Goal: Task Accomplishment & Management: Manage account settings

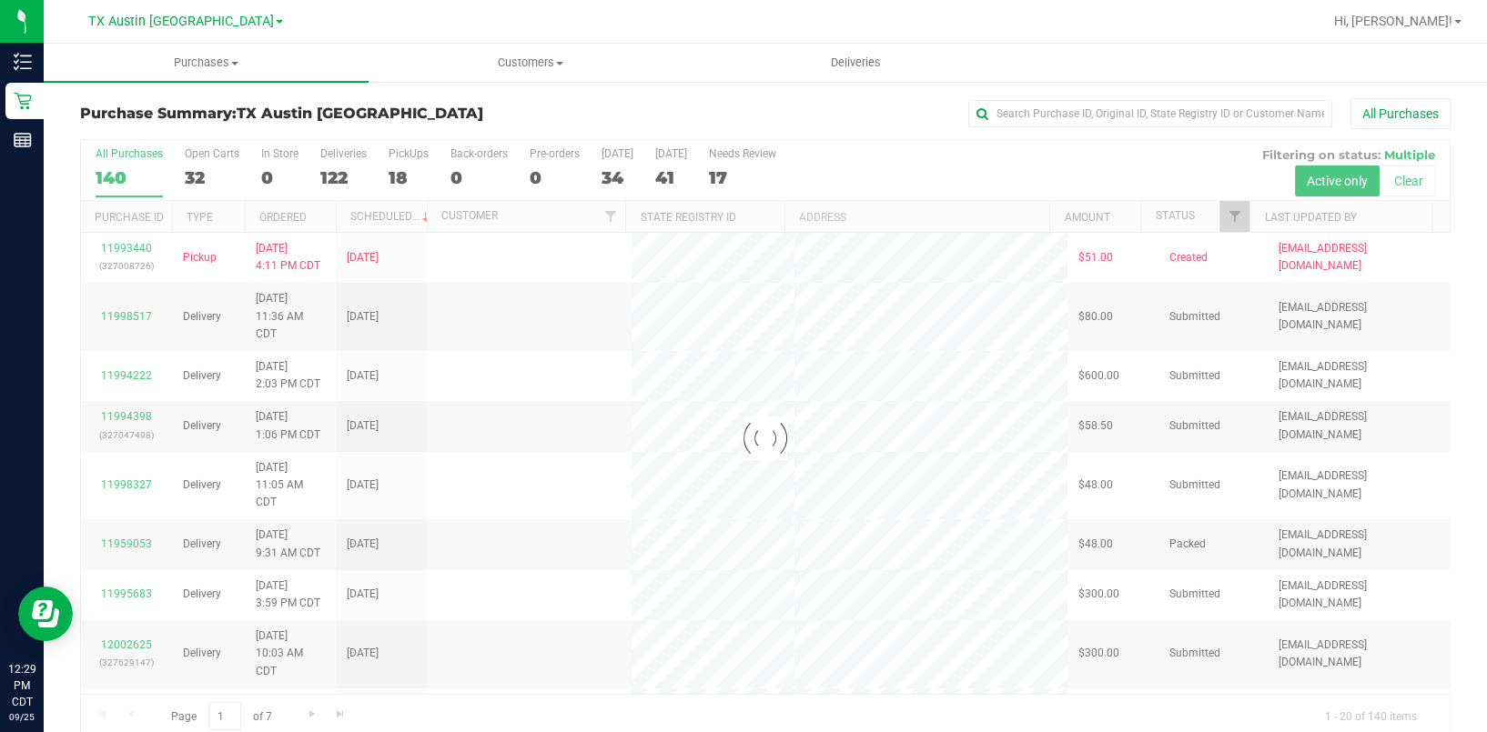
click at [401, 177] on div at bounding box center [765, 439] width 1368 height 598
click at [397, 177] on div at bounding box center [765, 439] width 1368 height 598
click at [391, 178] on div at bounding box center [765, 439] width 1368 height 598
click at [409, 188] on div at bounding box center [765, 439] width 1368 height 598
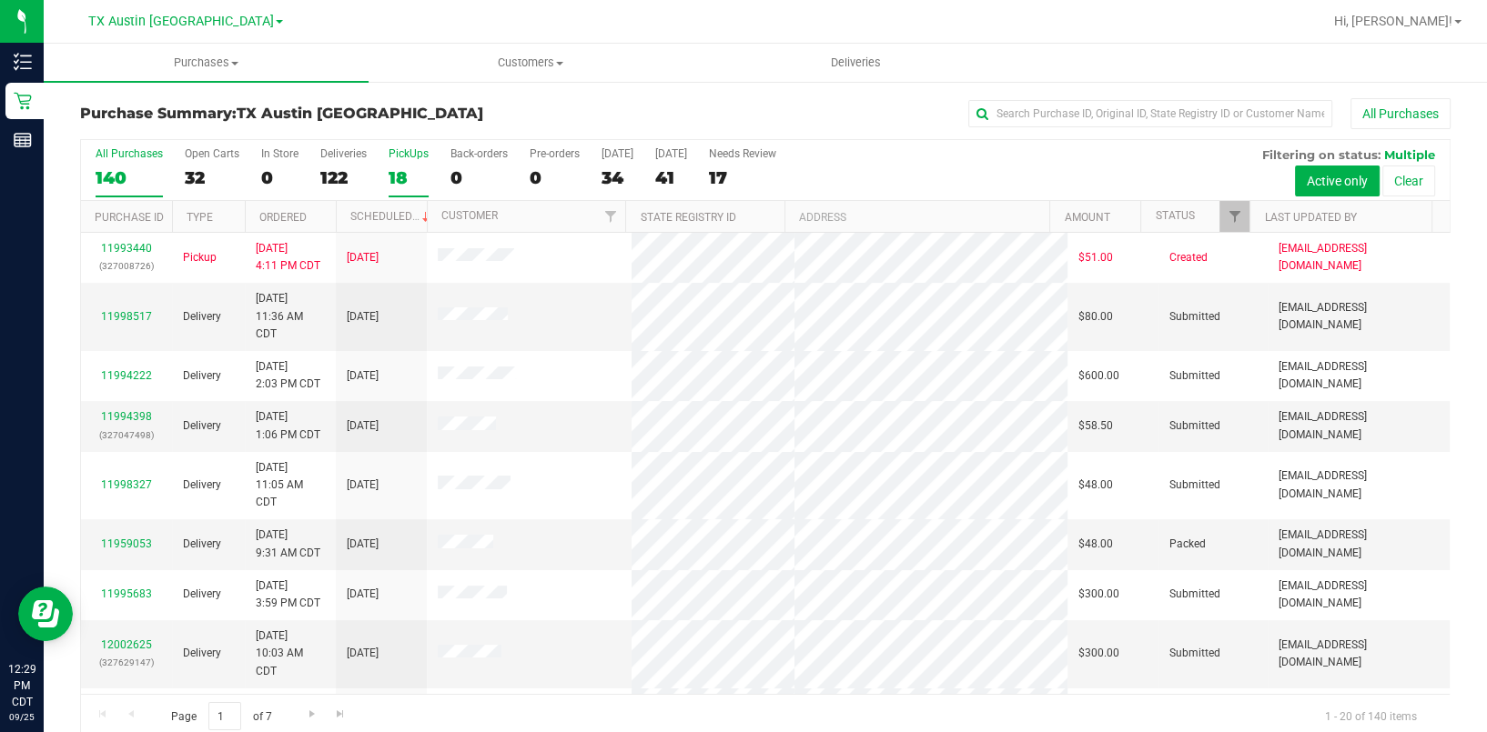
click at [404, 187] on label "PickUps 18" at bounding box center [408, 172] width 40 height 50
click at [0, 0] on input "PickUps 18" at bounding box center [0, 0] width 0 height 0
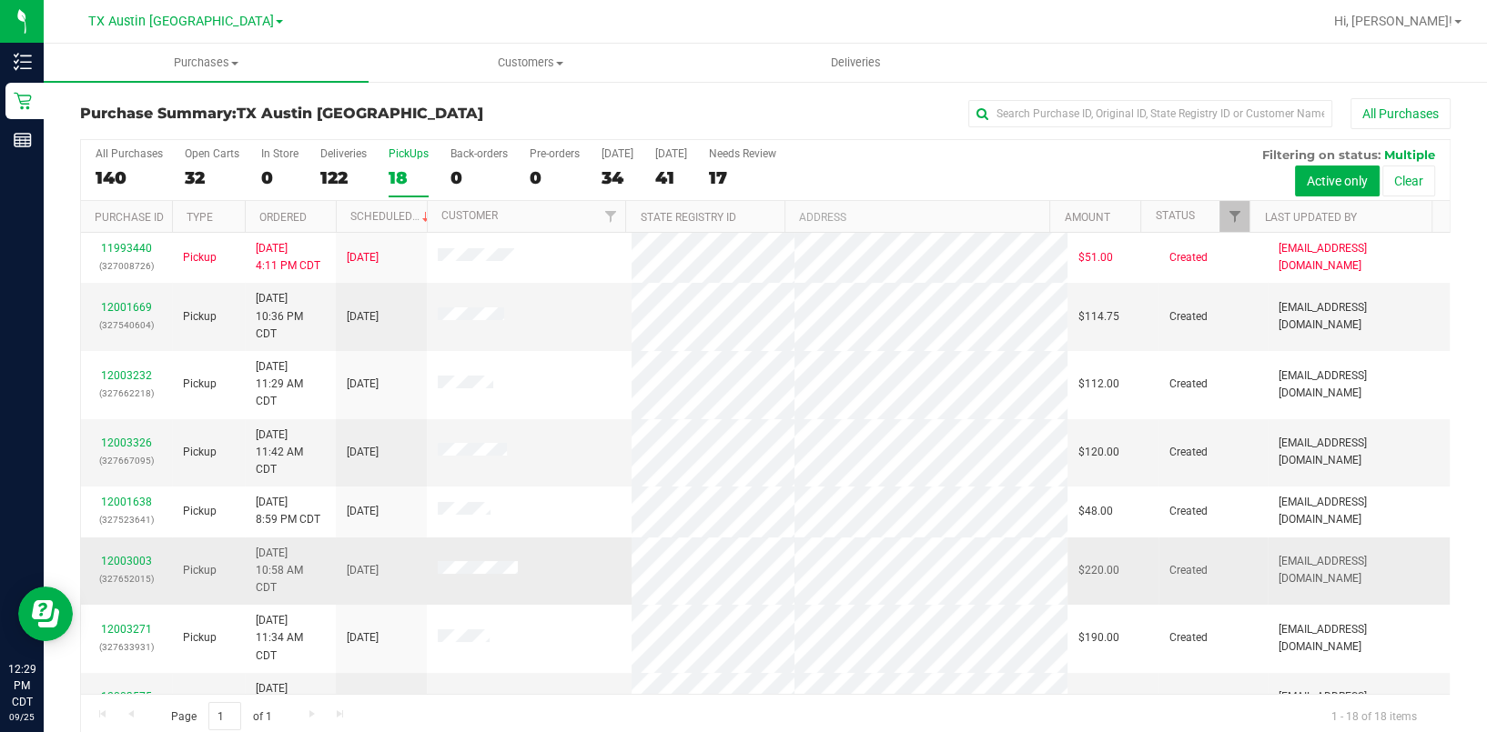
click at [580, 567] on td at bounding box center [529, 572] width 205 height 68
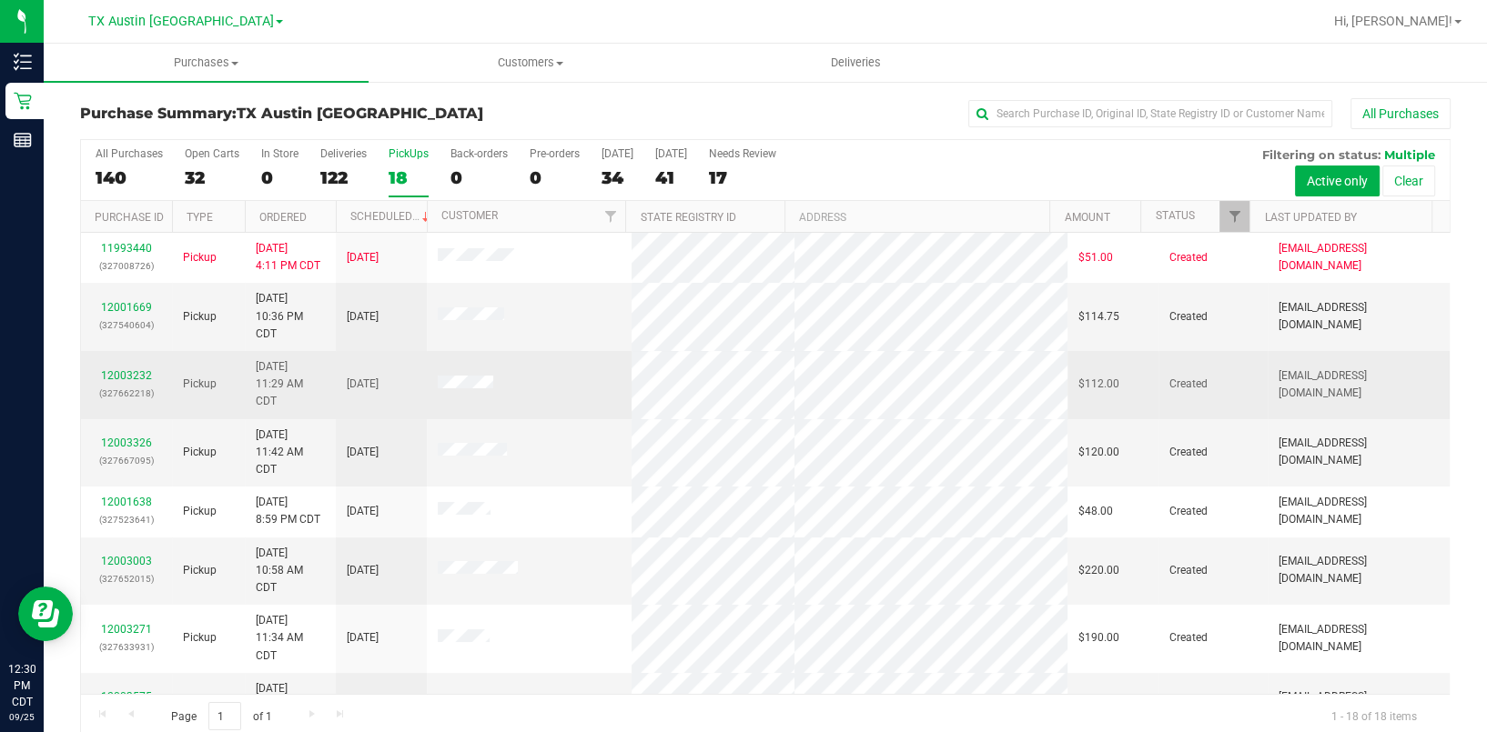
click at [561, 396] on td at bounding box center [529, 385] width 205 height 68
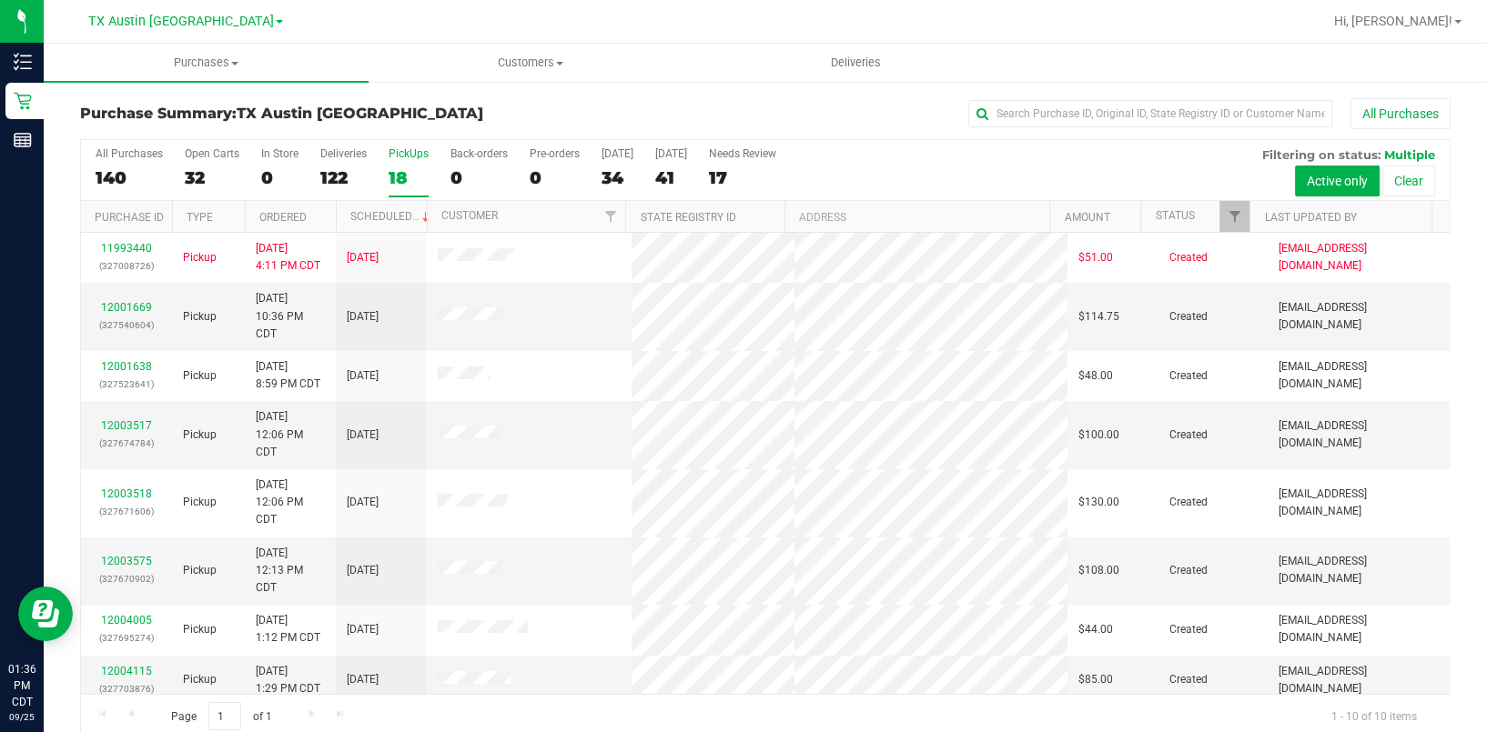
click at [403, 174] on div "18" at bounding box center [408, 177] width 40 height 21
click at [0, 0] on input "PickUps 18" at bounding box center [0, 0] width 0 height 0
click at [200, 22] on span "TX Austin [GEOGRAPHIC_DATA]" at bounding box center [181, 22] width 186 height 16
click at [196, 85] on link "TX San Antonio Retail" at bounding box center [186, 88] width 266 height 25
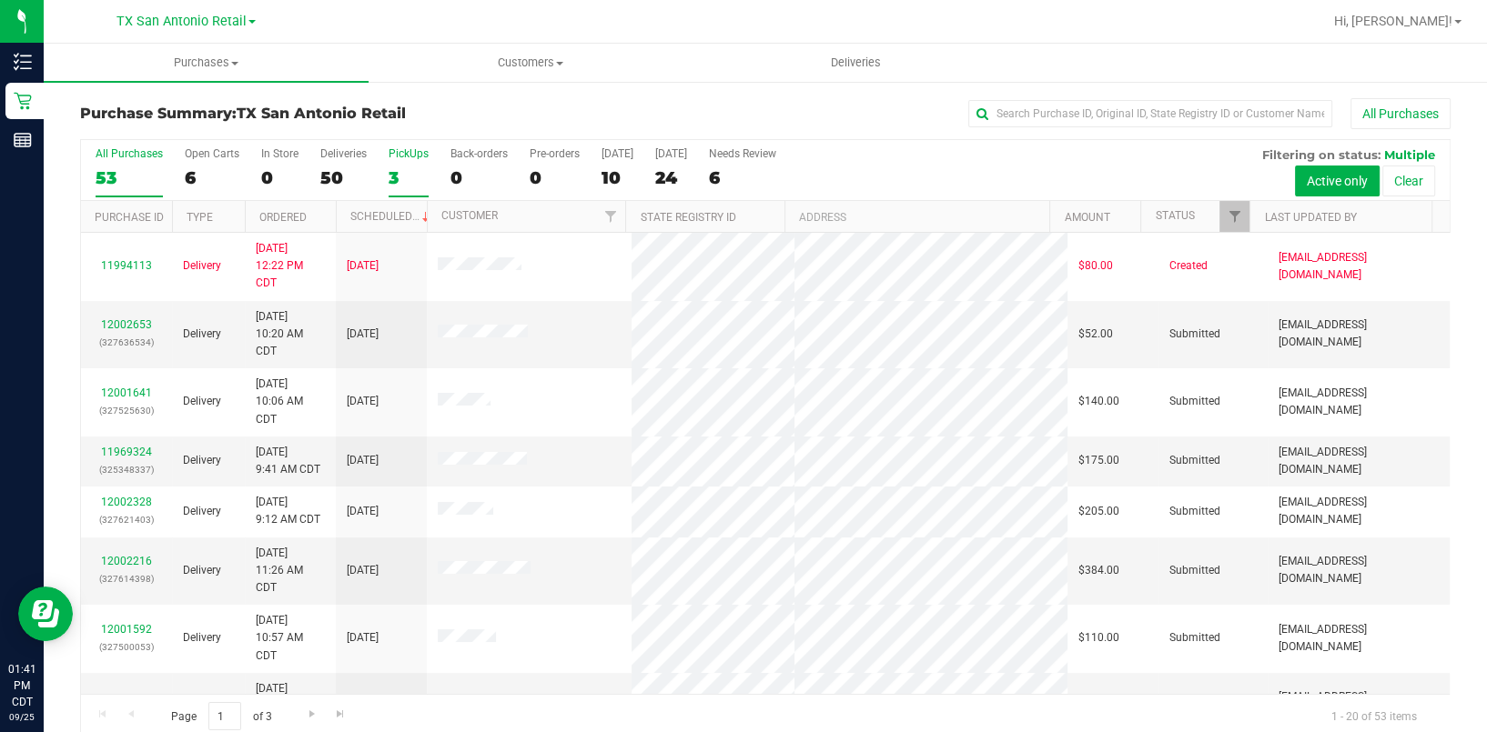
click at [425, 171] on div "3" at bounding box center [408, 177] width 40 height 21
click at [0, 0] on input "PickUps 3" at bounding box center [0, 0] width 0 height 0
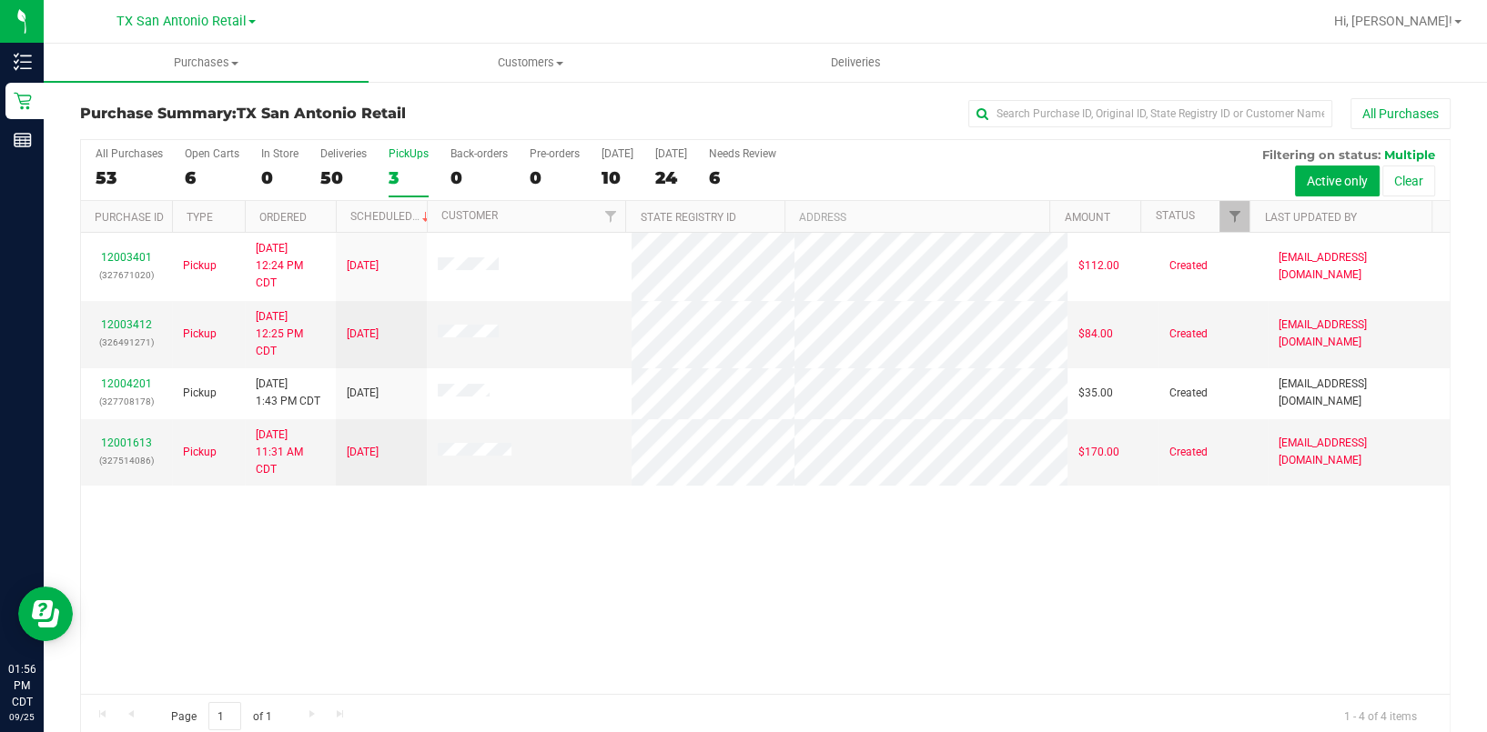
click at [353, 124] on div "Purchase Summary: TX San Antonio Retail All Purchases" at bounding box center [765, 118] width 1370 height 40
click at [413, 553] on div "12003401 (327671020) Pickup 9/25/2025 12:24 PM CDT 9/26/2025 $112.00 Created mo…" at bounding box center [765, 463] width 1368 height 461
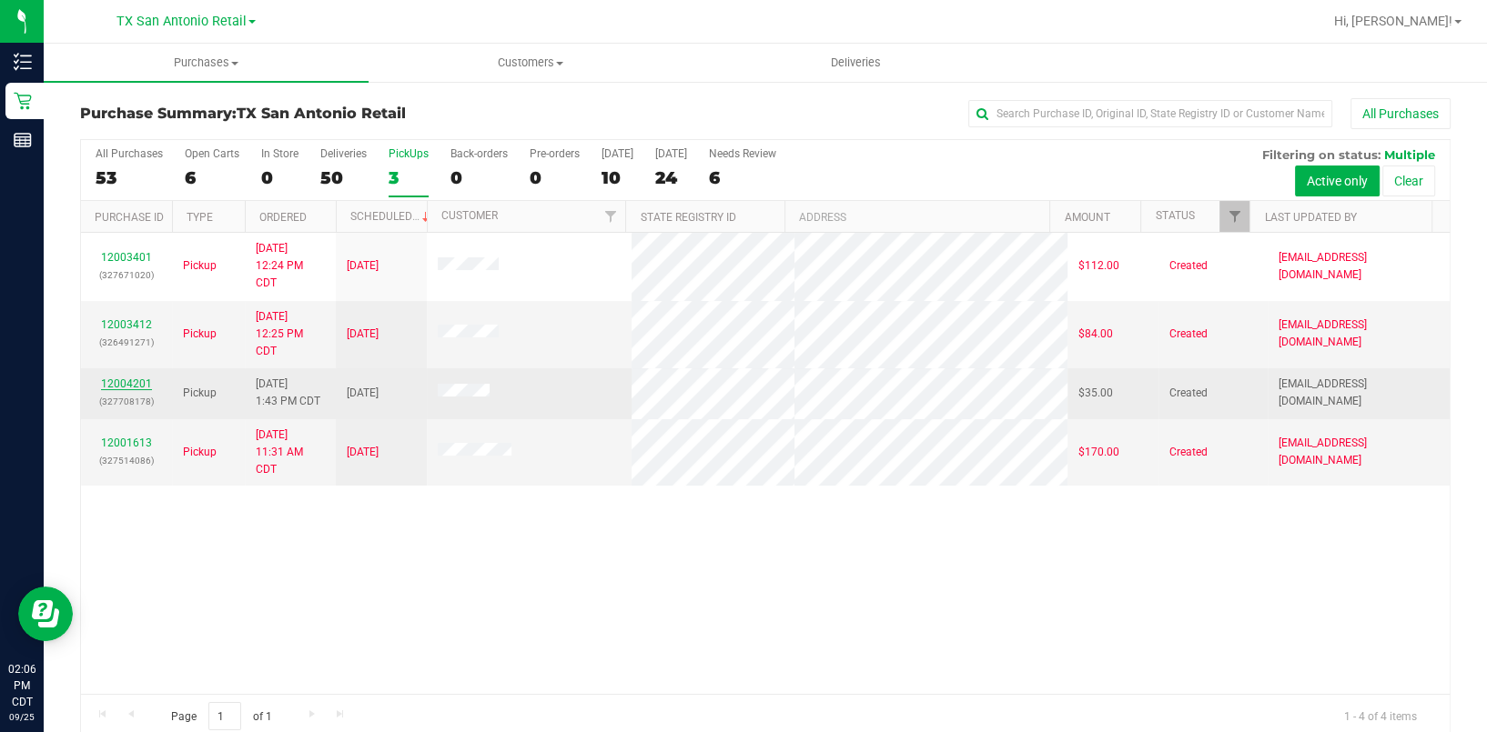
click at [132, 378] on link "12004201" at bounding box center [126, 384] width 51 height 13
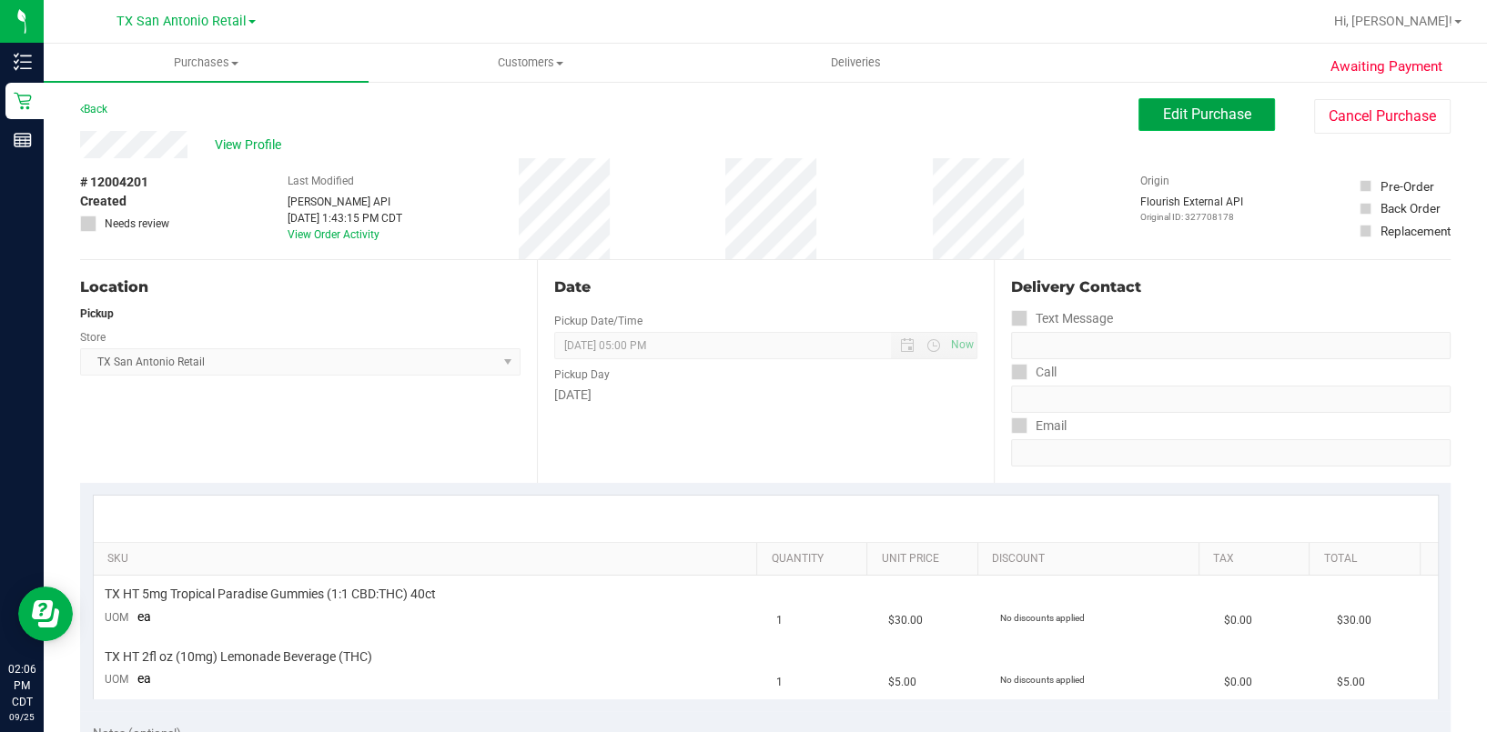
click at [1138, 103] on button "Edit Purchase" at bounding box center [1206, 114] width 136 height 33
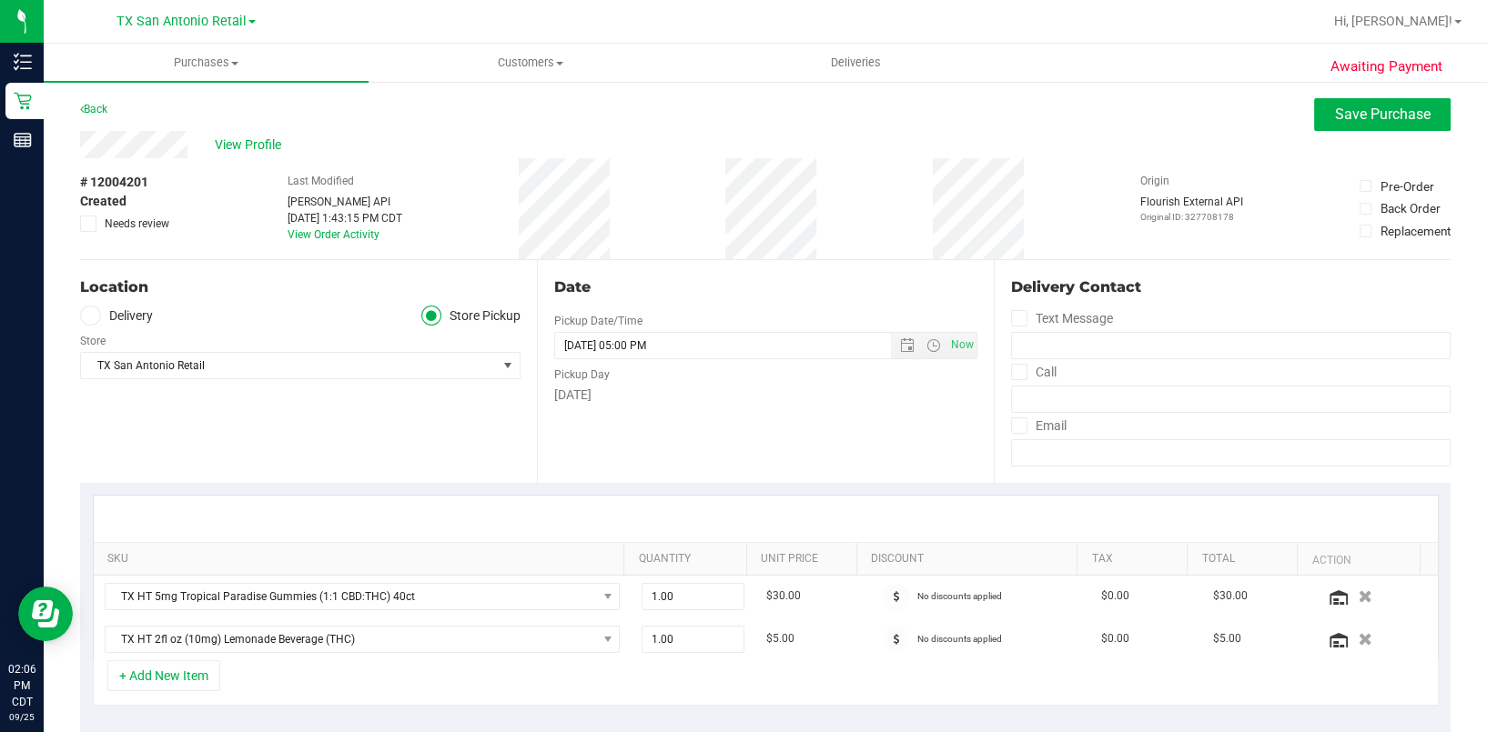
click at [128, 317] on label "Delivery" at bounding box center [116, 316] width 73 height 21
click at [0, 0] on input "Delivery" at bounding box center [0, 0] width 0 height 0
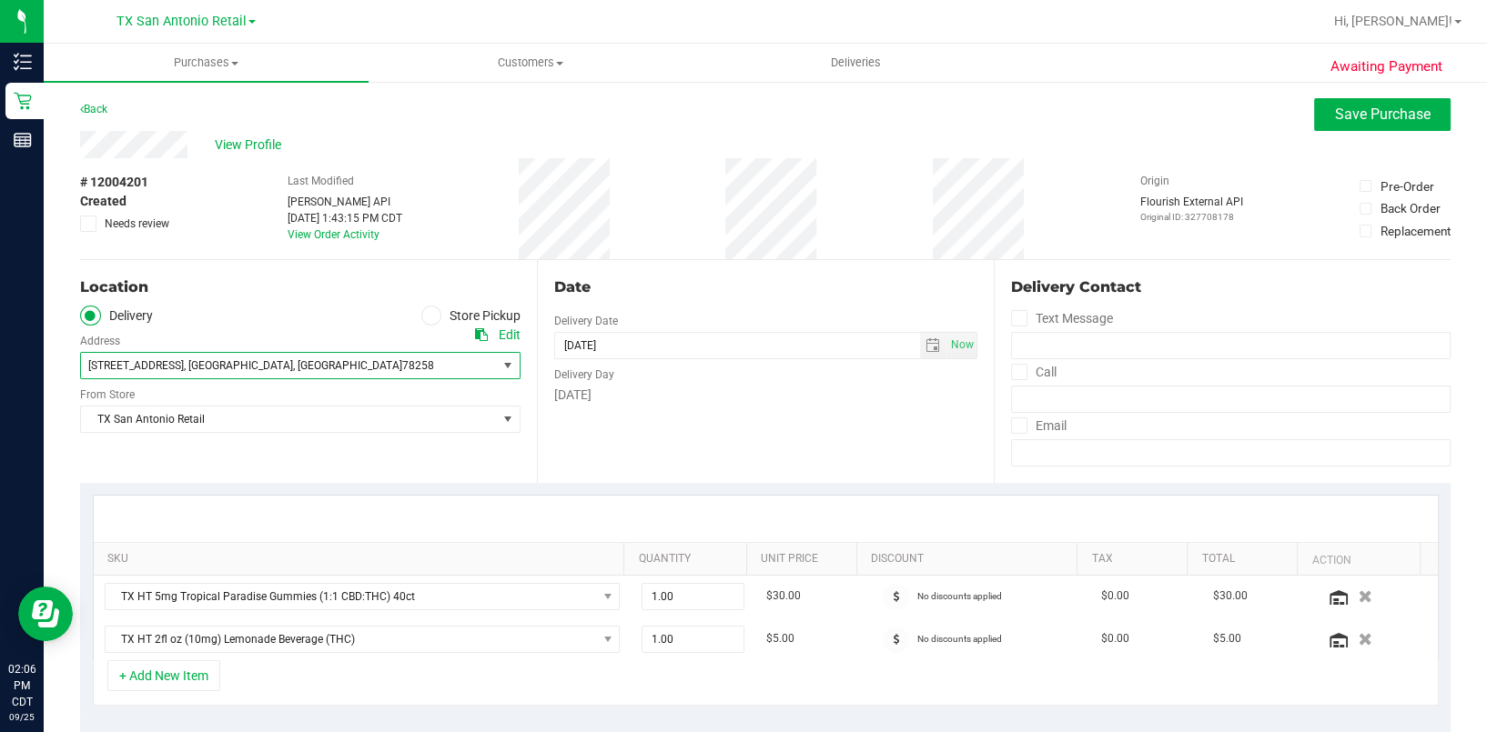
click at [184, 370] on span "[STREET_ADDRESS]" at bounding box center [136, 365] width 96 height 13
drag, startPoint x: 188, startPoint y: 370, endPoint x: 367, endPoint y: 495, distance: 217.6
click at [367, 495] on div "SKU Quantity Unit Price Discount Tax Total Action TX HT 5mg Tropical Paradise G…" at bounding box center [765, 601] width 1370 height 236
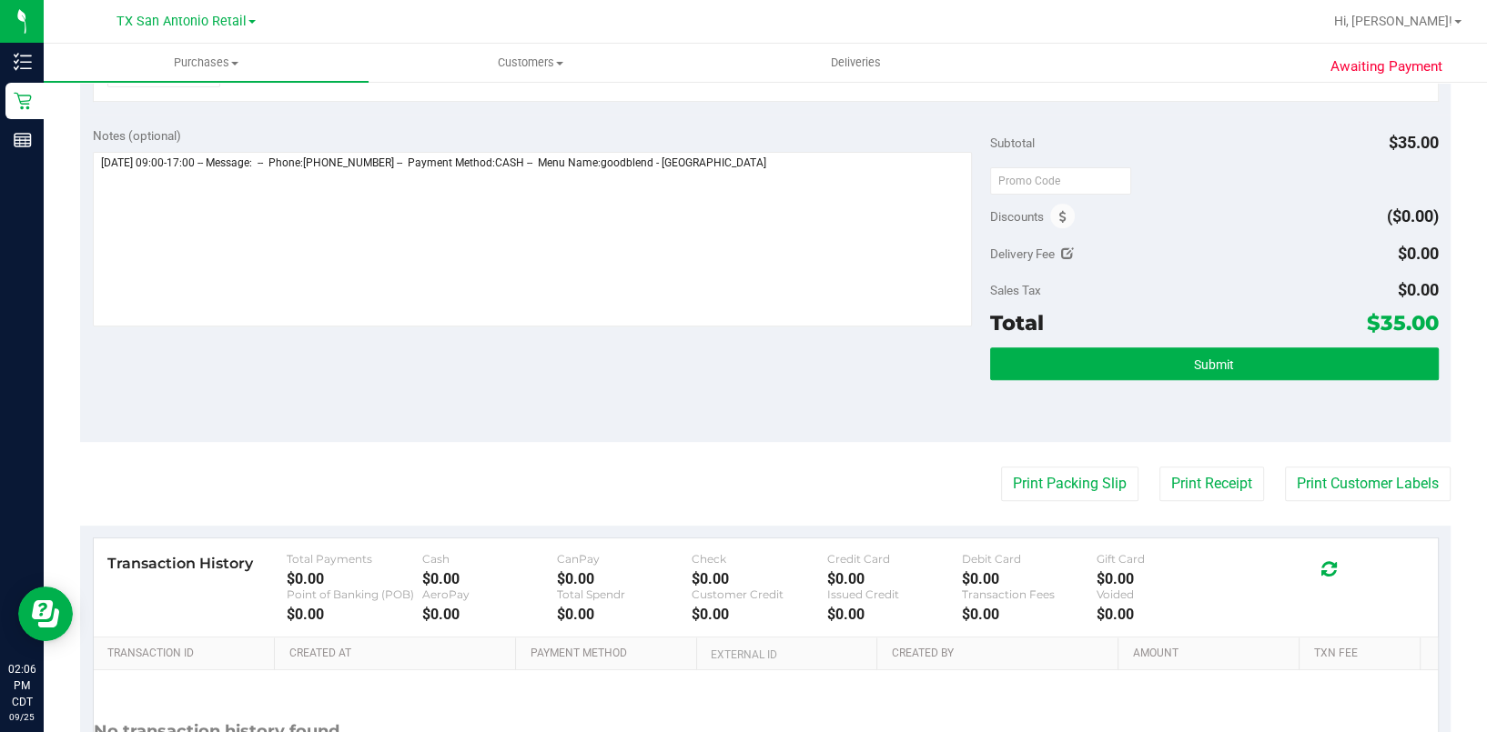
scroll to position [606, 0]
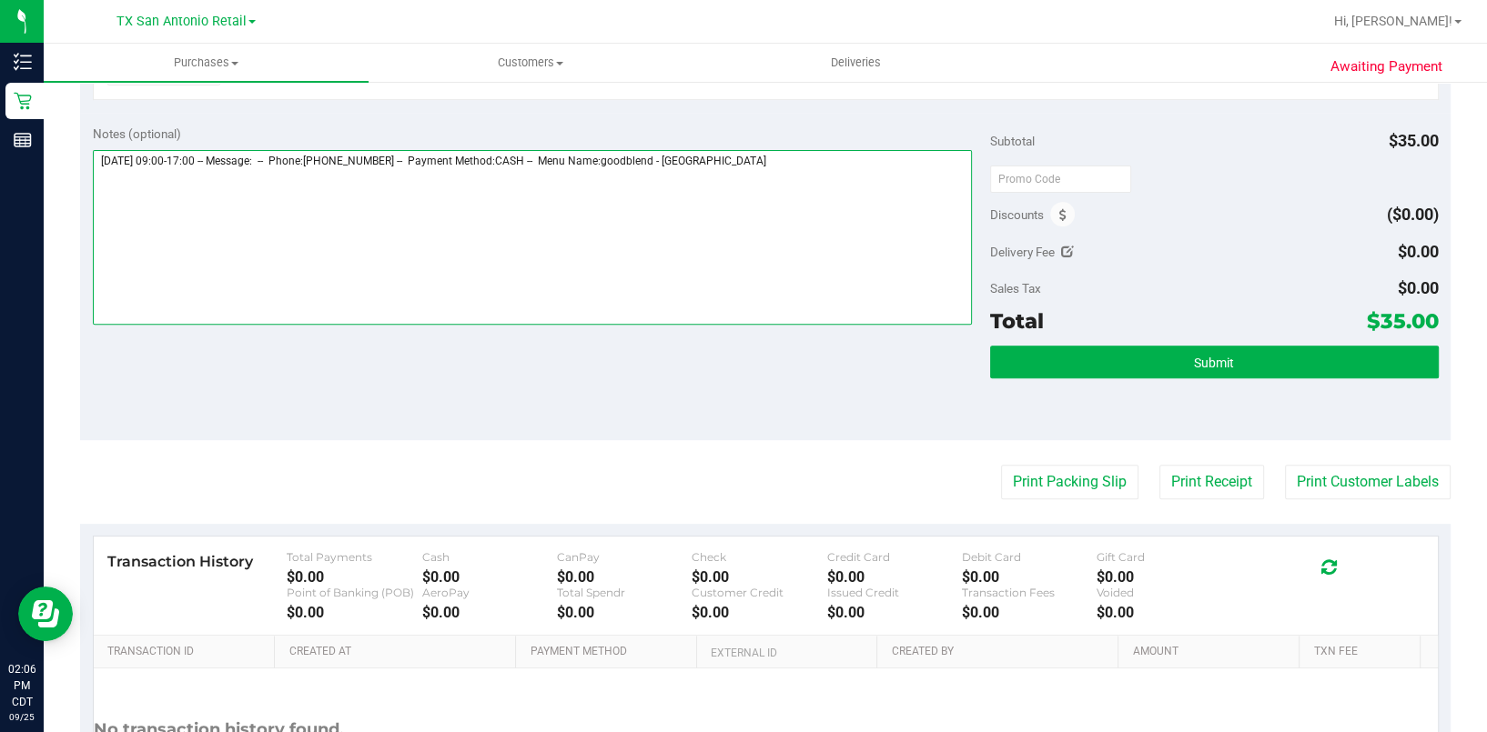
click at [501, 249] on textarea at bounding box center [532, 237] width 879 height 175
click at [929, 223] on textarea at bounding box center [532, 237] width 879 height 175
click at [164, 214] on textarea at bounding box center [532, 237] width 879 height 175
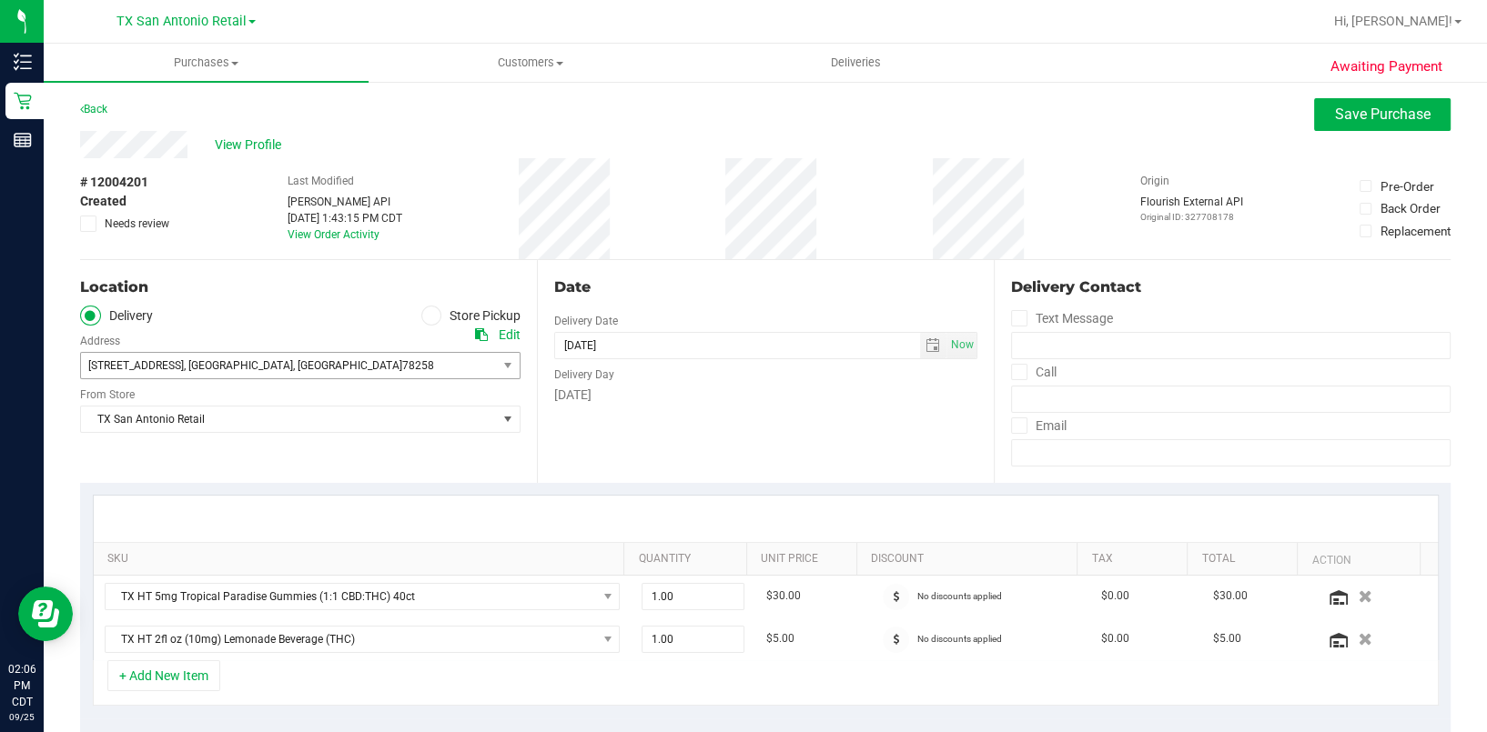
type textarea "Friday 09/26/2025 09:00-17:00 -- Message: -- Phone:7062479666 -- Payment Method…"
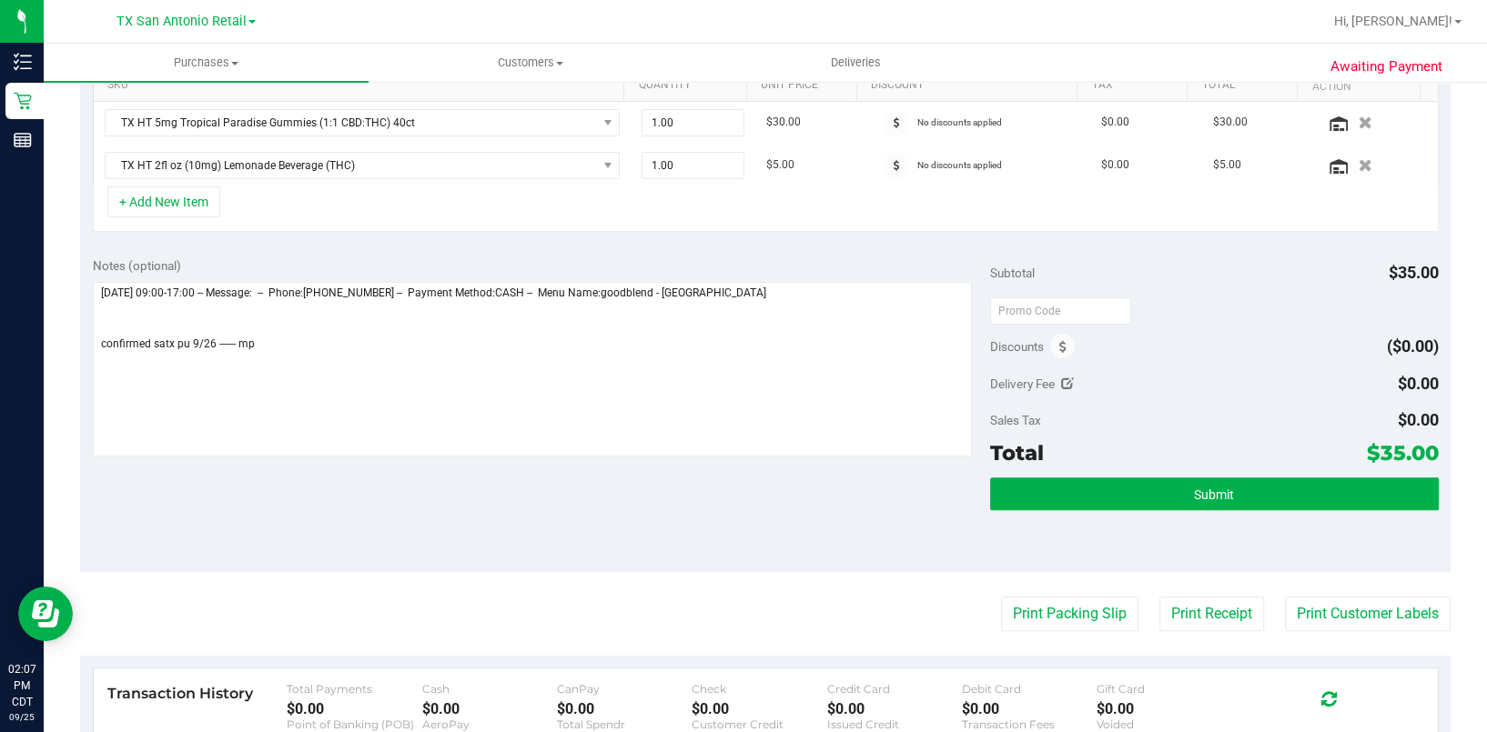
scroll to position [364, 0]
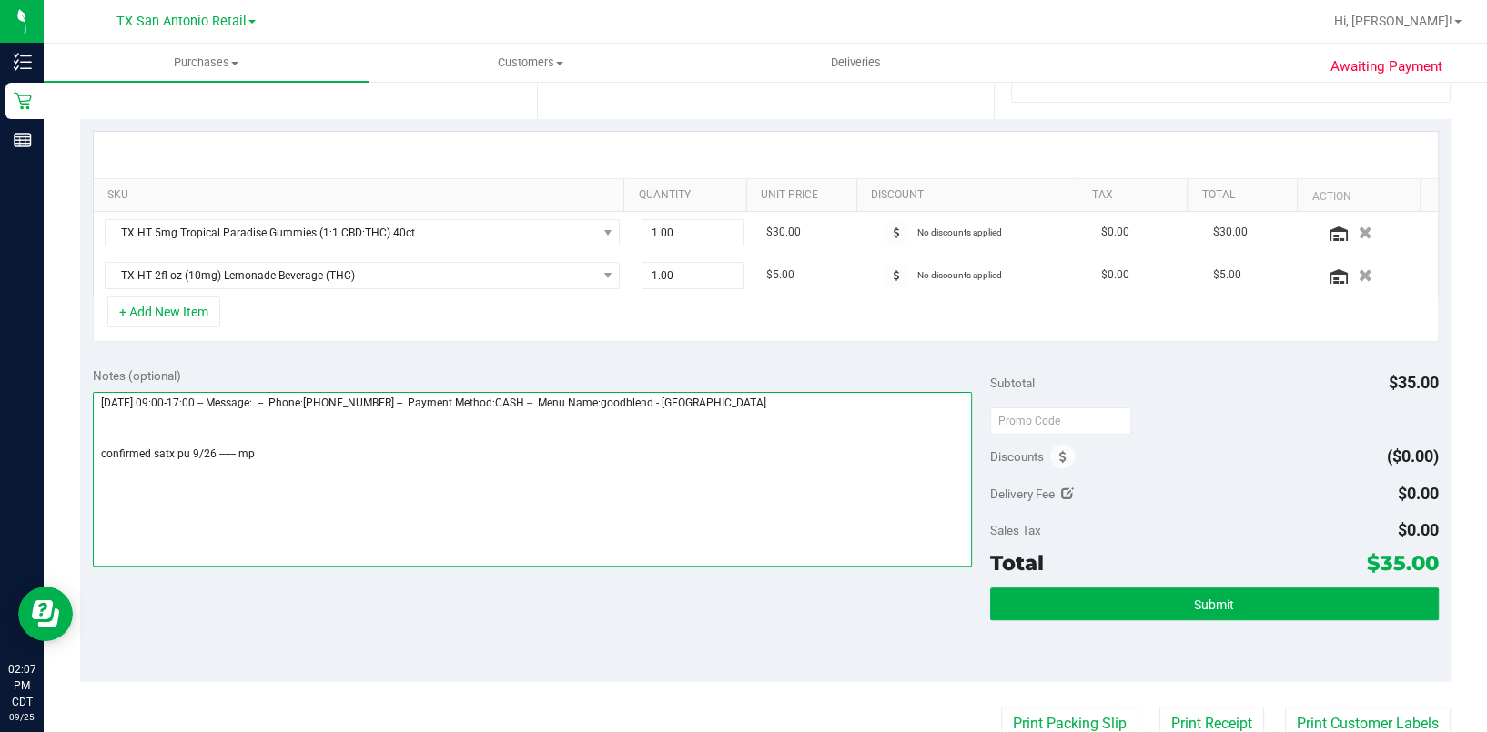
click at [199, 443] on textarea at bounding box center [532, 479] width 879 height 175
click at [201, 451] on textarea at bounding box center [532, 479] width 879 height 175
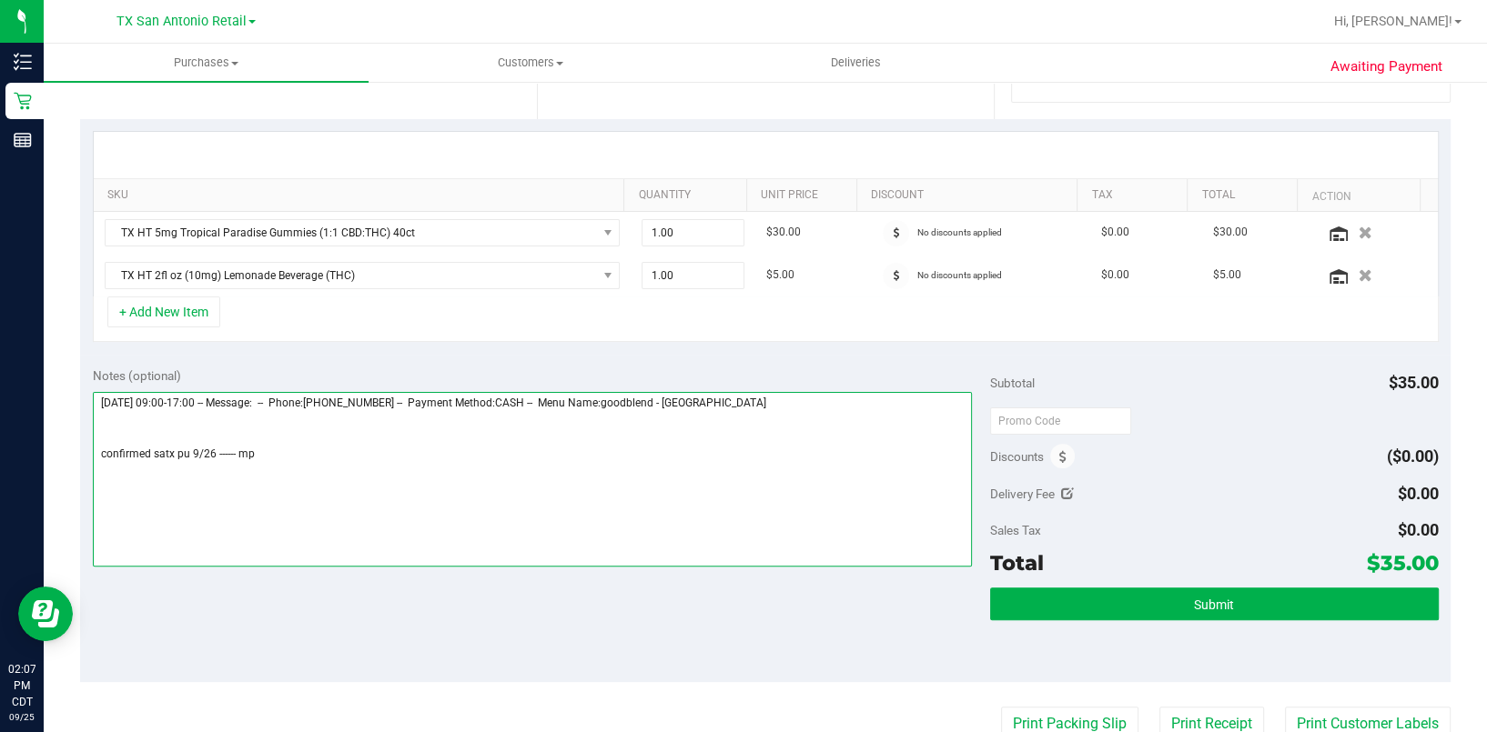
click at [201, 451] on textarea at bounding box center [532, 479] width 879 height 175
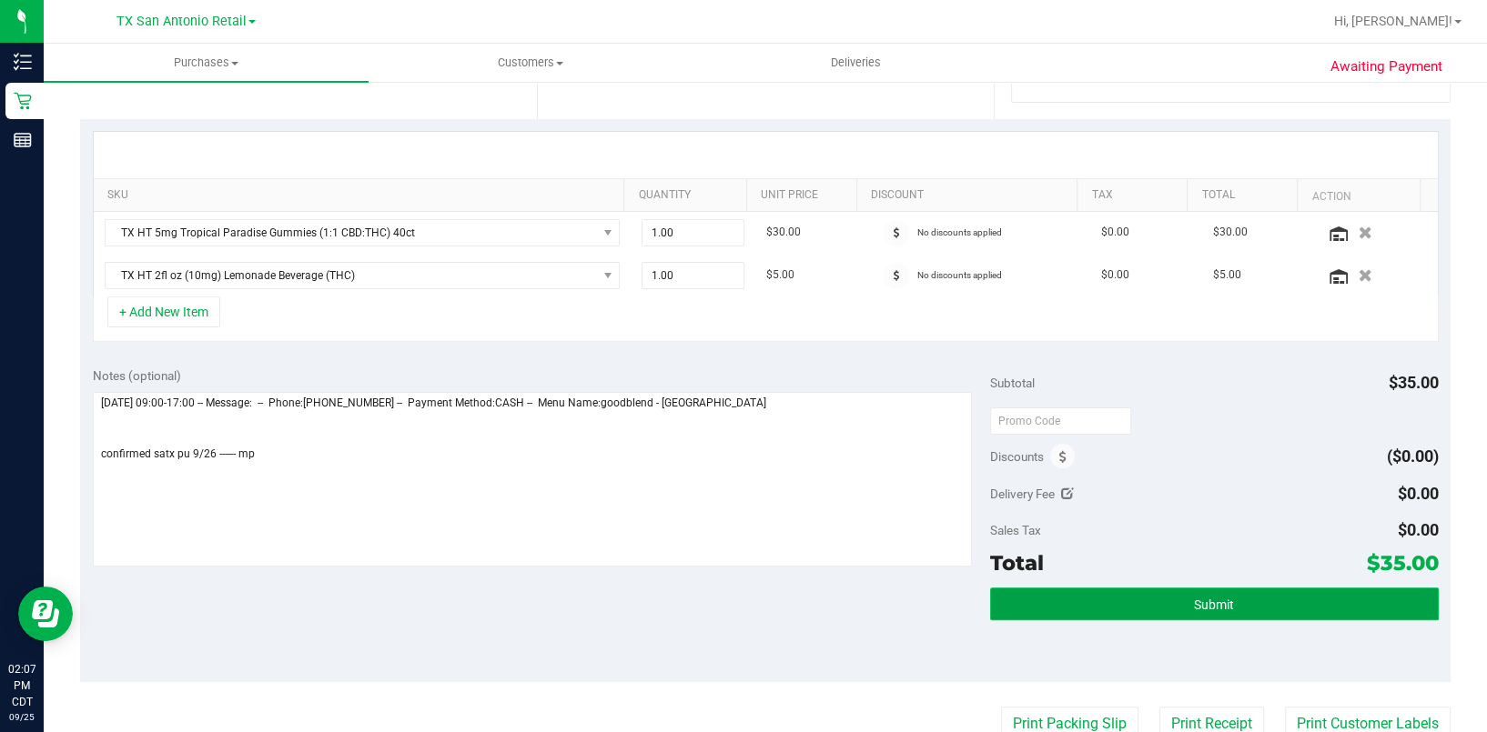
click at [1206, 608] on span "Submit" at bounding box center [1214, 605] width 40 height 15
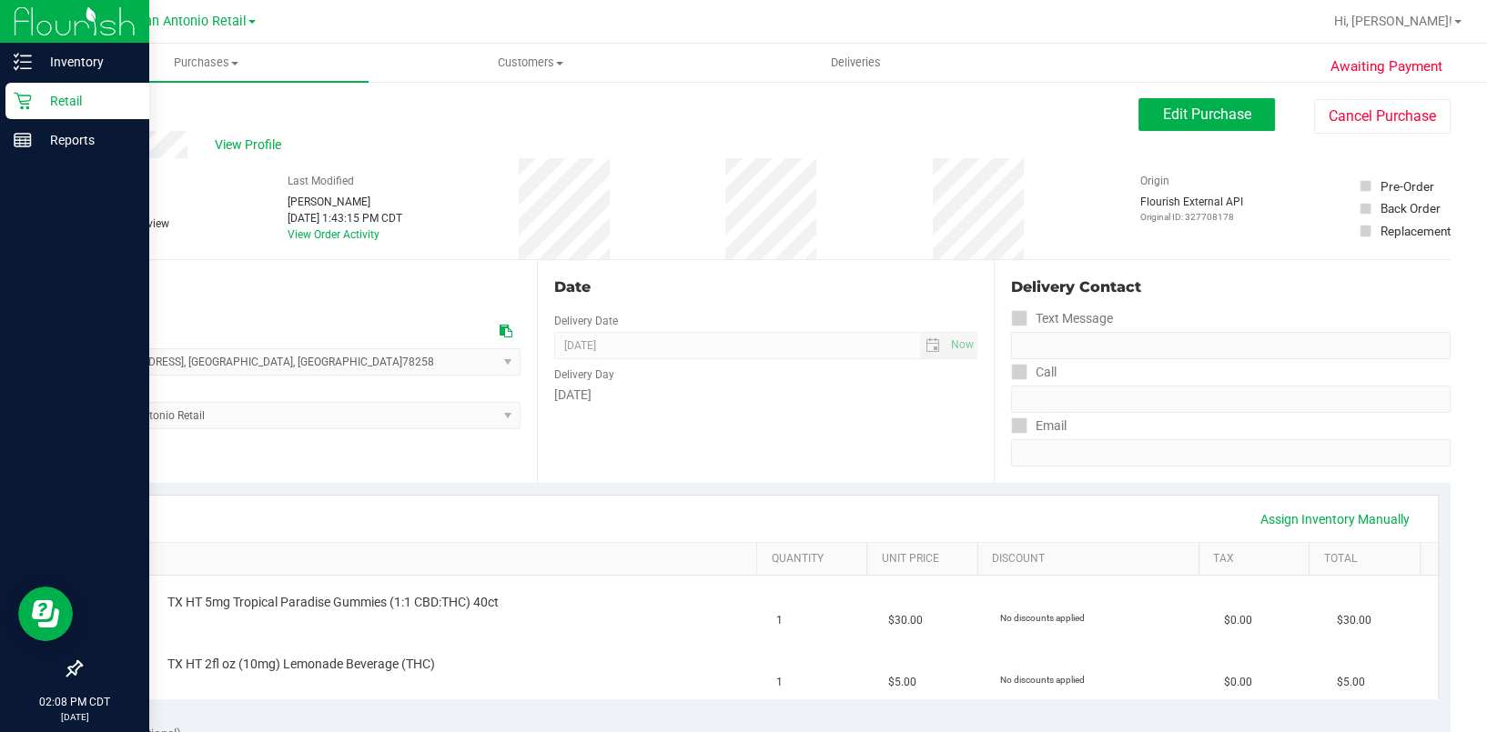
click at [25, 106] on icon at bounding box center [23, 101] width 18 height 18
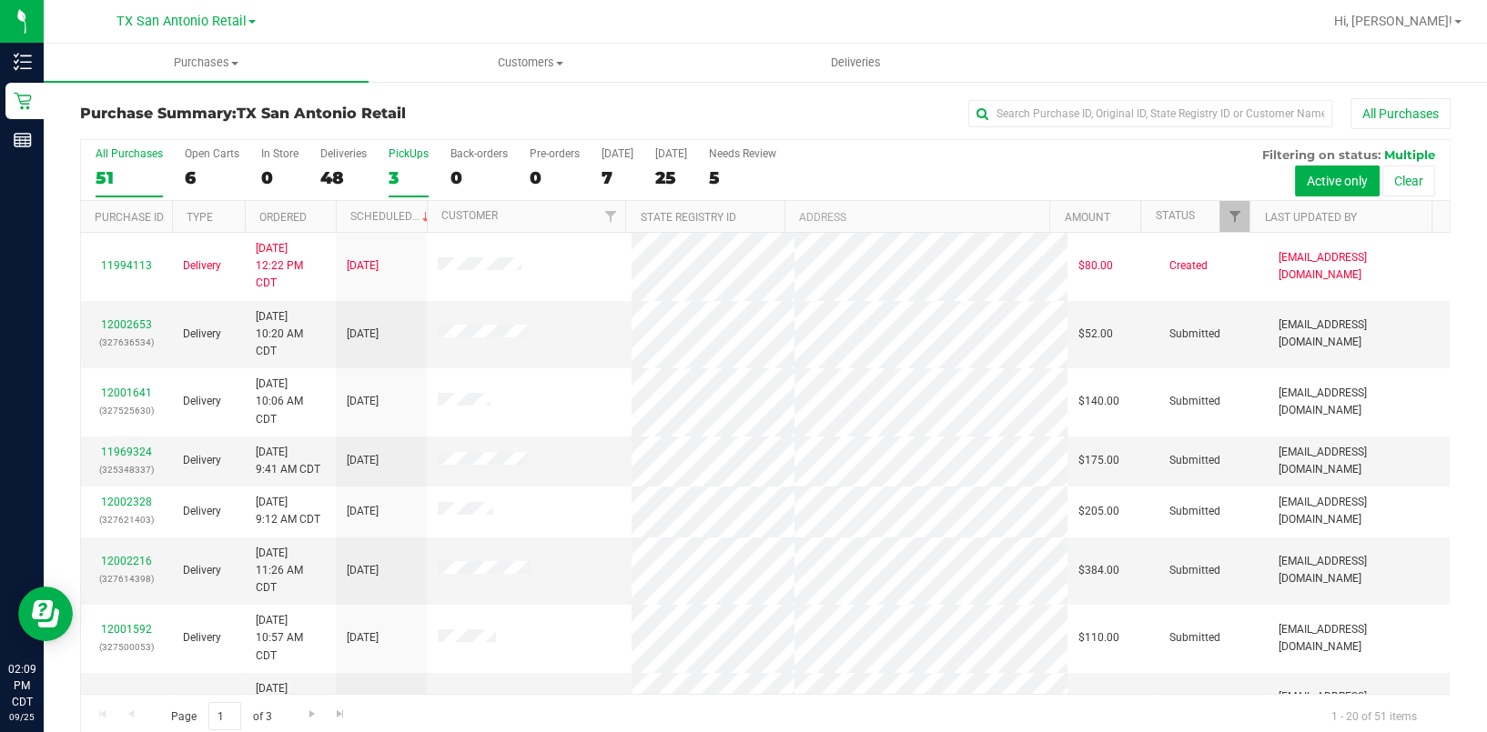
click at [418, 167] on div "3" at bounding box center [408, 177] width 40 height 21
click at [0, 0] on input "PickUps 3" at bounding box center [0, 0] width 0 height 0
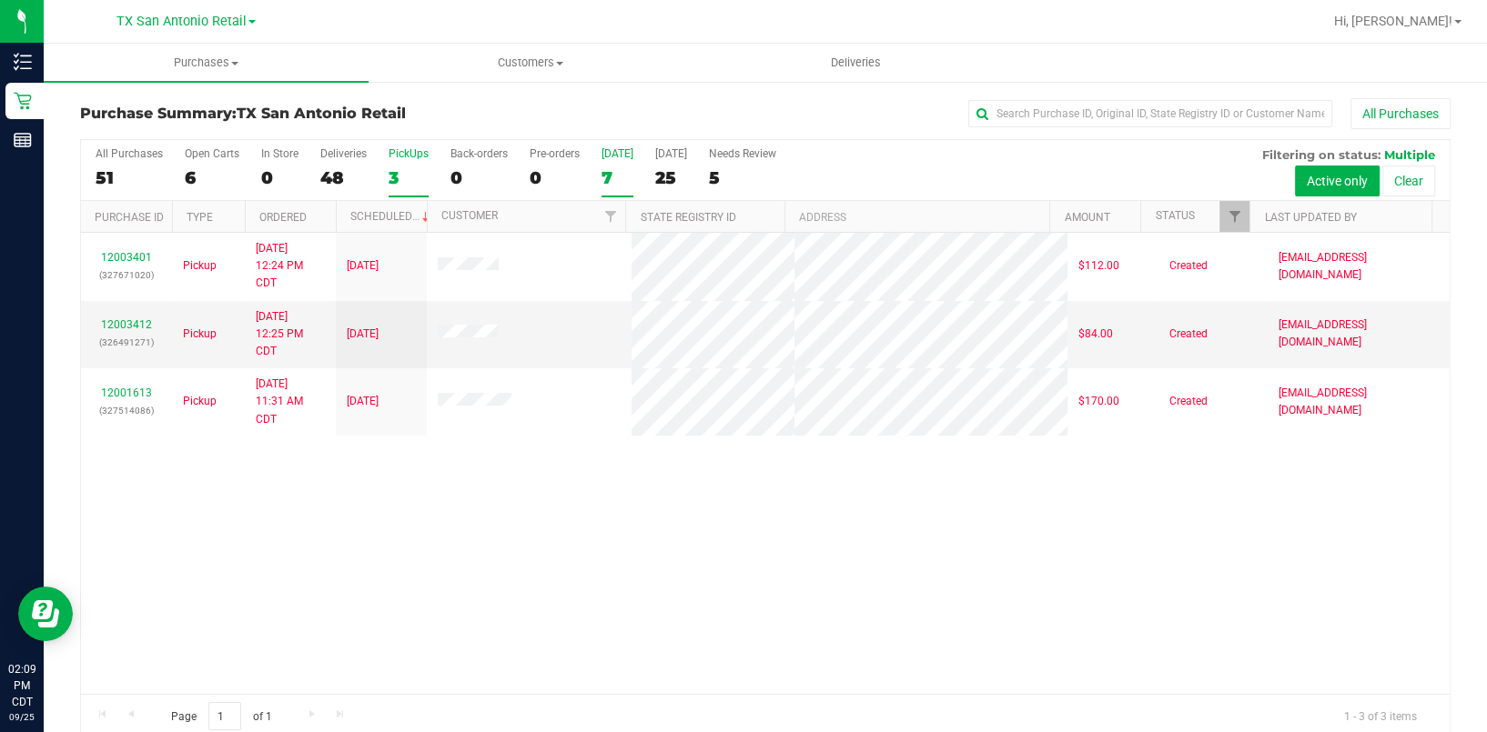
click at [604, 151] on div "[DATE]" at bounding box center [617, 153] width 32 height 13
click at [0, 0] on input "Today 7" at bounding box center [0, 0] width 0 height 0
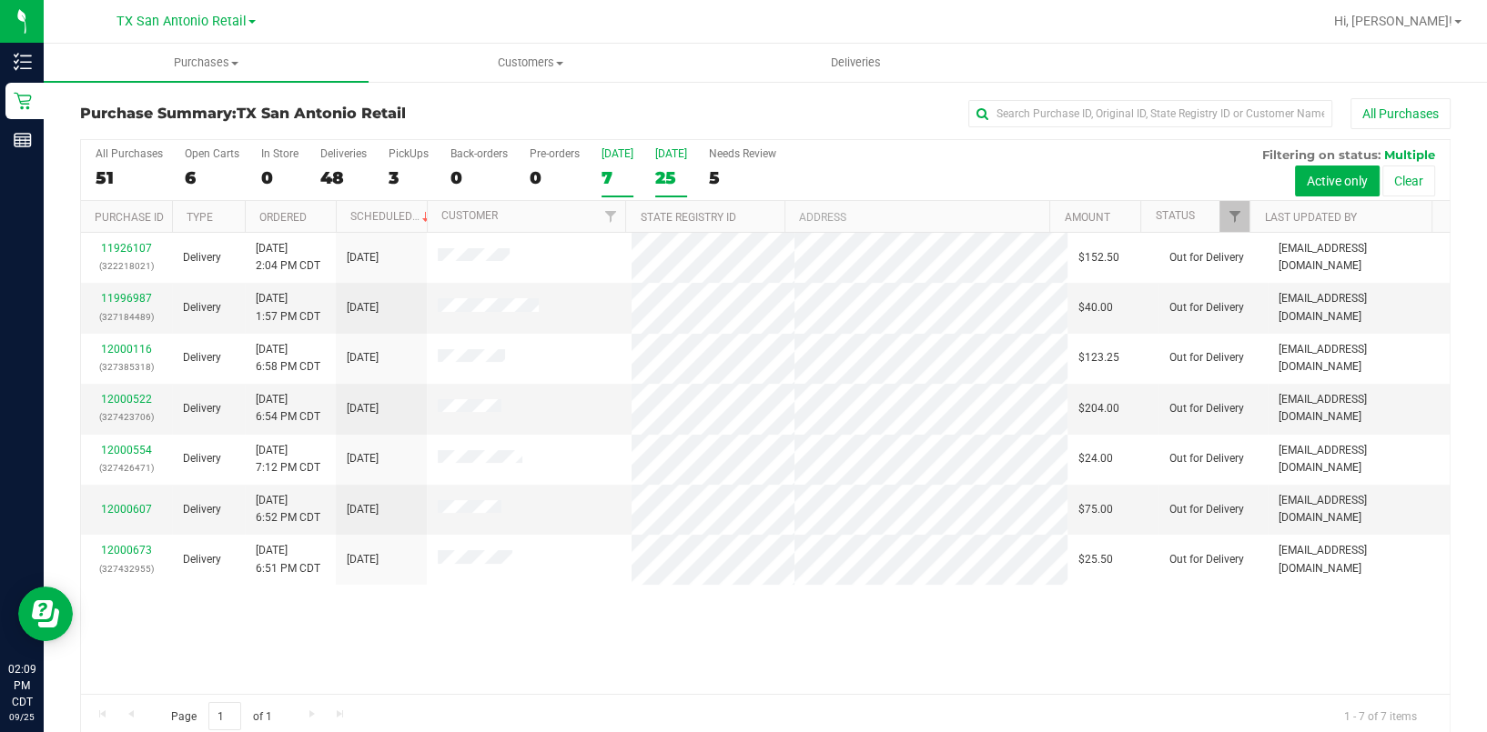
click at [665, 155] on div "[DATE]" at bounding box center [671, 153] width 32 height 13
click at [0, 0] on input "Tomorrow 25" at bounding box center [0, 0] width 0 height 0
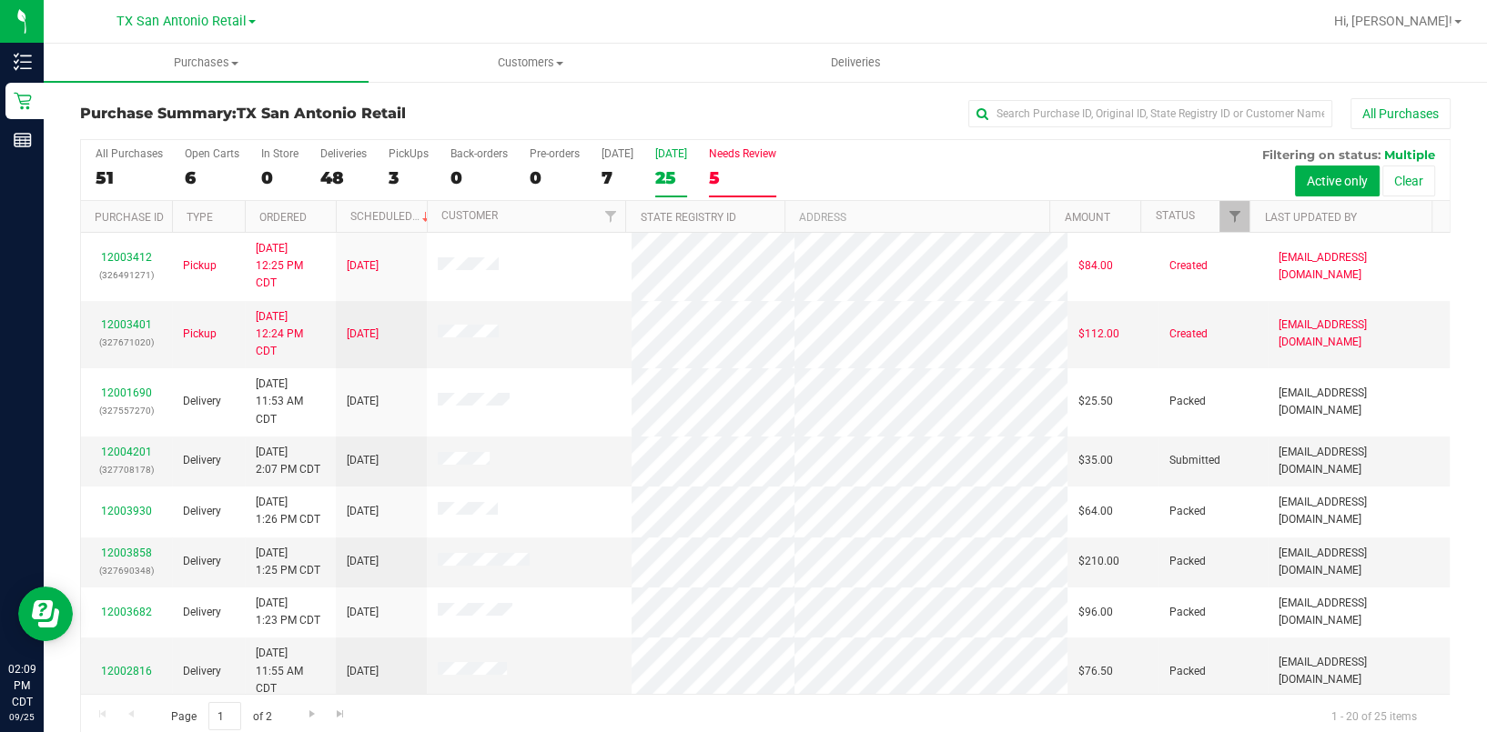
click at [743, 170] on div "5" at bounding box center [742, 177] width 67 height 21
click at [0, 0] on input "Needs Review 5" at bounding box center [0, 0] width 0 height 0
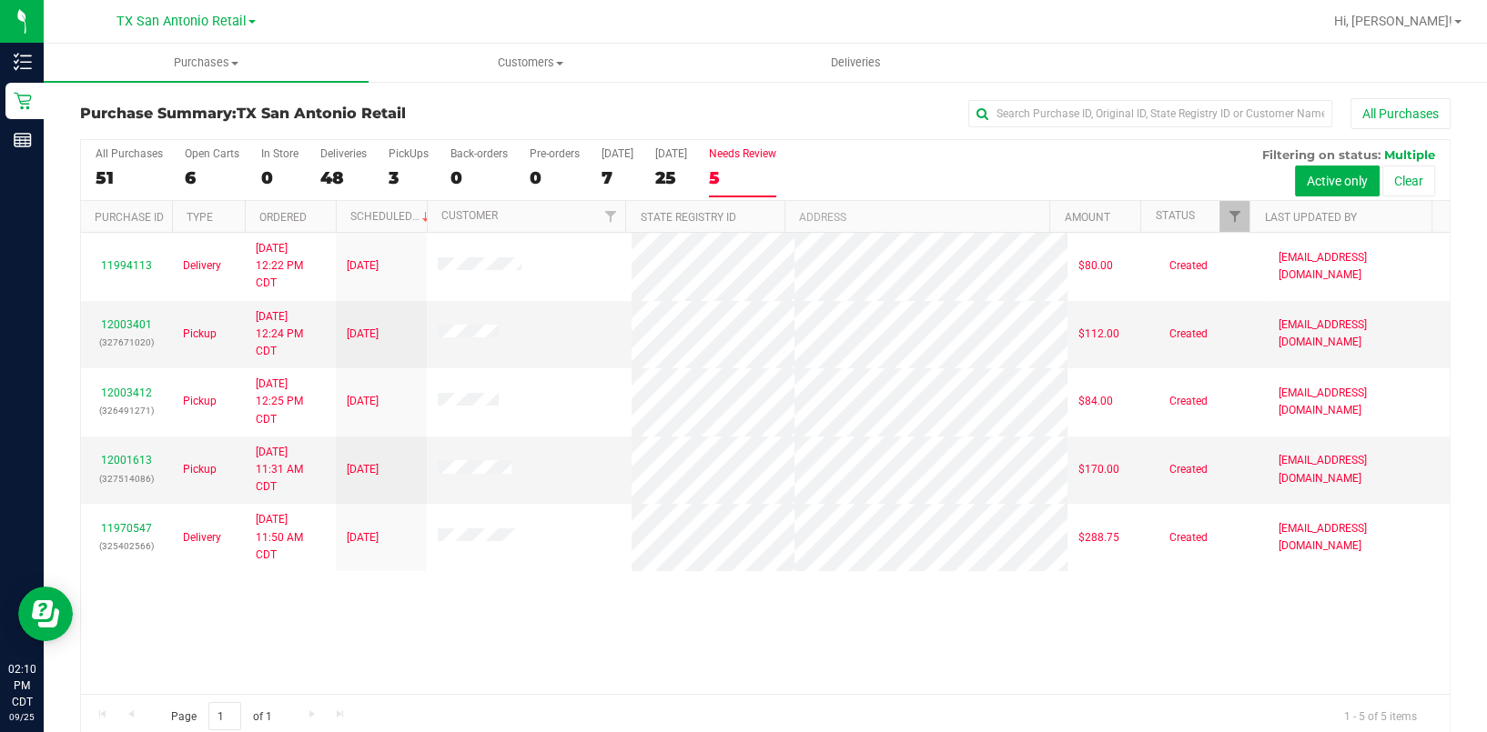
click at [666, 668] on div "11994113 Delivery 9/23/2025 12:22 PM CDT 9/30/2025 $80.00 Created vferrazza@liv…" at bounding box center [765, 463] width 1368 height 461
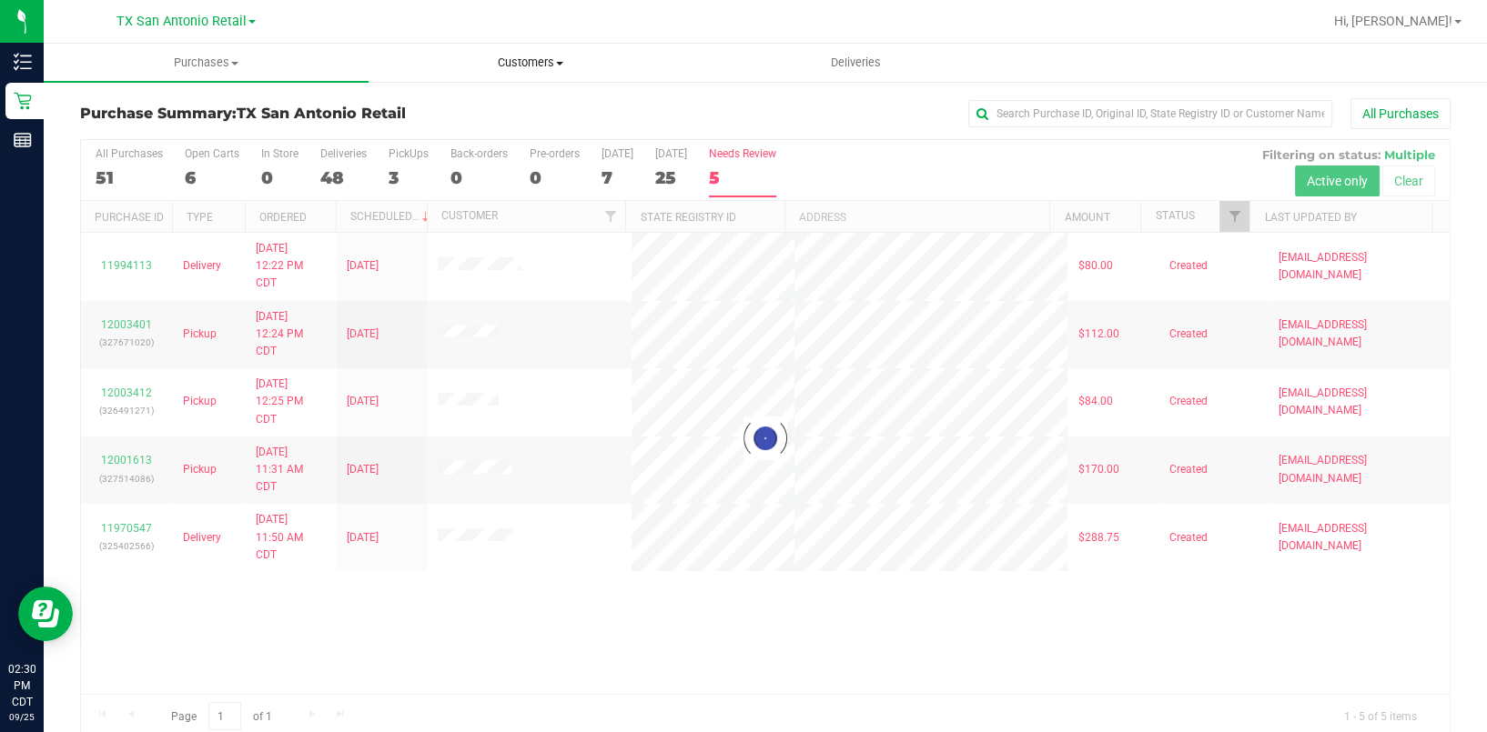
click at [499, 55] on span "Customers" at bounding box center [530, 63] width 323 height 16
click at [482, 112] on span "All customers" at bounding box center [433, 109] width 131 height 15
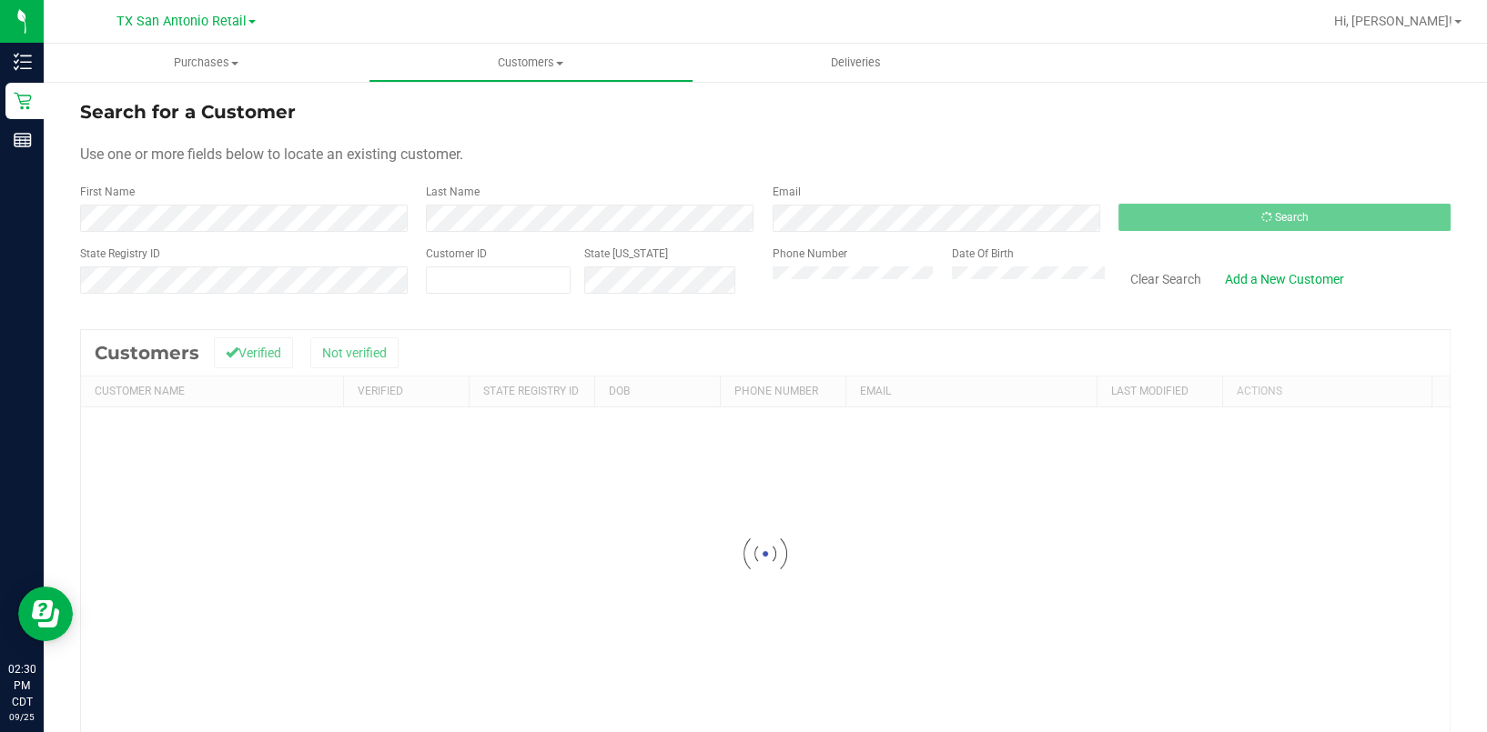
click at [240, 192] on div "First Name" at bounding box center [246, 208] width 332 height 48
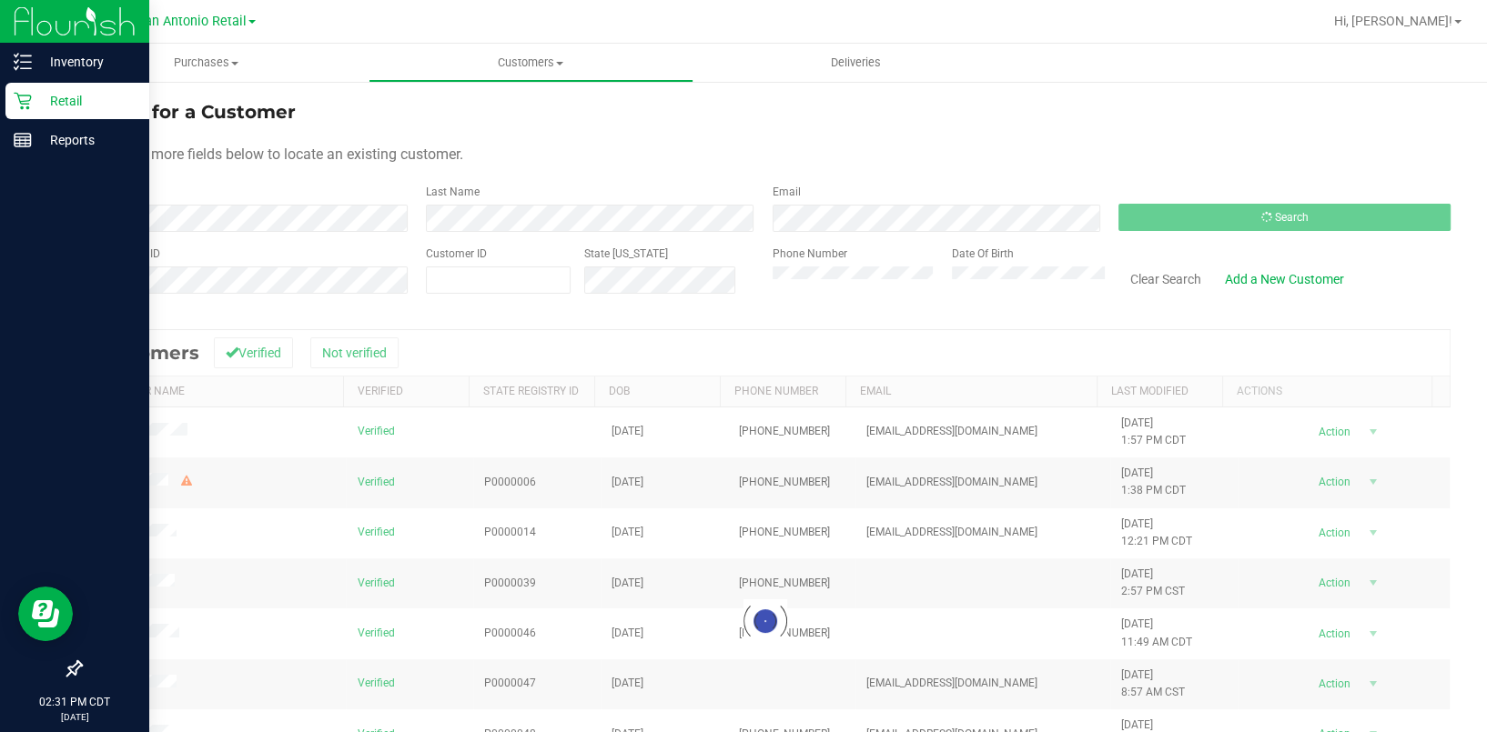
click at [37, 100] on p "Retail" at bounding box center [86, 101] width 109 height 22
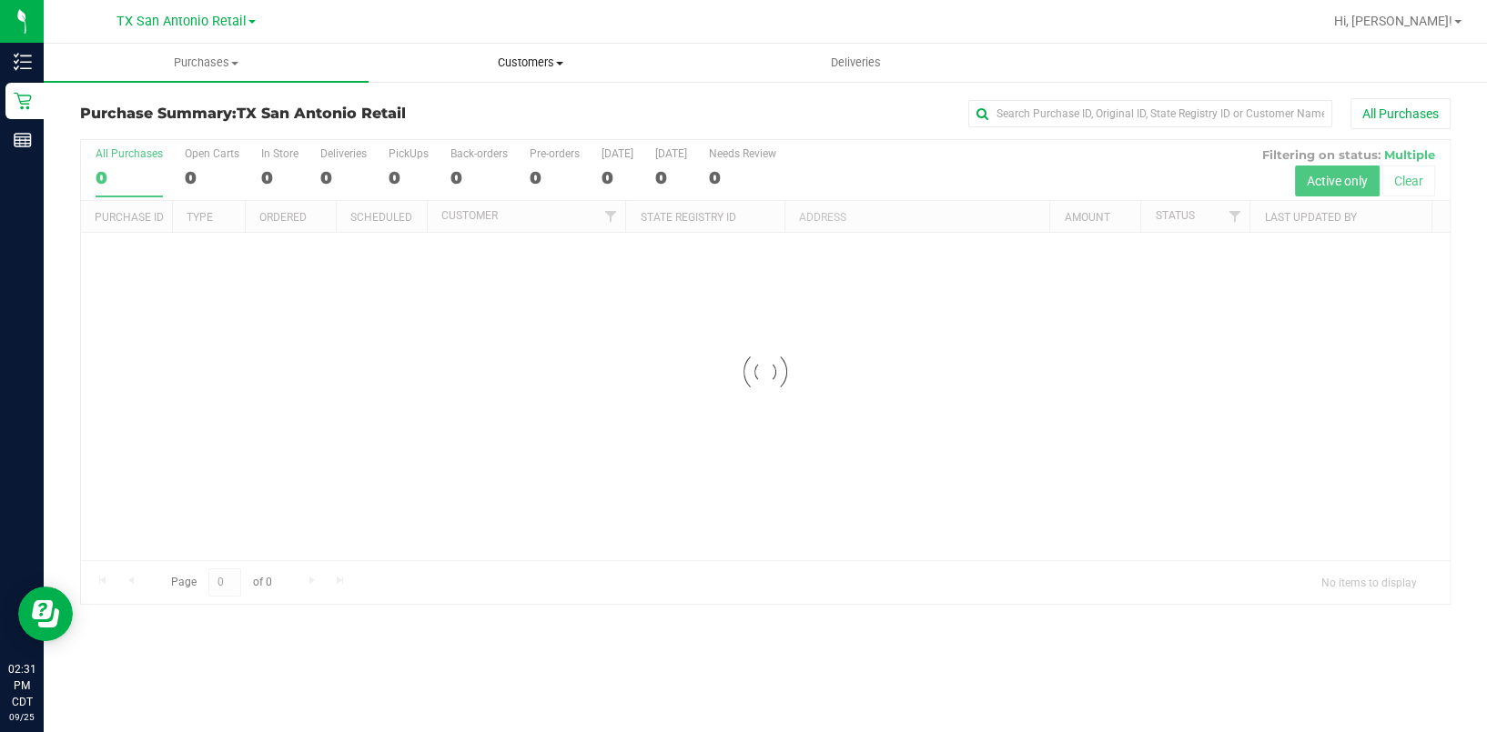
click at [528, 62] on span "Customers" at bounding box center [530, 63] width 323 height 16
click at [527, 114] on li "All customers" at bounding box center [530, 110] width 325 height 22
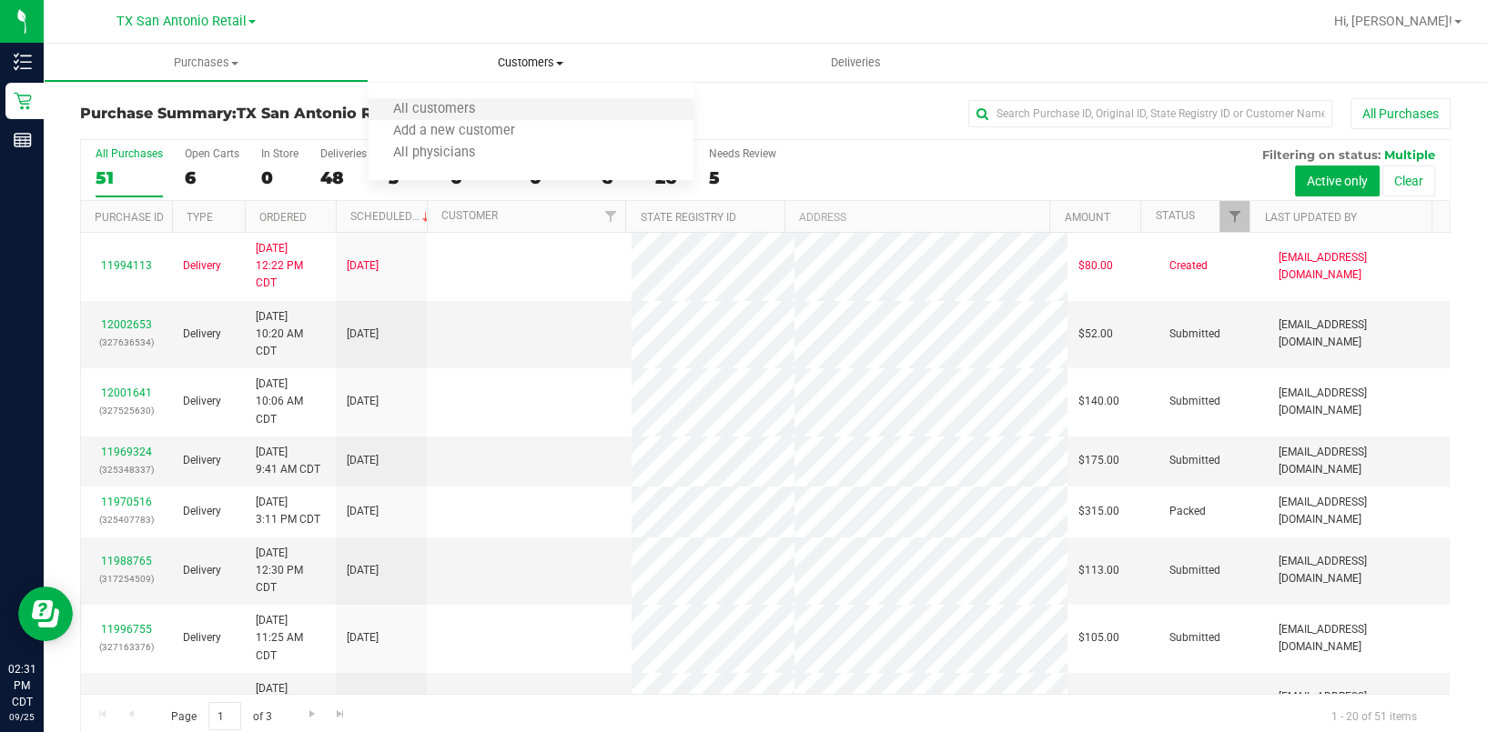
click at [513, 109] on li "All customers" at bounding box center [530, 110] width 325 height 22
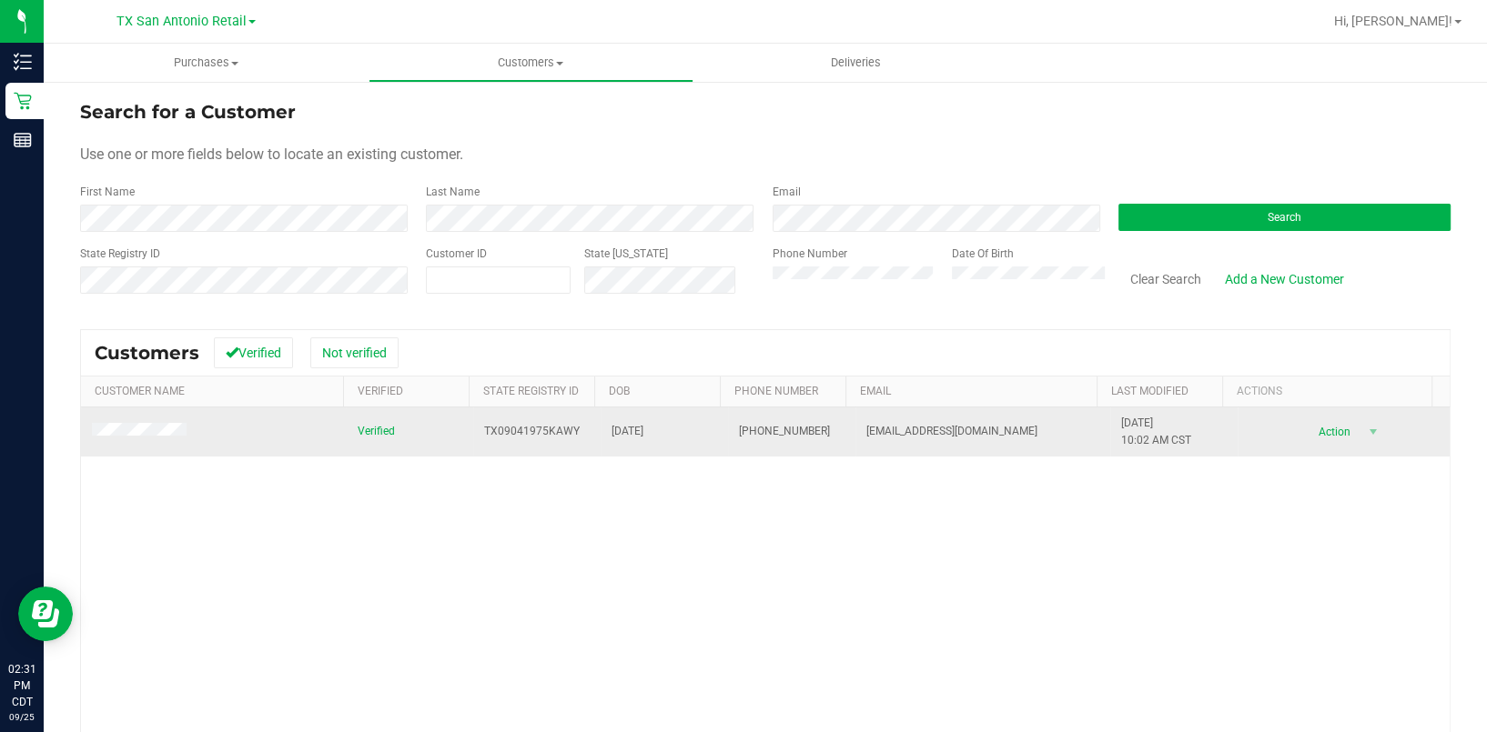
click at [165, 422] on td at bounding box center [213, 432] width 265 height 49
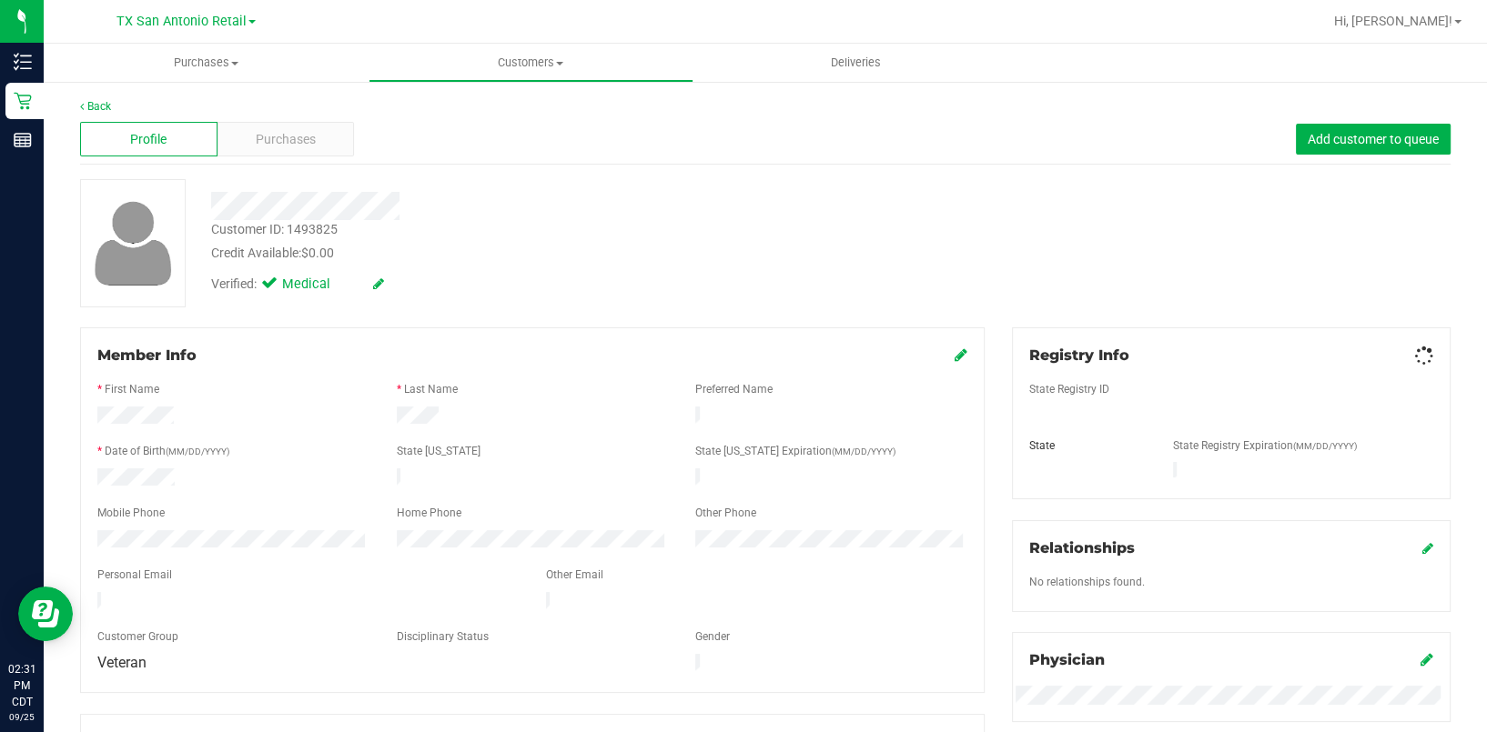
click at [280, 119] on div "Profile Purchases Add customer to queue" at bounding box center [765, 140] width 1370 height 50
click at [280, 126] on div "Purchases" at bounding box center [285, 139] width 137 height 35
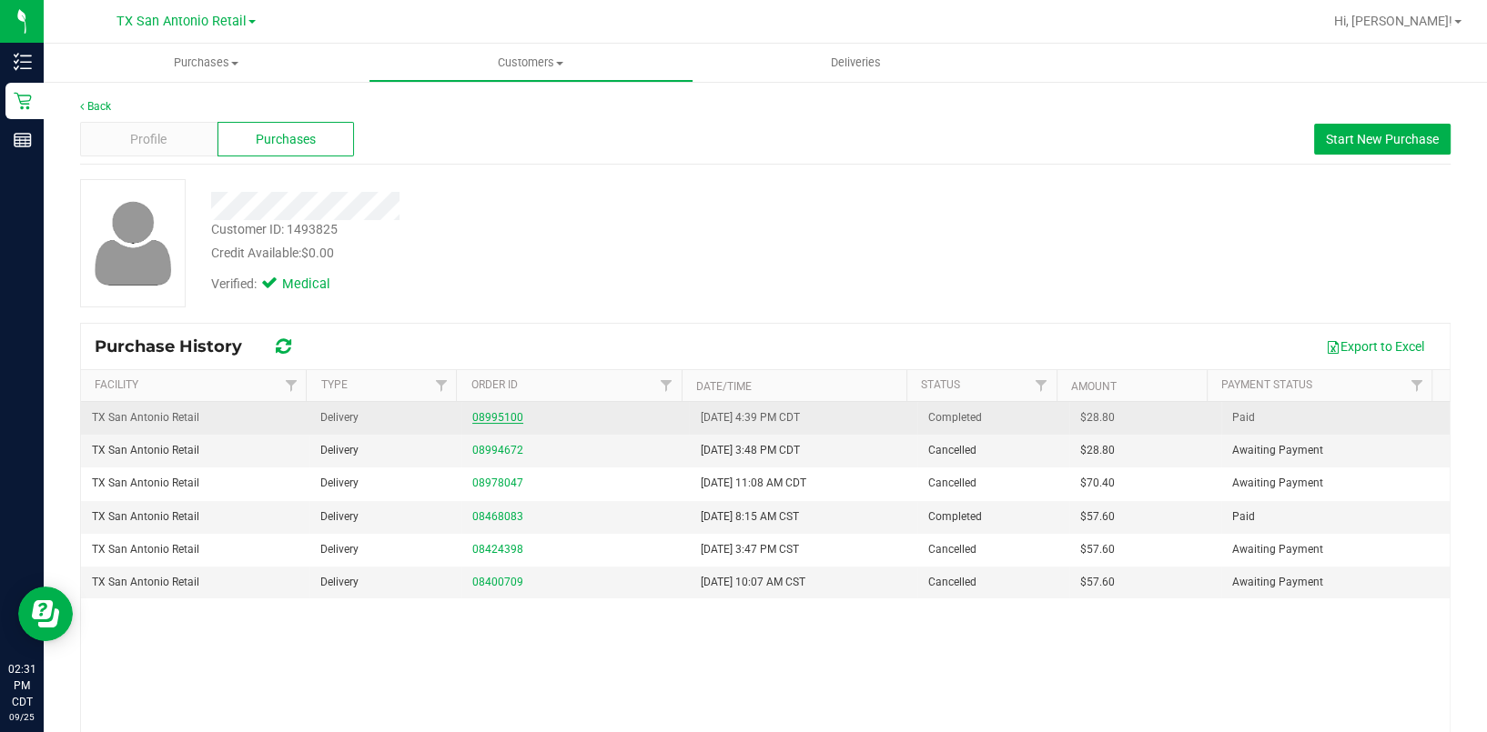
click at [483, 411] on link "08995100" at bounding box center [497, 417] width 51 height 13
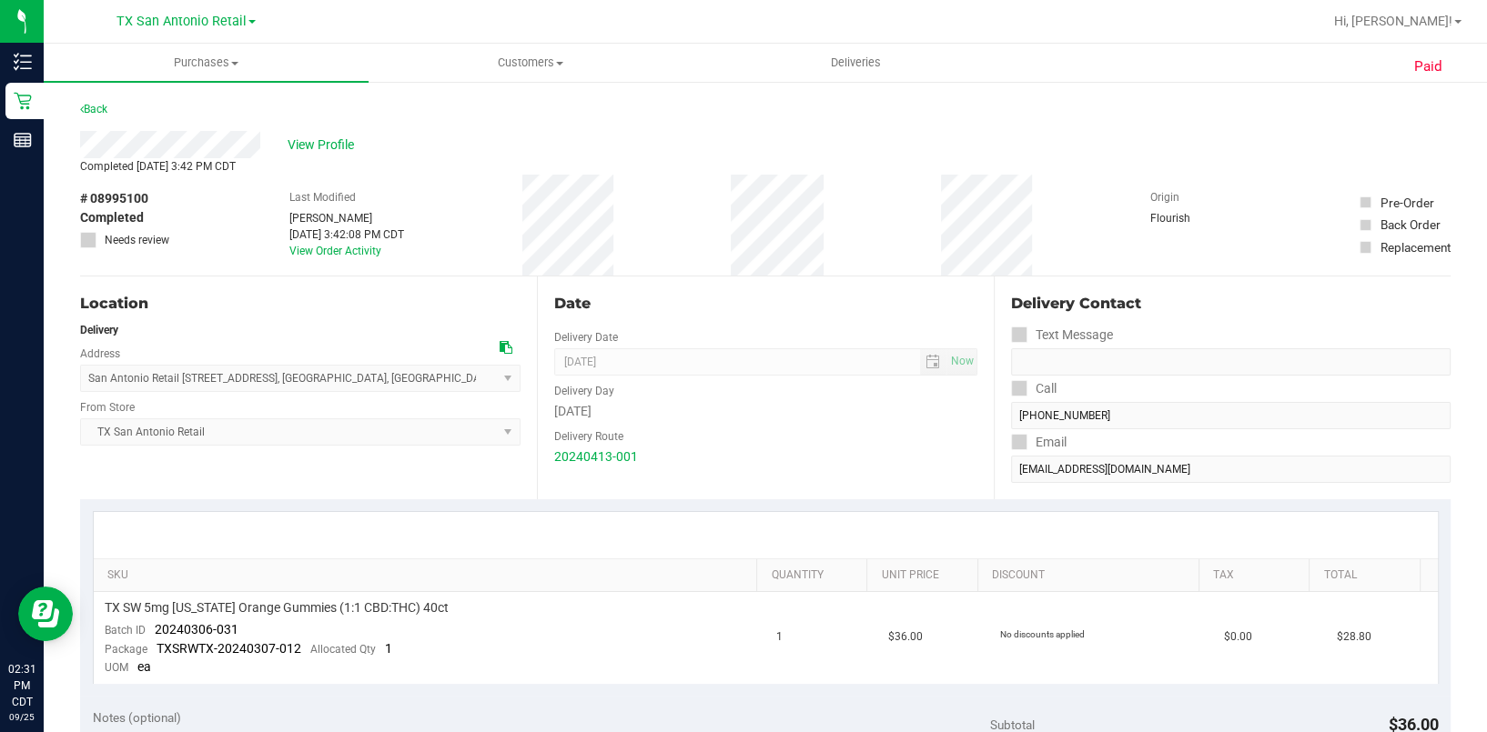
scroll to position [121, 0]
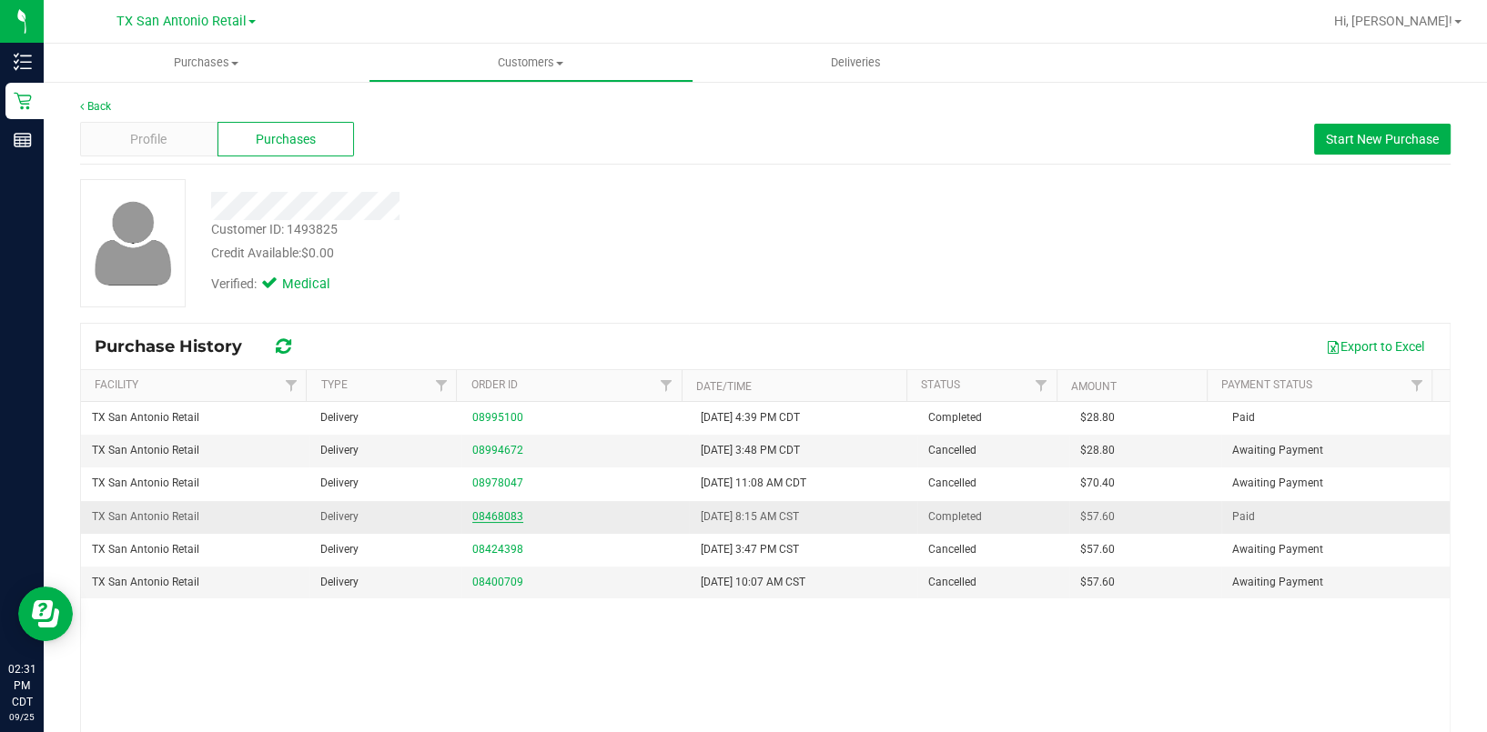
click at [498, 518] on link "08468083" at bounding box center [497, 516] width 51 height 13
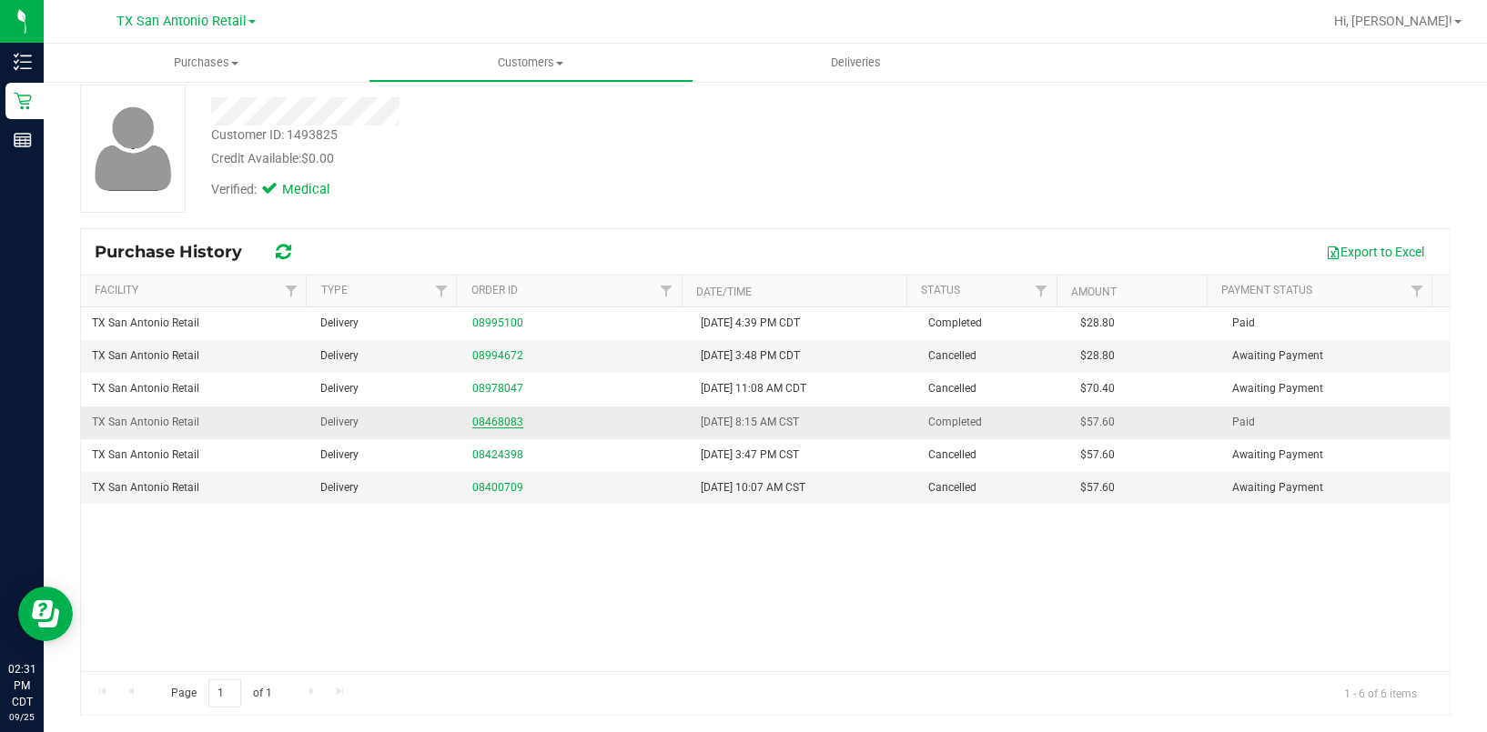
click at [500, 422] on link "08468083" at bounding box center [497, 422] width 51 height 13
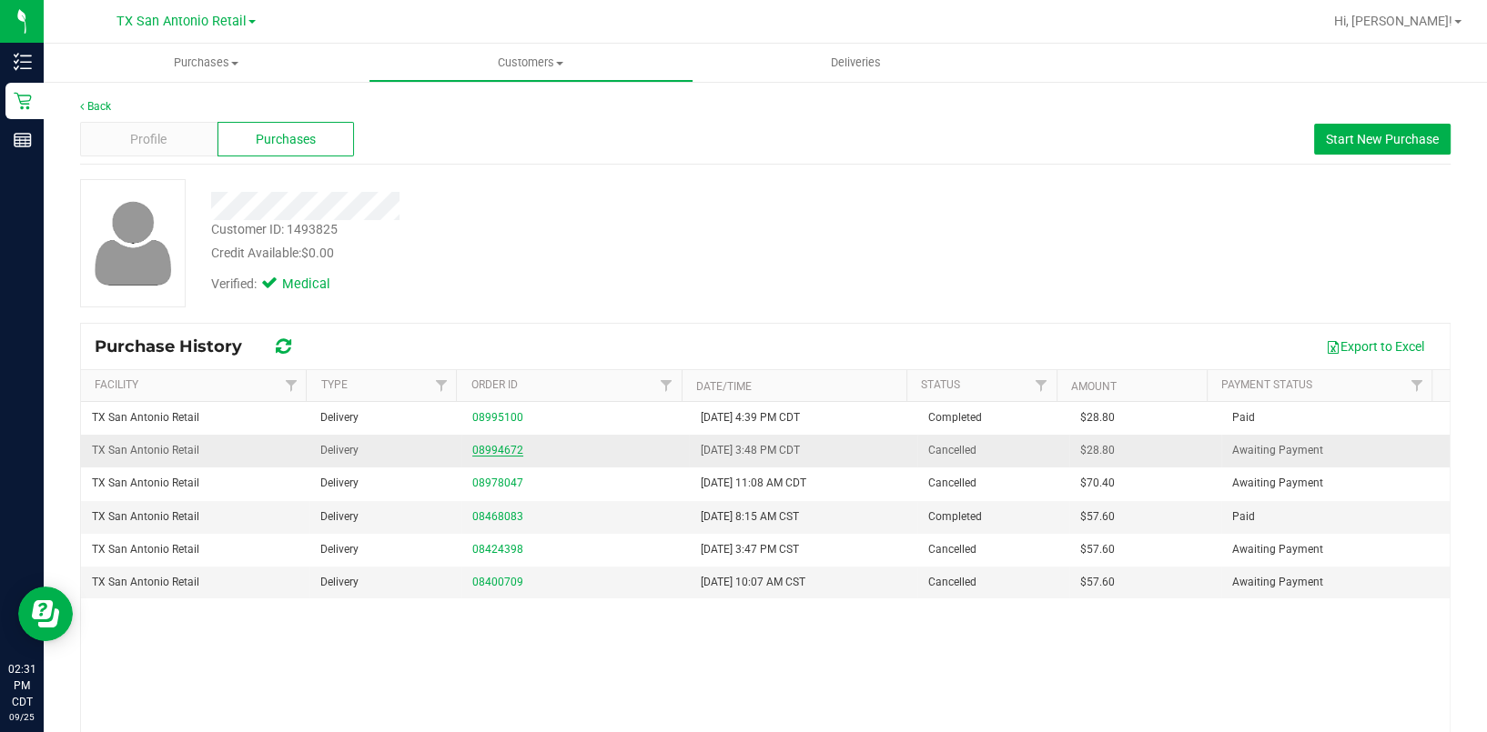
click at [472, 445] on link "08994672" at bounding box center [497, 450] width 51 height 13
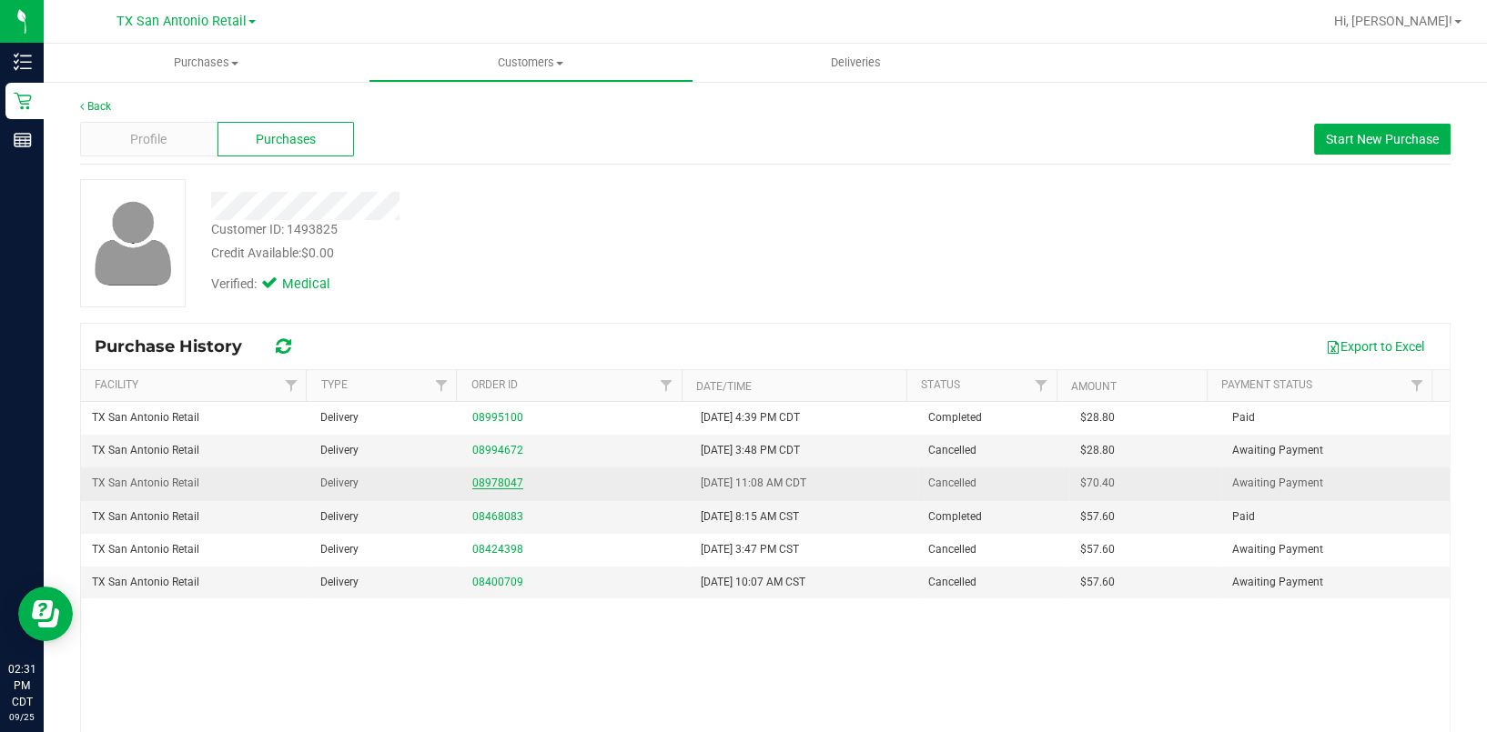
click at [479, 481] on link "08978047" at bounding box center [497, 483] width 51 height 13
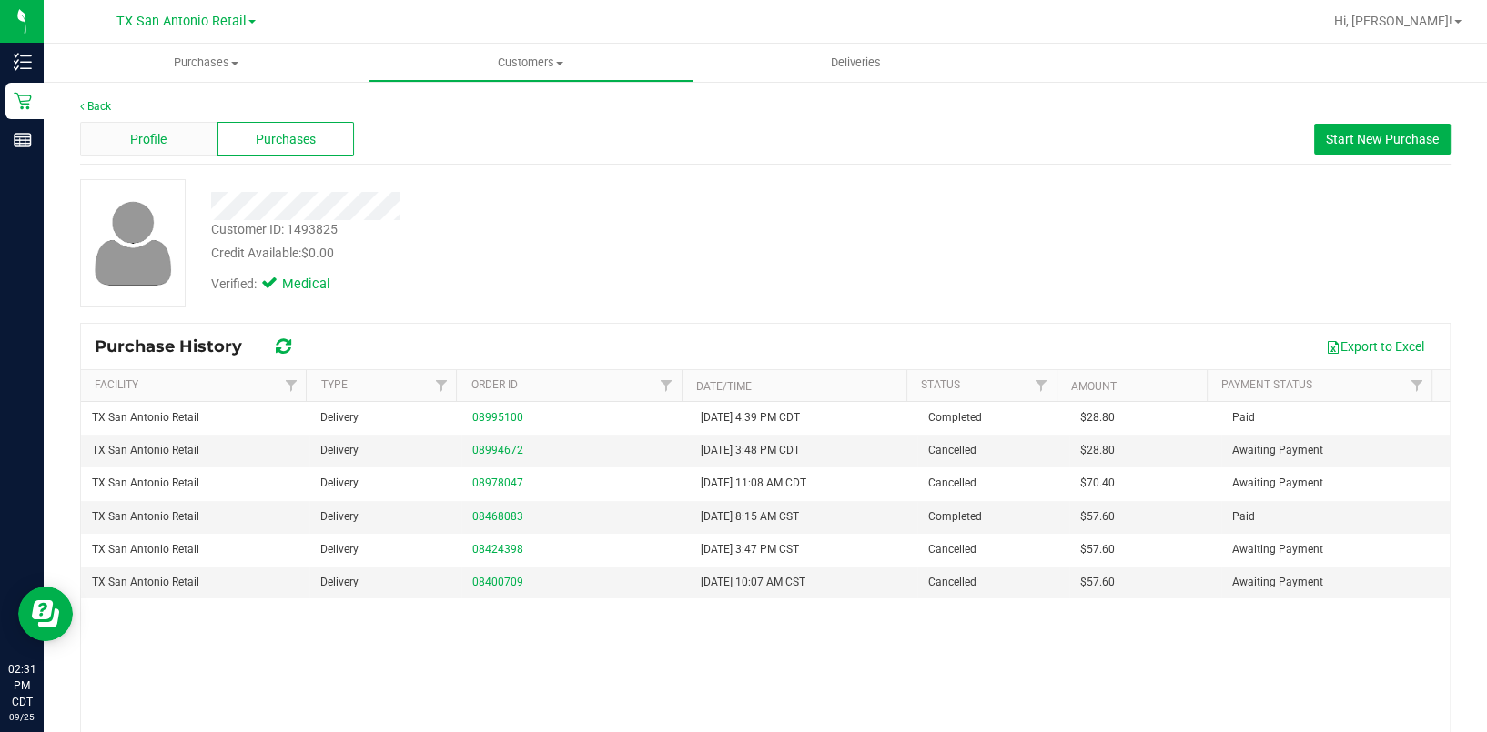
click at [189, 134] on div "Profile" at bounding box center [148, 139] width 137 height 35
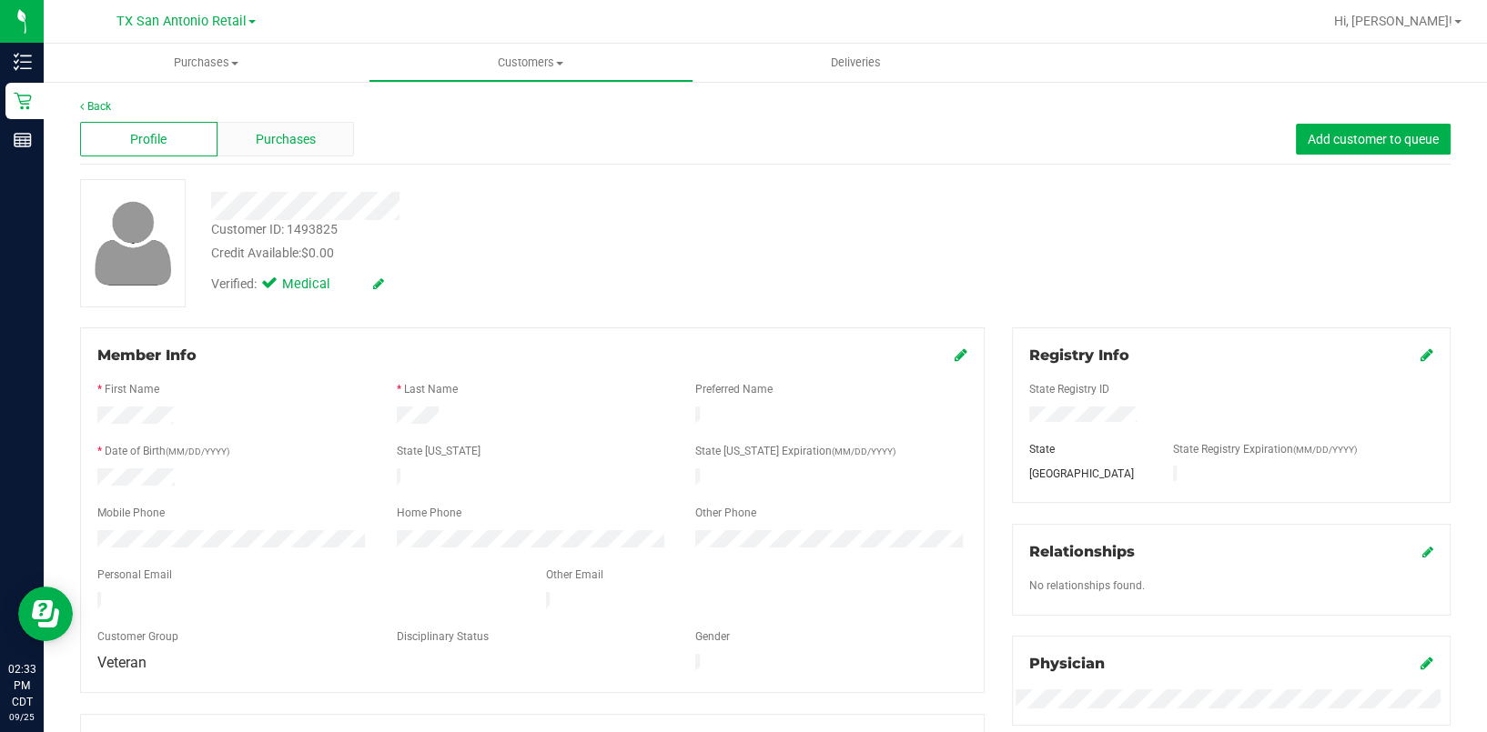
click at [266, 130] on span "Purchases" at bounding box center [286, 139] width 60 height 19
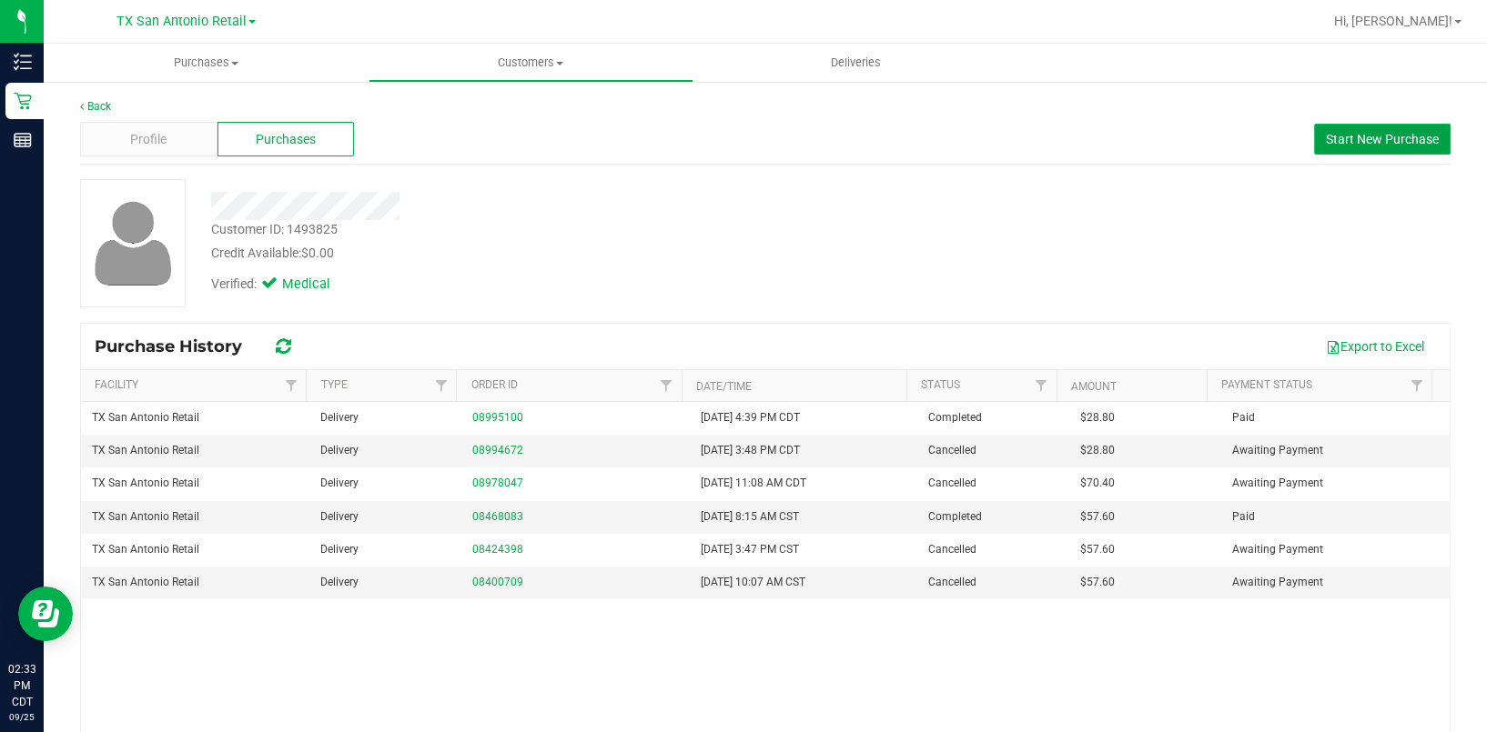
click at [1355, 140] on span "Start New Purchase" at bounding box center [1382, 139] width 113 height 15
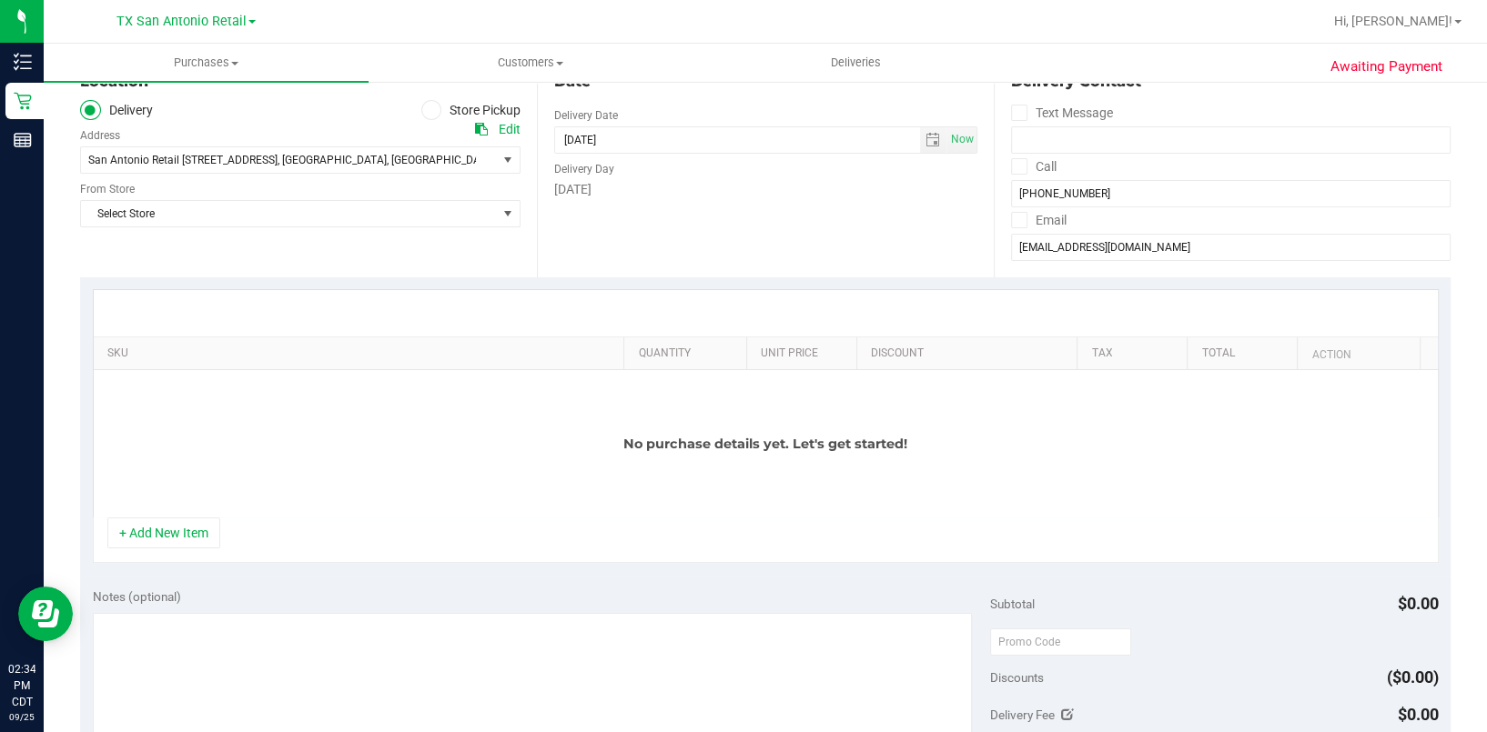
scroll to position [121, 0]
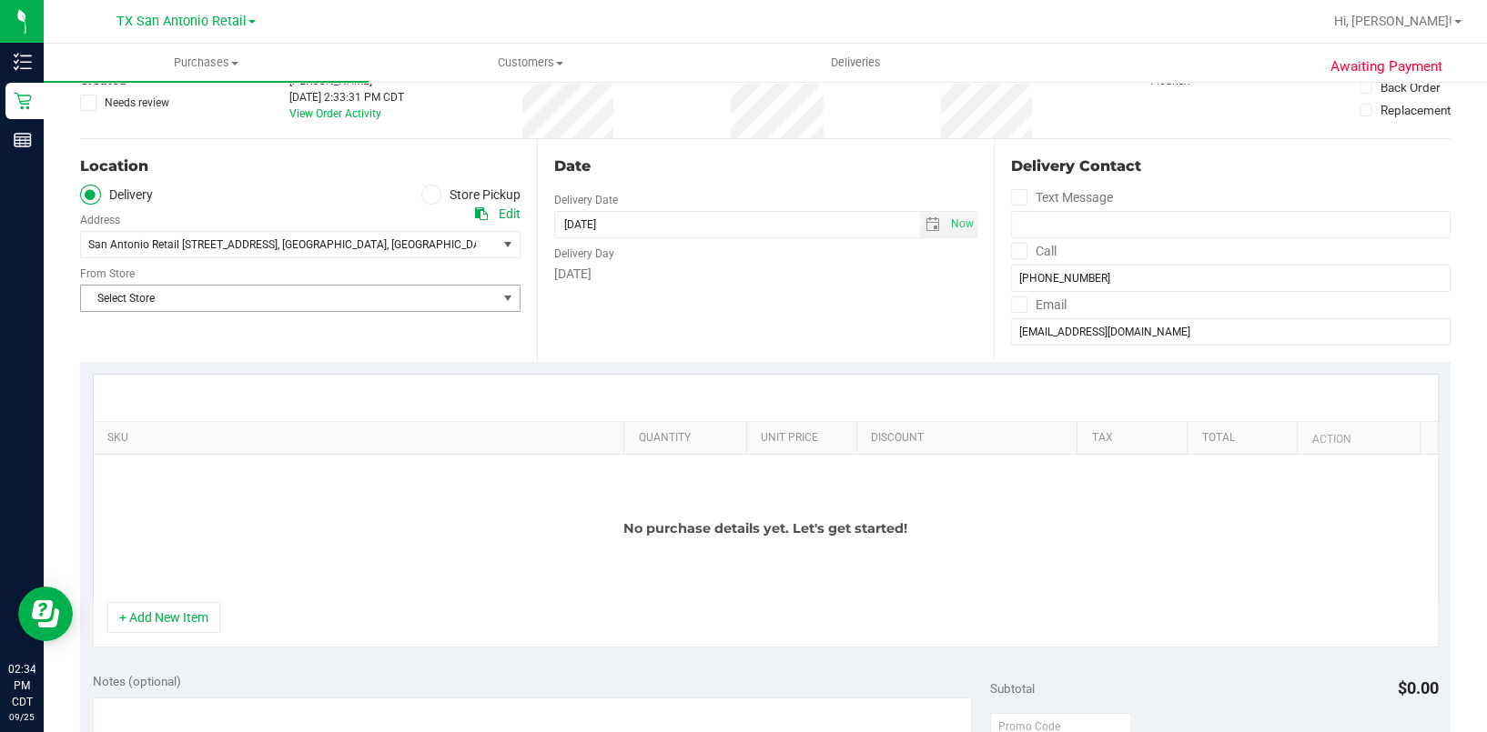
click at [236, 304] on span "Select Store" at bounding box center [289, 298] width 416 height 25
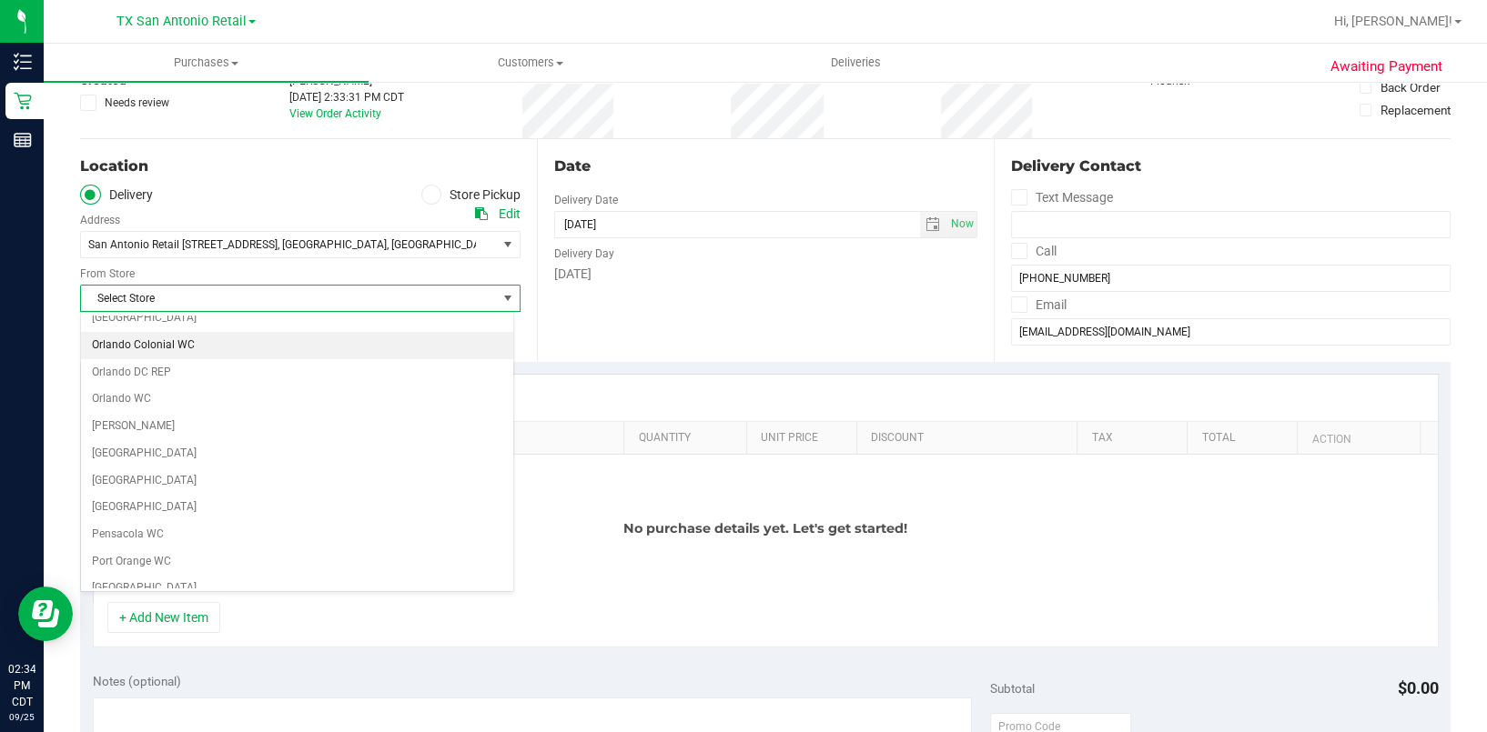
scroll to position [1310, 0]
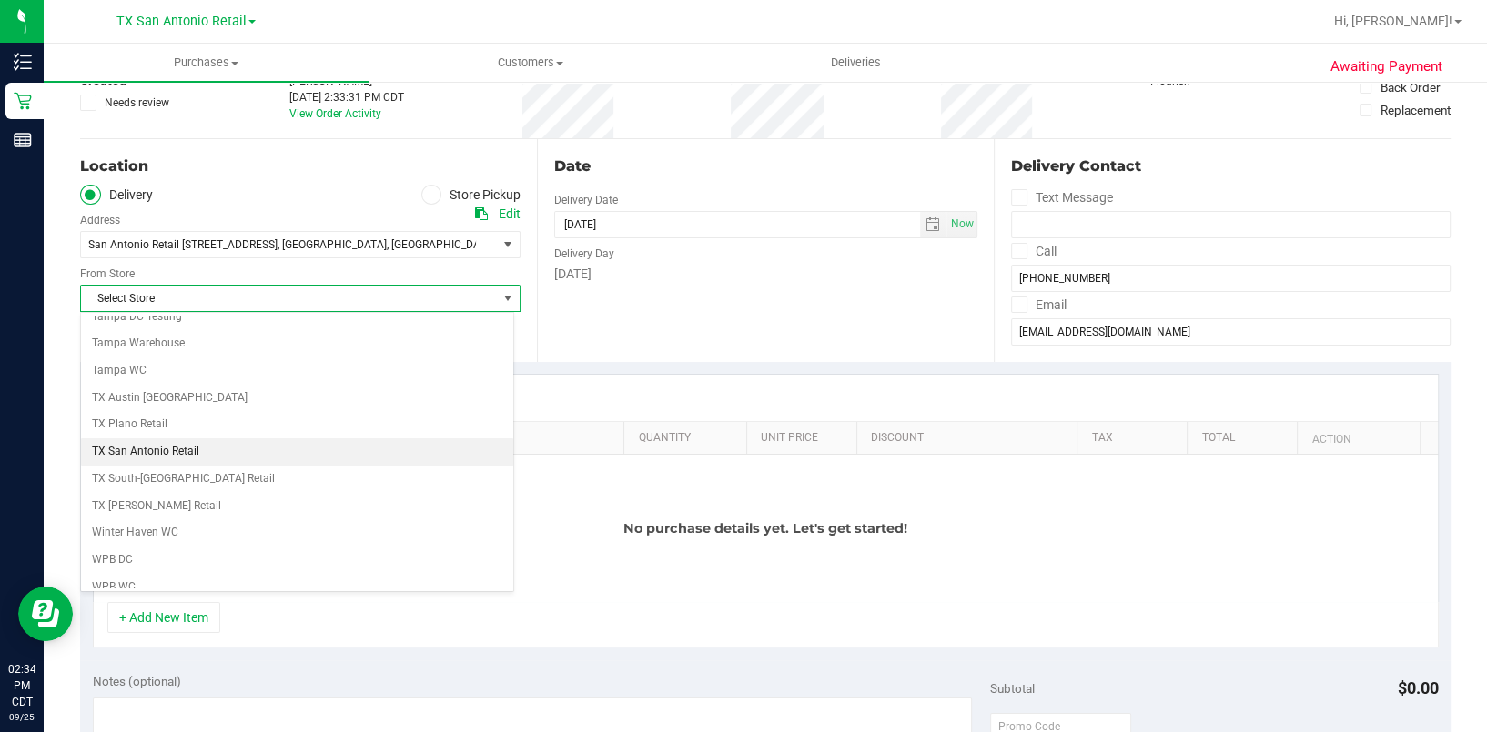
click at [207, 445] on li "TX San Antonio Retail" at bounding box center [297, 452] width 432 height 27
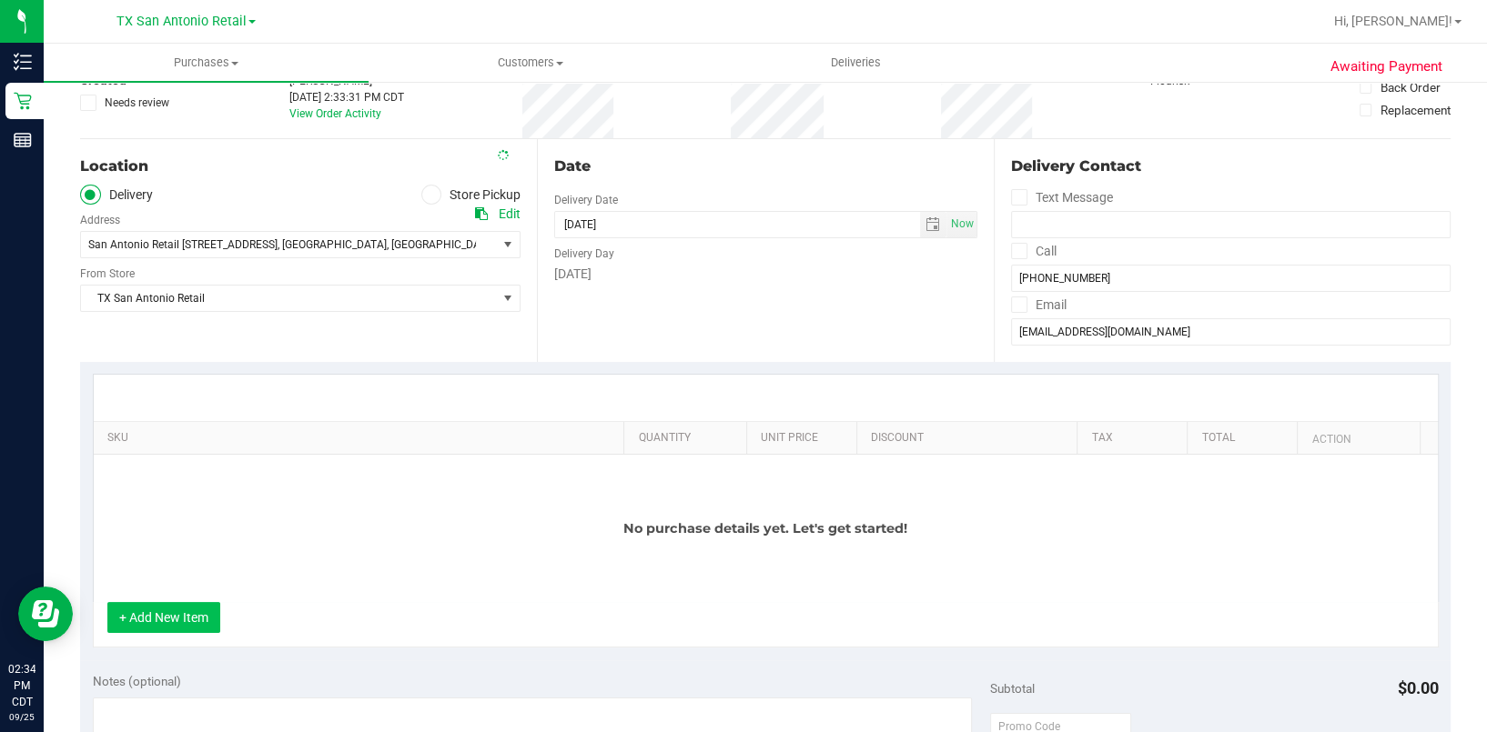
click at [156, 627] on button "+ Add New Item" at bounding box center [163, 617] width 113 height 31
click at [183, 622] on button "+ Add New Item" at bounding box center [163, 617] width 113 height 31
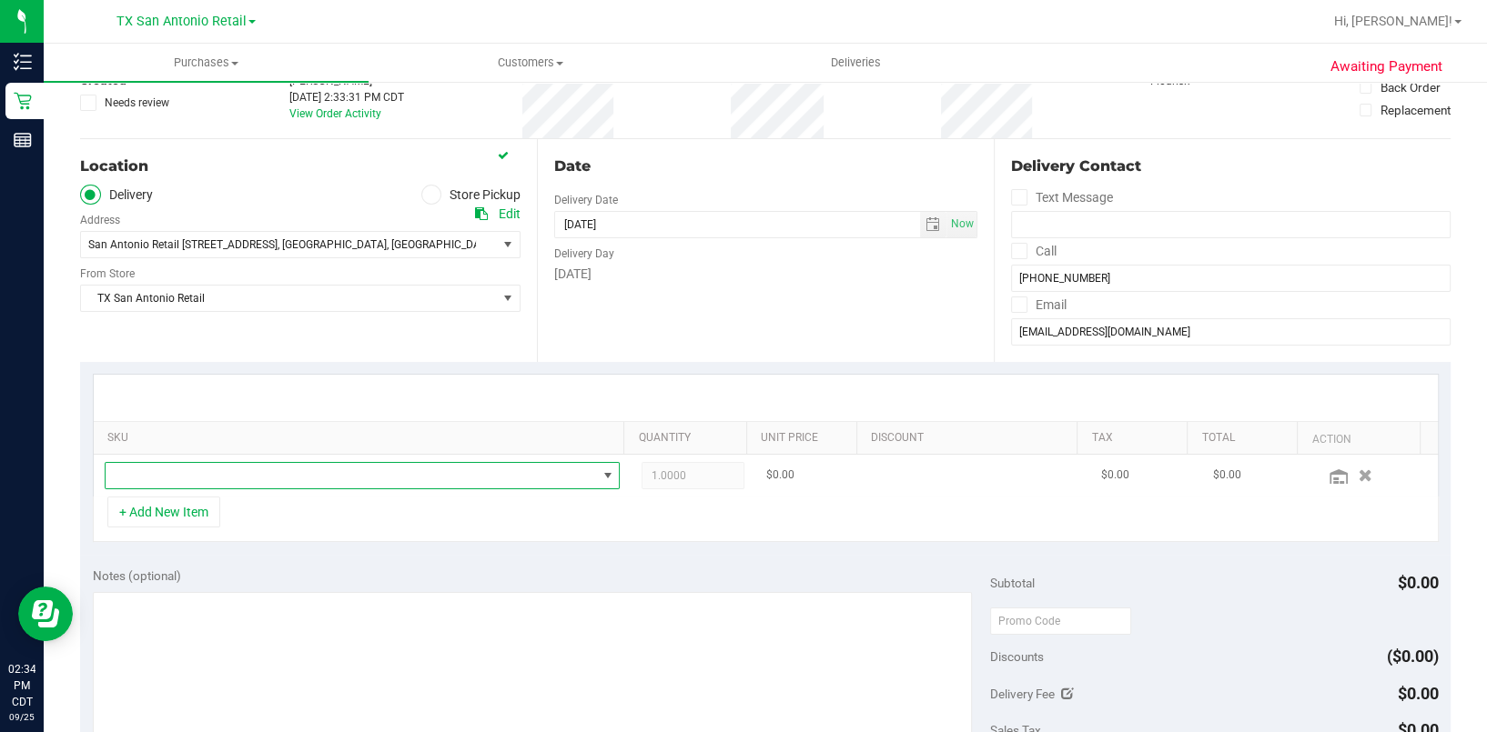
click at [199, 473] on span "NO DATA FOUND" at bounding box center [351, 475] width 491 height 25
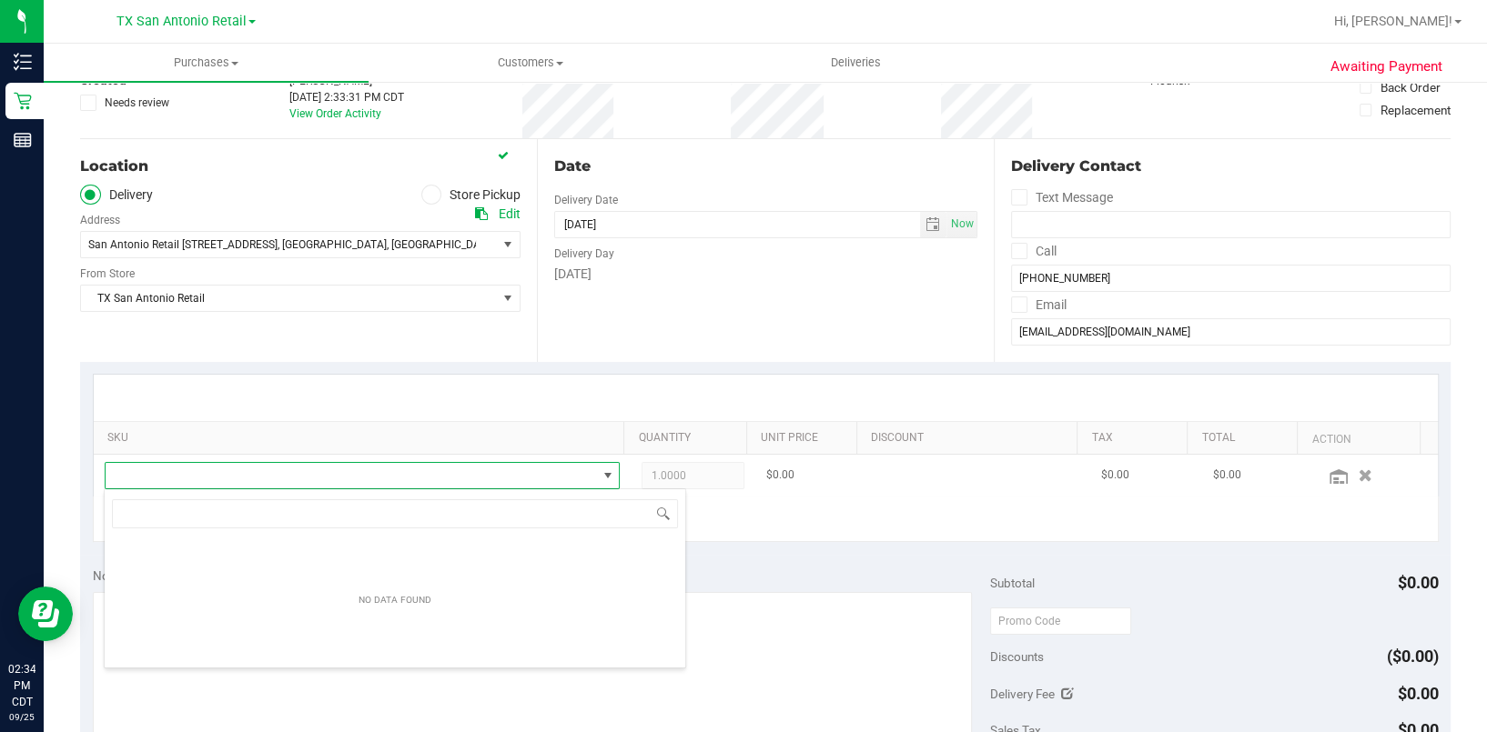
scroll to position [90955, 90482]
type input "texas orange"
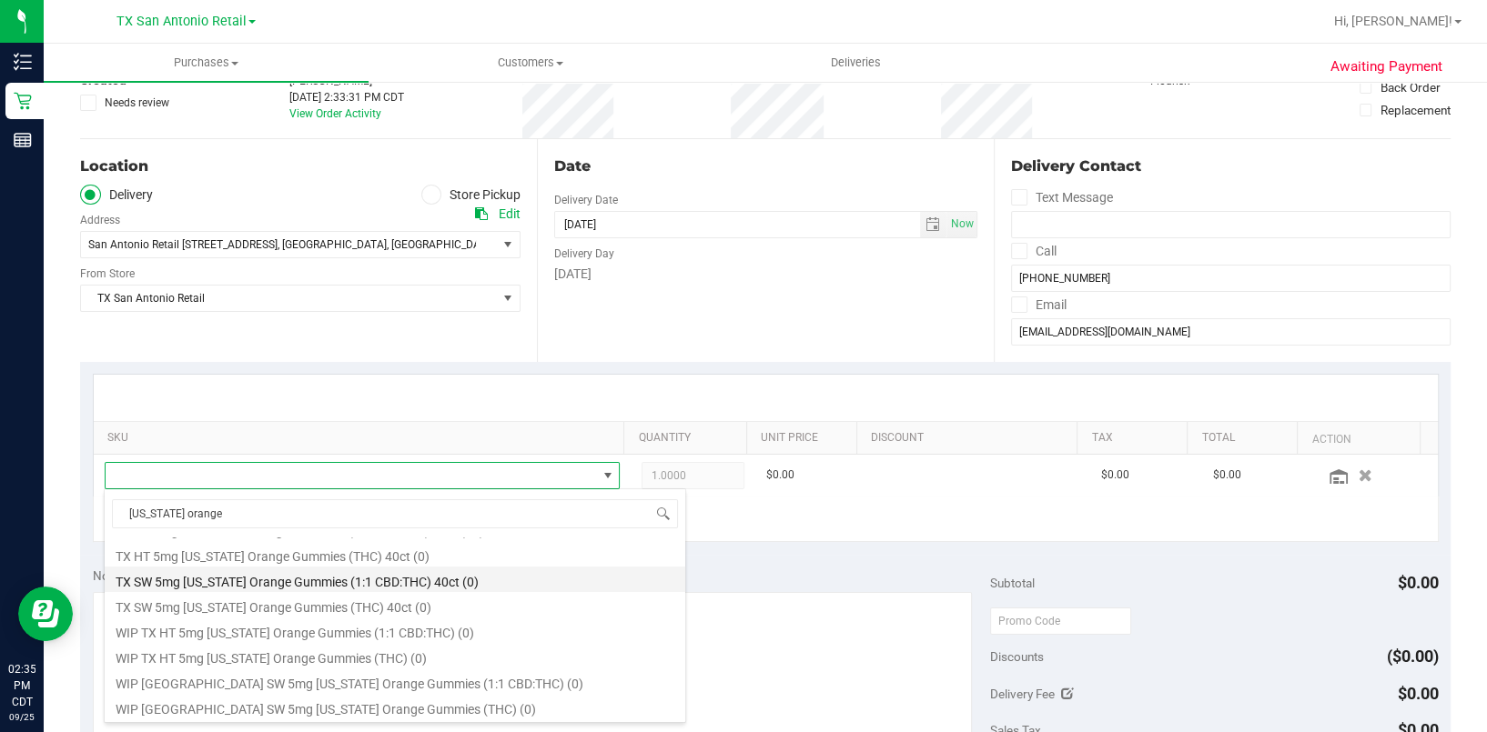
scroll to position [181, 0]
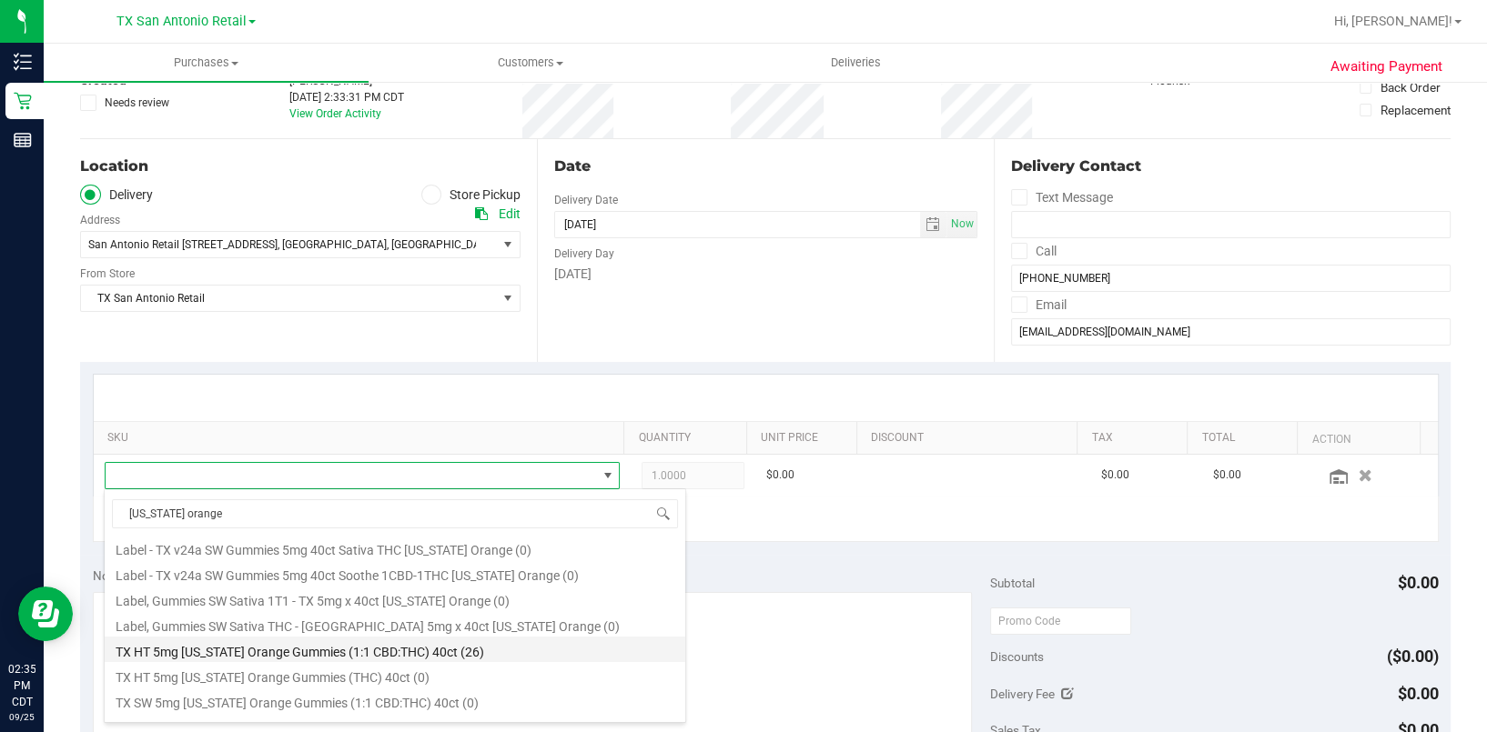
click at [296, 651] on li "TX HT 5mg Texas Orange Gummies (1:1 CBD:THC) 40ct (26)" at bounding box center [395, 649] width 580 height 25
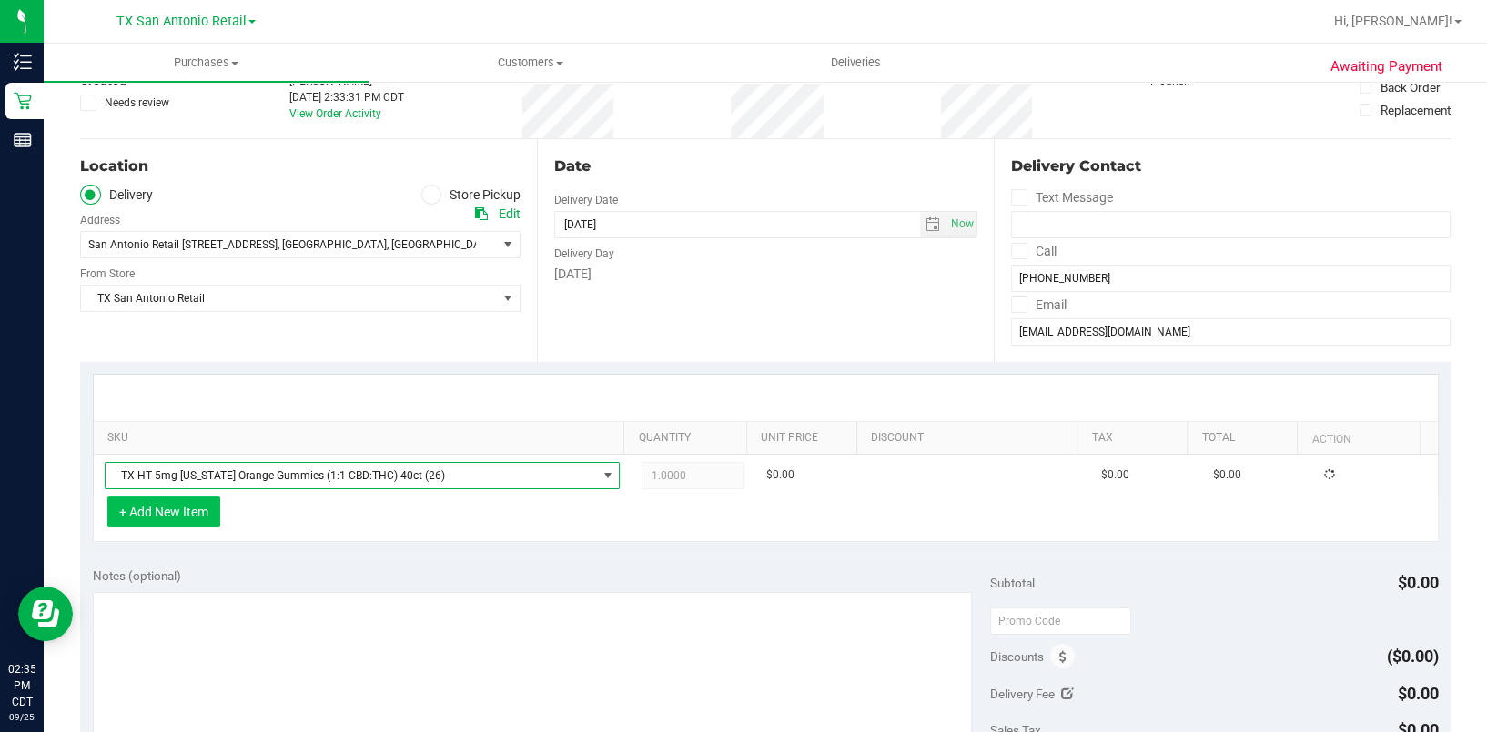
click at [180, 502] on button "+ Add New Item" at bounding box center [163, 512] width 113 height 31
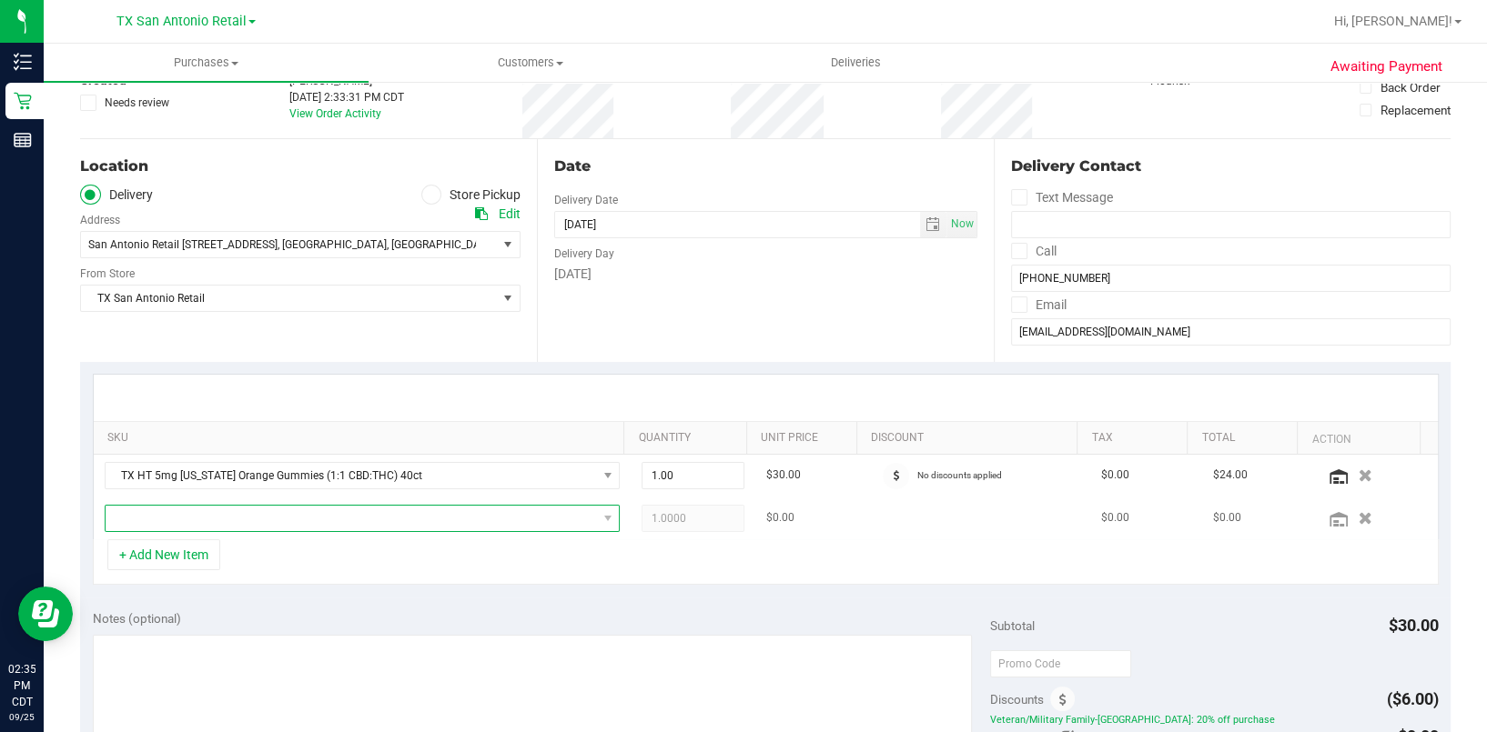
click at [203, 523] on span "NO DATA FOUND" at bounding box center [351, 518] width 491 height 25
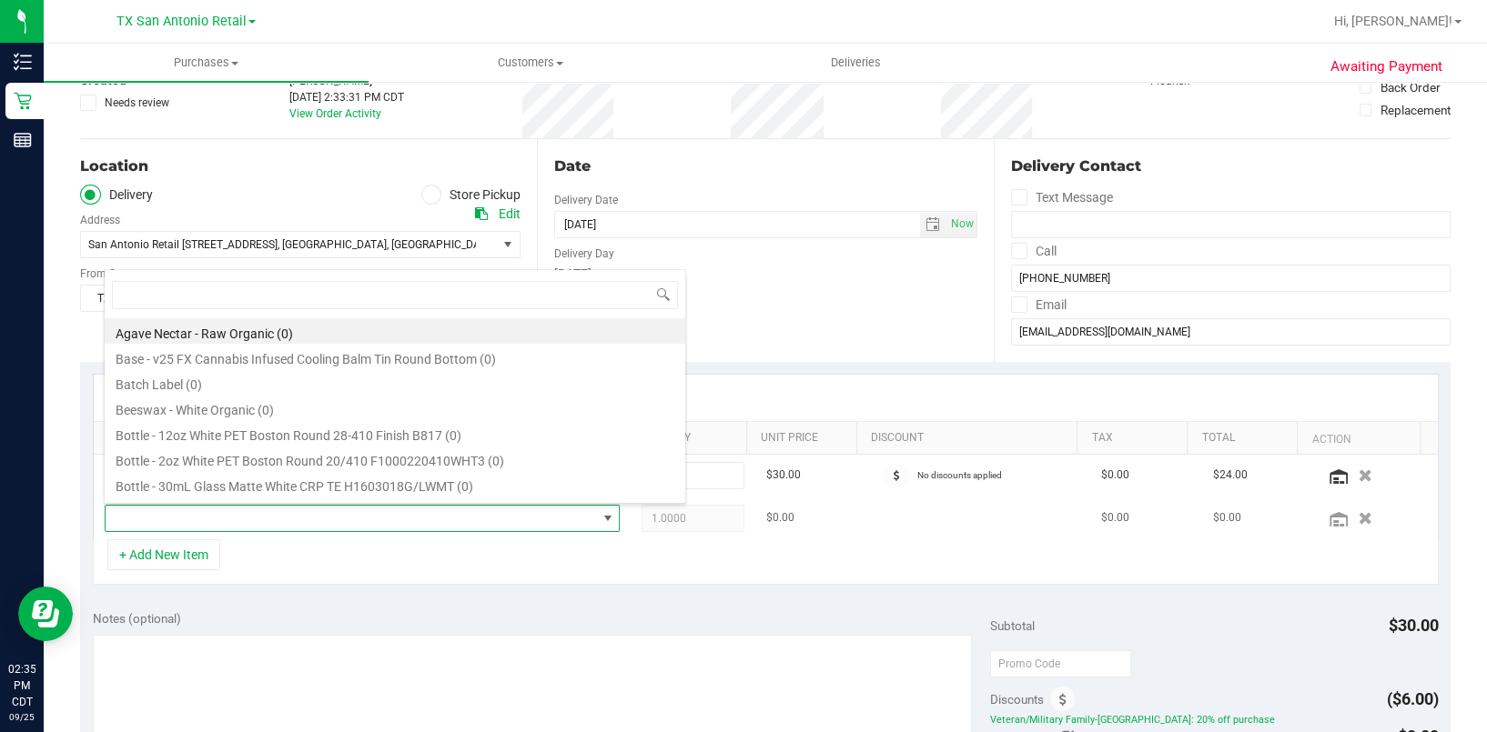
scroll to position [26, 493]
type input "cbn"
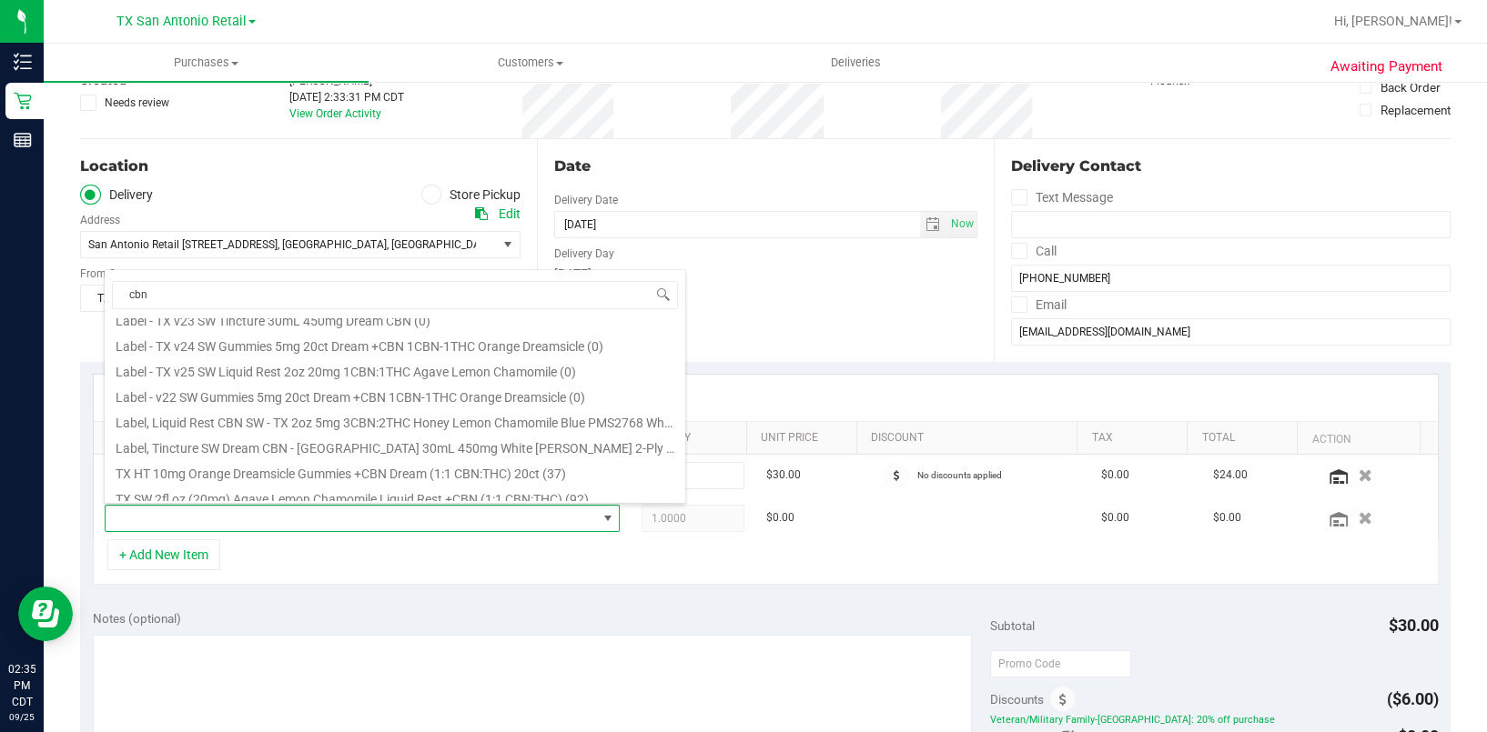
scroll to position [364, 0]
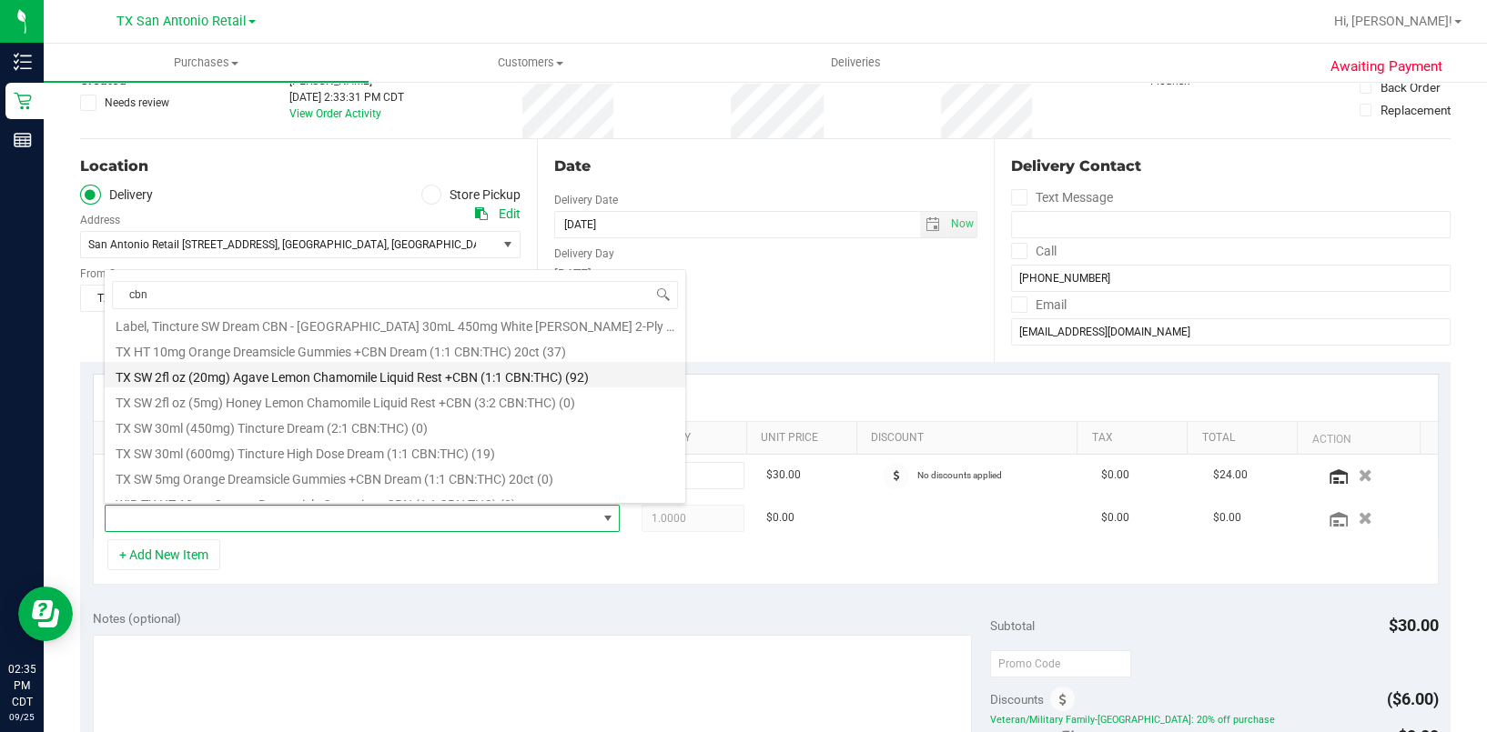
click at [538, 374] on li "TX SW 2fl oz (20mg) Agave Lemon Chamomile Liquid Rest +CBN (1:1 CBN:THC) (92)" at bounding box center [395, 374] width 580 height 25
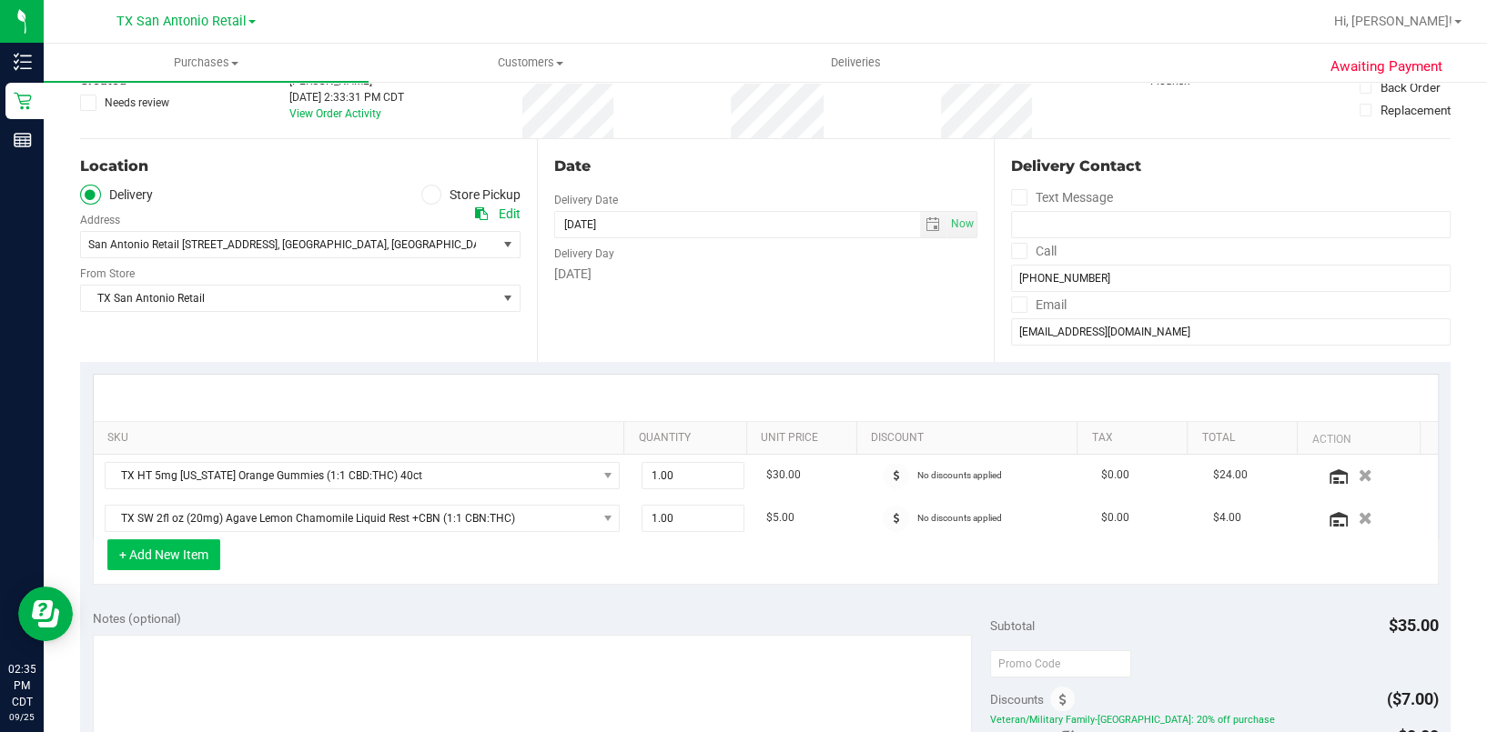
click at [187, 555] on button "+ Add New Item" at bounding box center [163, 555] width 113 height 31
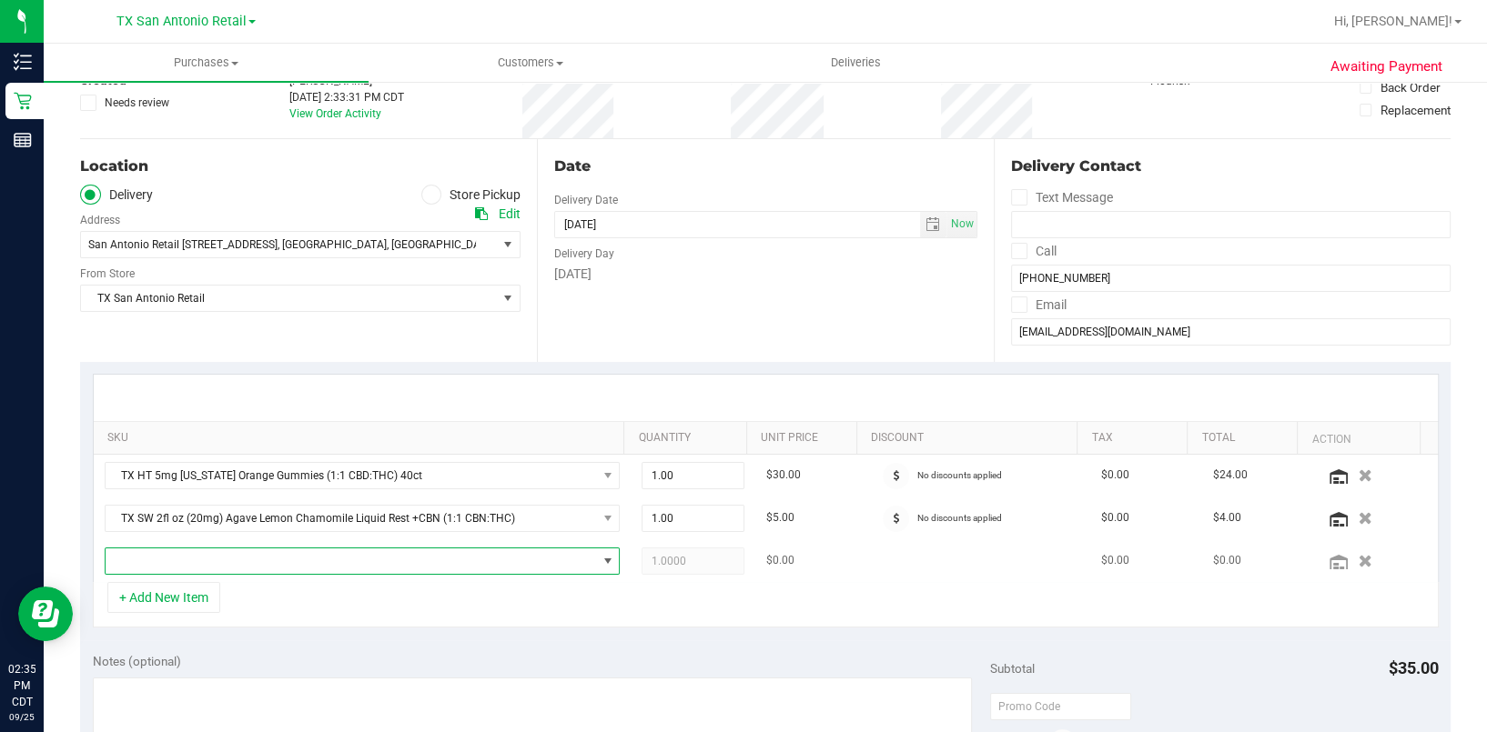
click at [243, 553] on span "NO DATA FOUND" at bounding box center [351, 561] width 491 height 25
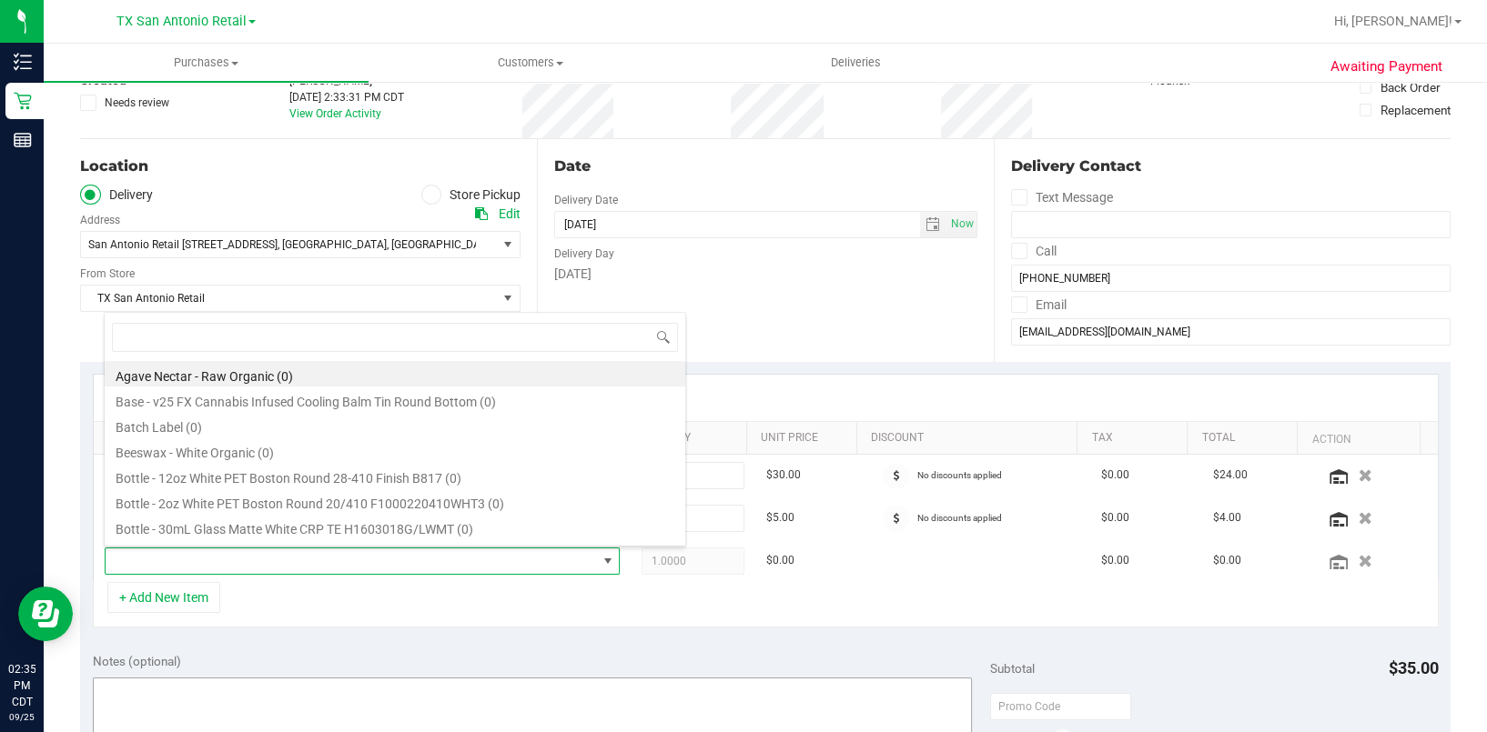
scroll to position [26, 493]
type input "fruit punch"
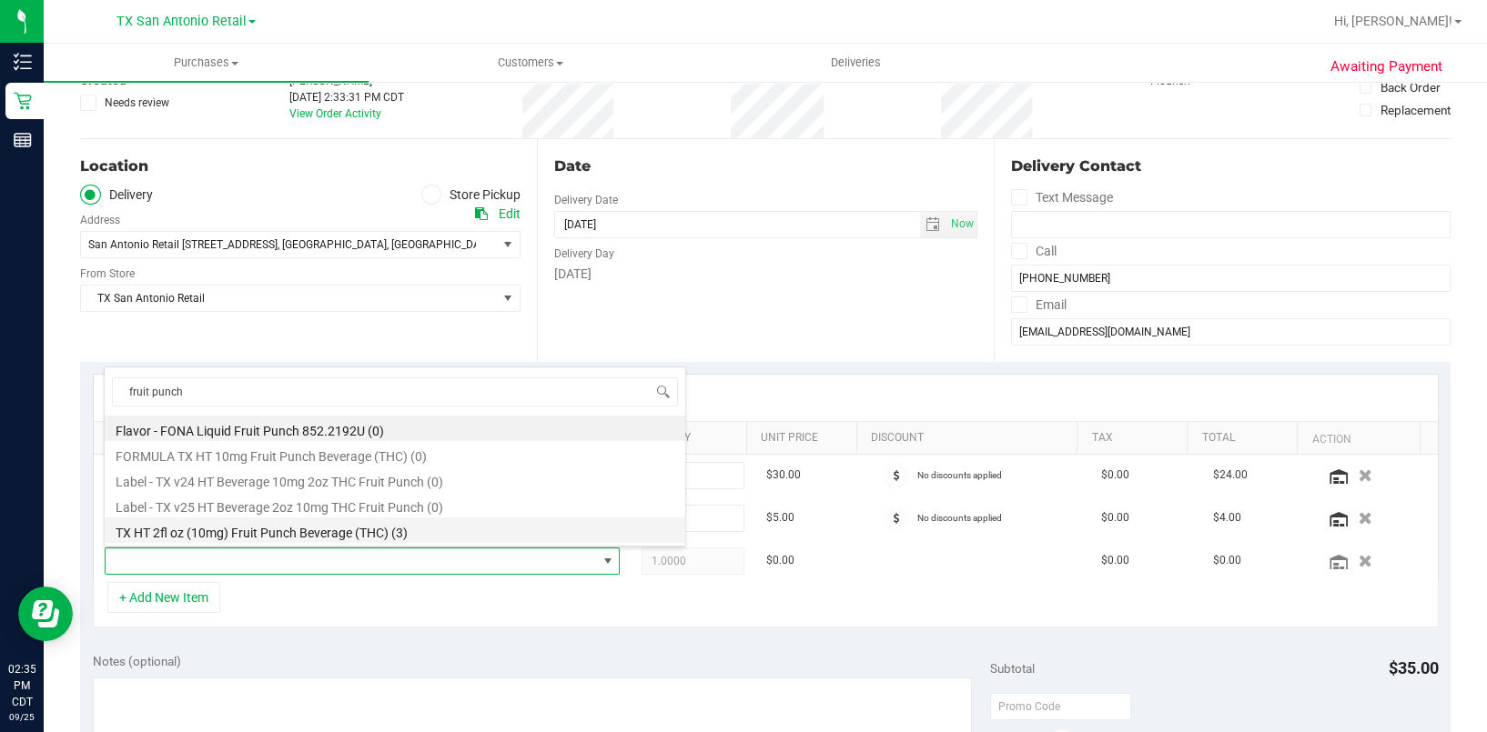
click at [394, 530] on li "TX HT 2fl oz (10mg) Fruit Punch Beverage (THC) (3)" at bounding box center [395, 530] width 580 height 25
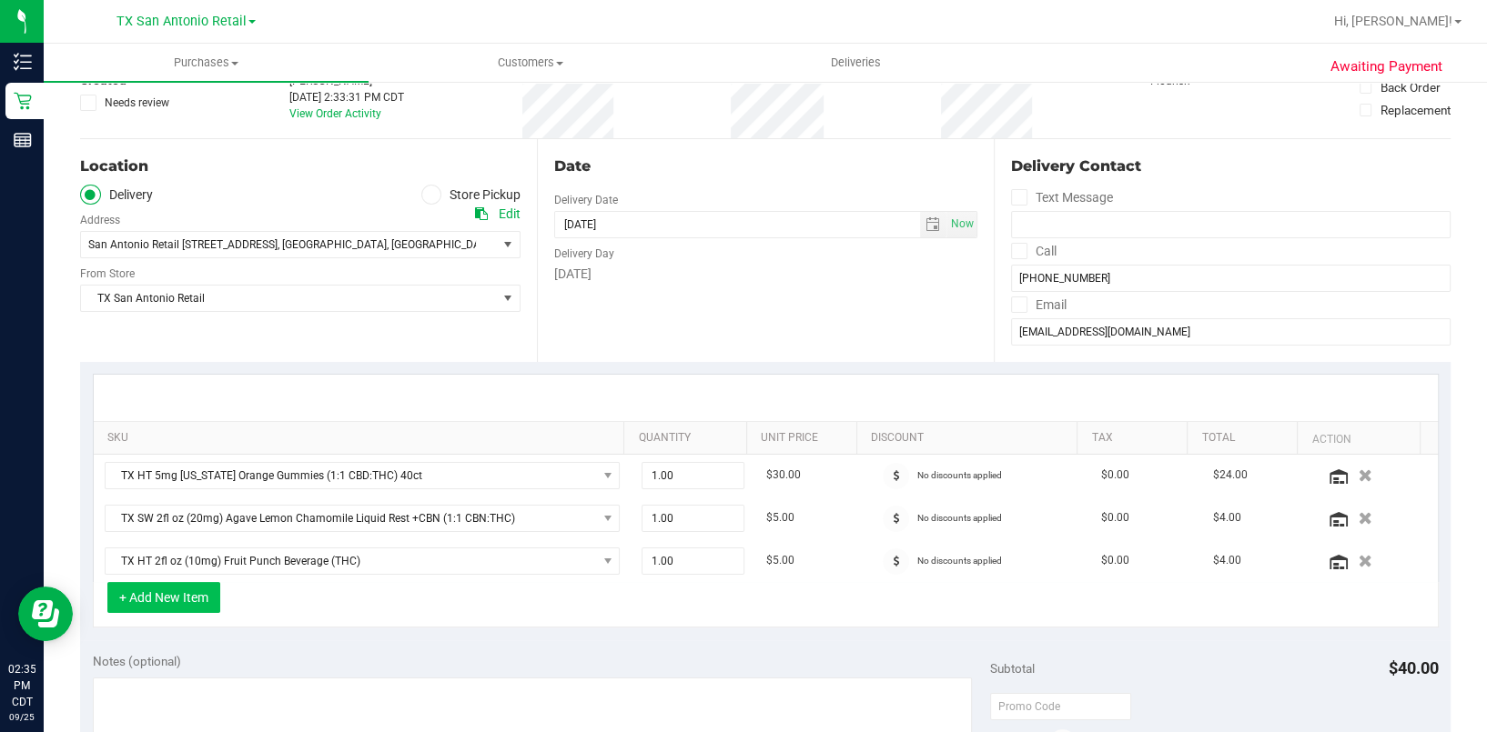
click at [217, 590] on button "+ Add New Item" at bounding box center [163, 597] width 113 height 31
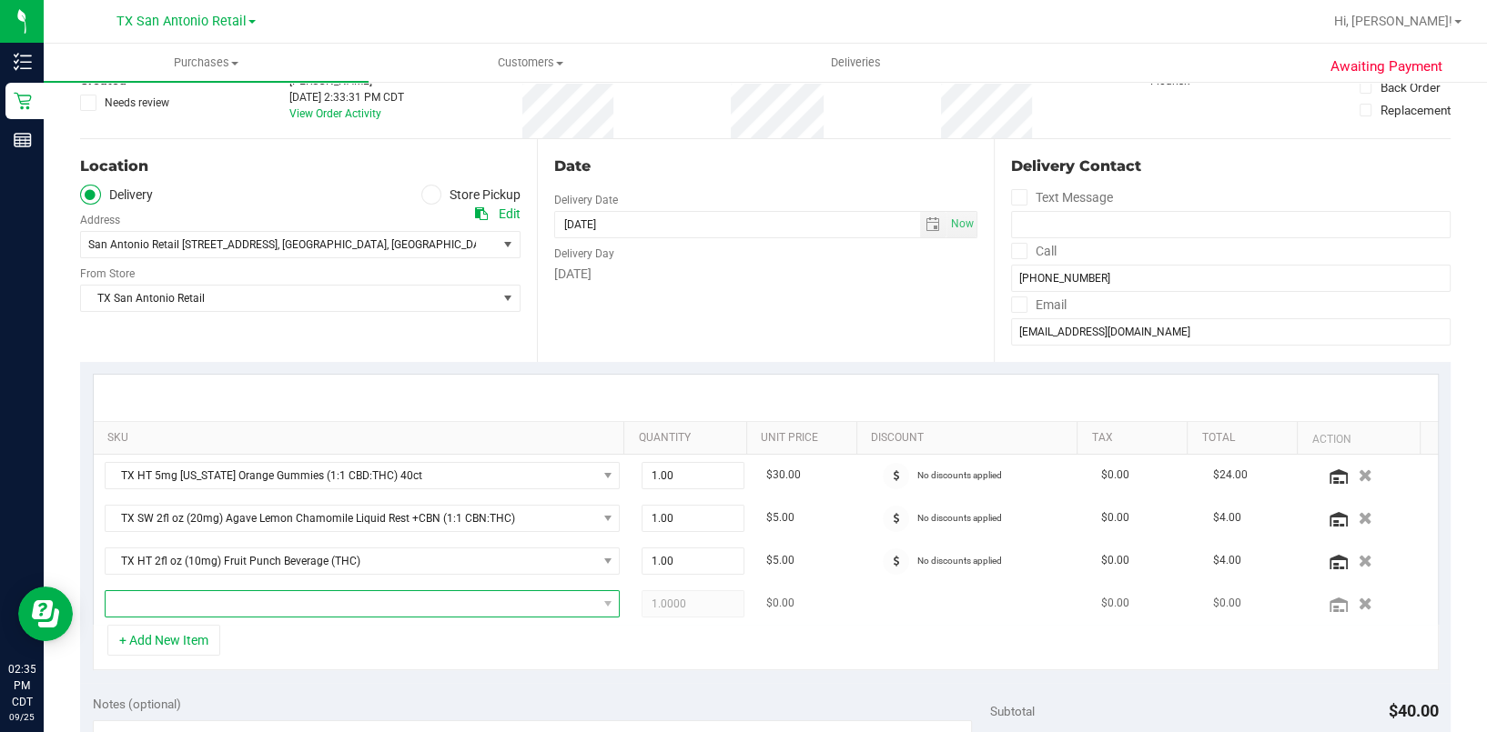
click at [237, 591] on span "NO DATA FOUND" at bounding box center [351, 603] width 491 height 25
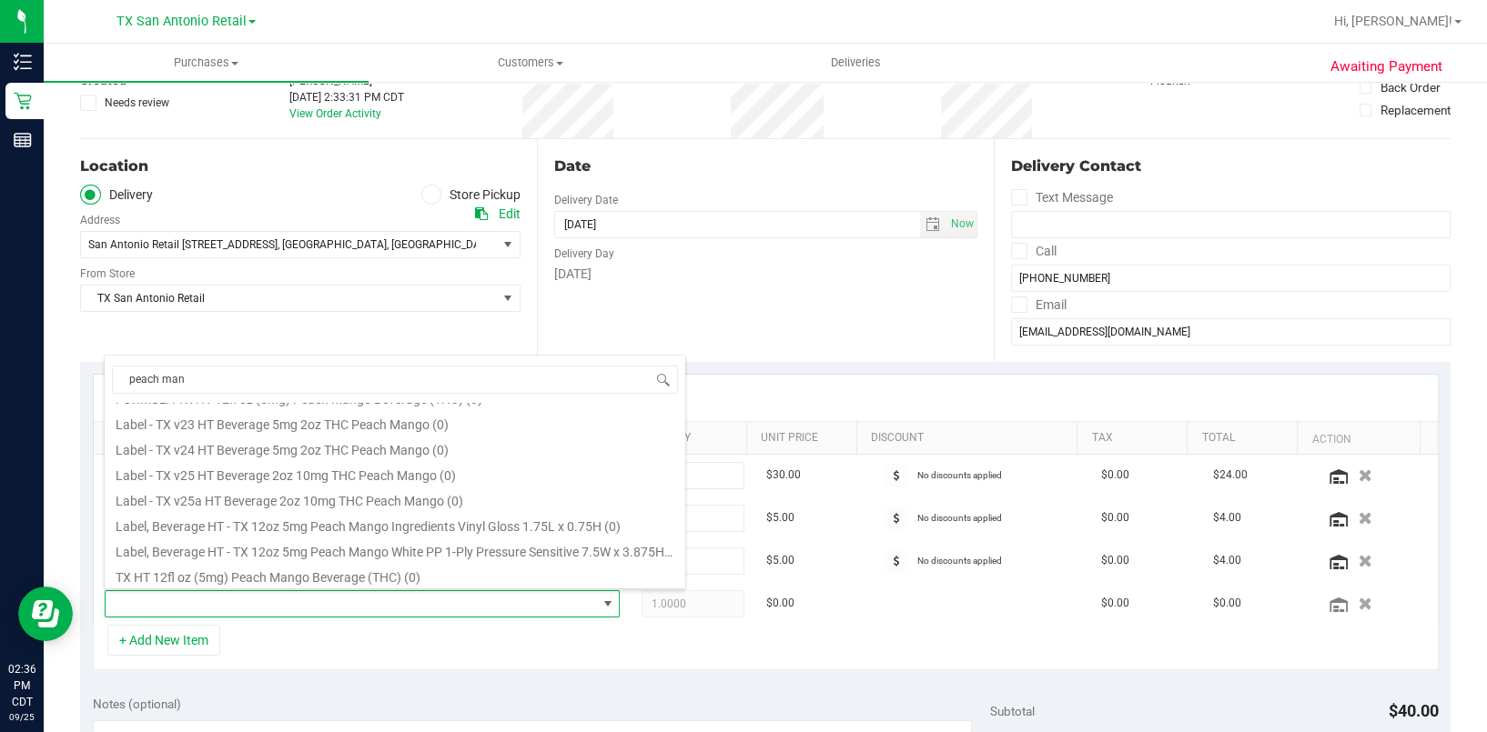
scroll to position [149, 0]
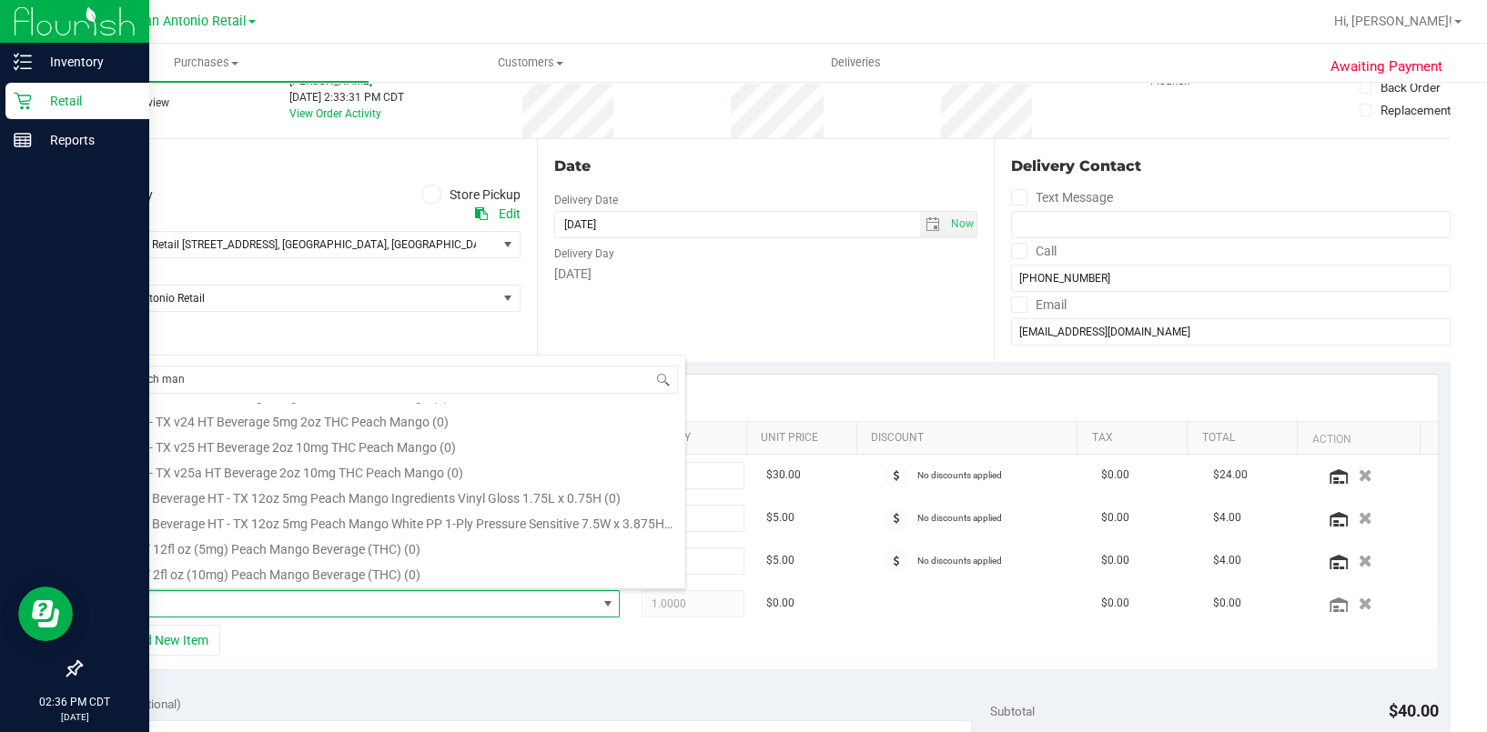
type input "peach man"
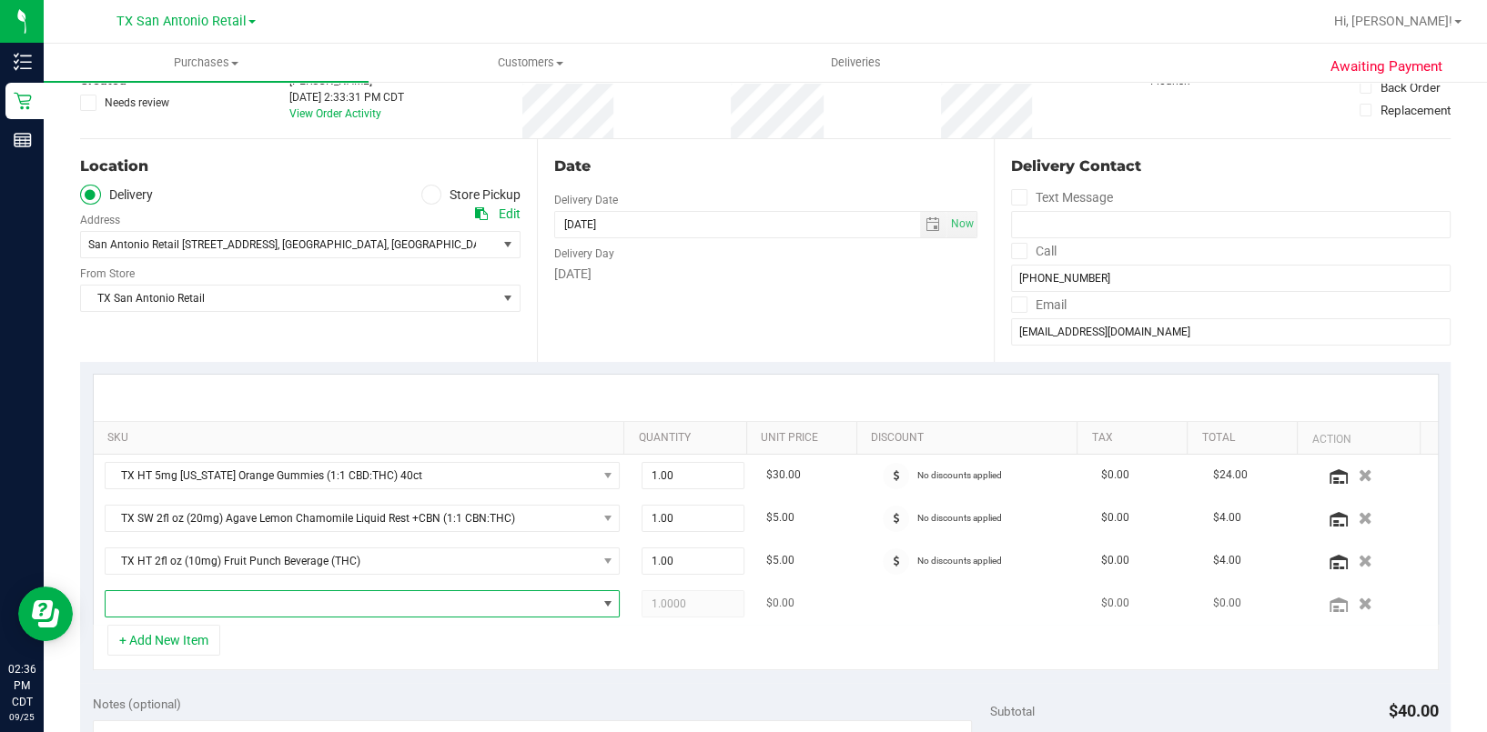
click at [266, 602] on span "NO DATA FOUND" at bounding box center [351, 603] width 491 height 25
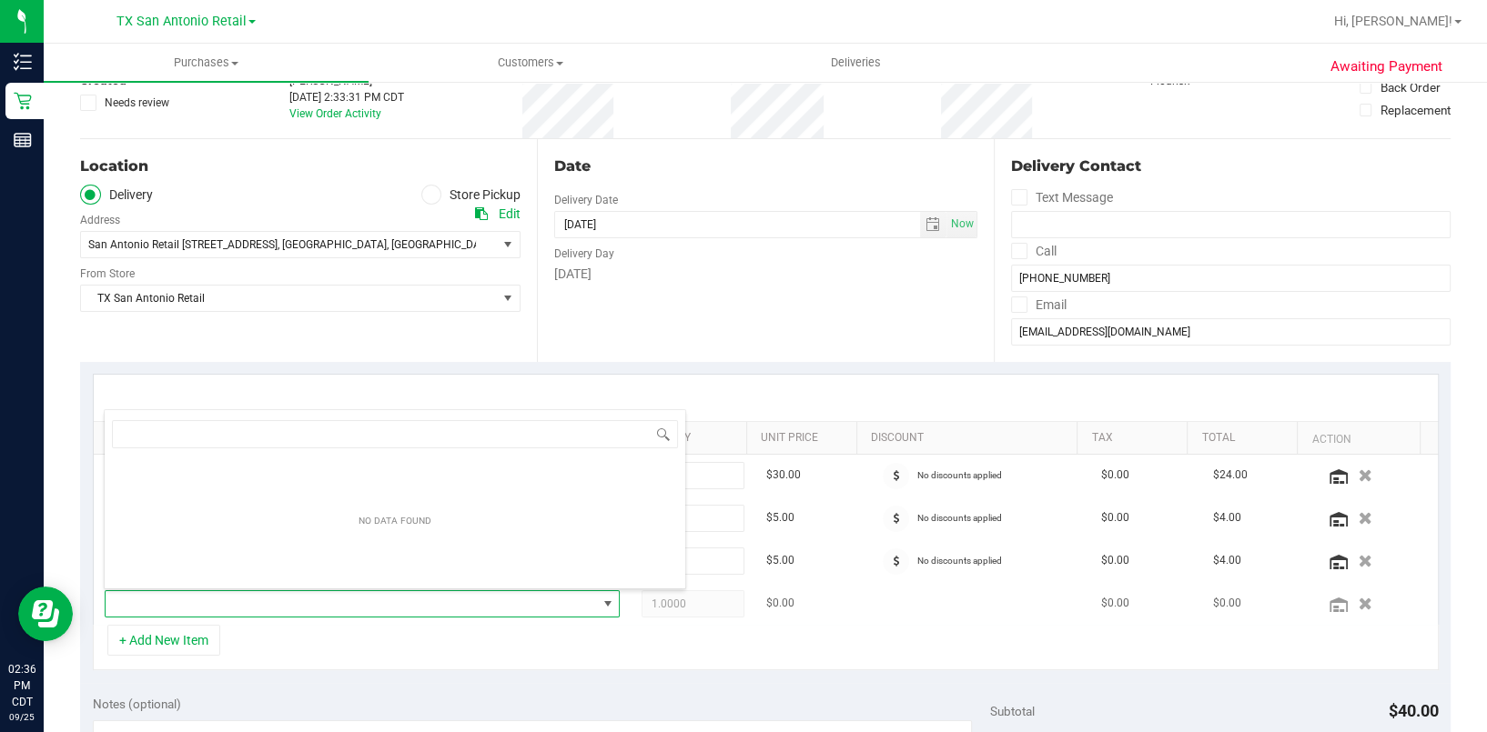
scroll to position [26, 493]
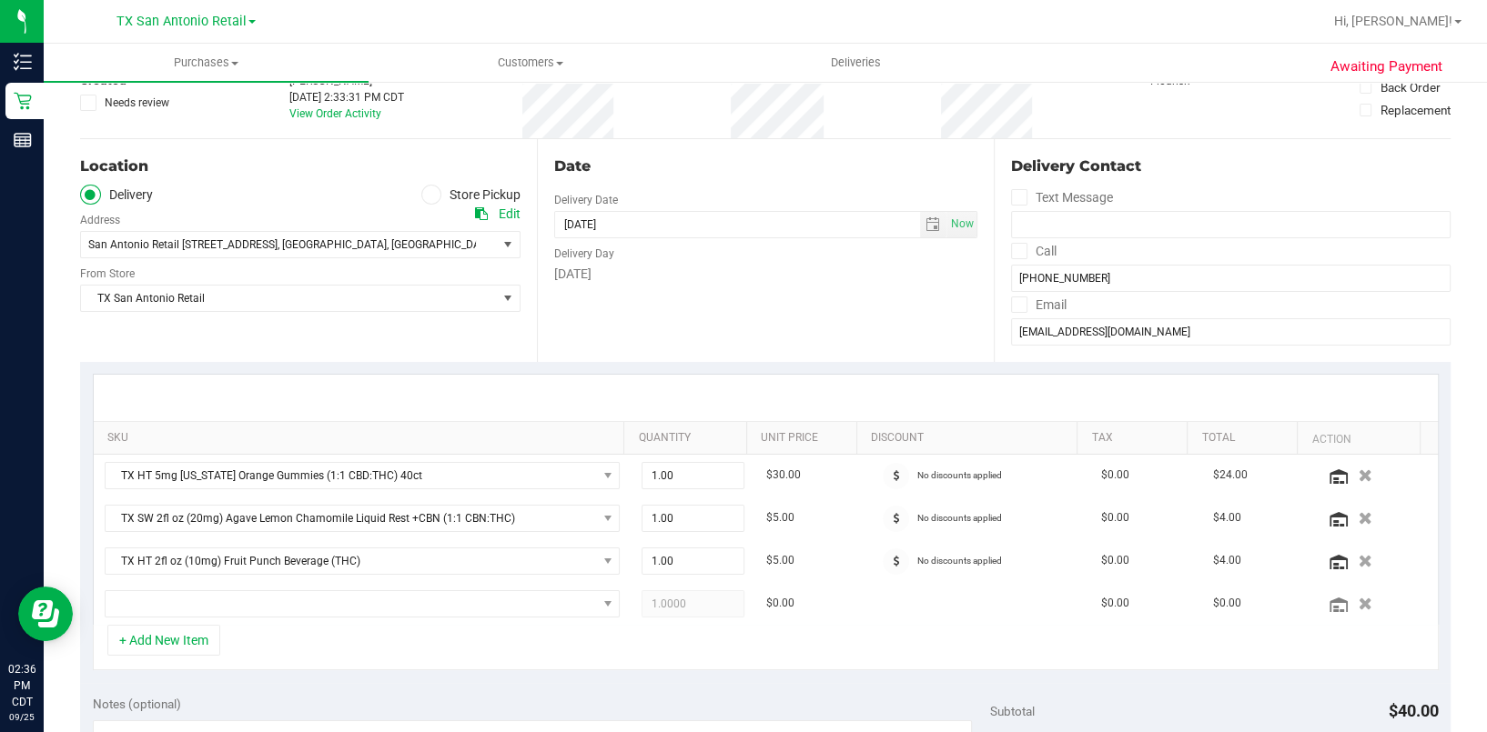
click at [261, 636] on div "+ Add New Item" at bounding box center [766, 647] width 1346 height 45
click at [1357, 600] on icon "button" at bounding box center [1364, 604] width 15 height 14
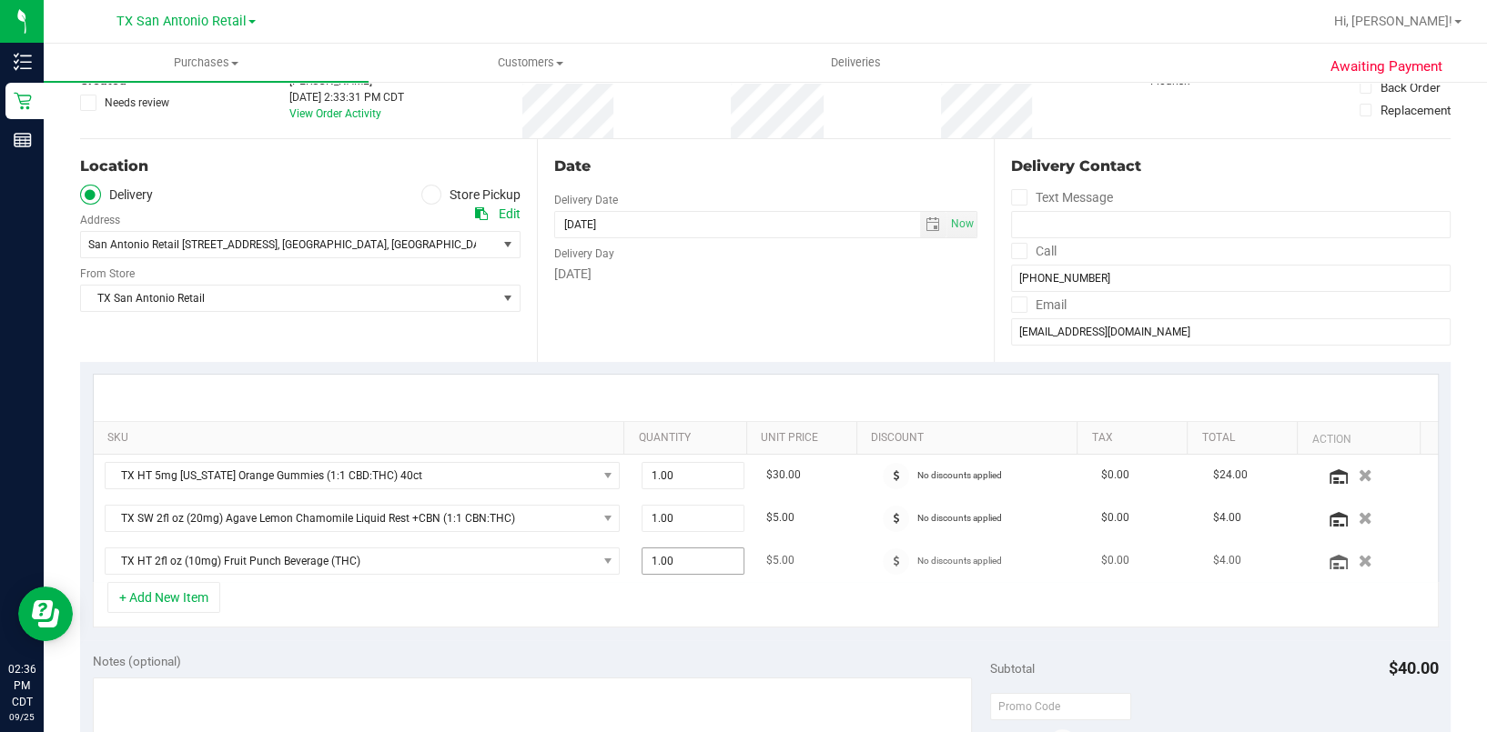
click at [659, 559] on span "1.00 1" at bounding box center [692, 561] width 102 height 27
type input "2"
type input "2.00"
click at [571, 606] on div "+ Add New Item" at bounding box center [766, 604] width 1346 height 45
click at [177, 600] on button "+ Add New Item" at bounding box center [163, 597] width 113 height 31
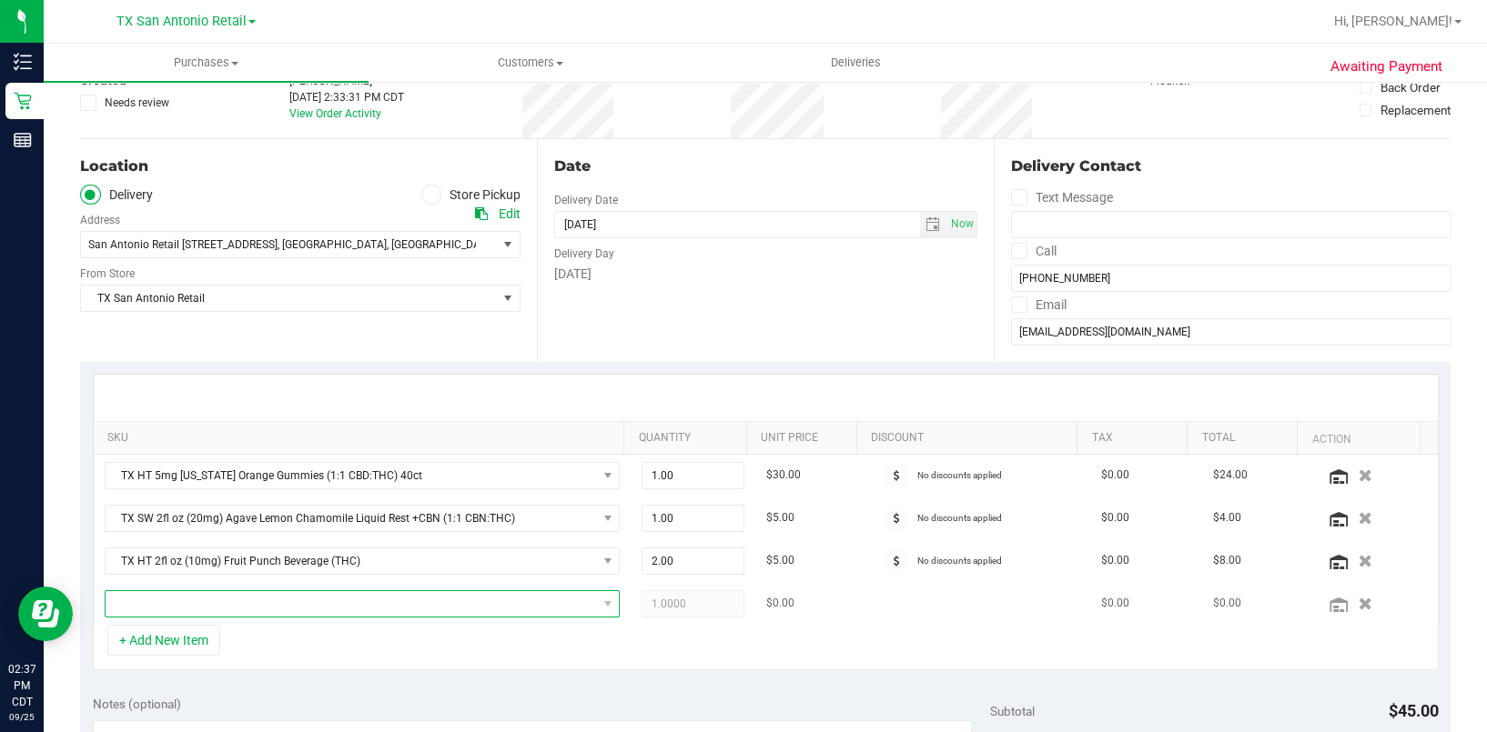
click at [157, 605] on span "NO DATA FOUND" at bounding box center [351, 603] width 491 height 25
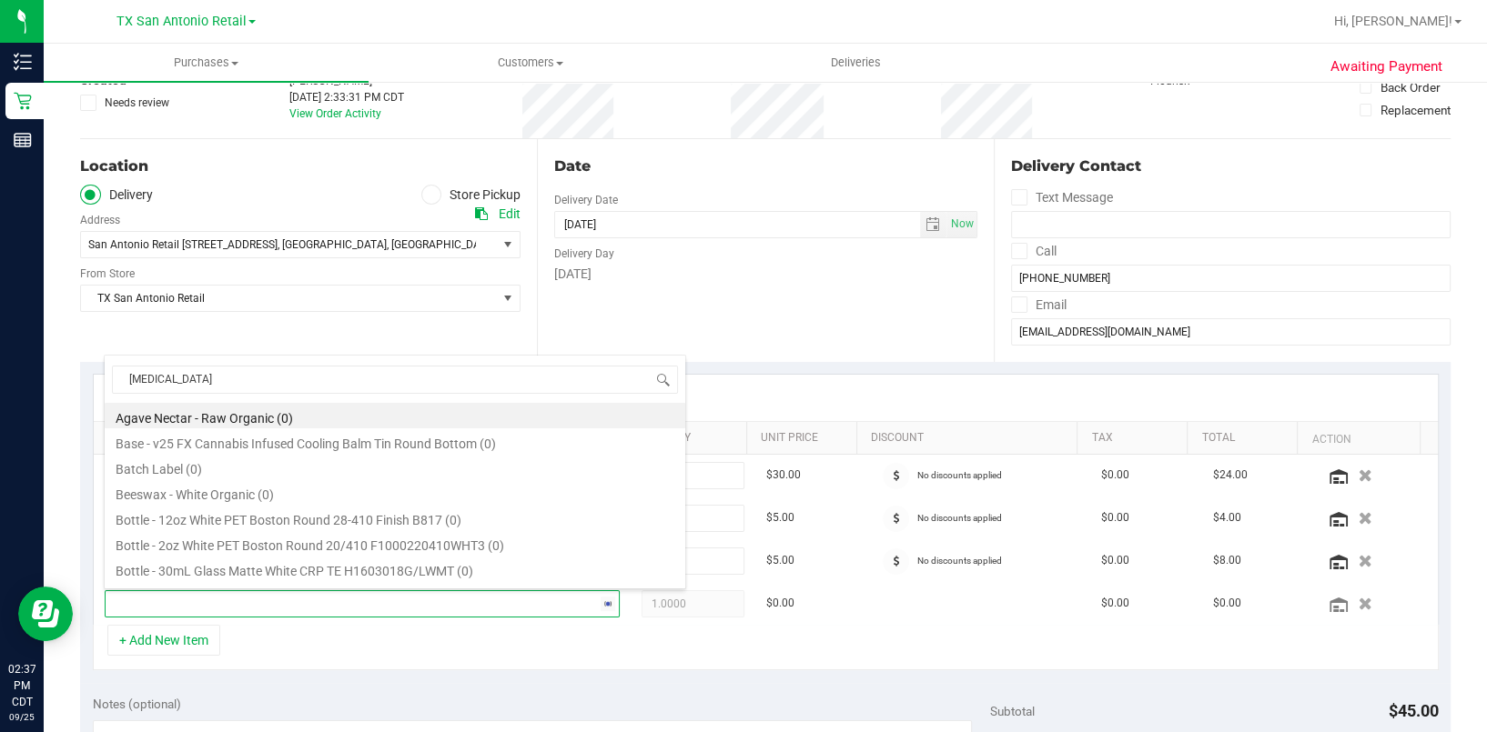
type input "balm"
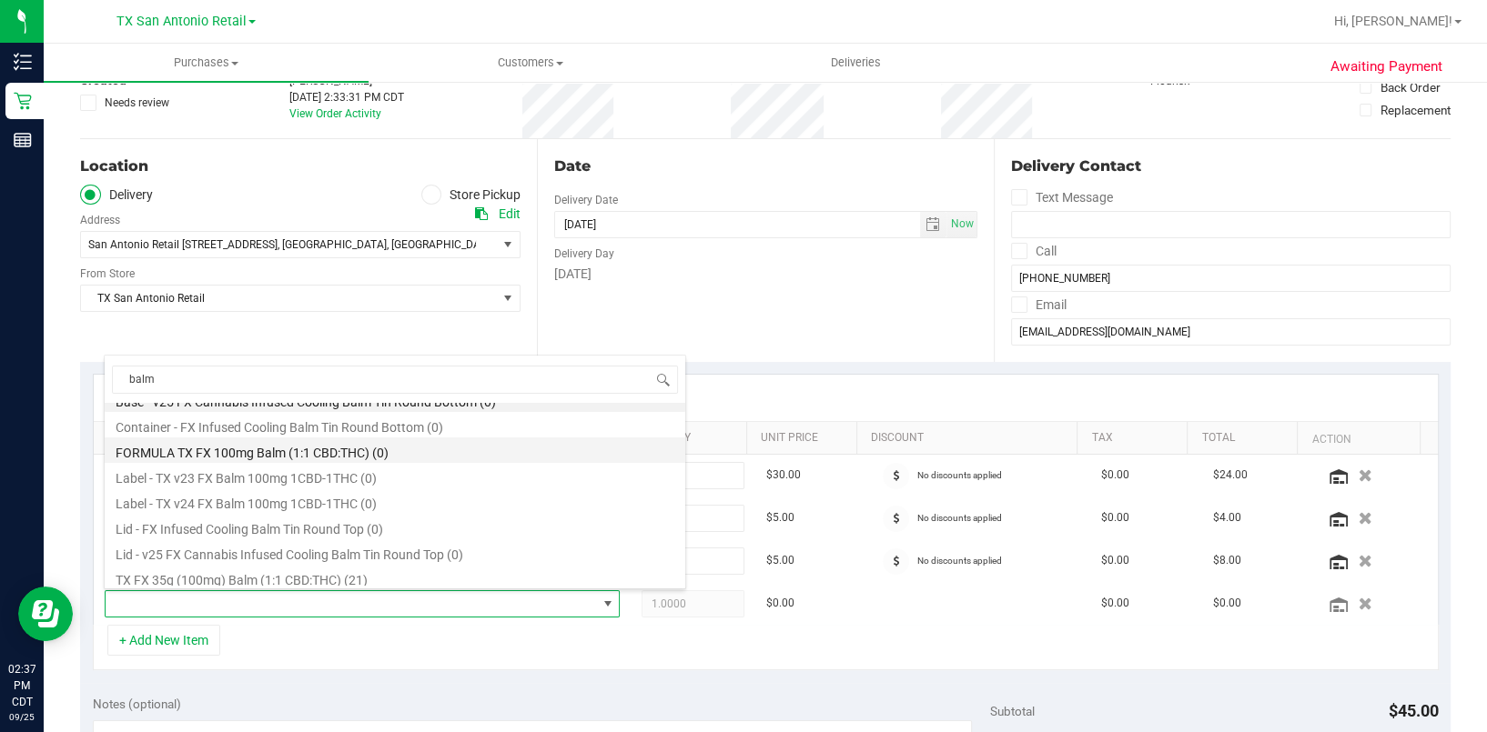
scroll to position [22, 0]
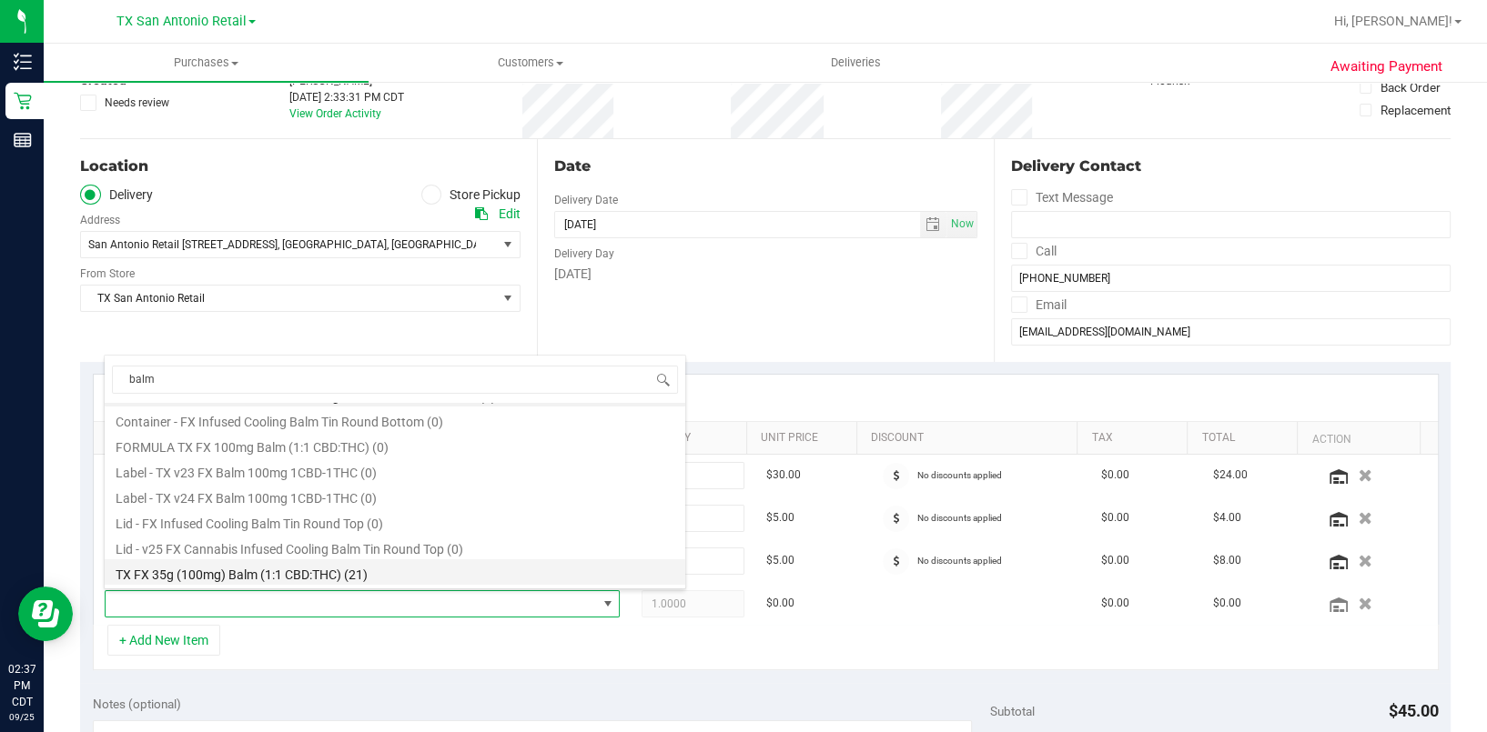
click at [370, 574] on li "TX FX 35g (100mg) Balm (1:1 CBD:THC) (21)" at bounding box center [395, 572] width 580 height 25
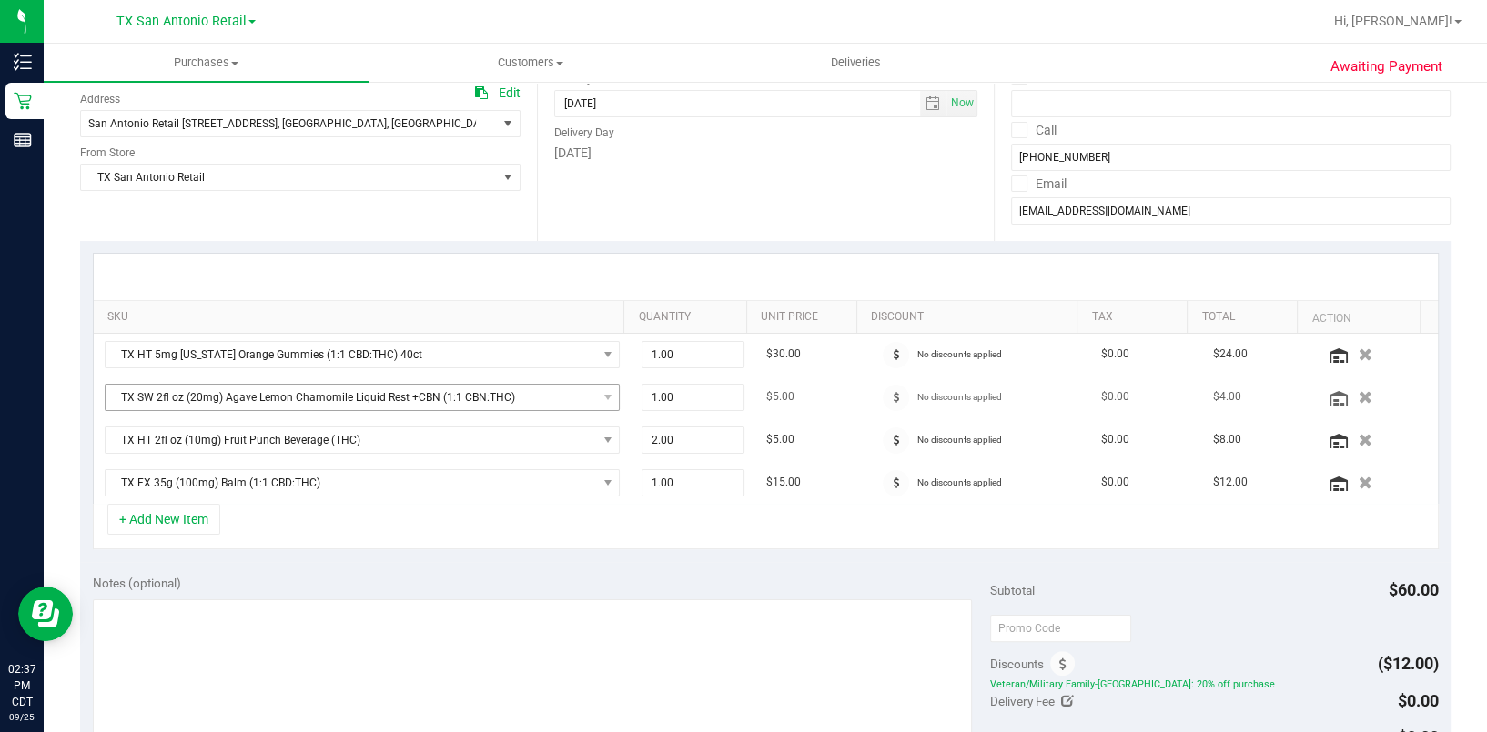
scroll to position [364, 0]
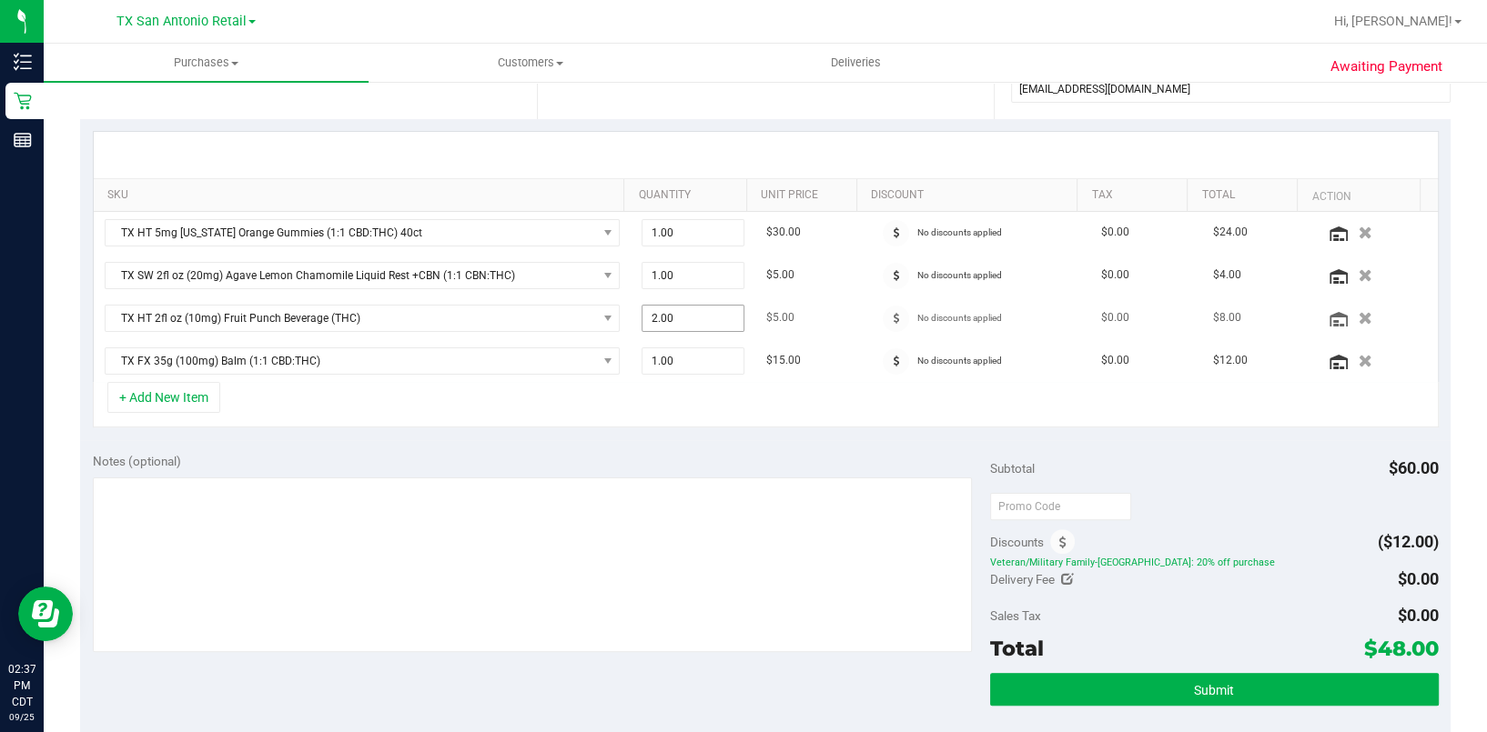
click at [672, 320] on span "2.00 2" at bounding box center [692, 318] width 102 height 27
type input "1"
type input "1.00"
click at [590, 402] on div "+ Add New Item" at bounding box center [766, 404] width 1346 height 45
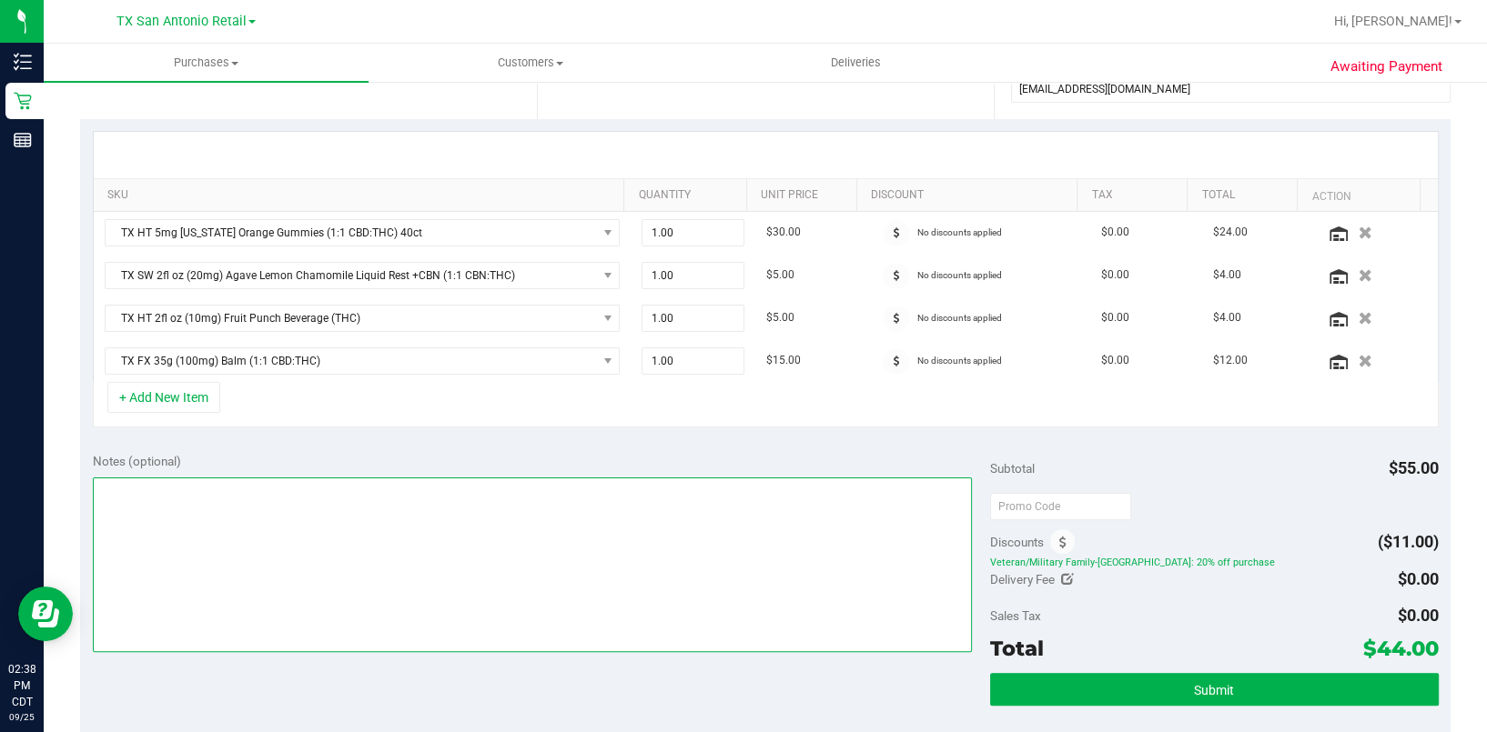
click at [363, 504] on textarea at bounding box center [532, 565] width 879 height 175
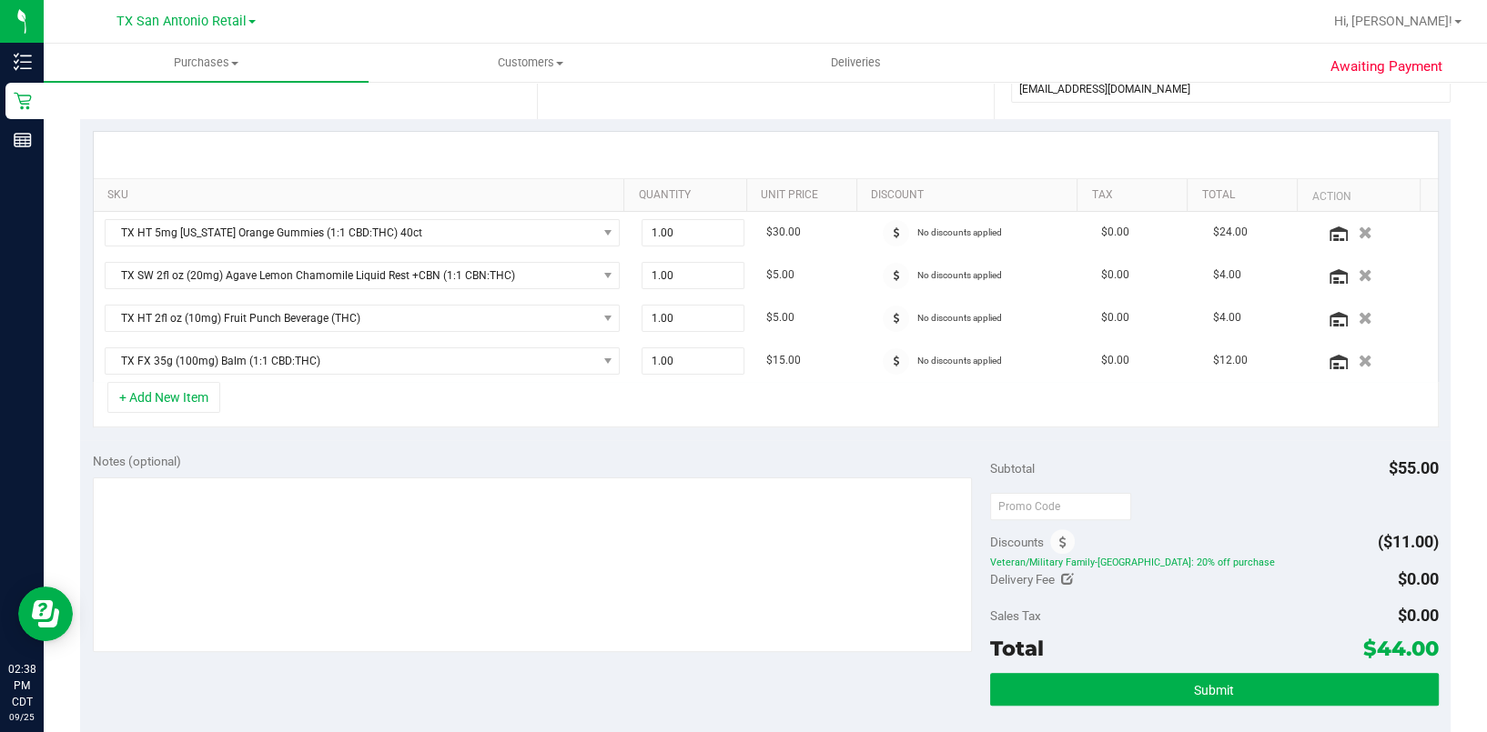
click at [673, 419] on div "+ Add New Item" at bounding box center [766, 404] width 1346 height 45
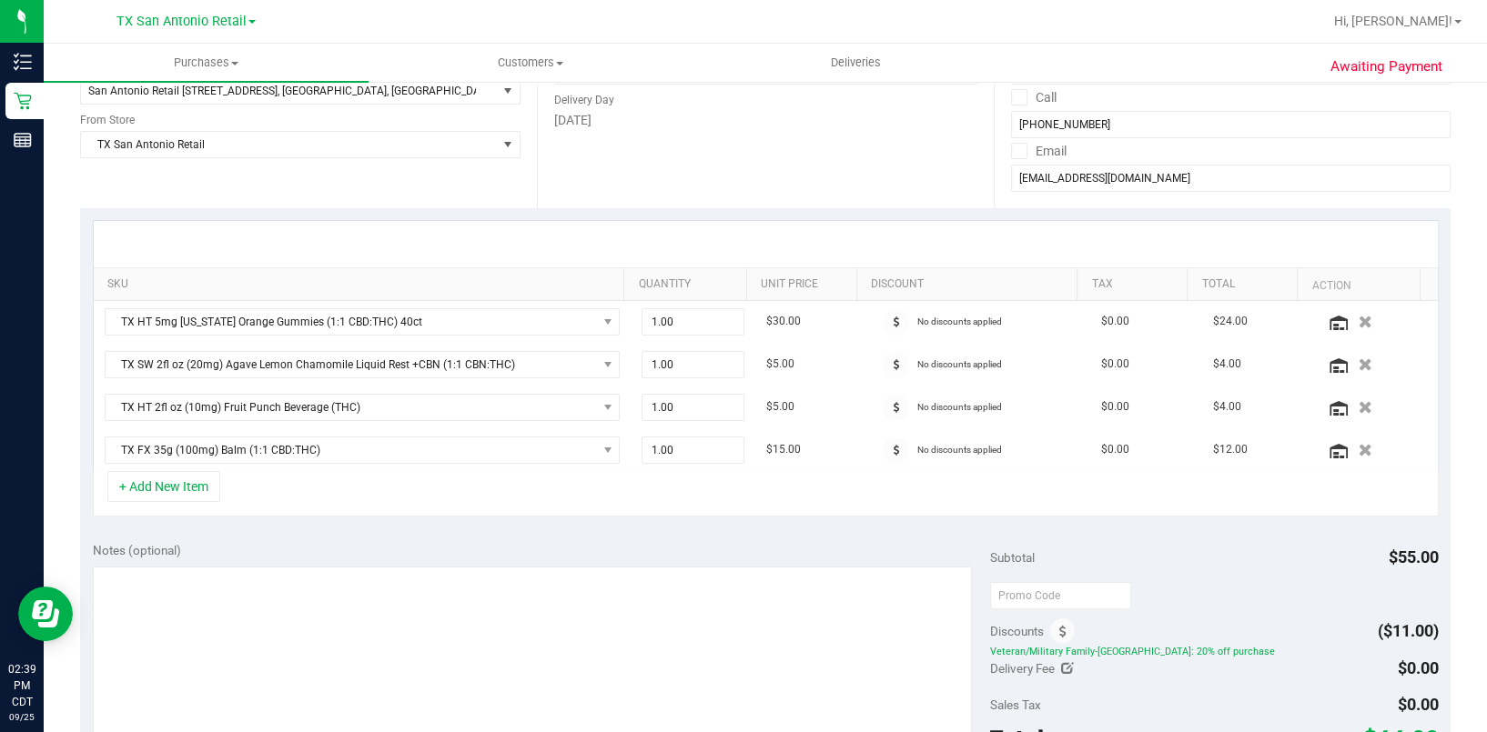
scroll to position [0, 0]
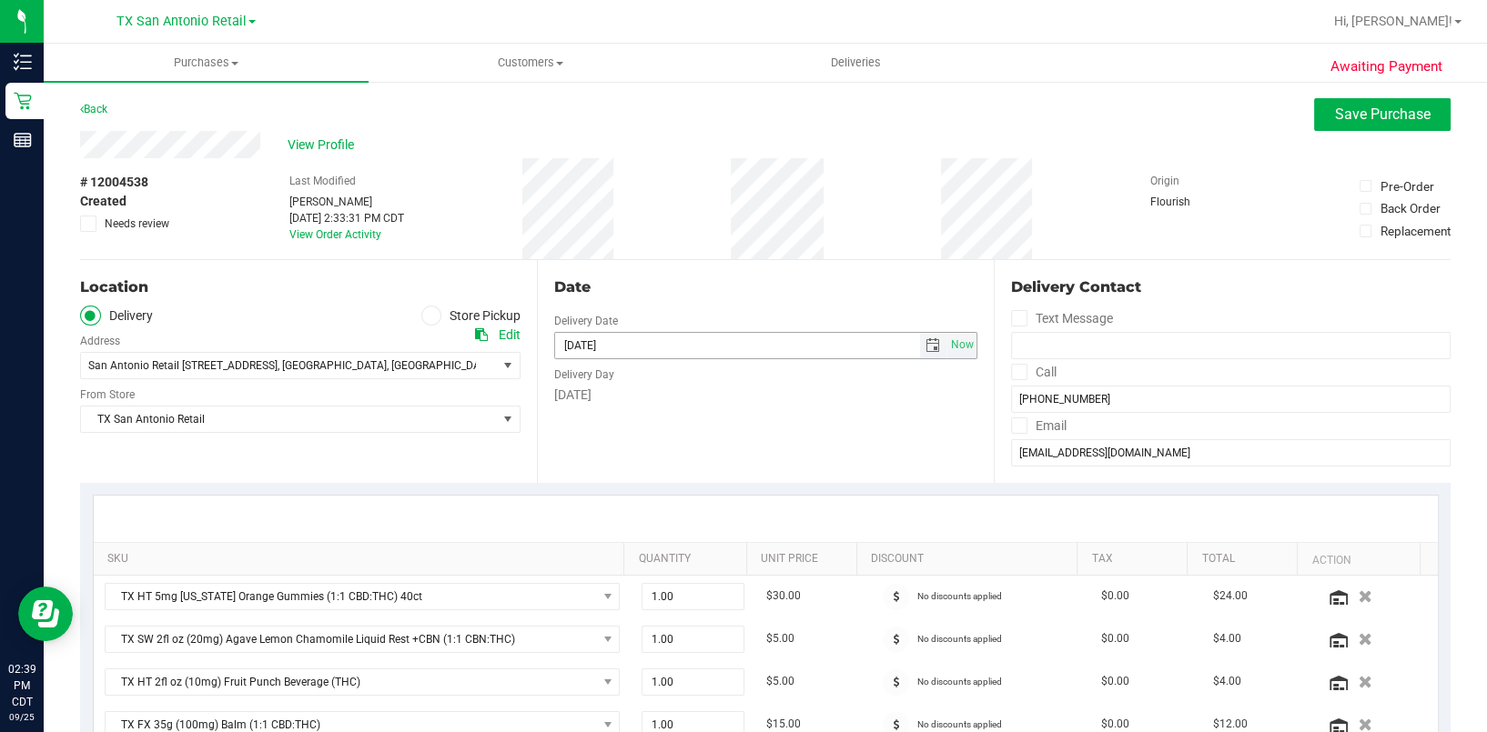
click at [732, 356] on input "[DATE]" at bounding box center [737, 345] width 365 height 25
click at [925, 345] on span "select" at bounding box center [932, 345] width 15 height 15
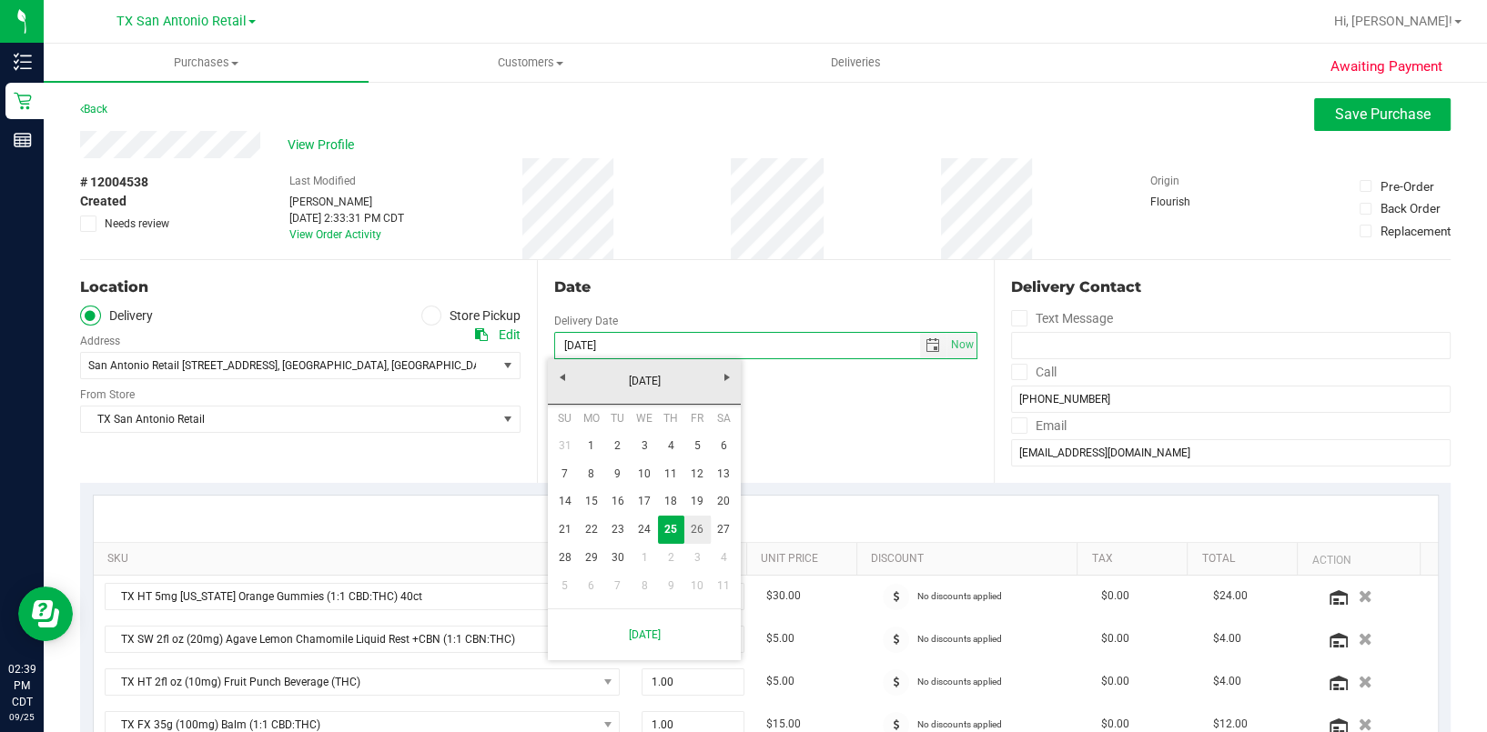
click at [695, 533] on link "26" at bounding box center [697, 530] width 26 height 28
type input "09/26/2025"
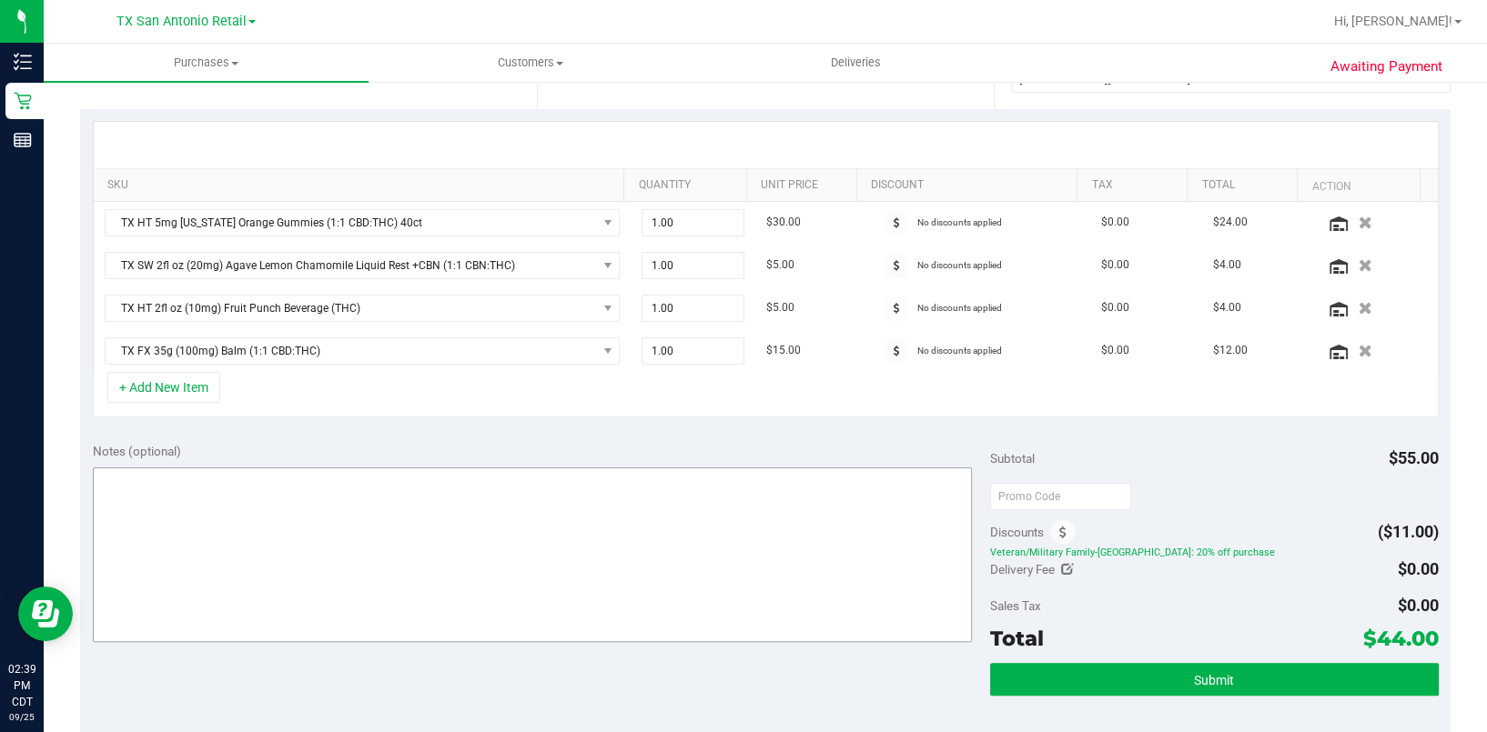
scroll to position [485, 0]
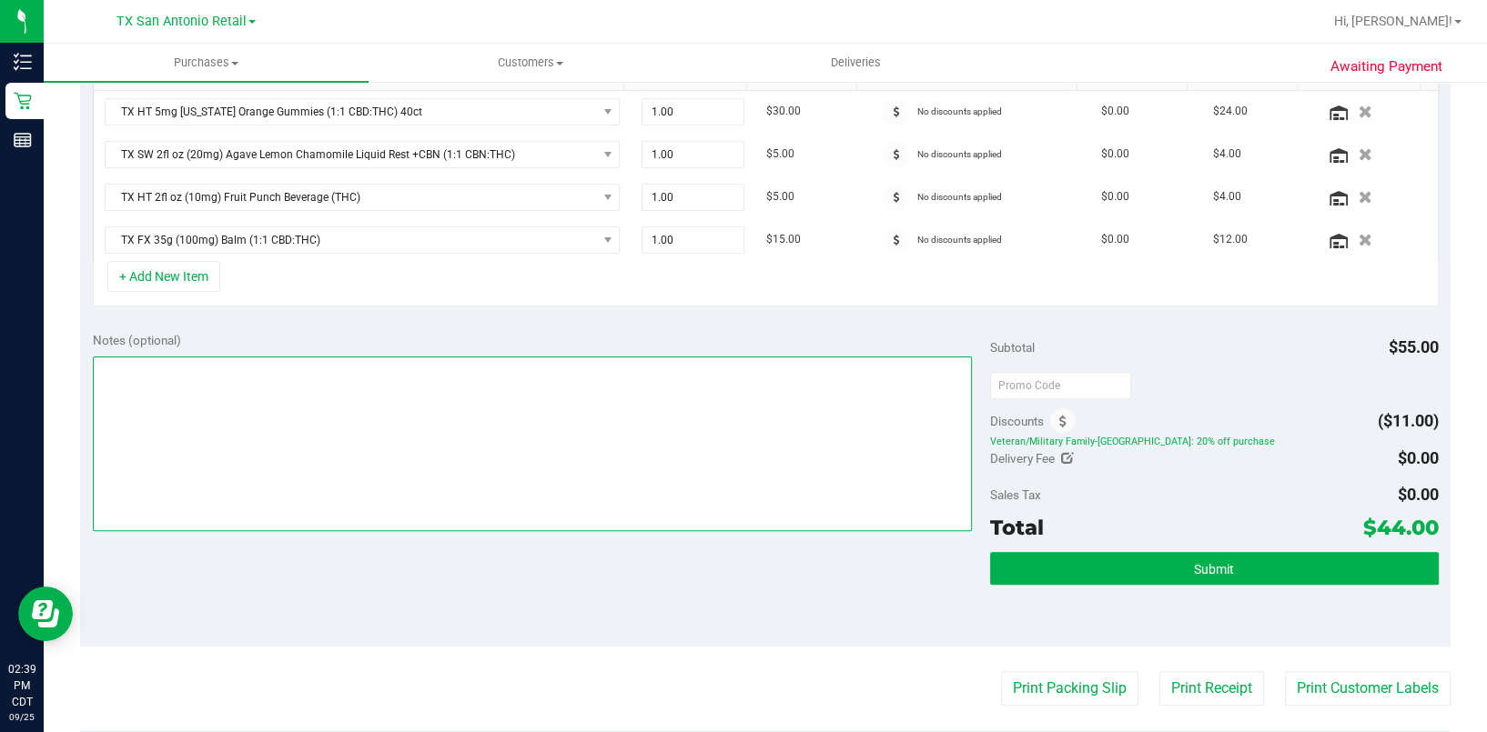
click at [476, 469] on textarea at bounding box center [532, 444] width 879 height 175
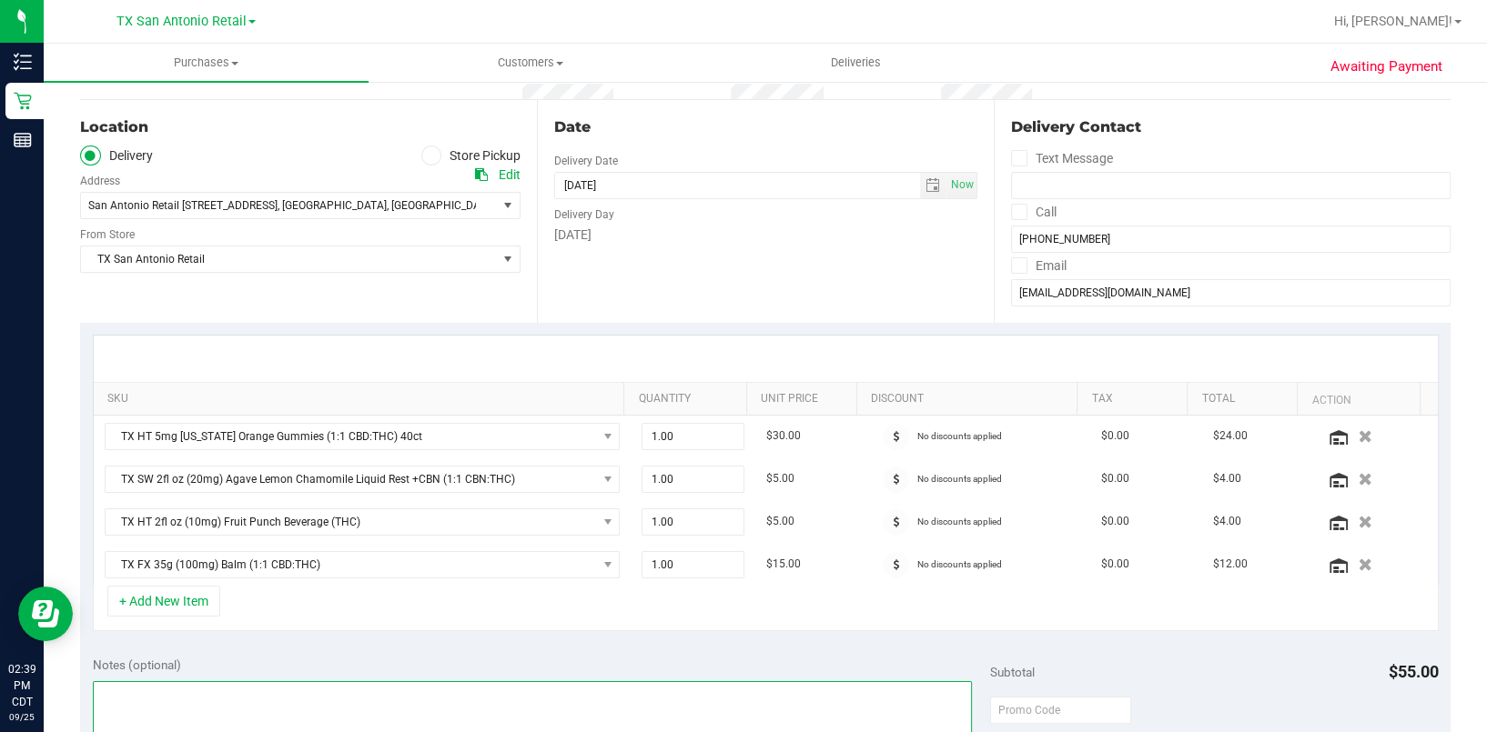
scroll to position [0, 0]
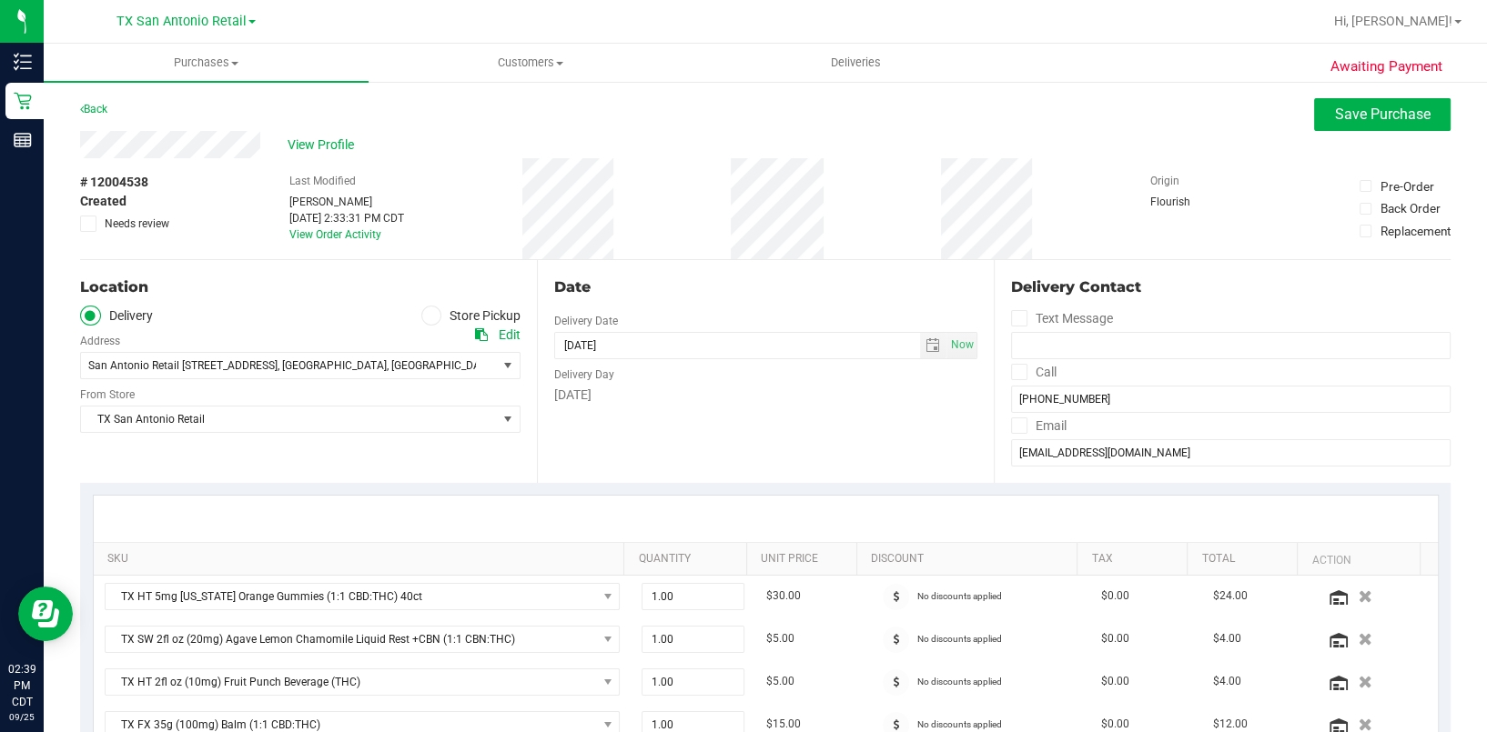
drag, startPoint x: 238, startPoint y: 158, endPoint x: 125, endPoint y: 124, distance: 118.9
click at [121, 124] on div "Back Save Purchase" at bounding box center [765, 114] width 1370 height 33
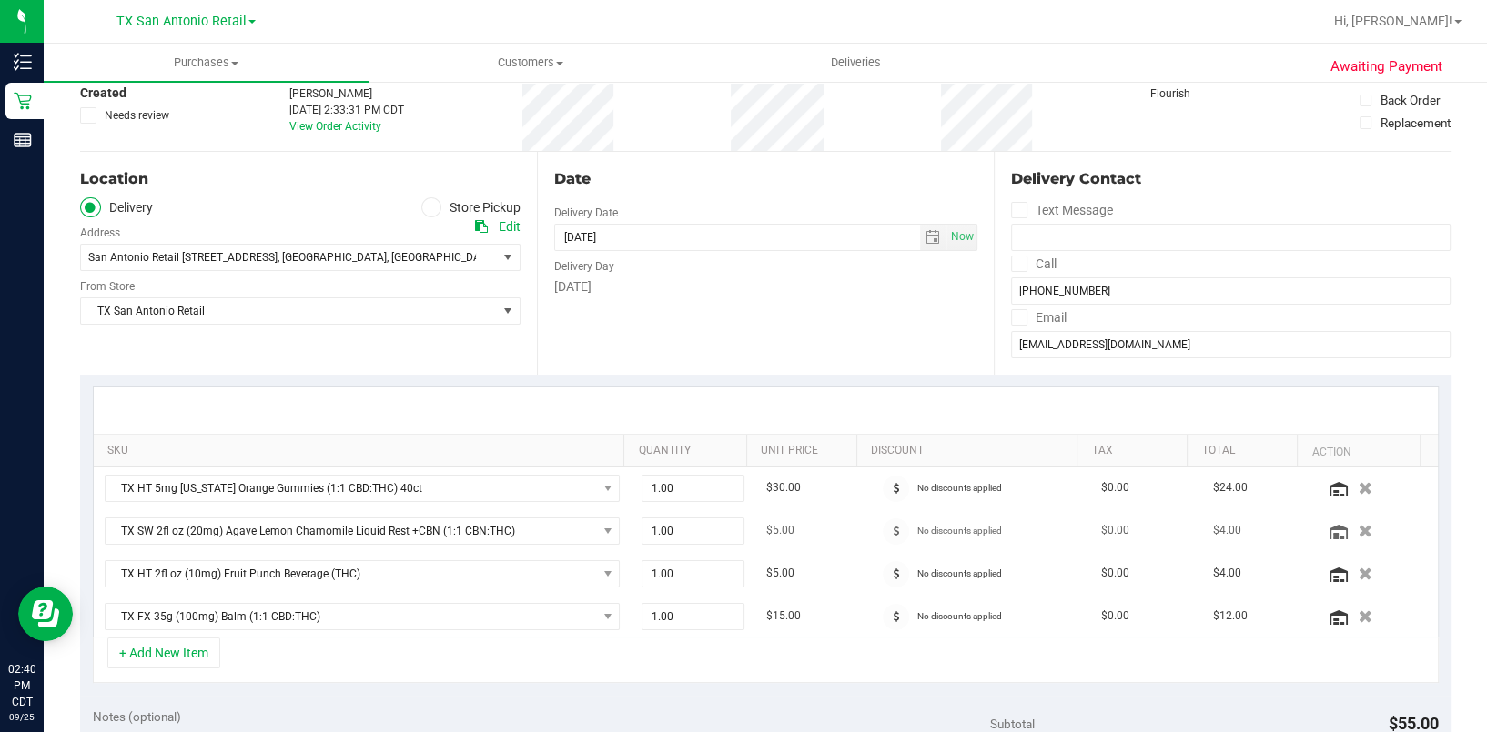
scroll to position [364, 0]
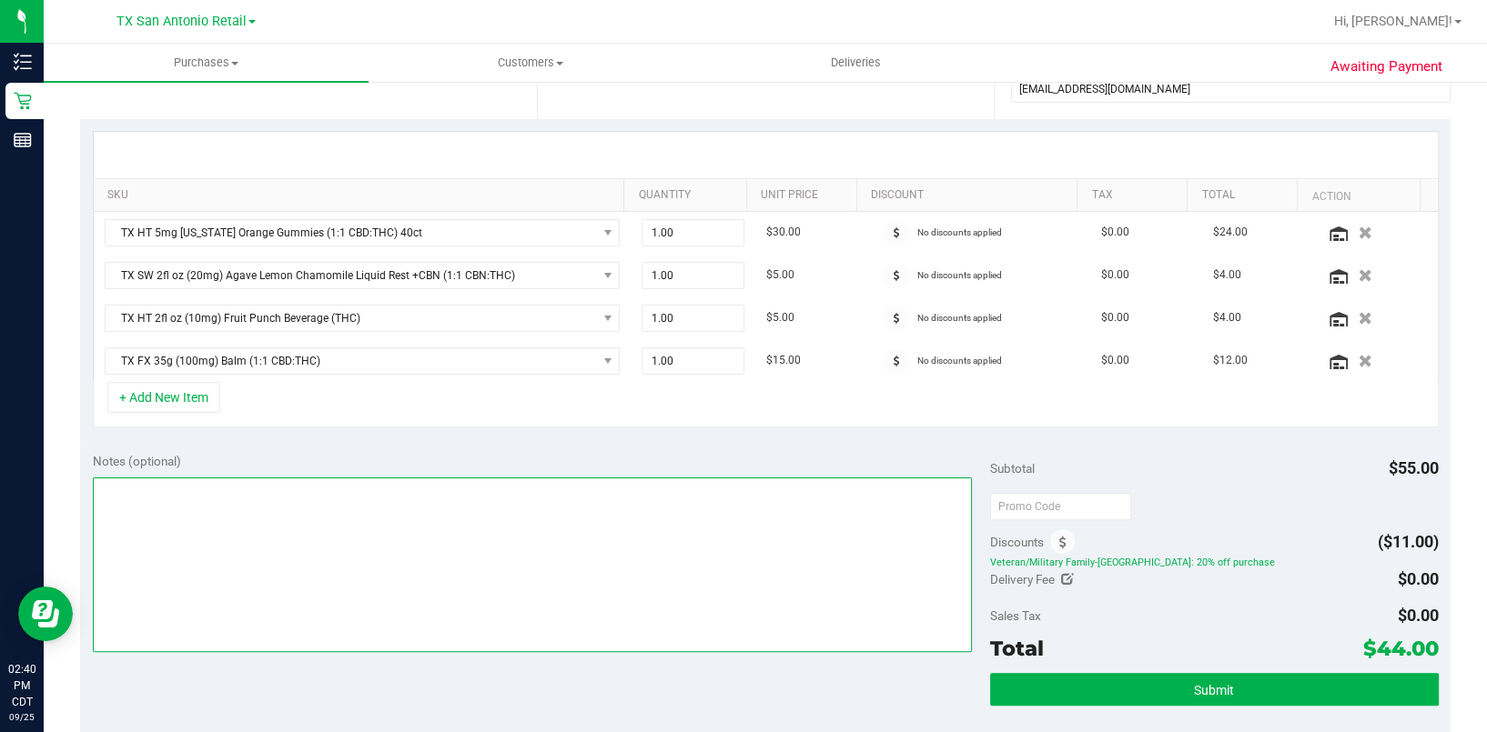
click at [623, 584] on textarea at bounding box center [532, 565] width 879 height 175
drag, startPoint x: 629, startPoint y: 568, endPoint x: 679, endPoint y: 596, distance: 57.4
click at [639, 571] on textarea at bounding box center [532, 565] width 879 height 175
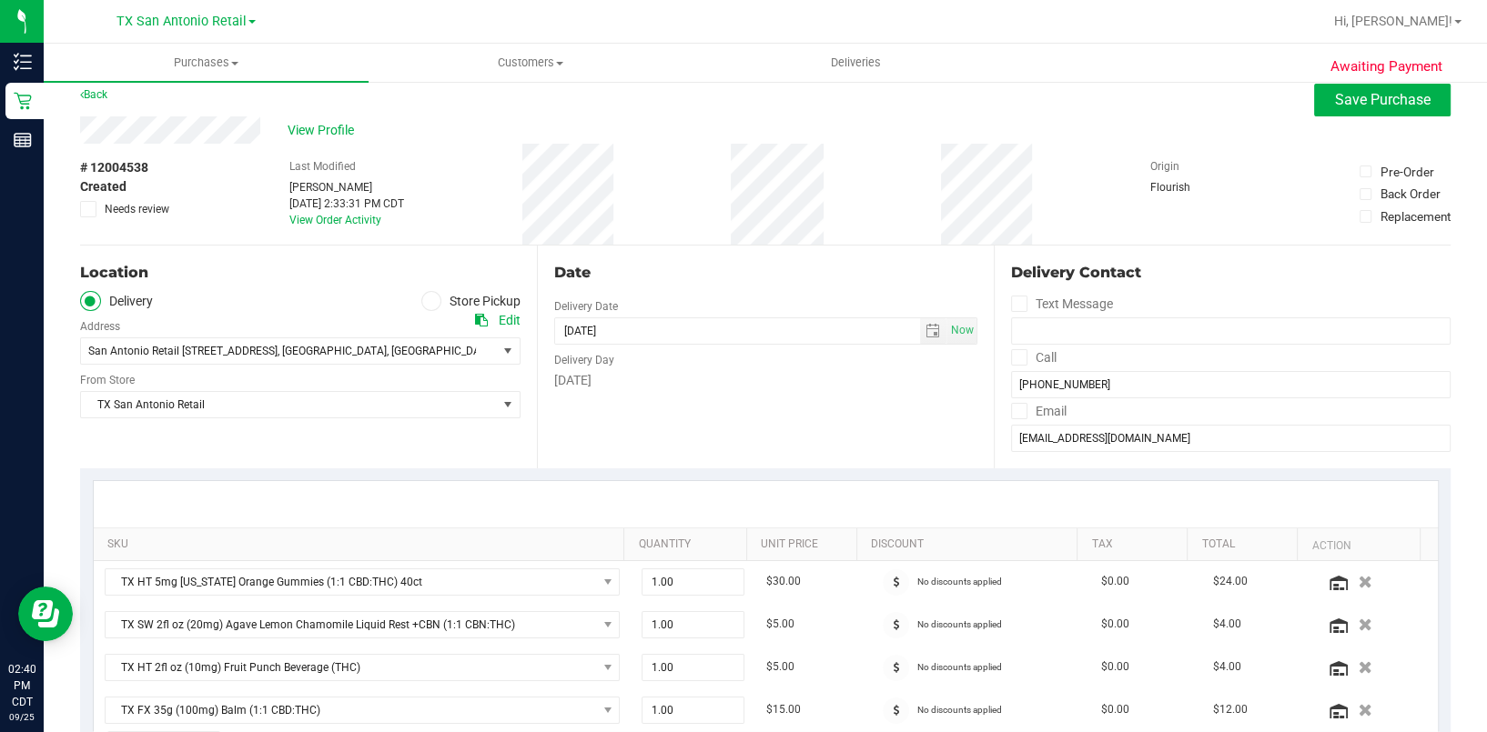
scroll to position [0, 0]
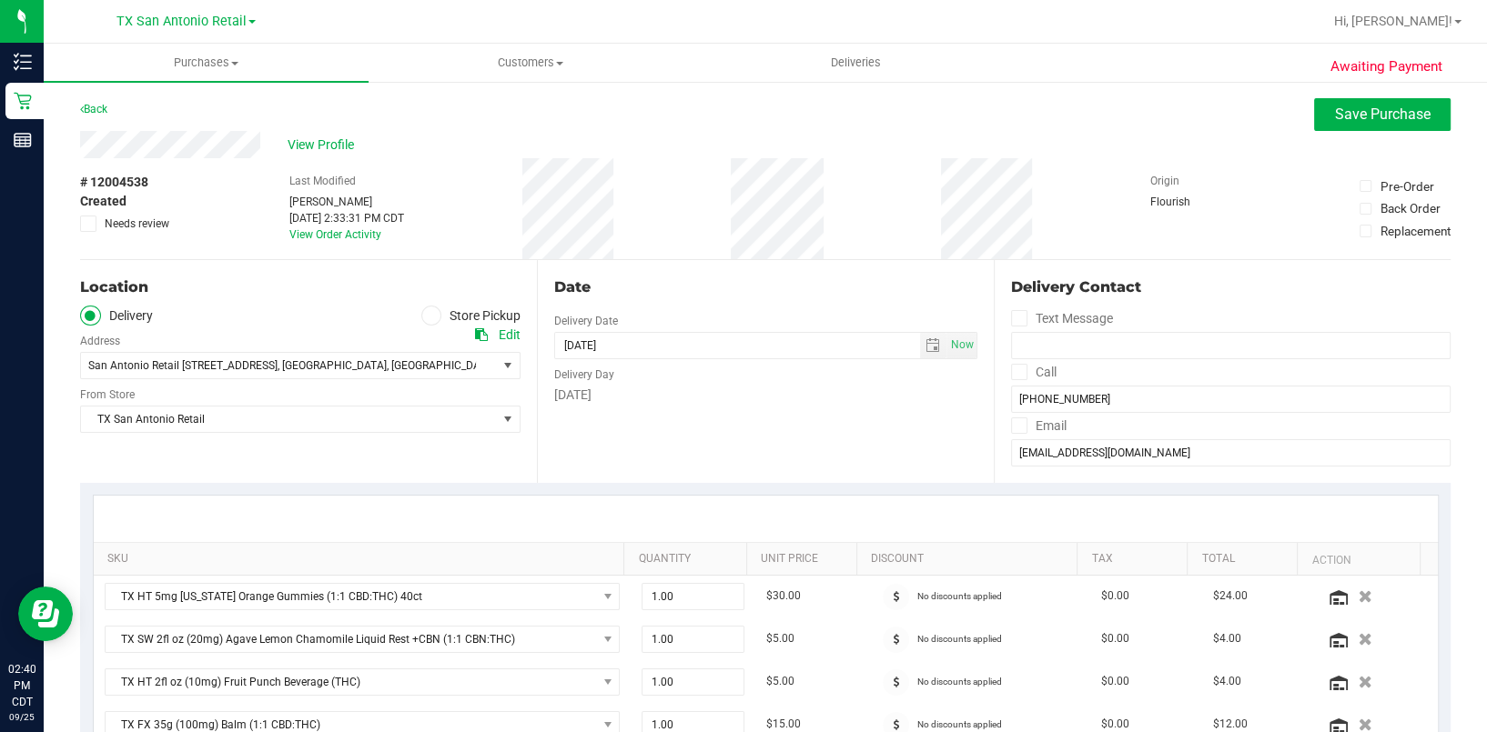
type textarea "in store order confirmed satx pu 9/26 --- mp"
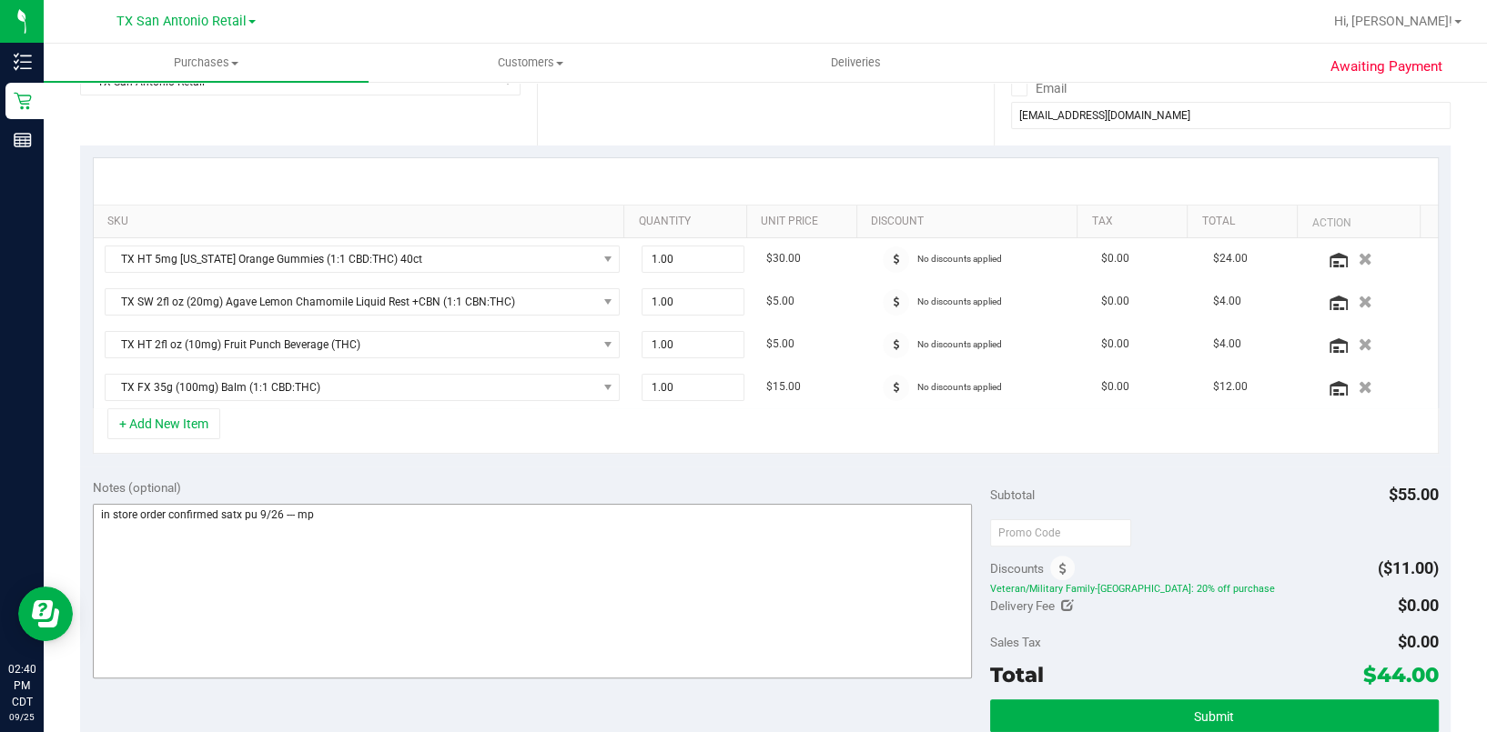
scroll to position [485, 0]
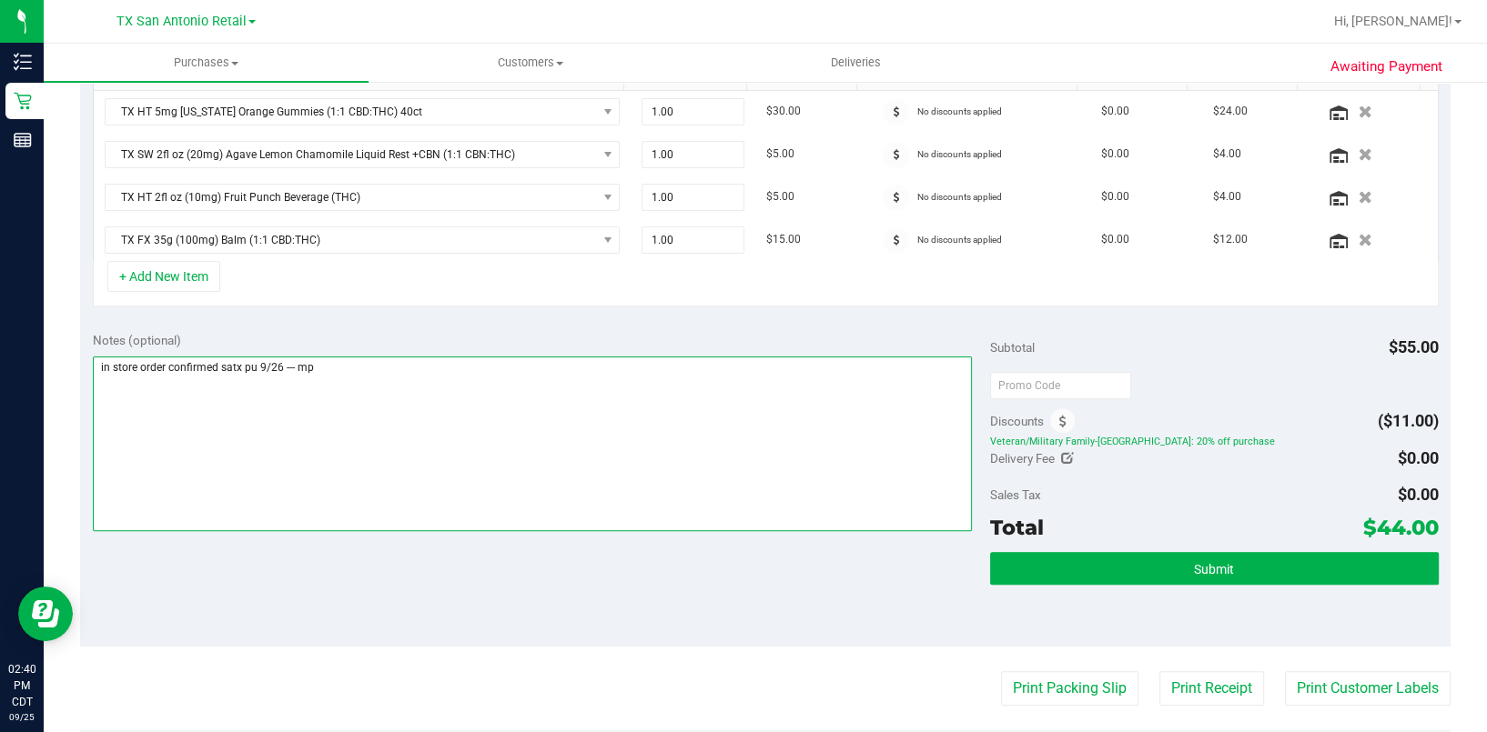
click at [266, 392] on textarea at bounding box center [532, 444] width 879 height 175
click at [1076, 560] on button "Submit" at bounding box center [1214, 568] width 449 height 33
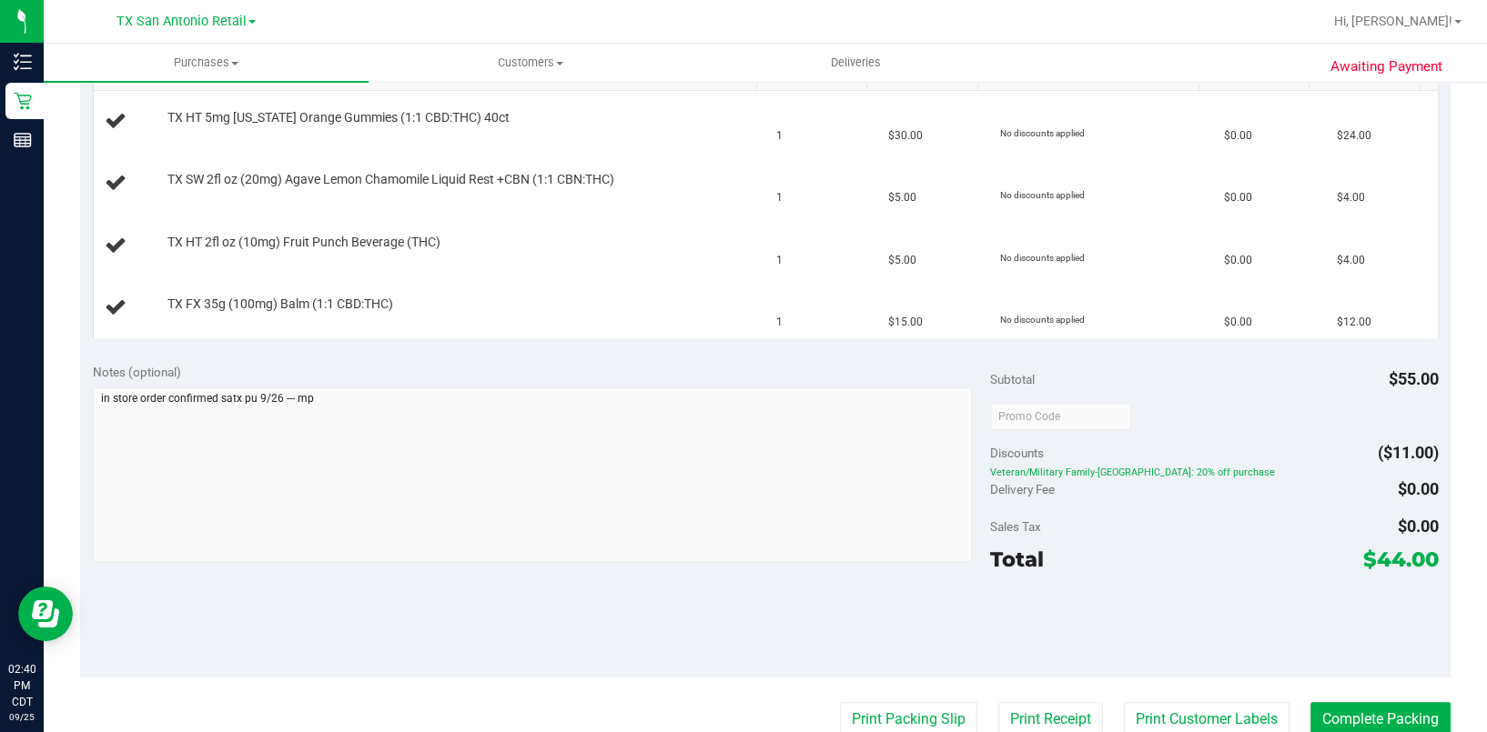
scroll to position [364, 0]
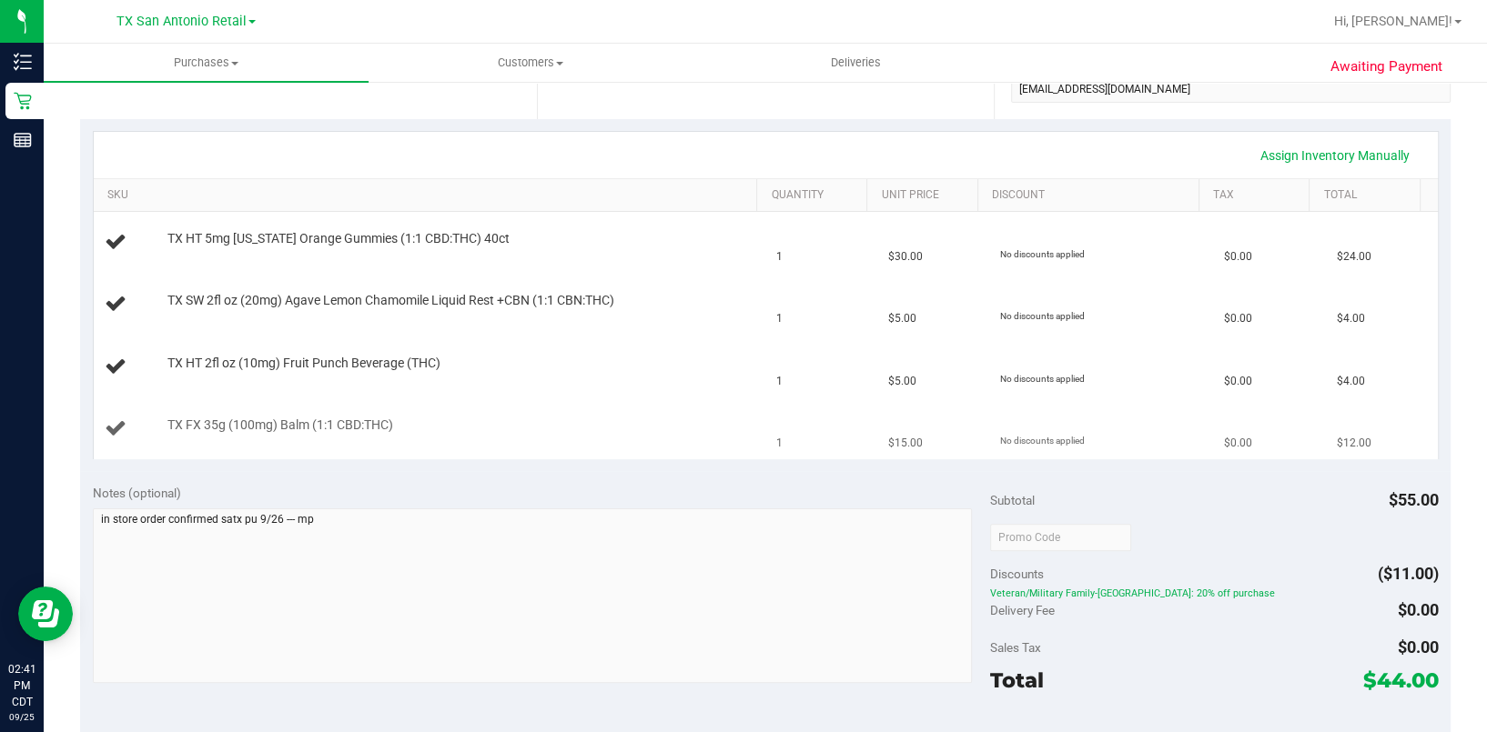
click at [419, 406] on td "TX FX 35g (100mg) Balm (1:1 CBD:THC)" at bounding box center [430, 429] width 672 height 61
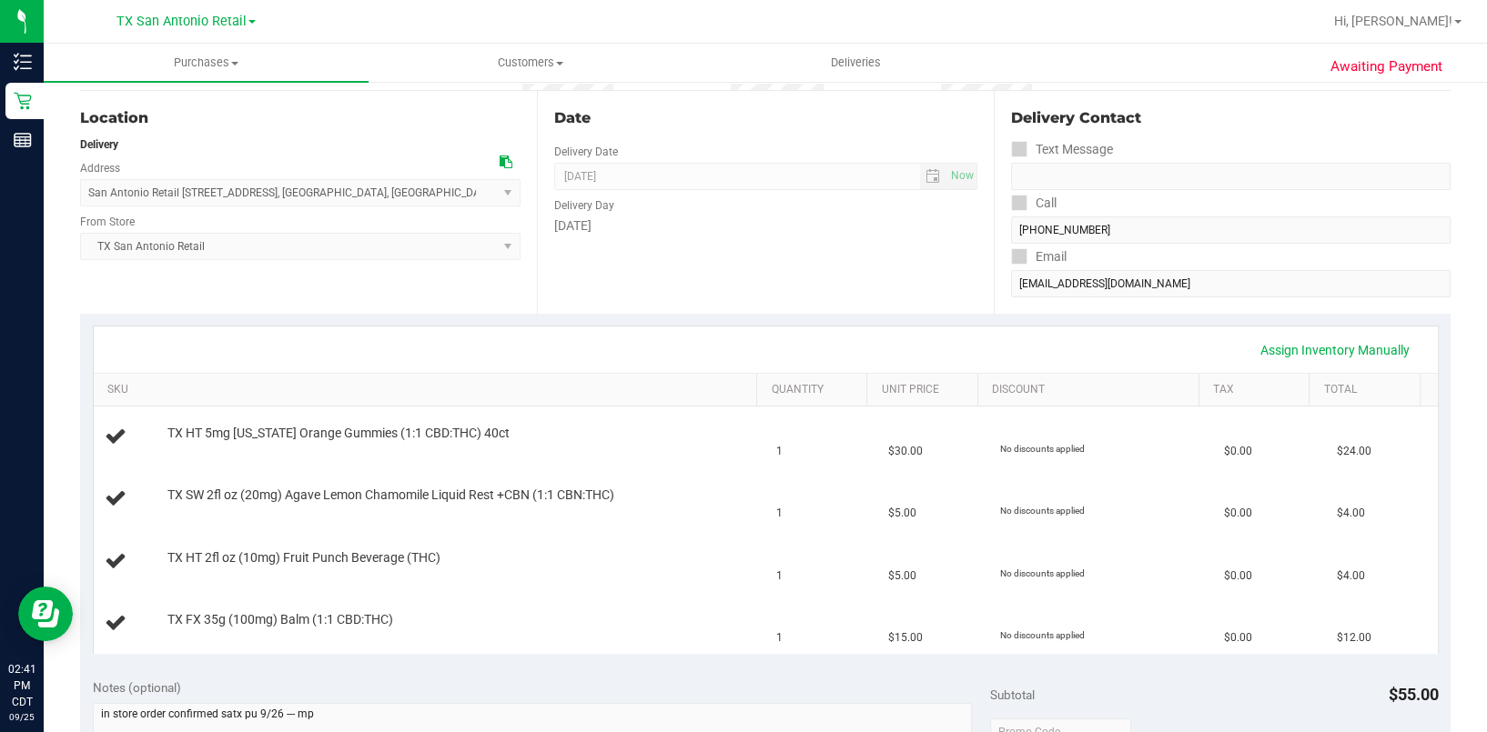
scroll to position [0, 0]
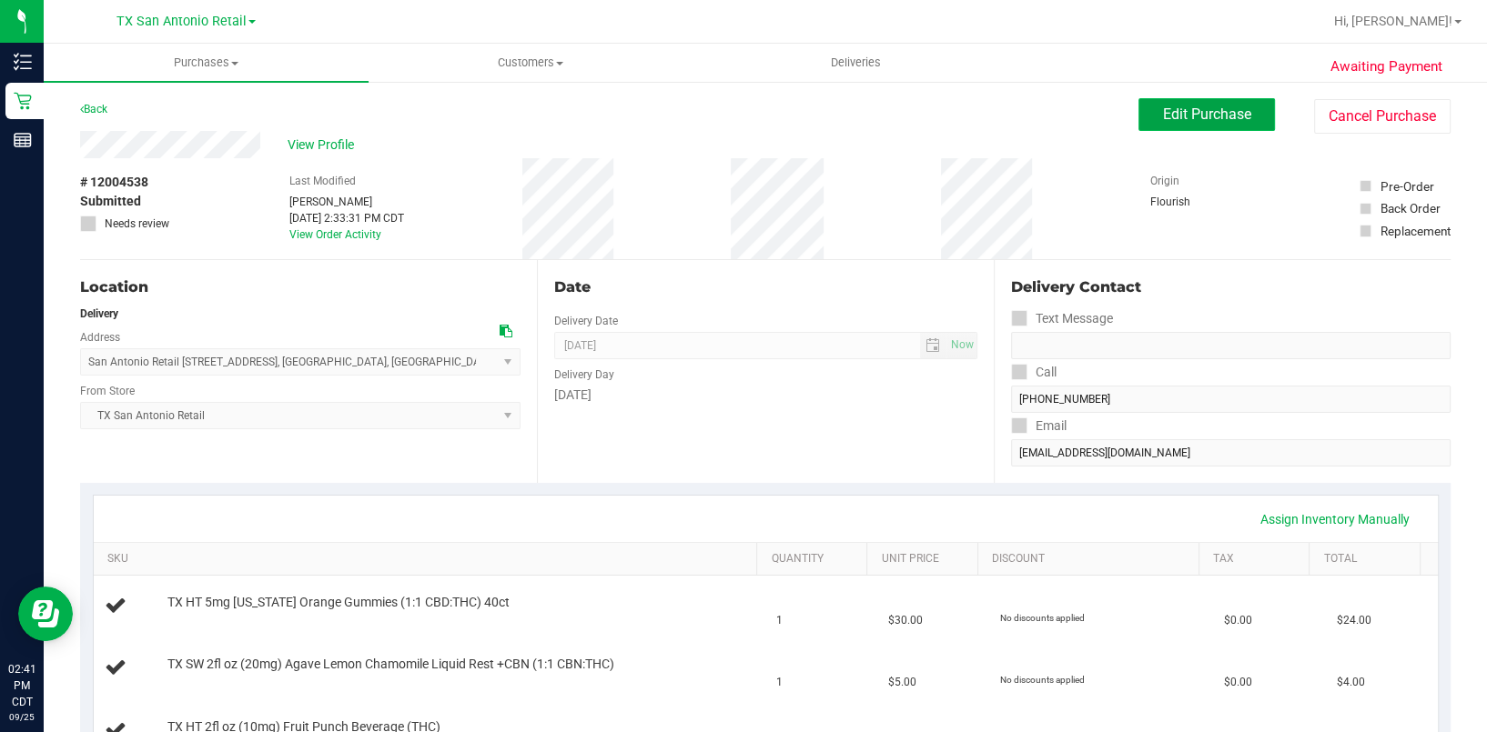
click at [1192, 116] on span "Edit Purchase" at bounding box center [1207, 114] width 88 height 17
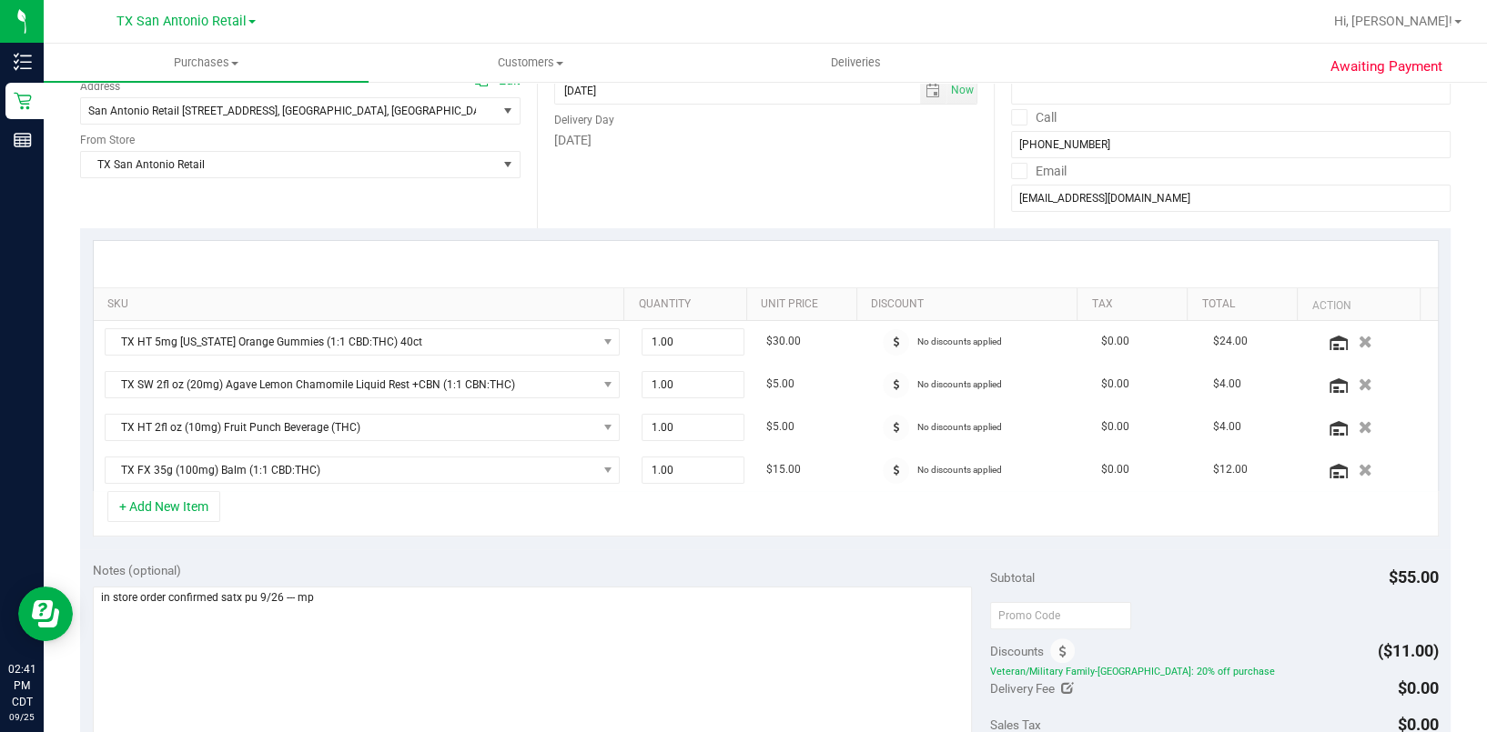
scroll to position [364, 0]
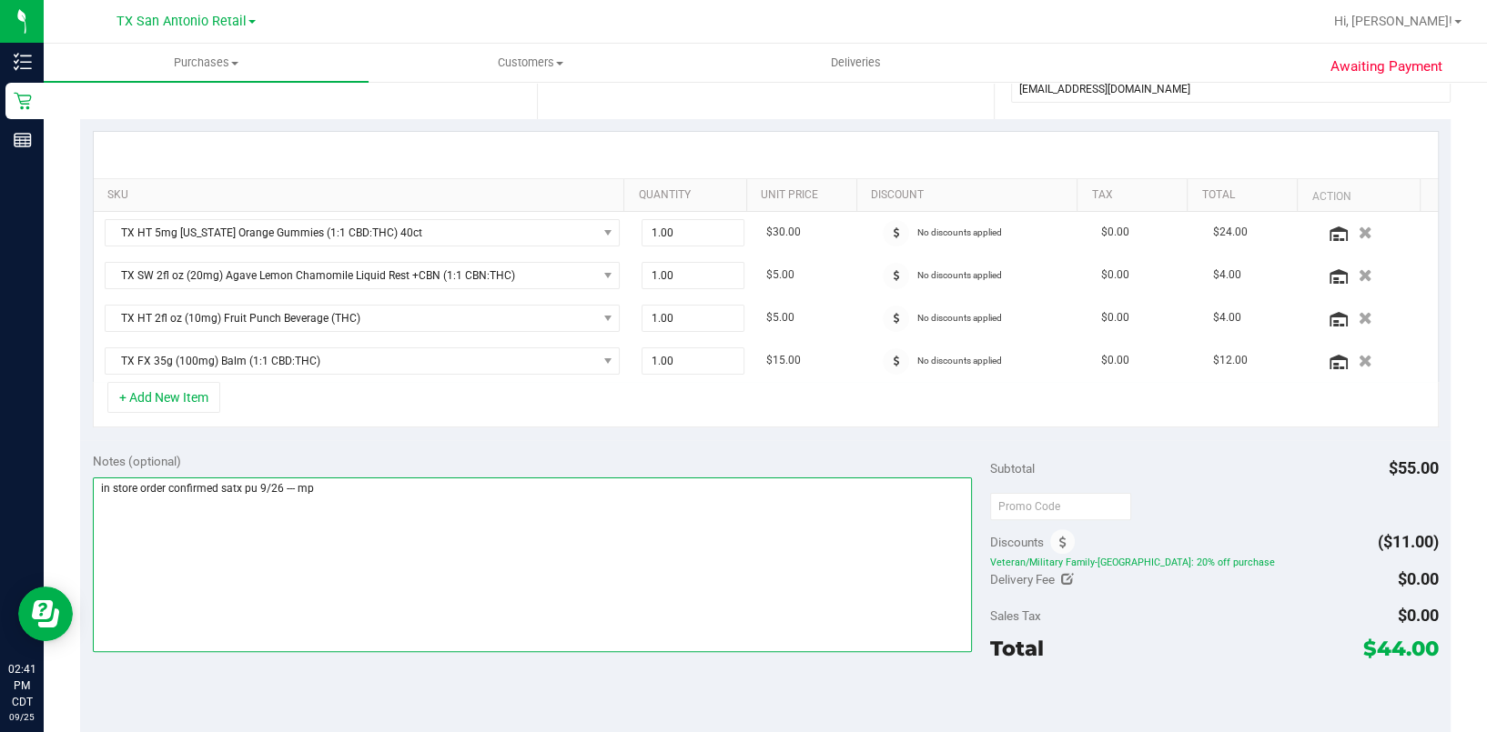
click at [456, 495] on textarea at bounding box center [532, 565] width 879 height 175
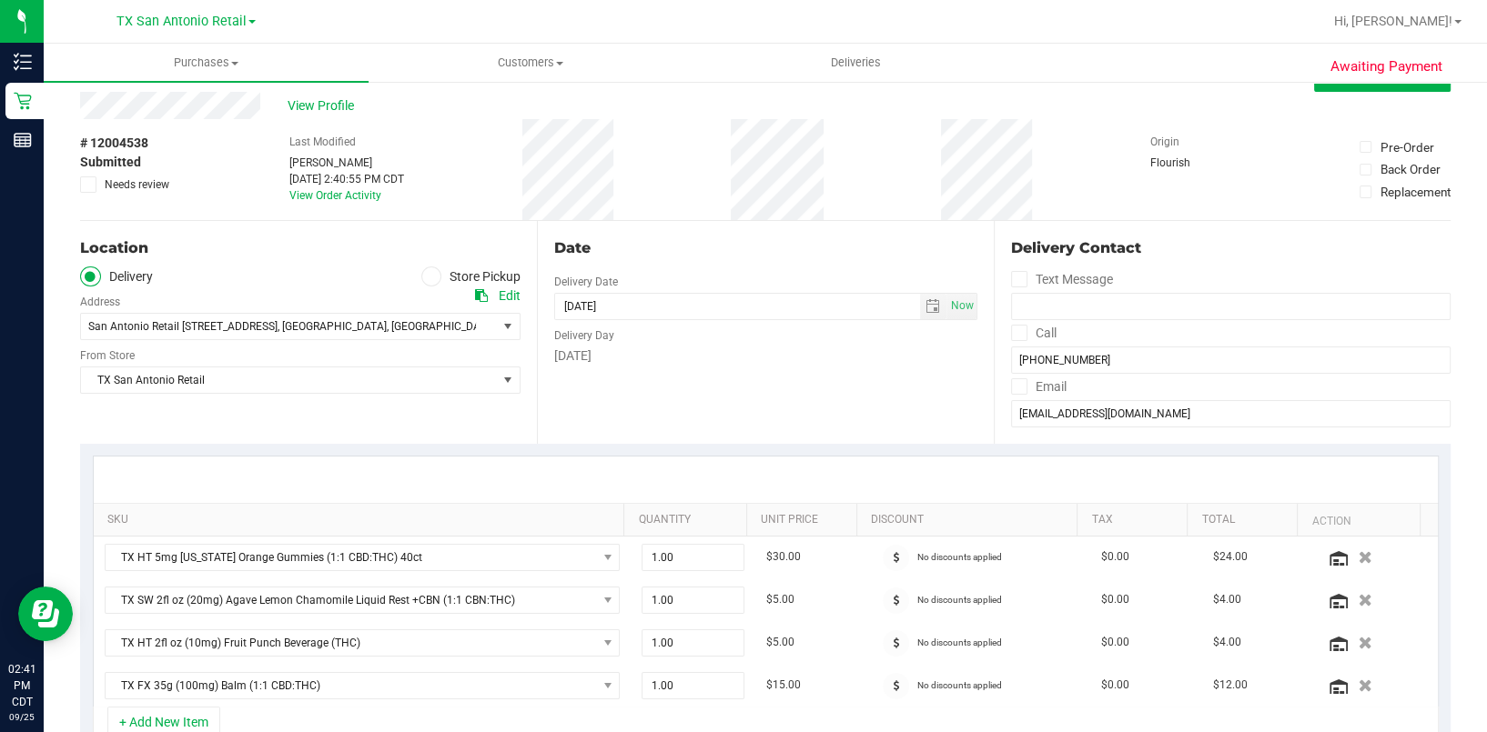
scroll to position [0, 0]
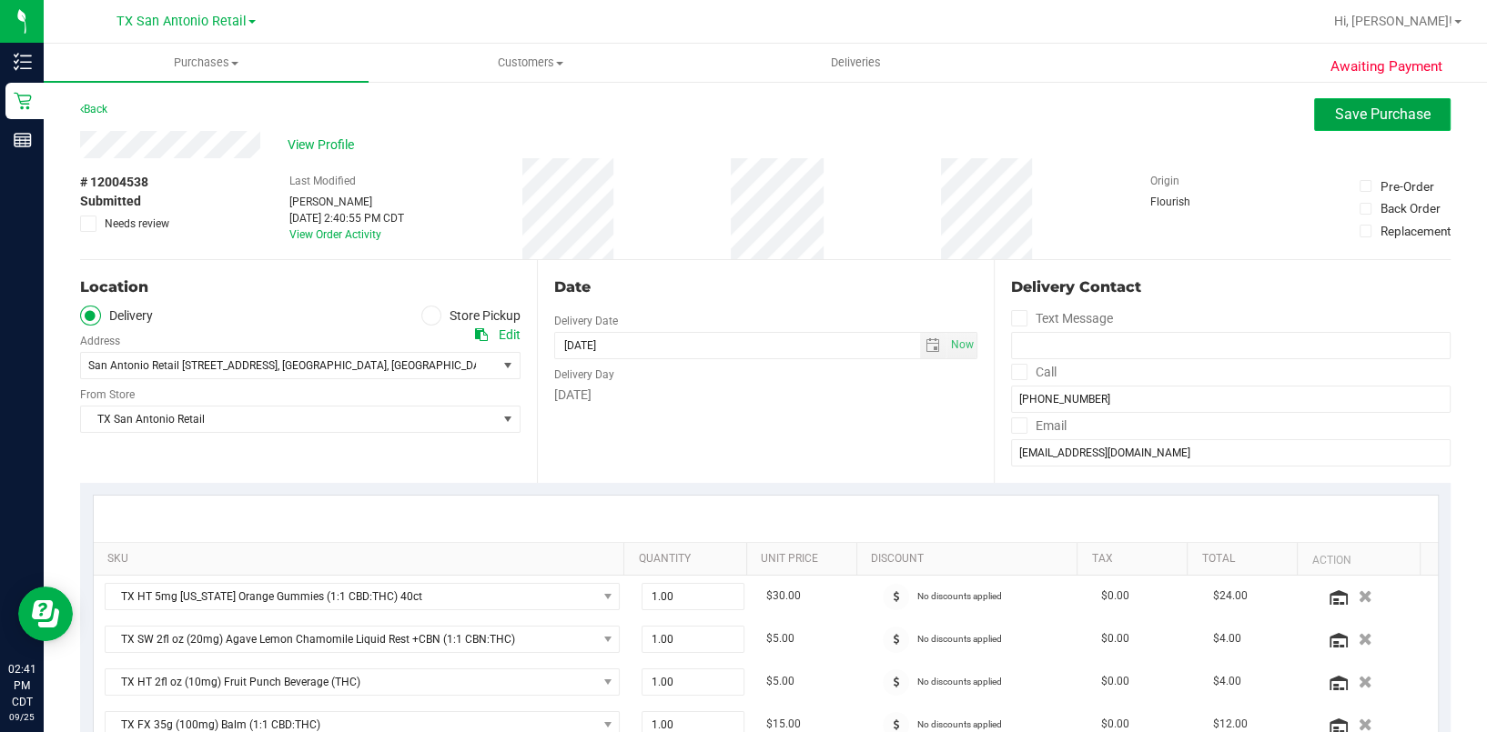
click at [1384, 116] on span "Save Purchase" at bounding box center [1383, 114] width 96 height 17
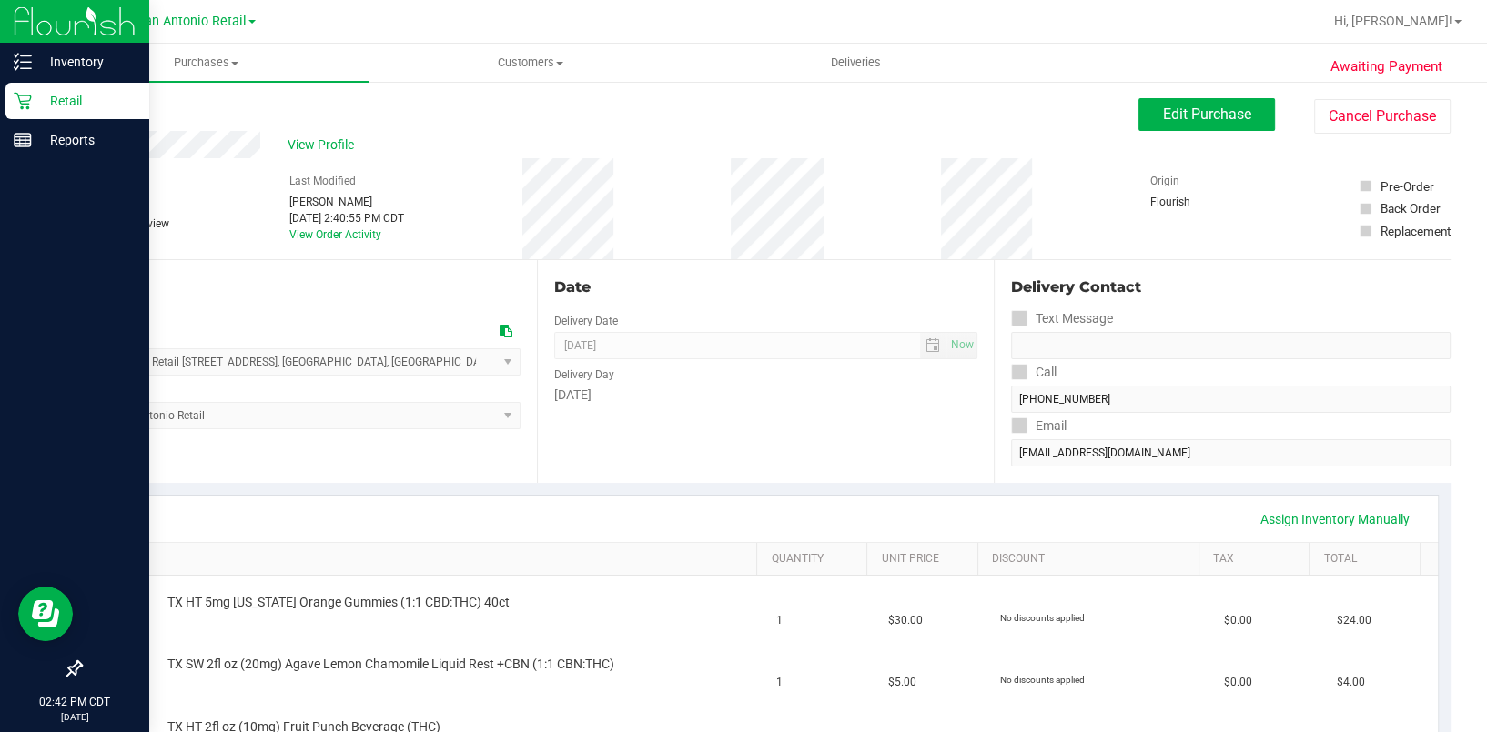
click at [35, 94] on p "Retail" at bounding box center [86, 101] width 109 height 22
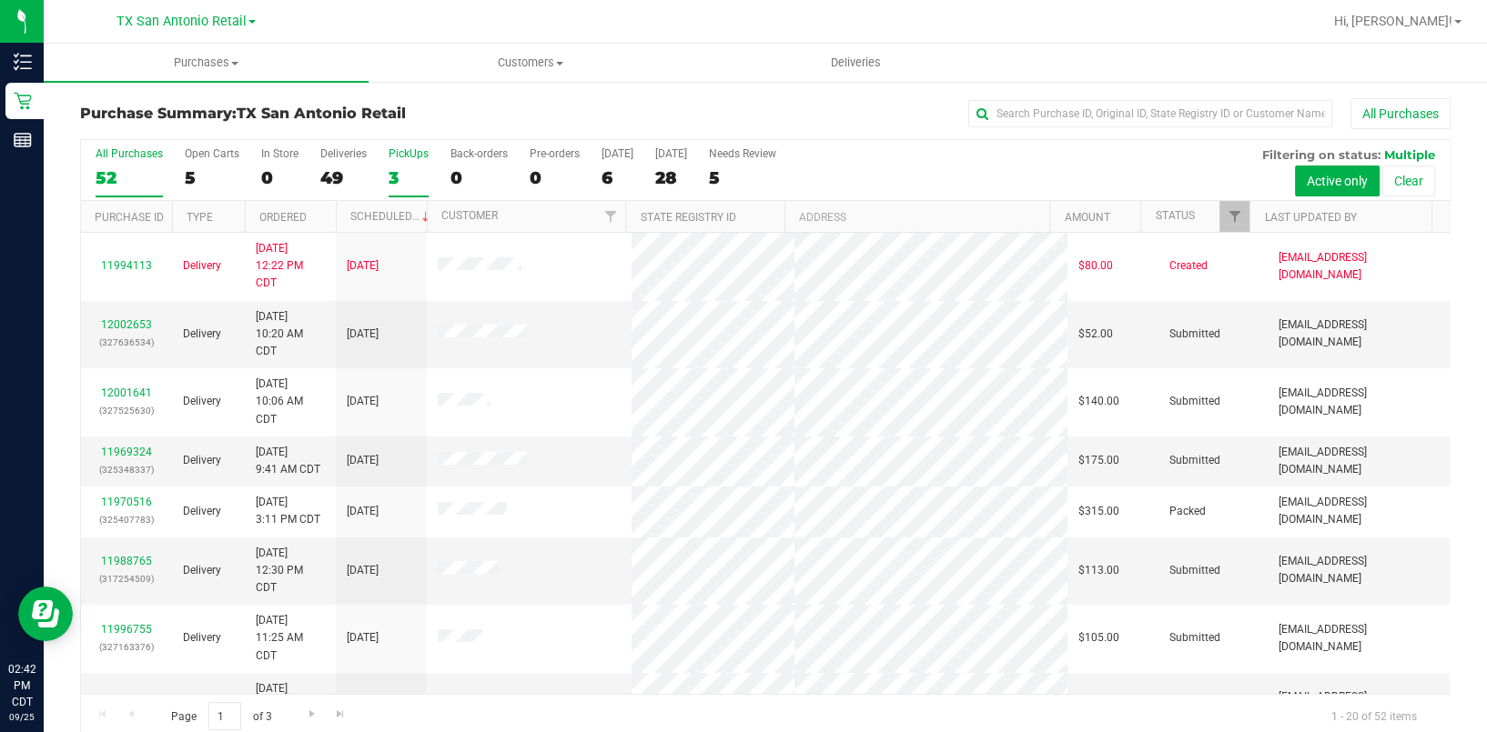
click at [391, 155] on div "PickUps" at bounding box center [408, 153] width 40 height 13
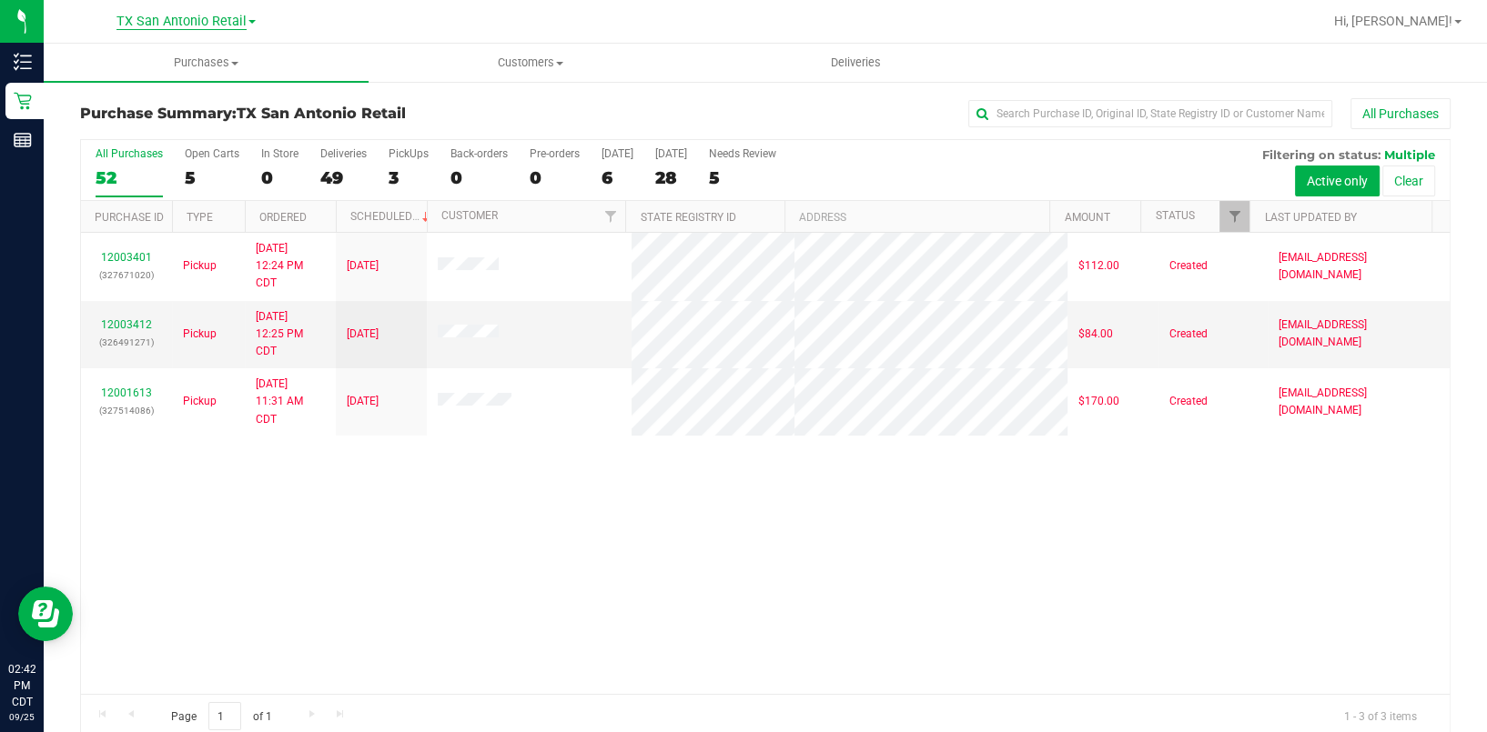
click at [215, 19] on span "TX San Antonio Retail" at bounding box center [181, 22] width 130 height 16
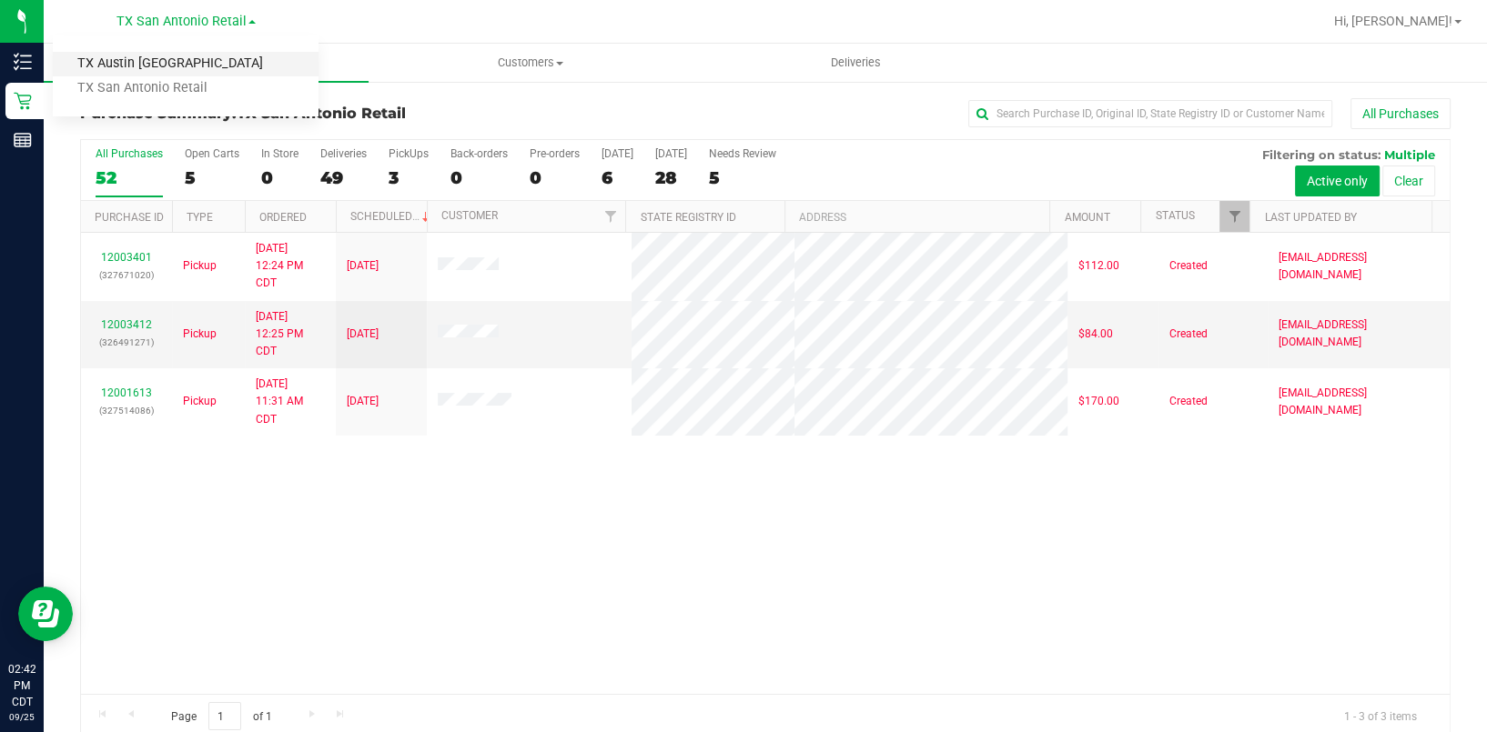
click at [203, 63] on link "TX Austin [GEOGRAPHIC_DATA]" at bounding box center [186, 64] width 266 height 25
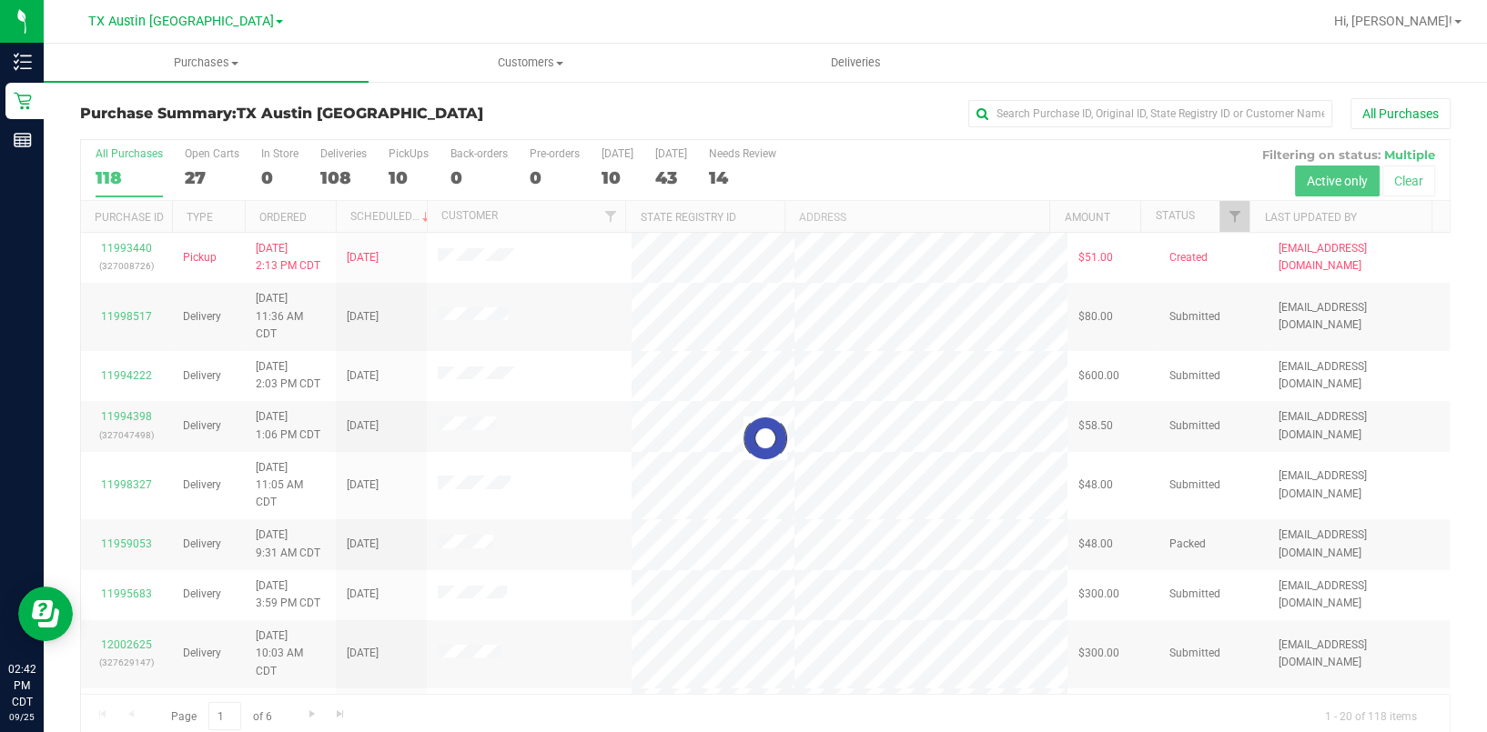
click at [387, 180] on div at bounding box center [765, 439] width 1368 height 598
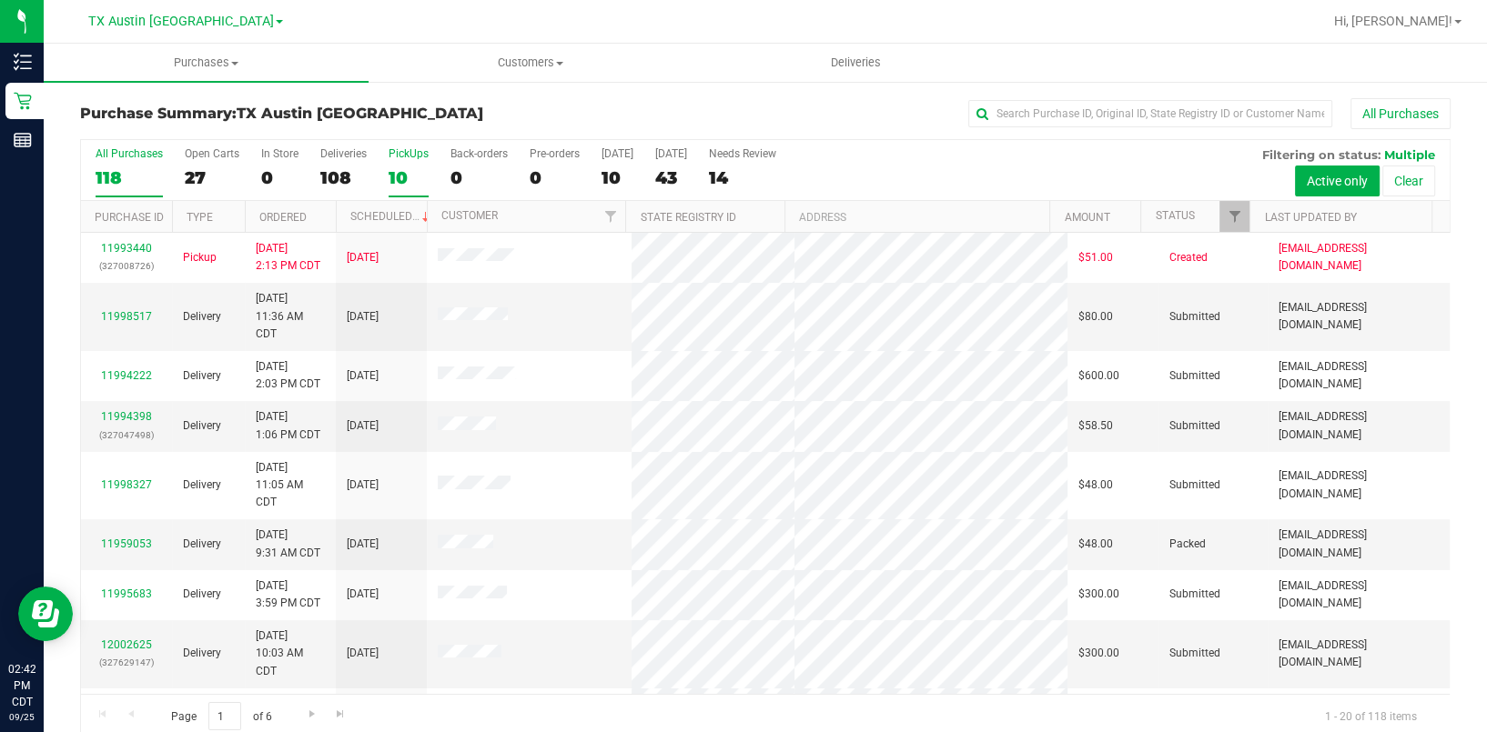
click at [401, 175] on div "10" at bounding box center [408, 177] width 40 height 21
click at [0, 0] on input "PickUps 10" at bounding box center [0, 0] width 0 height 0
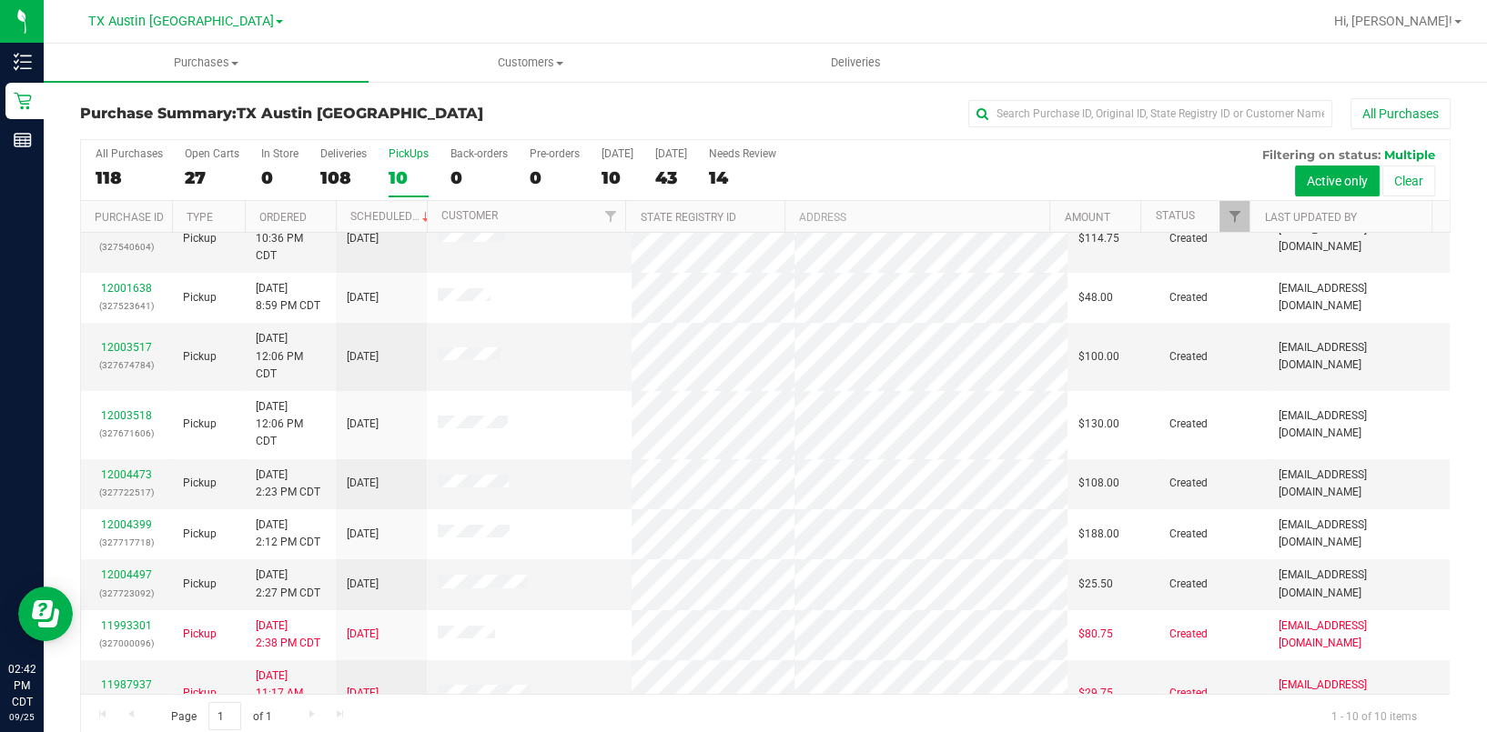
scroll to position [109, 0]
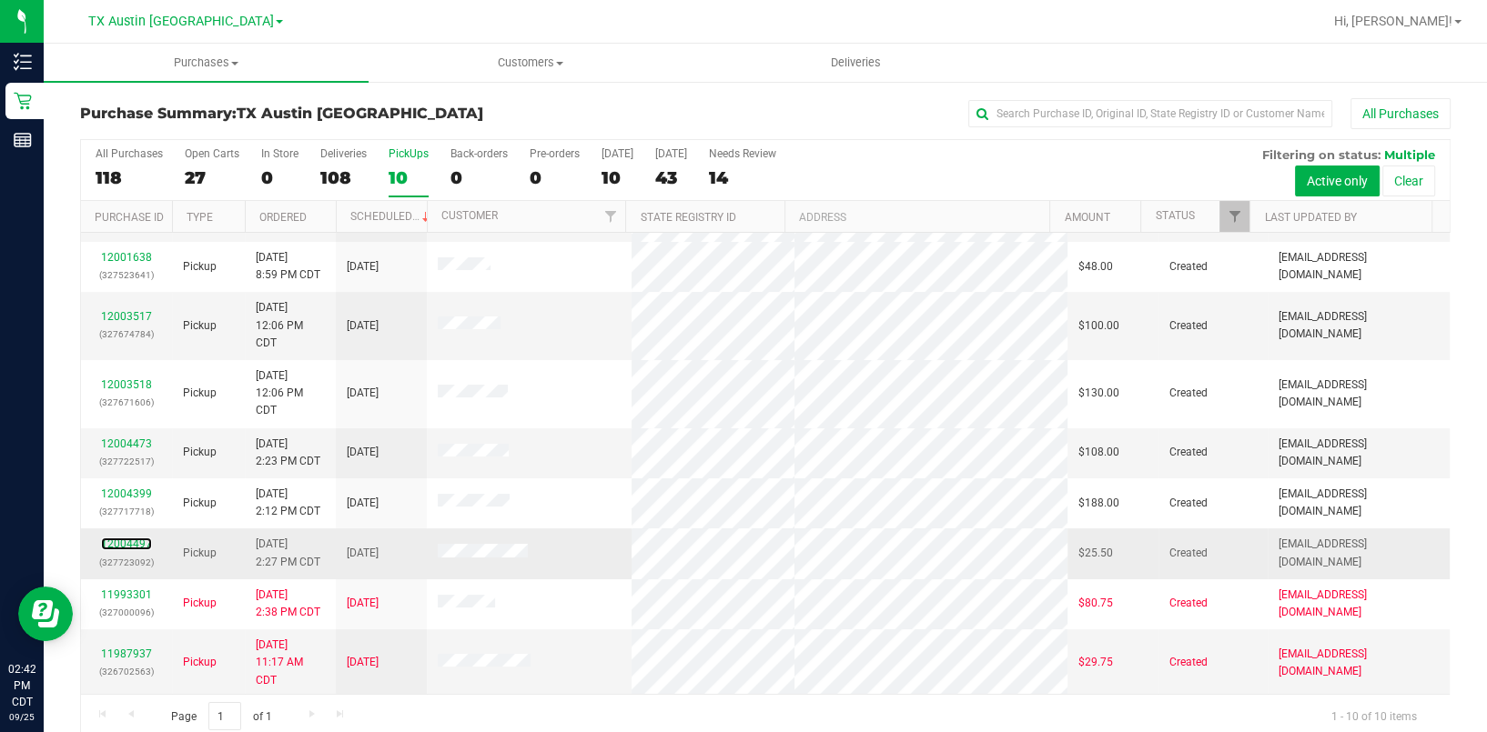
click at [121, 549] on div "12004497 (327723092)" at bounding box center [126, 553] width 69 height 35
click at [127, 546] on link "12004497" at bounding box center [126, 544] width 51 height 13
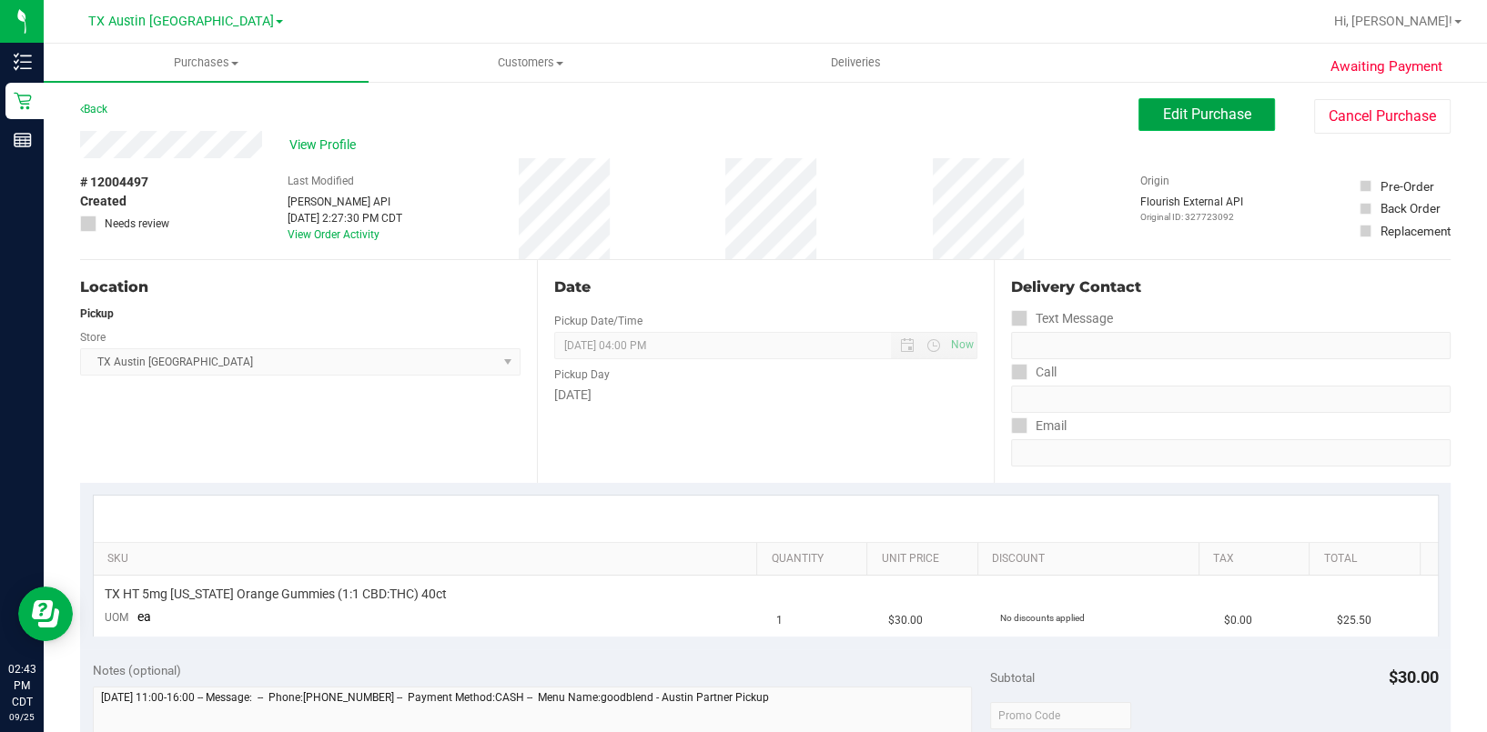
click at [1165, 116] on span "Edit Purchase" at bounding box center [1207, 114] width 88 height 17
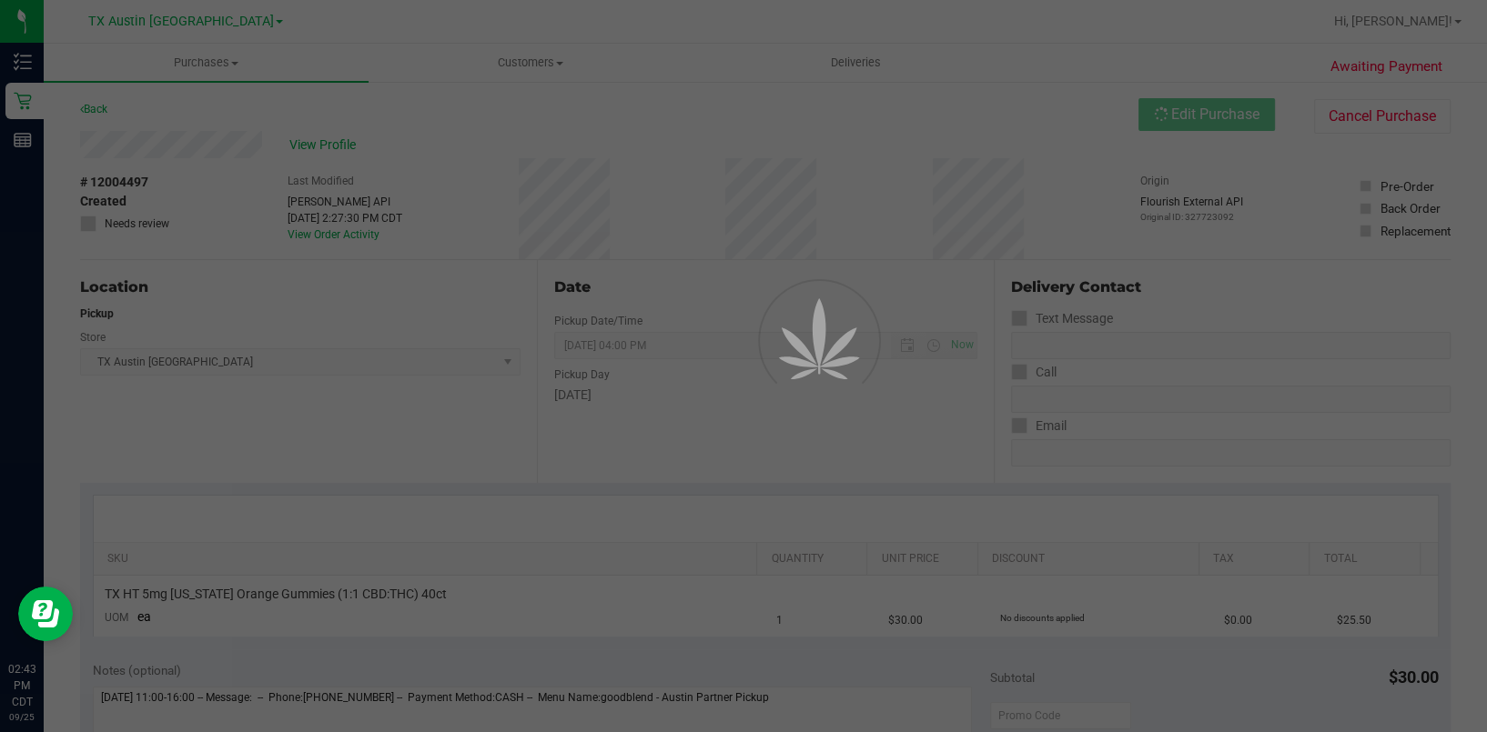
click at [252, 140] on div at bounding box center [743, 366] width 1487 height 732
click at [835, 341] on div at bounding box center [794, 382] width 82 height 82
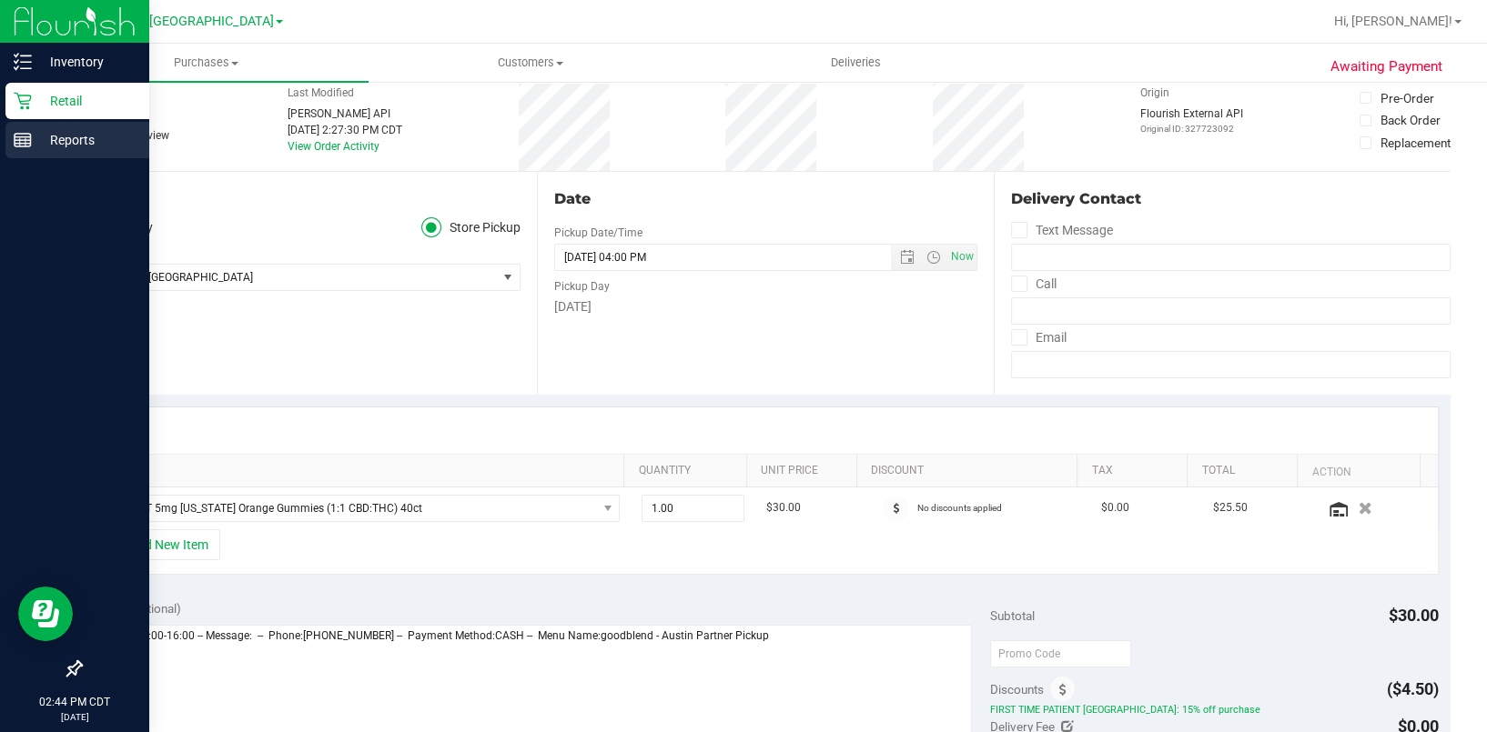
scroll to position [121, 0]
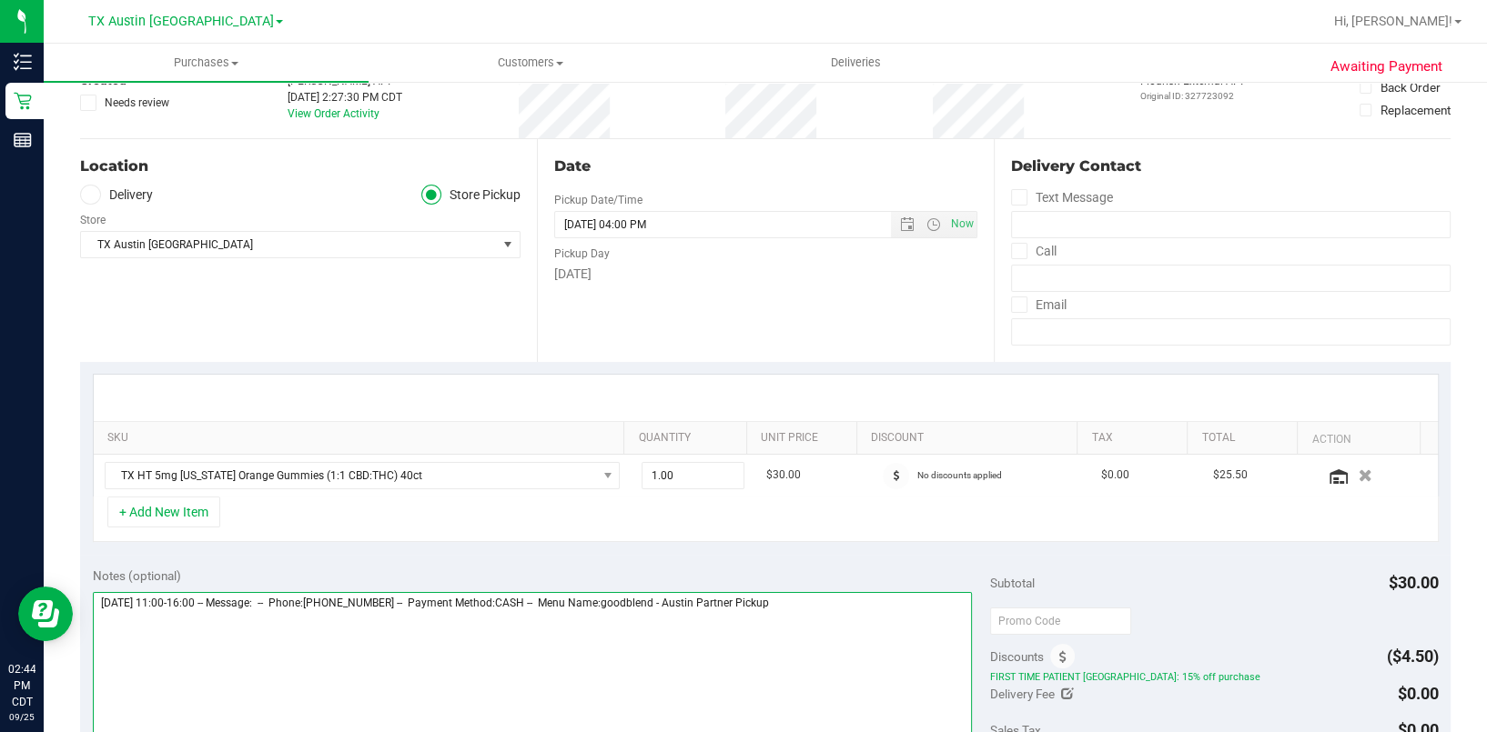
click at [829, 651] on textarea at bounding box center [532, 679] width 879 height 175
type textarea "Friday 09/26/2025 11:00-16:00 -- Message: -- Phone:5129409700 -- Payment Method…"
click at [132, 192] on label "Delivery" at bounding box center [116, 195] width 73 height 21
click at [0, 0] on input "Delivery" at bounding box center [0, 0] width 0 height 0
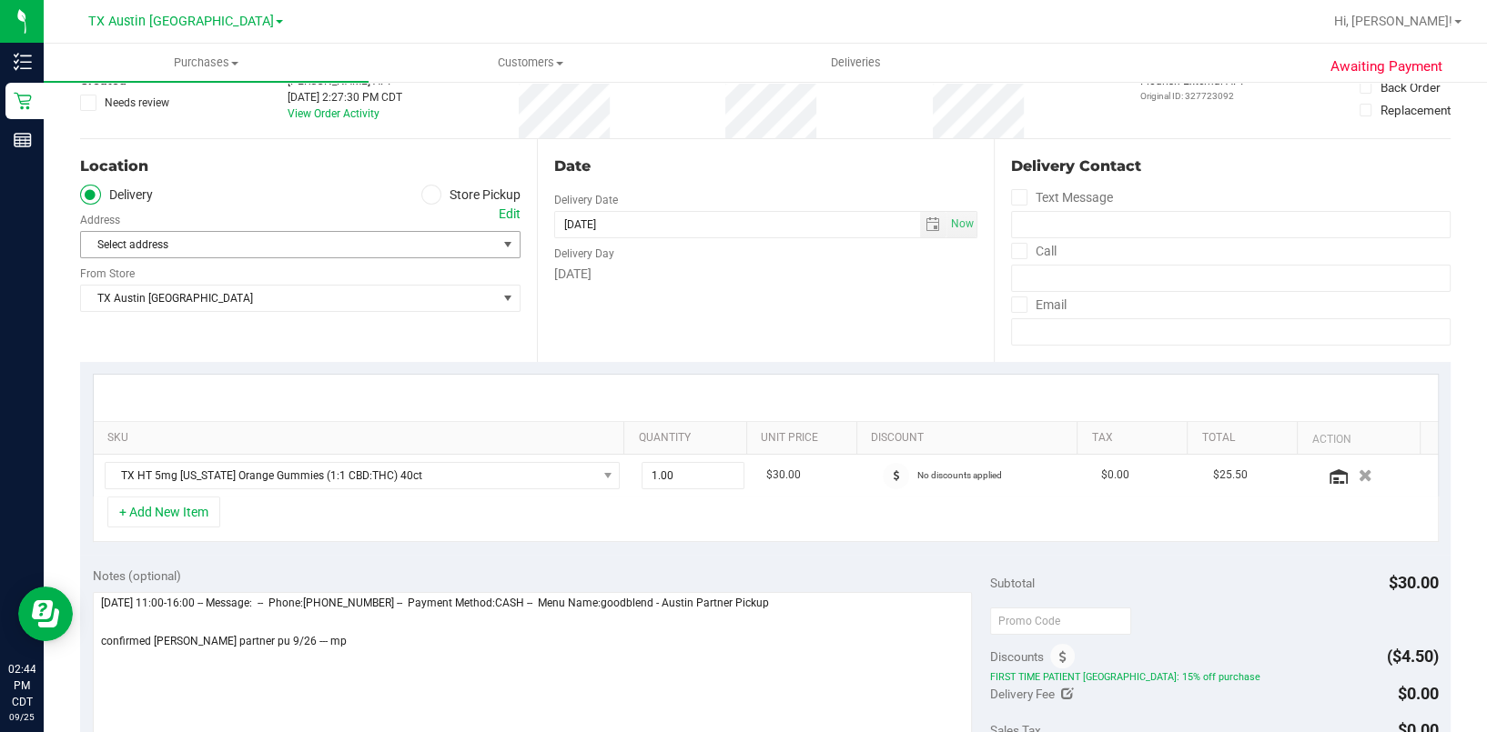
click at [170, 247] on span "Select address" at bounding box center [278, 244] width 395 height 25
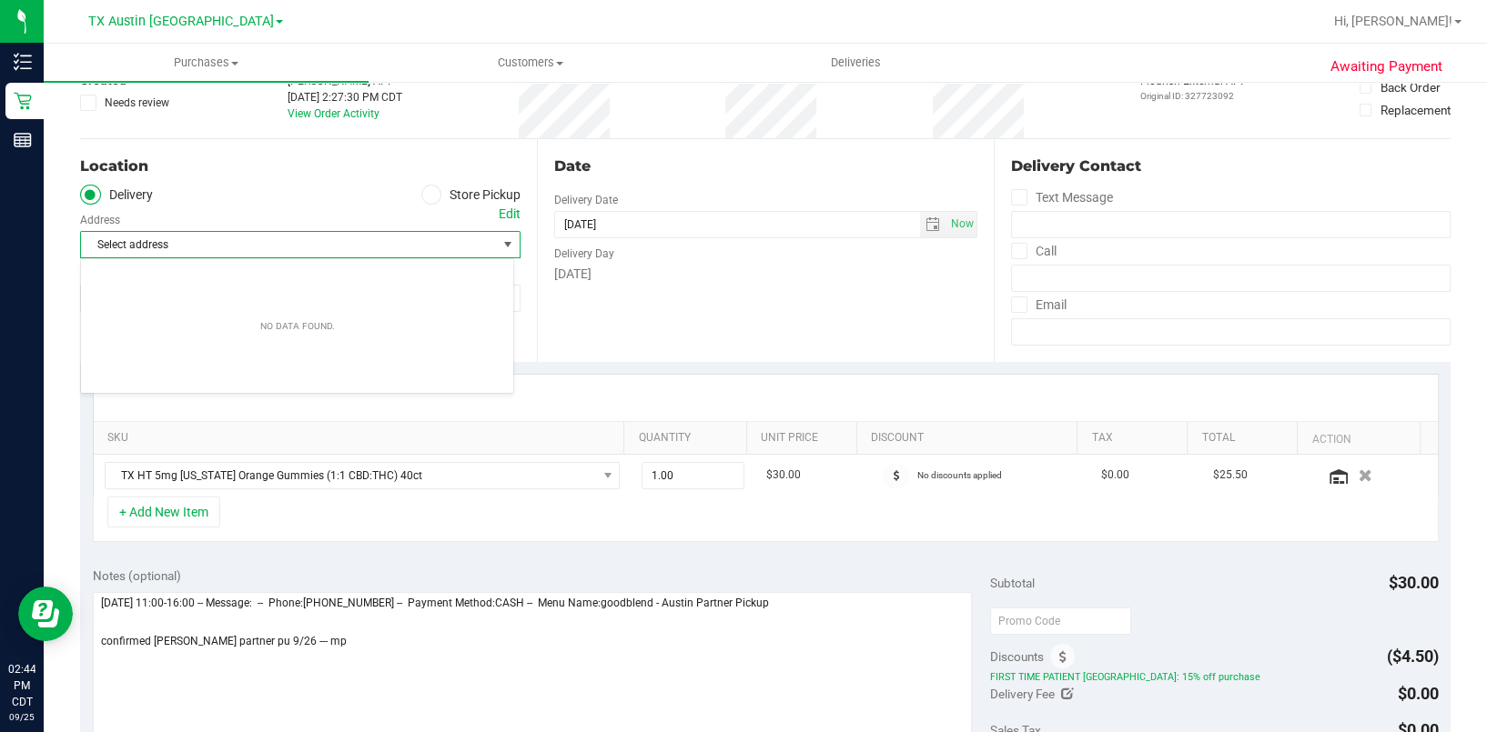
click at [176, 248] on span "Select address" at bounding box center [278, 244] width 395 height 25
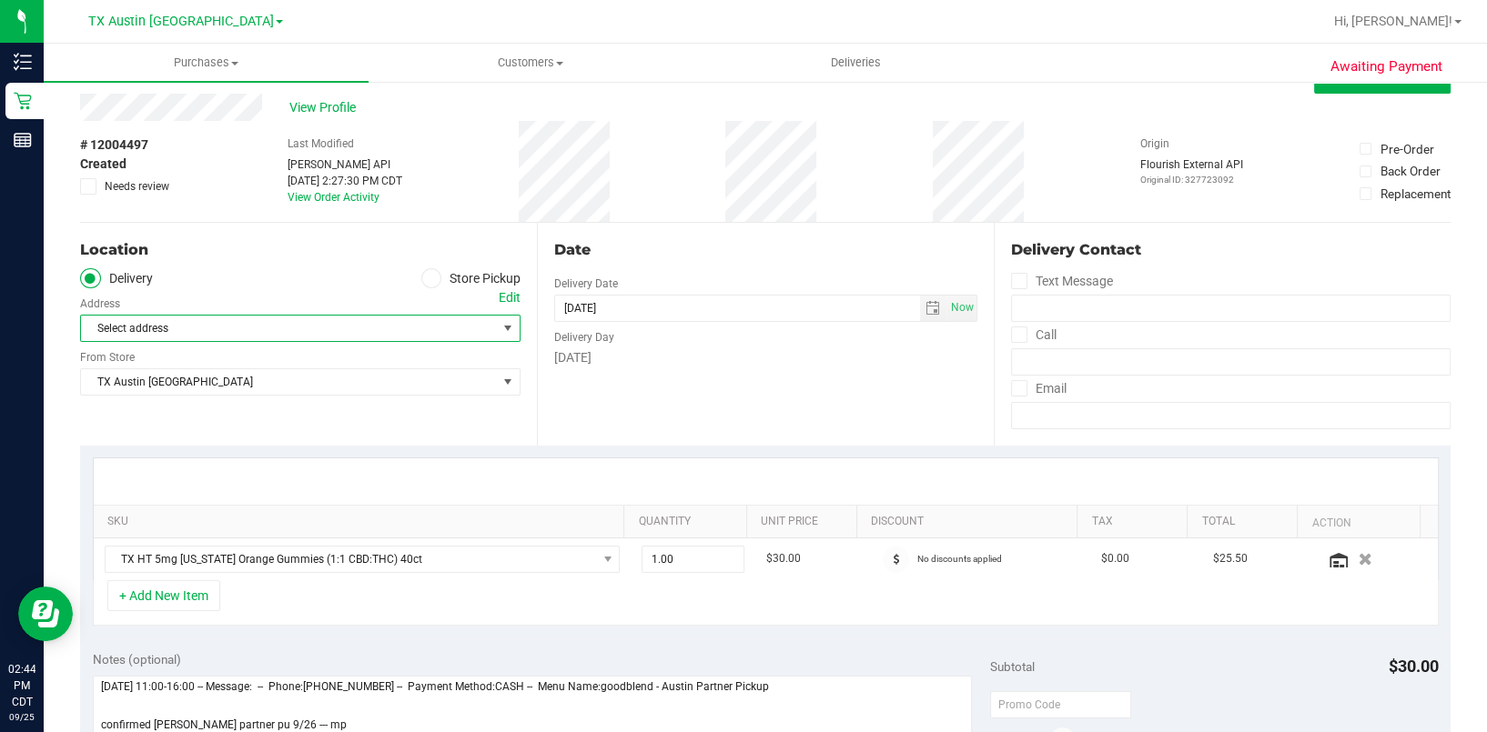
scroll to position [0, 0]
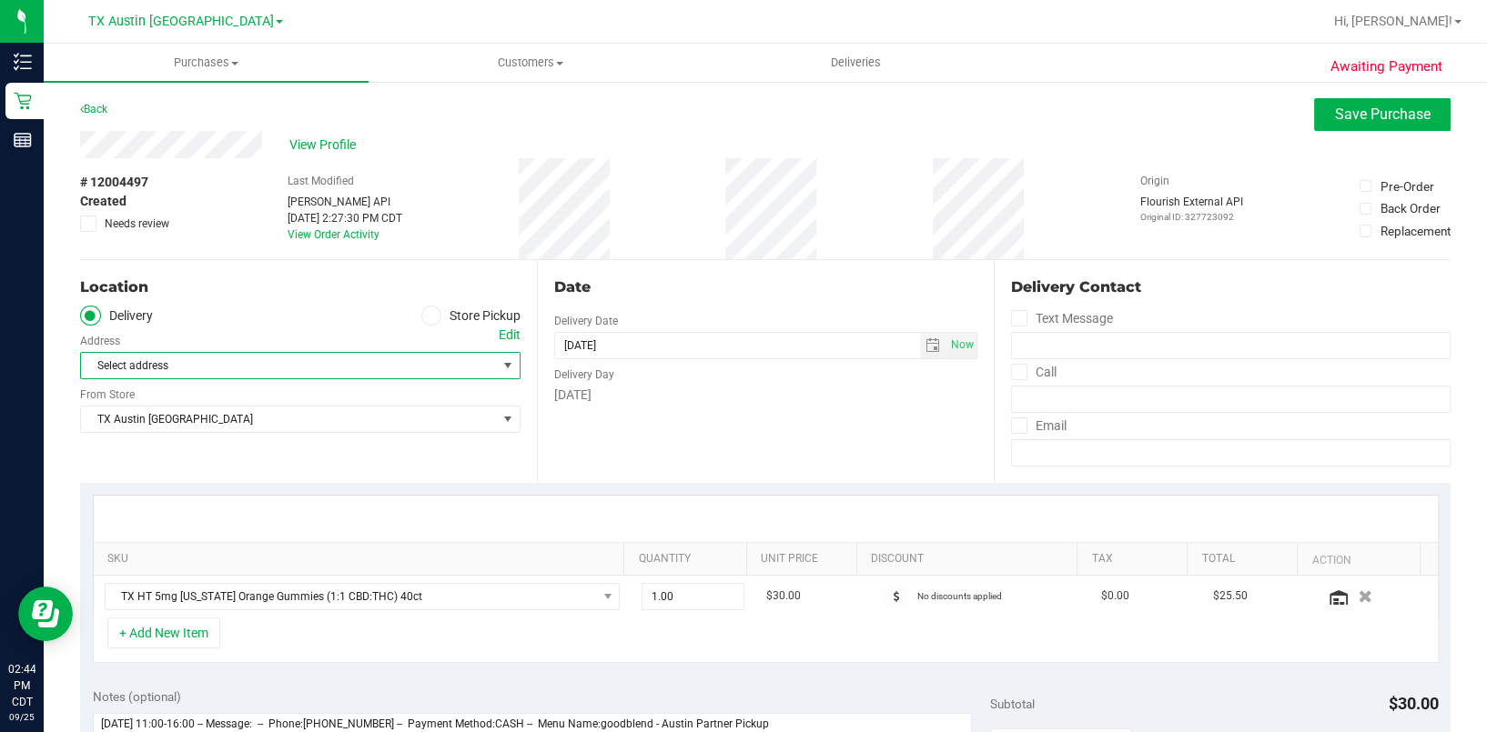
click at [499, 338] on div "Edit" at bounding box center [510, 335] width 22 height 19
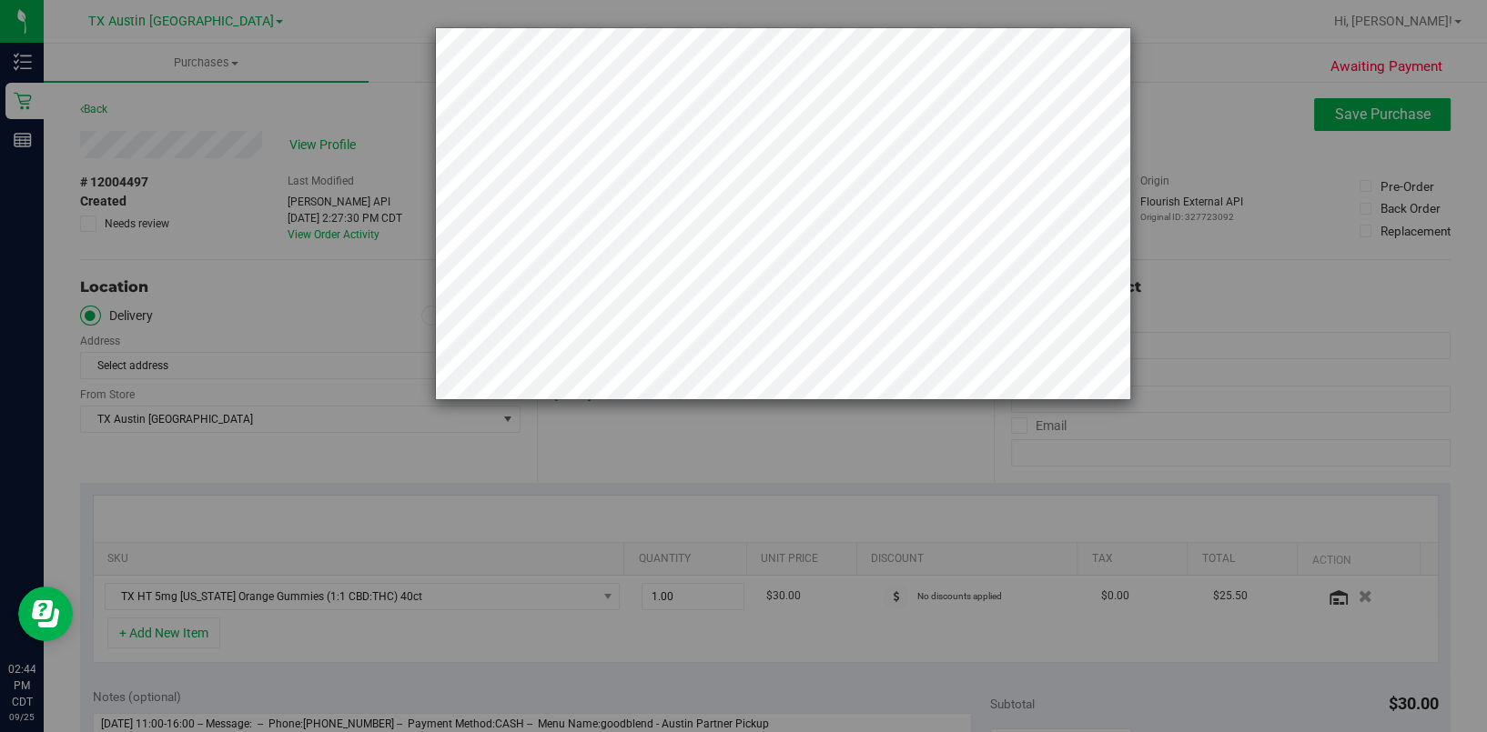
click at [1134, 262] on div at bounding box center [750, 366] width 1500 height 732
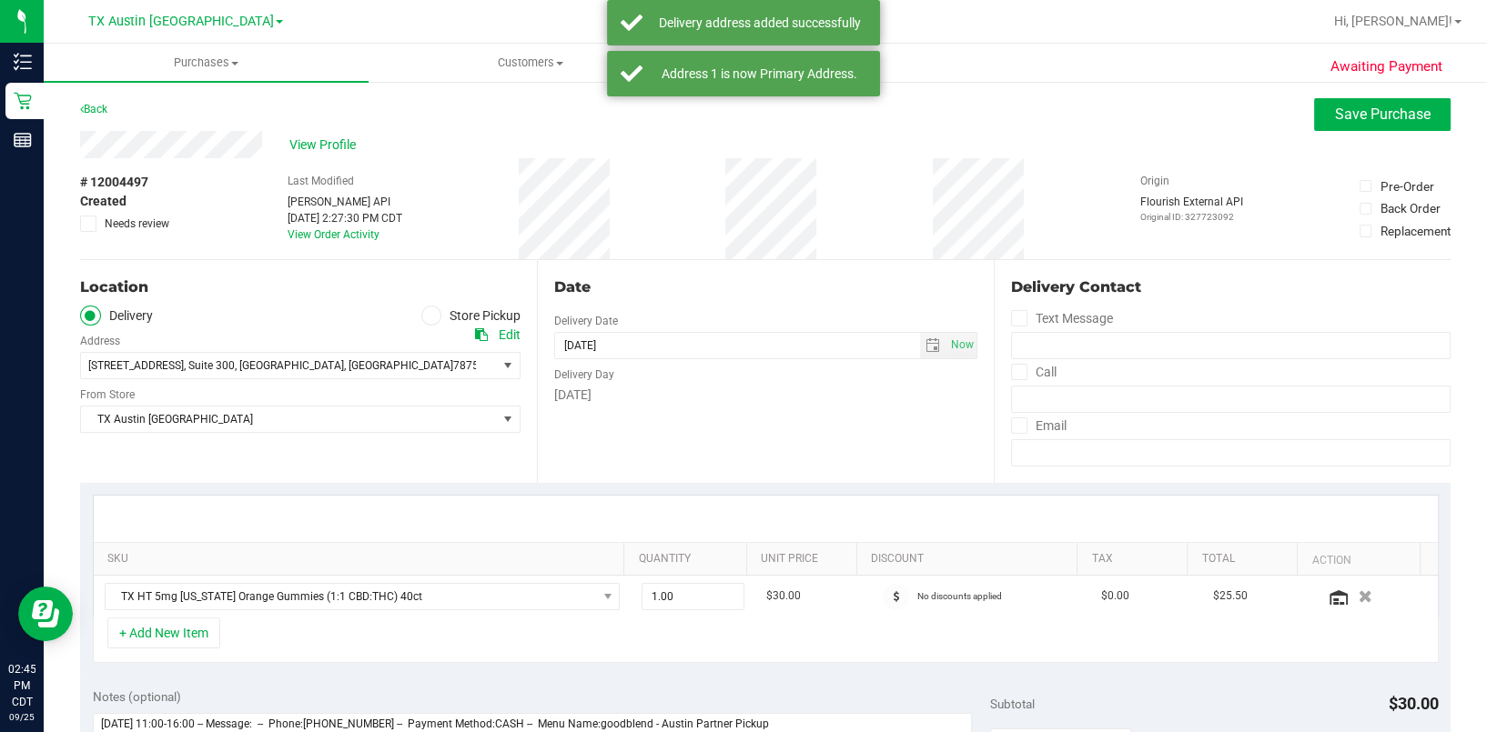
click at [499, 346] on div "2217 Park Bend Dr, , Suite 300 , Austin , TX 78758 Select address 2217 Park Ben…" at bounding box center [300, 353] width 440 height 54
click at [499, 342] on div "Edit" at bounding box center [510, 335] width 22 height 19
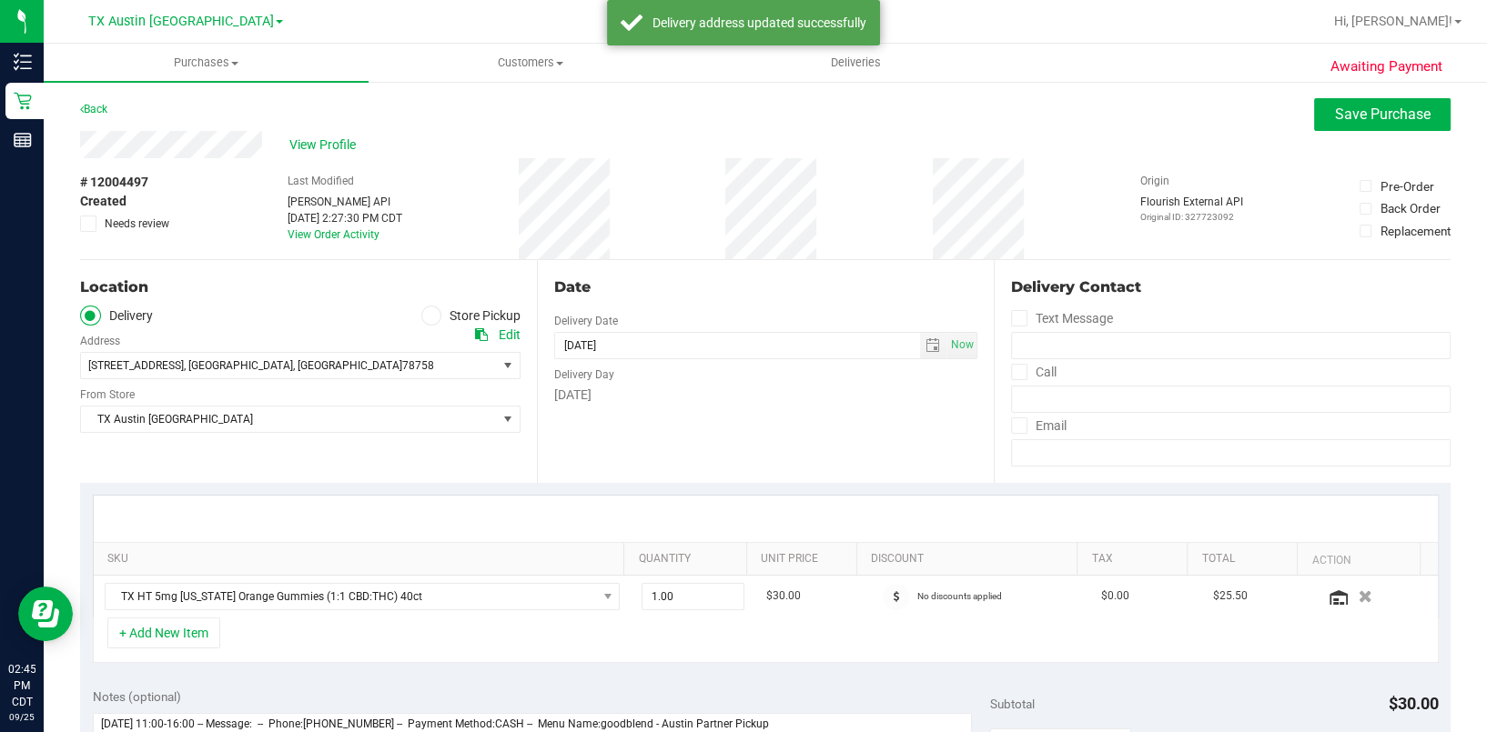
click at [503, 333] on div "Edit" at bounding box center [510, 335] width 22 height 19
click at [503, 336] on div "Edit" at bounding box center [510, 335] width 22 height 19
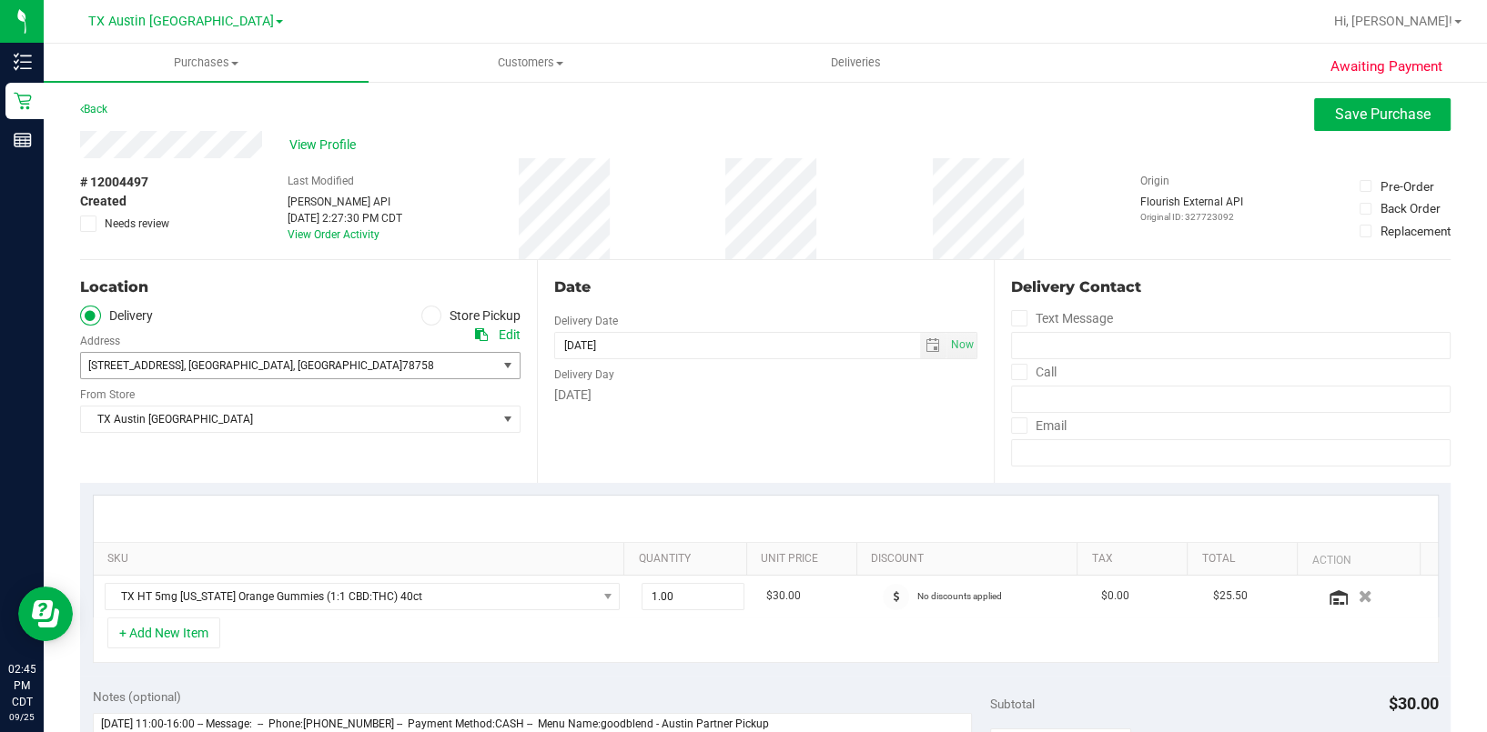
click at [402, 364] on span "78758" at bounding box center [418, 365] width 32 height 13
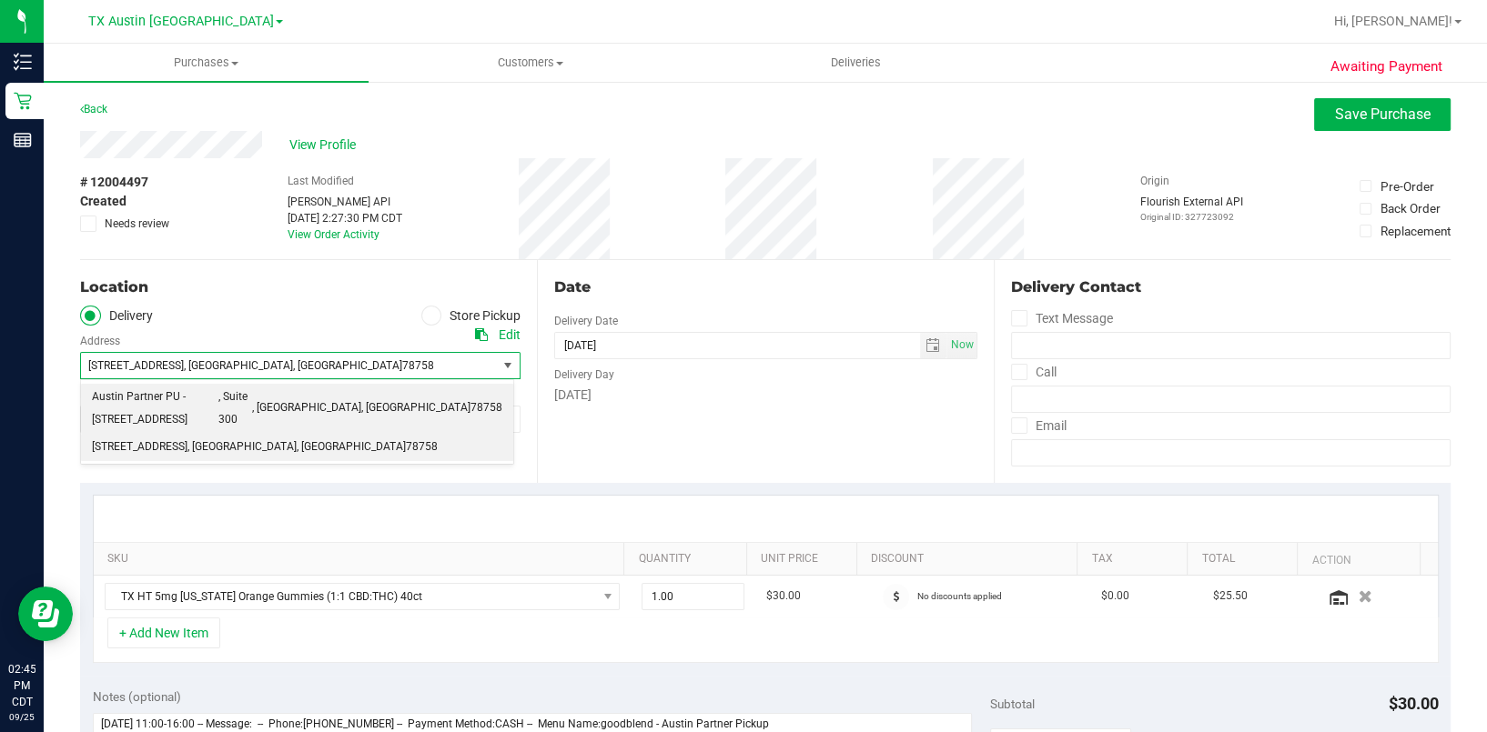
click at [218, 399] on span "Austin Partner PU - 2217 Park Bend Dr" at bounding box center [155, 409] width 126 height 46
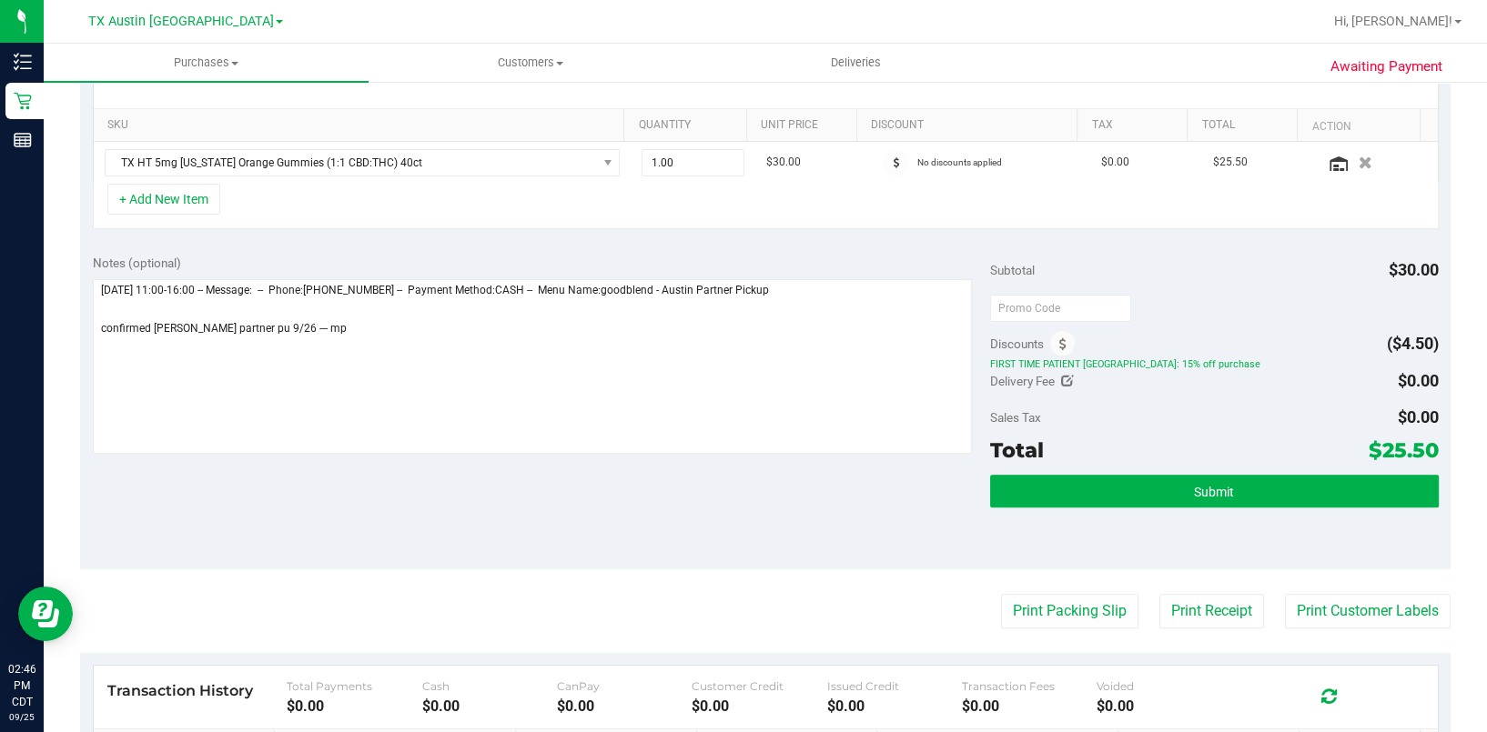
scroll to position [485, 0]
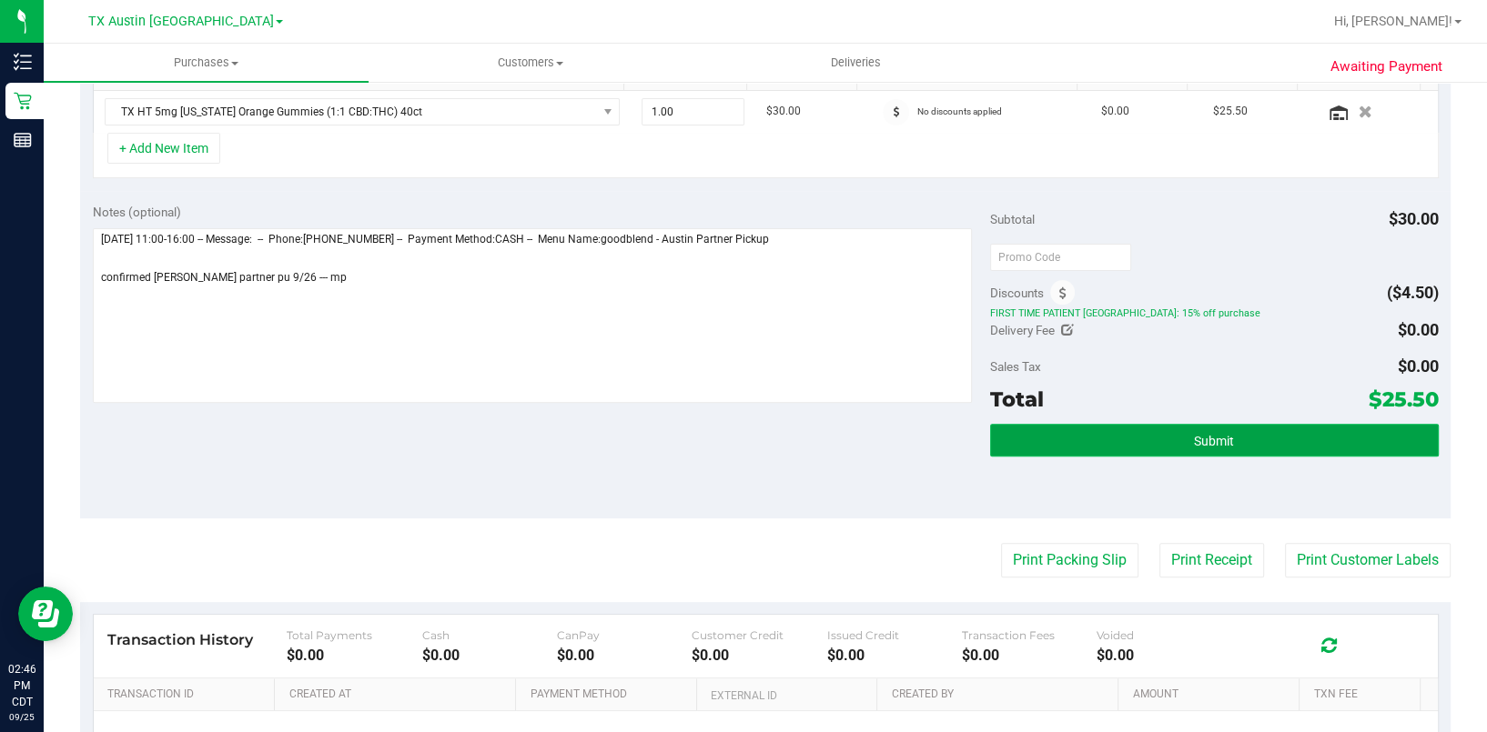
click at [1278, 432] on button "Submit" at bounding box center [1214, 440] width 449 height 33
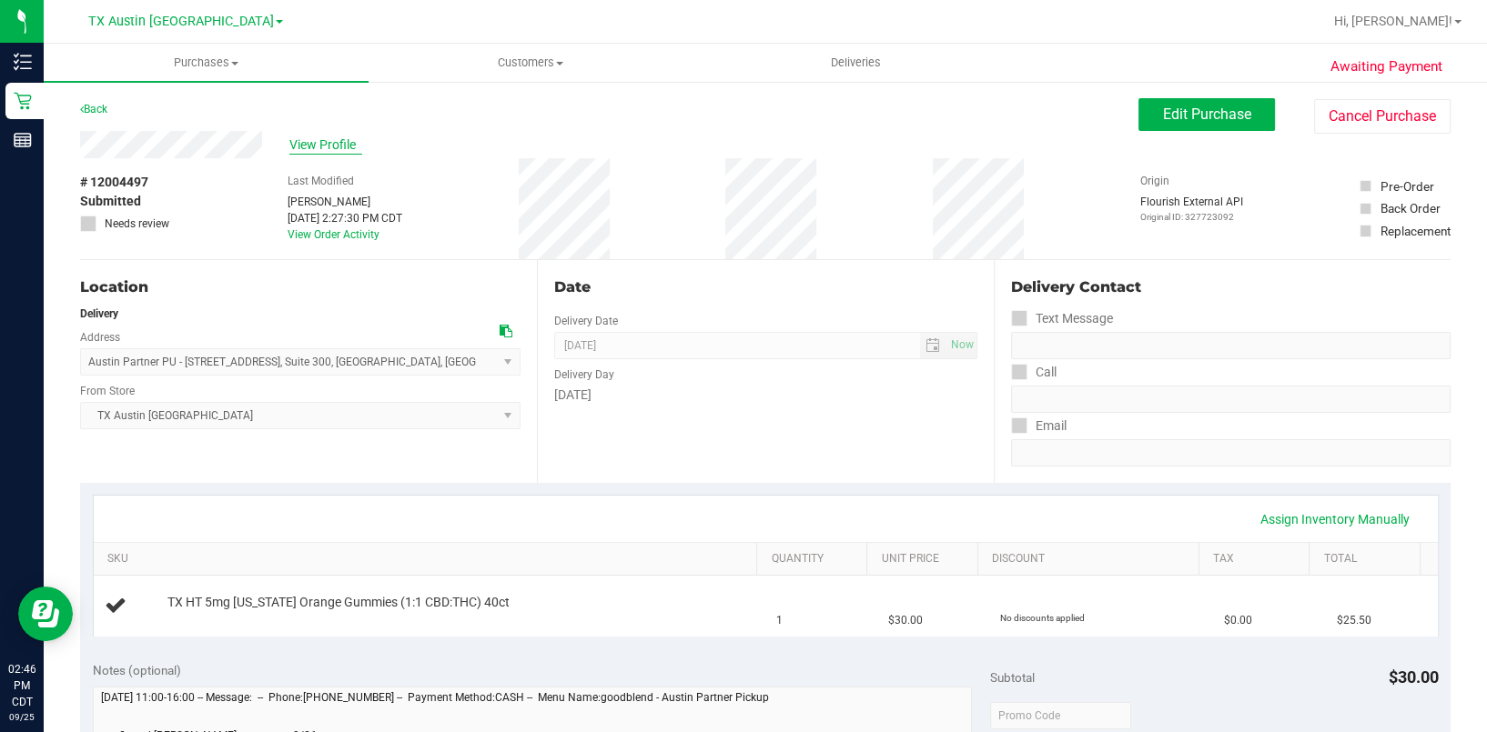
click at [308, 146] on span "View Profile" at bounding box center [325, 145] width 73 height 19
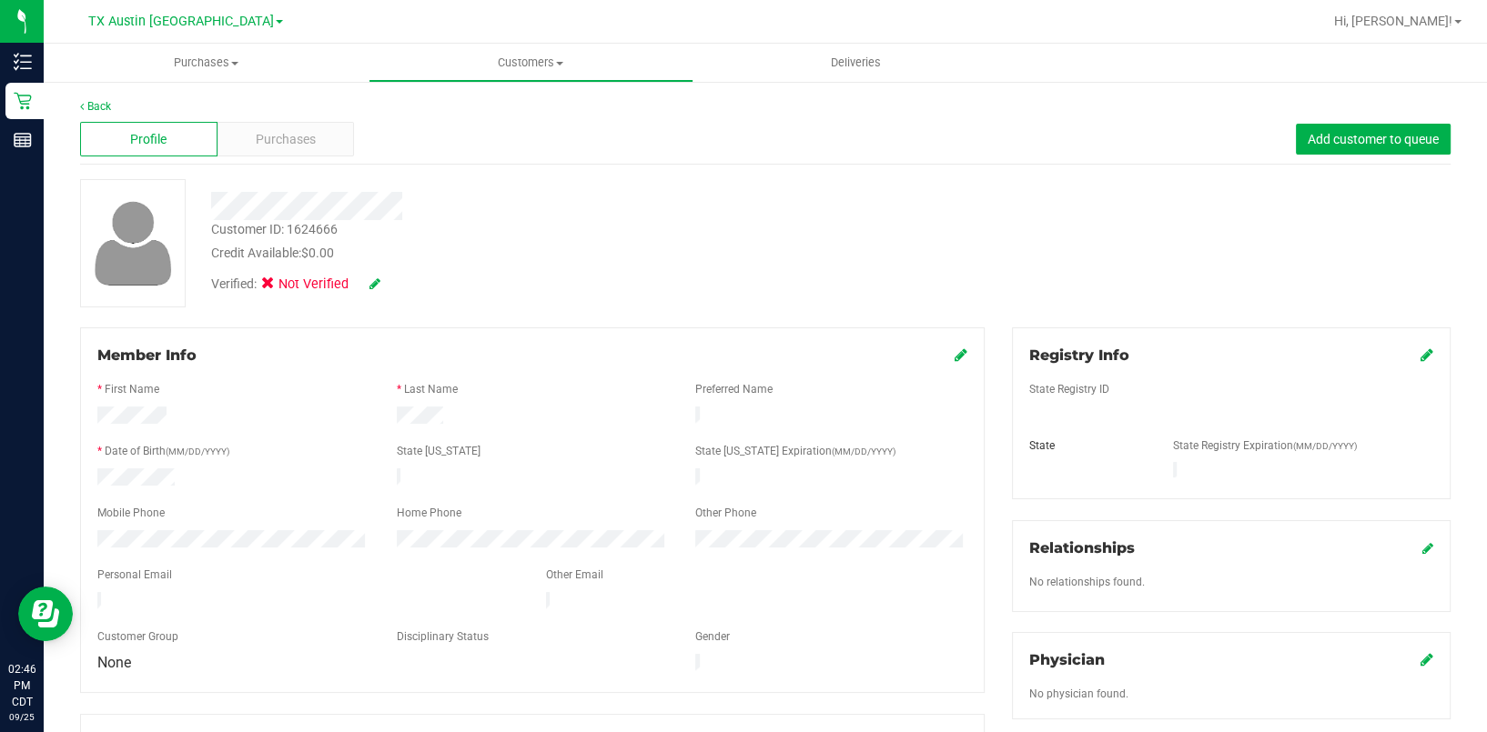
click at [1420, 348] on icon at bounding box center [1426, 355] width 13 height 15
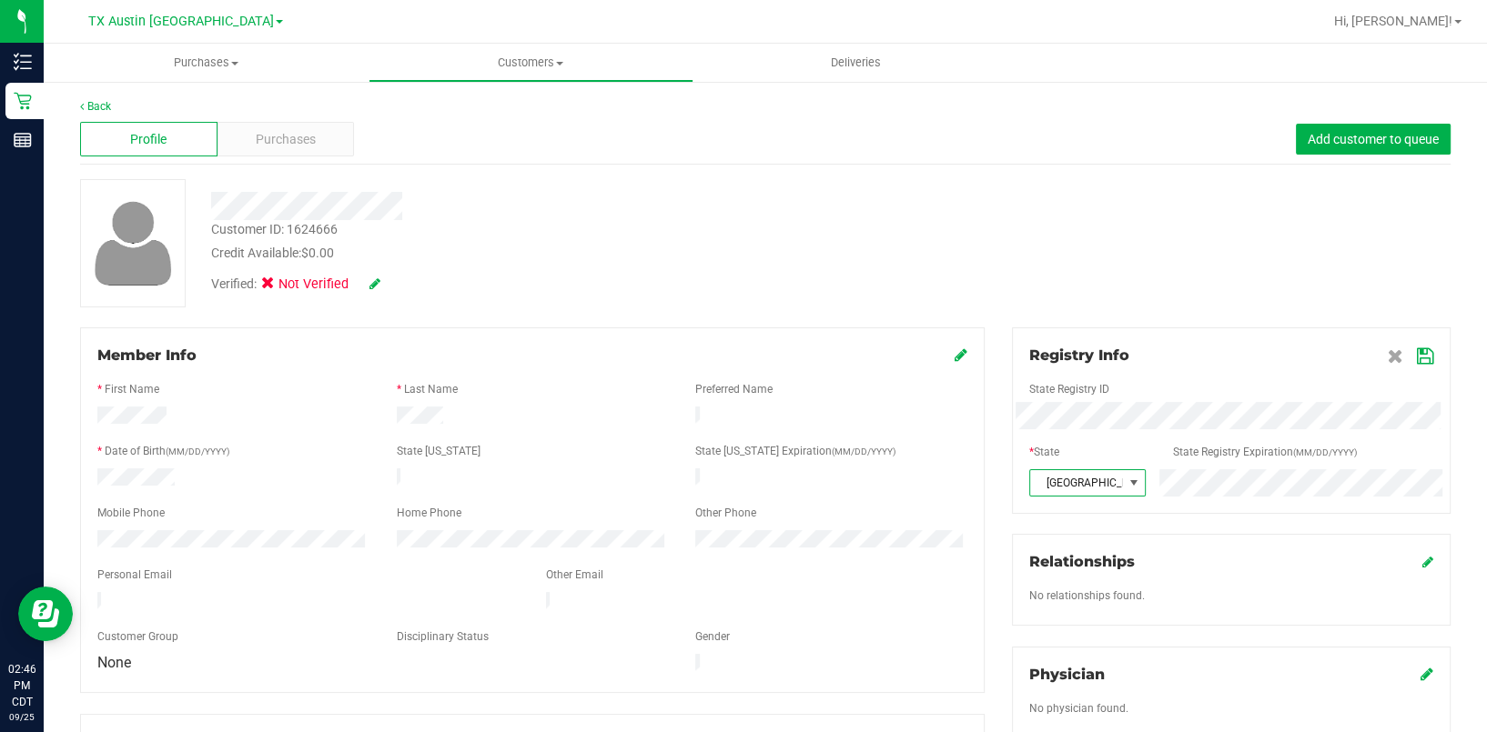
click at [378, 282] on icon at bounding box center [374, 283] width 11 height 13
click at [298, 284] on span "Medical" at bounding box center [315, 286] width 52 height 19
click at [0, 0] on input "Medical" at bounding box center [0, 0] width 0 height 0
click at [400, 275] on link at bounding box center [399, 284] width 15 height 19
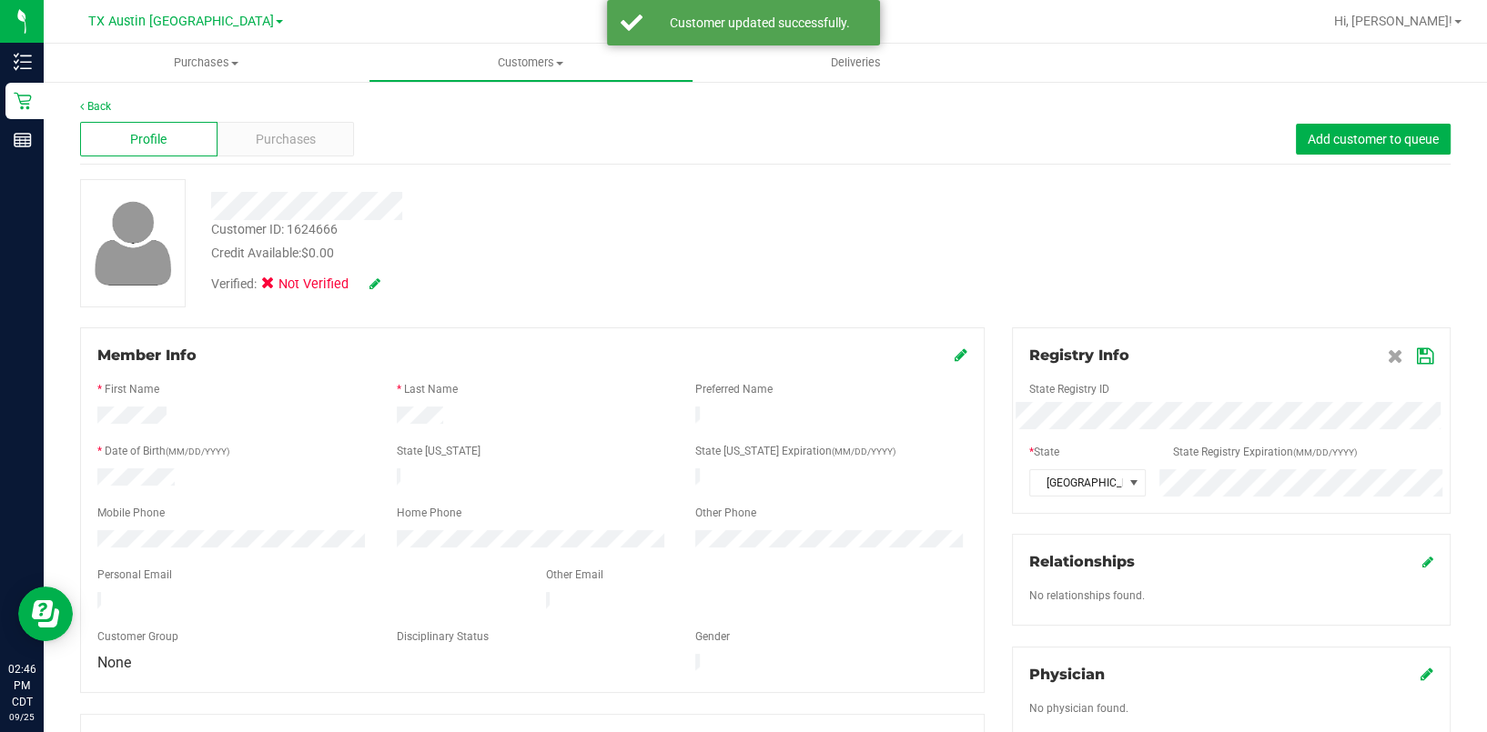
click at [1405, 368] on div at bounding box center [1231, 374] width 404 height 15
click at [1417, 360] on icon at bounding box center [1425, 356] width 16 height 15
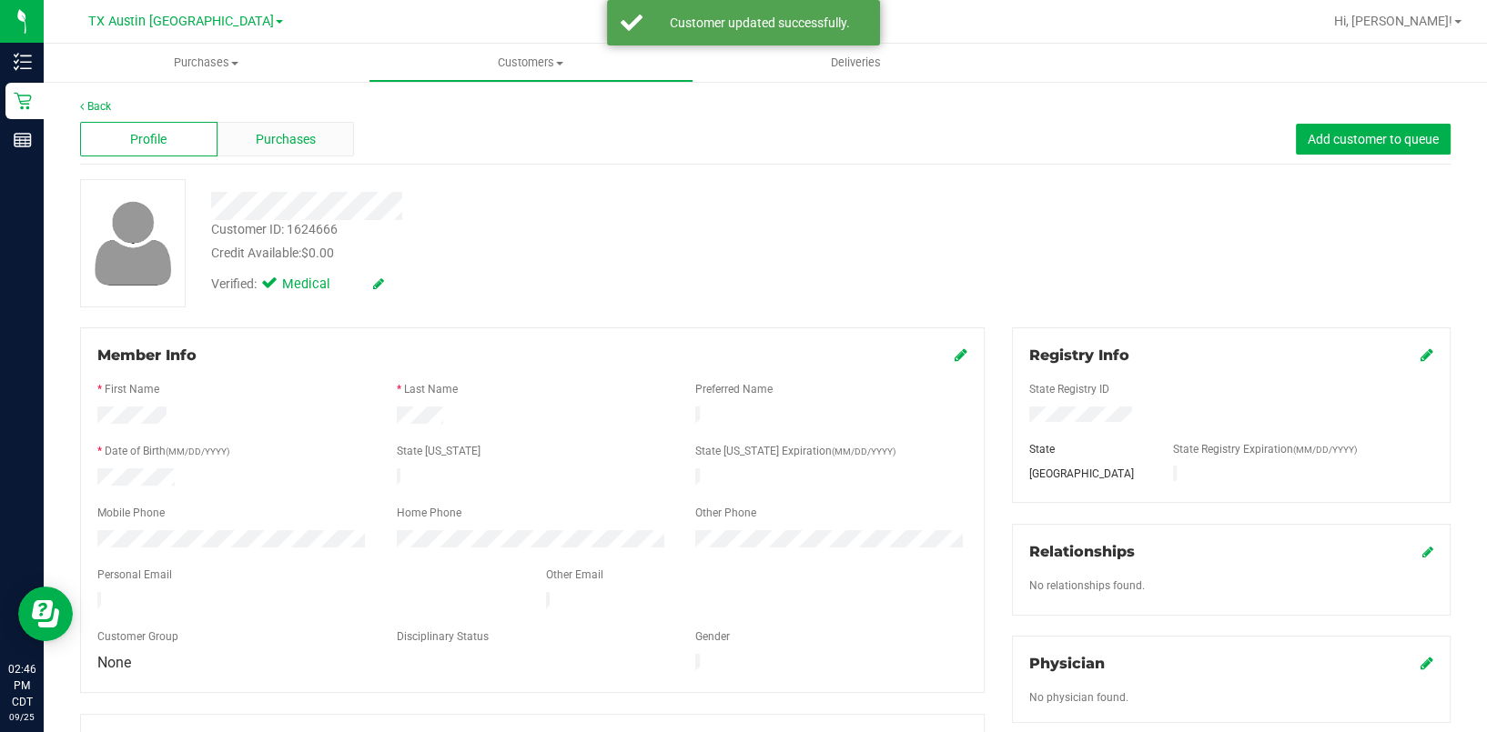
click at [261, 125] on div "Purchases" at bounding box center [285, 139] width 137 height 35
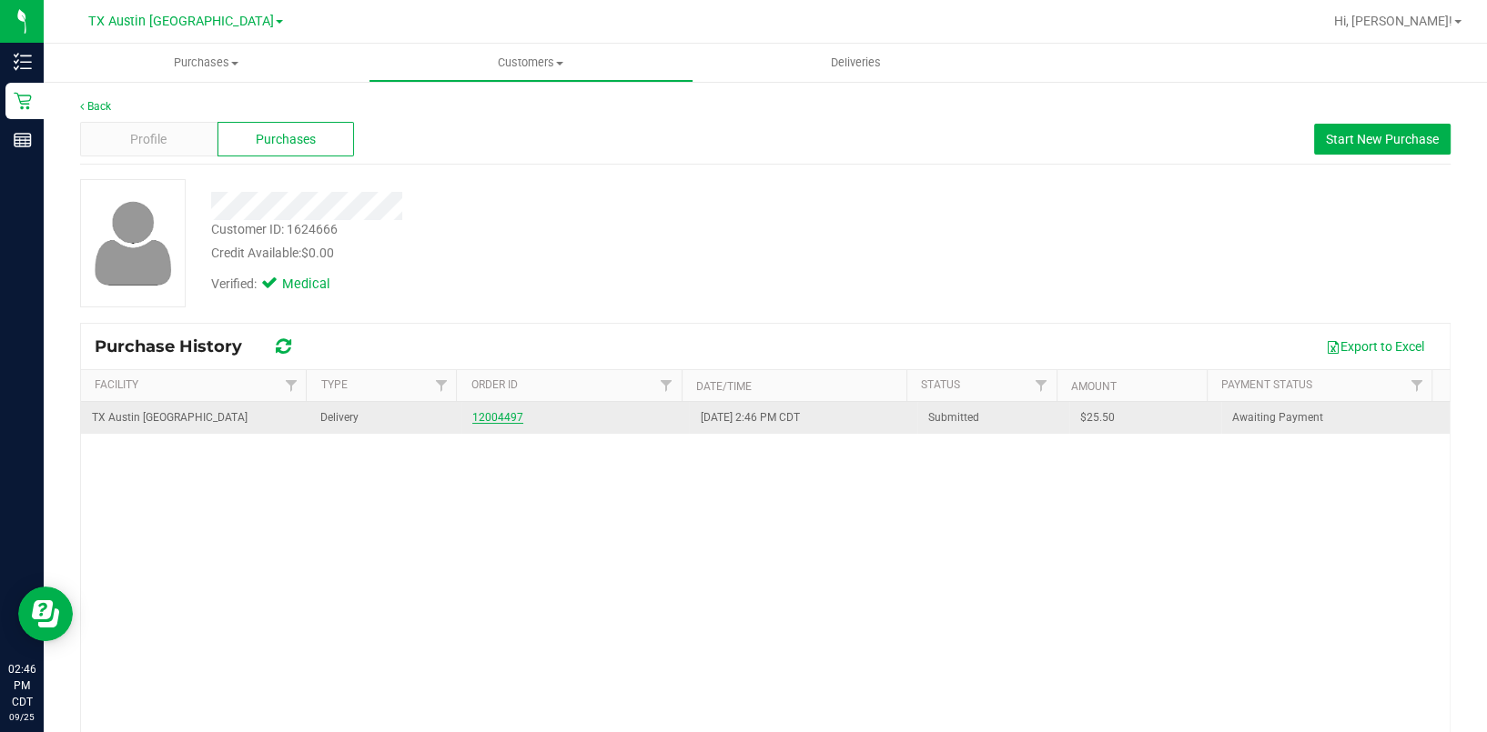
click at [491, 415] on link "12004497" at bounding box center [497, 417] width 51 height 13
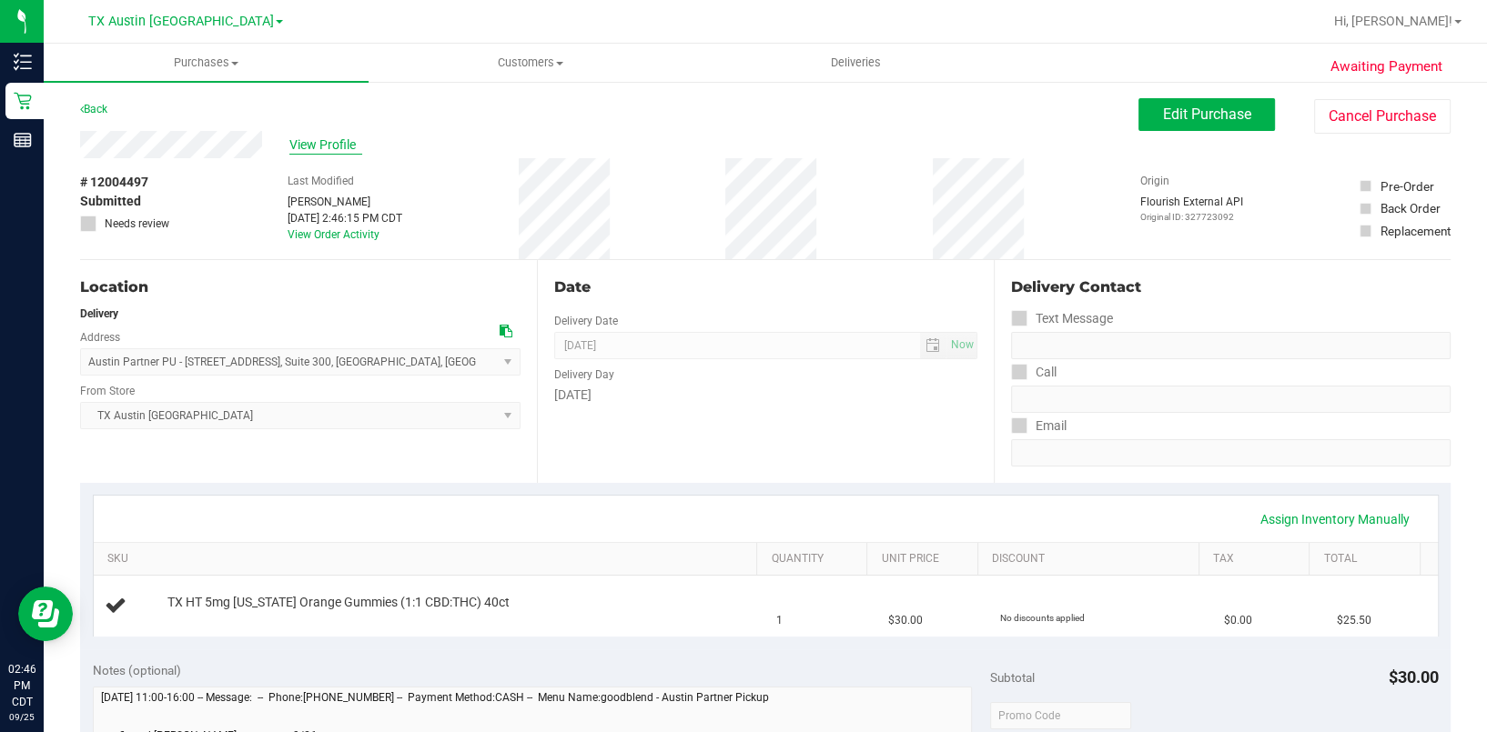
click at [322, 146] on span "View Profile" at bounding box center [325, 145] width 73 height 19
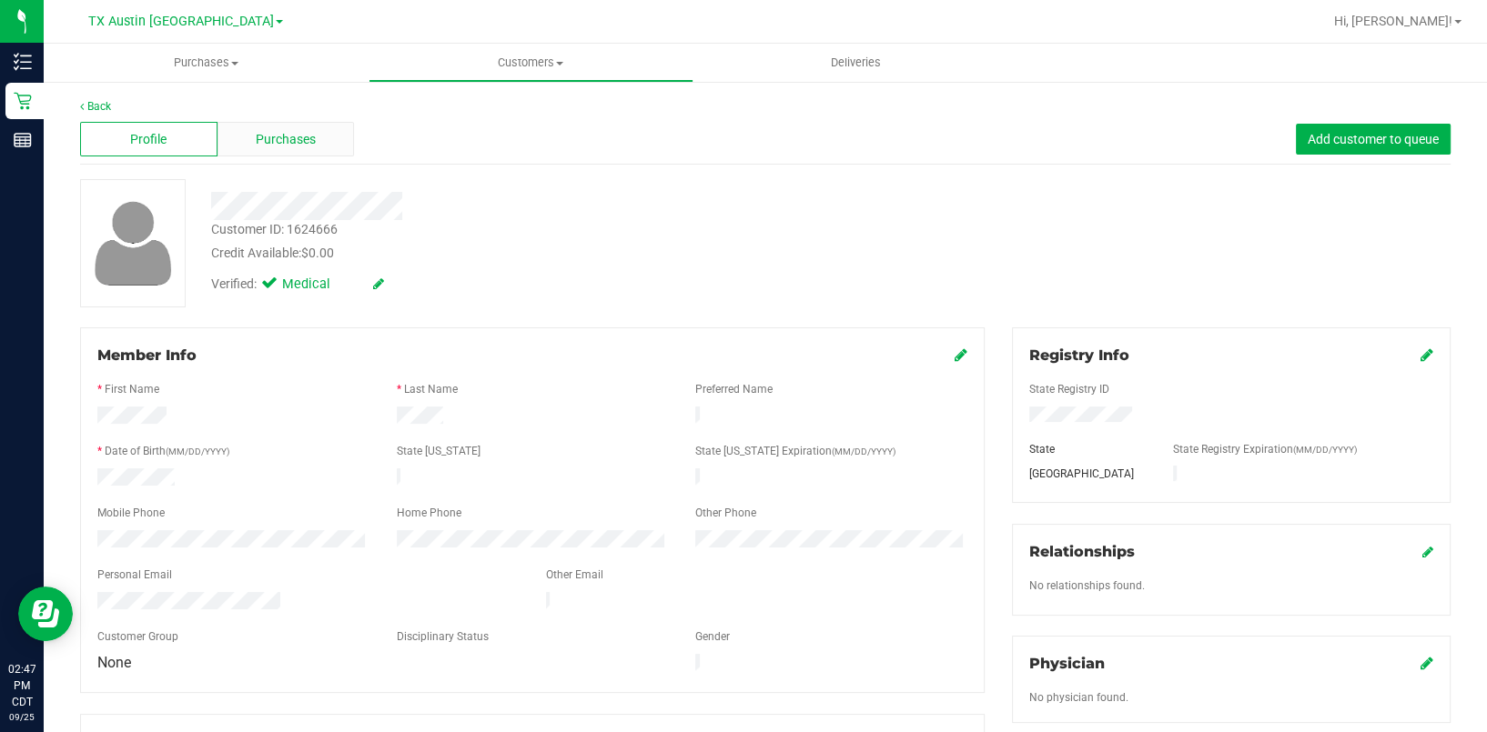
click at [291, 153] on div "Purchases" at bounding box center [285, 139] width 137 height 35
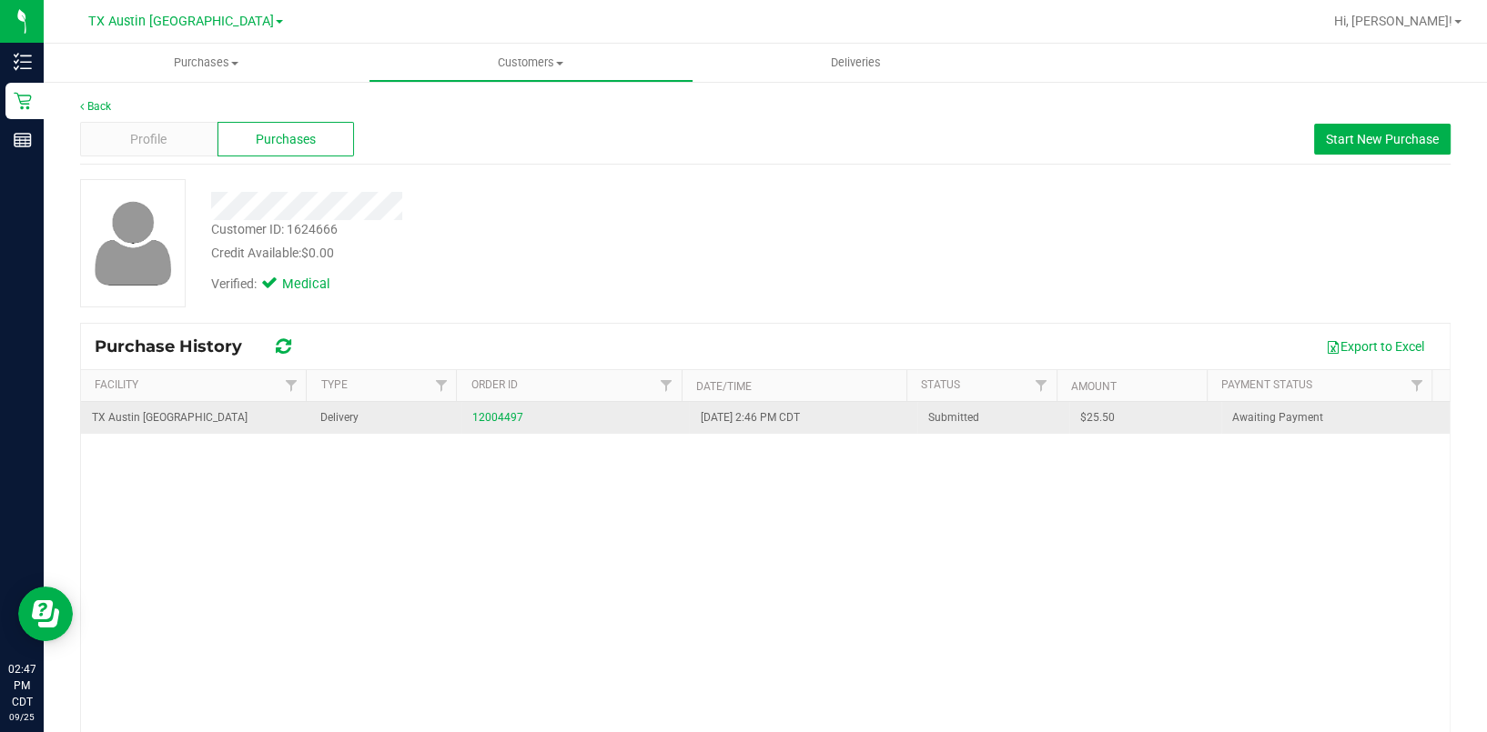
click at [499, 409] on div "12004497" at bounding box center [575, 417] width 207 height 17
click at [497, 417] on link "12004497" at bounding box center [497, 417] width 51 height 13
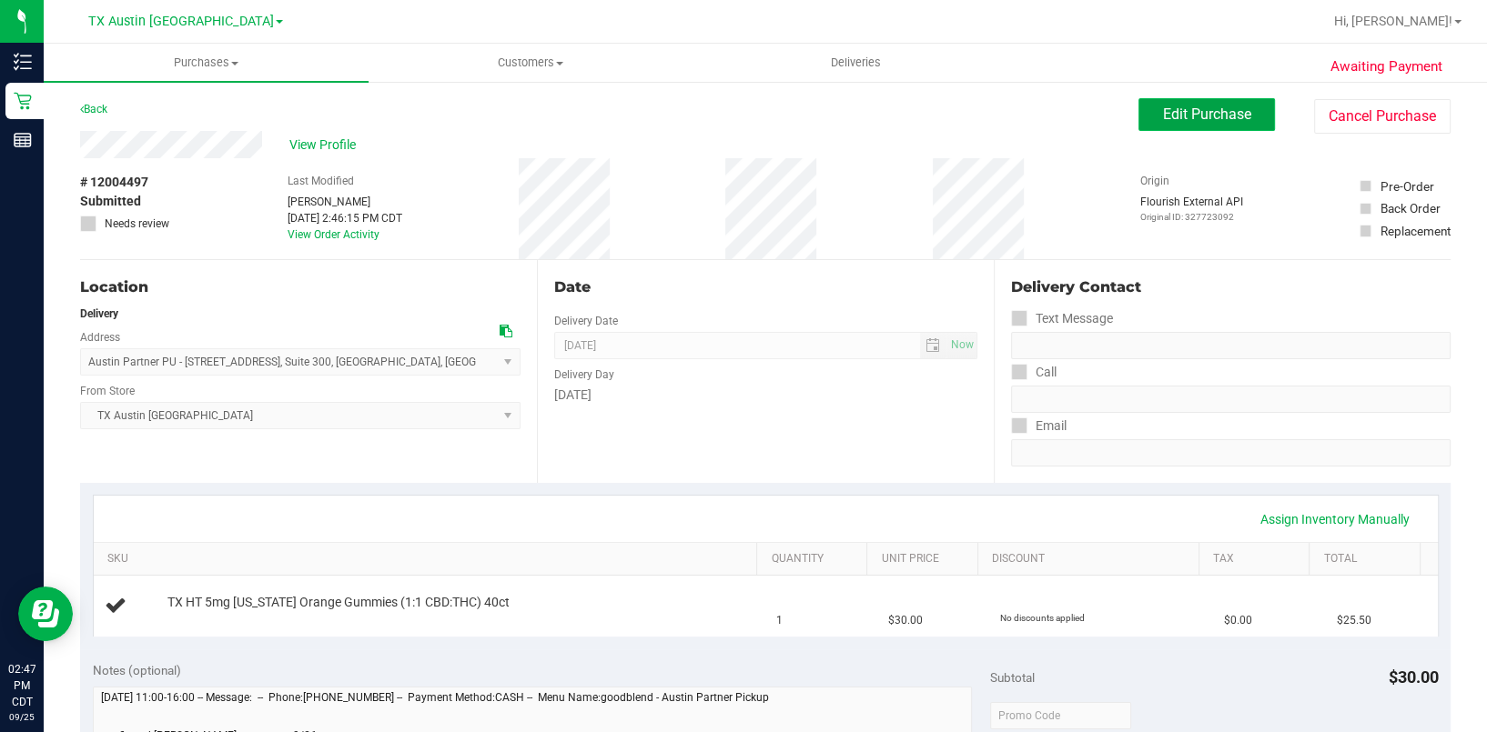
click at [1245, 124] on button "Edit Purchase" at bounding box center [1206, 114] width 136 height 33
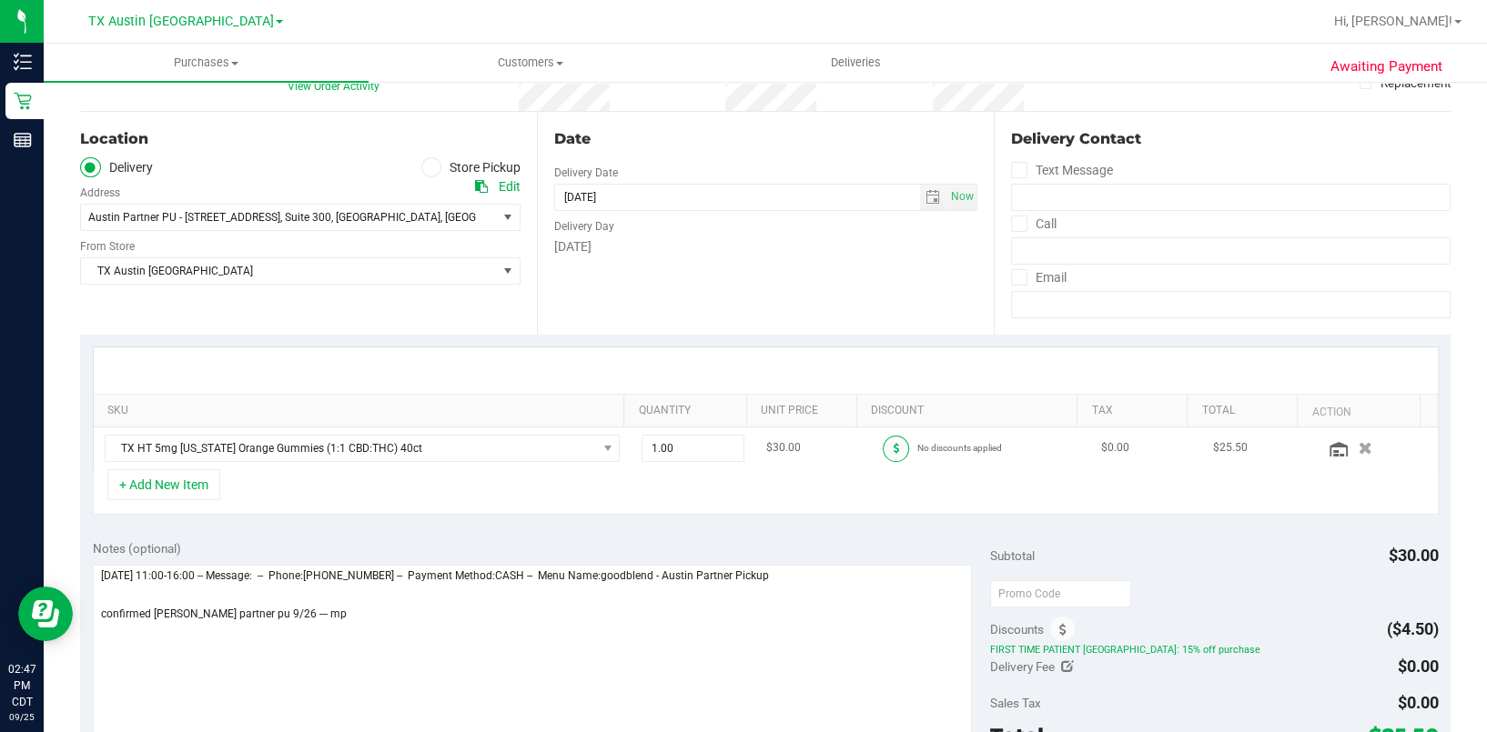
scroll to position [364, 0]
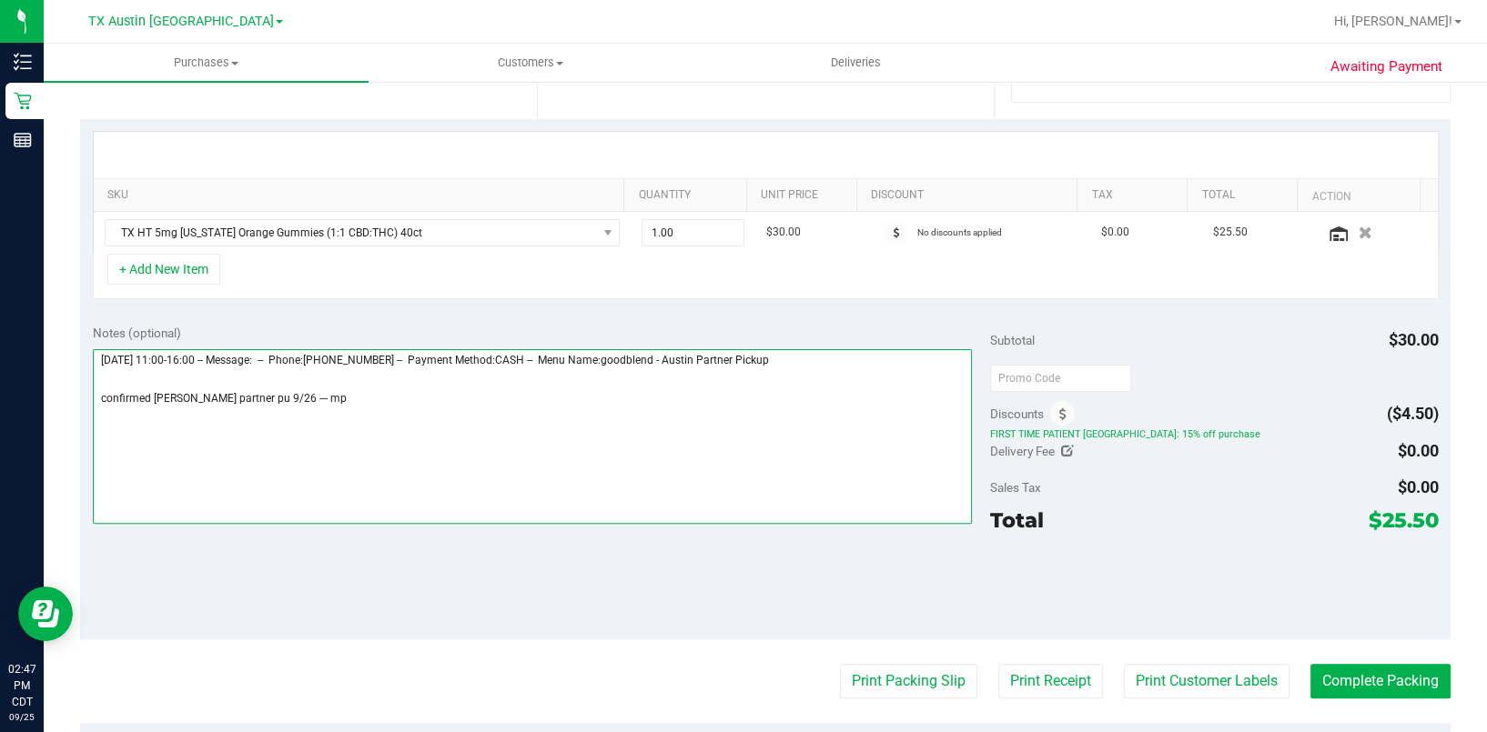
click at [288, 418] on textarea at bounding box center [532, 436] width 879 height 175
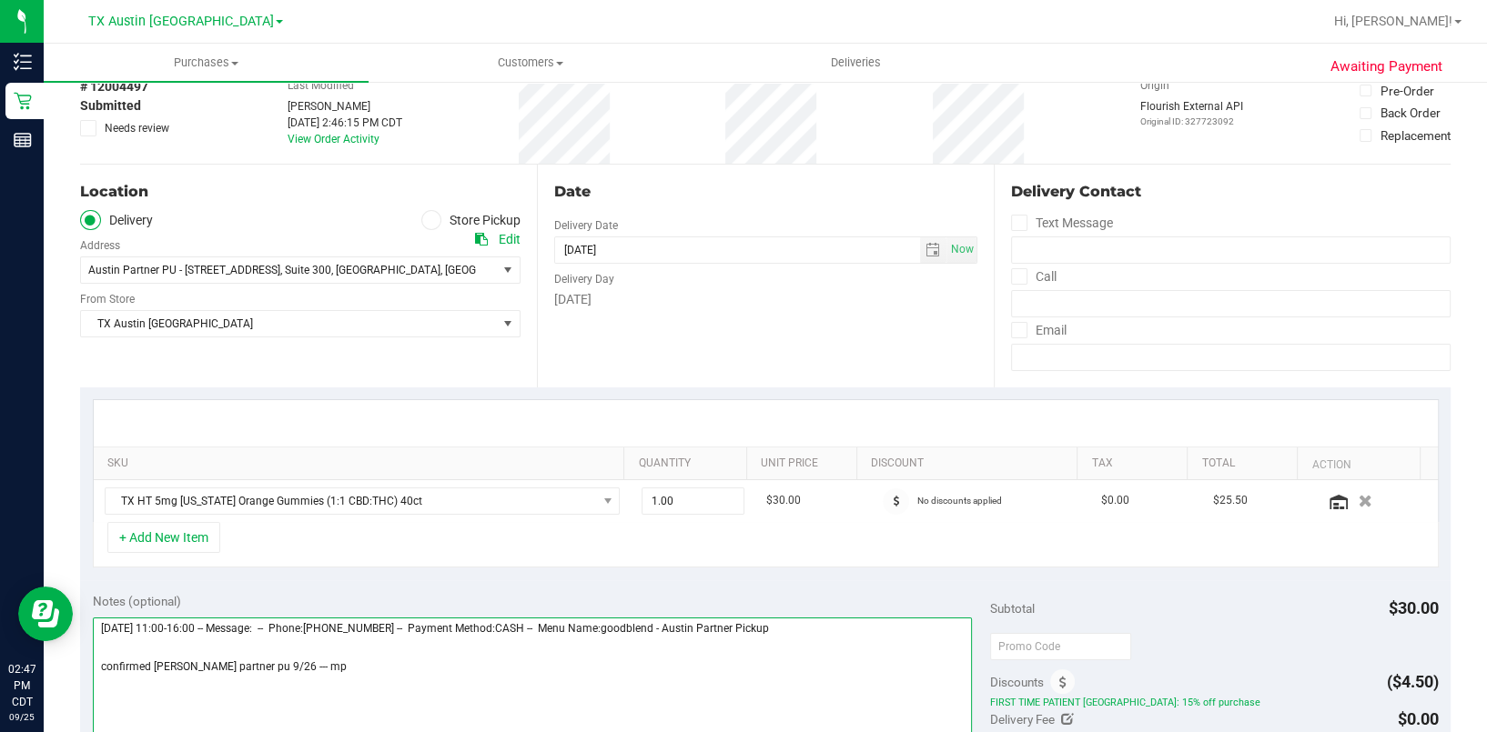
scroll to position [0, 0]
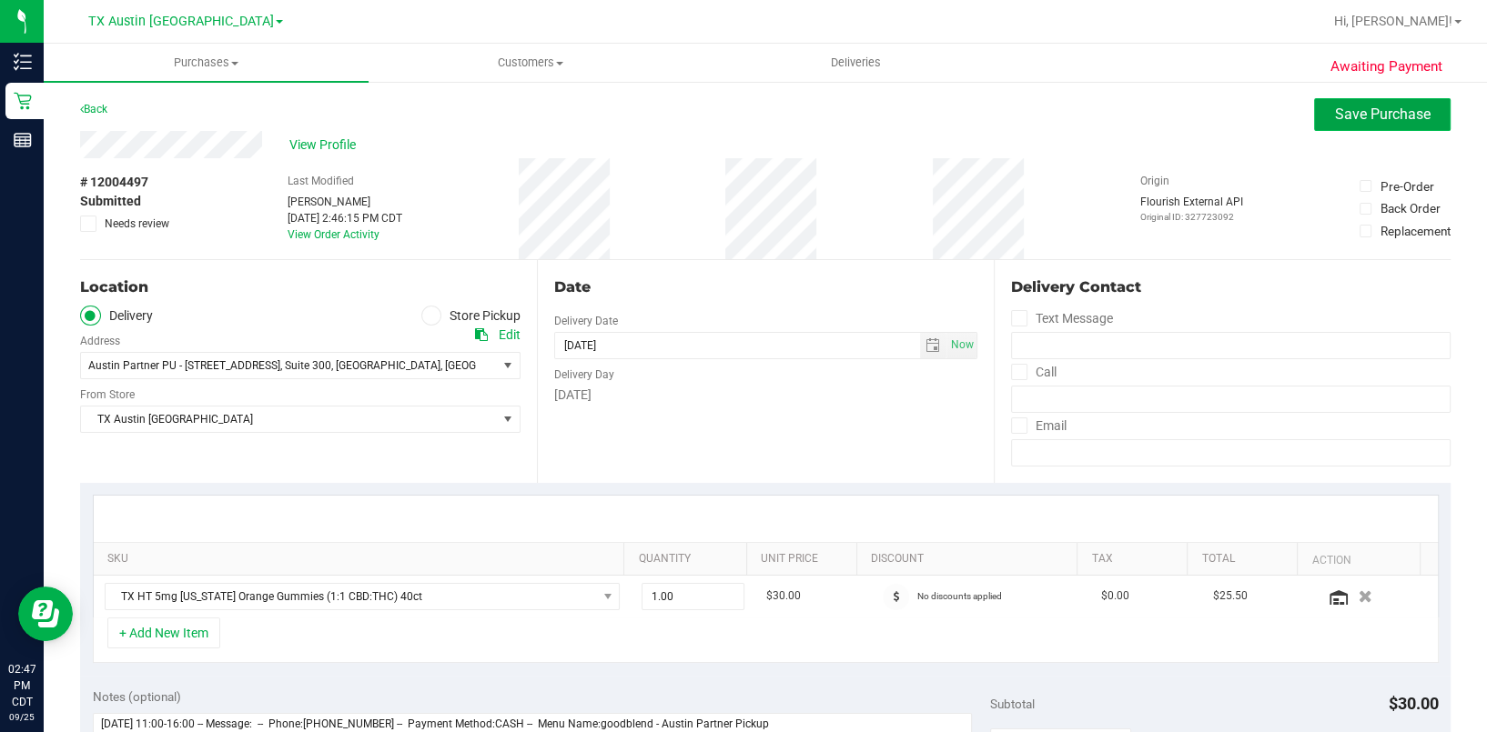
click at [1406, 108] on span "Save Purchase" at bounding box center [1383, 114] width 96 height 17
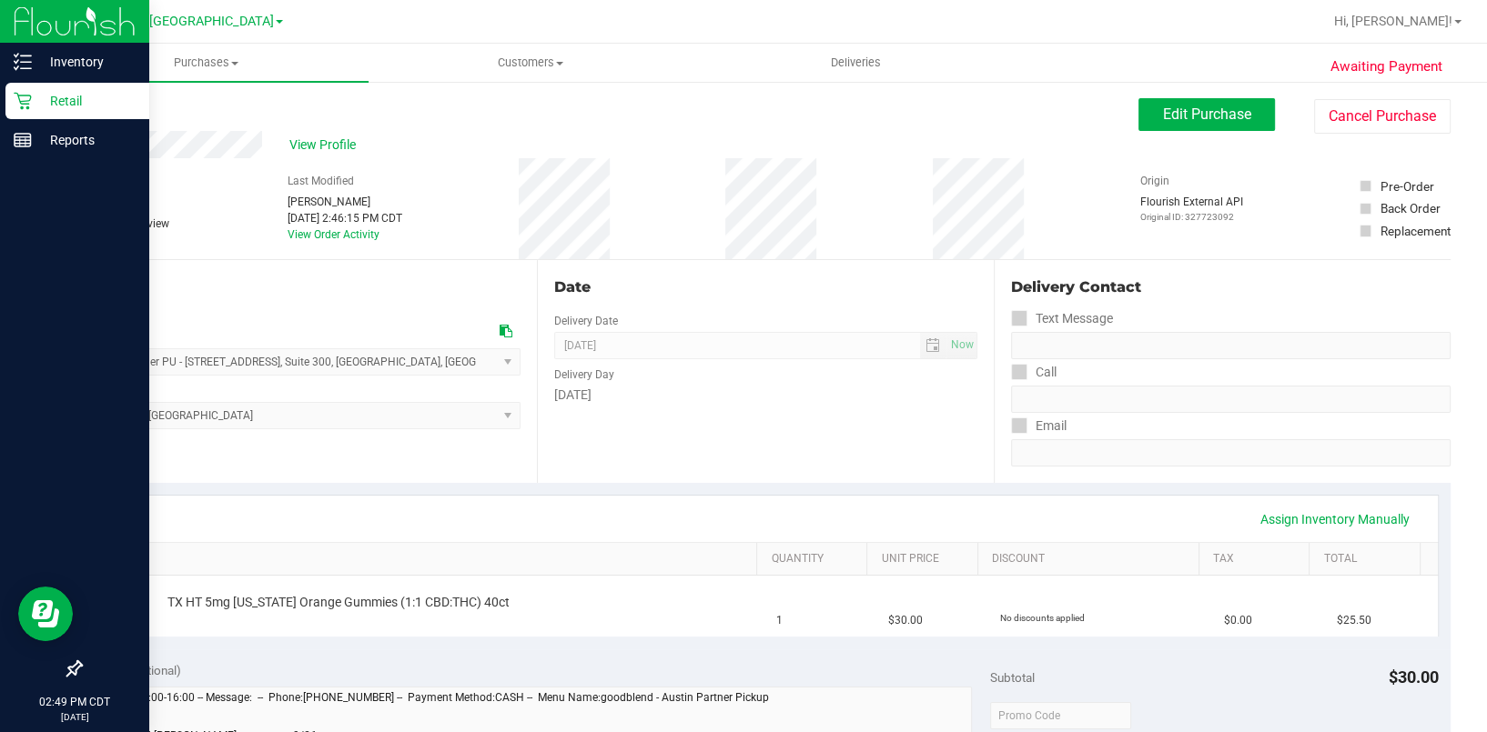
click at [32, 91] on p "Retail" at bounding box center [86, 101] width 109 height 22
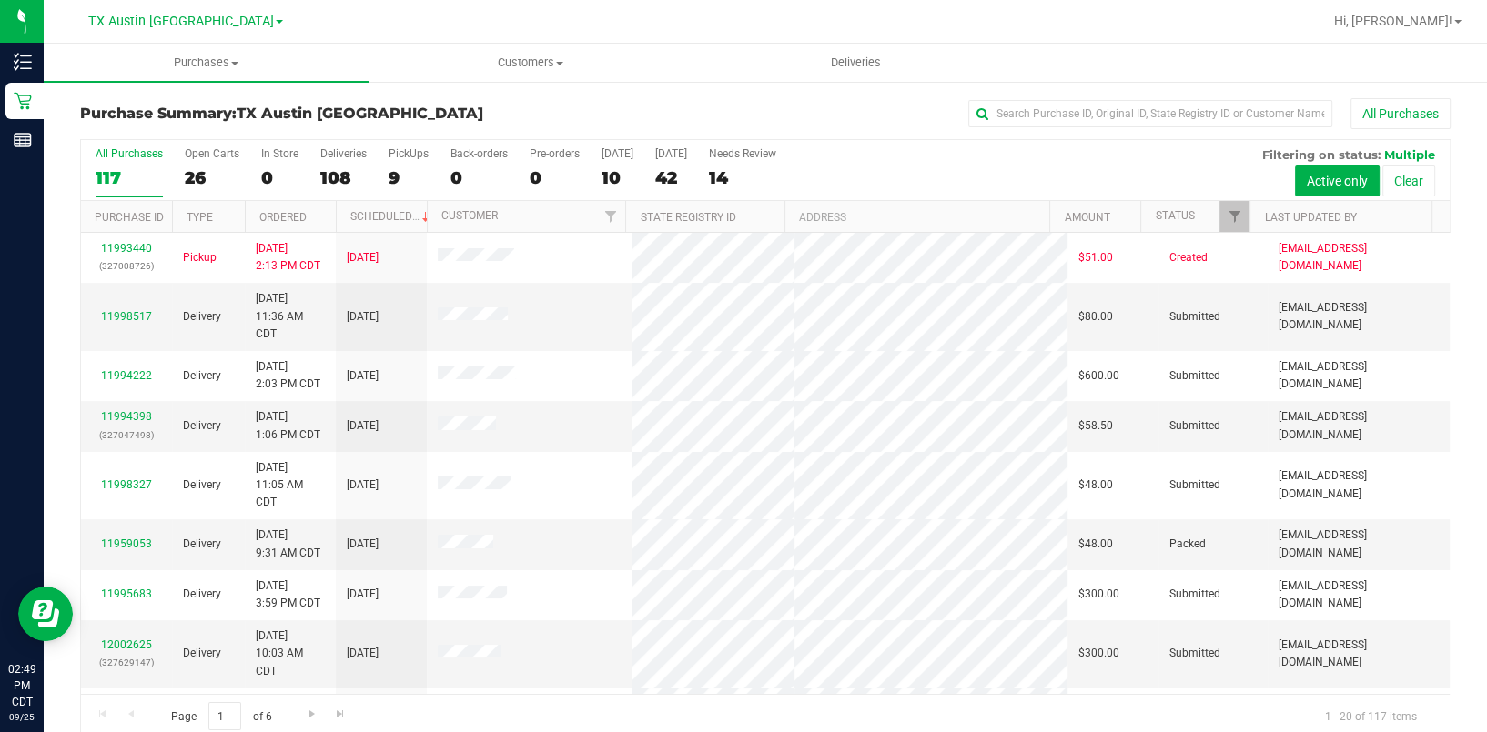
click at [381, 158] on div "All Purchases 117 Open Carts 26 In Store 0 Deliveries 108 PickUps 9 Back-orders…" at bounding box center [765, 170] width 1368 height 61
click at [235, 17] on div "TX Austin DC TX Austin DC TX San Antonio Retail" at bounding box center [186, 21] width 266 height 28
click at [276, 20] on span at bounding box center [279, 22] width 7 height 4
click at [224, 87] on link "TX San Antonio Retail" at bounding box center [186, 88] width 266 height 25
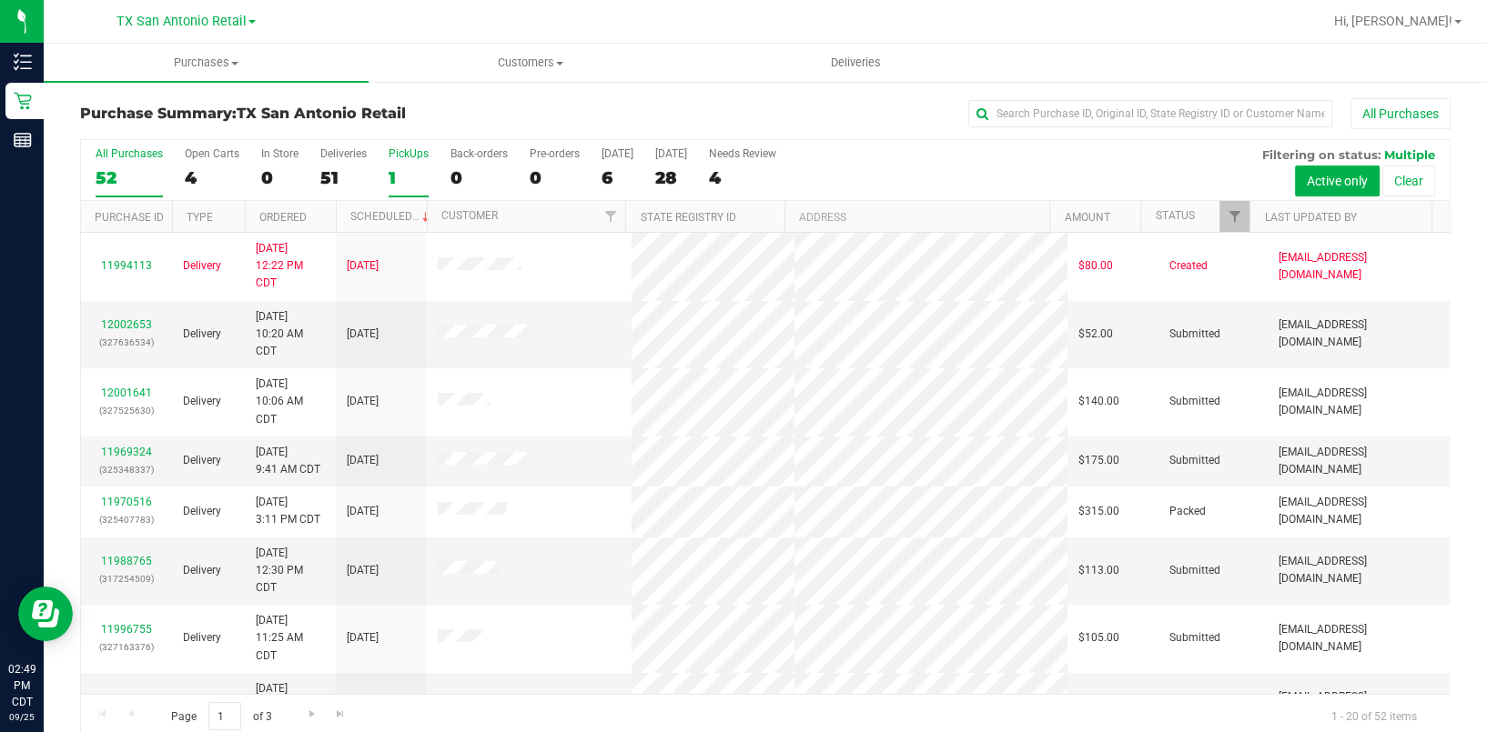
click at [406, 170] on div "1" at bounding box center [408, 177] width 40 height 21
click at [0, 0] on input "PickUps 1" at bounding box center [0, 0] width 0 height 0
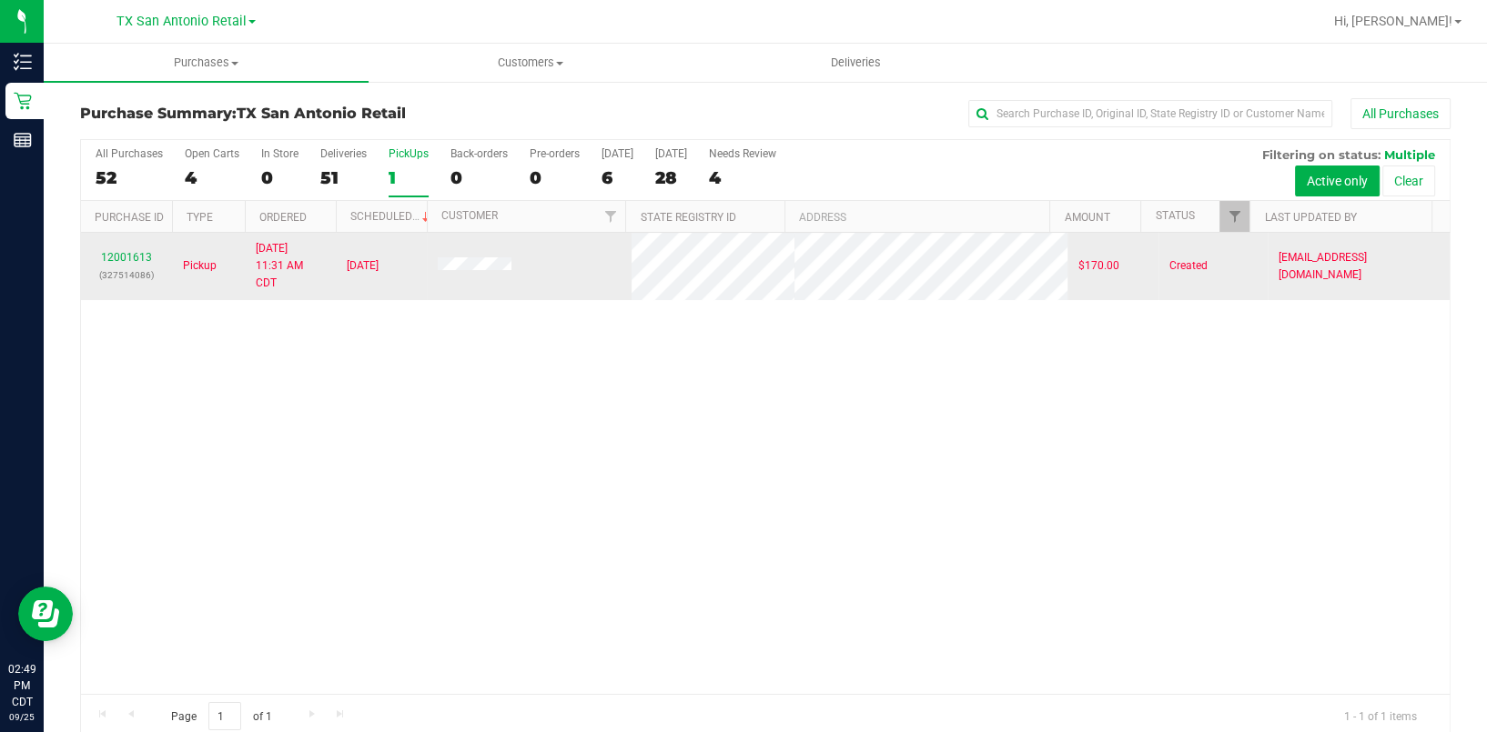
click at [129, 249] on div "12001613 (327514086)" at bounding box center [126, 266] width 69 height 35
click at [126, 256] on link "12001613" at bounding box center [126, 257] width 51 height 13
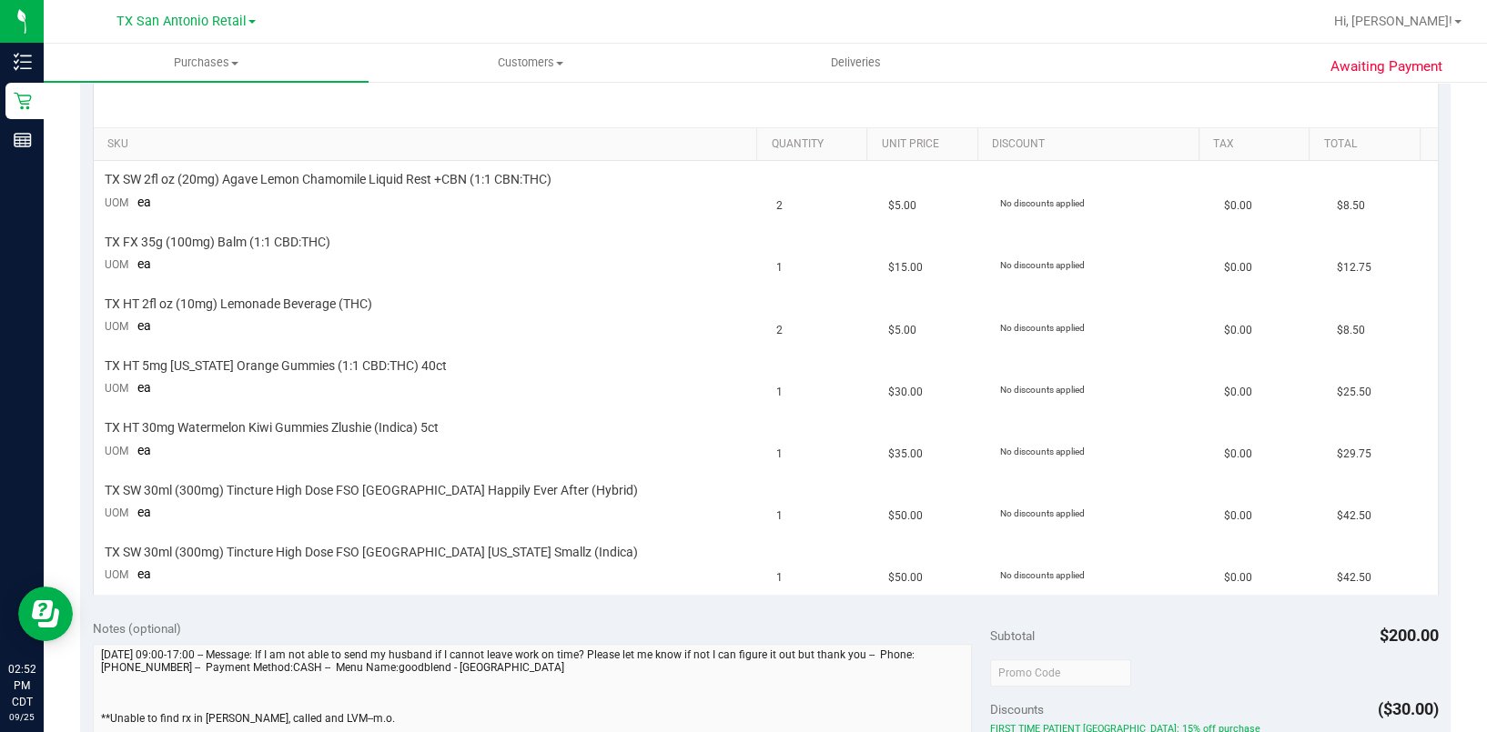
scroll to position [242, 0]
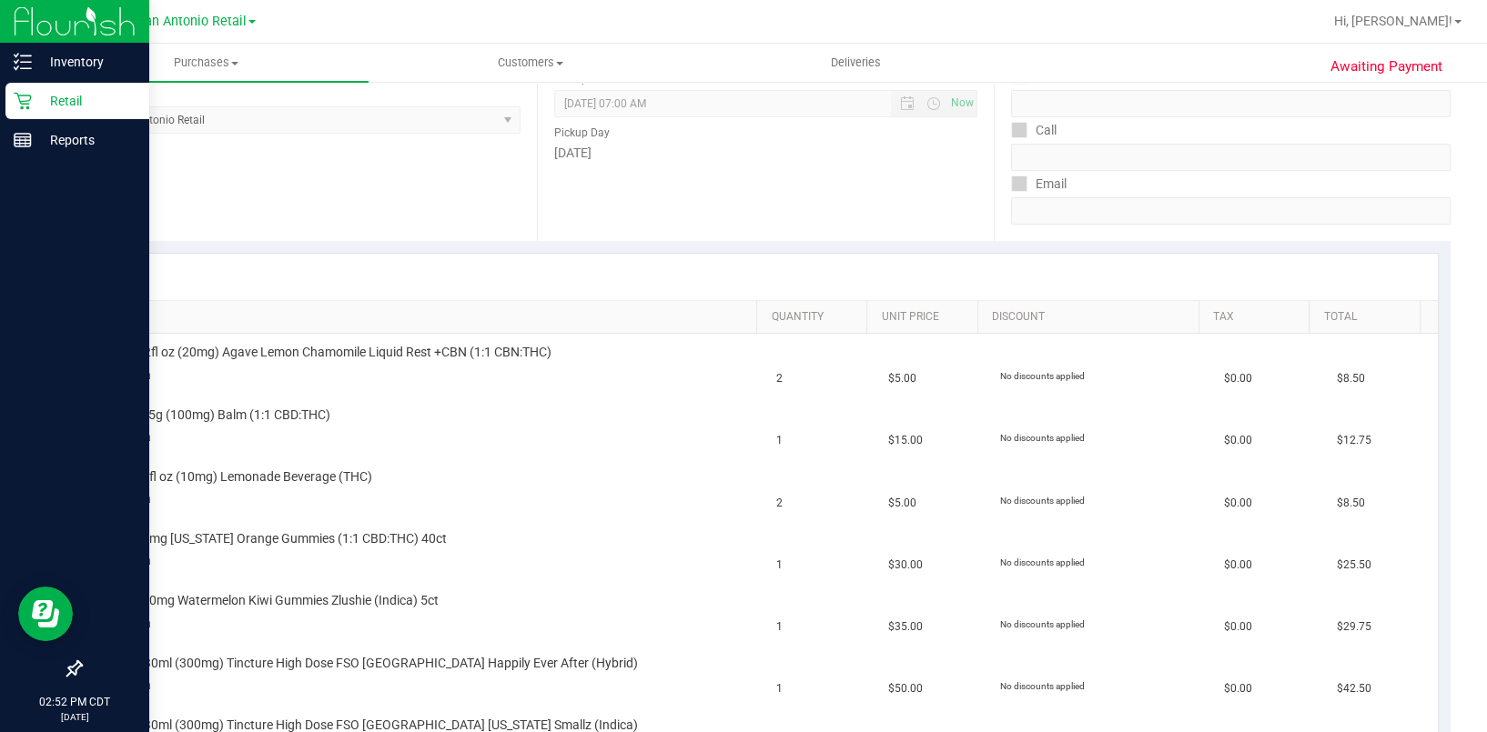
click at [34, 98] on p "Retail" at bounding box center [86, 101] width 109 height 22
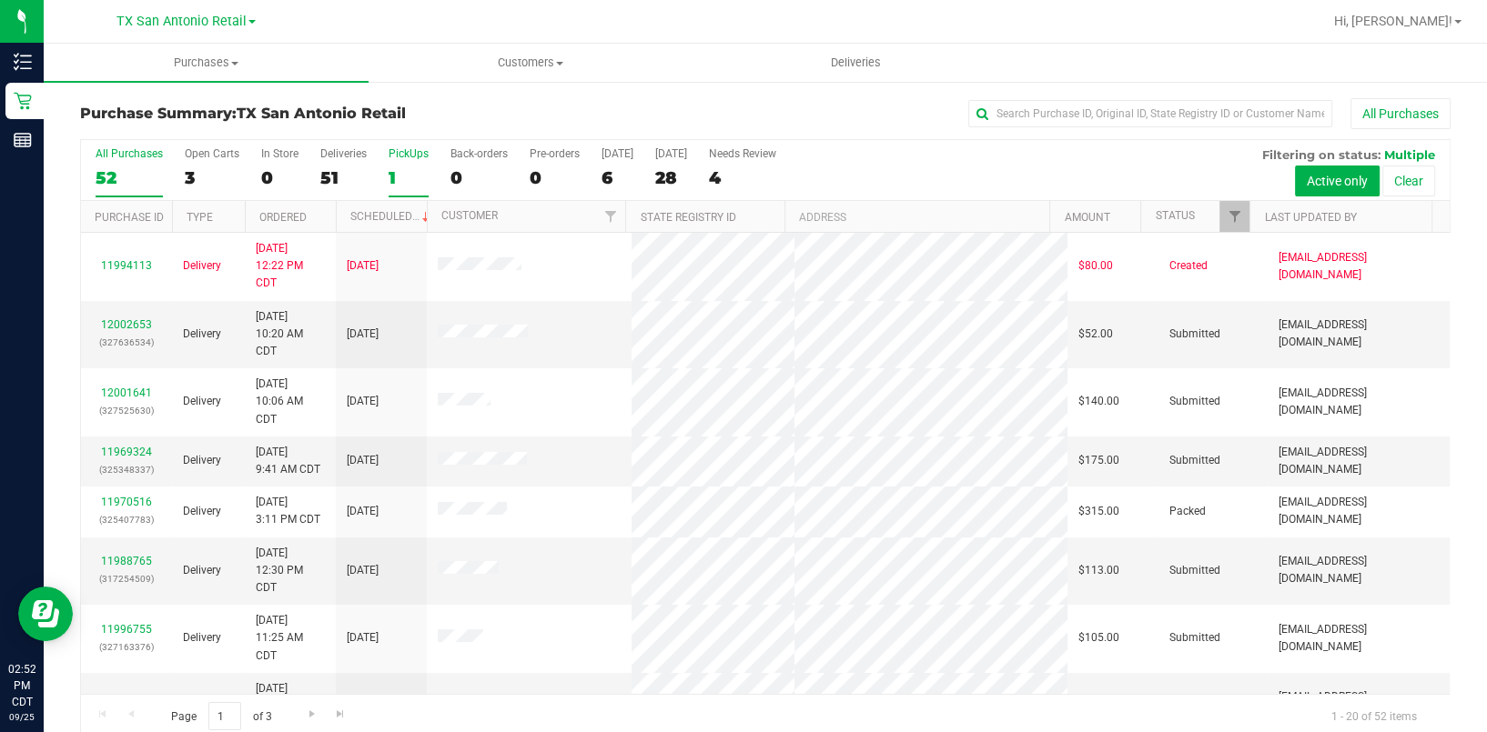
click at [392, 168] on div "1" at bounding box center [408, 177] width 40 height 21
click at [0, 0] on input "PickUps 1" at bounding box center [0, 0] width 0 height 0
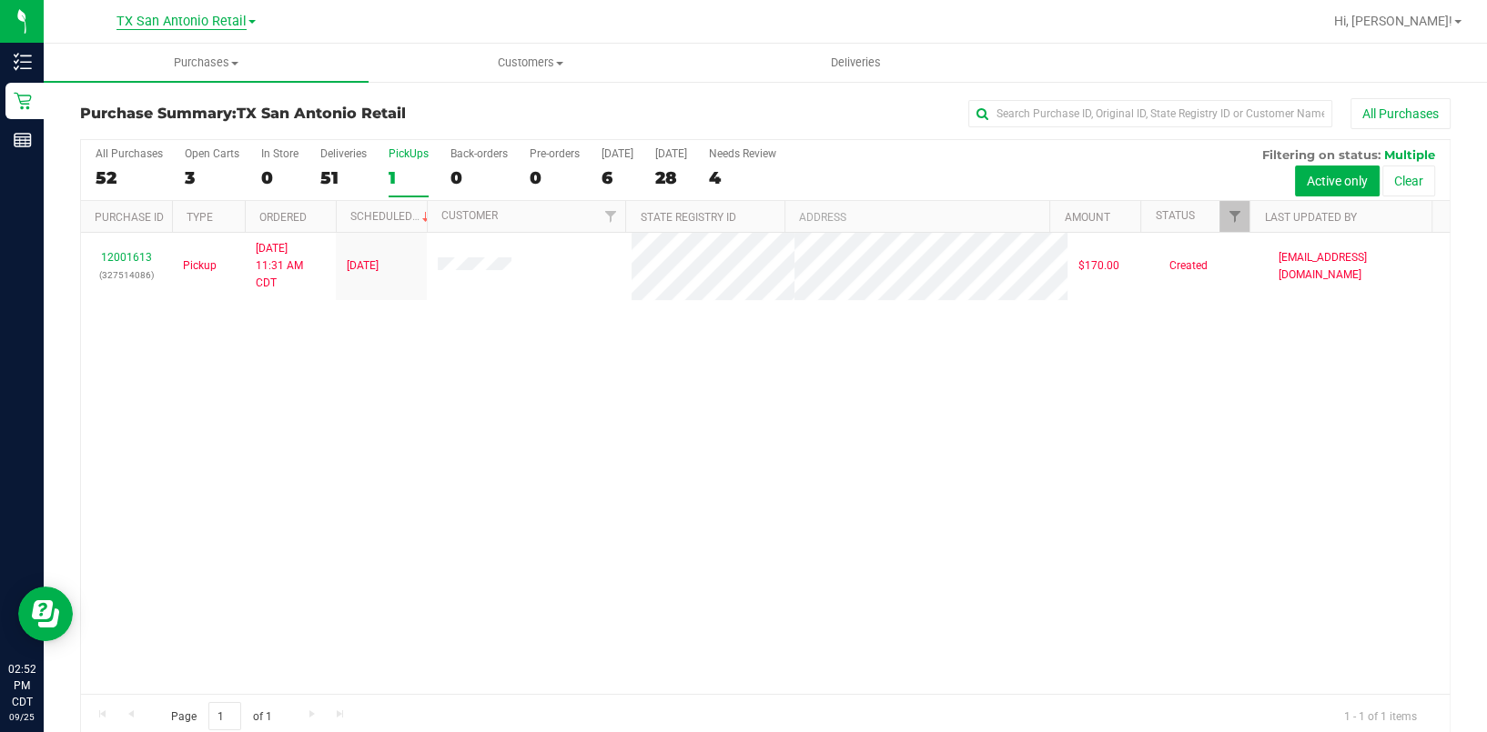
click at [120, 27] on span "TX San Antonio Retail" at bounding box center [181, 22] width 130 height 16
click at [591, 542] on div "12001613 (327514086) Pickup 9/25/2025 11:31 AM CDT 9/26/2025 $170.00 Created mo…" at bounding box center [765, 463] width 1368 height 461
click at [619, 167] on div "6" at bounding box center [617, 177] width 32 height 21
click at [0, 0] on input "Today 6" at bounding box center [0, 0] width 0 height 0
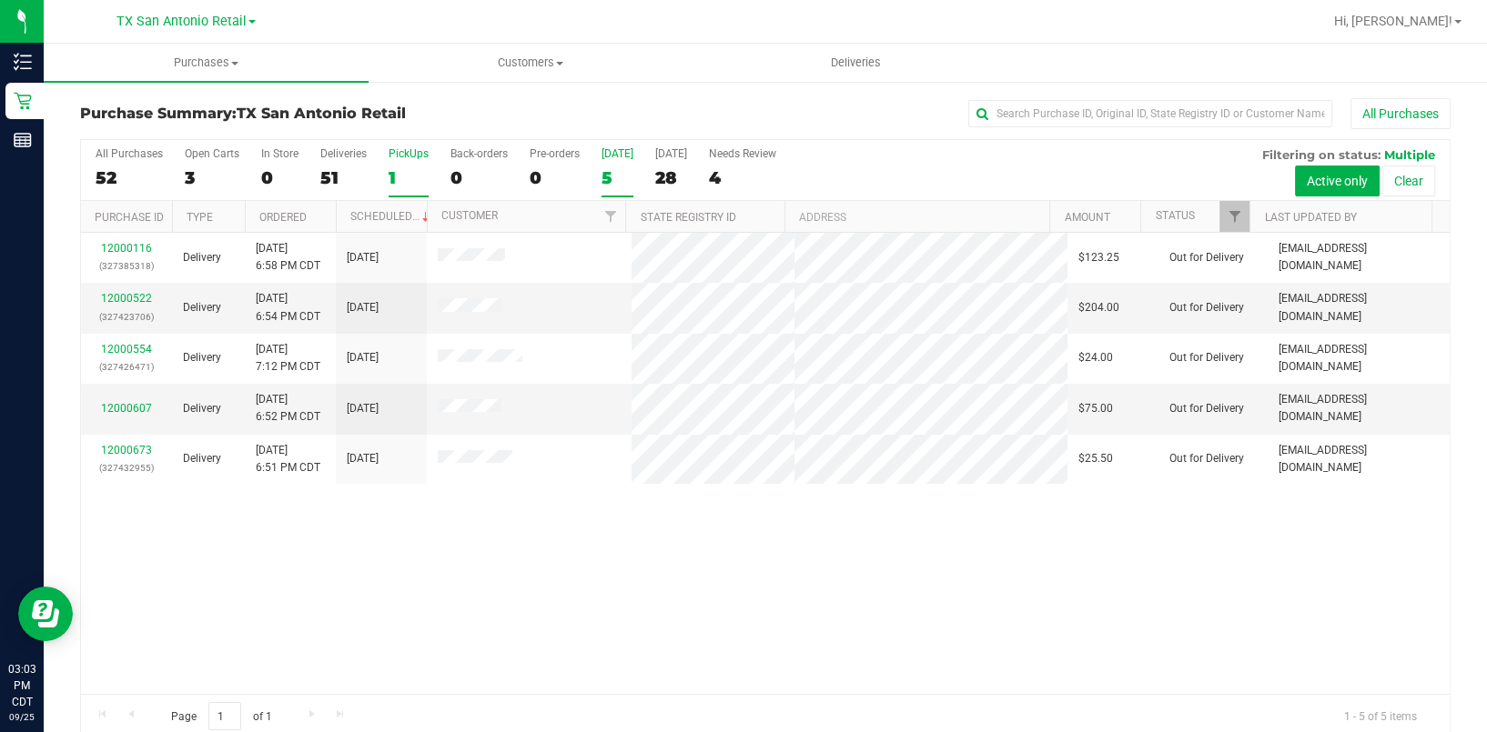
click at [409, 182] on div "1" at bounding box center [408, 177] width 40 height 21
click at [0, 0] on input "PickUps 1" at bounding box center [0, 0] width 0 height 0
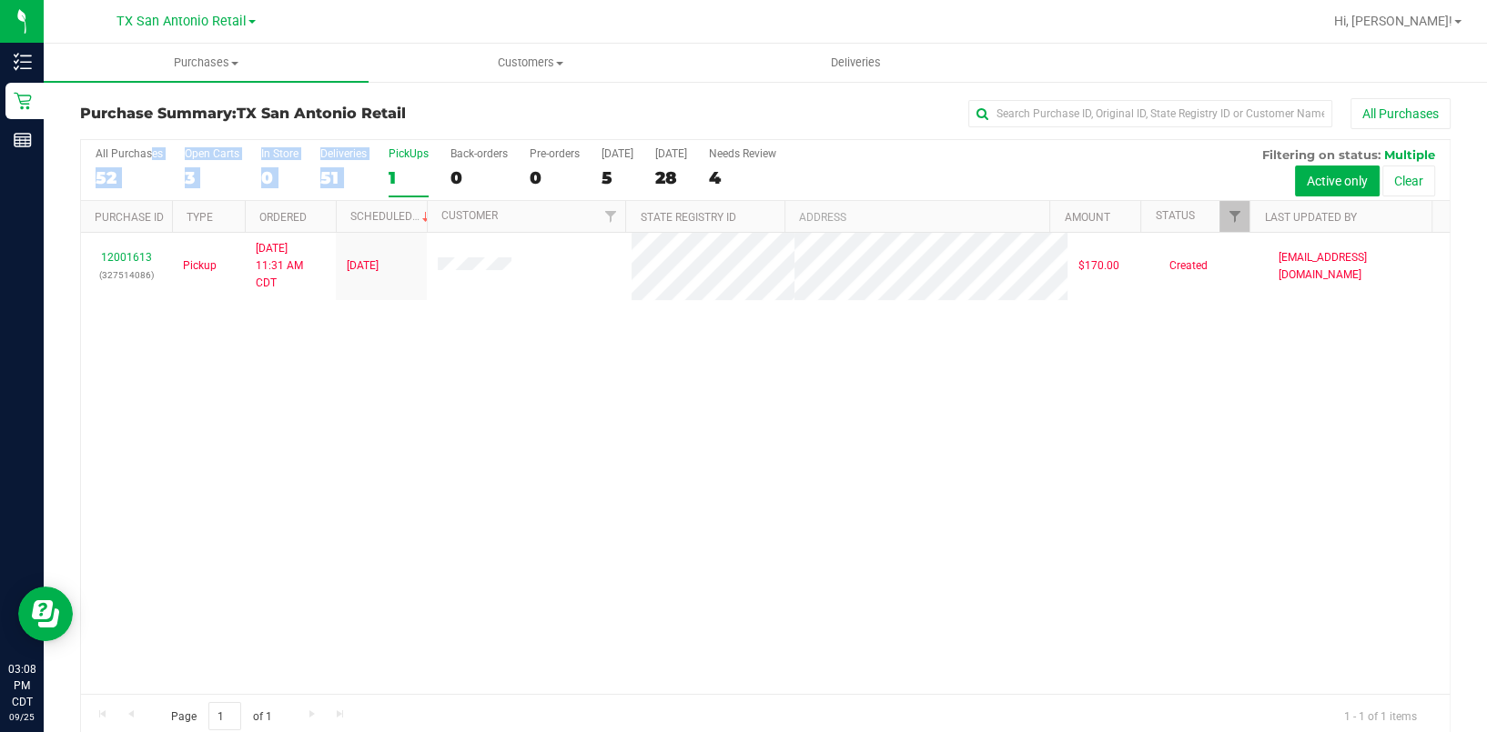
click at [388, 153] on div "All Purchases 52 Open Carts 3 In Store 0 Deliveries 51 PickUps 1 Back-orders 0 …" at bounding box center [765, 147] width 1368 height 15
drag, startPoint x: 388, startPoint y: 153, endPoint x: 408, endPoint y: 160, distance: 21.3
click at [408, 160] on label "PickUps 1" at bounding box center [408, 172] width 40 height 50
click at [0, 0] on input "PickUps 1" at bounding box center [0, 0] width 0 height 0
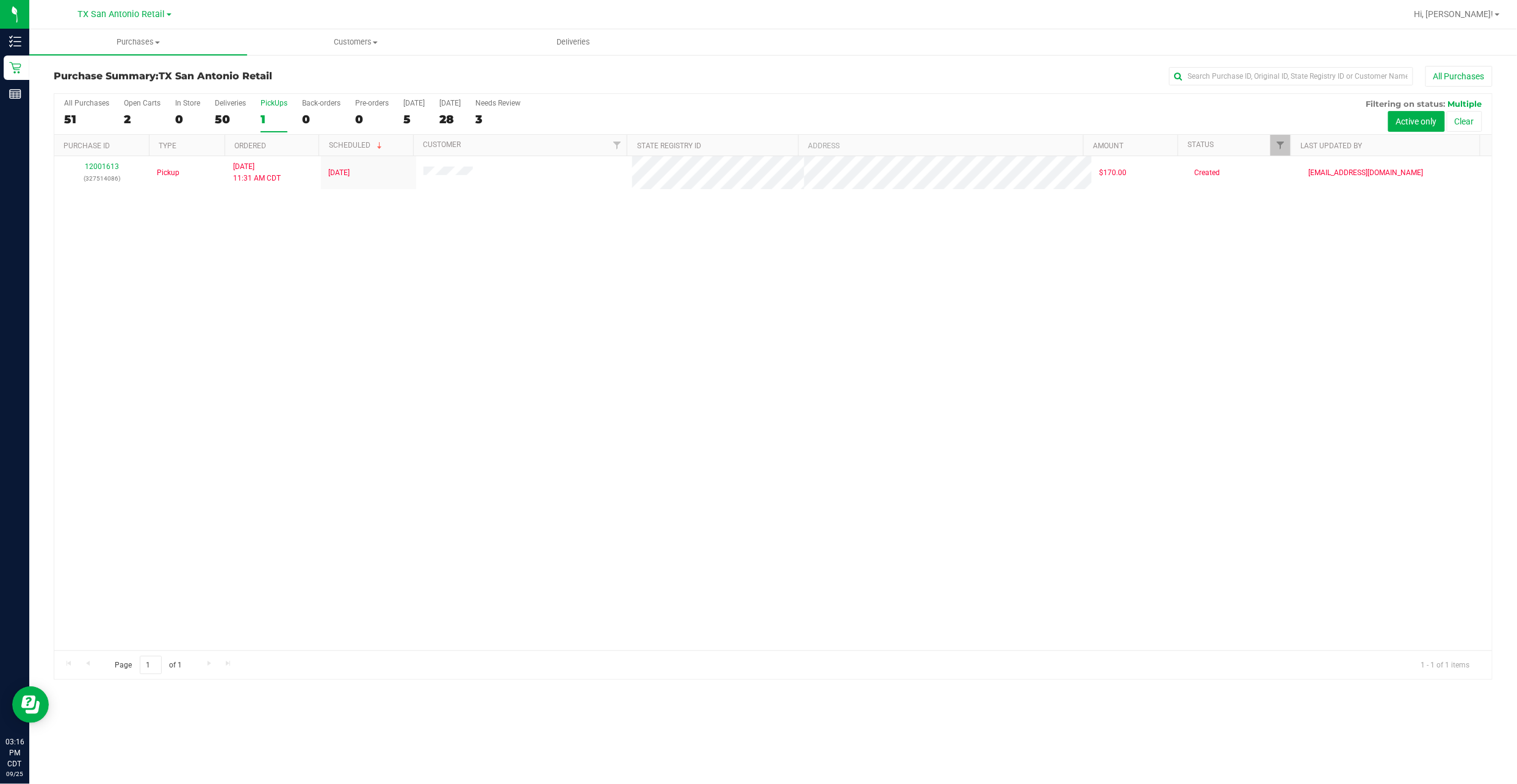
click at [138, 20] on div "TX San Antonio Retail TX Austin DC TX San Antonio Retail" at bounding box center [124, 14] width 93 height 15
click at [139, 19] on div "TX San Antonio Retail TX Austin DC TX San Antonio Retail" at bounding box center [124, 14] width 93 height 15
click at [142, 15] on span "TX San Antonio Retail" at bounding box center [121, 15] width 87 height 11
click at [140, 51] on link "TX San Antonio Retail" at bounding box center [125, 59] width 178 height 17
click at [137, 27] on nav "TX San Antonio Retail TX Austin DC TX San Antonio Retail Hi, Matthew!" at bounding box center [773, 15] width 1487 height 30
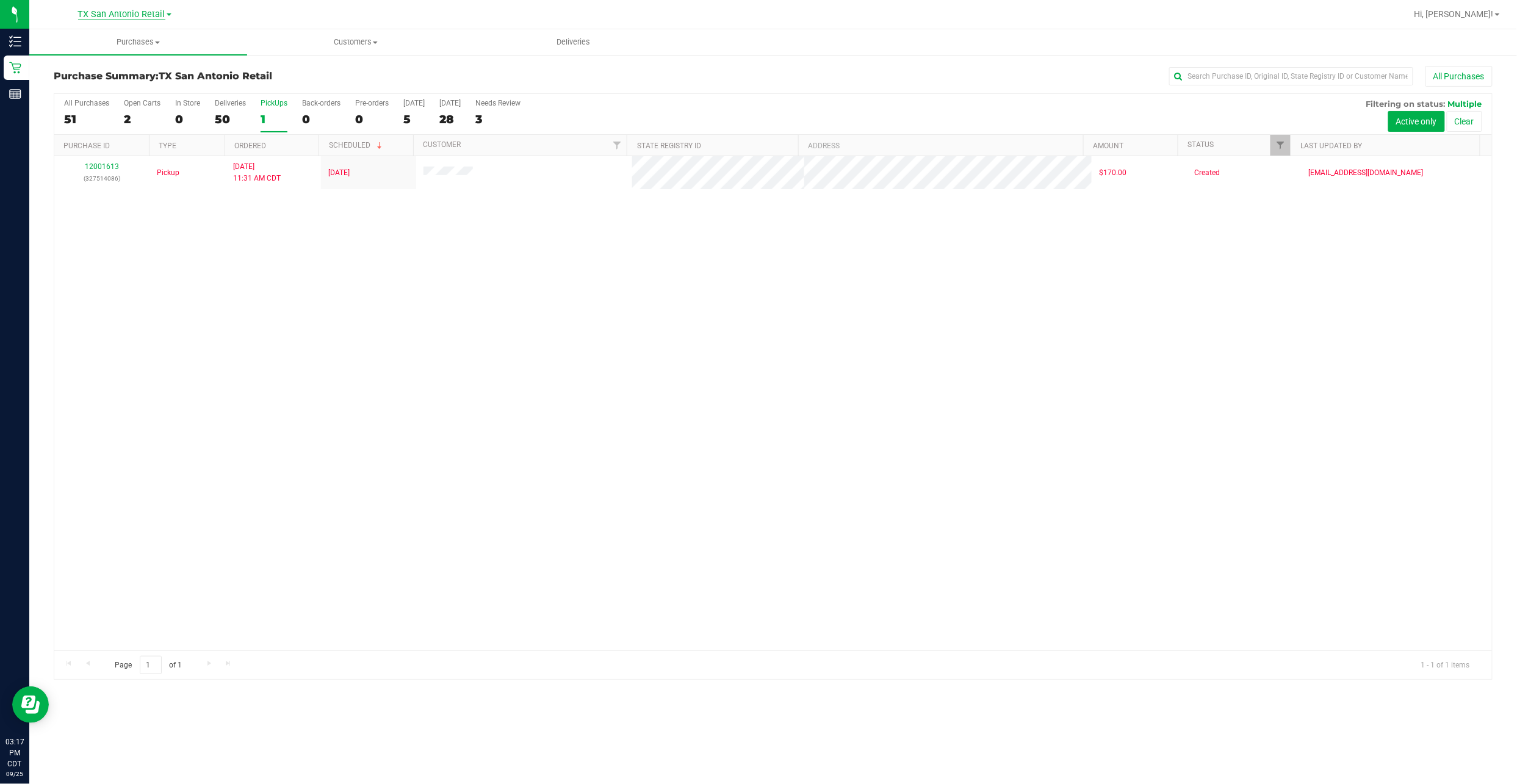
click at [130, 15] on span "TX San Antonio Retail" at bounding box center [121, 15] width 87 height 11
click at [127, 32] on ul "TX Austin DC TX San Antonio Retail" at bounding box center [125, 50] width 178 height 54
click at [125, 33] on uib-tab-heading "Purchases Summary of purchases Fulfillment All purchases" at bounding box center [138, 42] width 218 height 25
click at [129, 17] on span "TX San Antonio Retail" at bounding box center [121, 15] width 87 height 11
click at [127, 40] on link "TX Austin [GEOGRAPHIC_DATA]" at bounding box center [125, 43] width 178 height 17
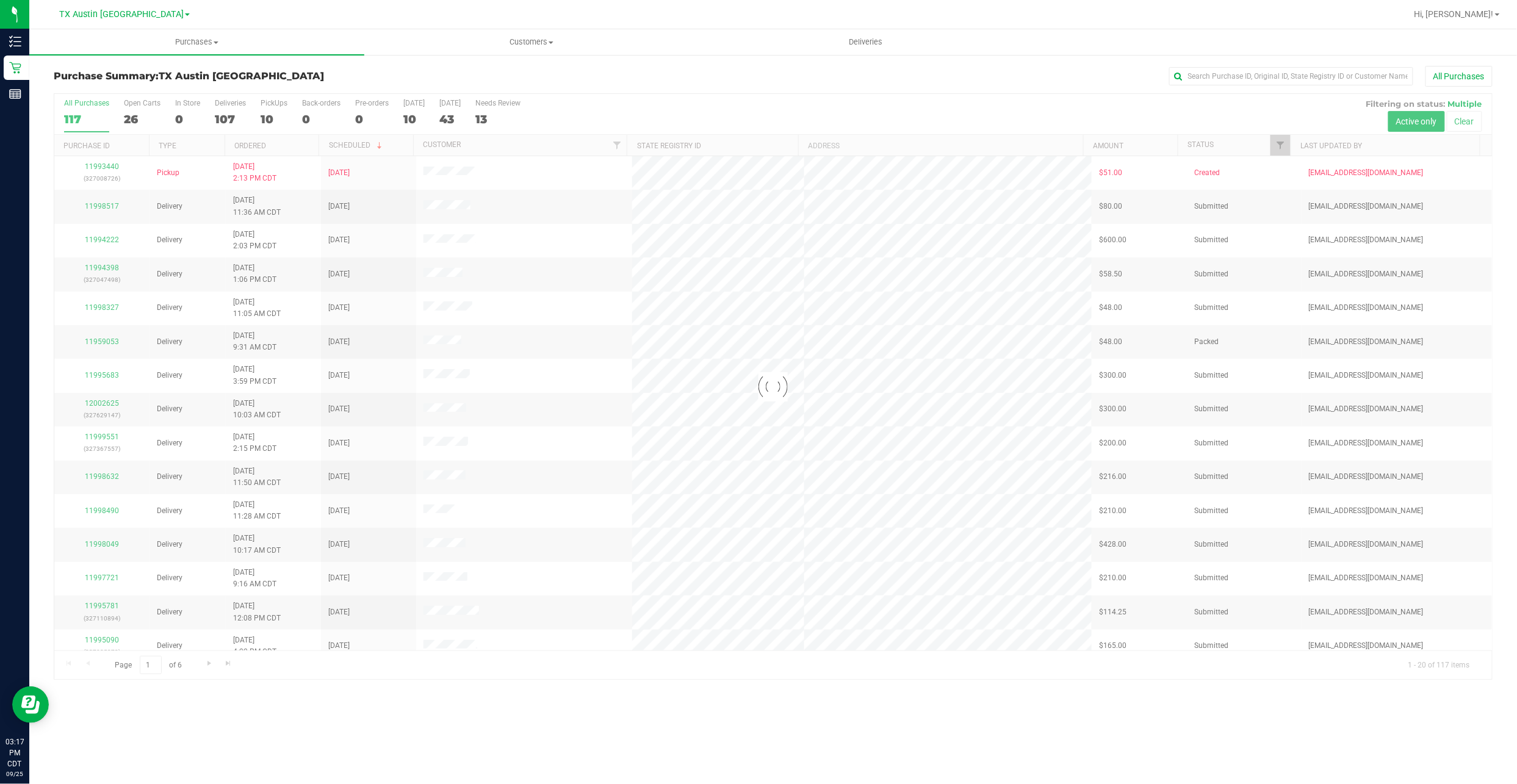
click at [260, 119] on div at bounding box center [773, 386] width 1438 height 585
click at [272, 119] on div at bounding box center [773, 386] width 1438 height 585
click at [265, 121] on div "10" at bounding box center [274, 119] width 27 height 14
click at [0, 0] on input "PickUps 10" at bounding box center [0, 0] width 0 height 0
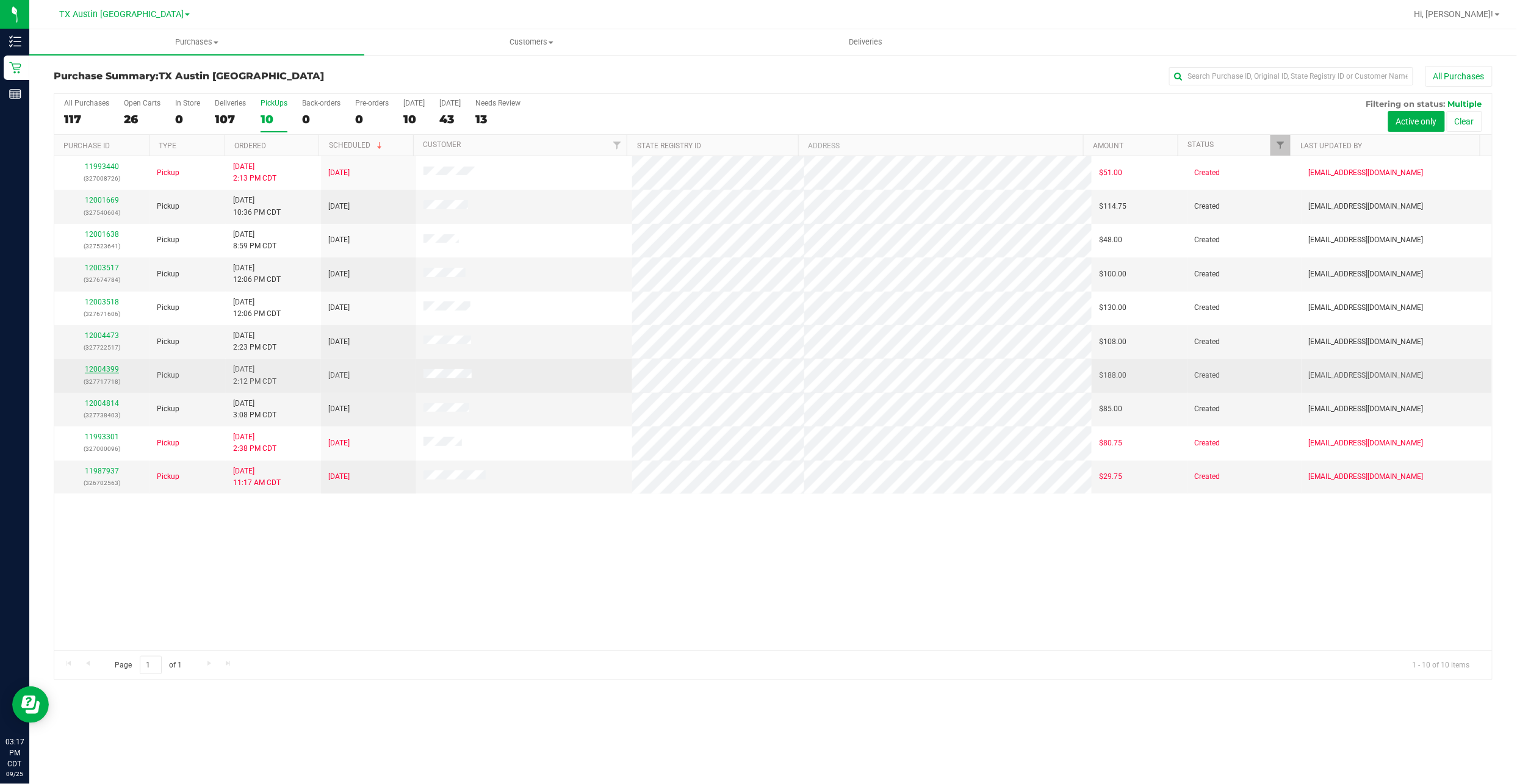
click at [105, 369] on link "12004399" at bounding box center [101, 369] width 34 height 9
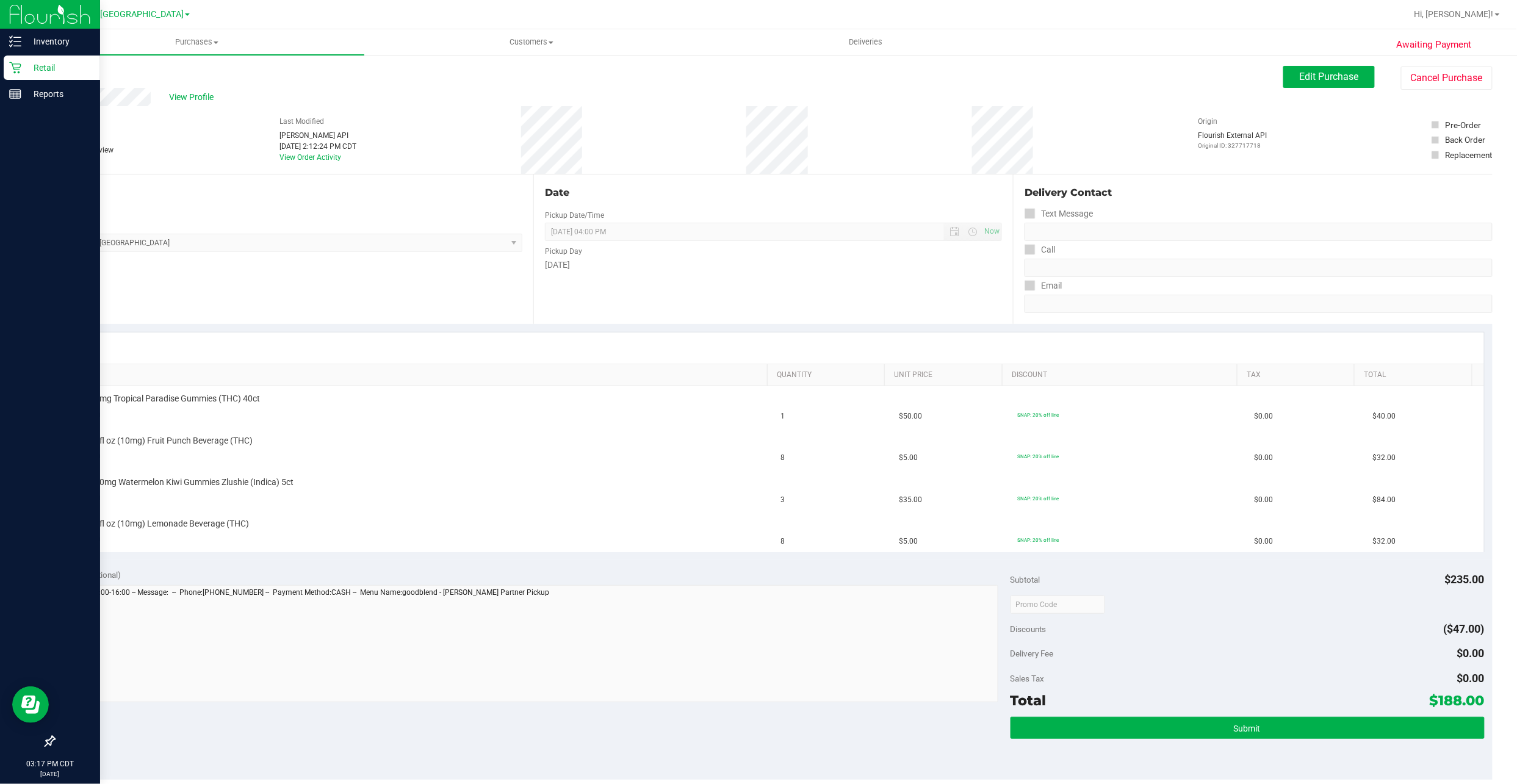
click at [27, 71] on p "Retail" at bounding box center [58, 68] width 73 height 15
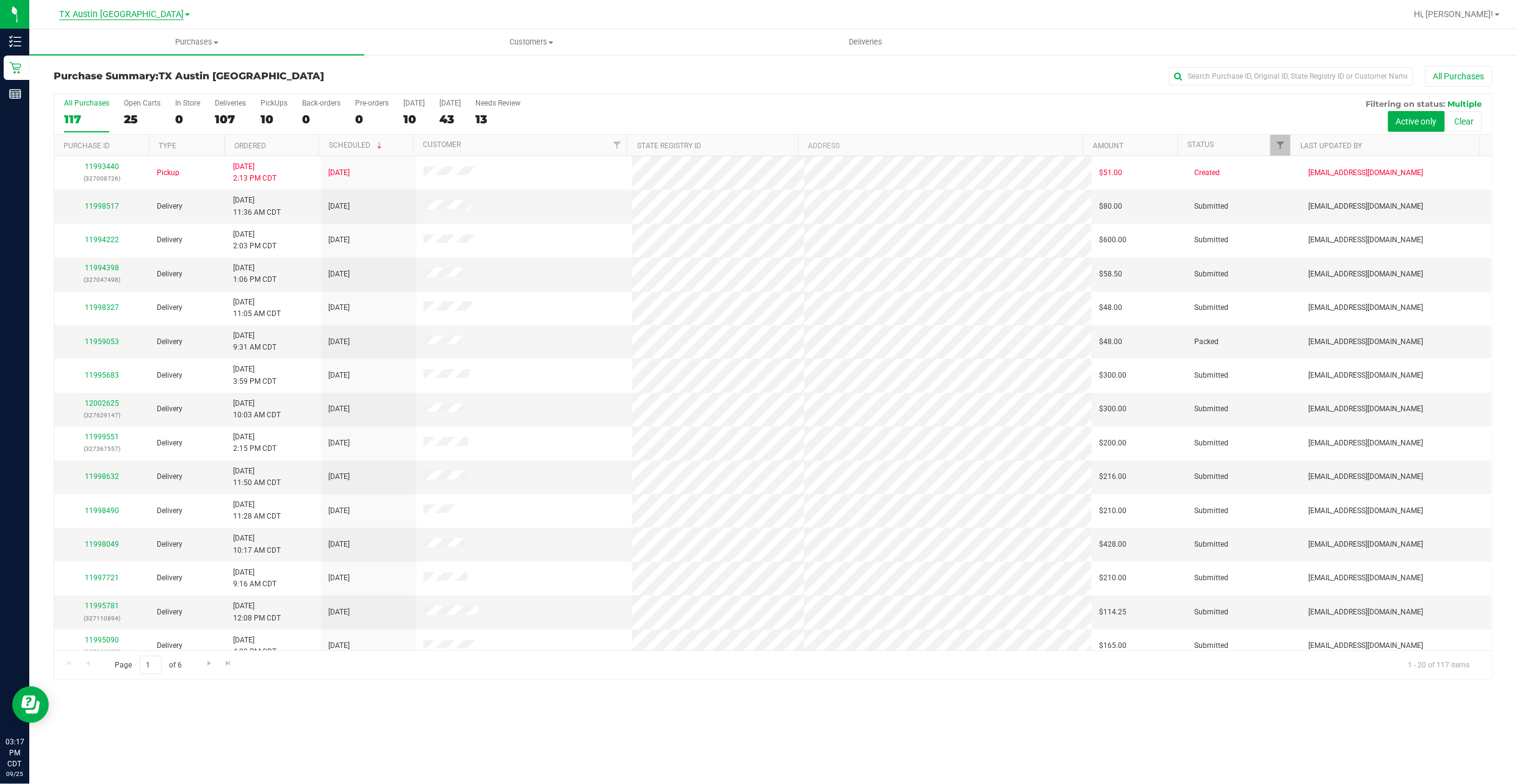
click at [137, 17] on span "TX Austin [GEOGRAPHIC_DATA]" at bounding box center [121, 15] width 125 height 11
click at [137, 57] on link "TX San Antonio Retail" at bounding box center [125, 59] width 178 height 17
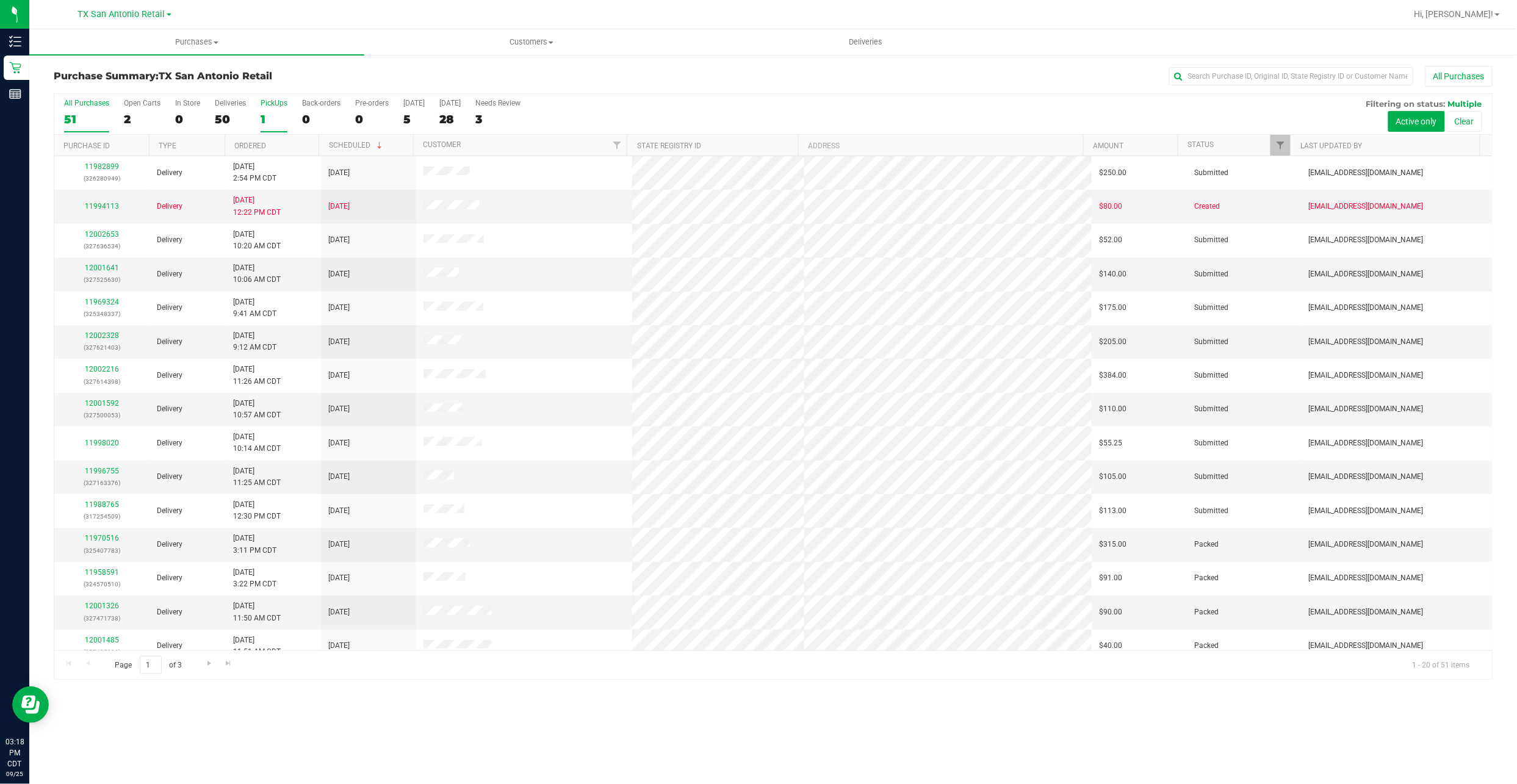
click at [266, 115] on div "1" at bounding box center [274, 119] width 27 height 14
click at [0, 0] on input "PickUps 1" at bounding box center [0, 0] width 0 height 0
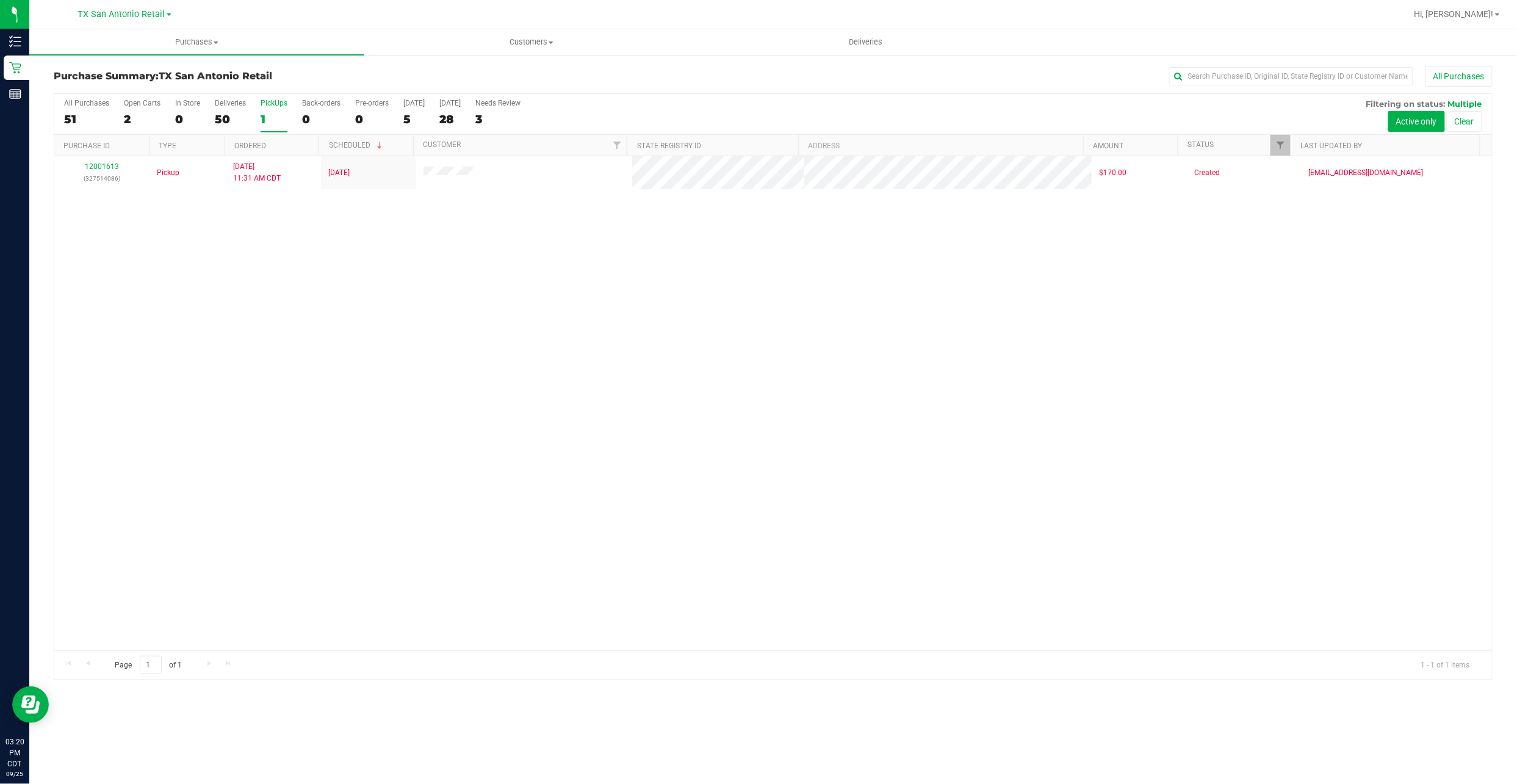
click at [277, 126] on div "1" at bounding box center [274, 119] width 27 height 14
click at [0, 0] on input "PickUps 1" at bounding box center [0, 0] width 0 height 0
click at [500, 123] on div "3" at bounding box center [498, 119] width 45 height 14
click at [0, 0] on input "Needs Review 3" at bounding box center [0, 0] width 0 height 0
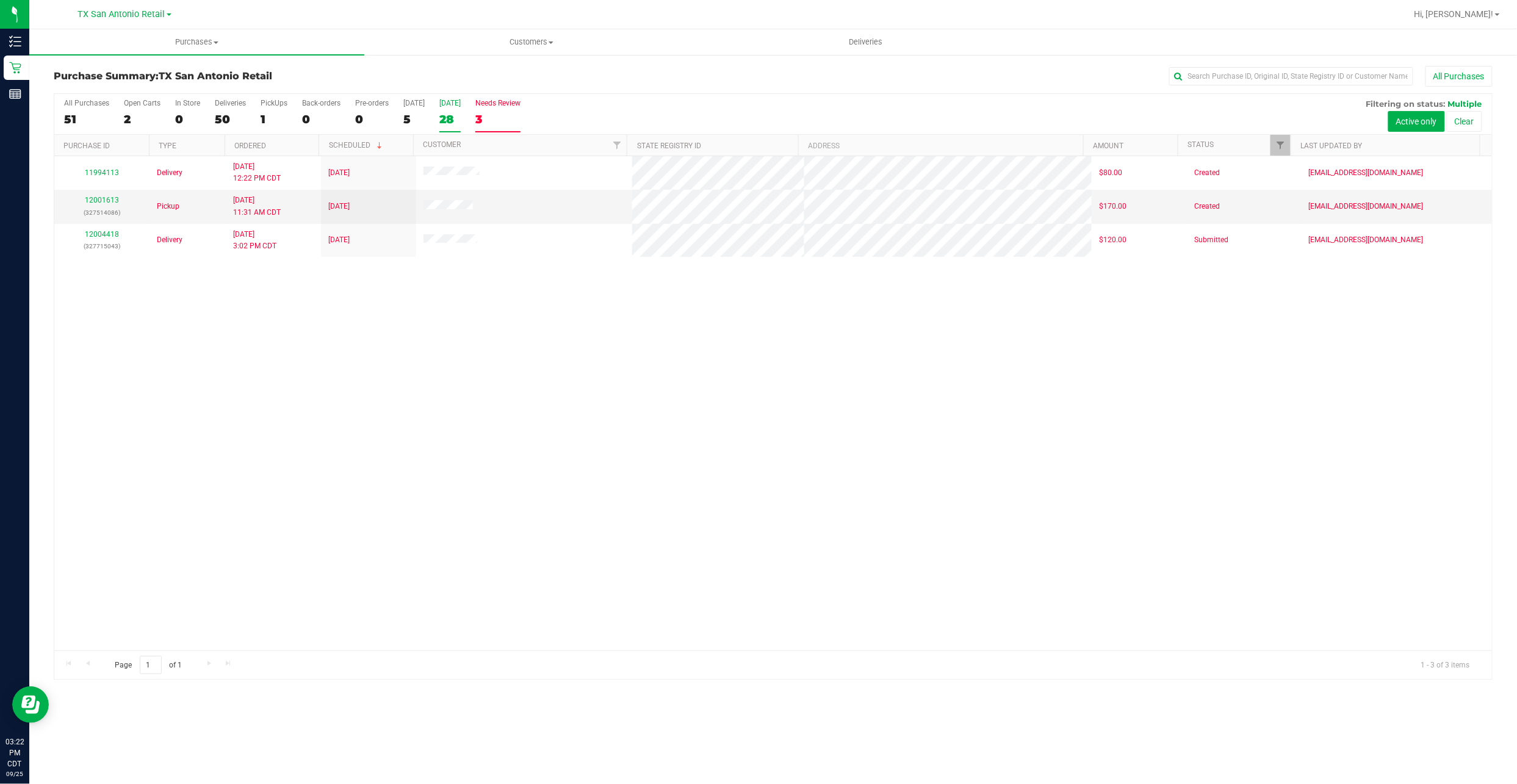
click at [457, 125] on div "28" at bounding box center [450, 119] width 21 height 14
click at [0, 0] on input "Tomorrow 28" at bounding box center [0, 0] width 0 height 0
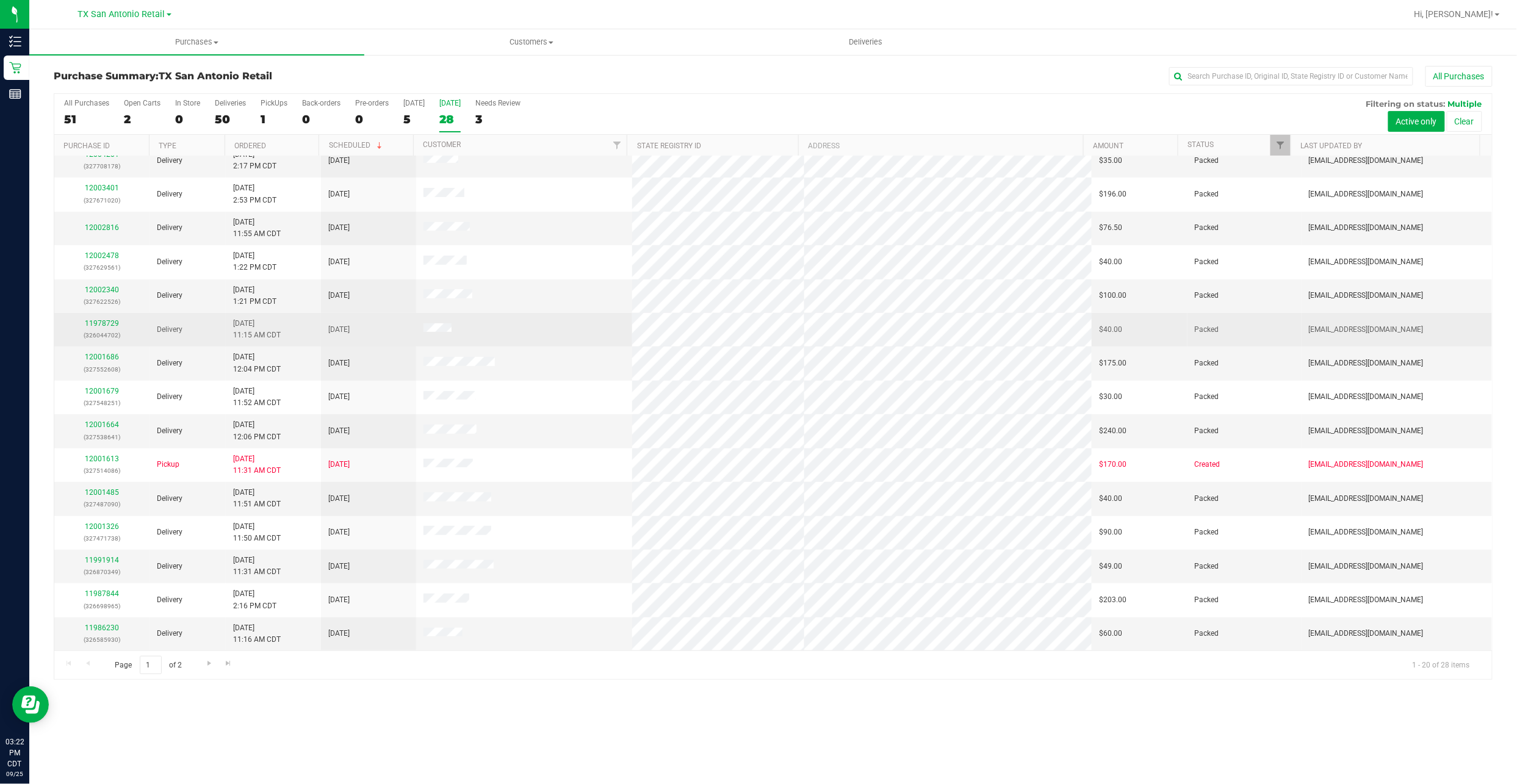
scroll to position [104, 0]
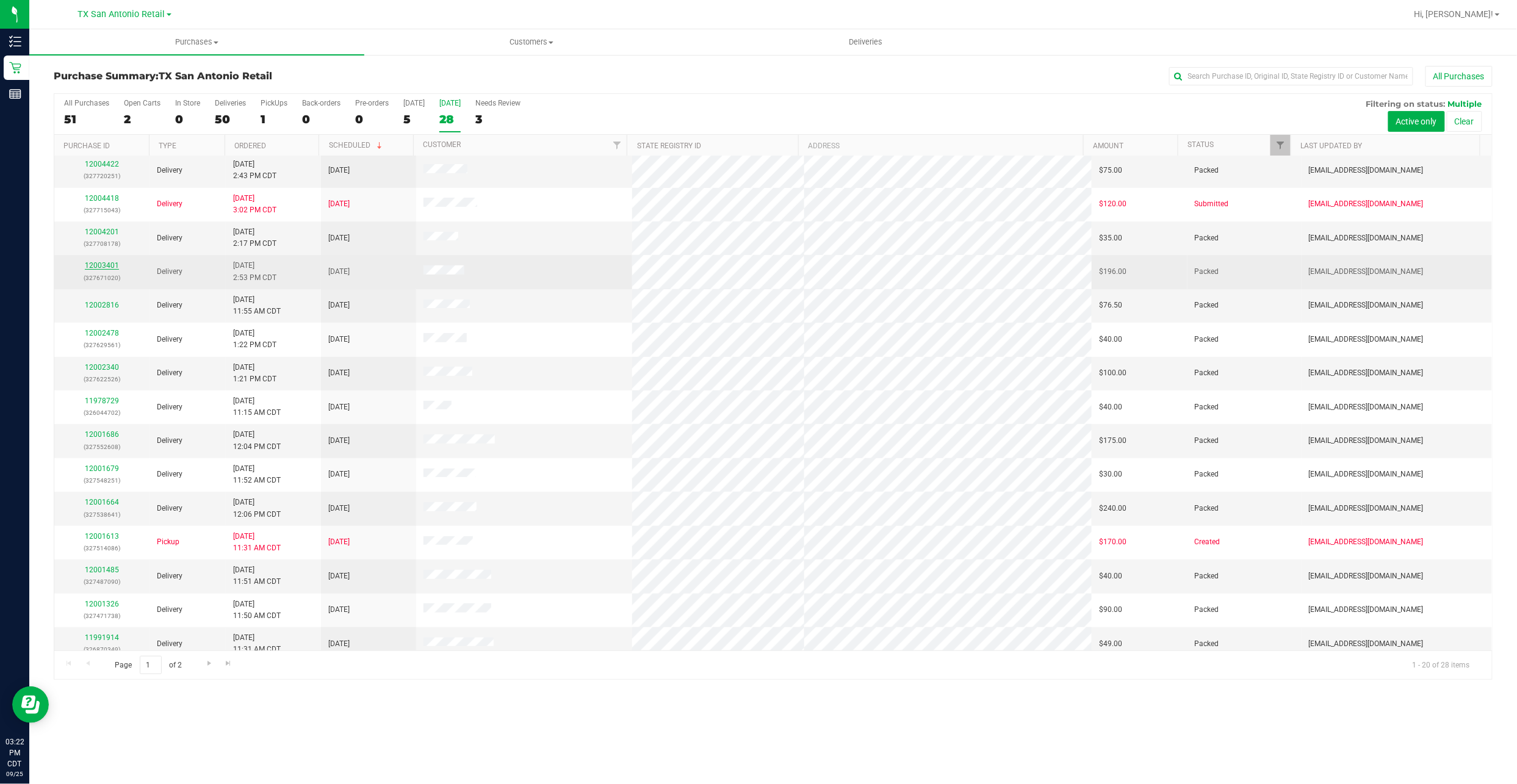
click at [111, 270] on link "12003401" at bounding box center [101, 265] width 34 height 9
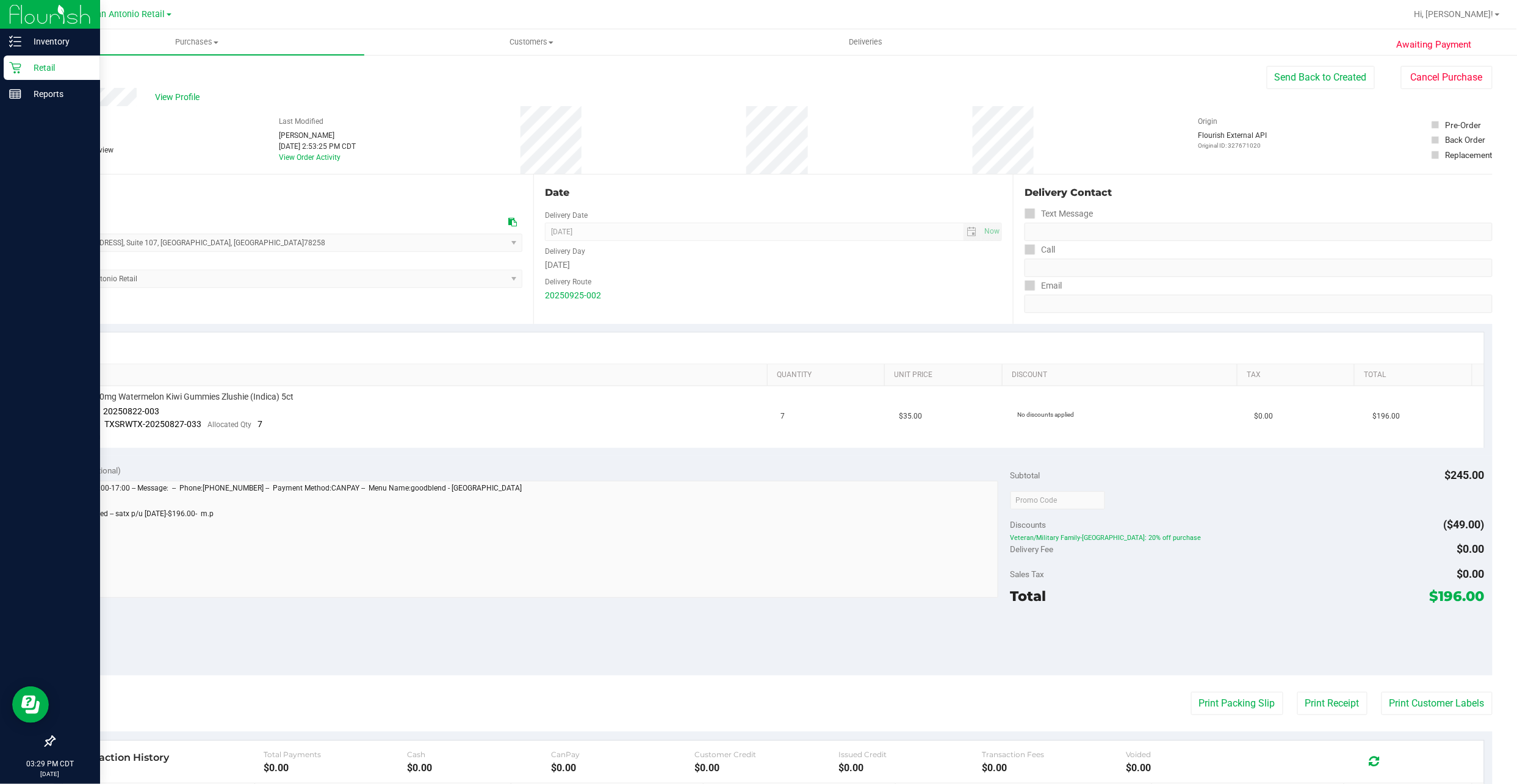
click at [22, 69] on p "Retail" at bounding box center [58, 68] width 73 height 15
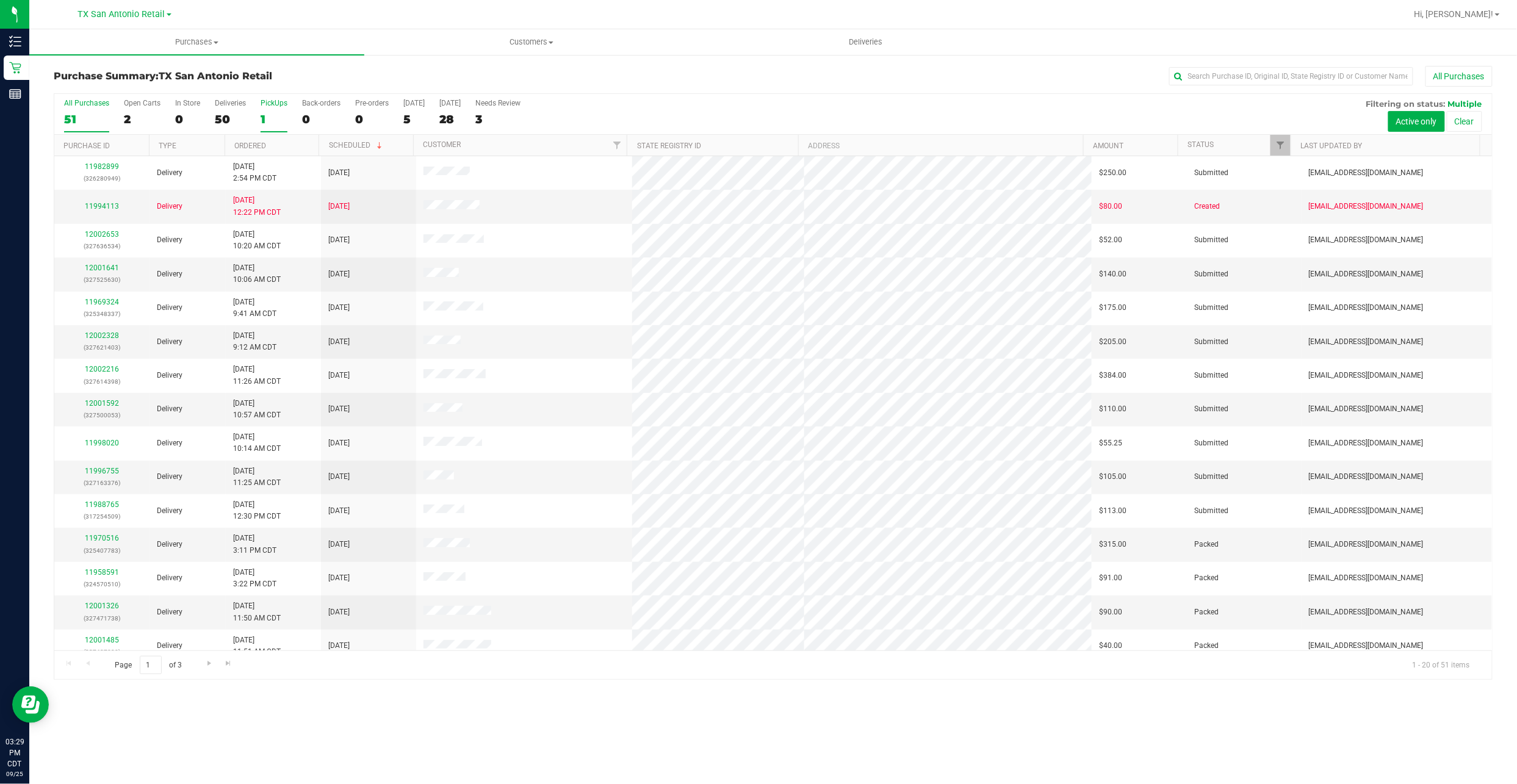
click at [264, 119] on div "1" at bounding box center [274, 119] width 27 height 14
click at [0, 0] on input "PickUps 1" at bounding box center [0, 0] width 0 height 0
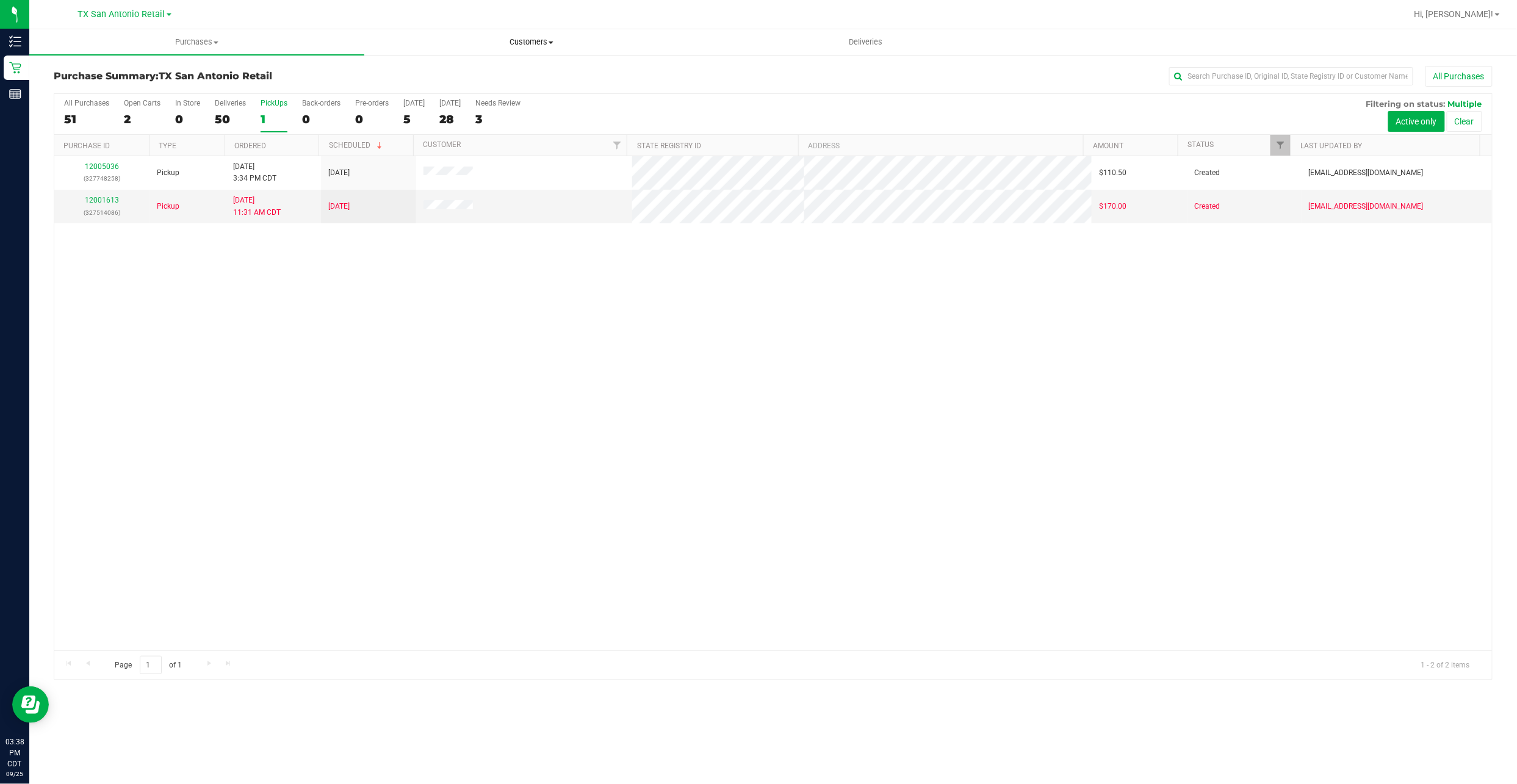
drag, startPoint x: 504, startPoint y: 23, endPoint x: 506, endPoint y: 30, distance: 7.3
click at [504, 25] on div at bounding box center [812, 14] width 1188 height 23
click at [506, 30] on uib-tab-heading "Customers All customers Add a new customer All physicians" at bounding box center [532, 42] width 334 height 24
click at [506, 69] on li "All customers" at bounding box center [531, 74] width 335 height 15
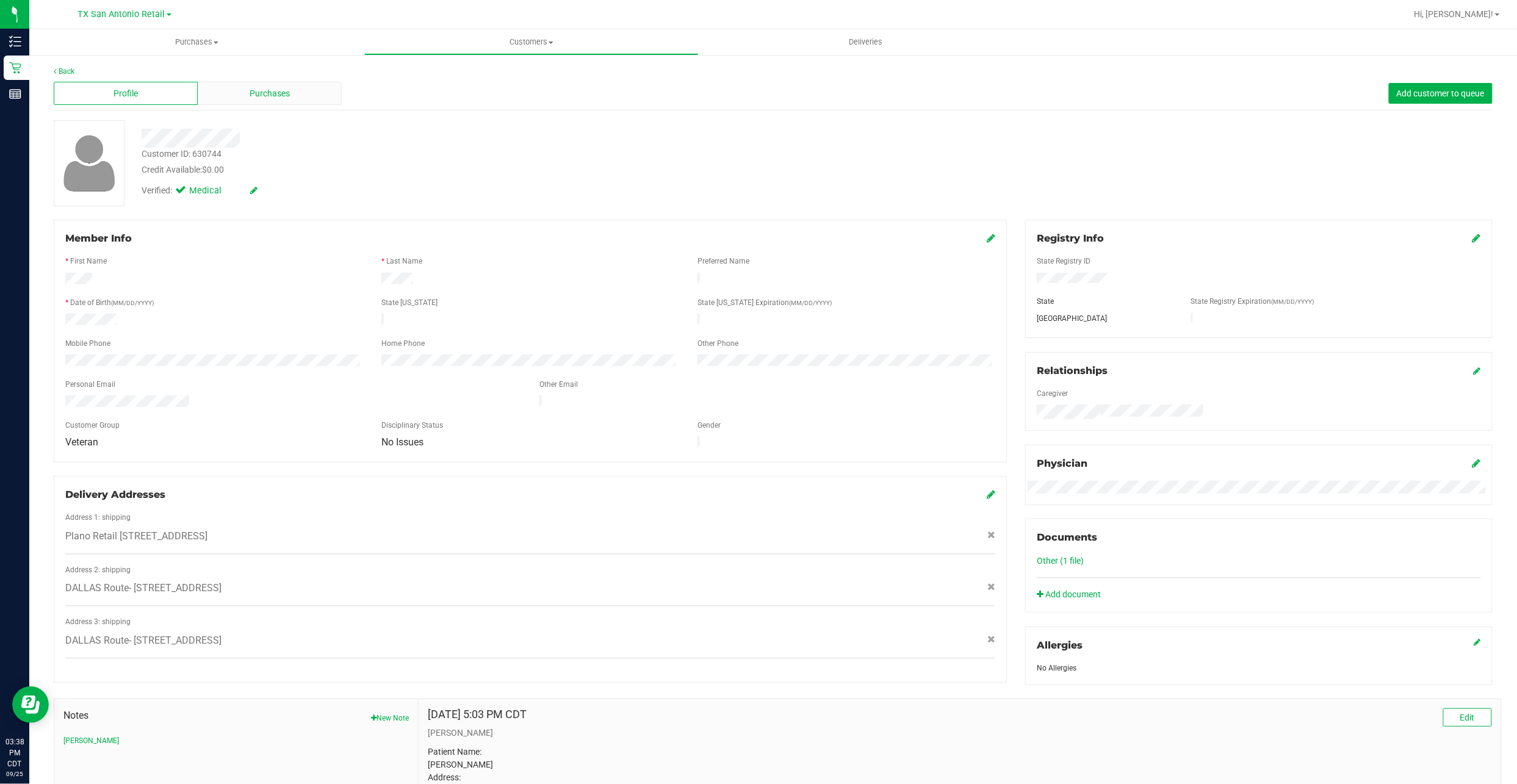
click at [227, 87] on div "Purchases" at bounding box center [270, 93] width 144 height 23
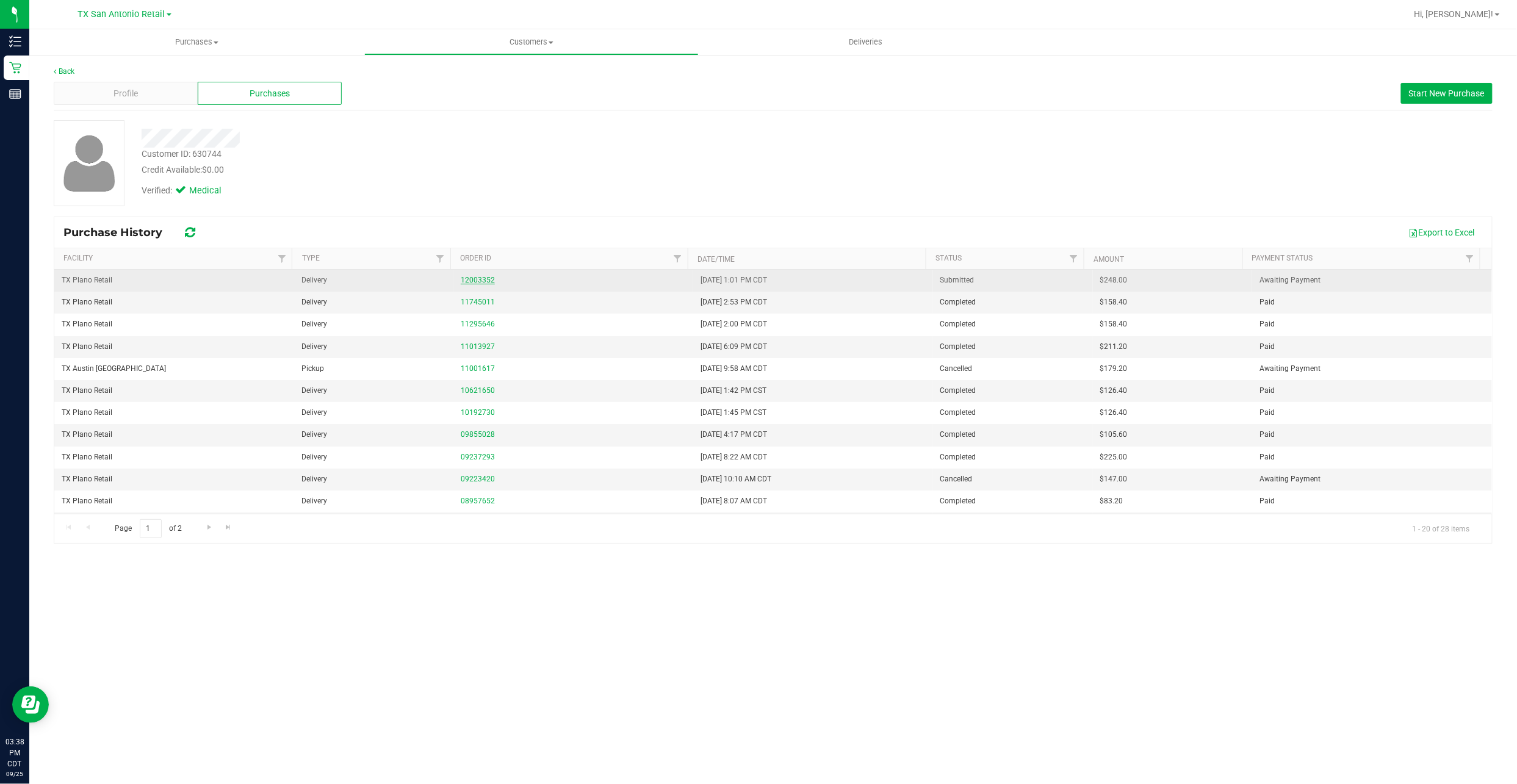
click at [482, 282] on link "12003352" at bounding box center [477, 280] width 34 height 9
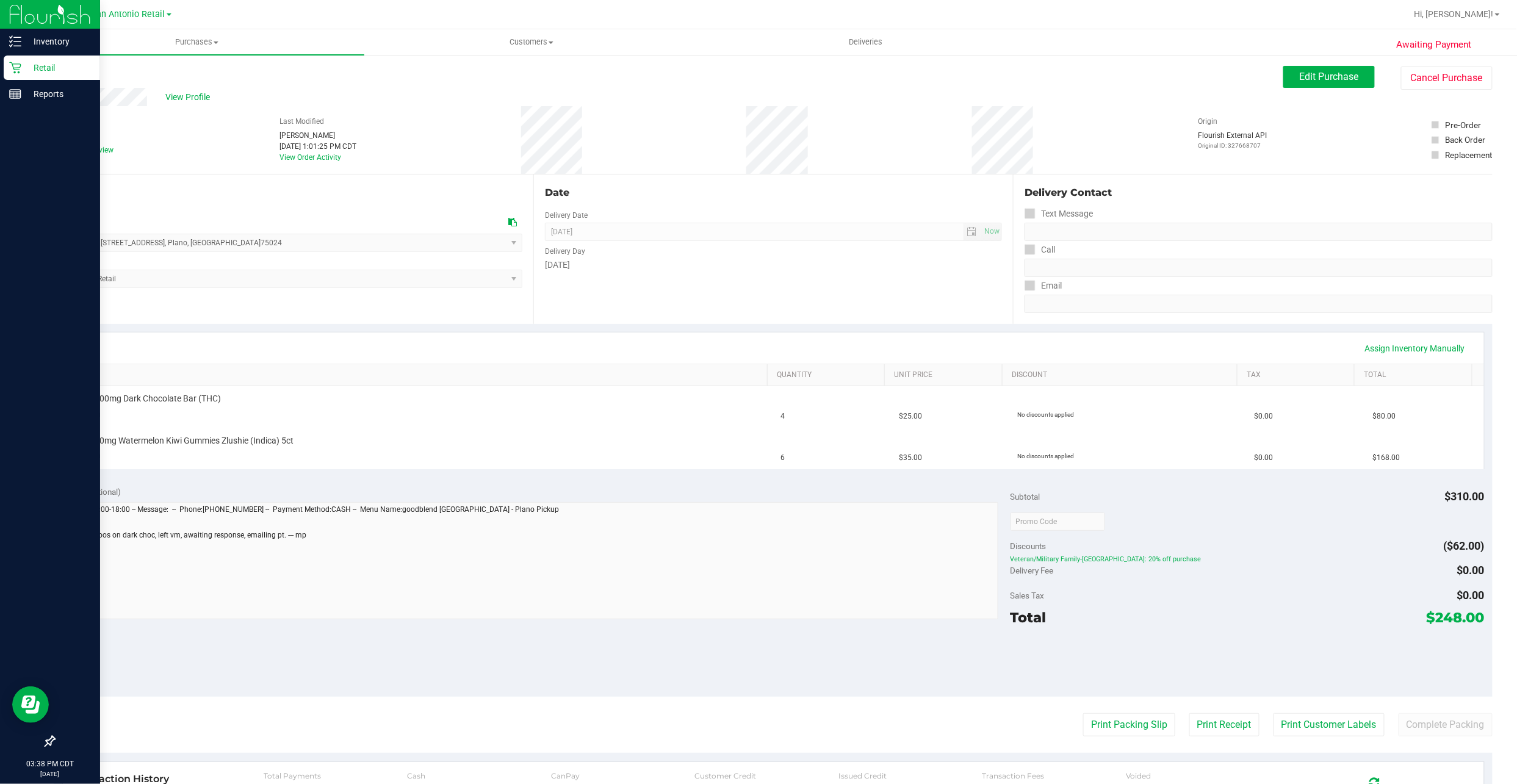
click at [34, 59] on div "Retail" at bounding box center [52, 68] width 97 height 24
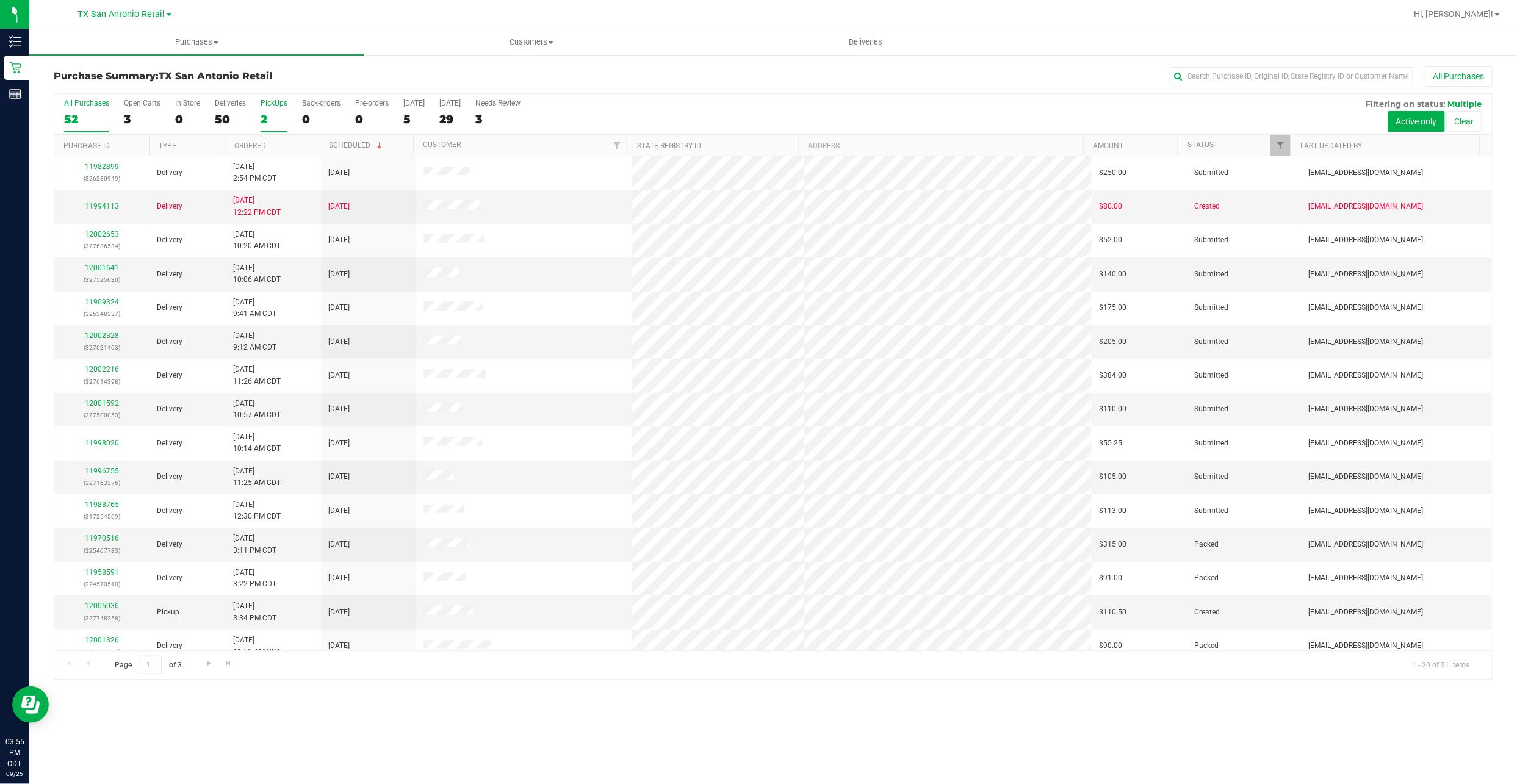
click at [266, 109] on label "PickUps 2" at bounding box center [274, 115] width 27 height 34
click at [0, 0] on input "PickUps 2" at bounding box center [0, 0] width 0 height 0
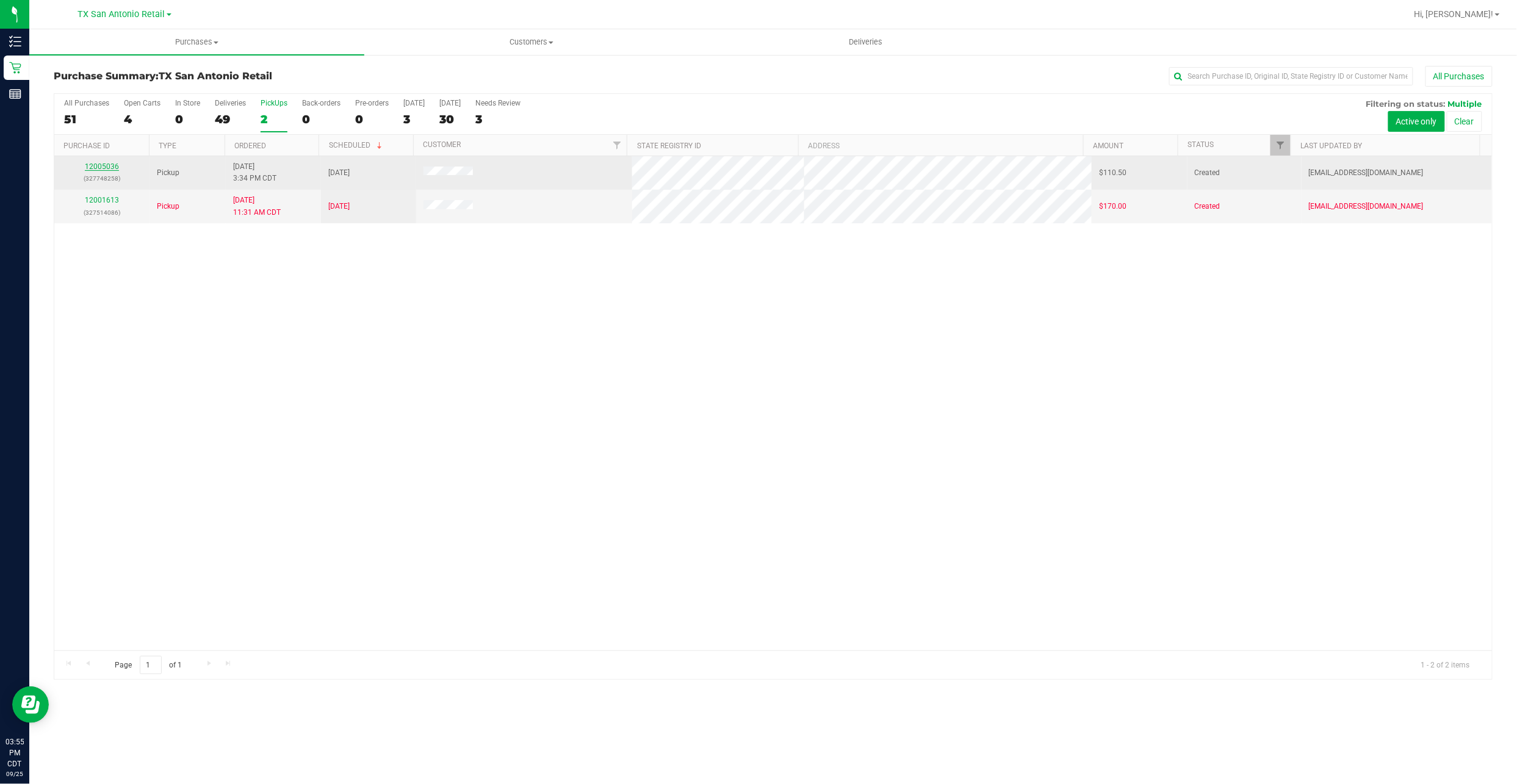
click at [88, 164] on link "12005036" at bounding box center [101, 166] width 34 height 9
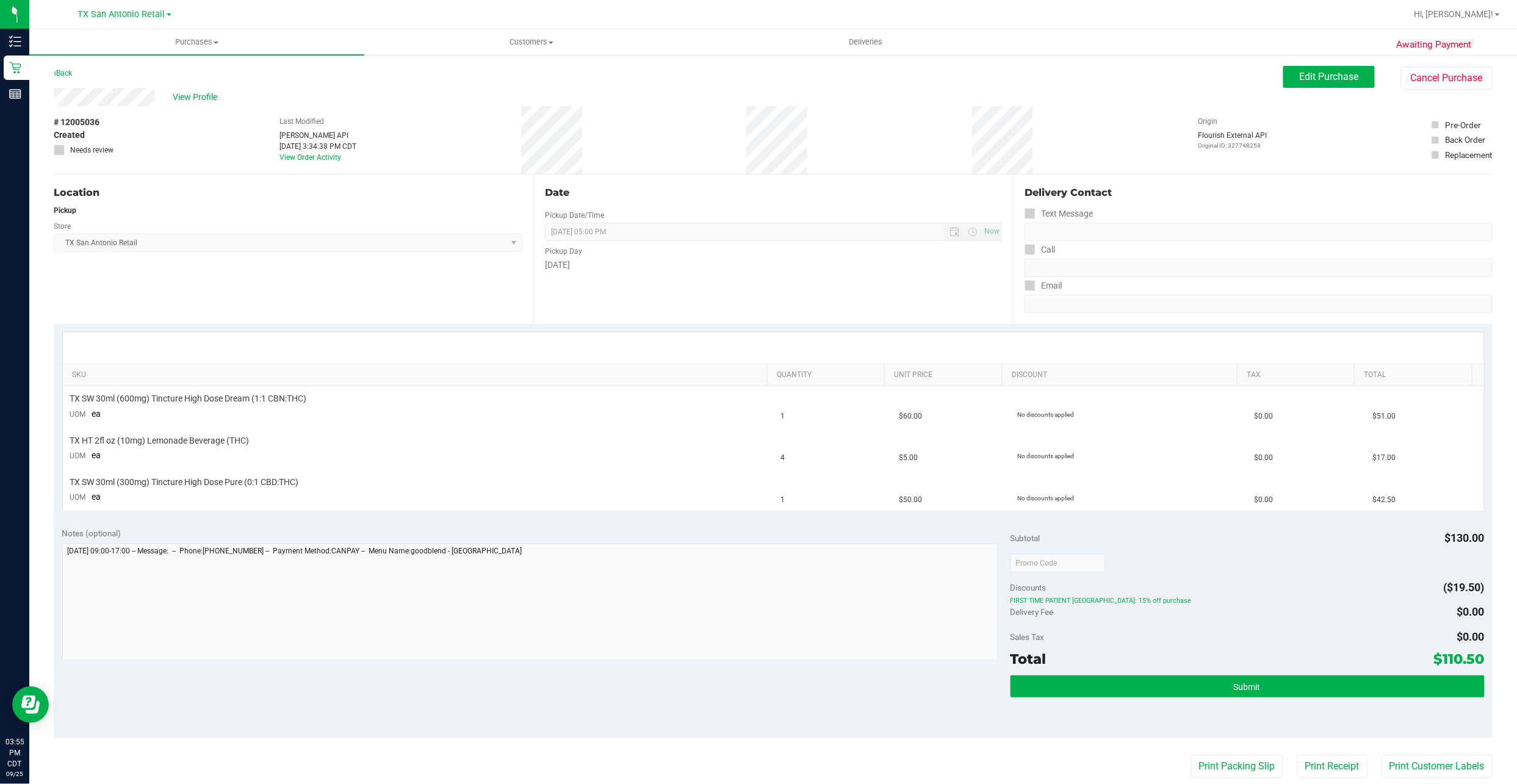
click at [997, 64] on div "Awaiting Payment Back Edit Purchase Cancel Purchase View Profile # 12005036 Cre…" at bounding box center [773, 539] width 1487 height 970
click at [997, 76] on span "Edit Purchase" at bounding box center [1329, 76] width 59 height 11
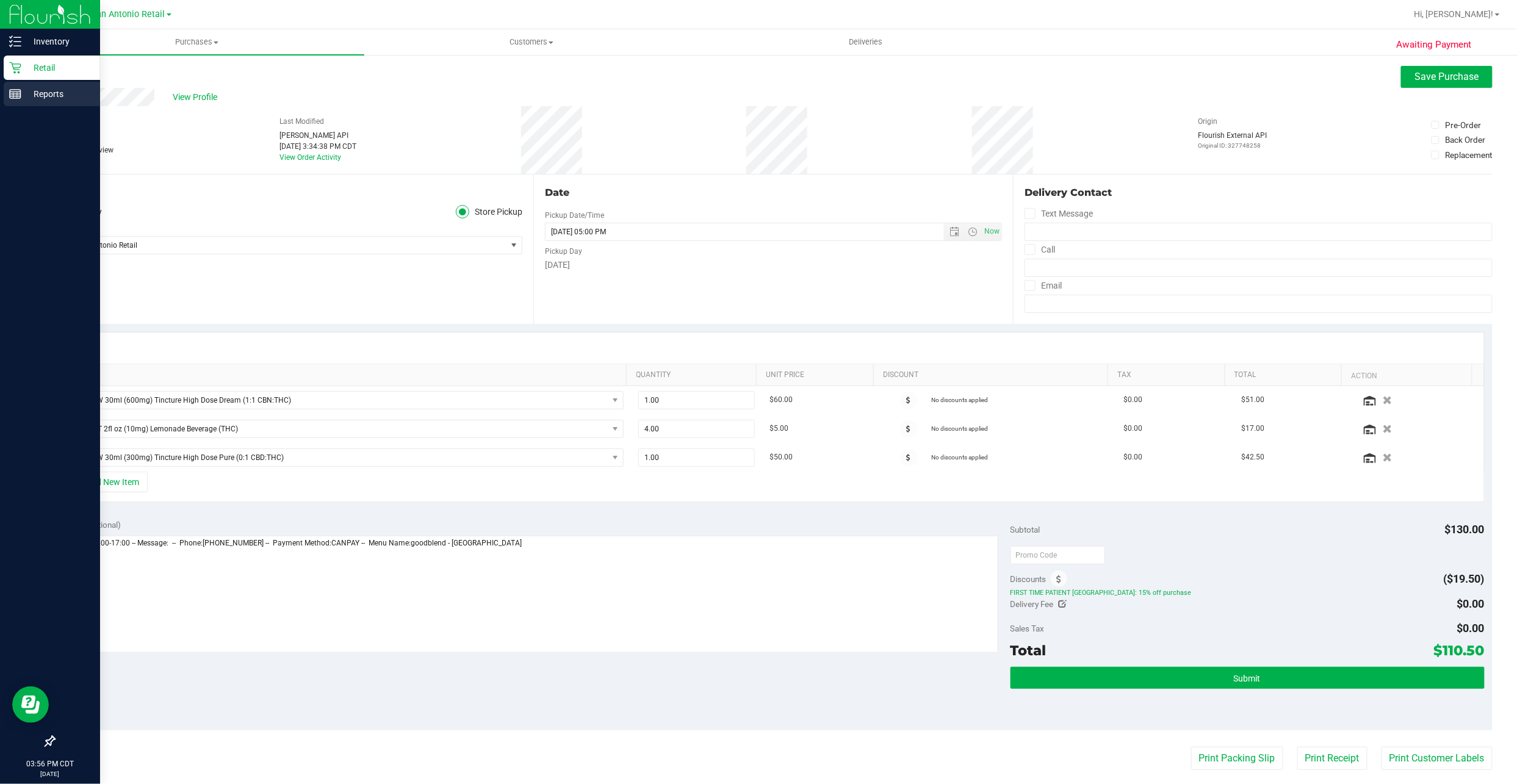
click at [32, 93] on p "Reports" at bounding box center [58, 94] width 73 height 15
click at [50, 43] on p "Inventory" at bounding box center [58, 42] width 73 height 15
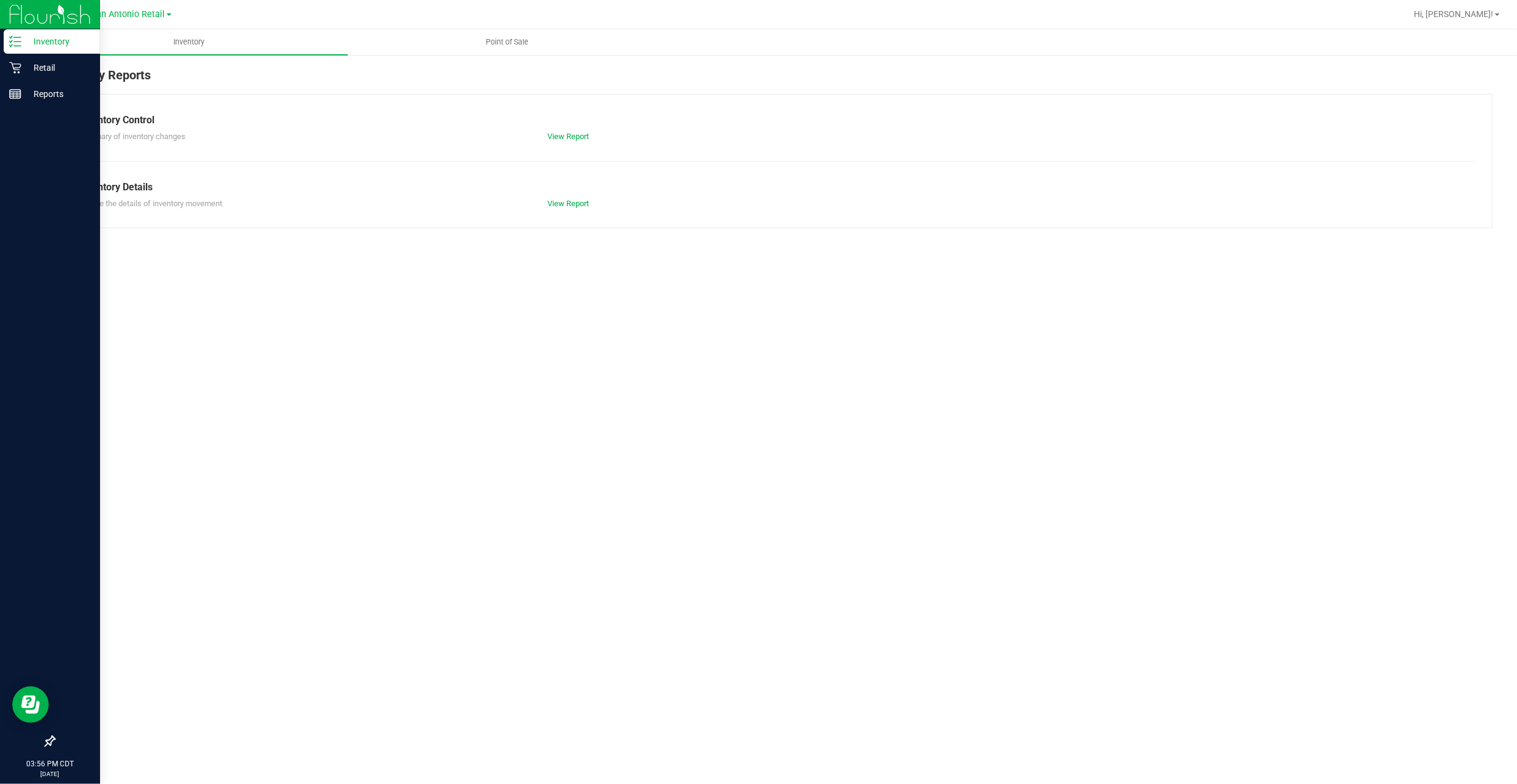
click at [72, 49] on div "Inventory" at bounding box center [52, 42] width 97 height 24
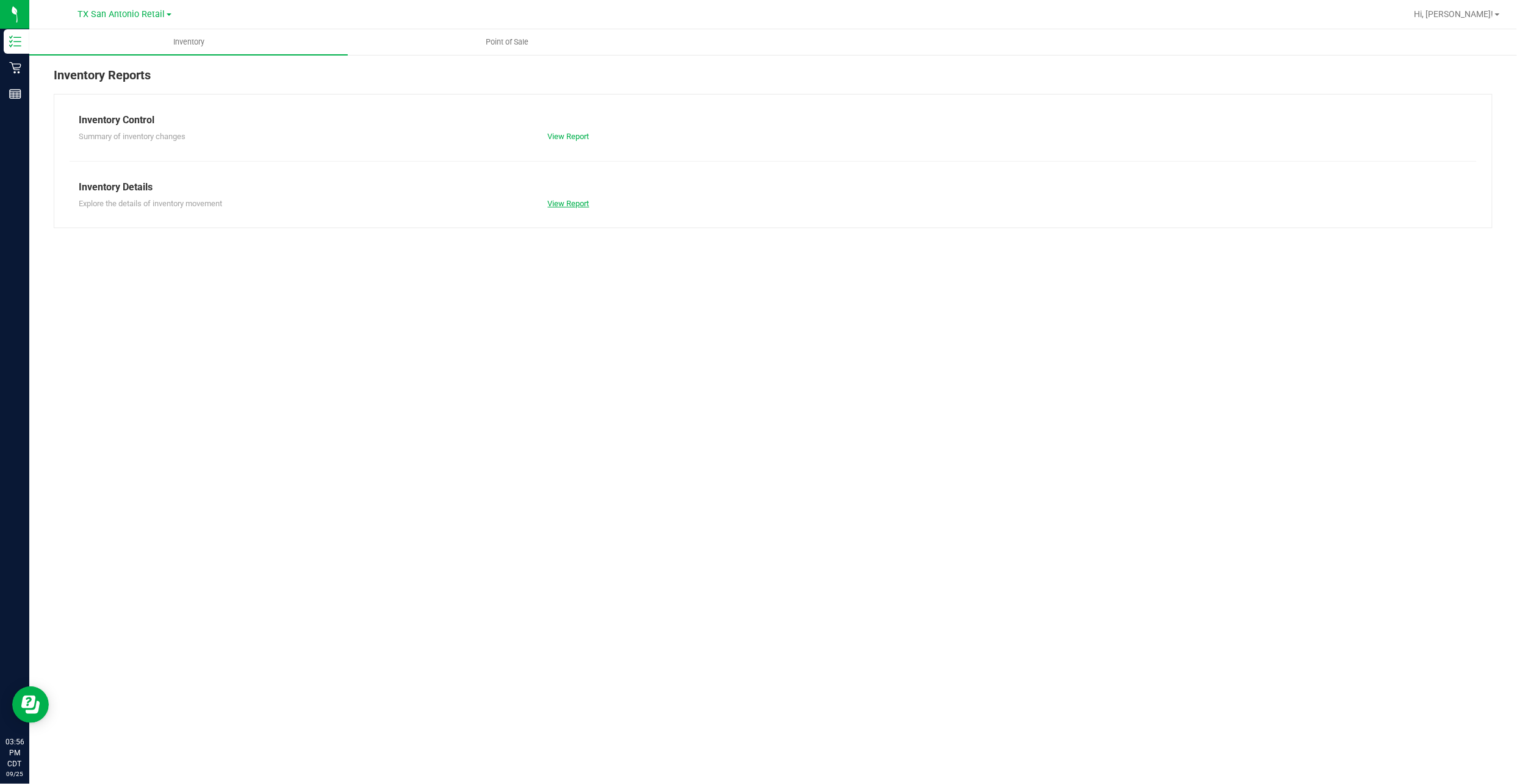
click at [569, 207] on link "View Report" at bounding box center [569, 204] width 42 height 9
click at [584, 204] on link "View Report" at bounding box center [569, 204] width 42 height 9
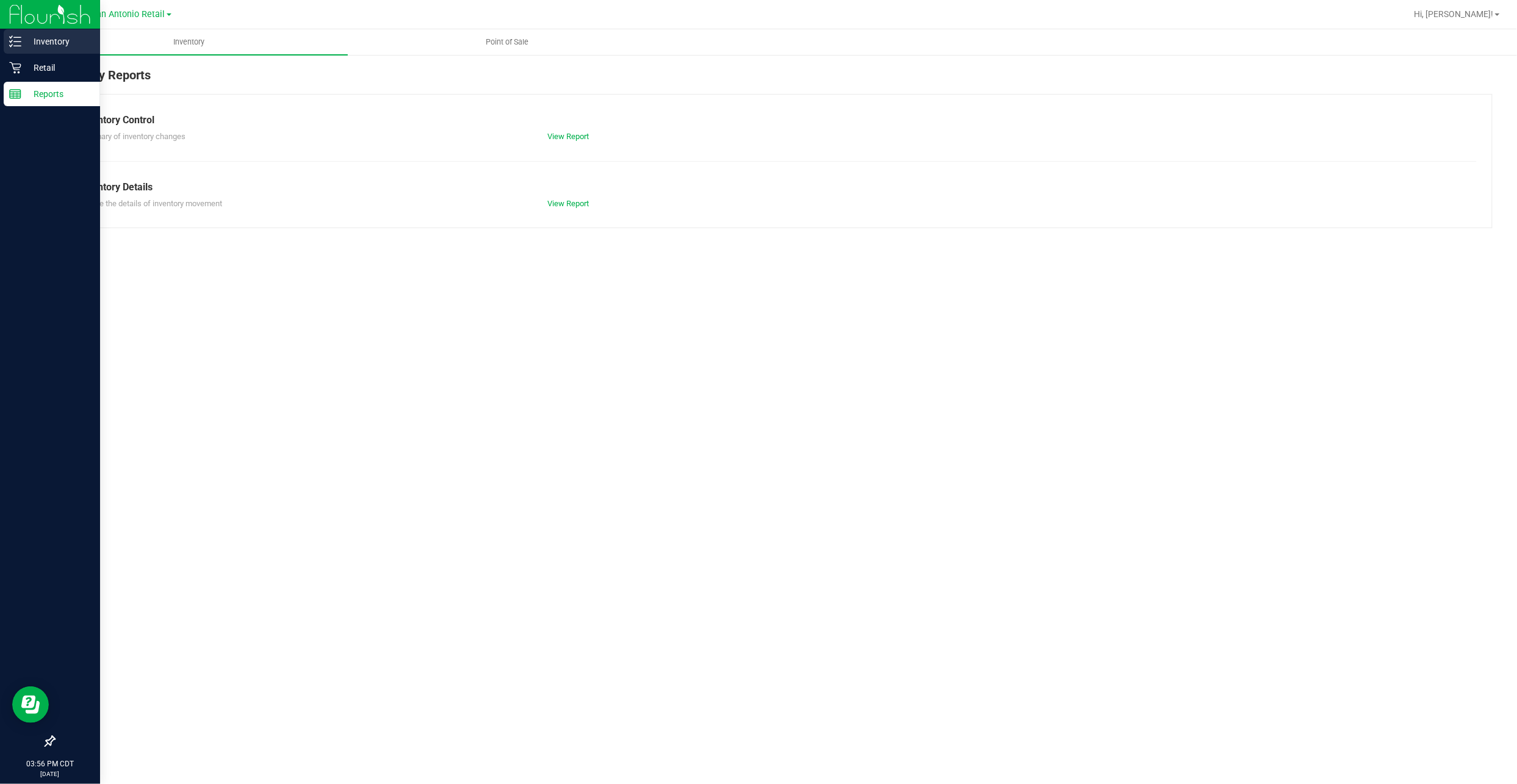
click at [8, 34] on div "Inventory" at bounding box center [52, 42] width 97 height 24
click at [17, 36] on icon at bounding box center [15, 42] width 12 height 12
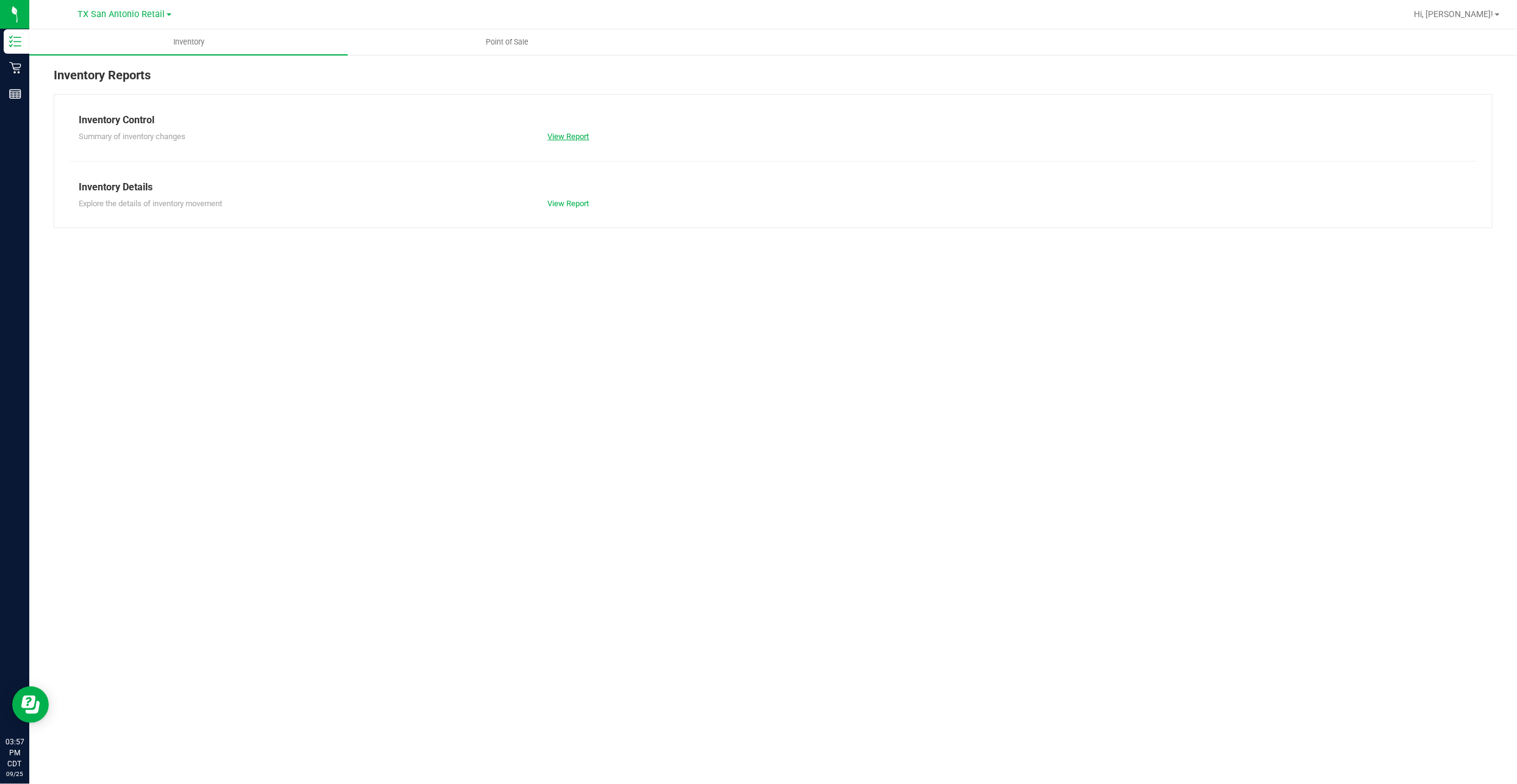
click at [564, 135] on link "View Report" at bounding box center [569, 137] width 42 height 9
drag, startPoint x: 577, startPoint y: 194, endPoint x: 575, endPoint y: 200, distance: 6.3
click at [575, 199] on div "Explore the details of inventory movement View Report" at bounding box center [773, 202] width 1407 height 15
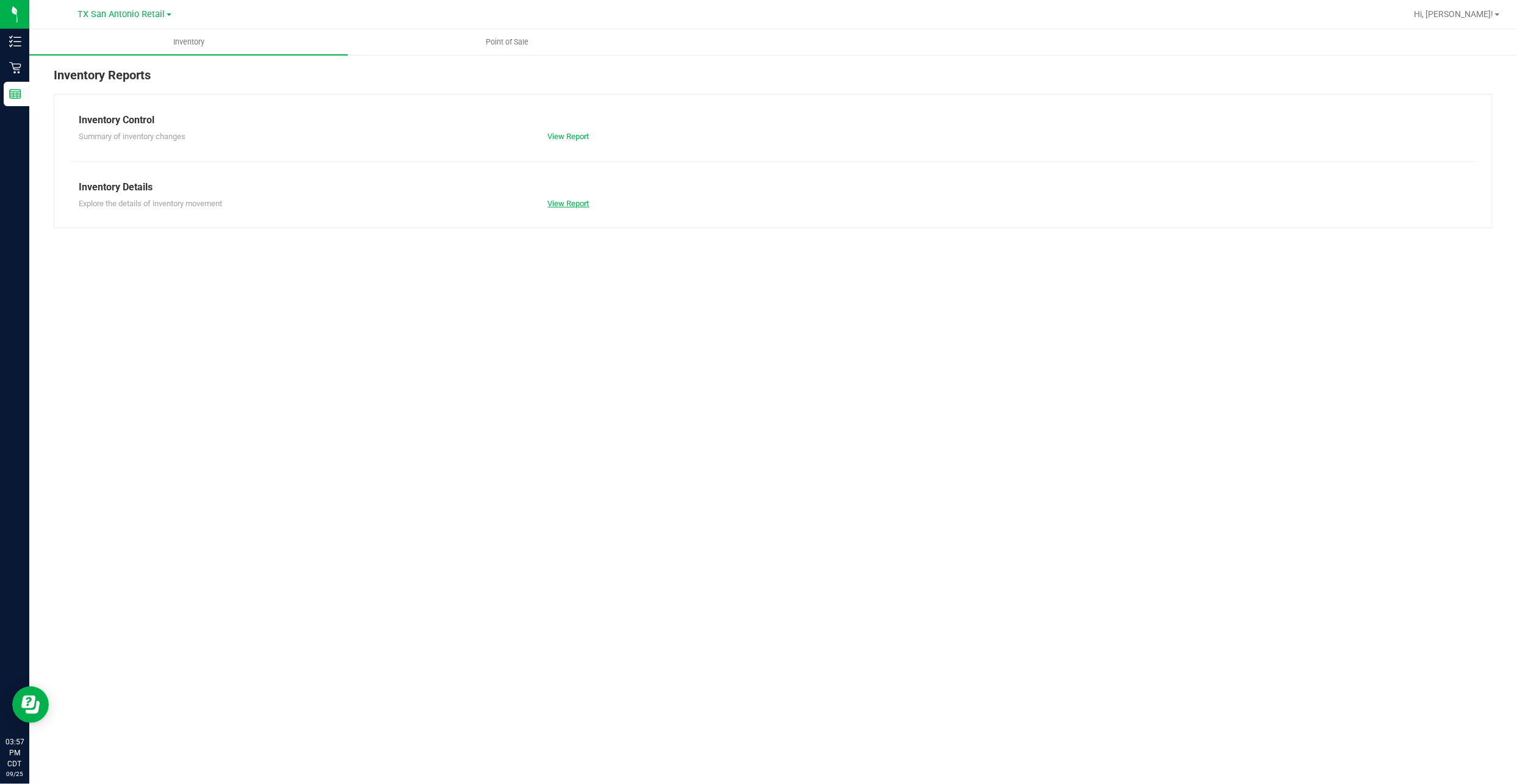
click at [575, 200] on link "View Report" at bounding box center [569, 204] width 42 height 9
click at [516, 50] on uib-tab-heading "Point of Sale" at bounding box center [507, 42] width 317 height 24
click at [282, 66] on div "Inventory Reports" at bounding box center [773, 80] width 1439 height 28
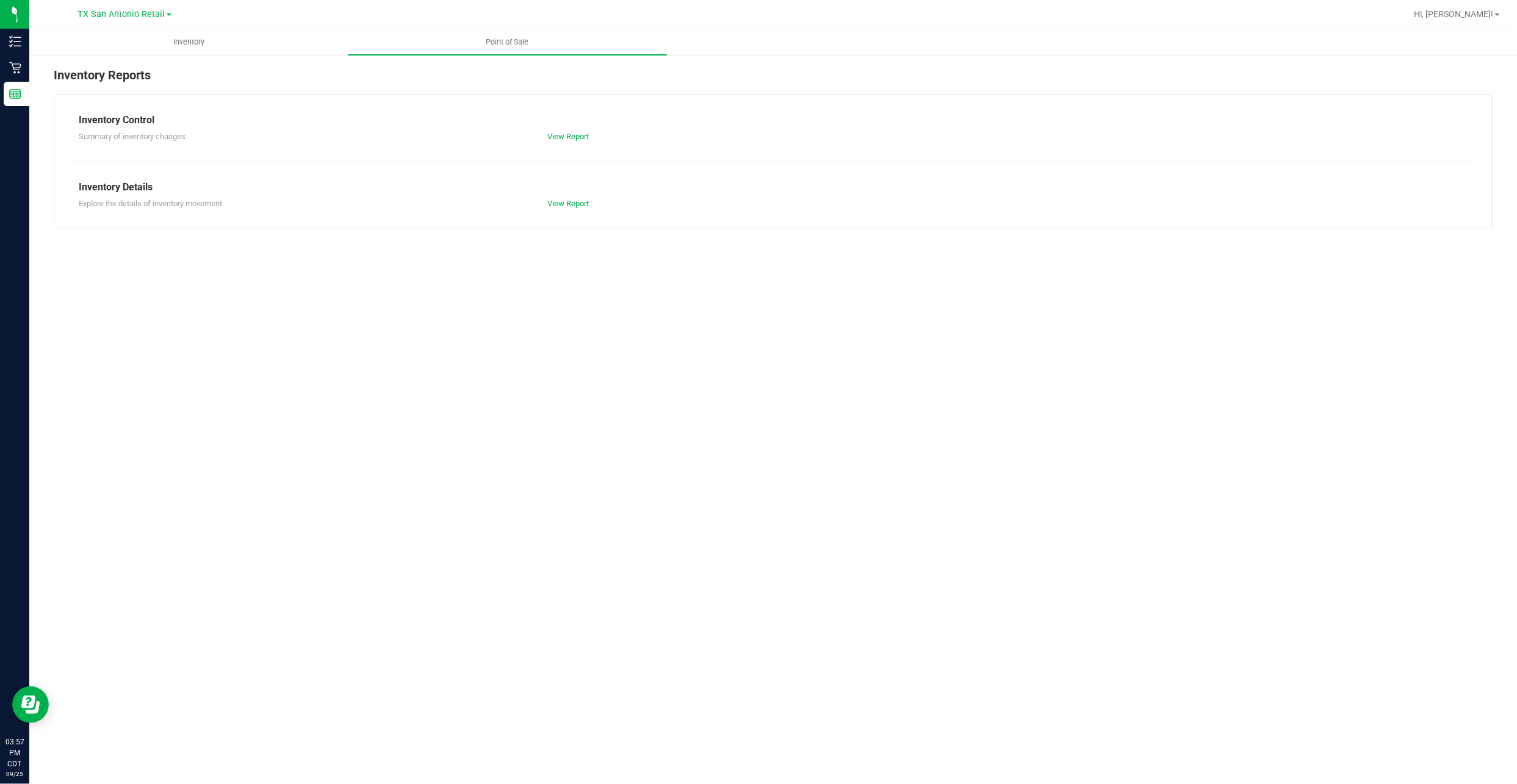
click at [196, 60] on div "Inventory Reports Inventory Control Summary of inventory changes View Report In…" at bounding box center [773, 147] width 1487 height 186
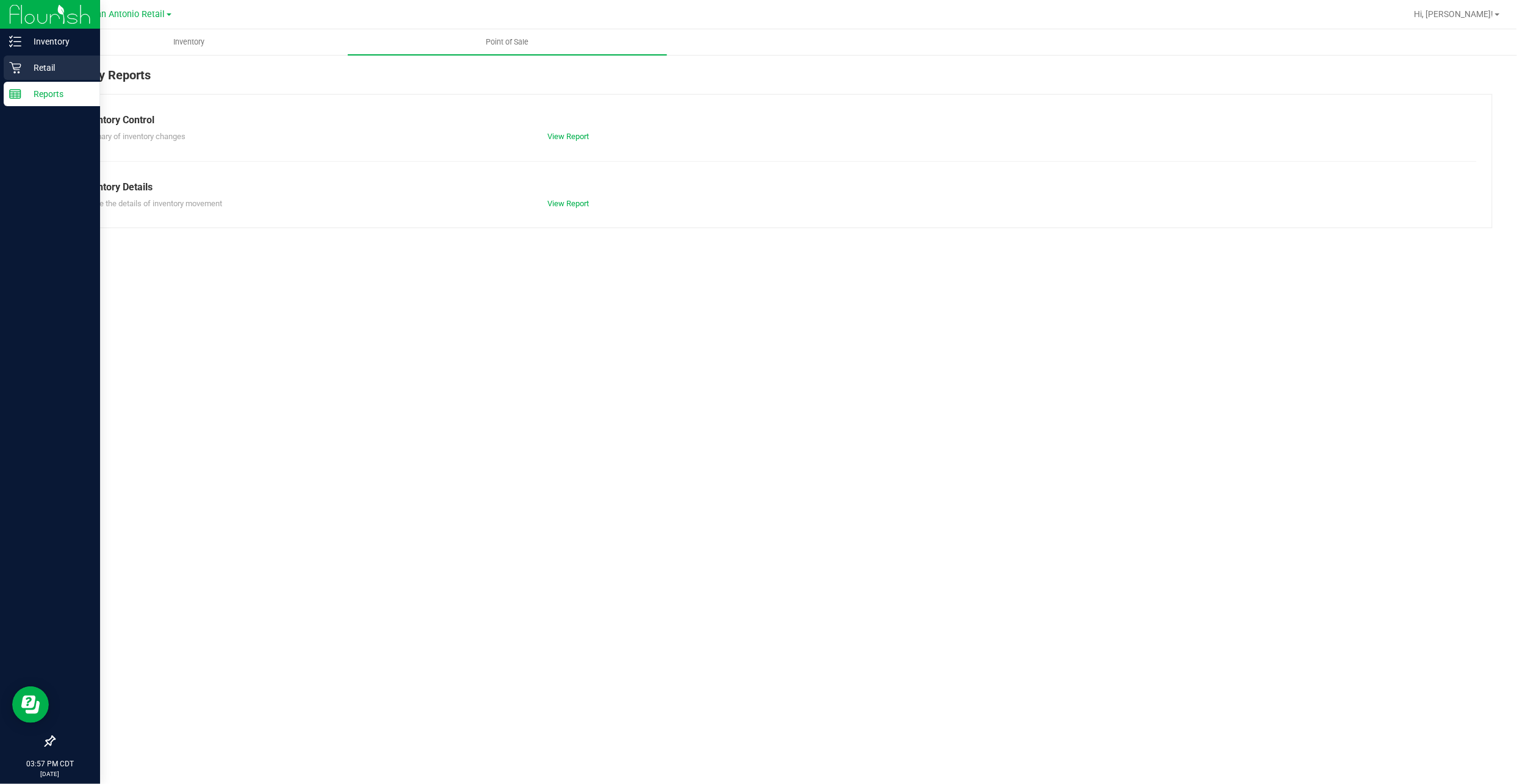
click at [25, 62] on p "Retail" at bounding box center [58, 68] width 73 height 15
click at [59, 47] on p "Inventory" at bounding box center [58, 42] width 73 height 15
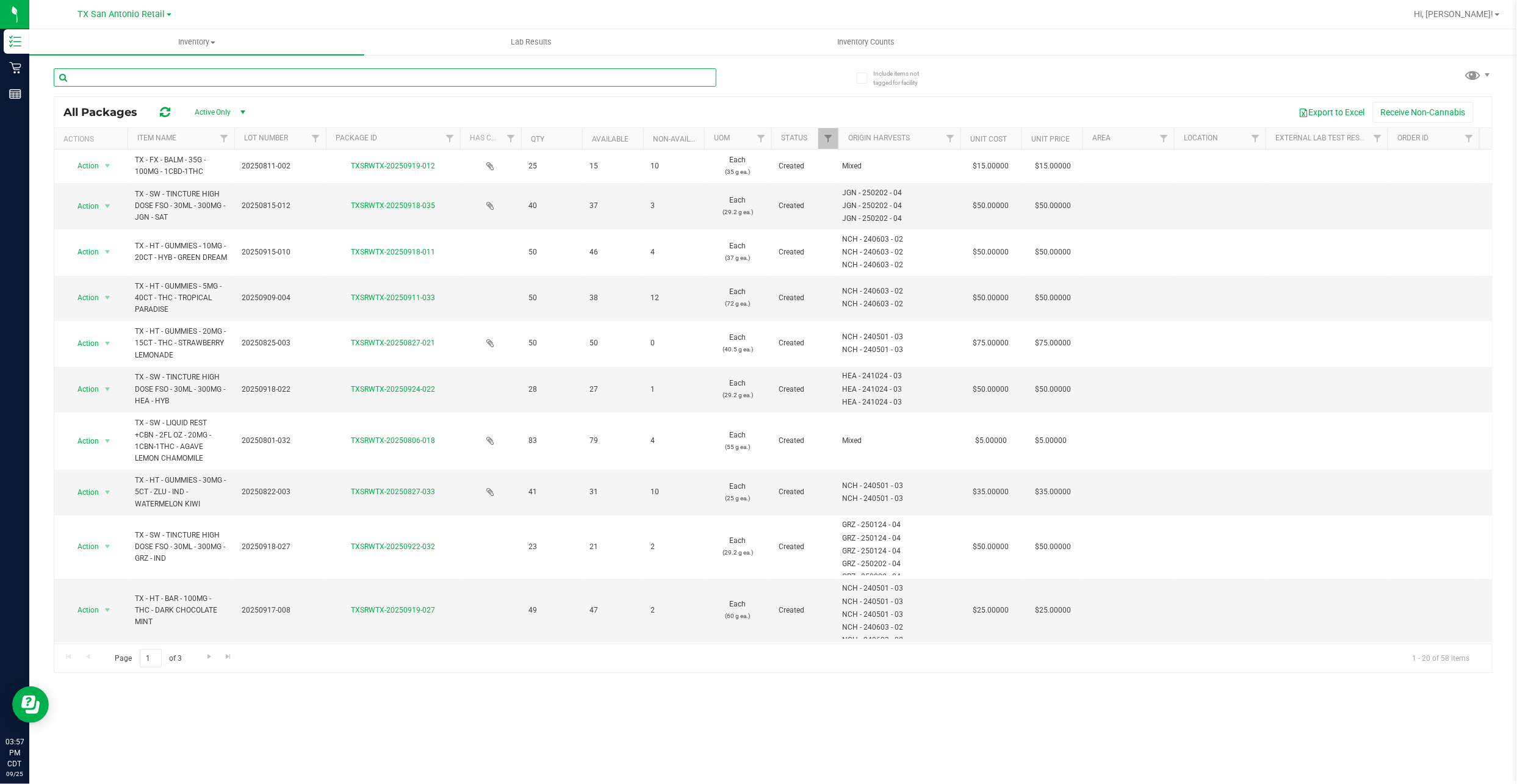
click at [295, 72] on input "text" at bounding box center [385, 77] width 663 height 18
type input "dream"
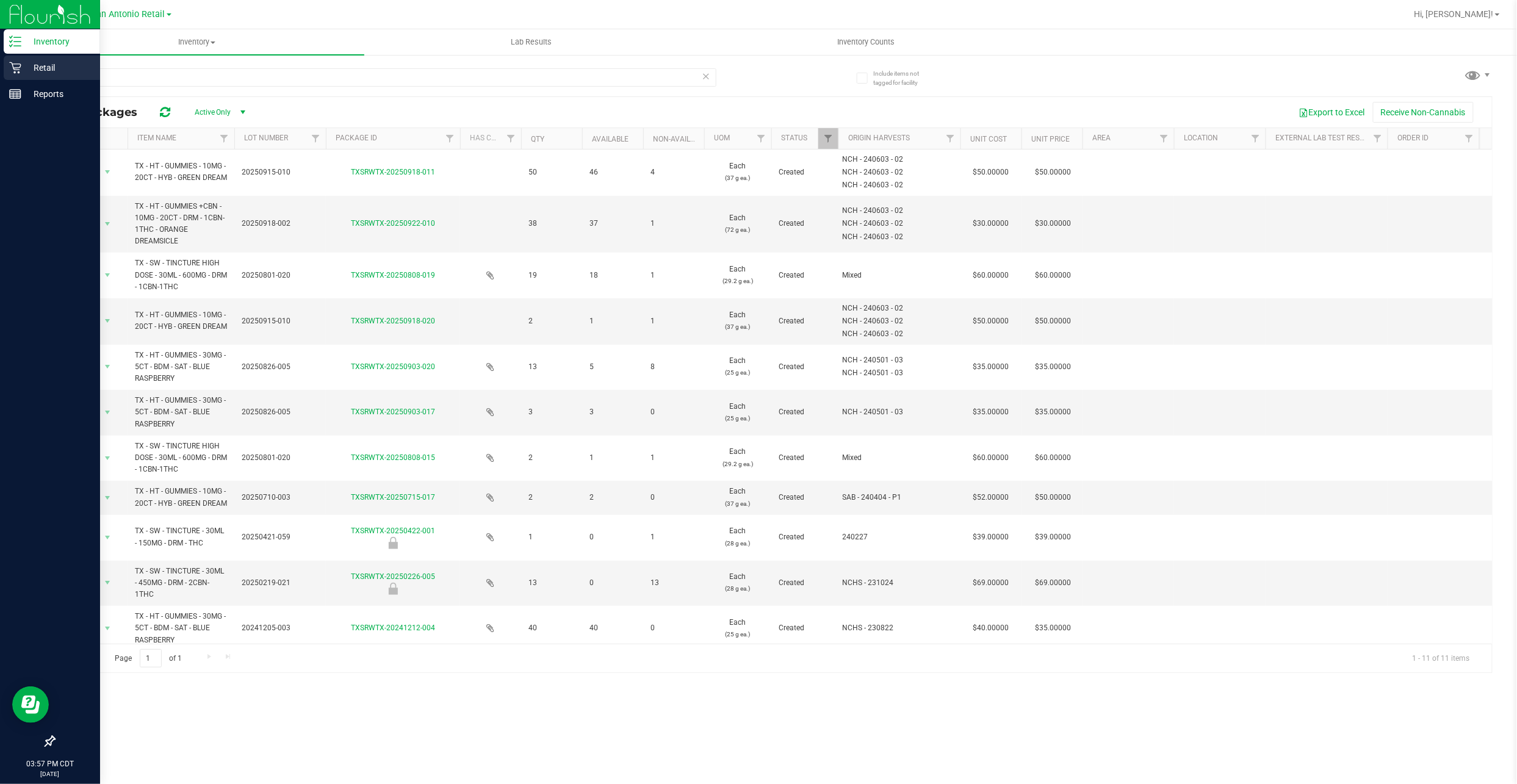
click at [54, 71] on p "Retail" at bounding box center [58, 68] width 73 height 15
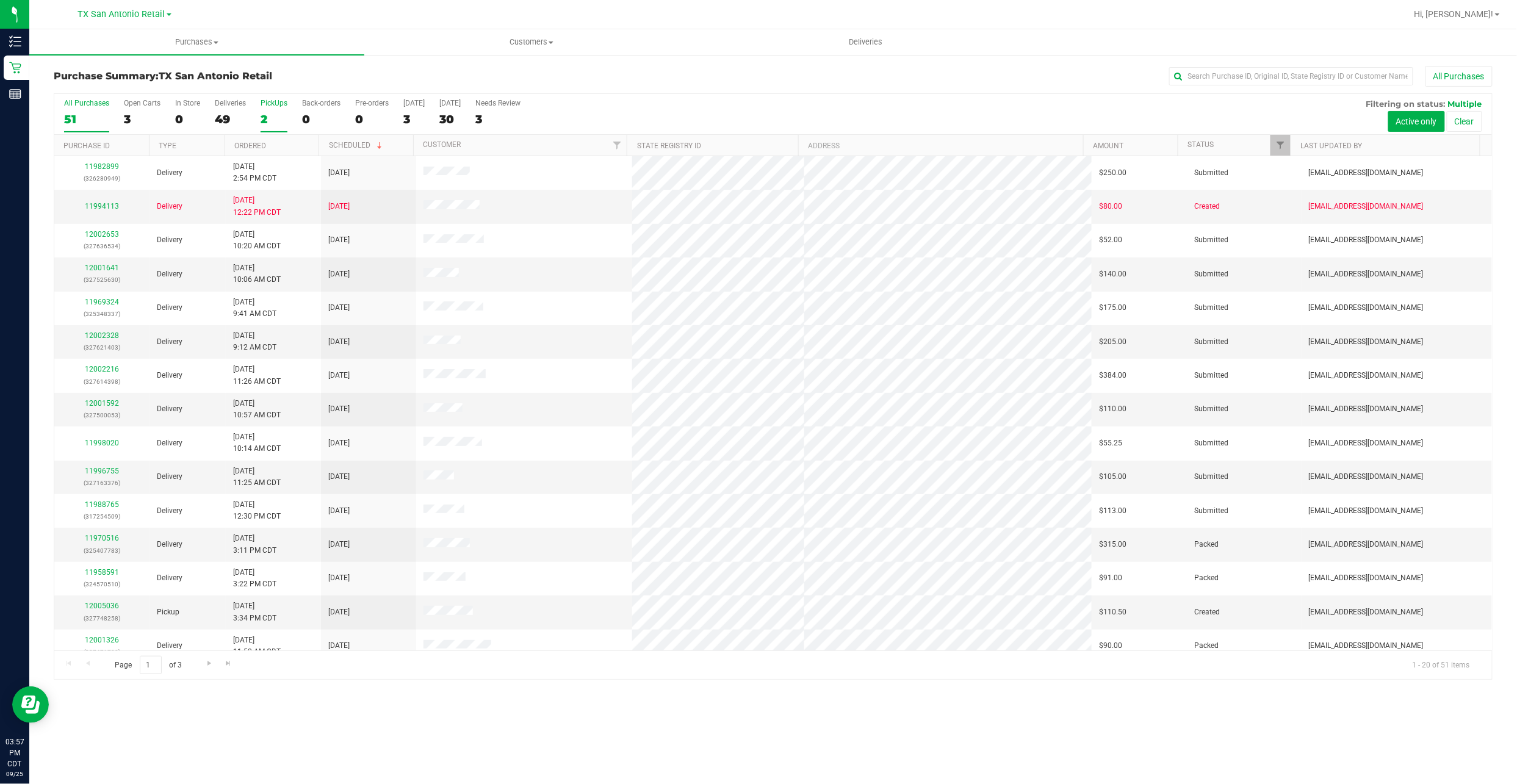
click at [265, 115] on div "2" at bounding box center [274, 119] width 27 height 14
click at [0, 0] on input "PickUps 2" at bounding box center [0, 0] width 0 height 0
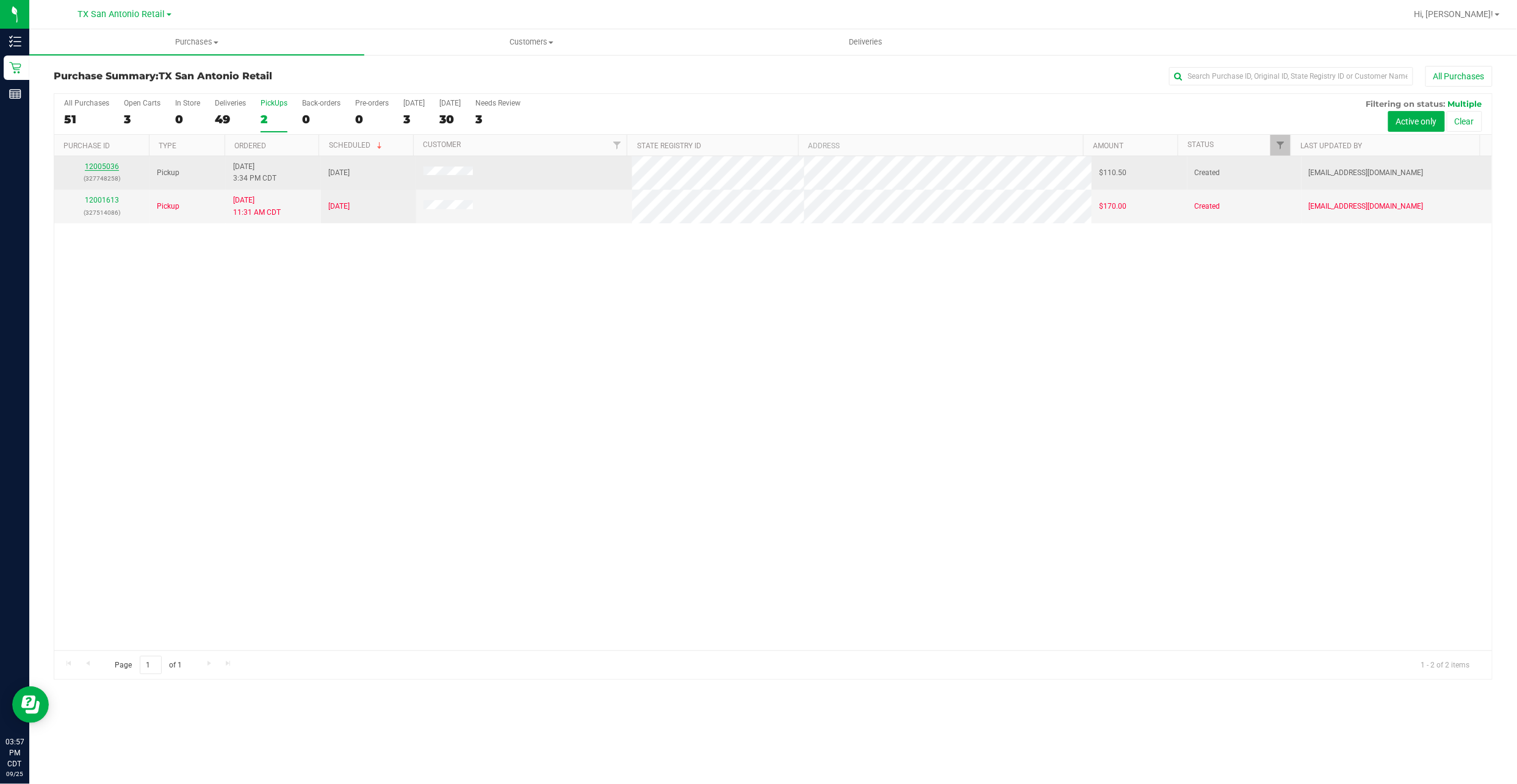
click at [98, 164] on link "12005036" at bounding box center [101, 166] width 34 height 9
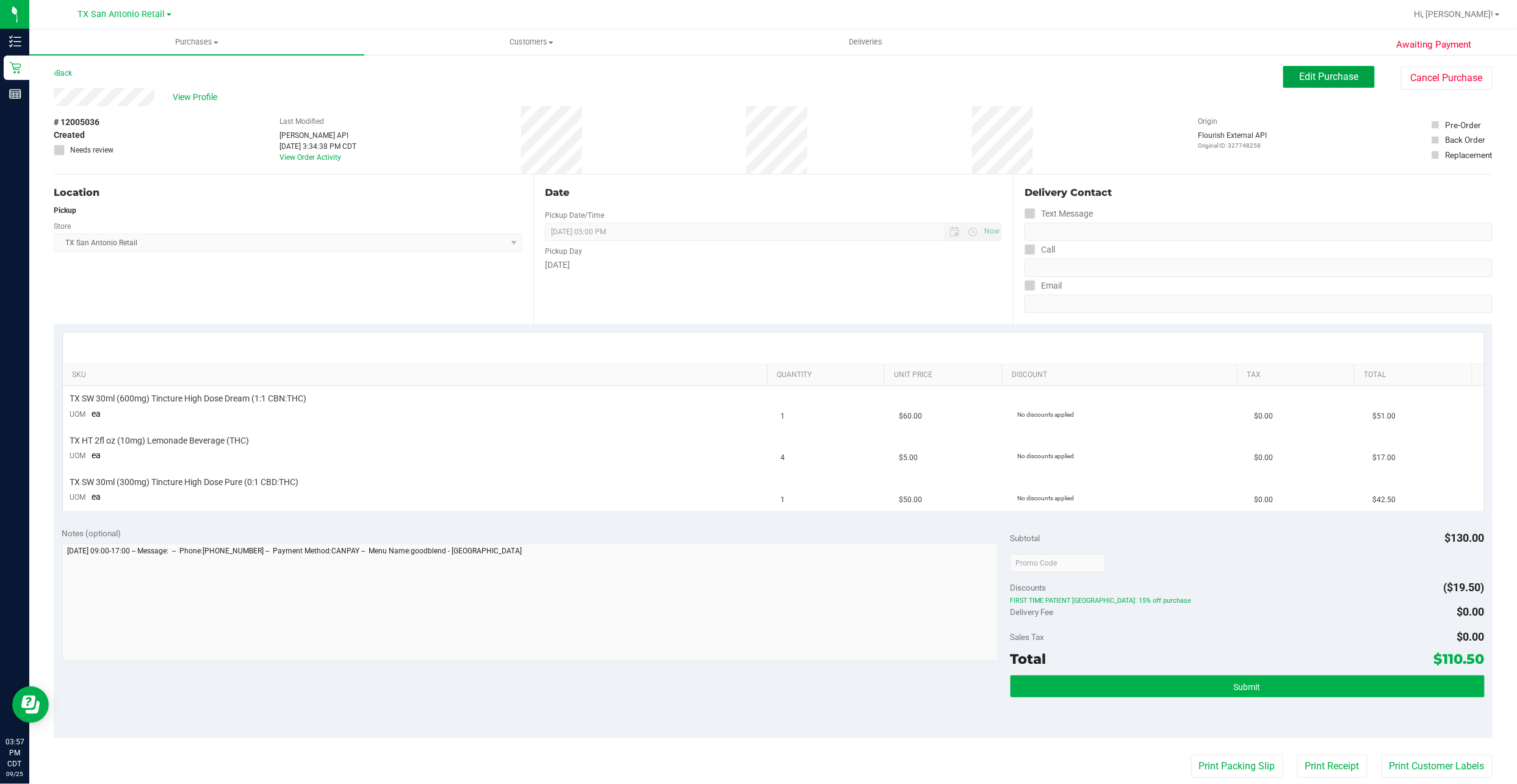
click at [1304, 74] on span "Edit Purchase" at bounding box center [1329, 76] width 59 height 11
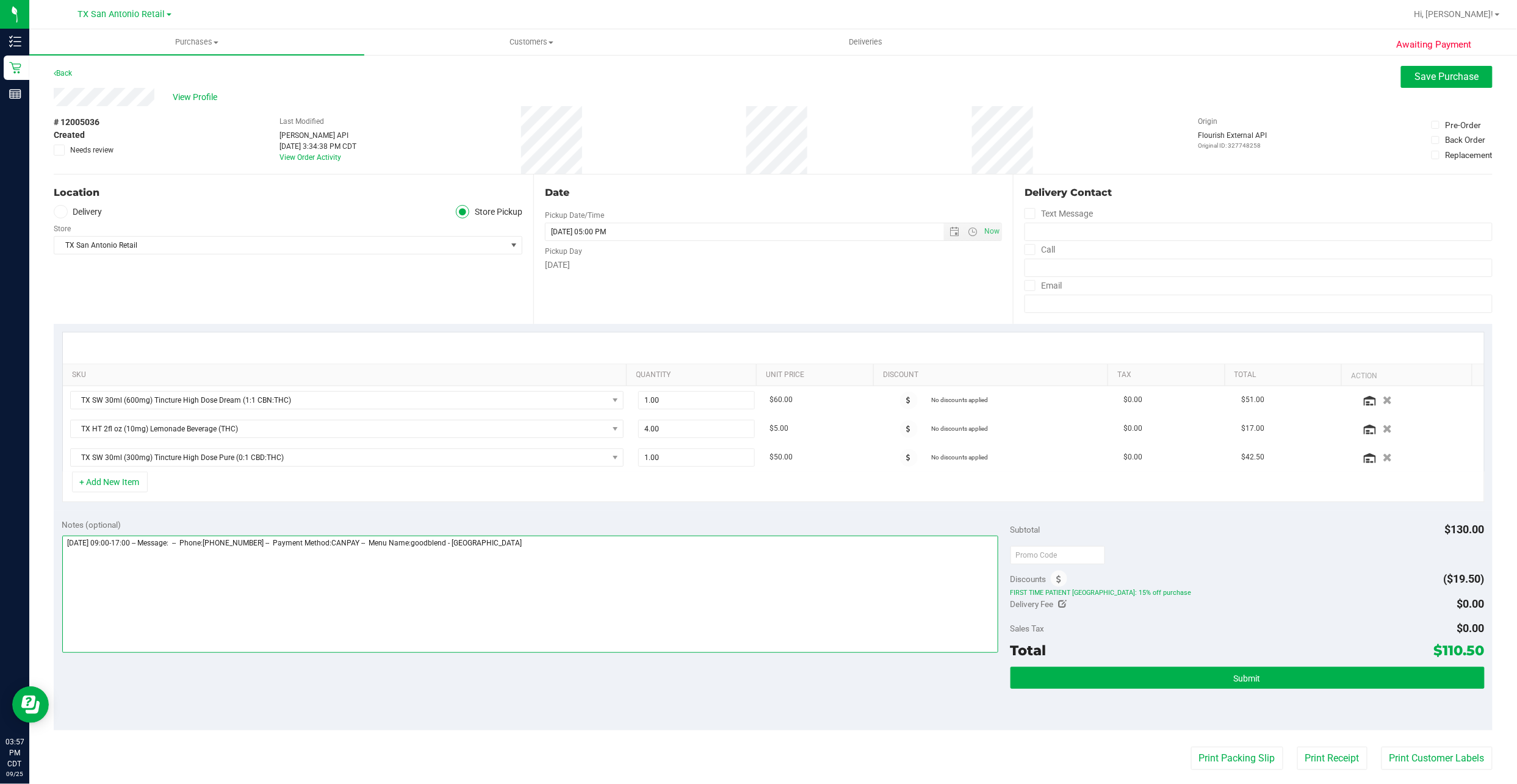
click at [693, 577] on textarea at bounding box center [530, 594] width 936 height 117
click at [569, 567] on textarea at bounding box center [530, 594] width 936 height 117
click at [567, 572] on textarea at bounding box center [530, 594] width 936 height 117
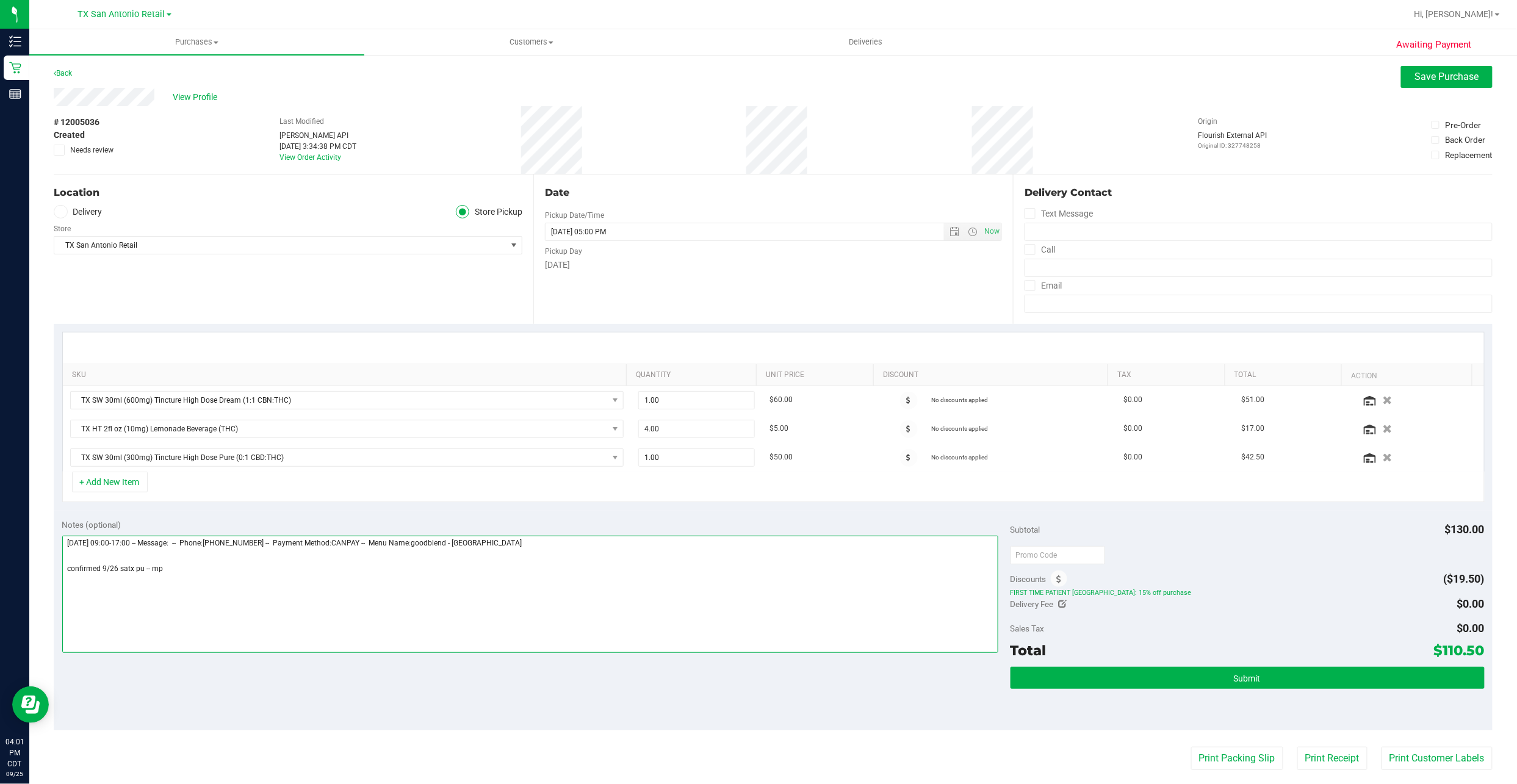
click at [567, 572] on textarea at bounding box center [530, 594] width 936 height 117
type textarea "Friday 09/26/2025 09:00-17:00 -- Message: -- Phone:9282350566 -- Payment Method…"
click at [89, 206] on label "Delivery" at bounding box center [78, 212] width 49 height 14
click at [0, 0] on input "Delivery" at bounding box center [0, 0] width 0 height 0
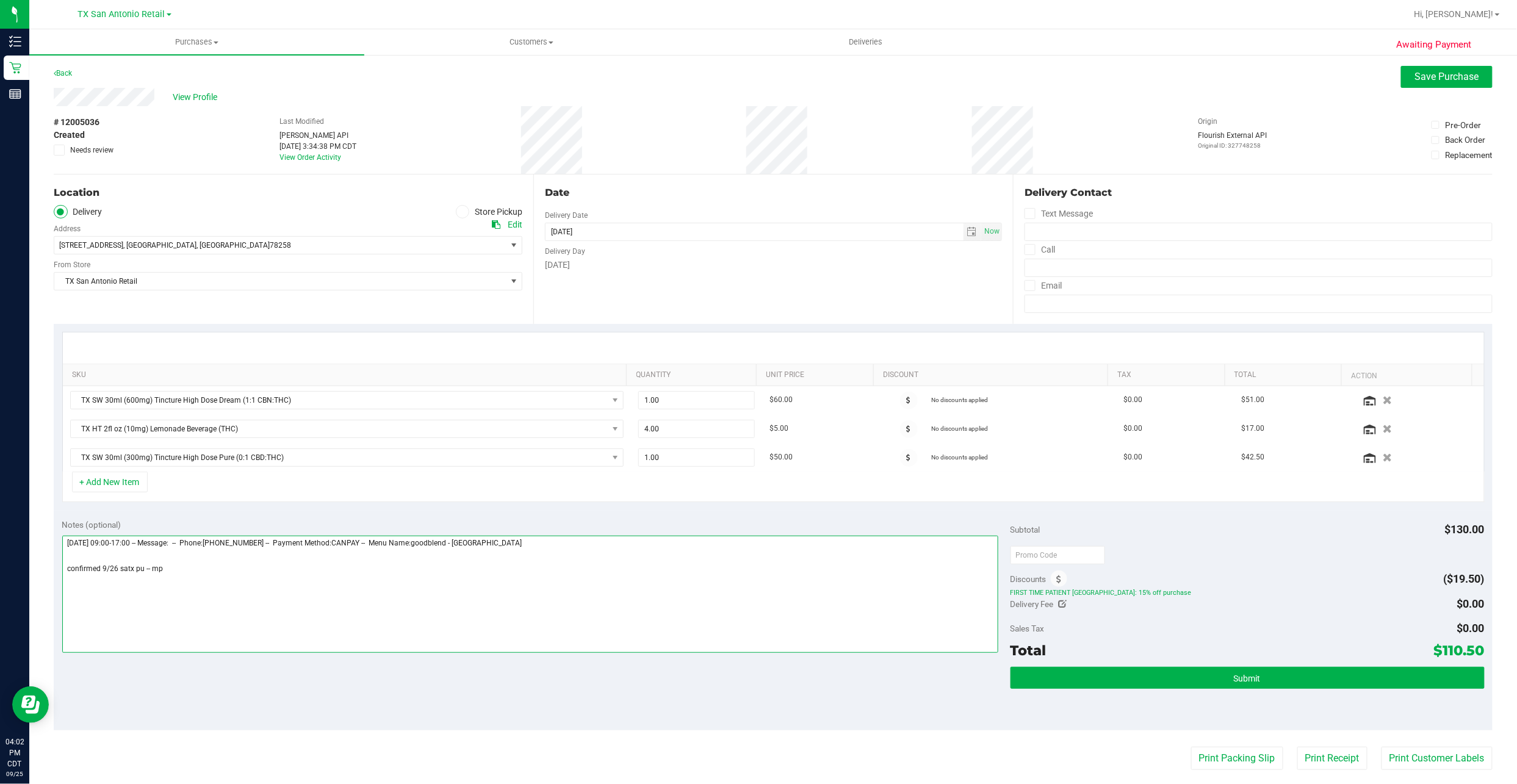
click at [216, 609] on textarea at bounding box center [530, 594] width 936 height 117
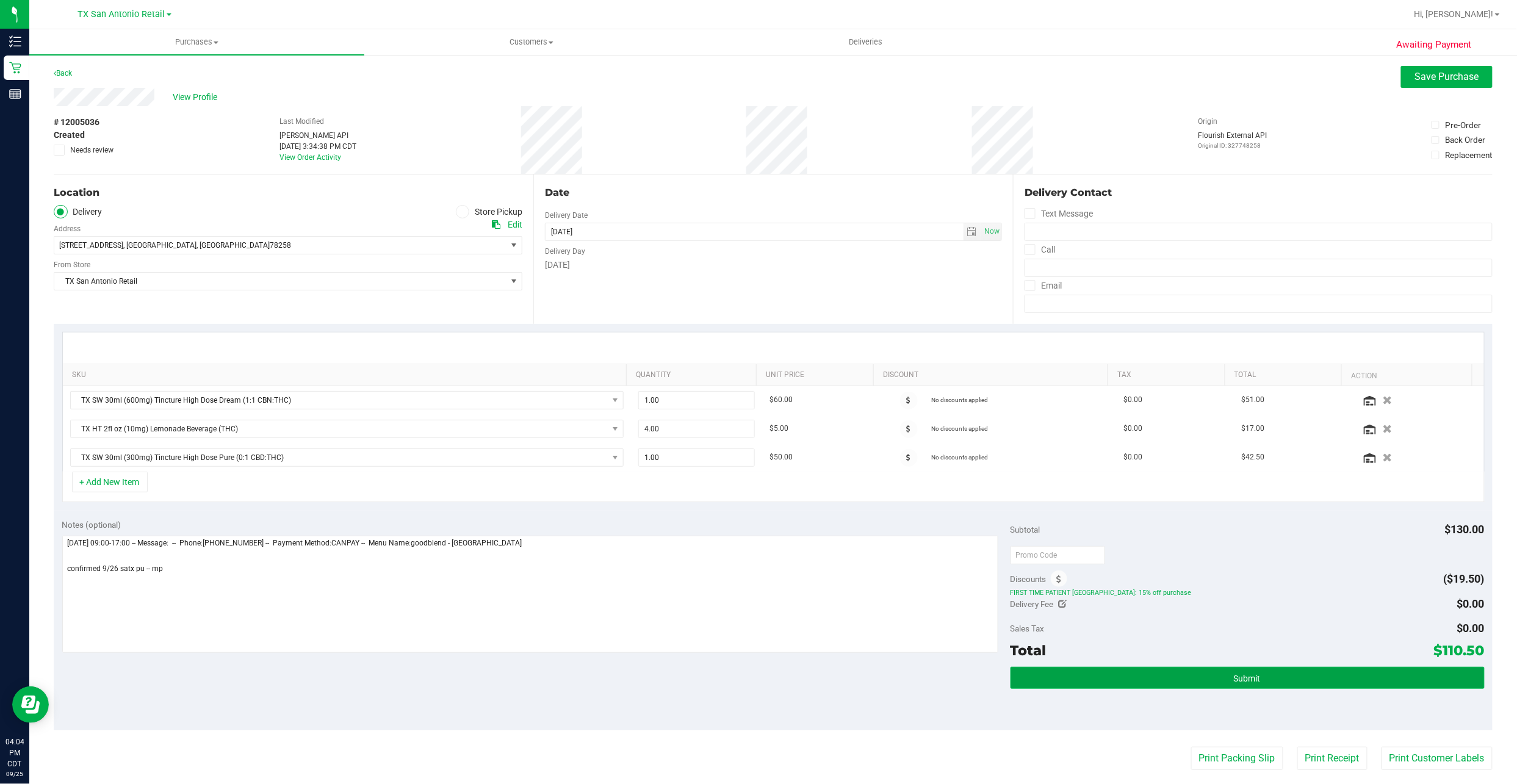
click at [1106, 677] on button "Submit" at bounding box center [1247, 677] width 474 height 22
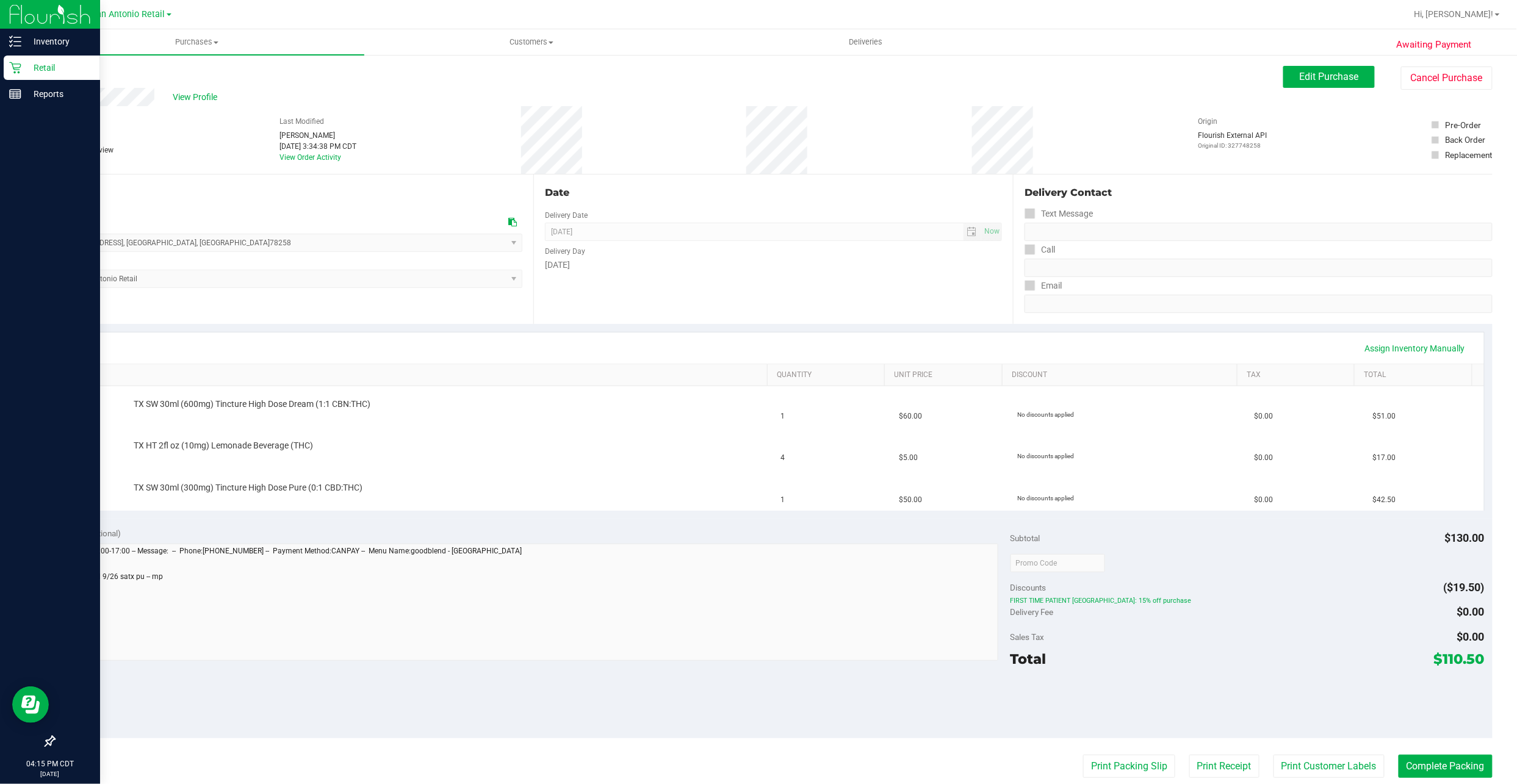
click at [23, 69] on p "Retail" at bounding box center [58, 68] width 73 height 15
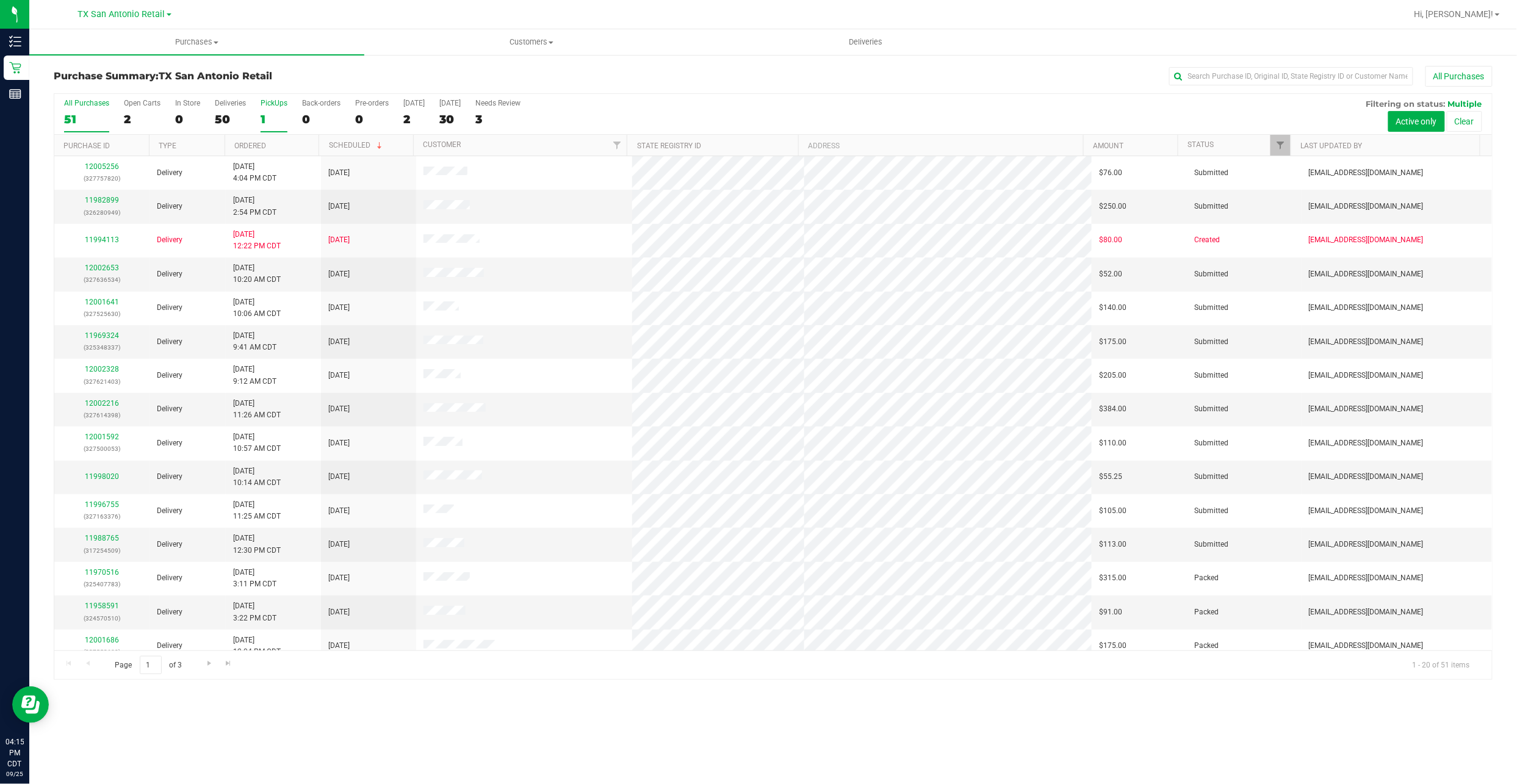
click at [265, 123] on div "1" at bounding box center [274, 119] width 27 height 14
click at [0, 0] on input "PickUps 1" at bounding box center [0, 0] width 0 height 0
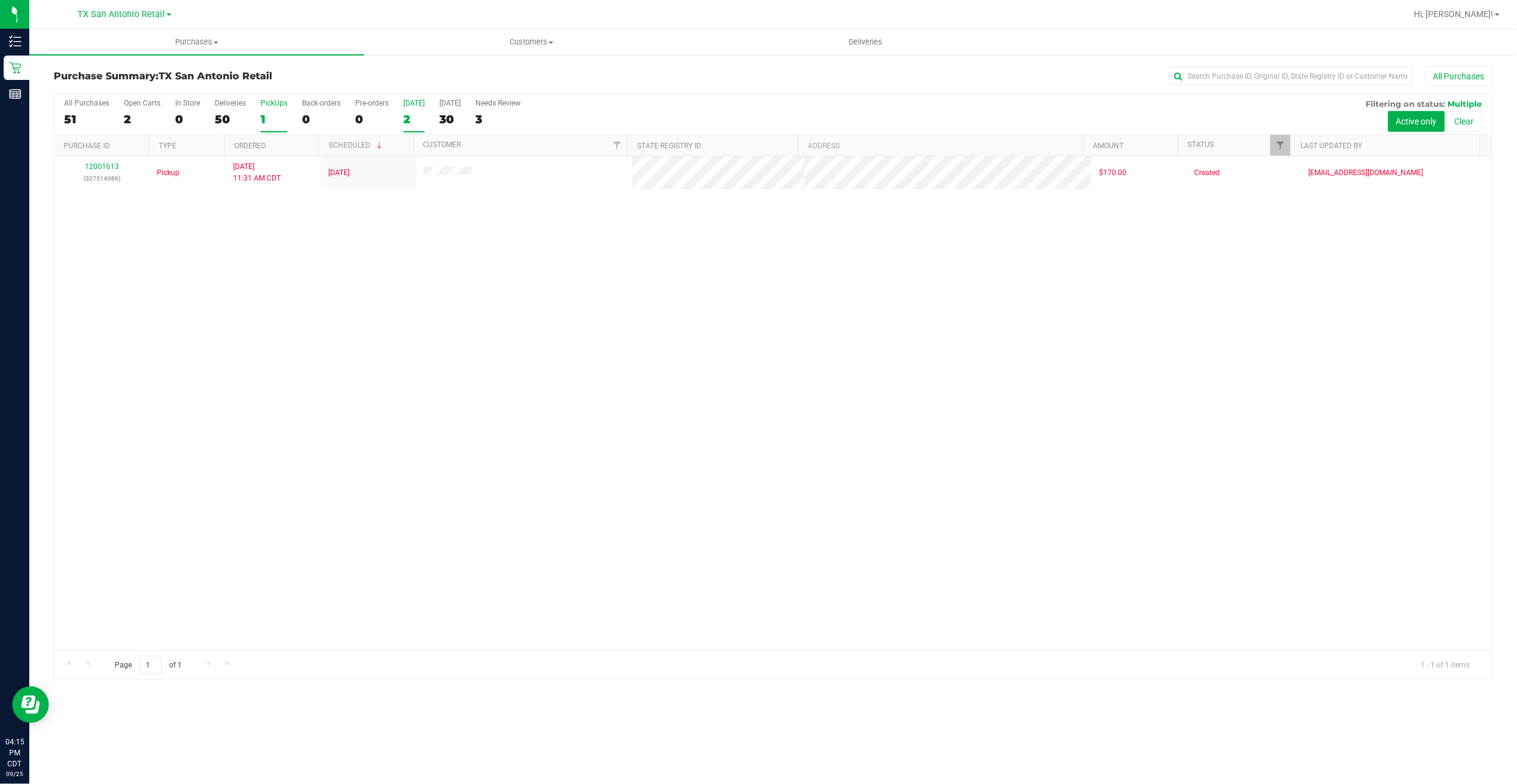
click at [409, 103] on div "[DATE]" at bounding box center [414, 103] width 21 height 9
click at [0, 0] on input "Today 2" at bounding box center [0, 0] width 0 height 0
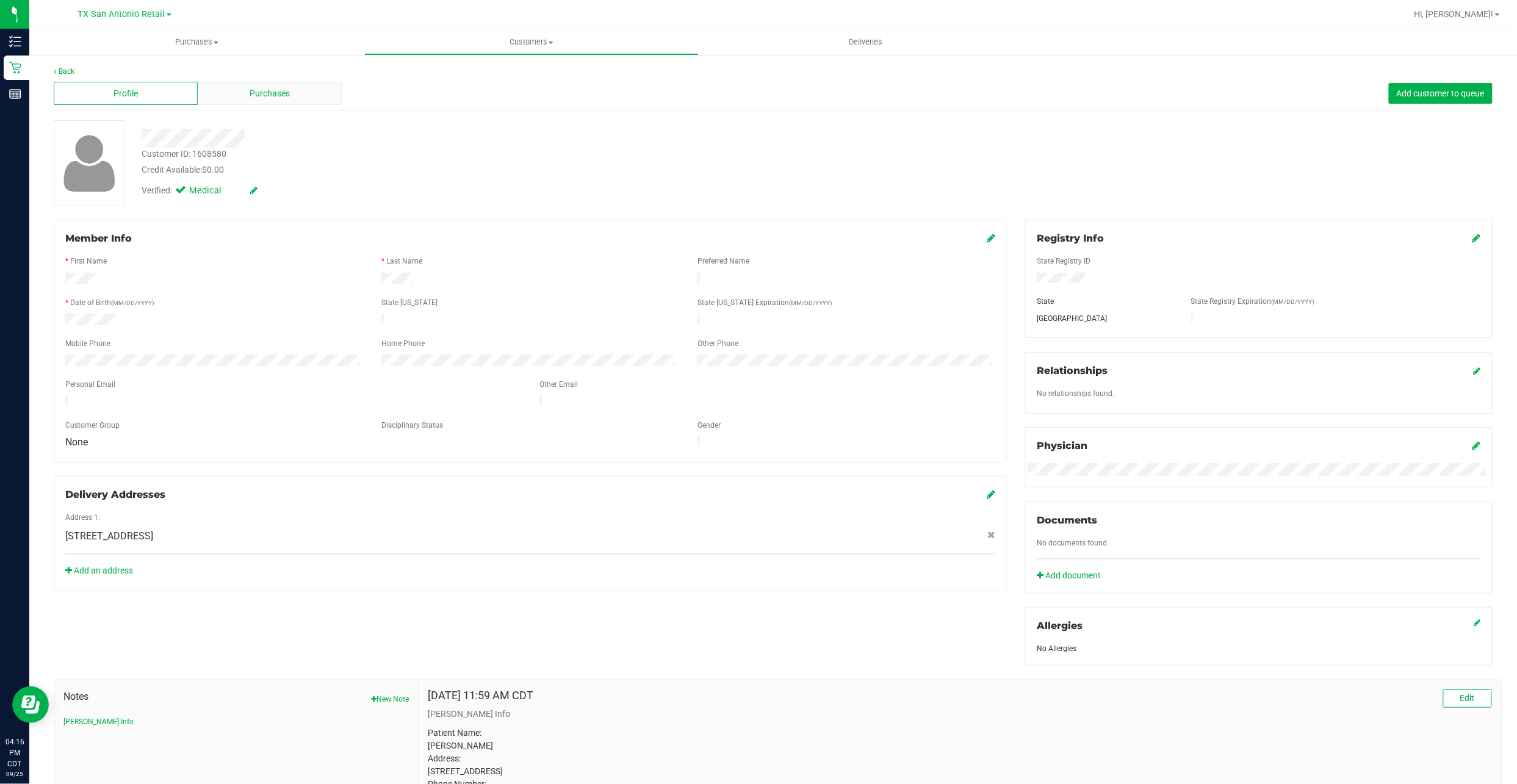
click at [249, 97] on span "Purchases" at bounding box center [270, 93] width 40 height 13
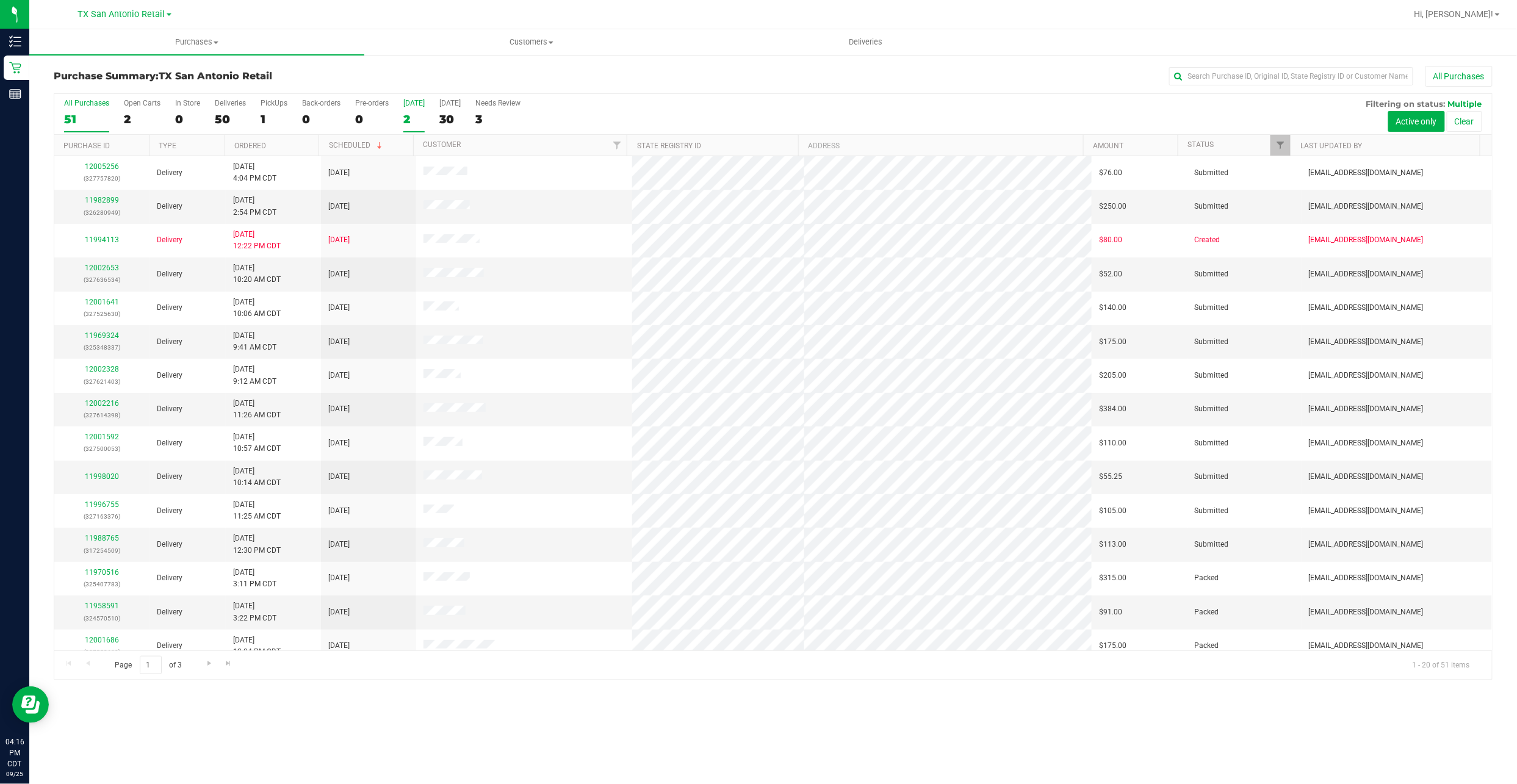
click at [403, 103] on div "[DATE]" at bounding box center [414, 103] width 21 height 9
click at [0, 0] on input "Today 2" at bounding box center [0, 0] width 0 height 0
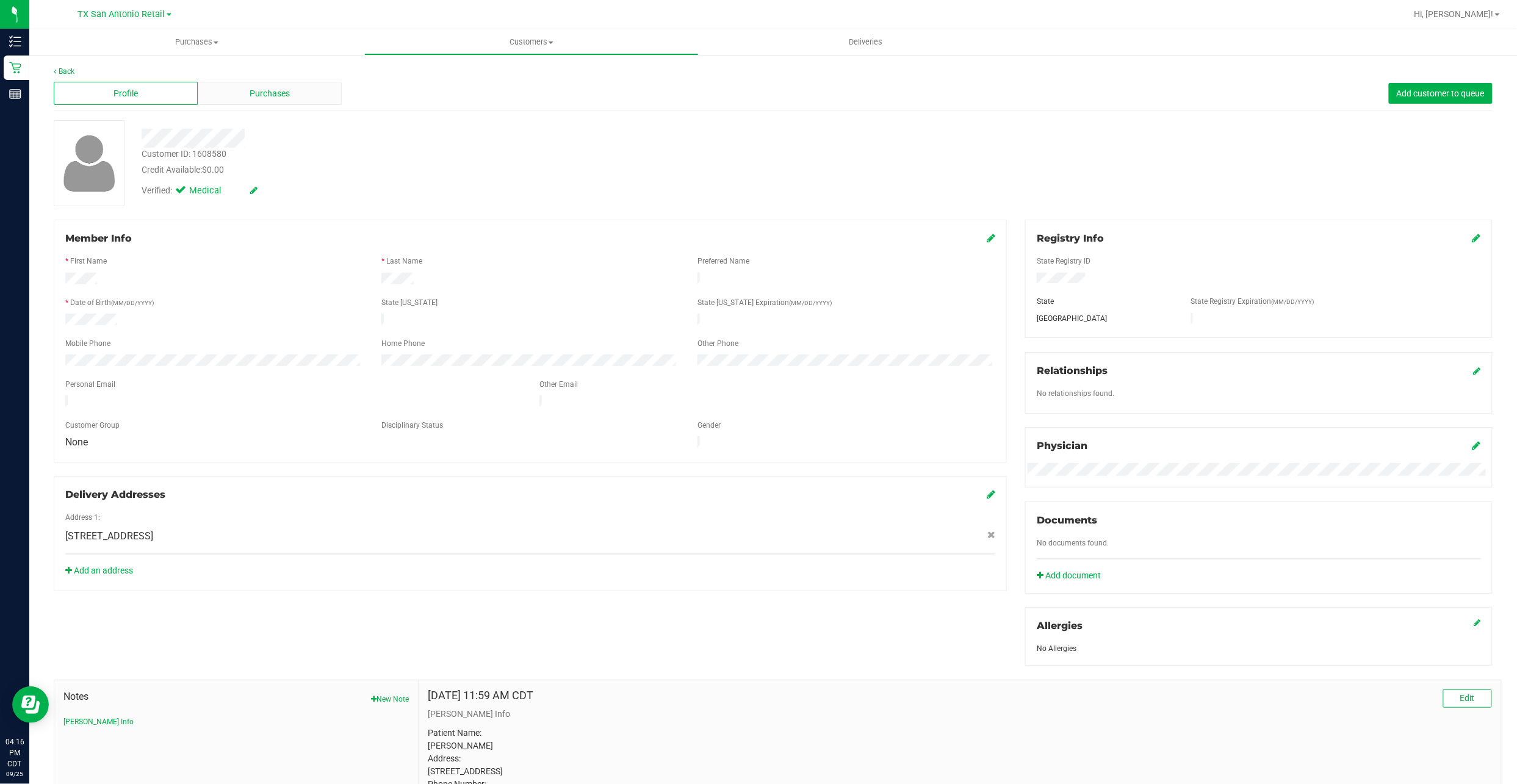
click at [264, 98] on span "Purchases" at bounding box center [270, 93] width 40 height 13
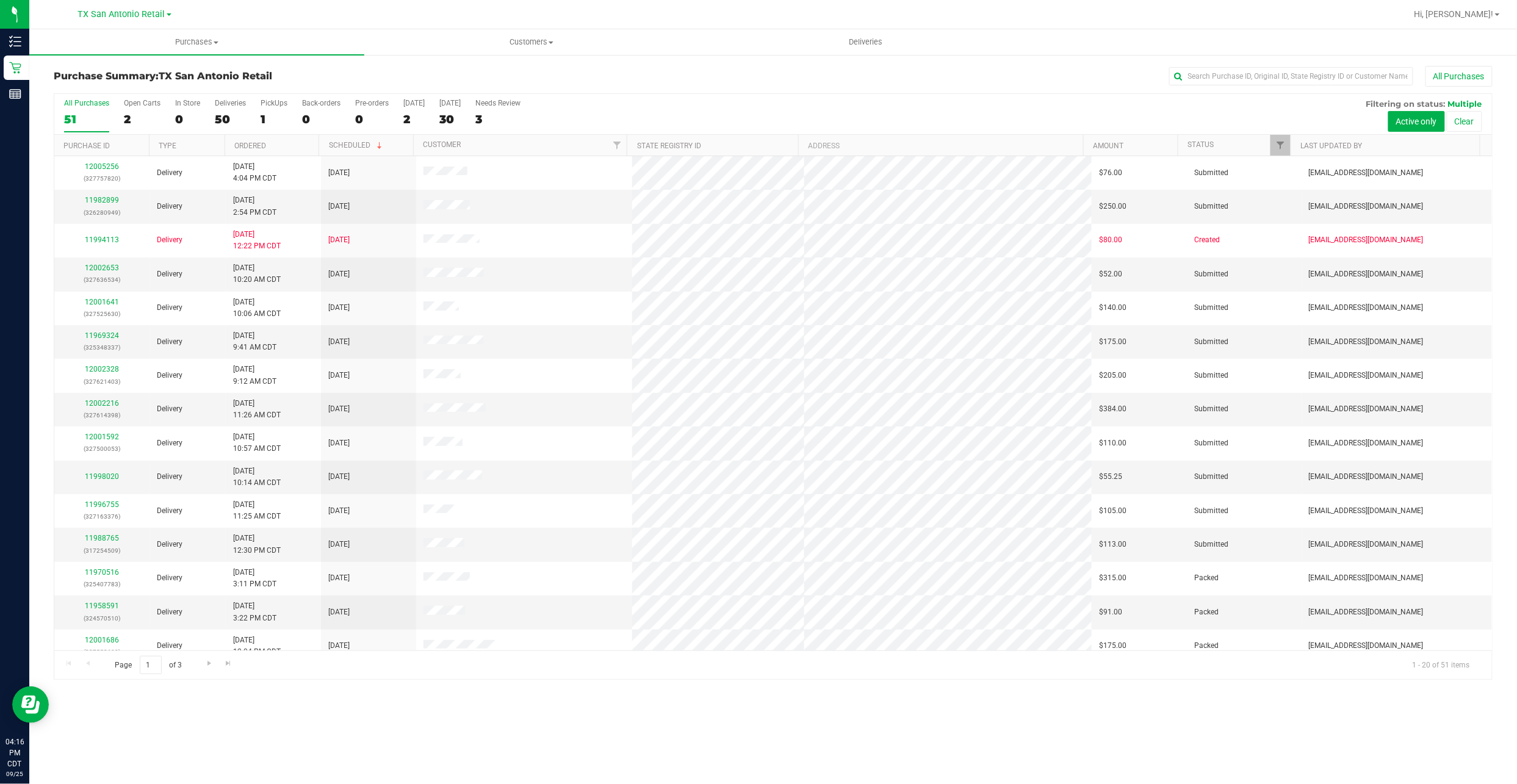
click at [402, 98] on div "All Purchases 51 Open Carts 2 In Store 0 Deliveries 50 PickUps 1 Back-orders 0 …" at bounding box center [773, 99] width 1438 height 10
click at [411, 101] on div "[DATE]" at bounding box center [414, 103] width 21 height 9
click at [0, 0] on input "Today 2" at bounding box center [0, 0] width 0 height 0
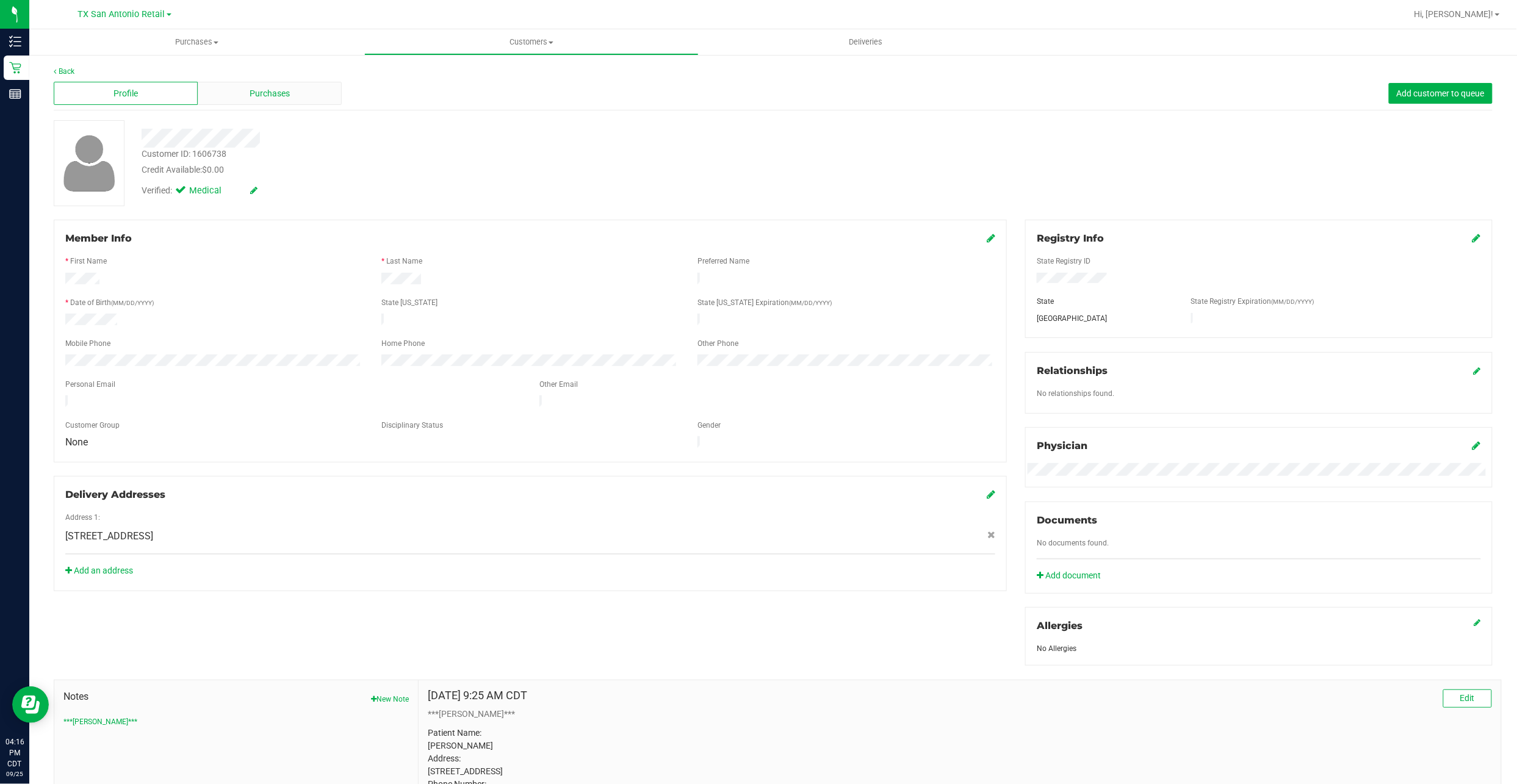
click at [281, 98] on span "Purchases" at bounding box center [270, 93] width 40 height 13
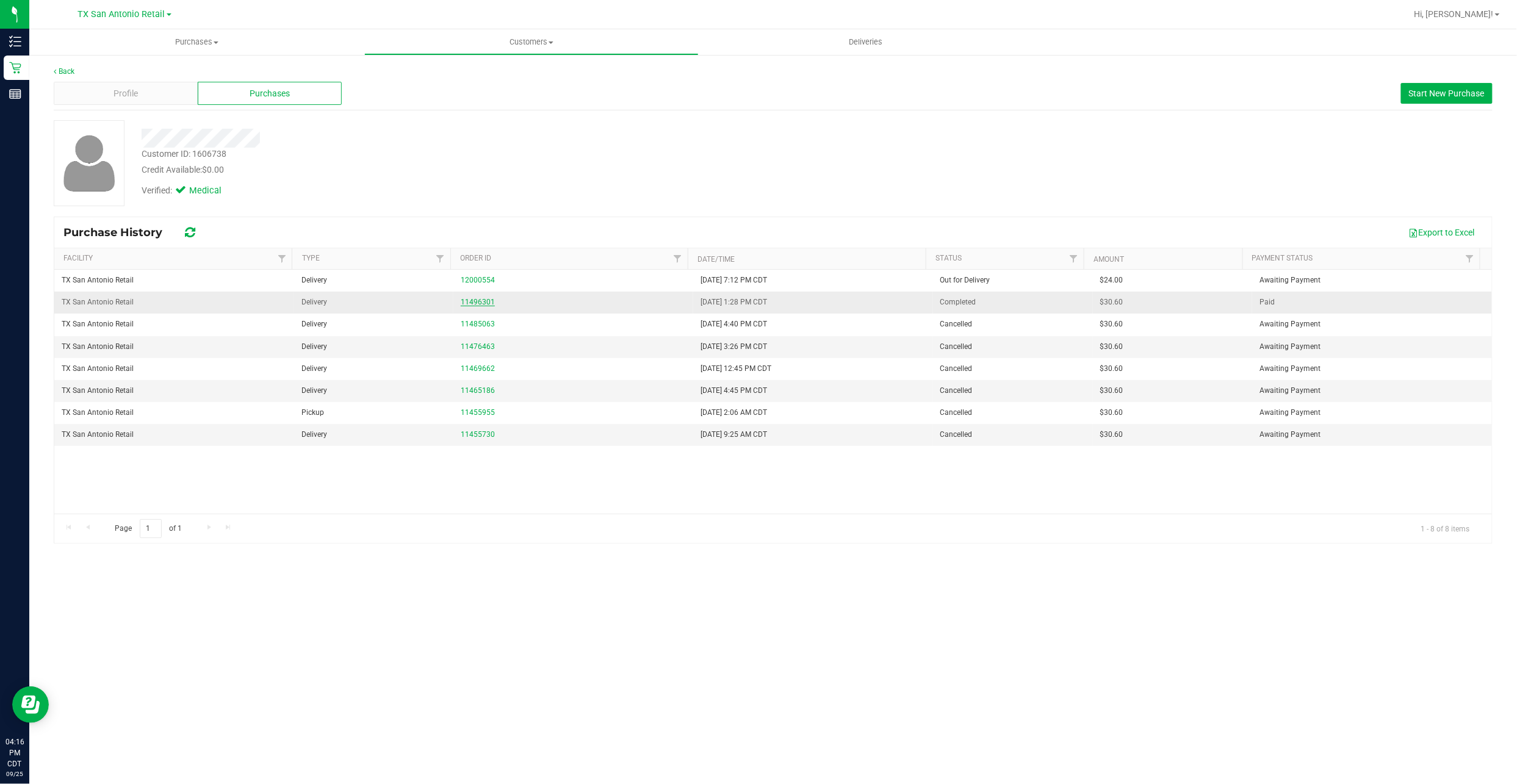
click at [472, 306] on link "11496301" at bounding box center [477, 302] width 34 height 9
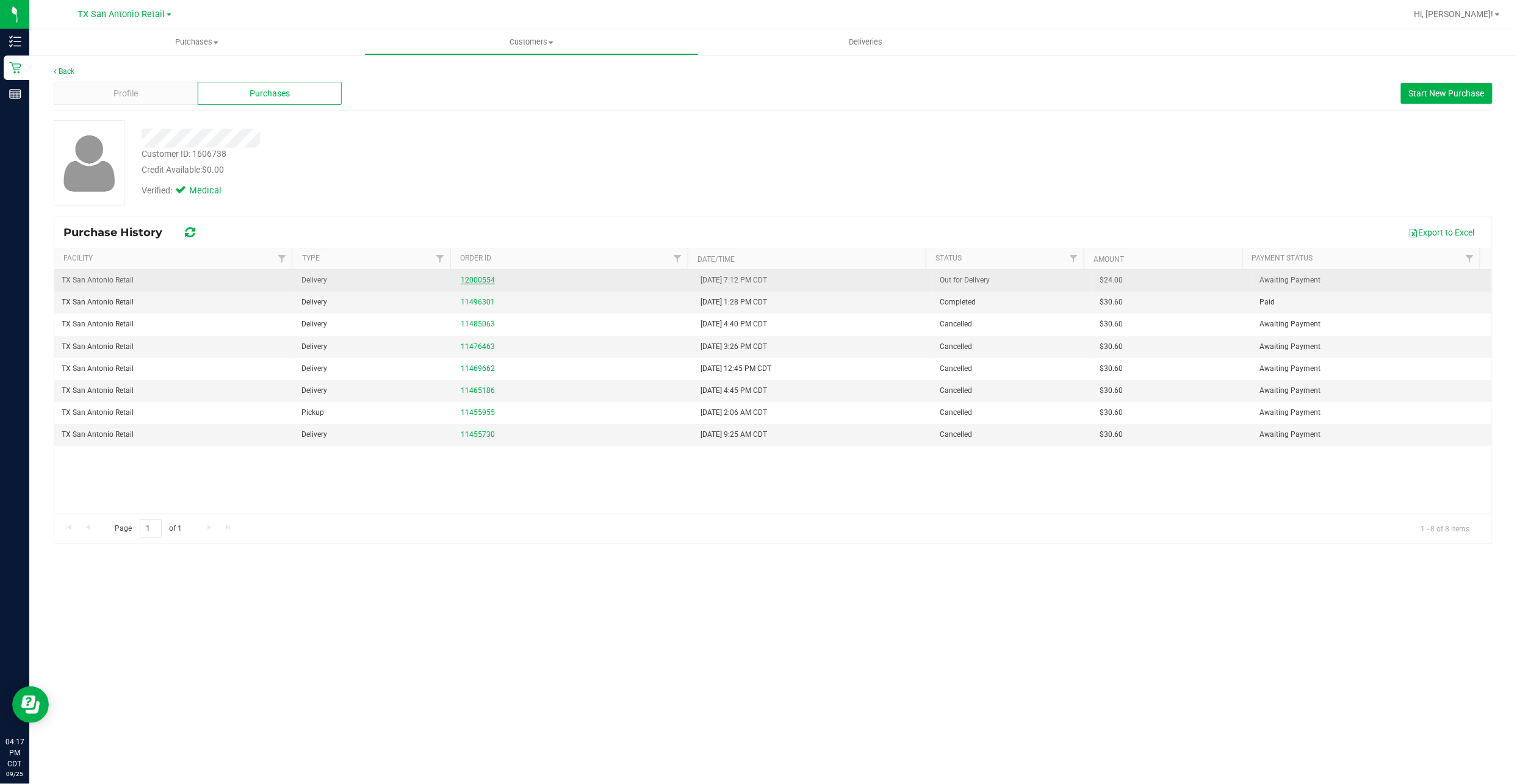
click at [478, 281] on link "12000554" at bounding box center [477, 280] width 34 height 9
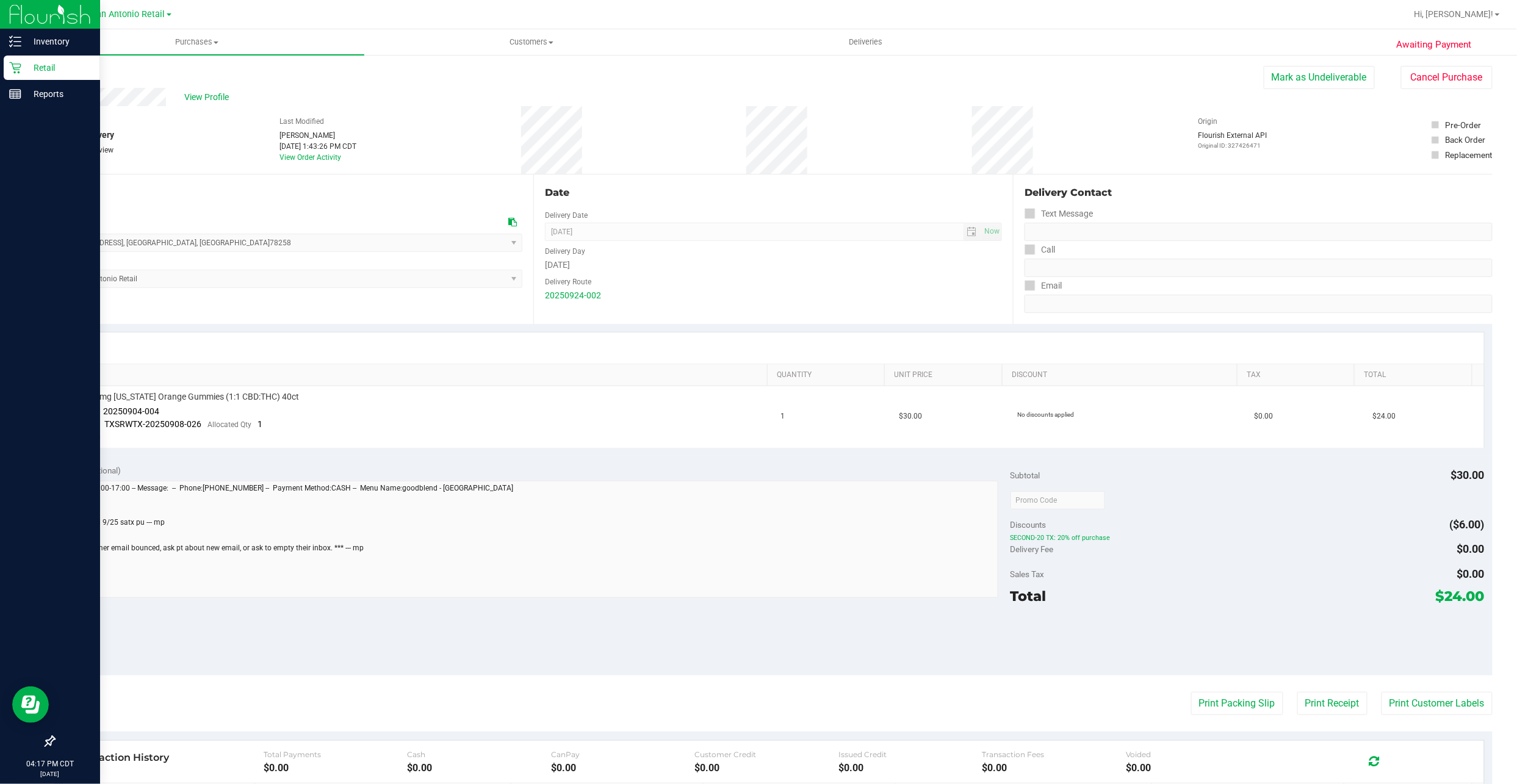
click at [23, 70] on p "Retail" at bounding box center [58, 68] width 73 height 15
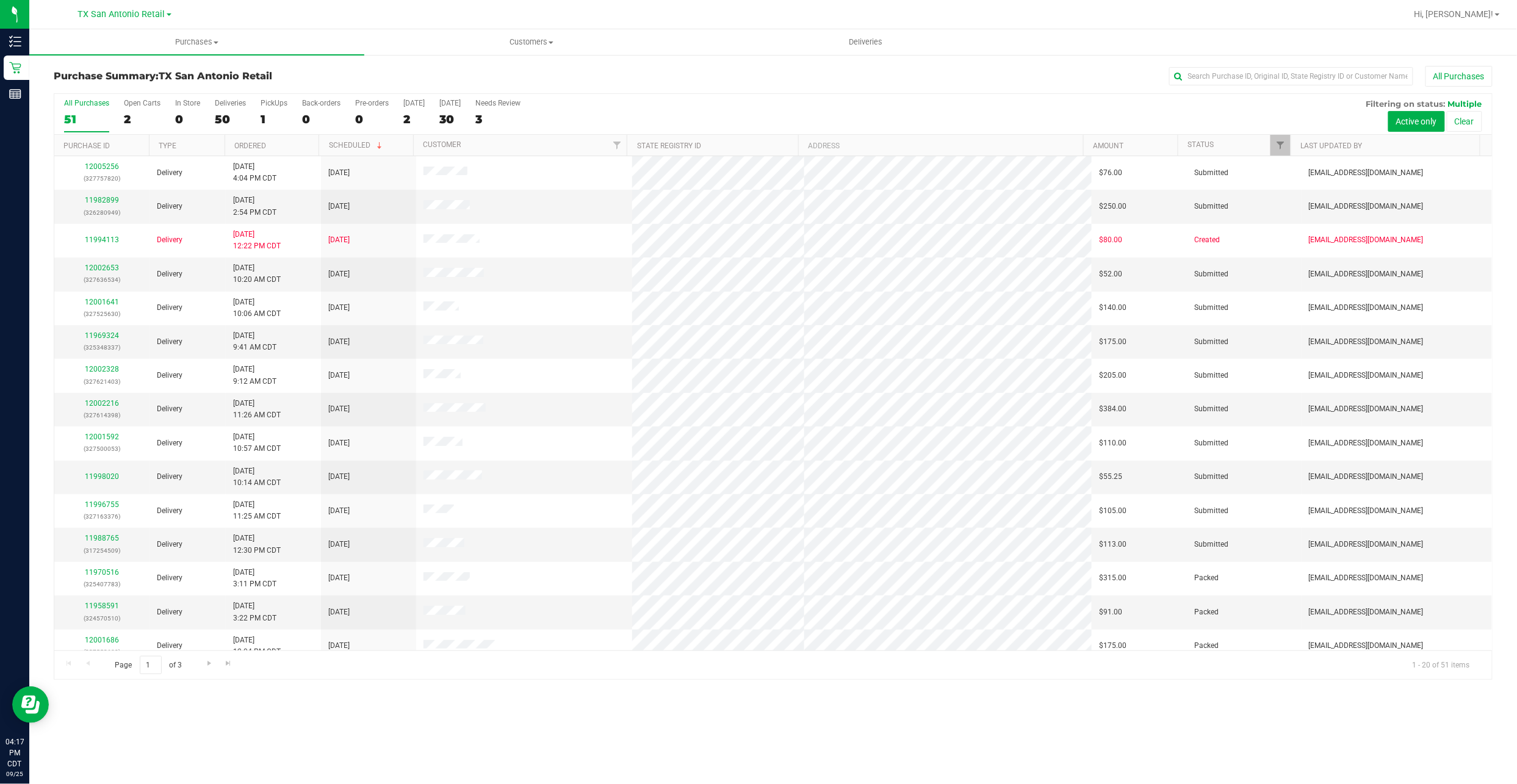
click at [402, 99] on div "All Purchases 51 Open Carts 2 In Store 0 Deliveries 50 PickUps 1 Back-orders 0 …" at bounding box center [773, 99] width 1438 height 10
click at [409, 110] on label "Today 2" at bounding box center [414, 115] width 21 height 34
click at [0, 0] on input "Today 2" at bounding box center [0, 0] width 0 height 0
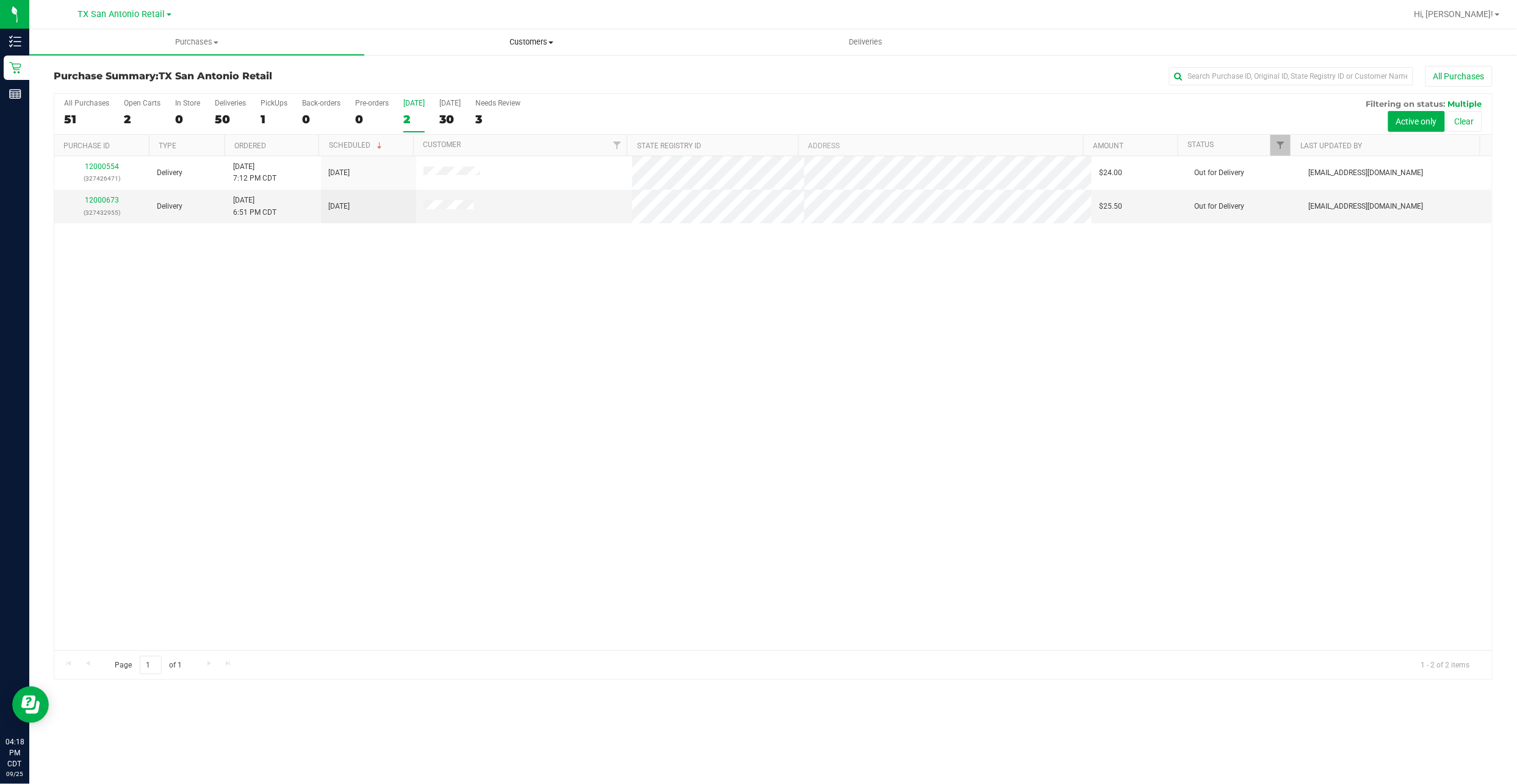
click at [516, 47] on span "Customers" at bounding box center [532, 42] width 334 height 11
click at [504, 69] on li "All customers" at bounding box center [531, 74] width 335 height 15
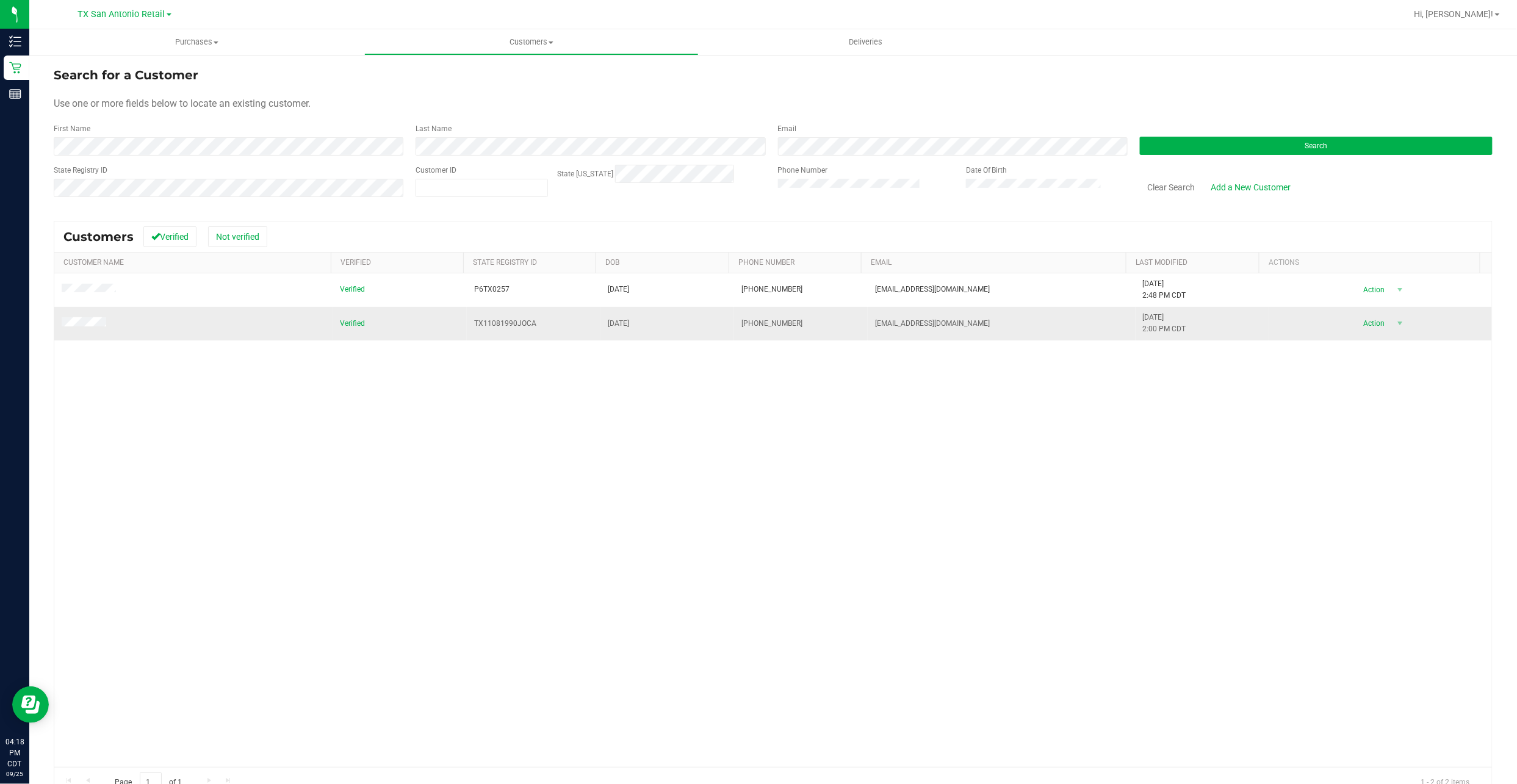
click at [67, 318] on td at bounding box center [194, 323] width 279 height 33
click at [69, 329] on span at bounding box center [86, 323] width 48 height 13
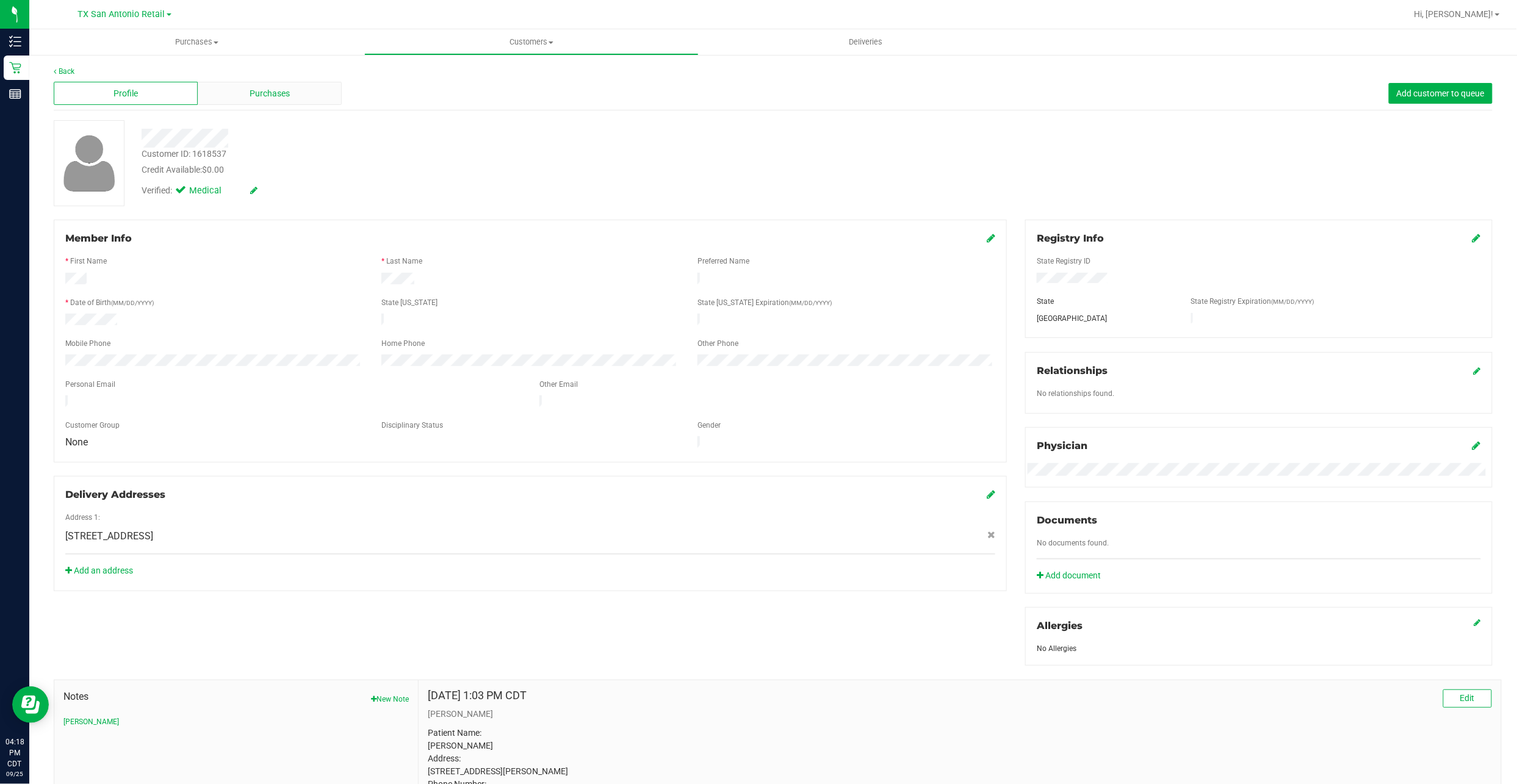
click at [265, 91] on span "Purchases" at bounding box center [270, 93] width 40 height 13
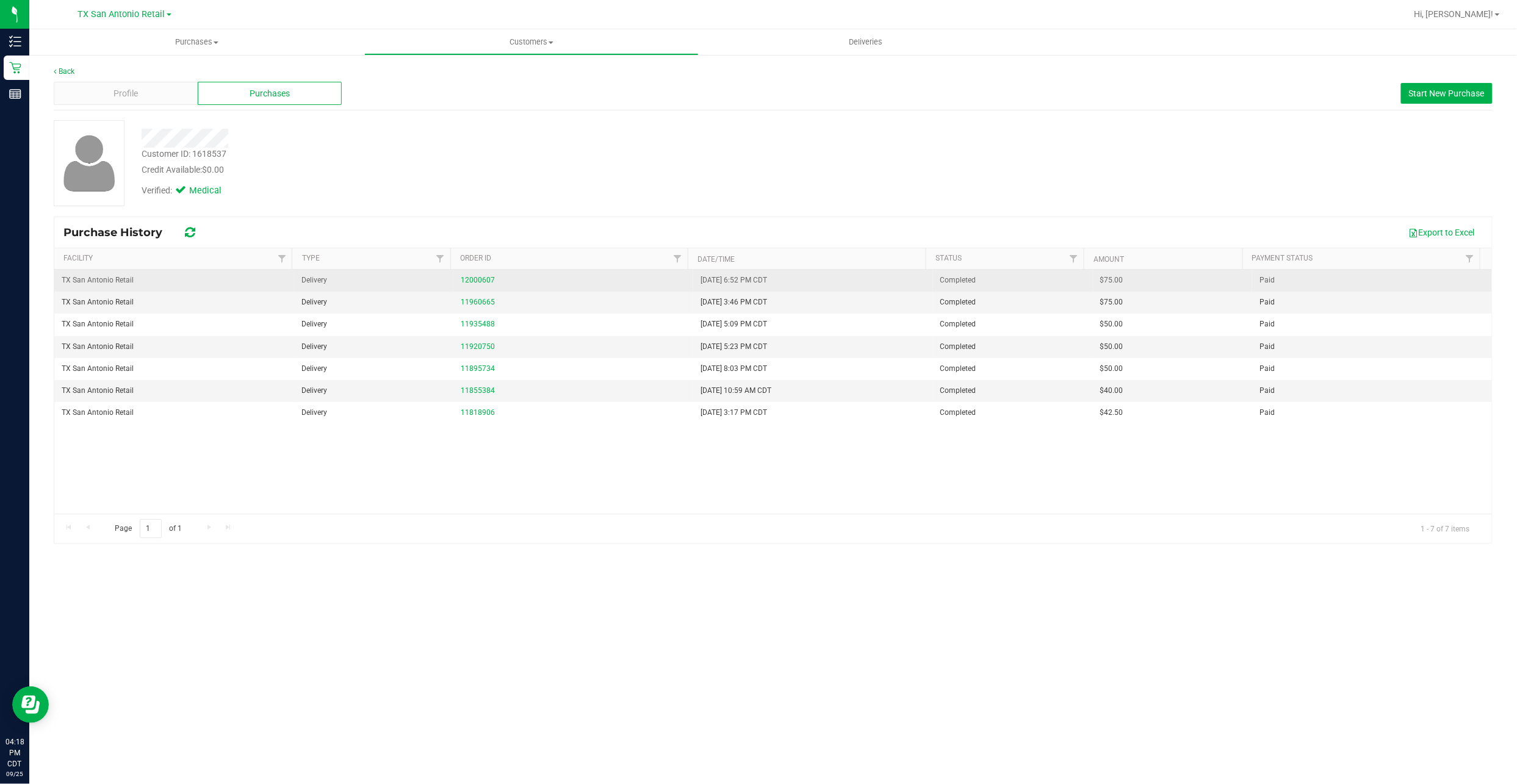
click at [457, 274] on td "12000607" at bounding box center [573, 280] width 240 height 22
click at [464, 276] on link "12000607" at bounding box center [477, 280] width 34 height 9
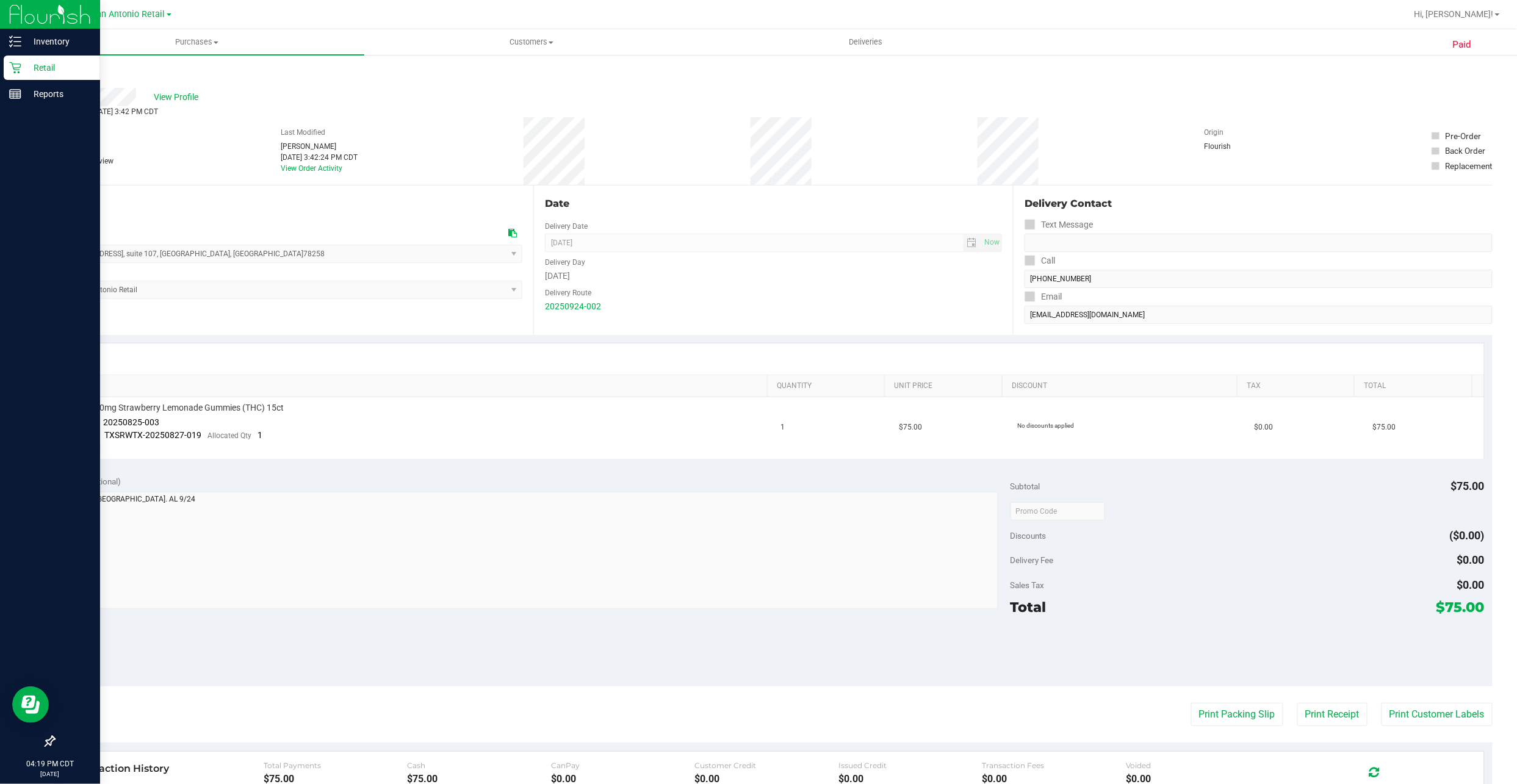
click at [45, 73] on p "Retail" at bounding box center [58, 68] width 73 height 15
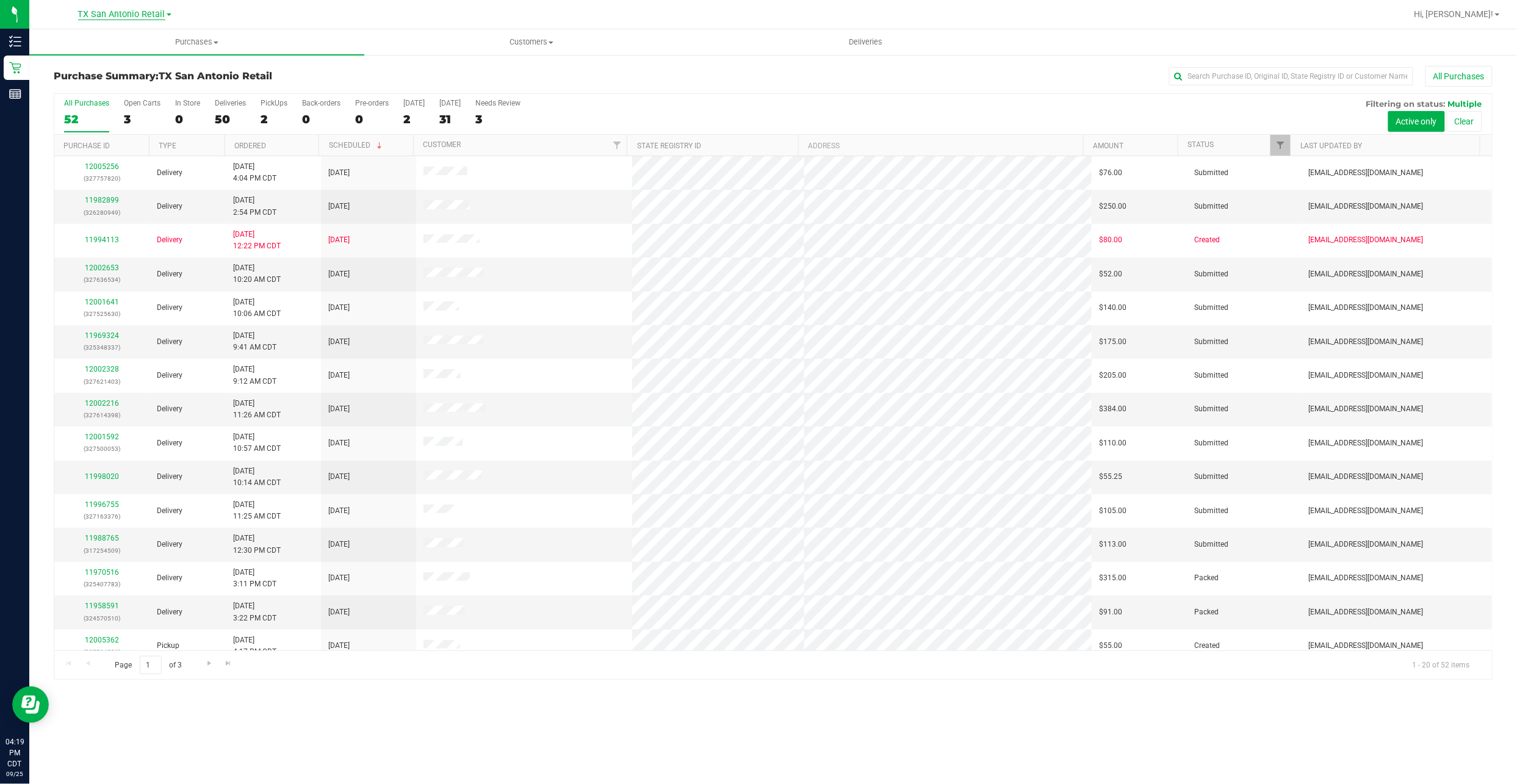
click at [145, 15] on span "TX San Antonio Retail" at bounding box center [121, 15] width 87 height 11
click at [137, 43] on link "TX Austin [GEOGRAPHIC_DATA]" at bounding box center [125, 43] width 178 height 17
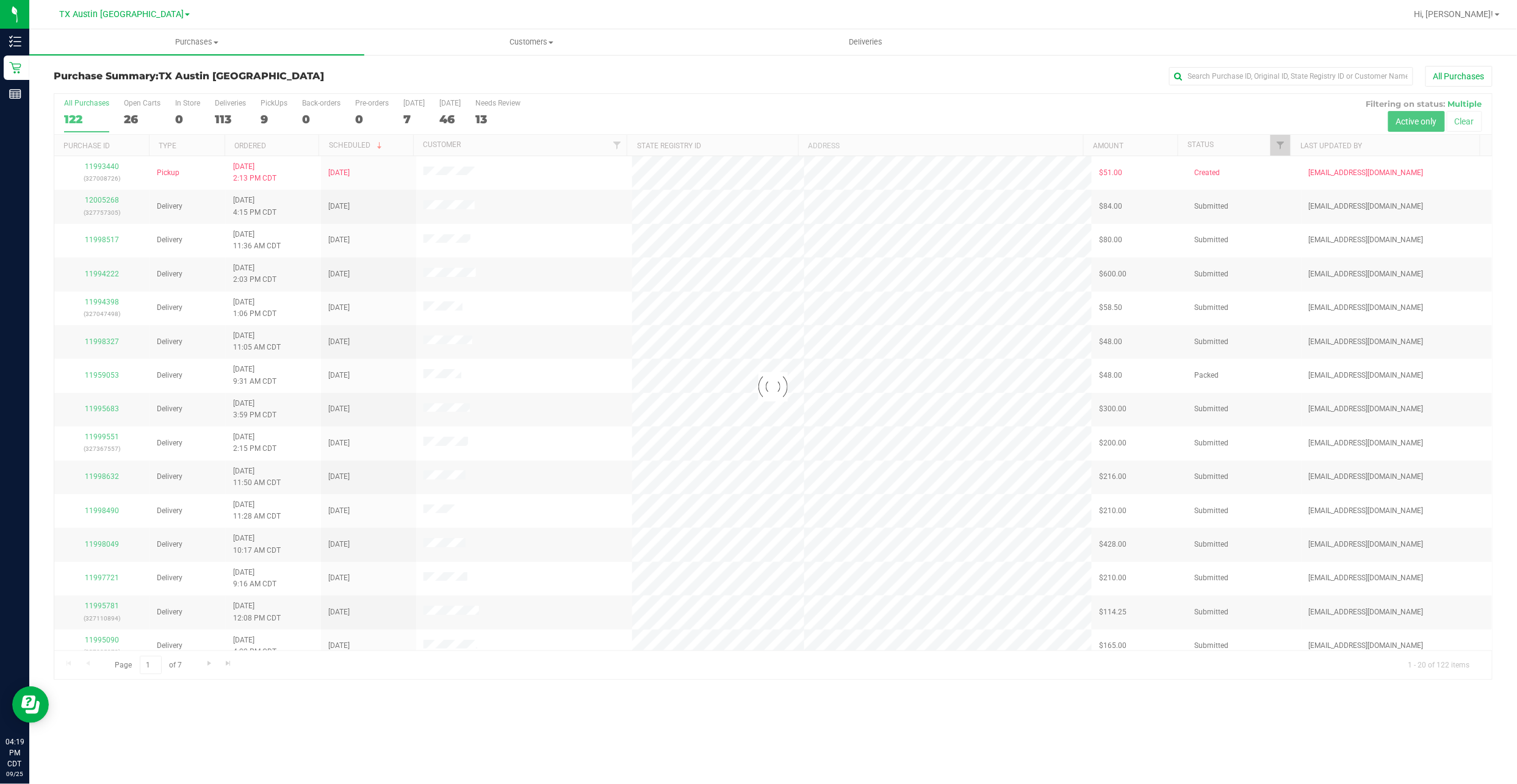
click at [265, 116] on div at bounding box center [773, 386] width 1438 height 585
click at [266, 121] on div "9" at bounding box center [274, 119] width 27 height 14
click at [0, 0] on input "PickUps 9" at bounding box center [0, 0] width 0 height 0
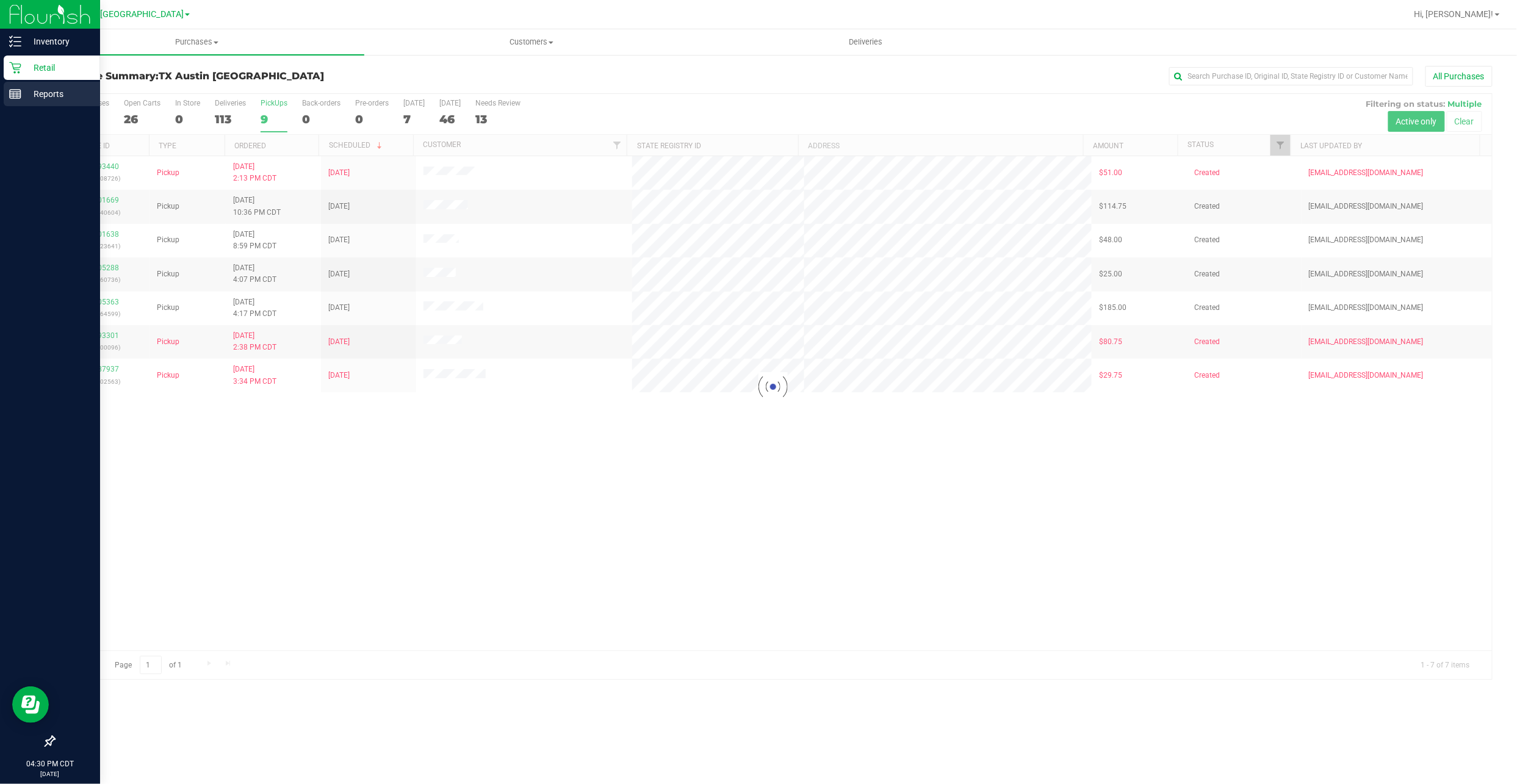
click at [32, 95] on p "Reports" at bounding box center [58, 94] width 73 height 15
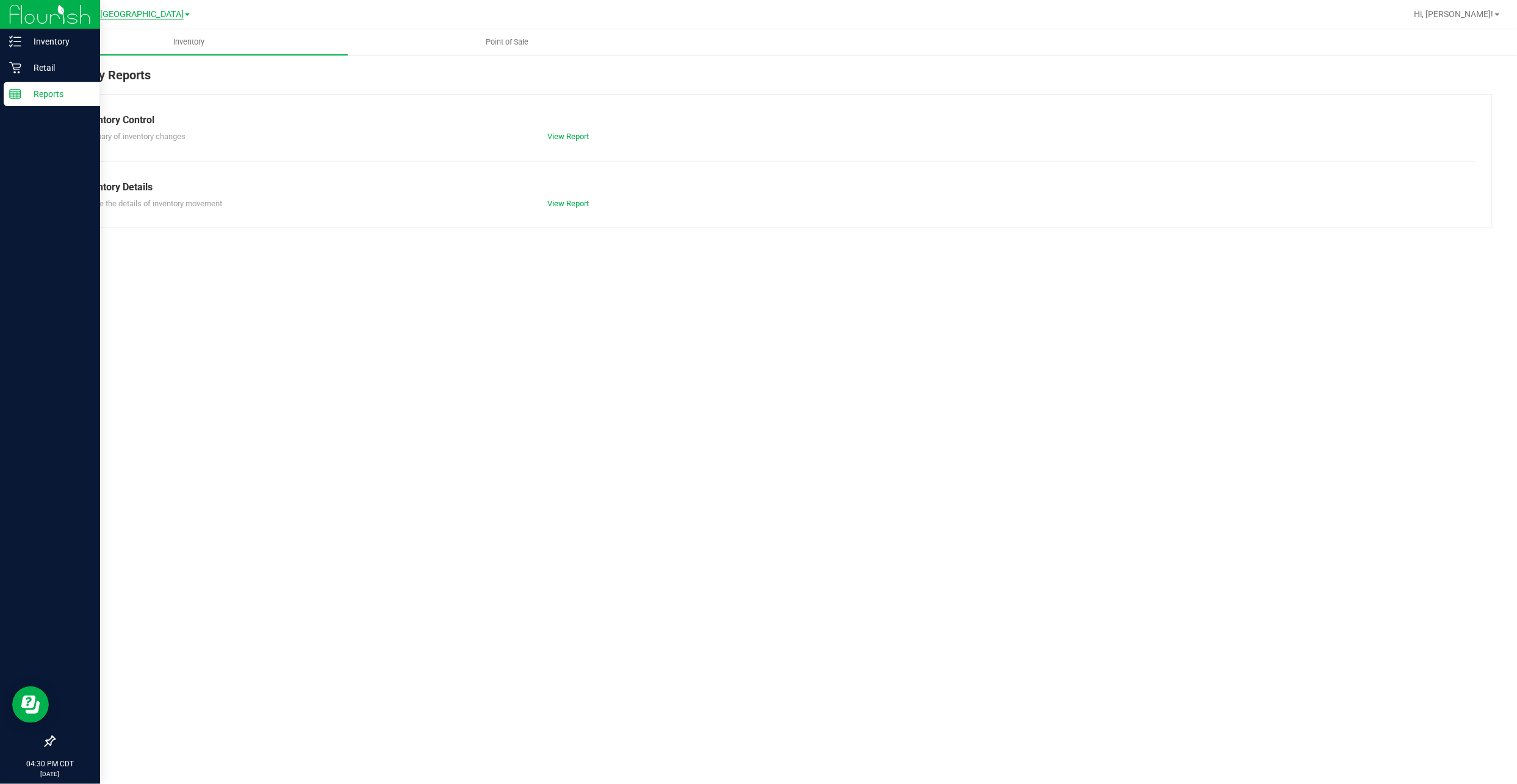
click at [118, 16] on span "TX Austin [GEOGRAPHIC_DATA]" at bounding box center [121, 15] width 125 height 11
click at [127, 57] on link "TX San Antonio Retail" at bounding box center [125, 59] width 178 height 17
click at [547, 44] on span "Point of Sale" at bounding box center [531, 42] width 76 height 11
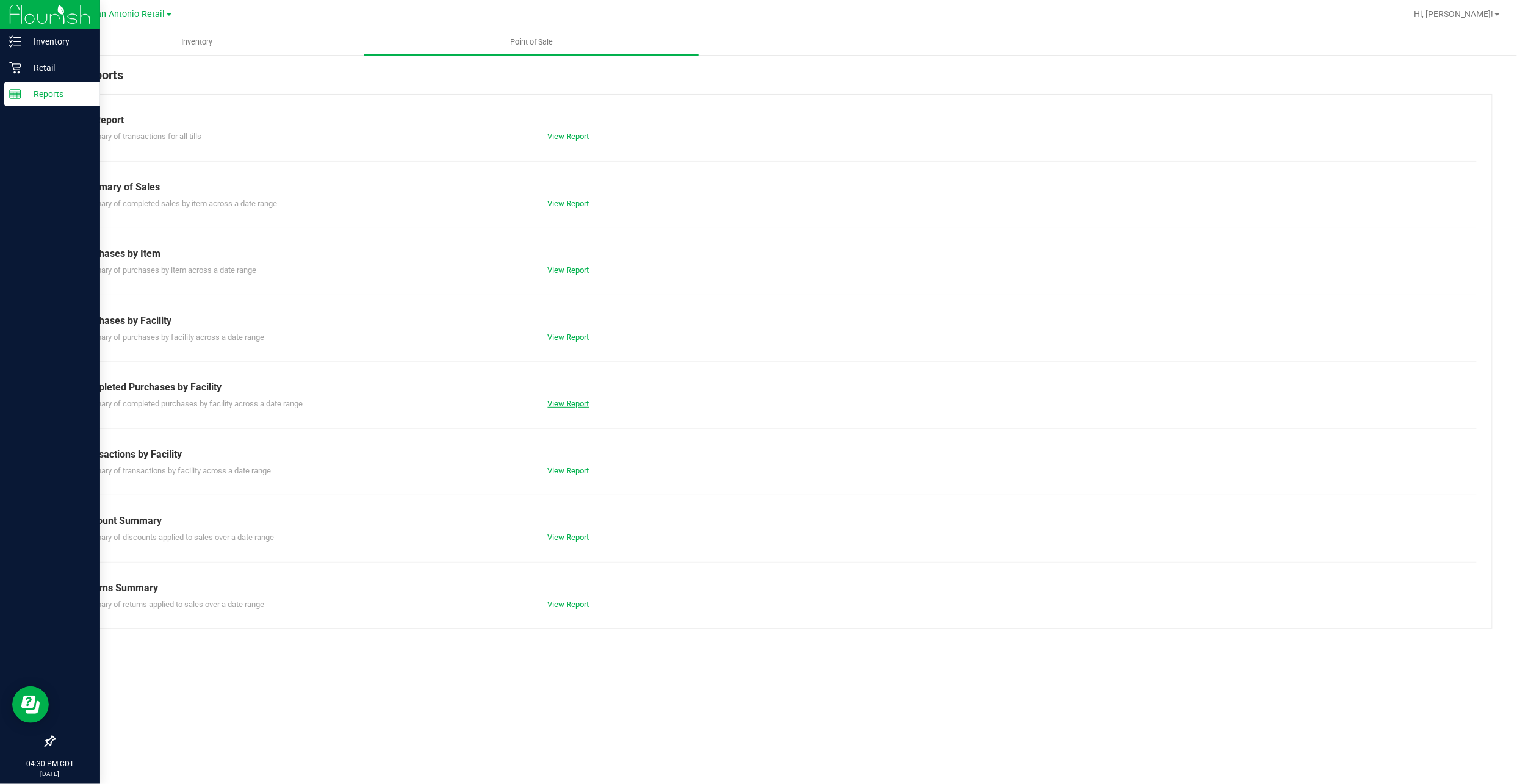
click at [572, 399] on link "View Report" at bounding box center [569, 404] width 42 height 9
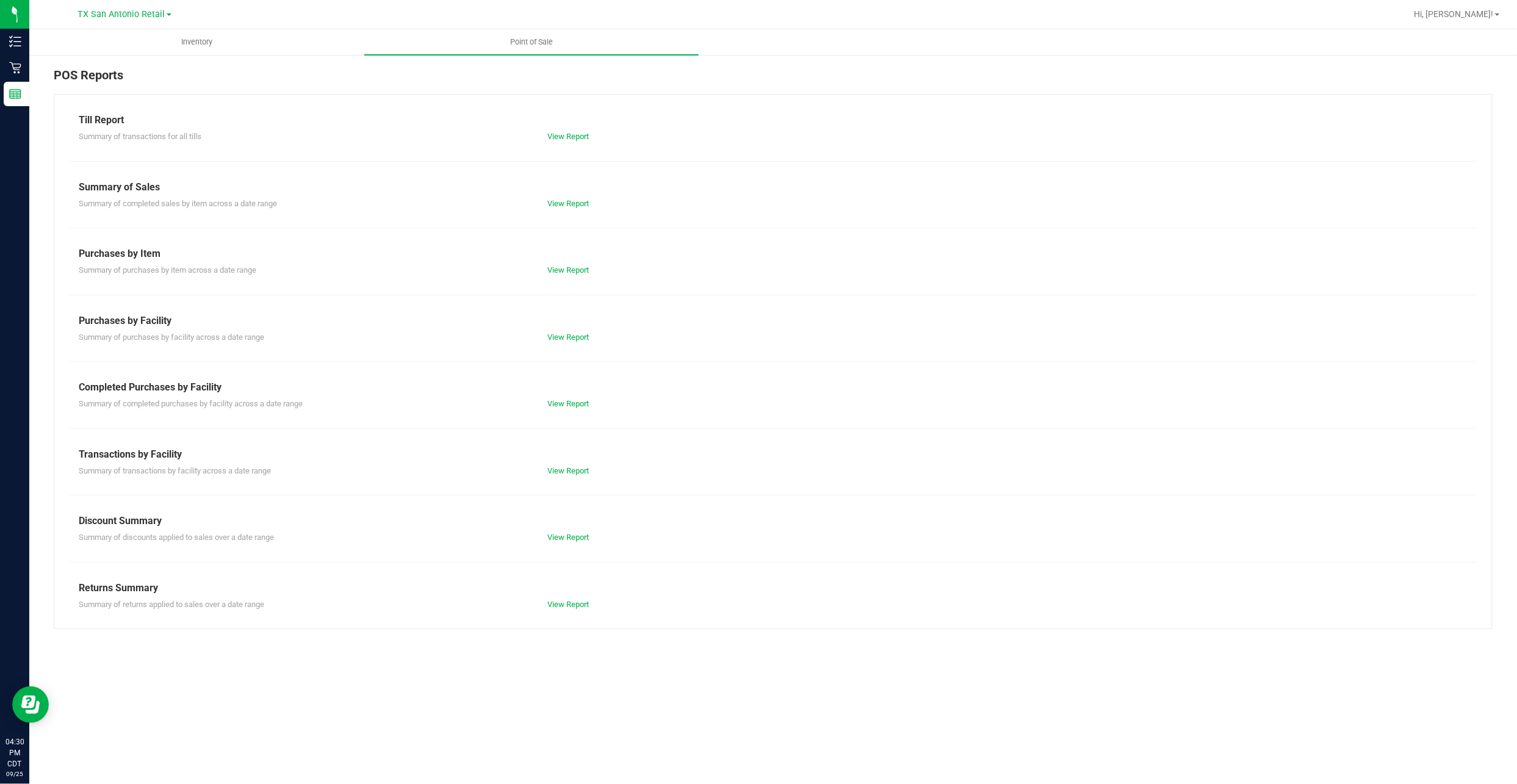
click at [581, 142] on div "View Report" at bounding box center [773, 137] width 469 height 12
click at [582, 138] on link "View Report" at bounding box center [569, 137] width 42 height 9
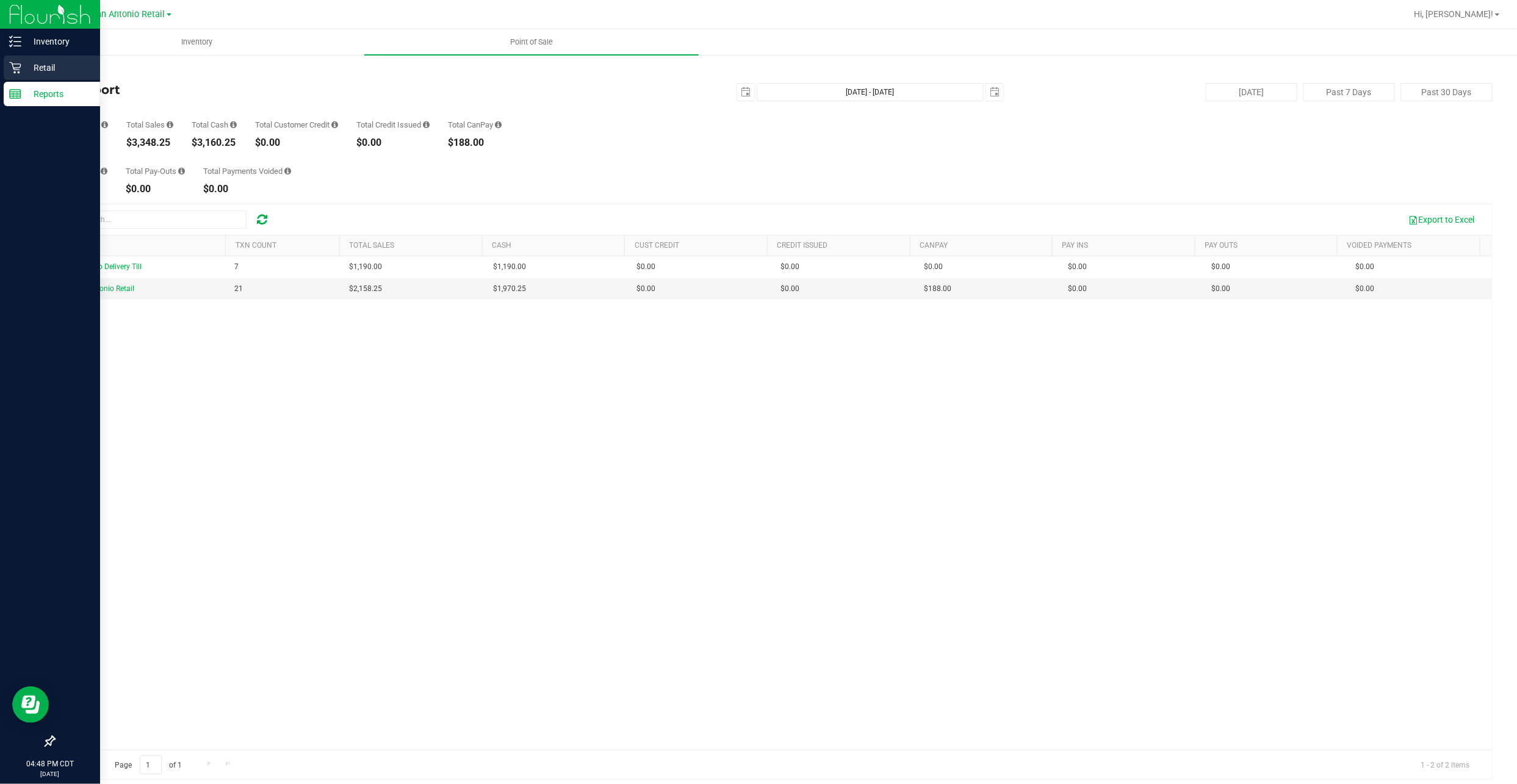
click at [24, 74] on p "Retail" at bounding box center [58, 68] width 73 height 15
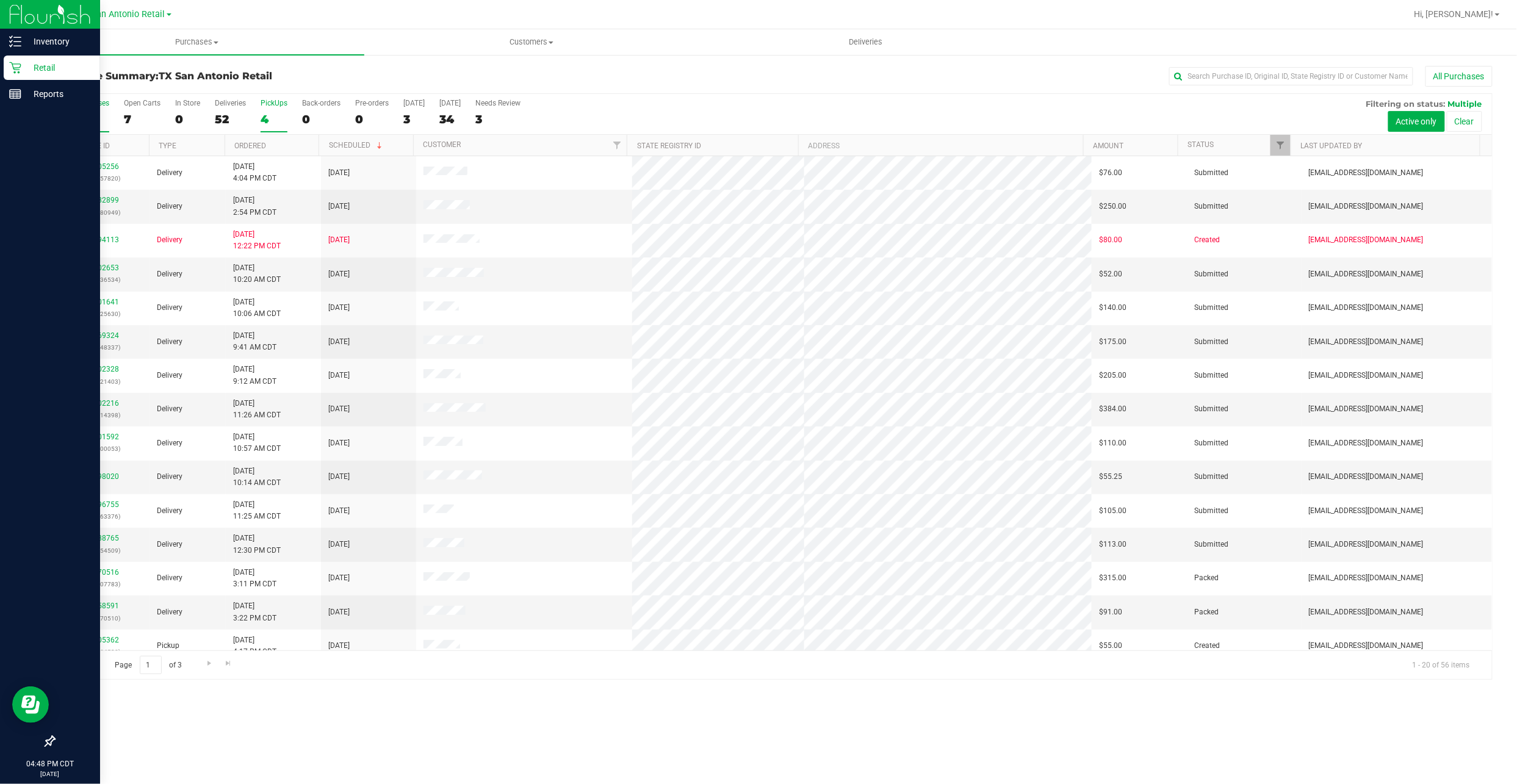
click at [264, 123] on div "4" at bounding box center [274, 119] width 27 height 14
click at [0, 0] on input "PickUps 4" at bounding box center [0, 0] width 0 height 0
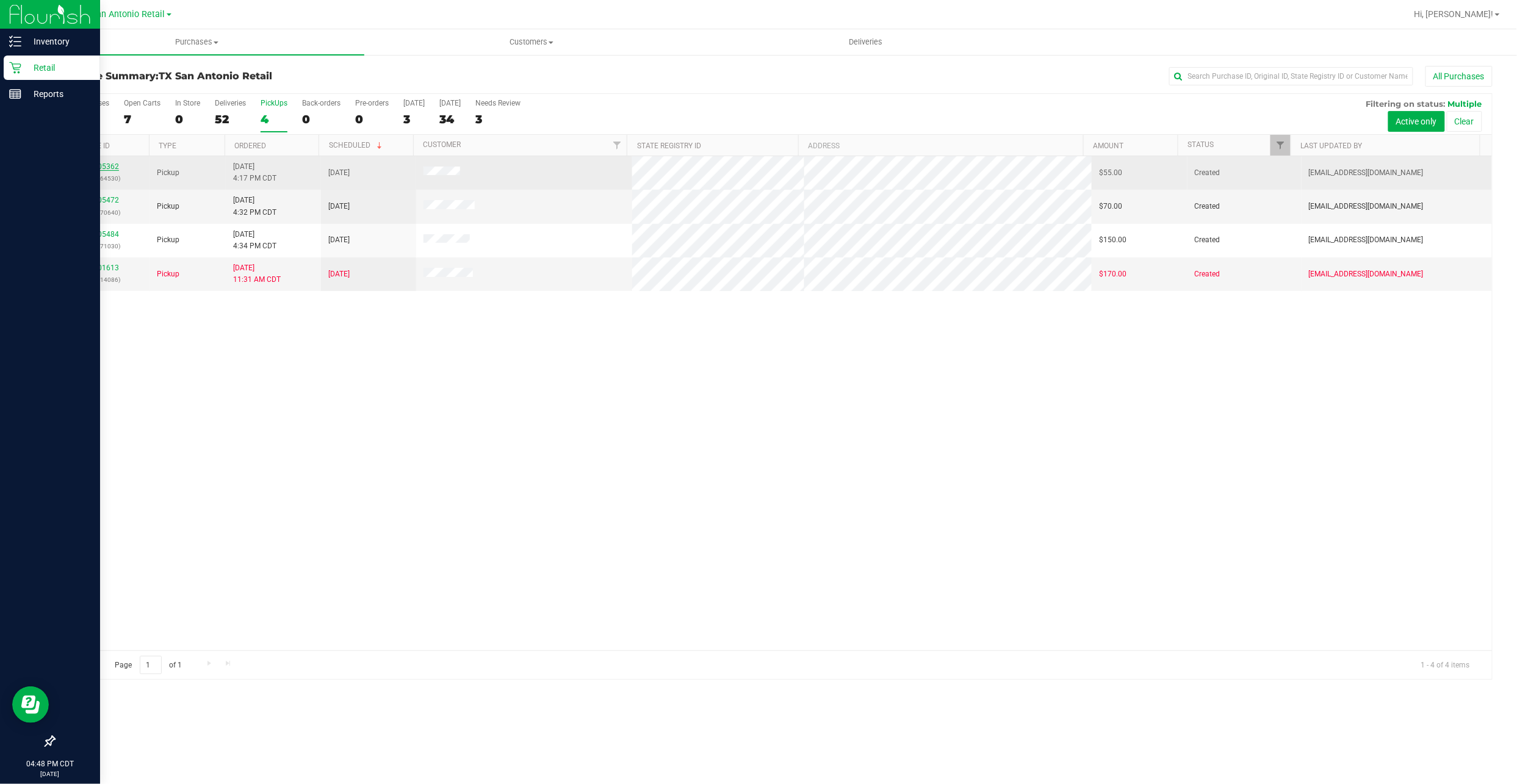
click at [99, 167] on link "12005362" at bounding box center [101, 166] width 34 height 9
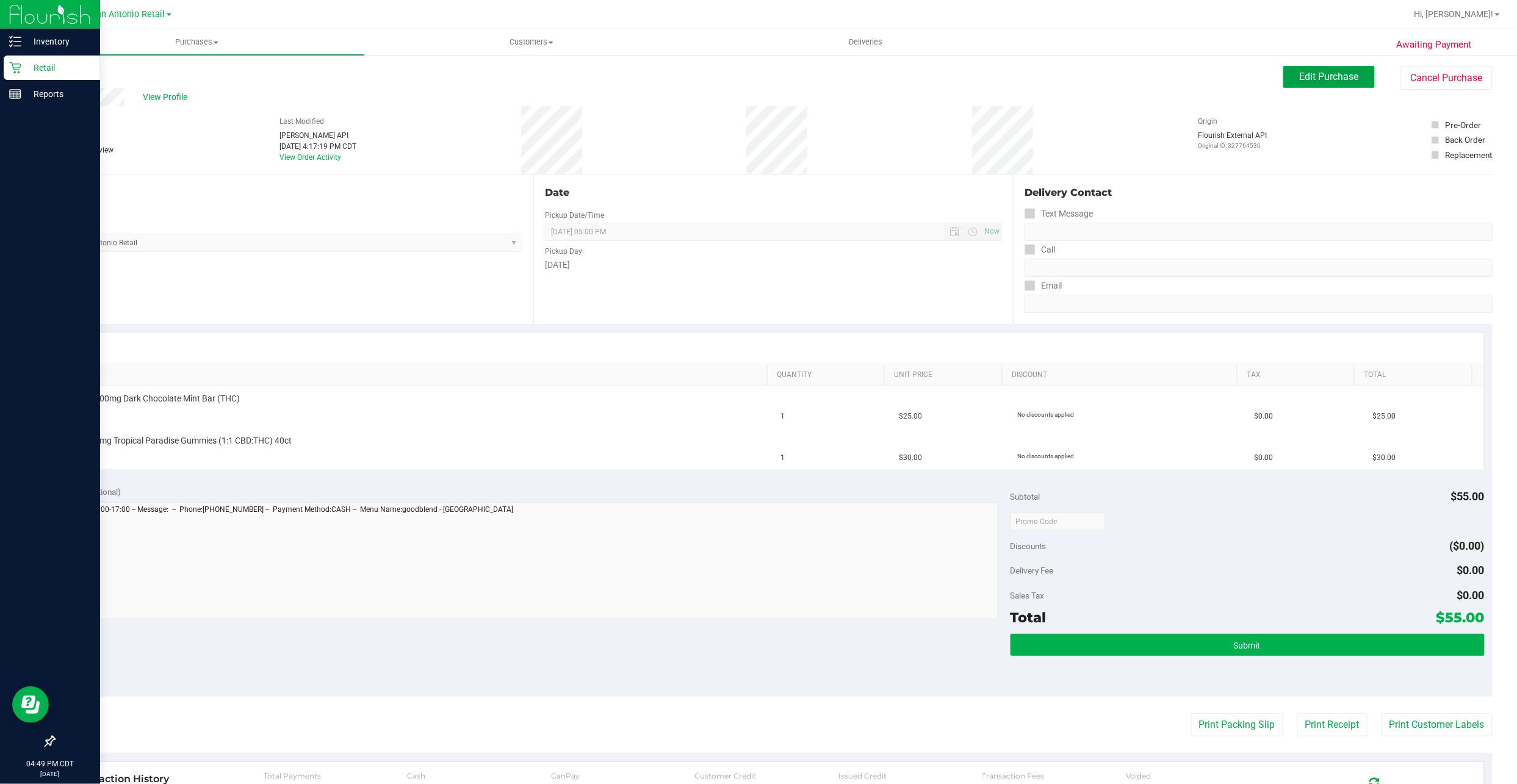
click at [1283, 72] on button "Edit Purchase" at bounding box center [1329, 76] width 91 height 22
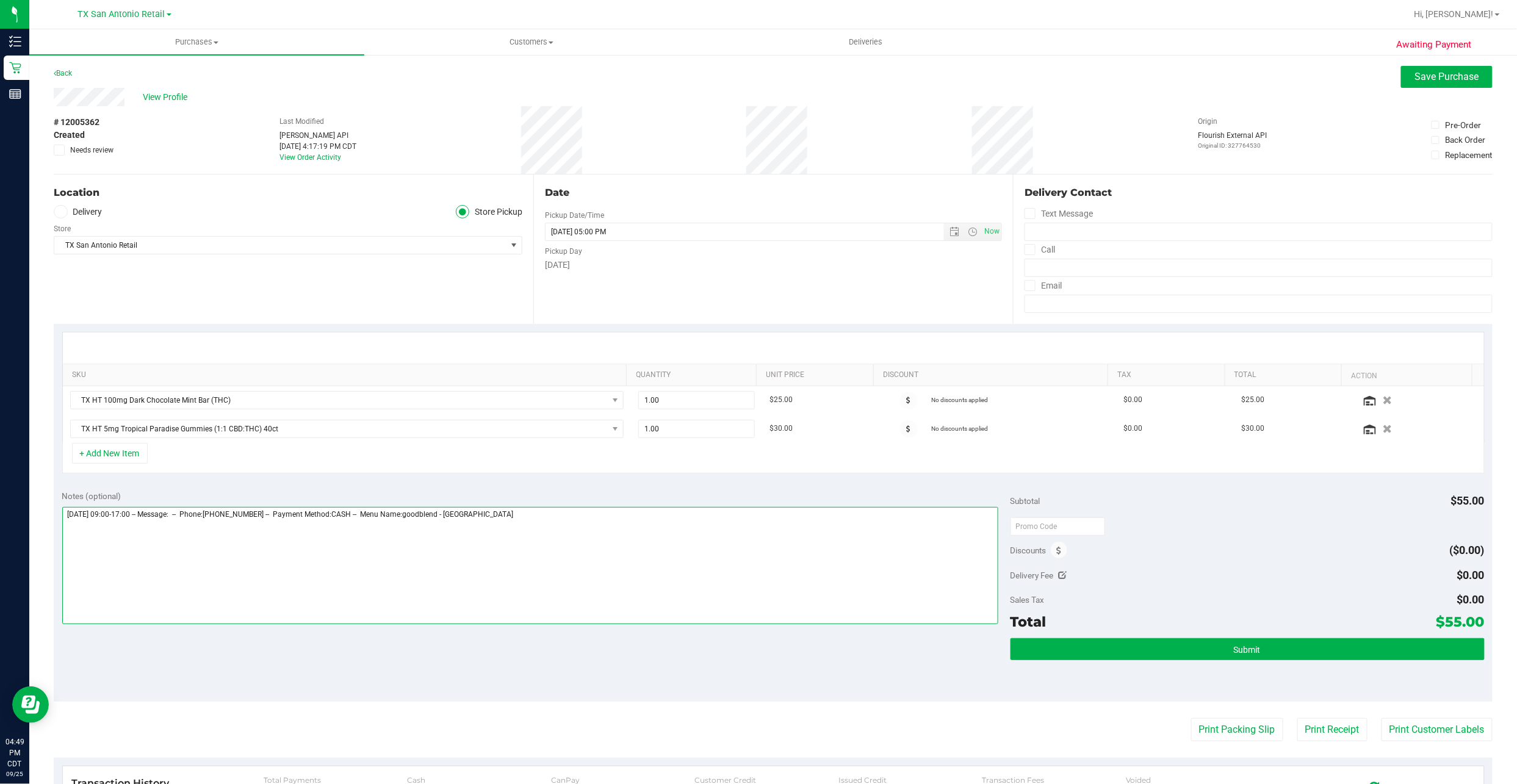
click at [650, 518] on textarea at bounding box center [530, 565] width 936 height 117
type textarea "Friday 09/26/2025 09:00-17:00 -- Message: -- Phone:2109977859 -- Payment Method…"
click at [85, 204] on div "Location Delivery Store Pickup Store TX San Antonio Retail Select Store Bonita …" at bounding box center [293, 249] width 480 height 150
click at [84, 211] on label "Delivery" at bounding box center [78, 212] width 49 height 14
click at [0, 0] on input "Delivery" at bounding box center [0, 0] width 0 height 0
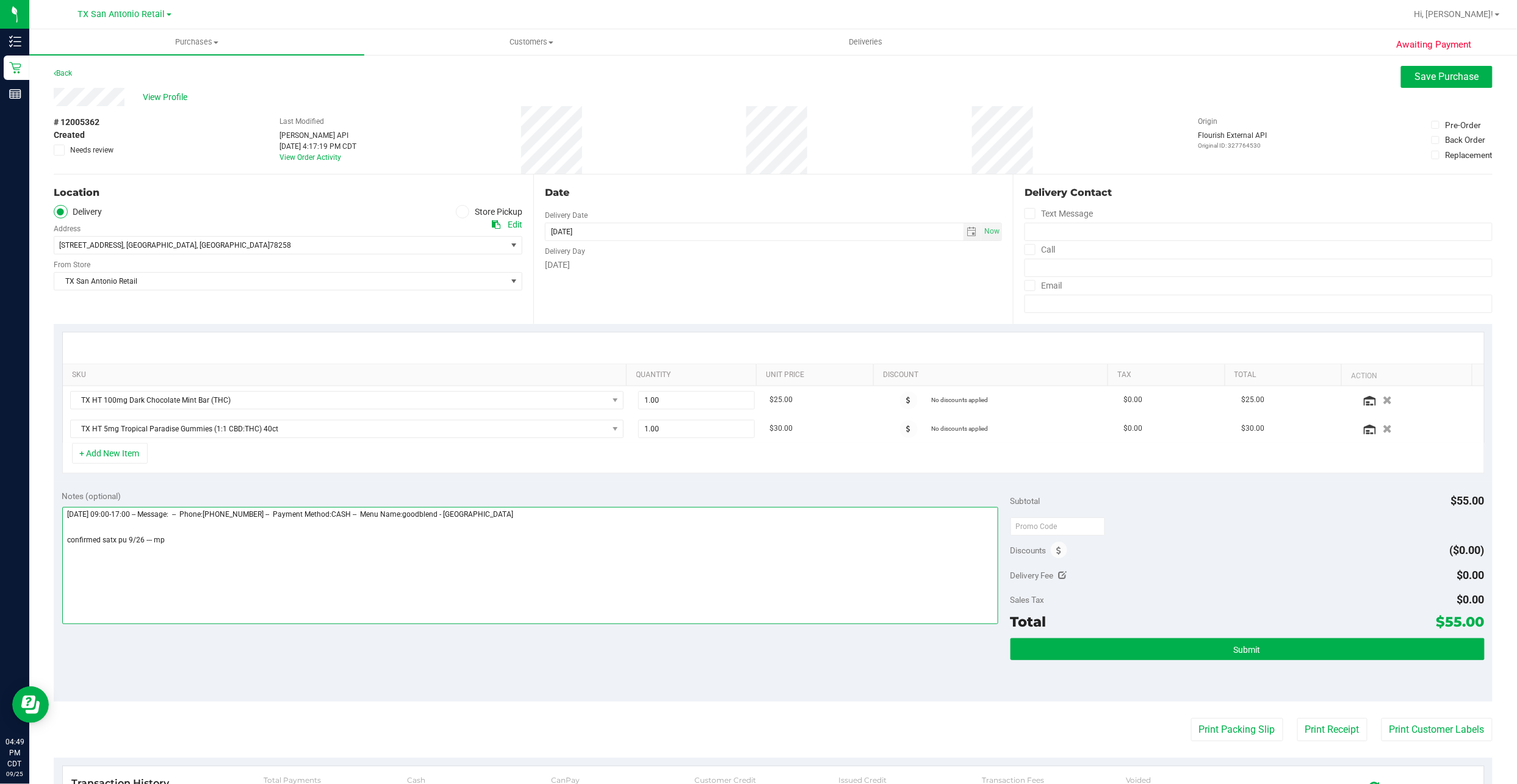
click at [237, 557] on textarea at bounding box center [530, 565] width 936 height 117
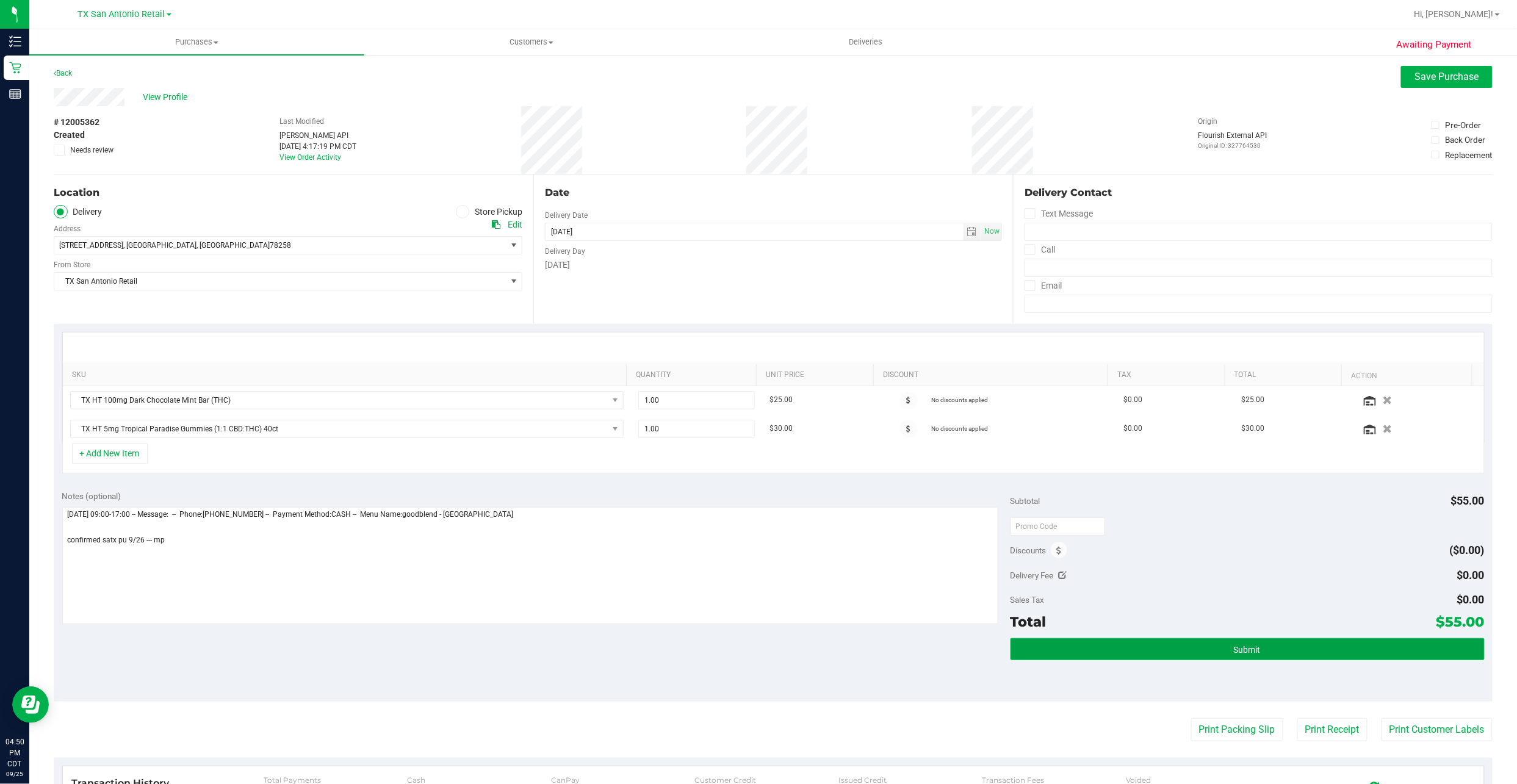
click at [1198, 657] on button "Submit" at bounding box center [1247, 649] width 474 height 22
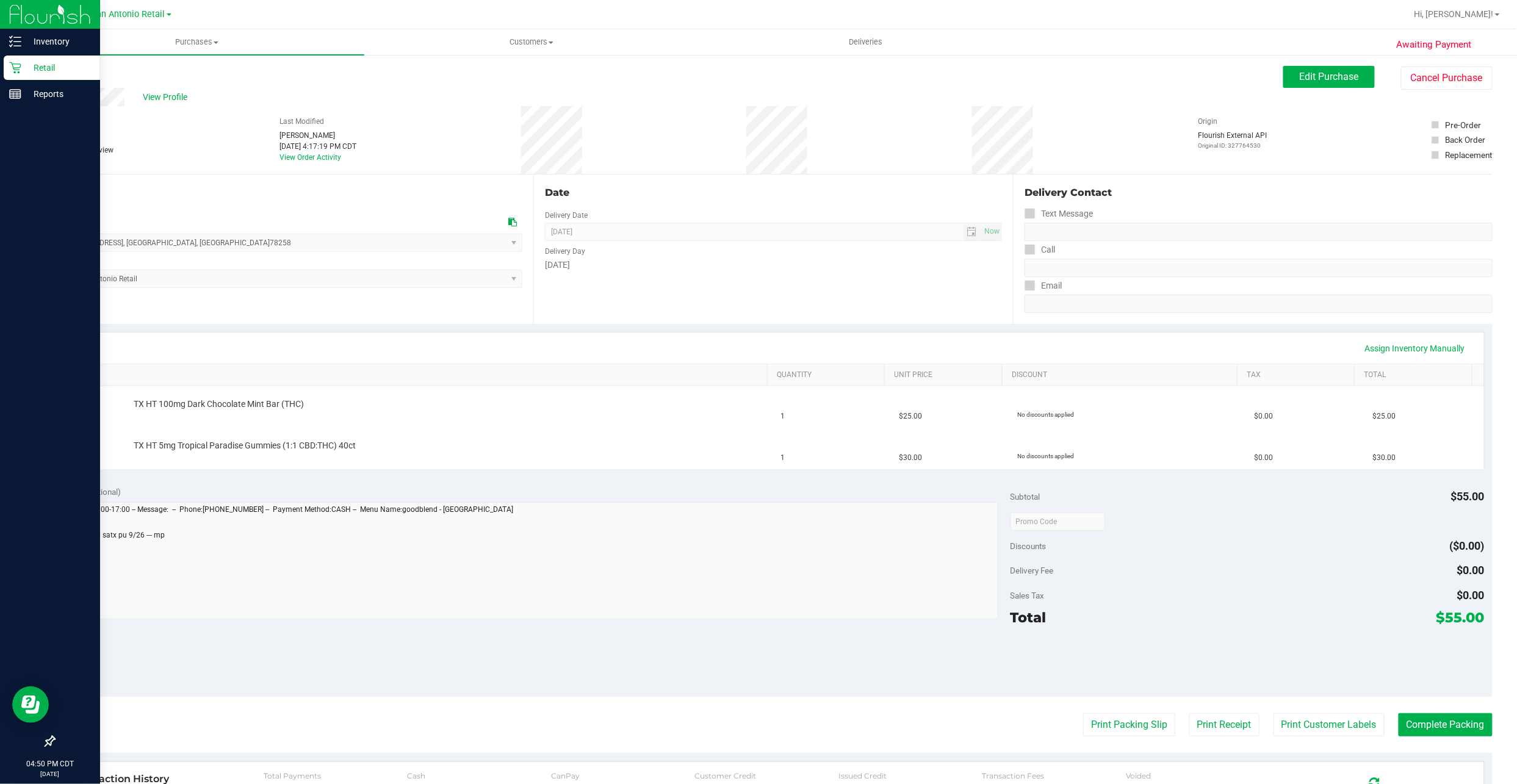
click at [30, 66] on p "Retail" at bounding box center [58, 68] width 73 height 15
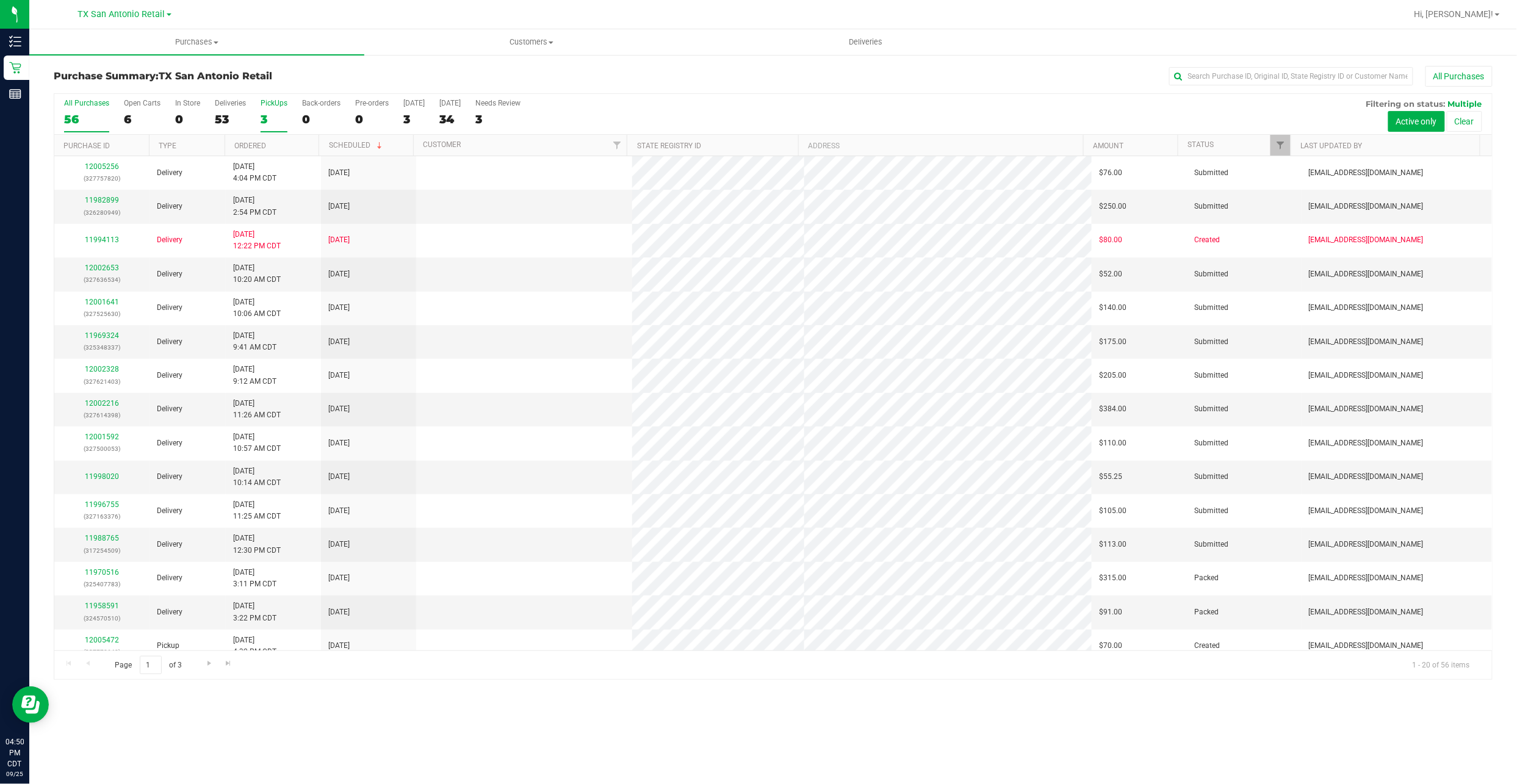
click at [264, 110] on label "PickUps 3" at bounding box center [274, 115] width 27 height 34
click at [0, 0] on input "PickUps 3" at bounding box center [0, 0] width 0 height 0
click at [260, 115] on div at bounding box center [773, 386] width 1438 height 585
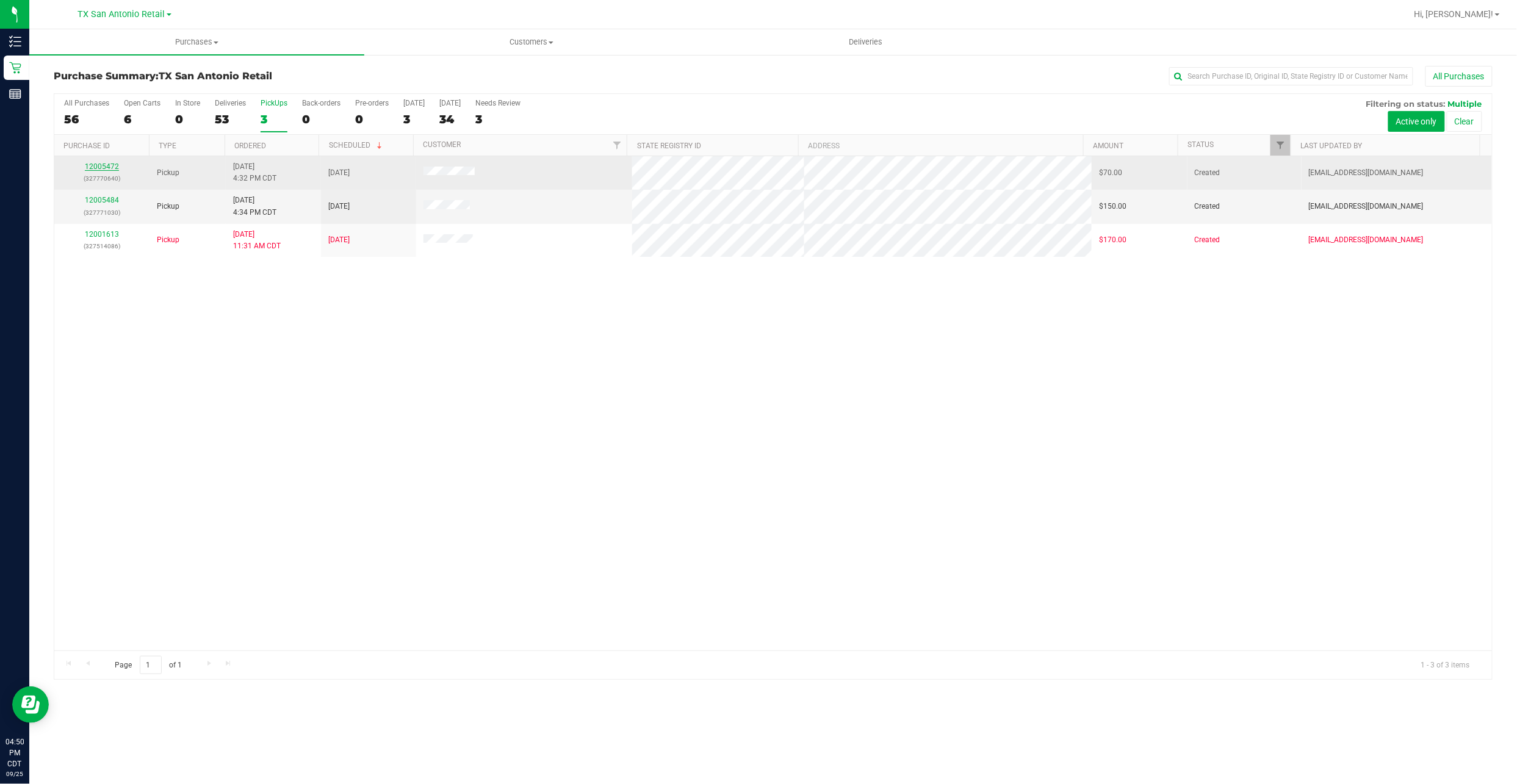
click at [91, 164] on link "12005472" at bounding box center [101, 166] width 34 height 9
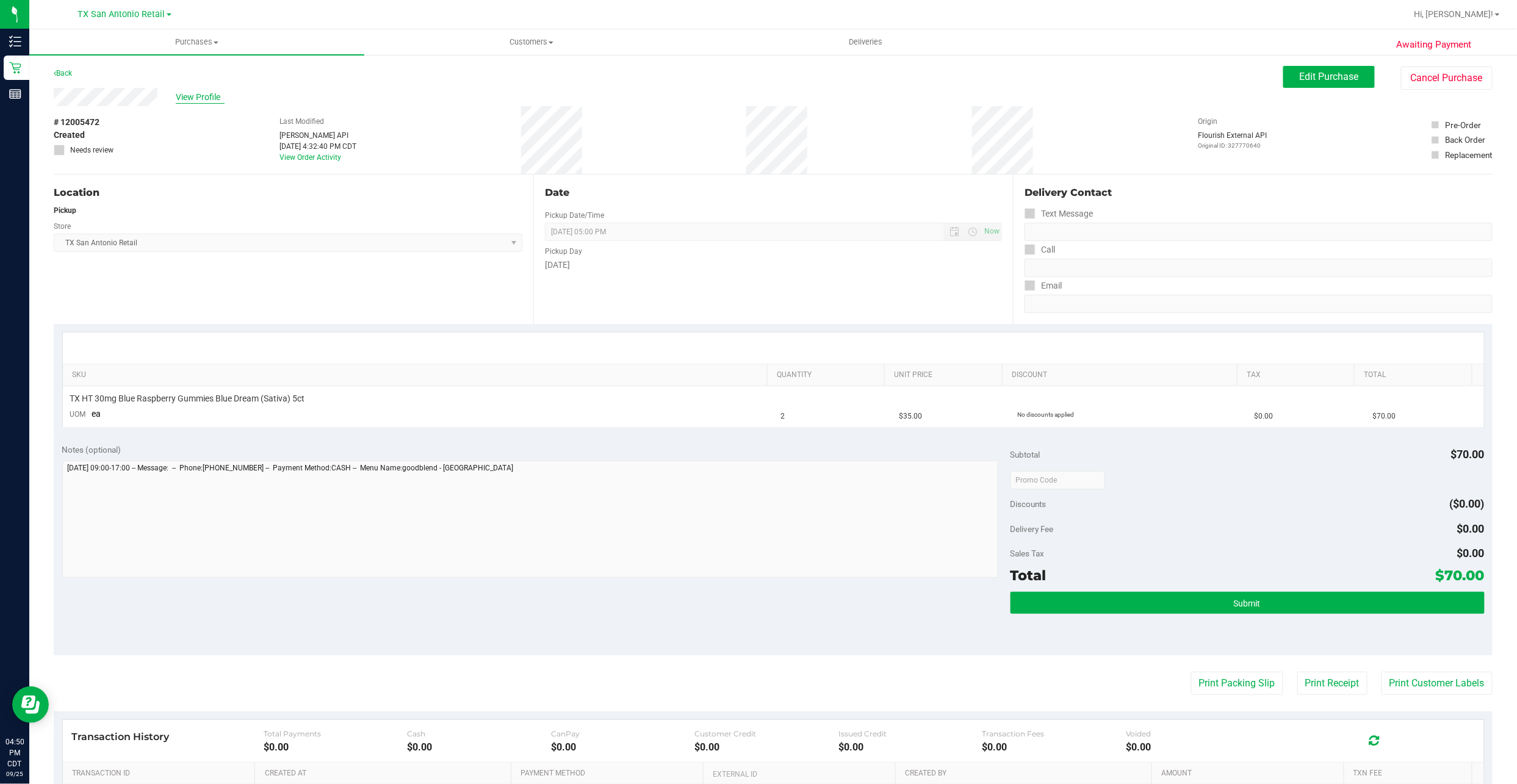
click at [208, 91] on span "View Profile" at bounding box center [200, 97] width 49 height 13
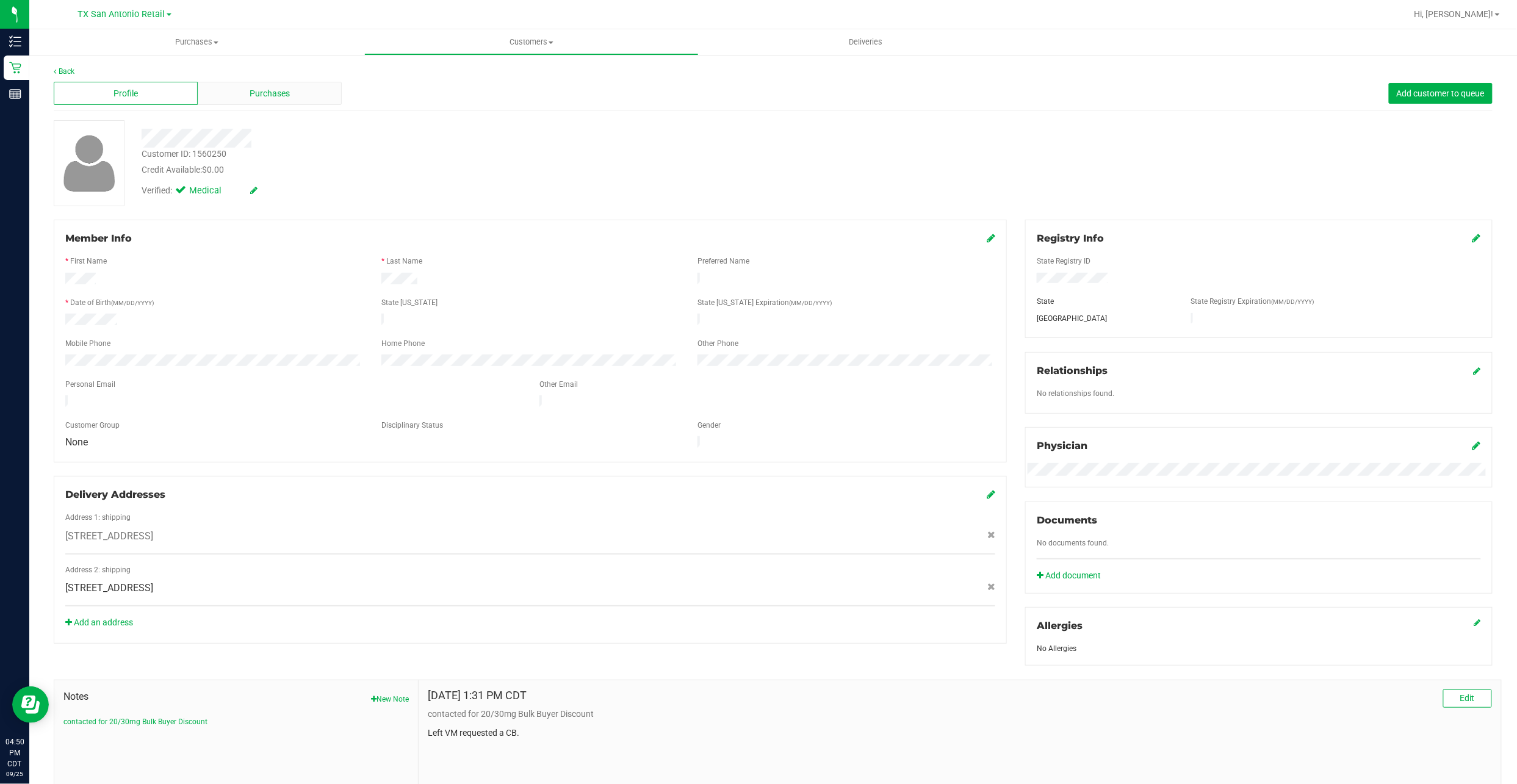
click at [260, 91] on span "Purchases" at bounding box center [270, 93] width 40 height 13
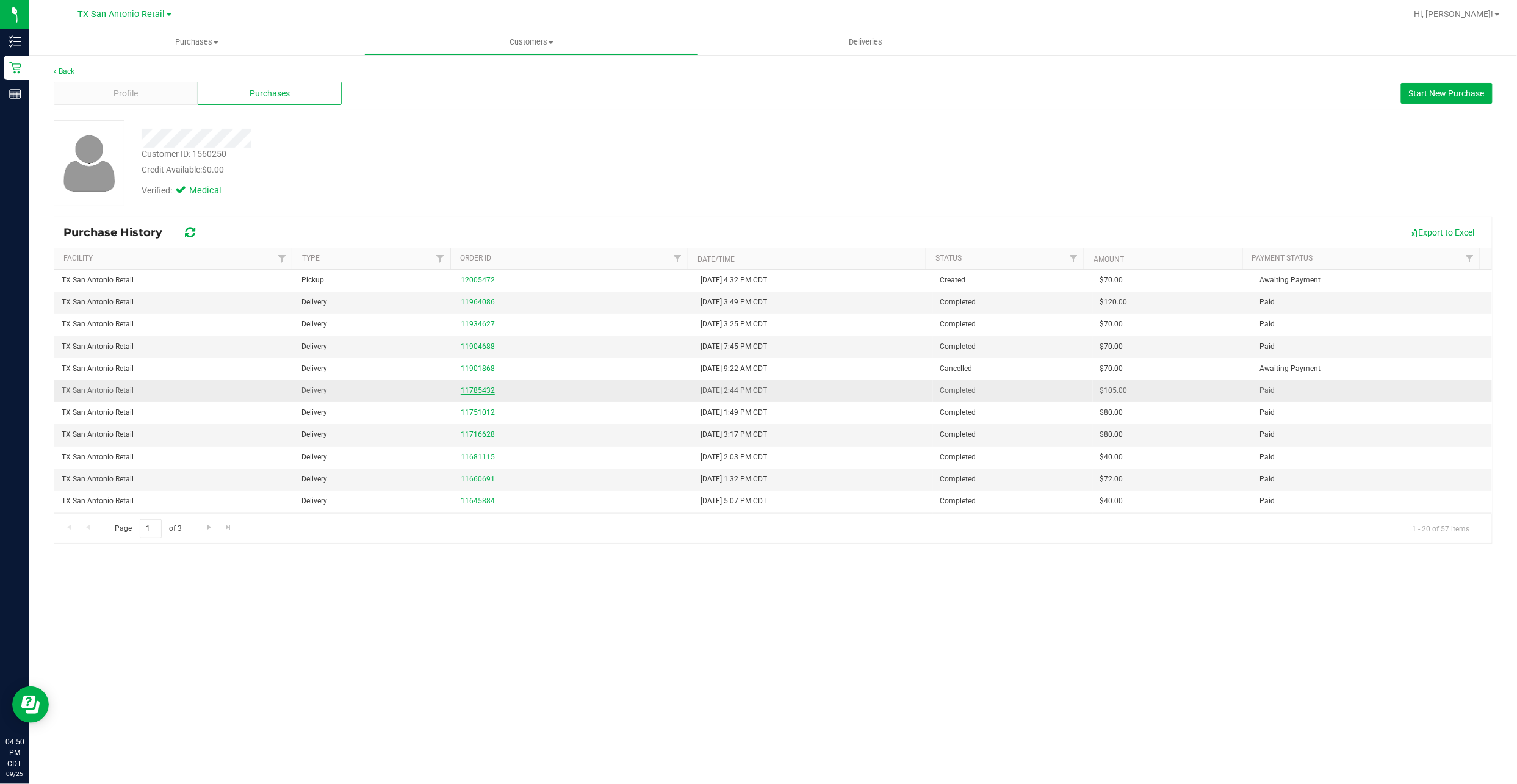
click at [484, 393] on link "11785432" at bounding box center [477, 390] width 34 height 9
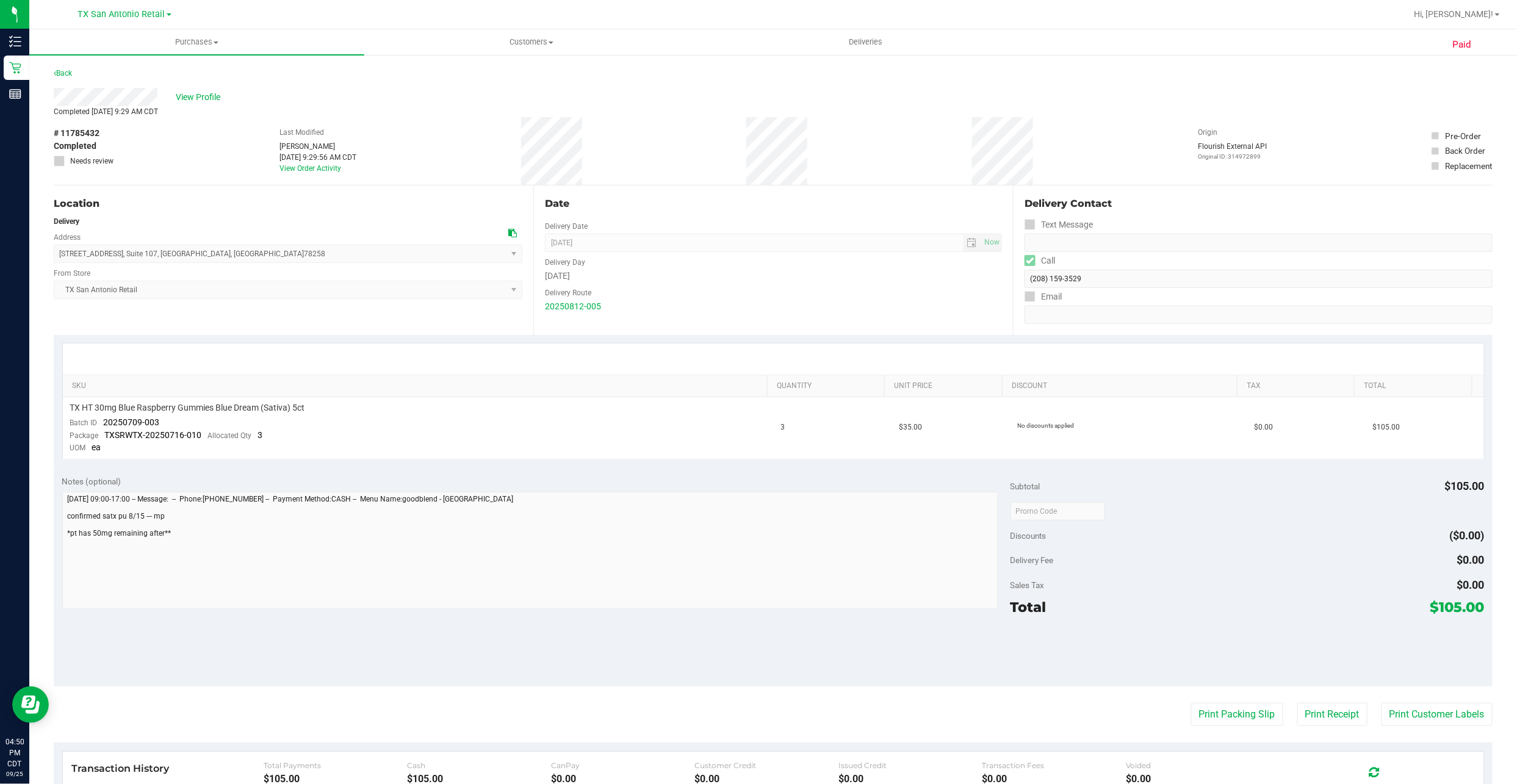
click at [211, 89] on div "View Profile" at bounding box center [773, 97] width 1439 height 18
click at [209, 93] on span "View Profile" at bounding box center [200, 97] width 49 height 13
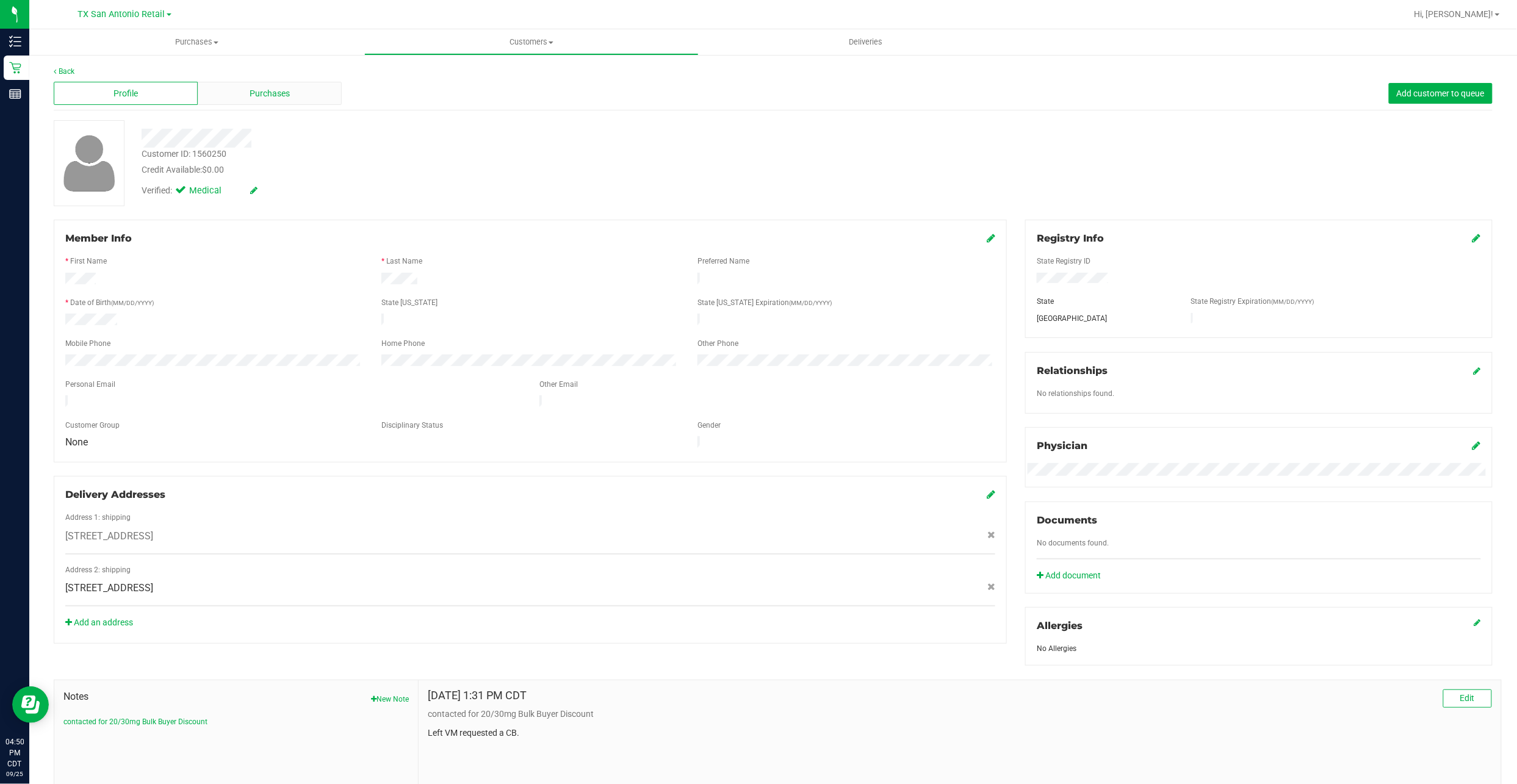
click at [237, 89] on div "Purchases" at bounding box center [270, 93] width 144 height 23
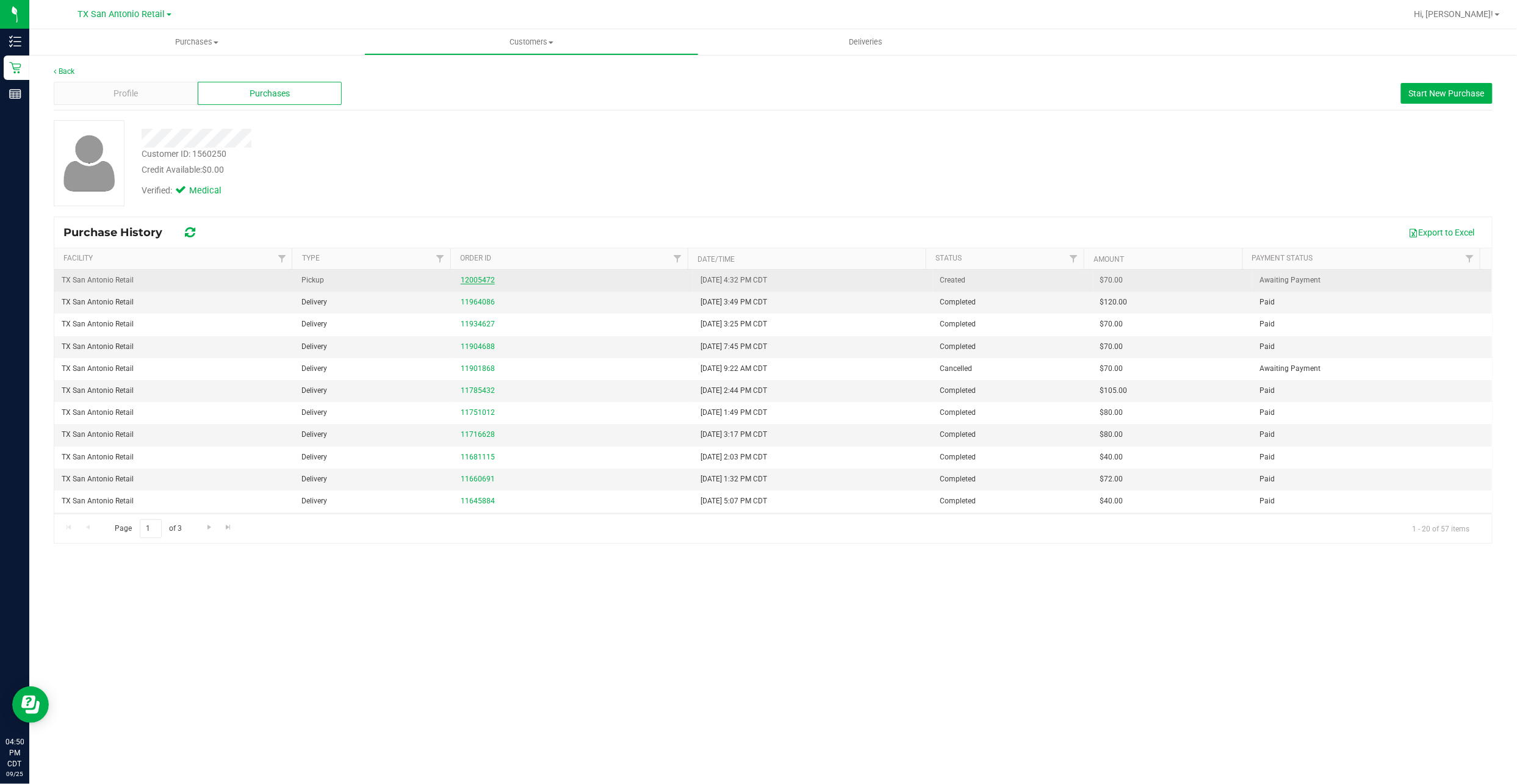
click at [467, 276] on div "12005472" at bounding box center [573, 280] width 225 height 11
click at [469, 280] on link "12005472" at bounding box center [477, 280] width 34 height 9
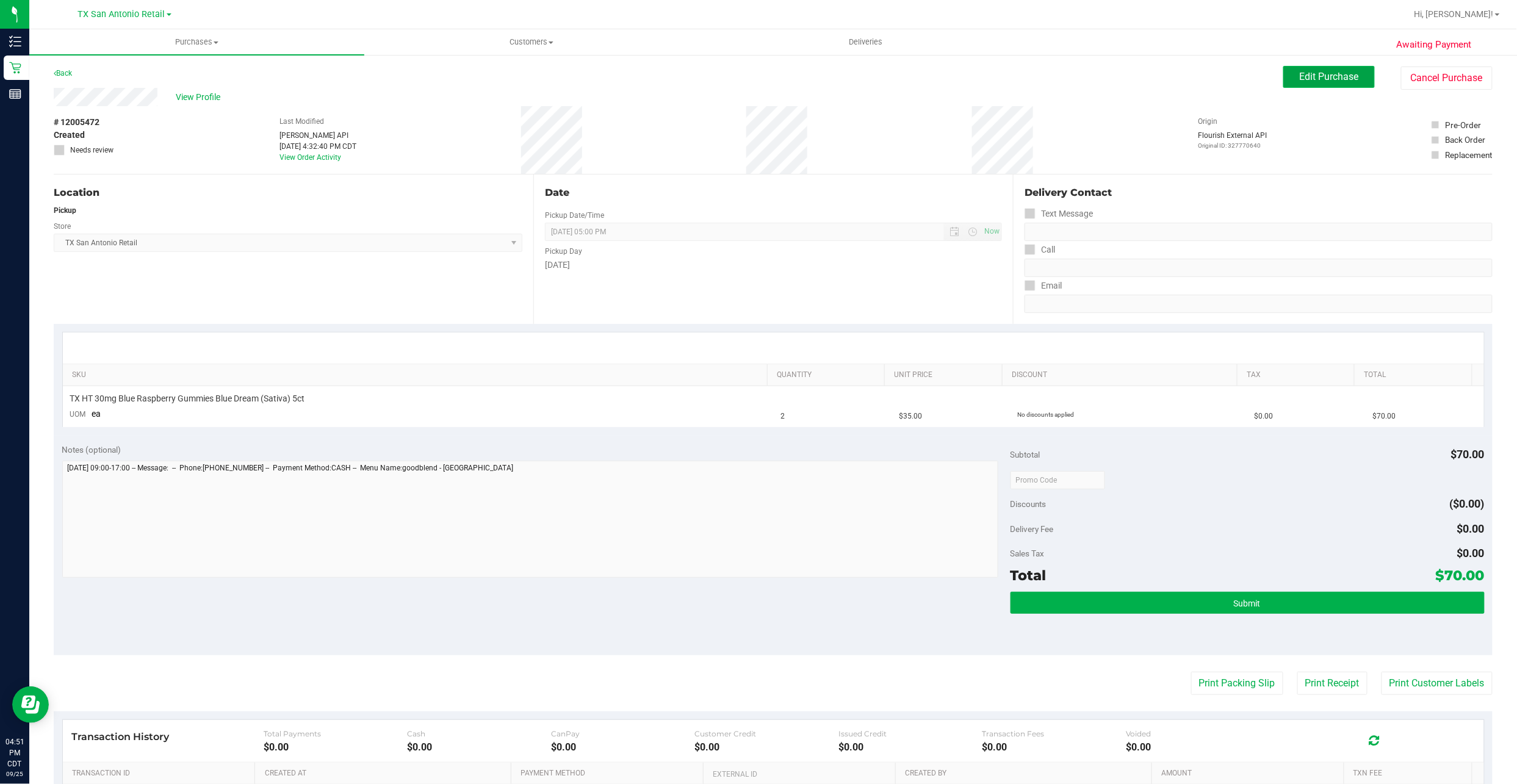
click at [1283, 73] on button "Edit Purchase" at bounding box center [1329, 76] width 91 height 22
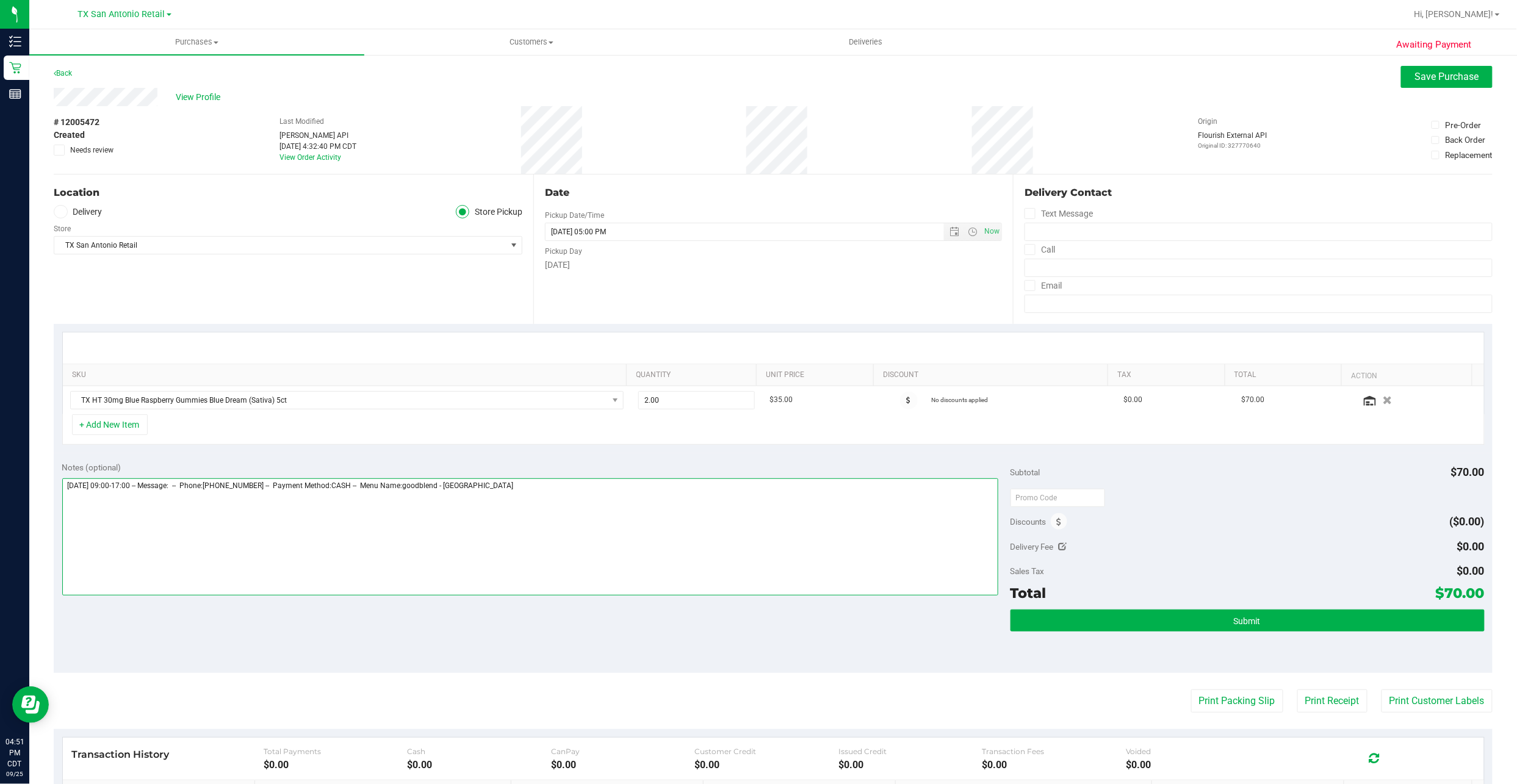
click at [821, 512] on textarea at bounding box center [530, 537] width 936 height 117
type textarea "Friday 09/26/2025 09:00-17:00 -- Message: -- Phone:2108593529 -- Payment Method…"
click at [101, 213] on label "Delivery" at bounding box center [78, 212] width 49 height 14
click at [0, 0] on input "Delivery" at bounding box center [0, 0] width 0 height 0
click at [169, 235] on div "11814 Apple Blossom St , San Antonio , TX 78247 Select address 18720 Stone Oak …" at bounding box center [288, 237] width 469 height 36
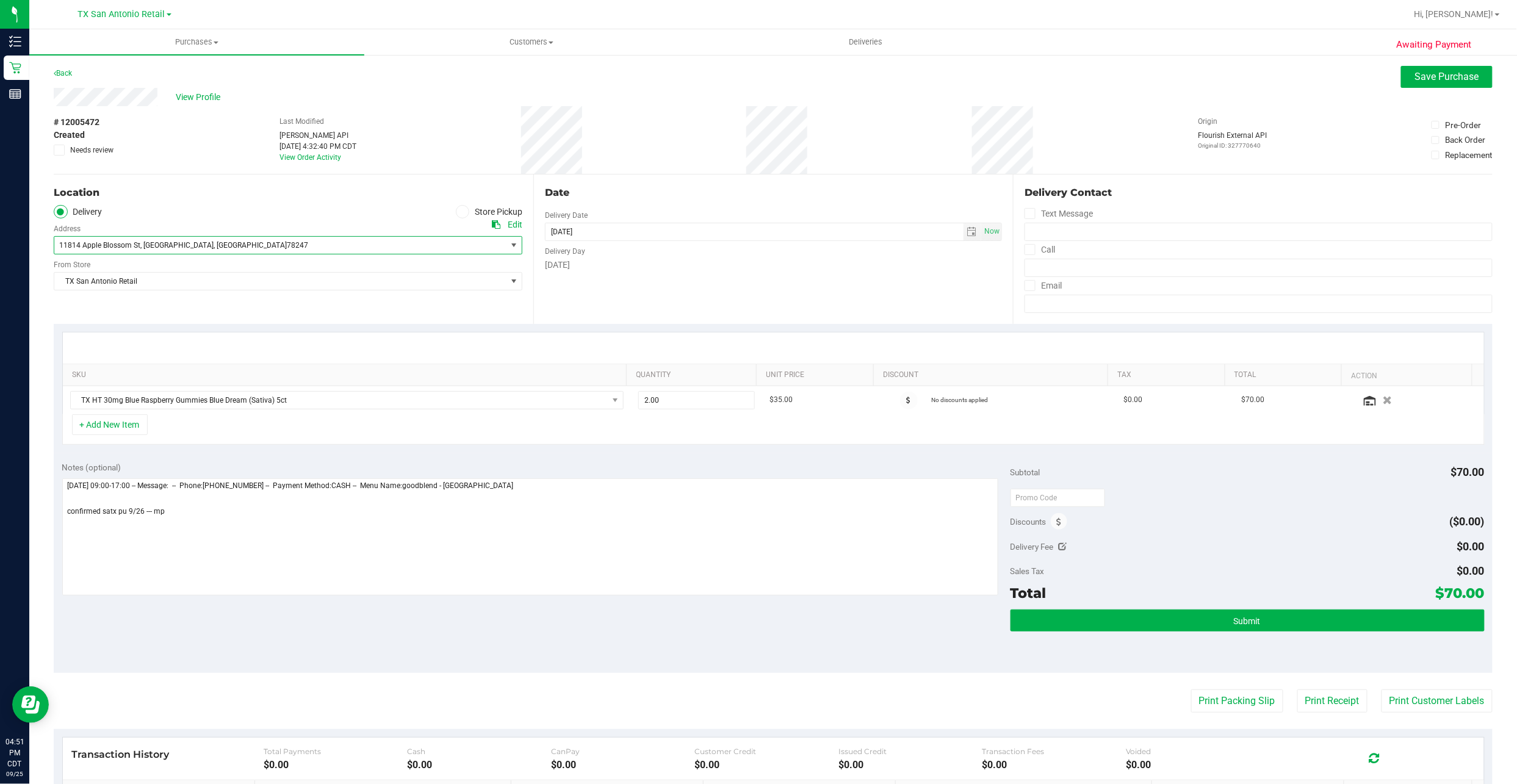
click at [168, 240] on span "11814 Apple Blossom St , San Antonio , TX 78247" at bounding box center [269, 245] width 430 height 17
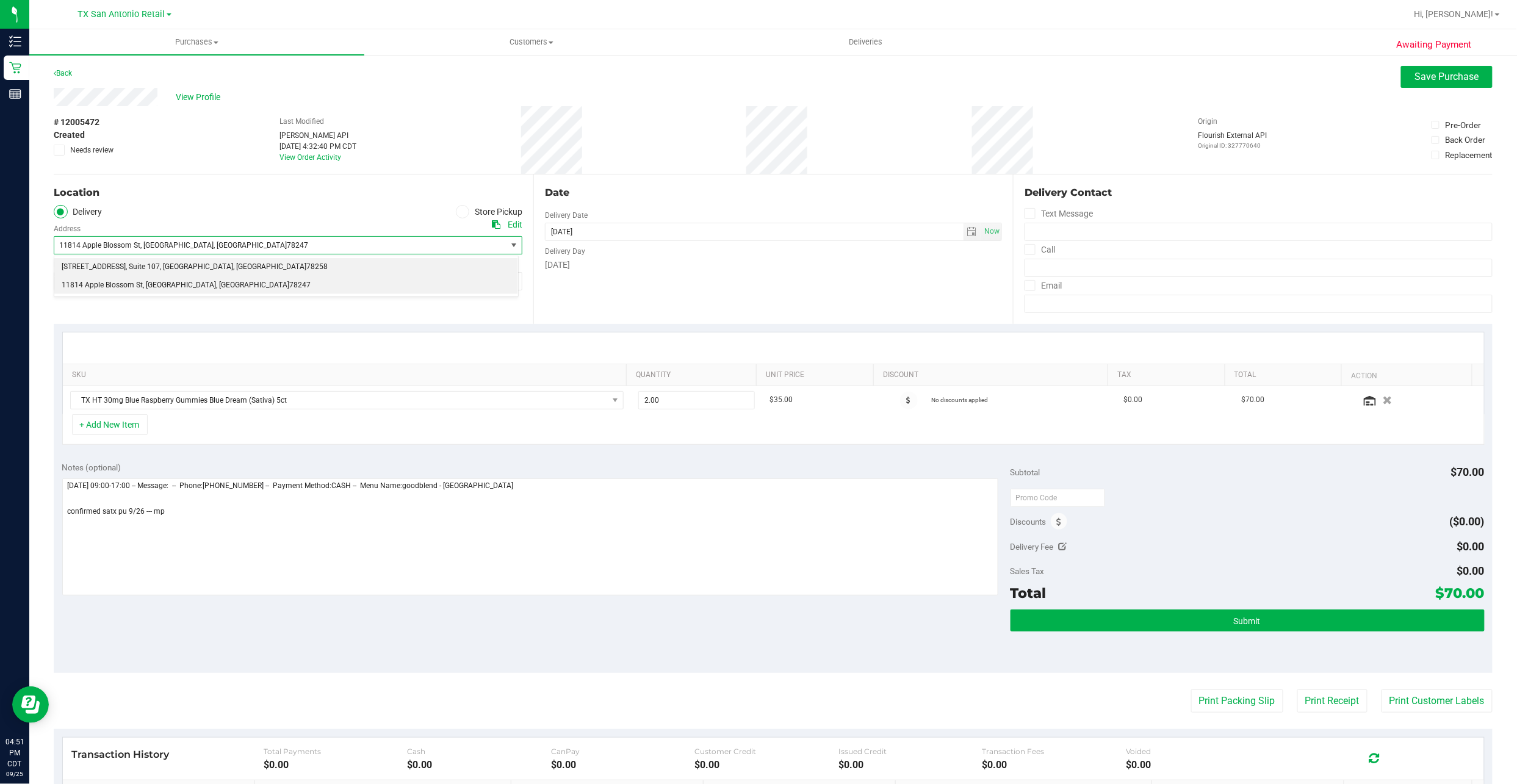
click at [160, 262] on span ", Suite 107" at bounding box center [142, 268] width 34 height 16
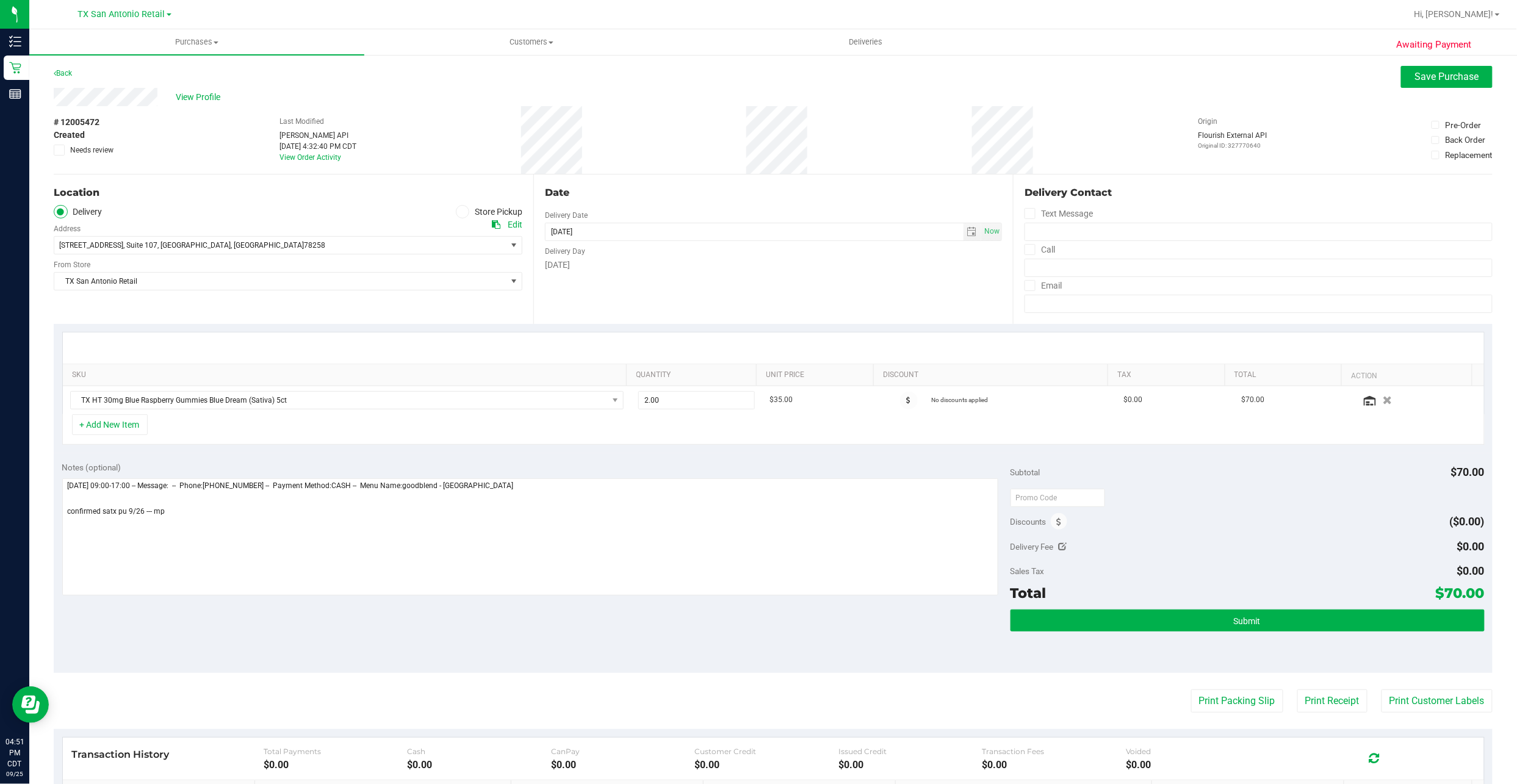
click at [122, 110] on div "# 12005472 Created Needs review Last Modified Jane API Sep 25, 2025 4:32:40 PM …" at bounding box center [773, 139] width 1439 height 68
click at [176, 532] on textarea at bounding box center [530, 537] width 936 height 117
click at [1160, 611] on button "Submit" at bounding box center [1247, 620] width 474 height 22
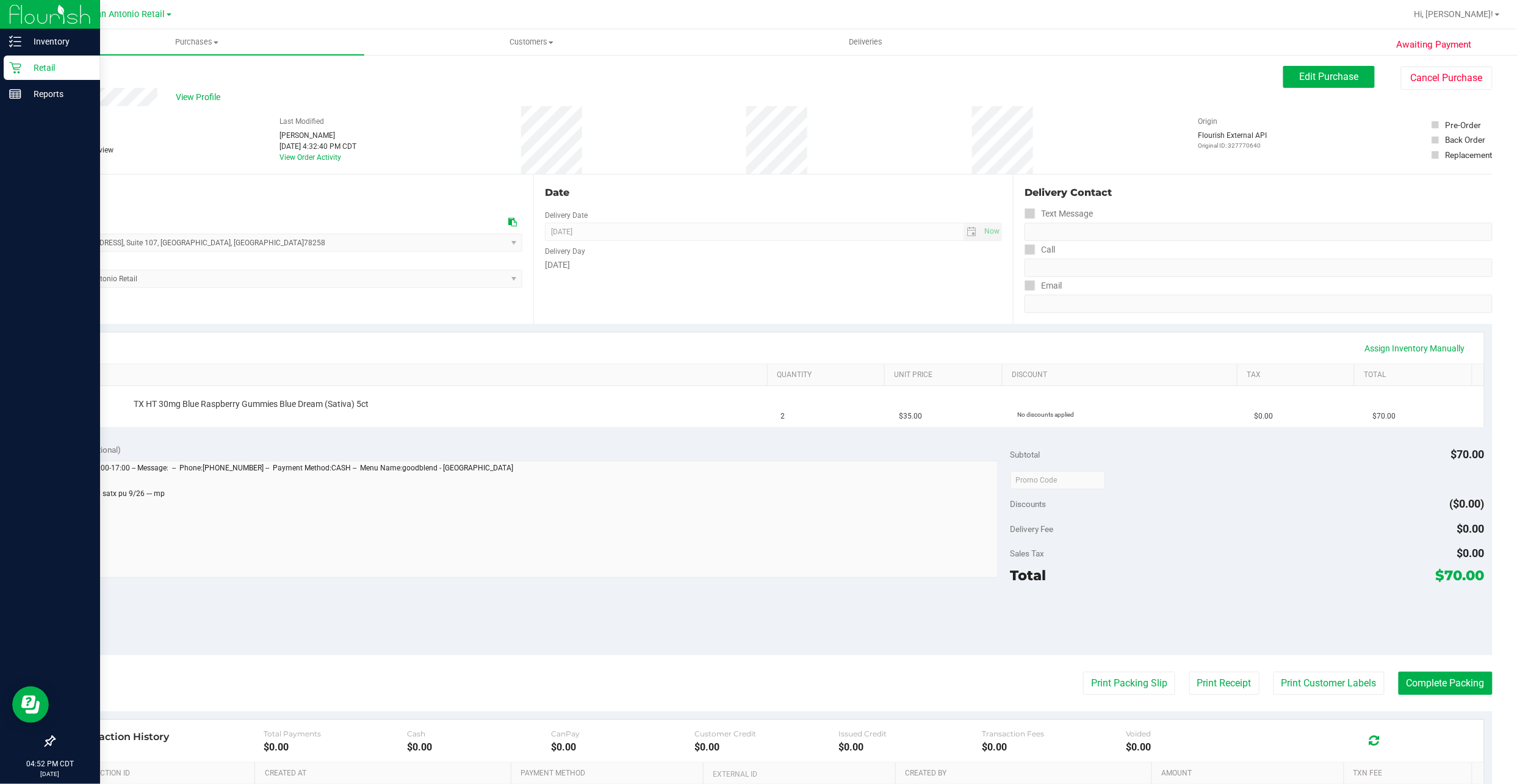
click at [10, 68] on icon at bounding box center [15, 68] width 12 height 12
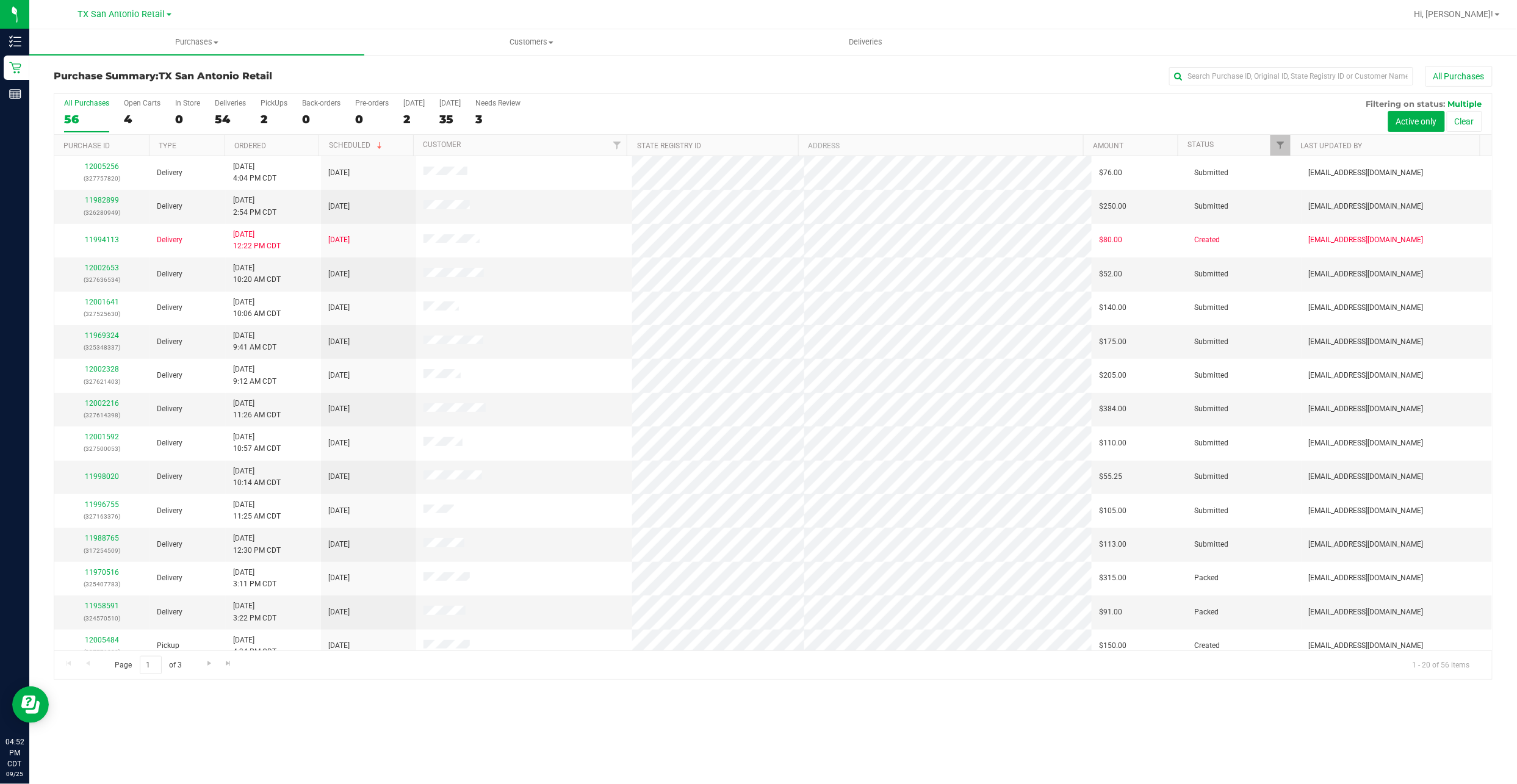
click at [256, 119] on div "All Purchases 56 Open Carts 4 In Store 0 Deliveries 54 PickUps 2 Back-orders 0 …" at bounding box center [773, 114] width 1438 height 41
click at [260, 116] on div "2" at bounding box center [274, 119] width 27 height 14
click at [0, 0] on input "PickUps 2" at bounding box center [0, 0] width 0 height 0
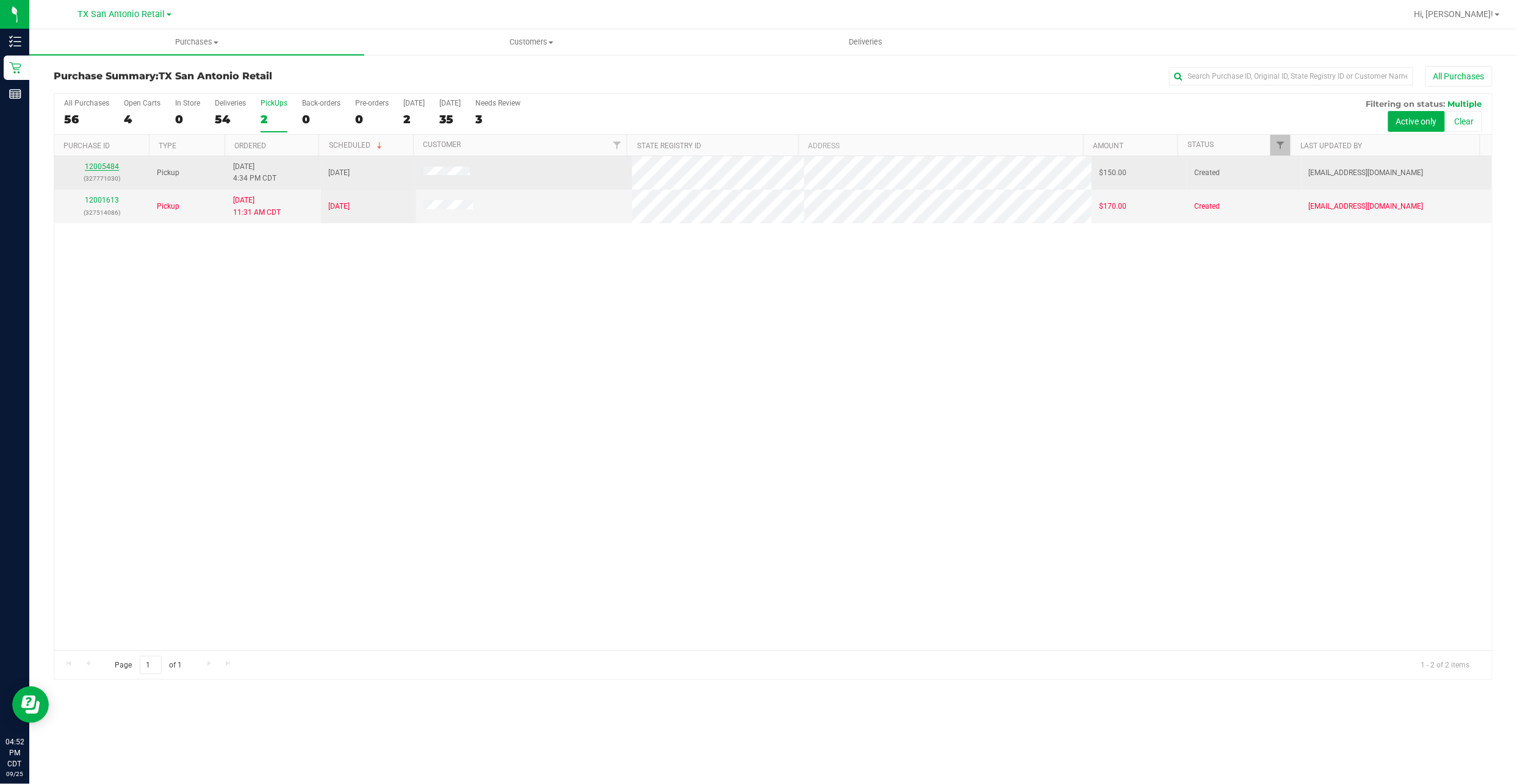
click at [87, 167] on link "12005484" at bounding box center [101, 166] width 34 height 9
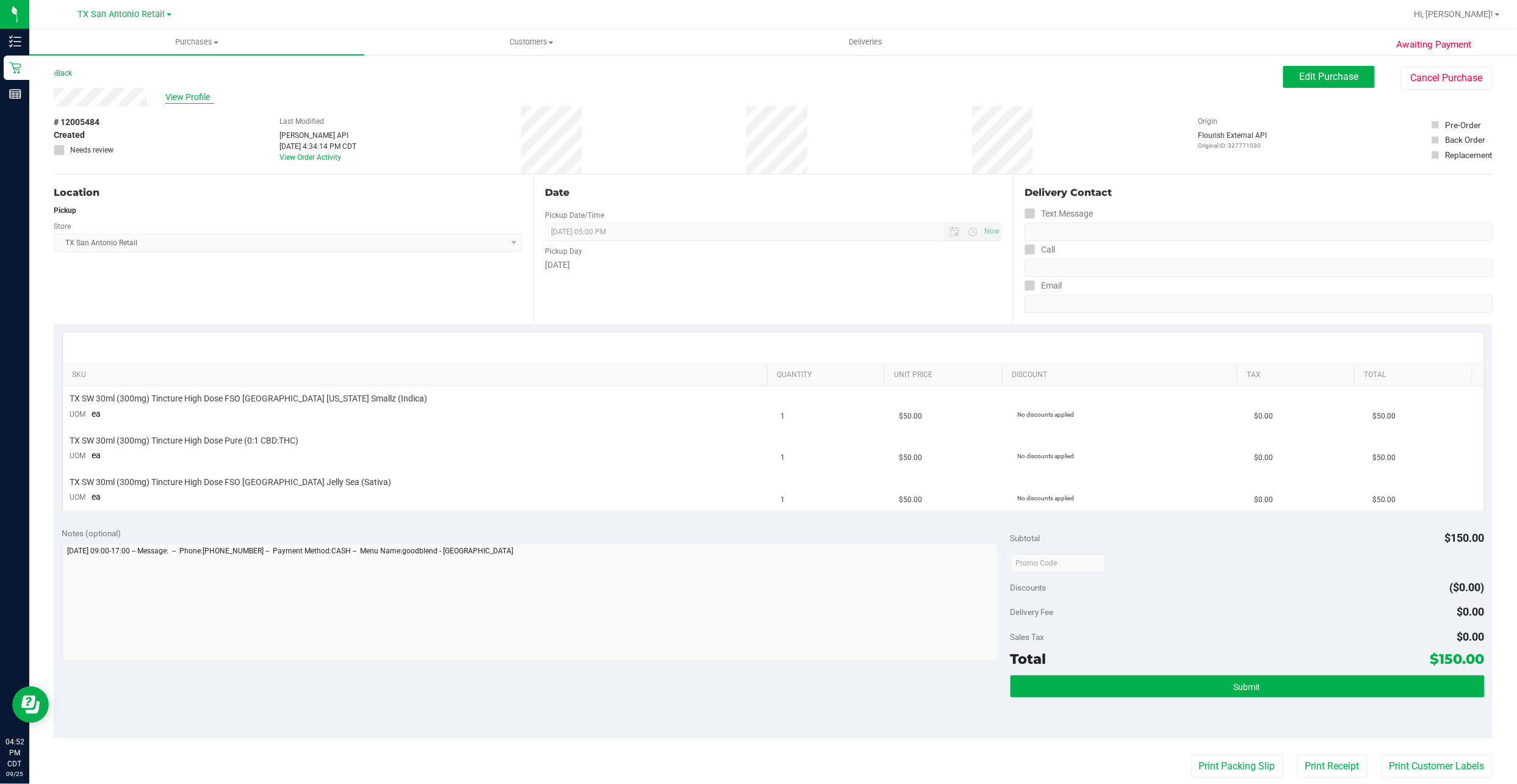
click at [180, 91] on span "View Profile" at bounding box center [190, 97] width 49 height 13
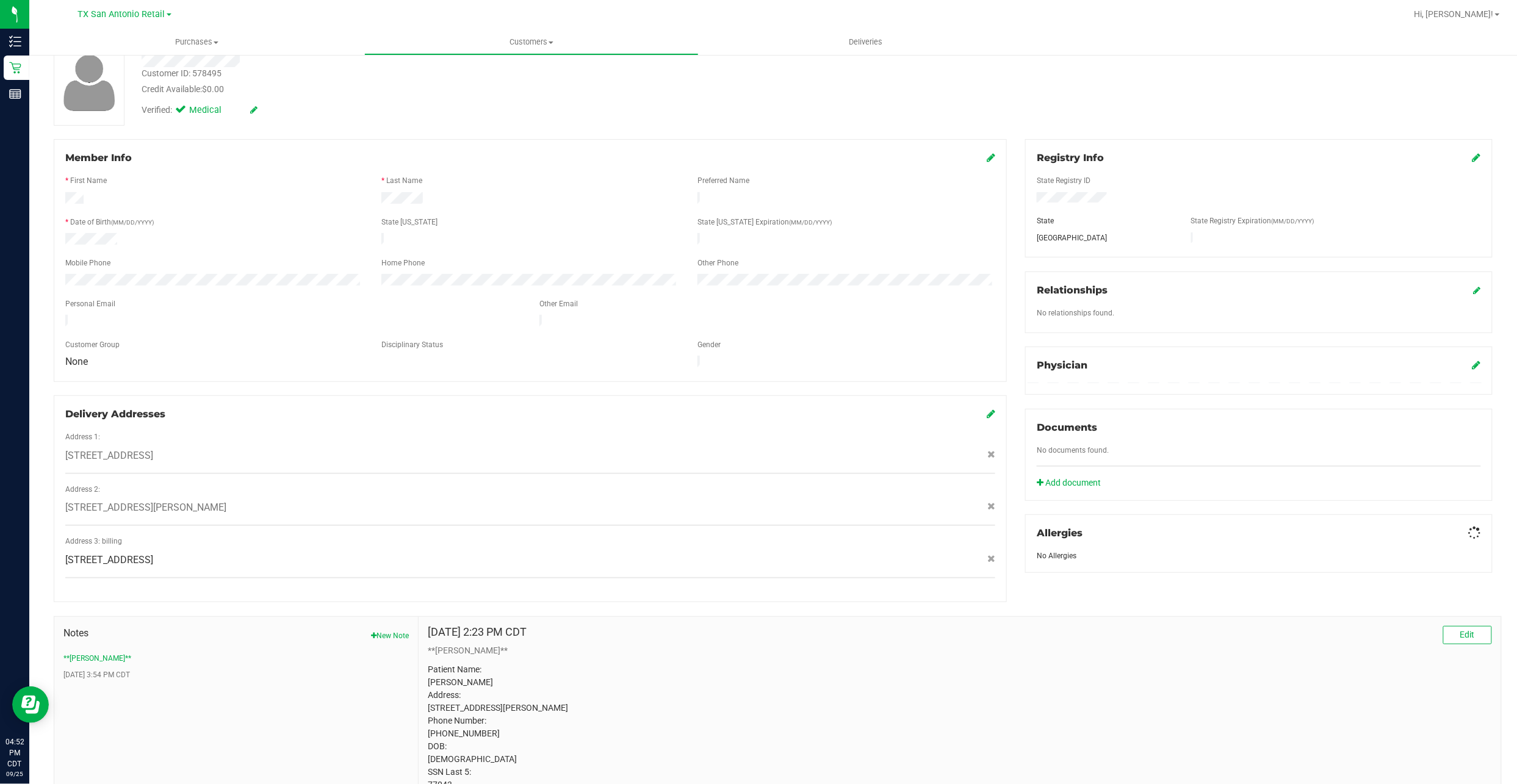
scroll to position [142, 0]
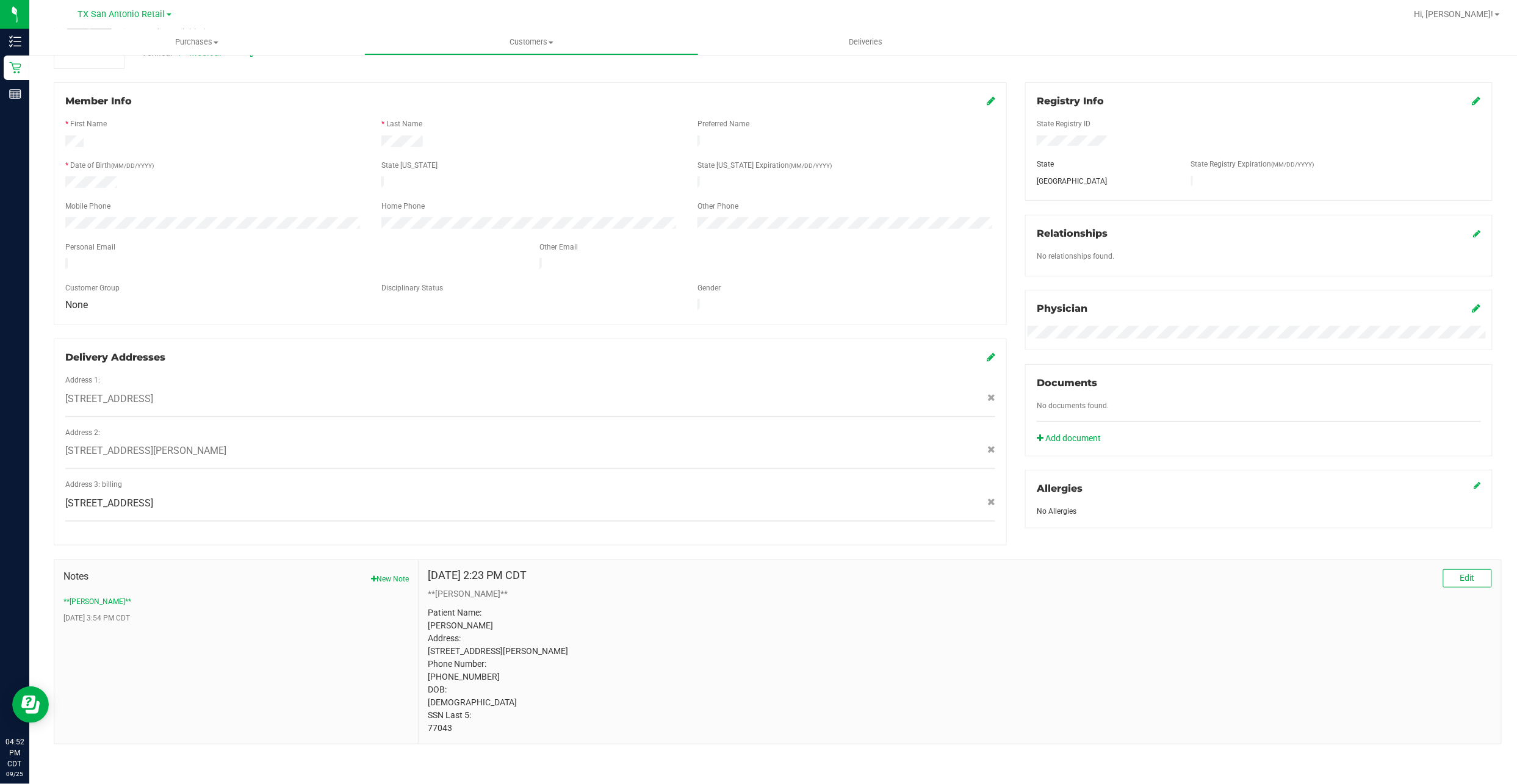
click at [436, 726] on p "Patient Name: Kyle Cushman Address: 13018 heimer rd, Apt 418 San antonio, TX, 7…" at bounding box center [960, 670] width 1064 height 128
click at [436, 726] on p "Patient Name: Kyle Cushman Address: 13018 heimer rd, Apt 418 San antonio, TX, 7…" at bounding box center [960, 670] width 1064 height 128
drag, startPoint x: 436, startPoint y: 726, endPoint x: 443, endPoint y: 733, distance: 9.9
click at [443, 733] on p "Patient Name: Kyle Cushman Address: 13018 heimer rd, Apt 418 San antonio, TX, 7…" at bounding box center [960, 670] width 1064 height 128
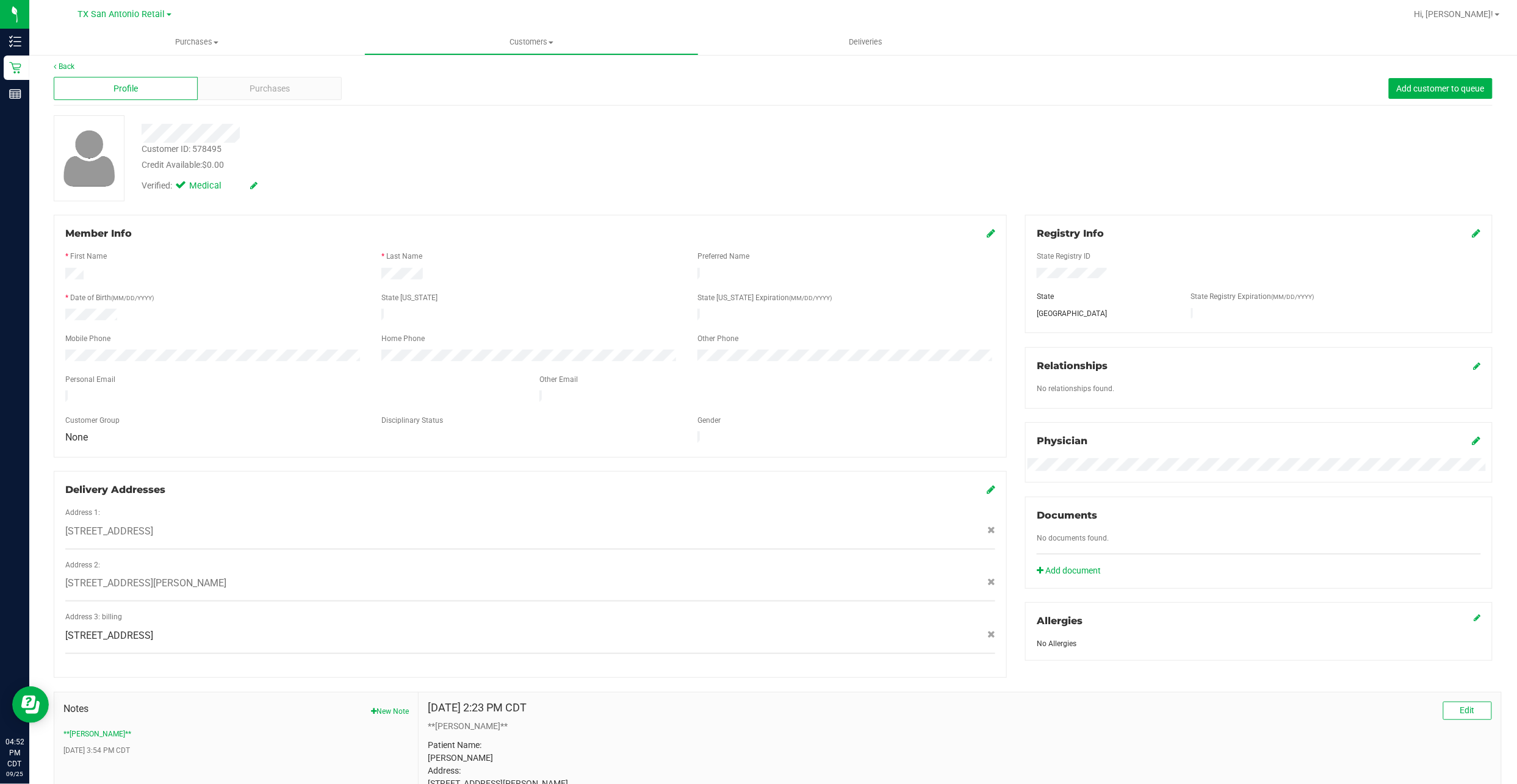
scroll to position [0, 0]
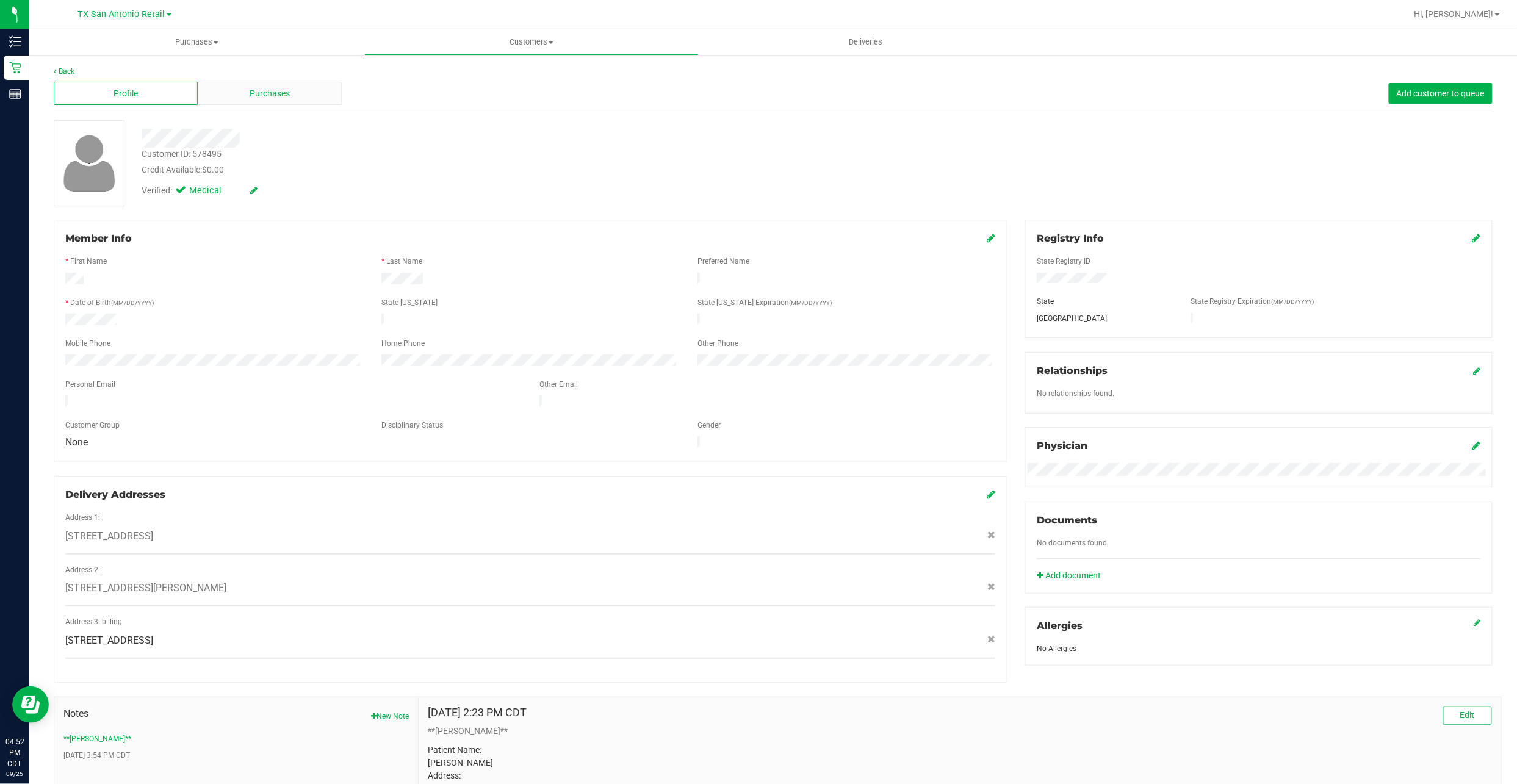
click at [256, 93] on span "Purchases" at bounding box center [270, 93] width 40 height 13
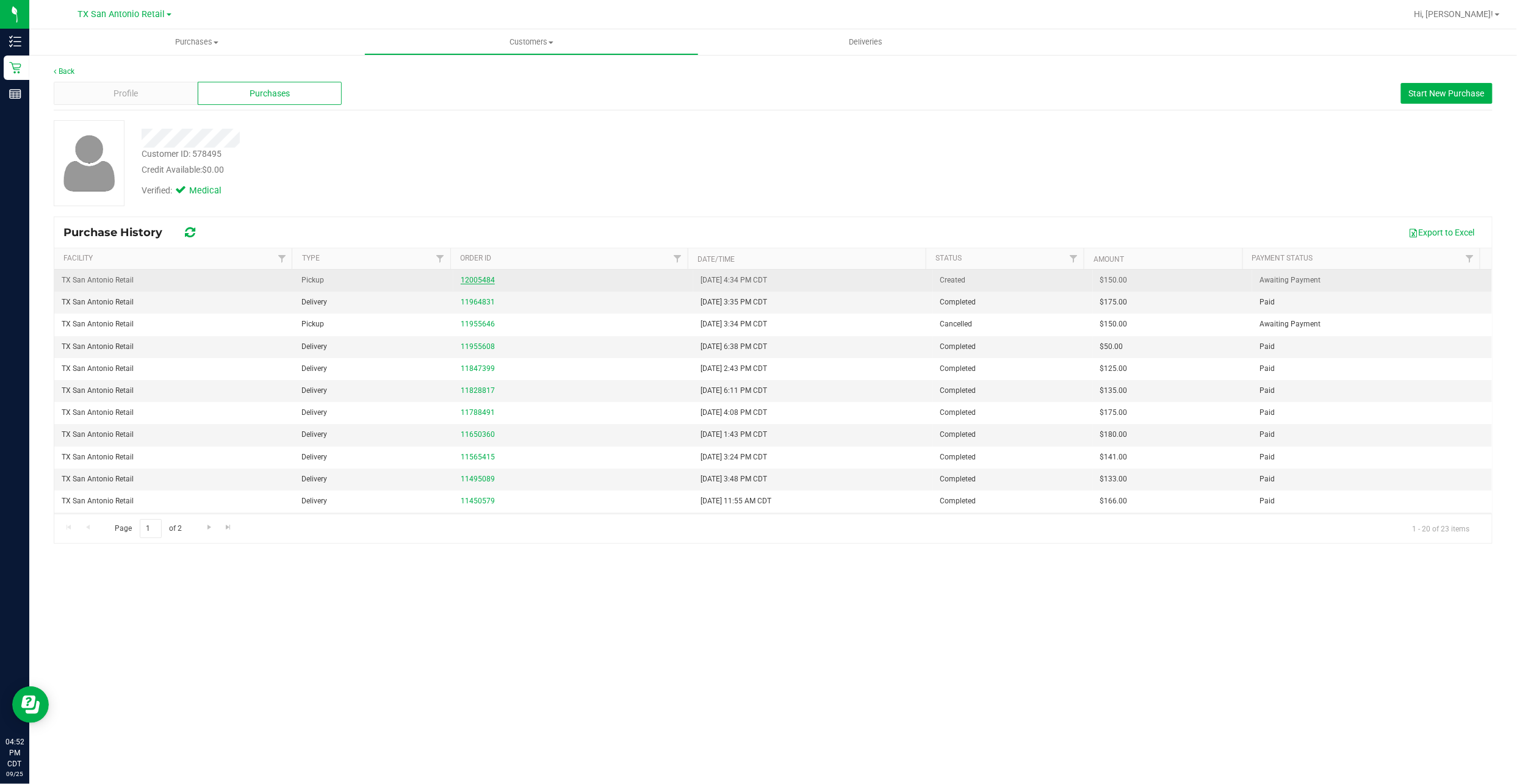
click at [469, 277] on link "12005484" at bounding box center [477, 280] width 34 height 9
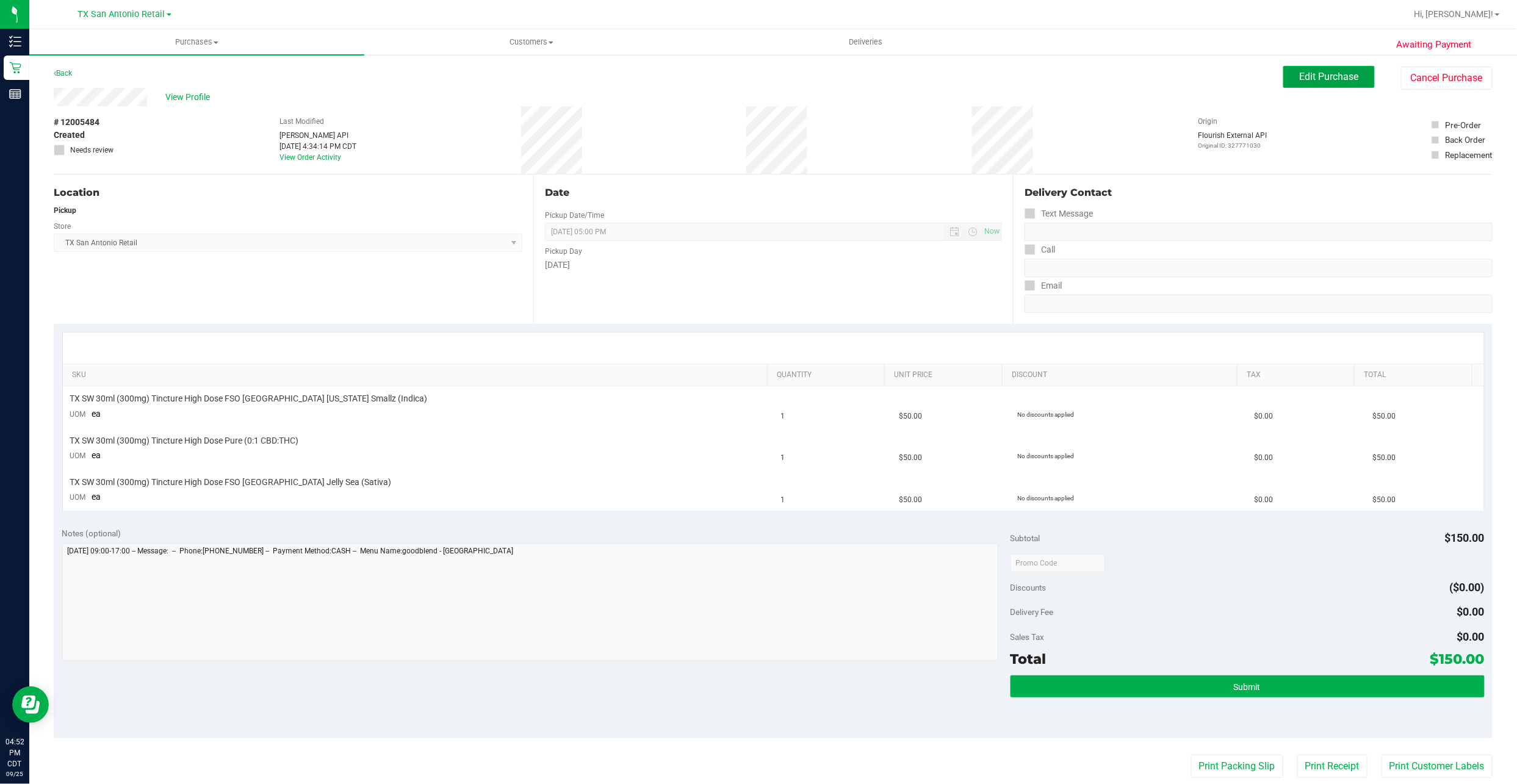
click at [1300, 78] on span "Edit Purchase" at bounding box center [1329, 76] width 59 height 11
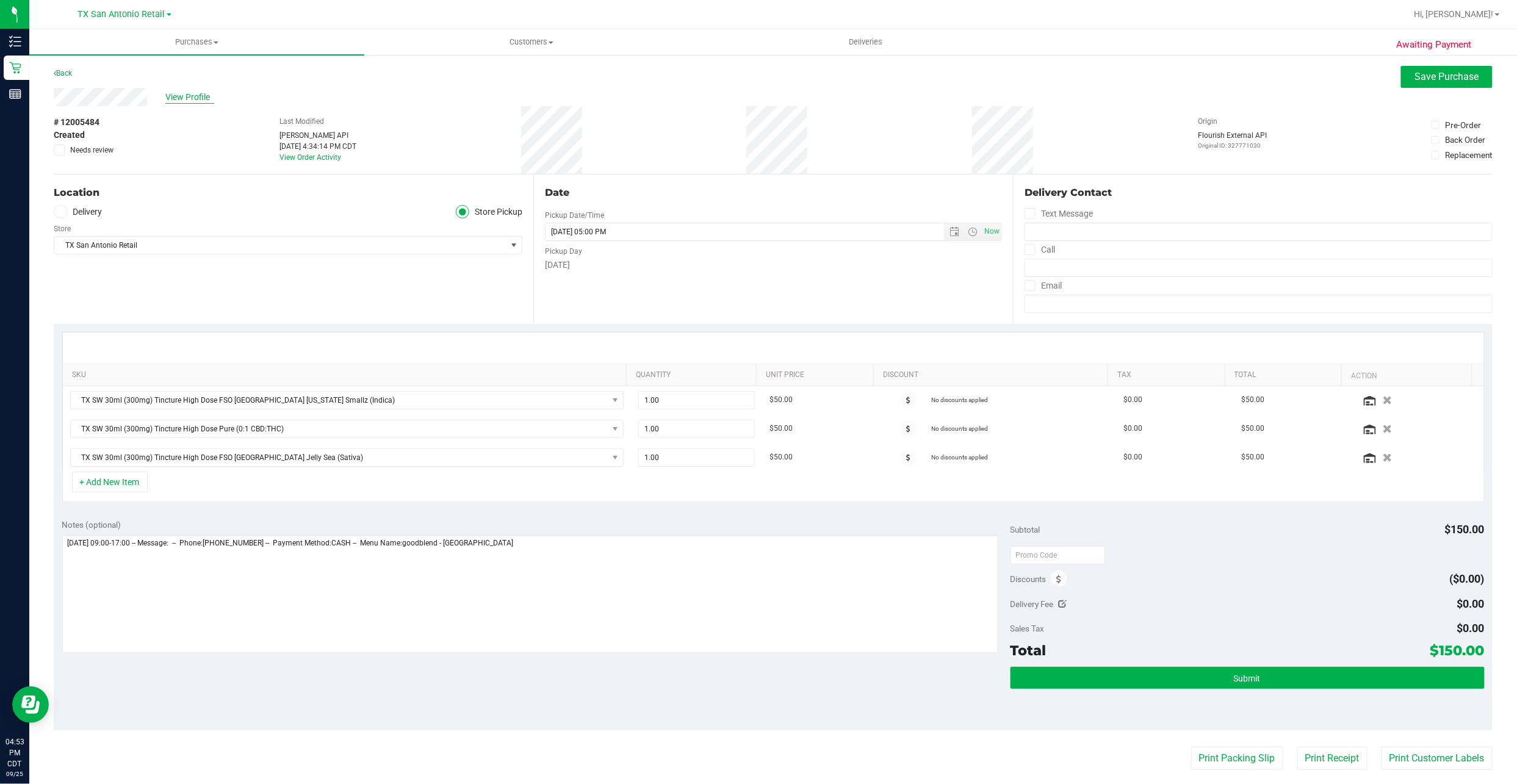
click at [183, 94] on span "View Profile" at bounding box center [190, 97] width 49 height 13
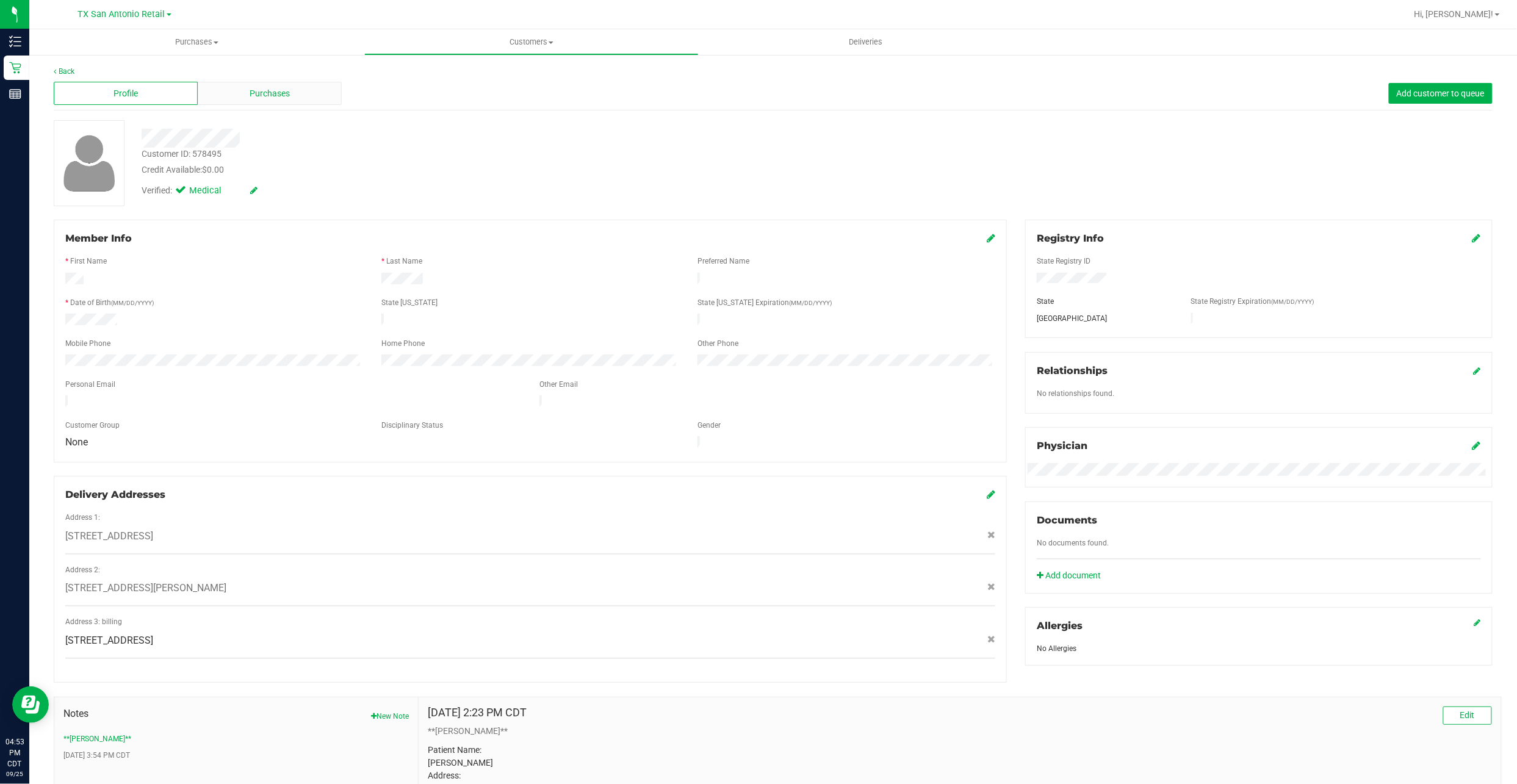
click at [249, 91] on span "Purchases" at bounding box center [270, 93] width 40 height 13
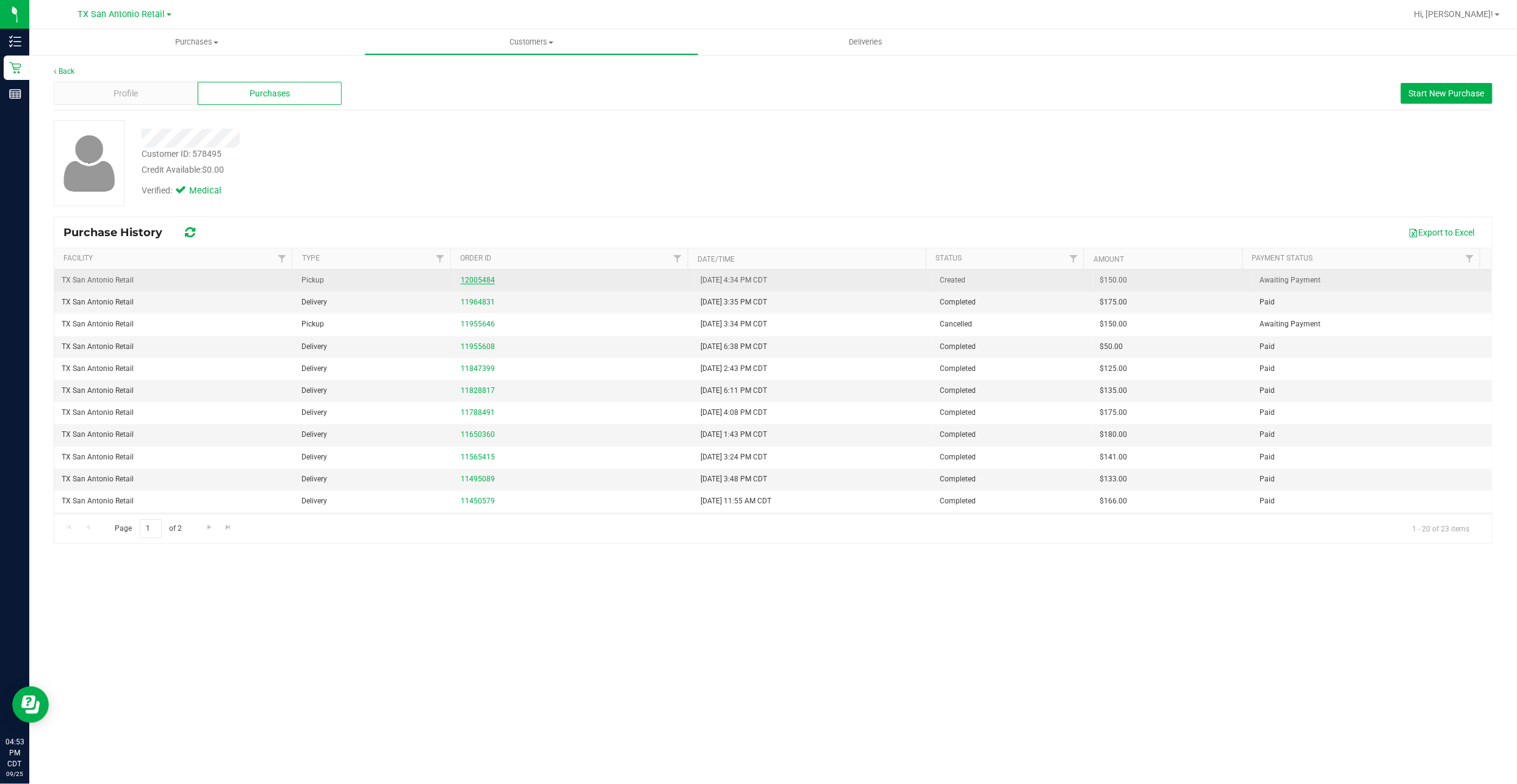
click at [471, 280] on link "12005484" at bounding box center [477, 280] width 34 height 9
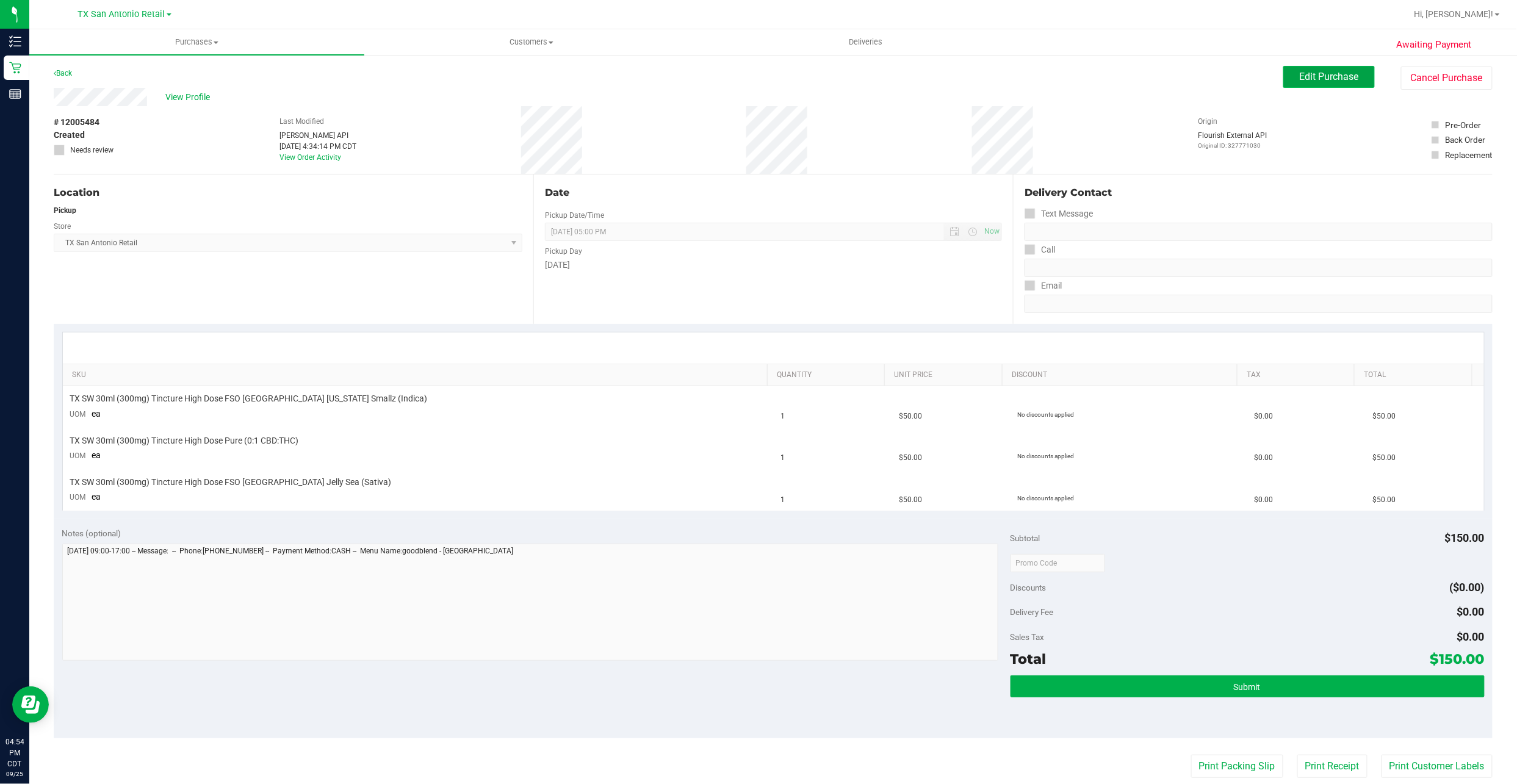
click at [1283, 80] on button "Edit Purchase" at bounding box center [1329, 76] width 91 height 22
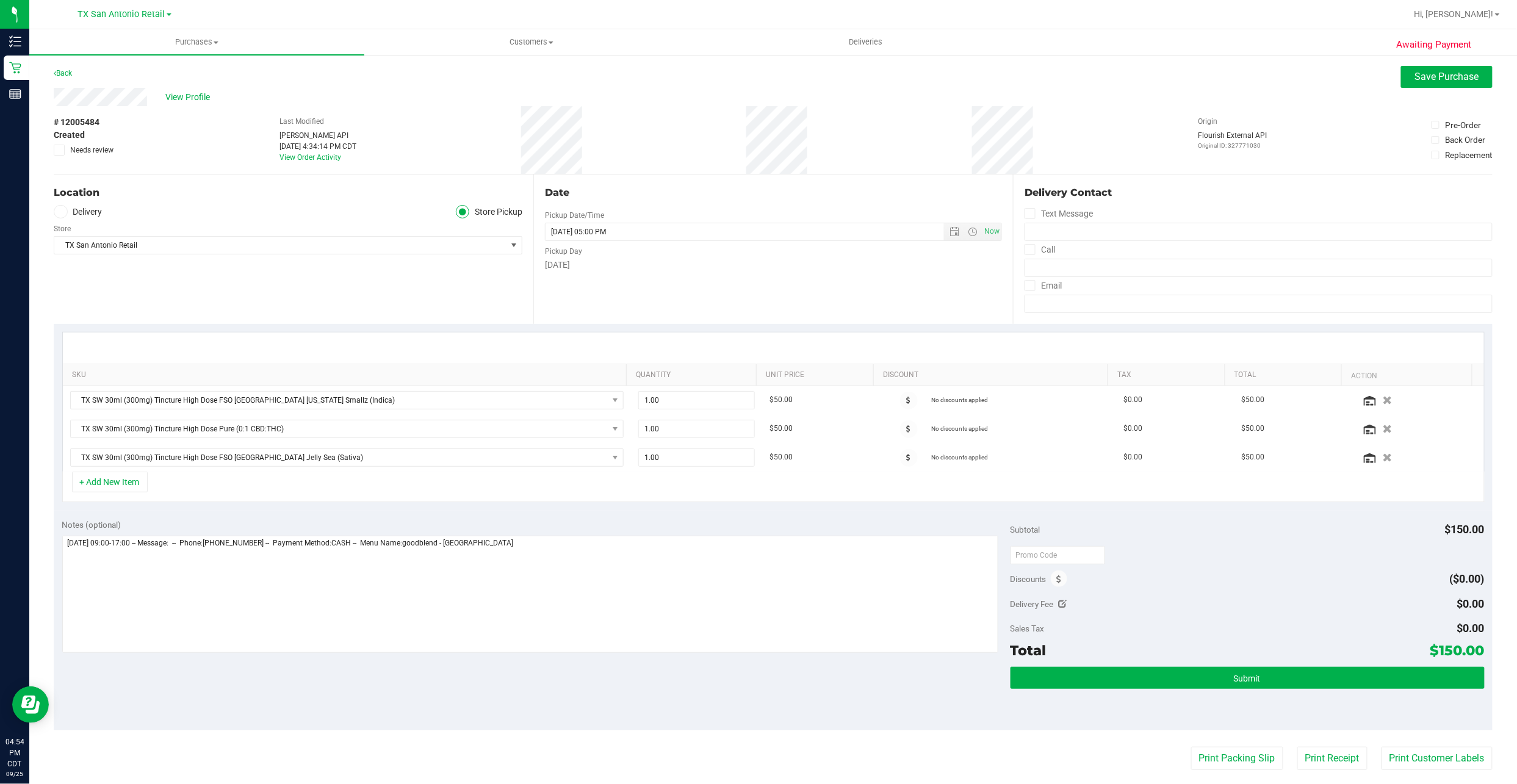
click at [87, 209] on label "Delivery" at bounding box center [78, 212] width 49 height 14
click at [0, 0] on input "Delivery" at bounding box center [0, 0] width 0 height 0
click at [520, 574] on textarea at bounding box center [530, 594] width 936 height 117
click at [423, 588] on textarea at bounding box center [530, 594] width 936 height 117
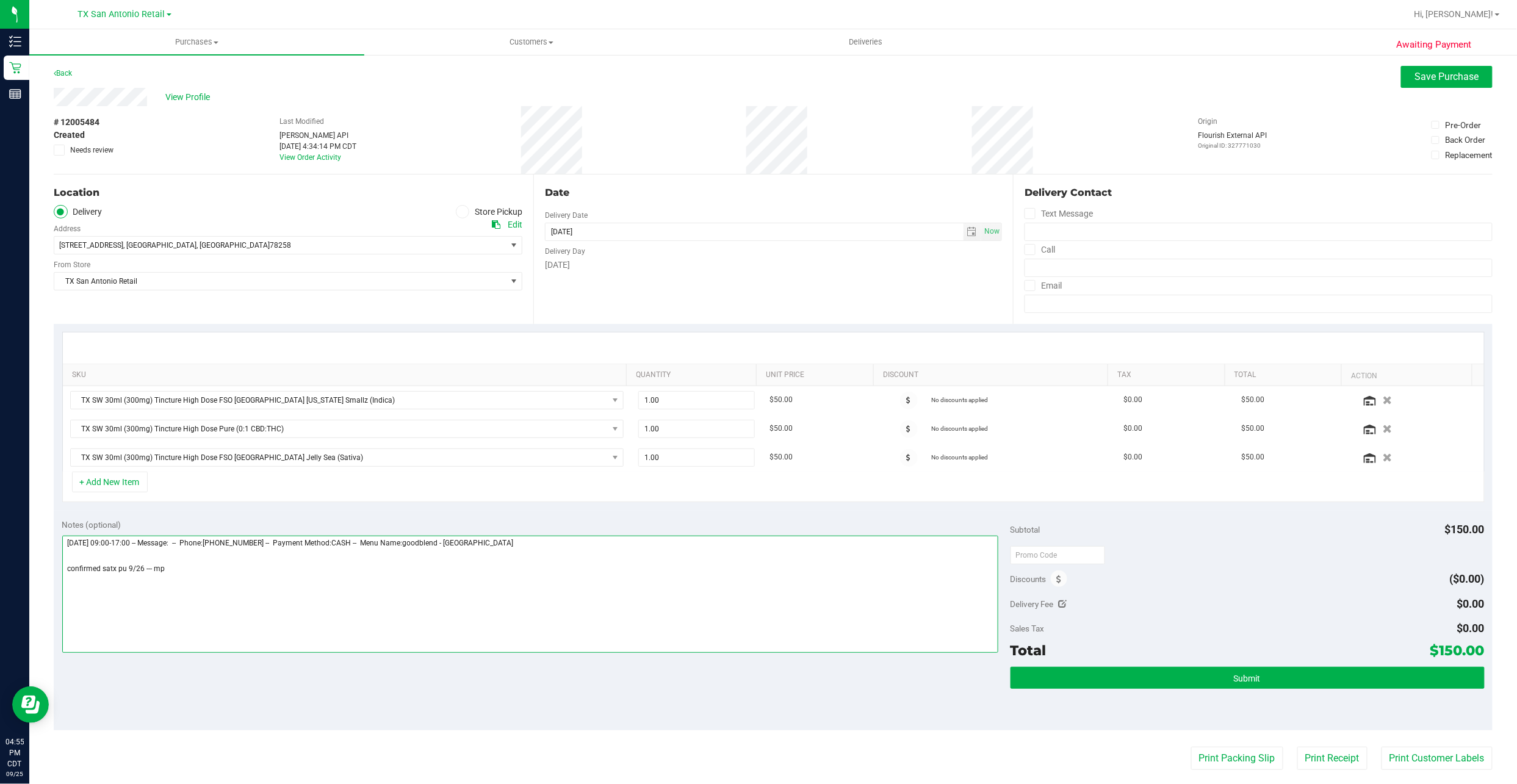
click at [423, 588] on textarea at bounding box center [530, 594] width 936 height 117
type textarea "Friday 09/26/2025 09:00-17:00 -- Message: -- Phone:2818772594 -- Payment Method…"
click at [1272, 677] on button "Submit" at bounding box center [1247, 677] width 474 height 22
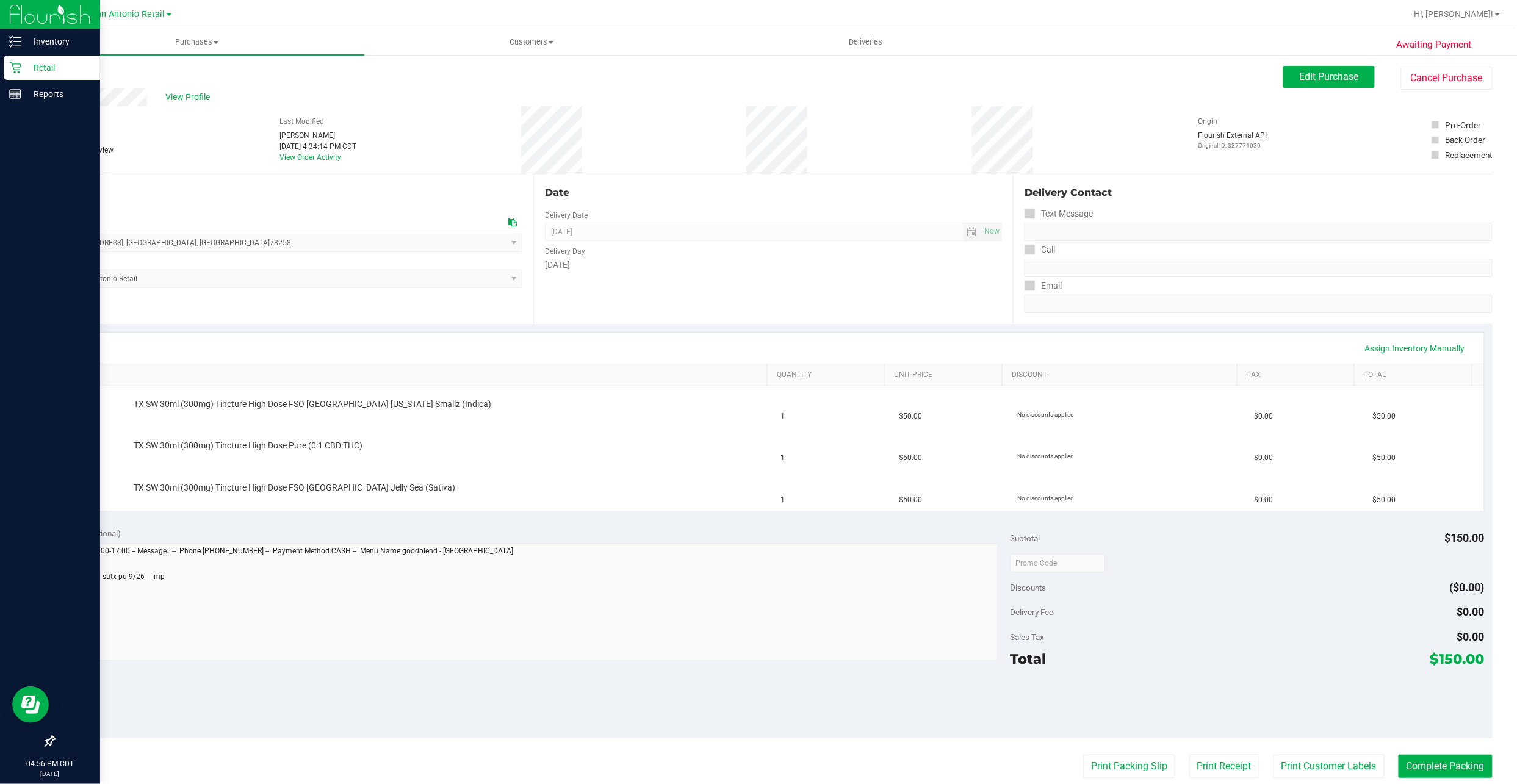
click at [27, 66] on p "Retail" at bounding box center [58, 68] width 73 height 15
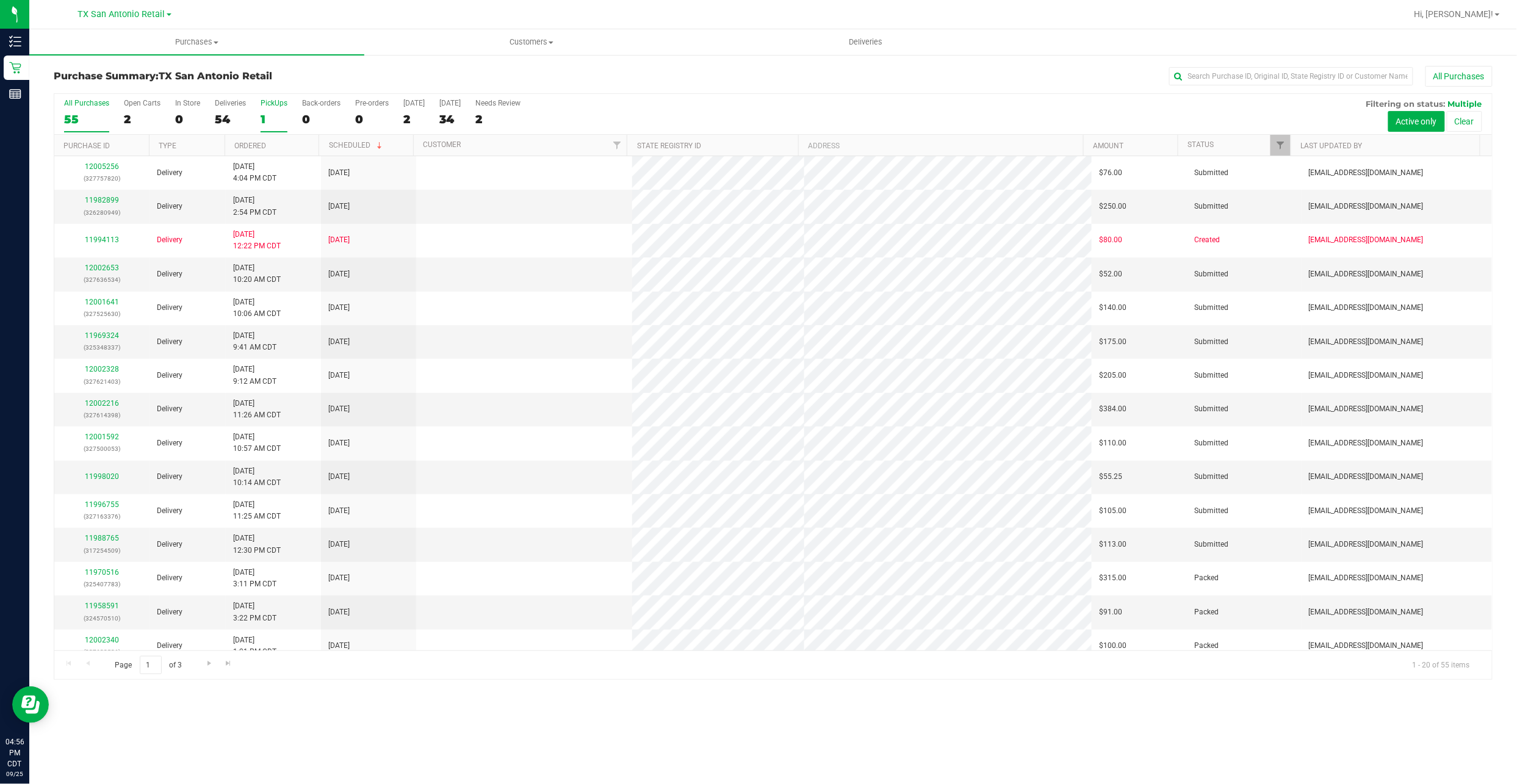
click at [276, 122] on div "1" at bounding box center [274, 119] width 27 height 14
click at [0, 0] on input "PickUps 1" at bounding box center [0, 0] width 0 height 0
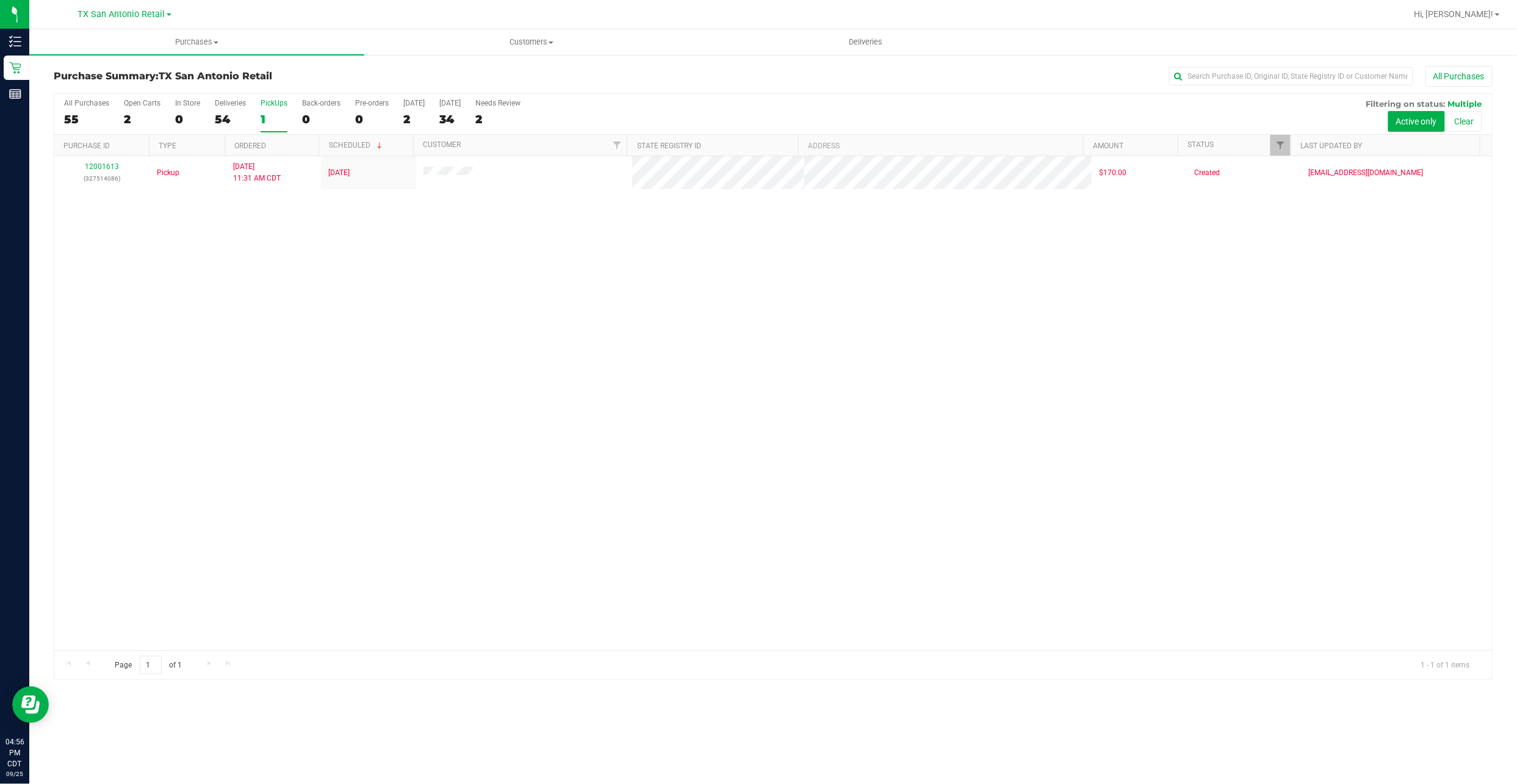
click at [103, 7] on div "TX San Antonio Retail TX Austin DC TX San Antonio Retail" at bounding box center [124, 14] width 93 height 15
click at [105, 12] on span "TX San Antonio Retail" at bounding box center [121, 15] width 87 height 11
click at [127, 44] on link "TX Austin [GEOGRAPHIC_DATA]" at bounding box center [125, 43] width 178 height 17
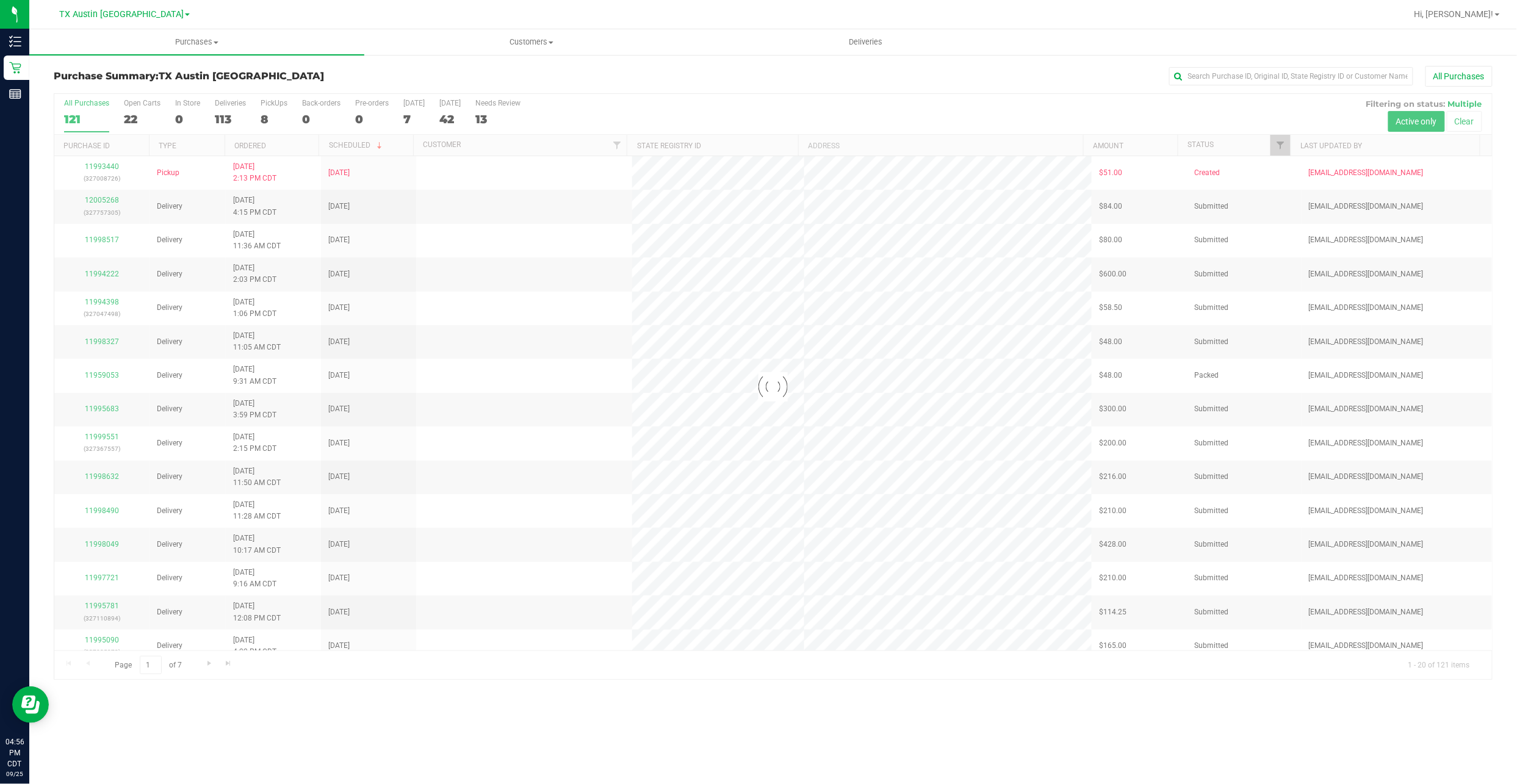
click at [269, 123] on div at bounding box center [773, 386] width 1438 height 585
click at [261, 125] on div at bounding box center [773, 386] width 1438 height 585
click at [269, 123] on div at bounding box center [773, 386] width 1438 height 585
click at [272, 117] on div "8" at bounding box center [274, 119] width 27 height 14
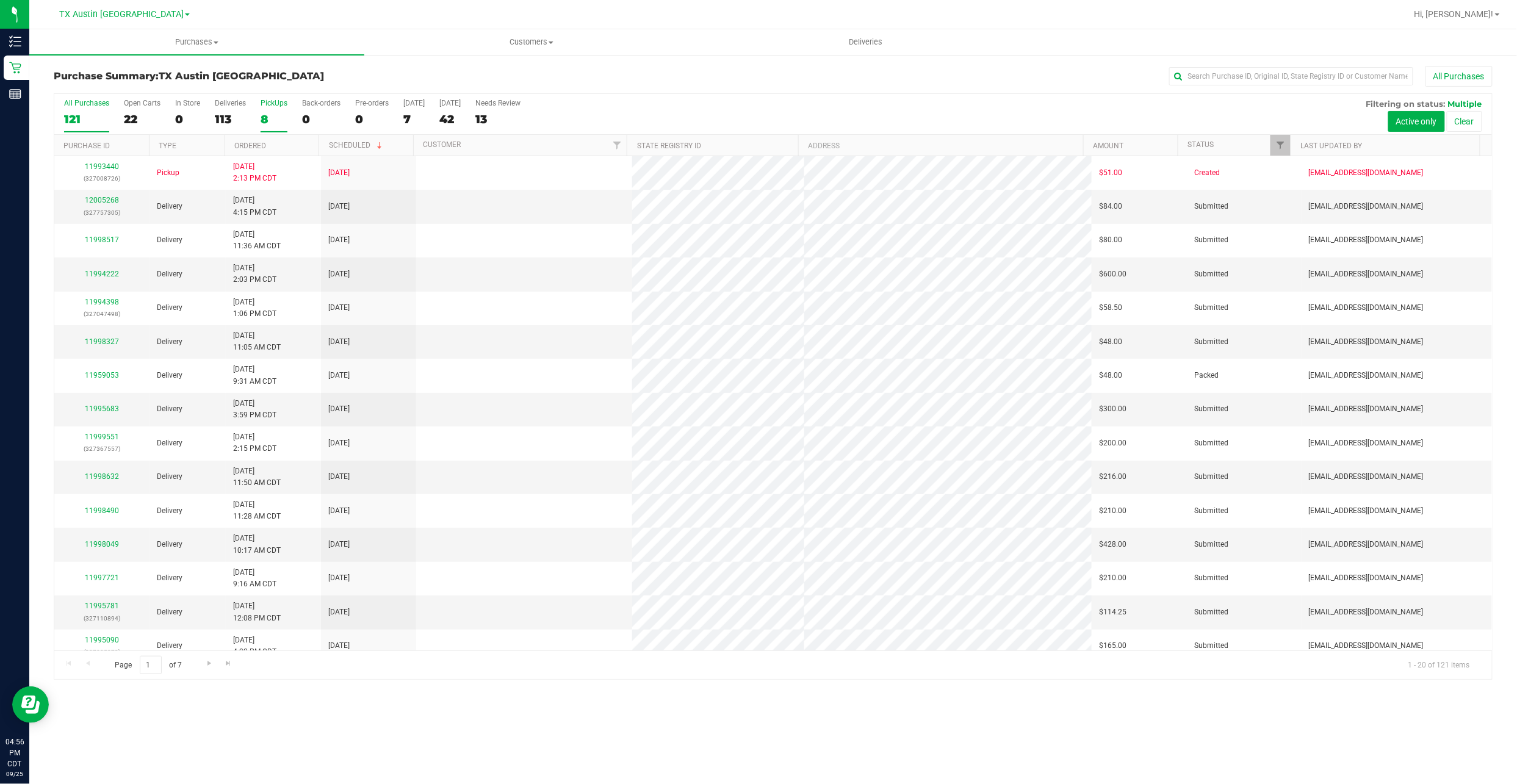
click at [0, 0] on input "PickUps 8" at bounding box center [0, 0] width 0 height 0
click at [269, 118] on div at bounding box center [773, 386] width 1438 height 585
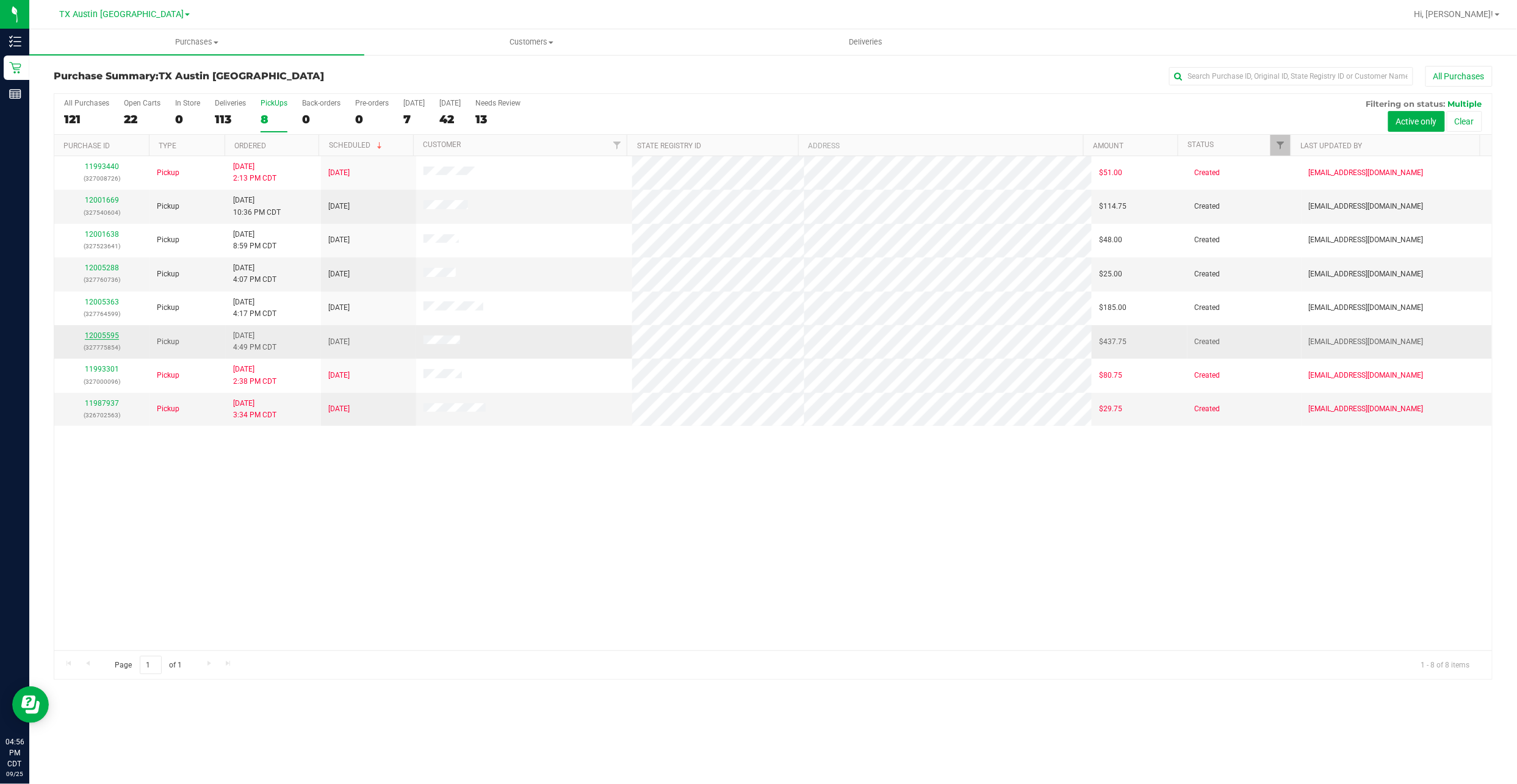
click at [101, 338] on link "12005595" at bounding box center [101, 335] width 34 height 9
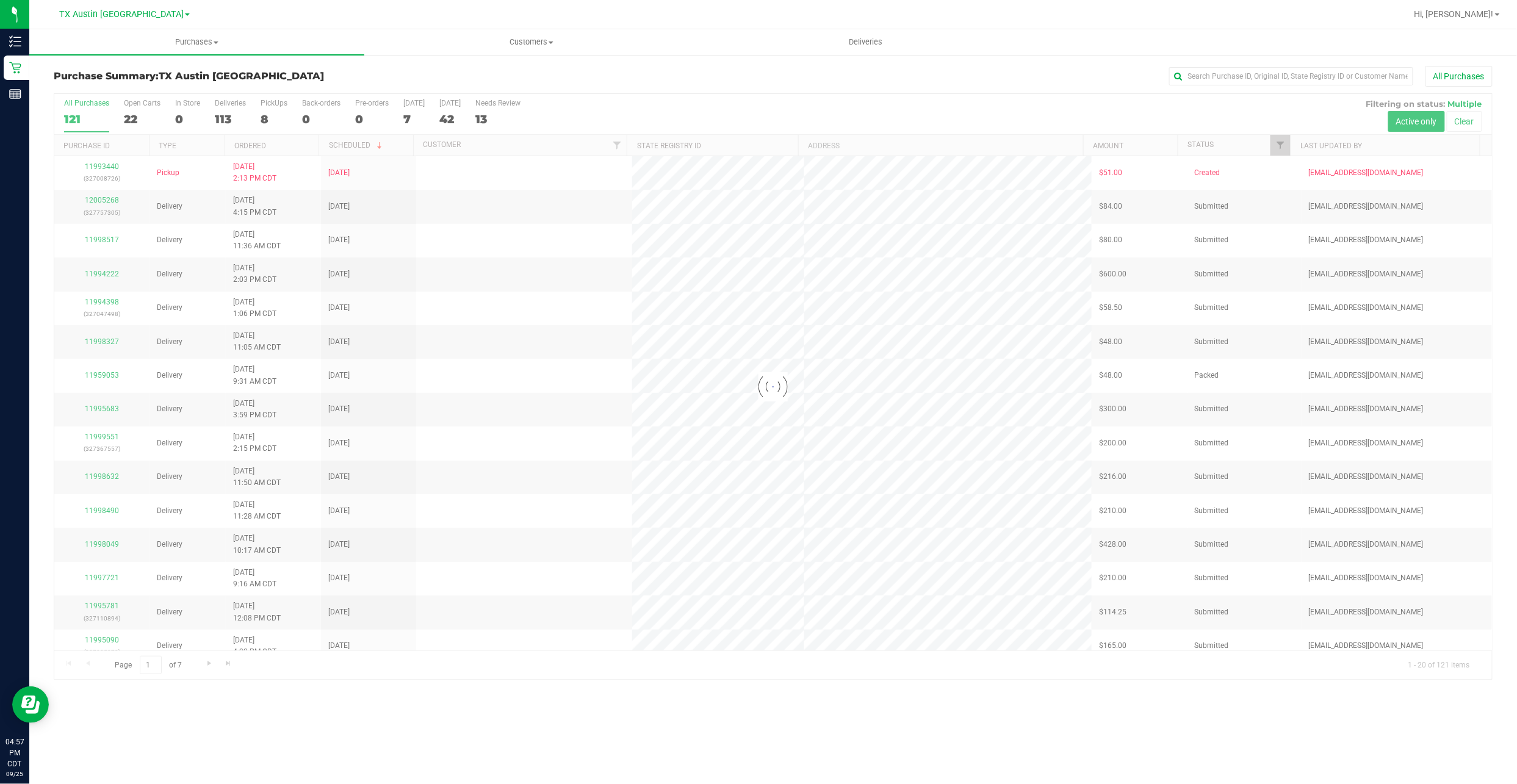
click at [268, 123] on div at bounding box center [773, 386] width 1438 height 585
click at [268, 122] on div "8" at bounding box center [274, 119] width 27 height 14
click at [0, 0] on input "PickUps 8" at bounding box center [0, 0] width 0 height 0
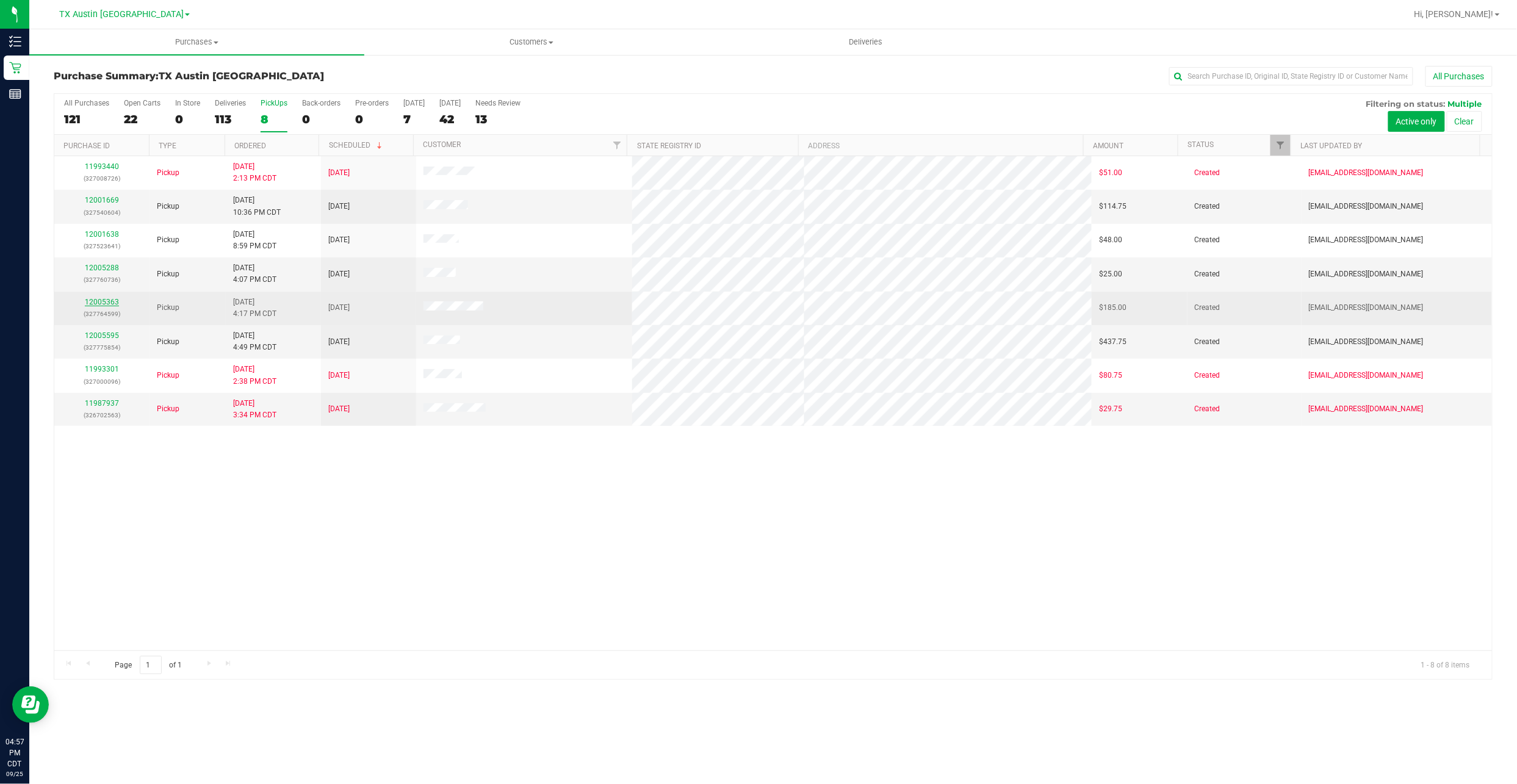
click at [103, 303] on link "12005363" at bounding box center [101, 302] width 34 height 9
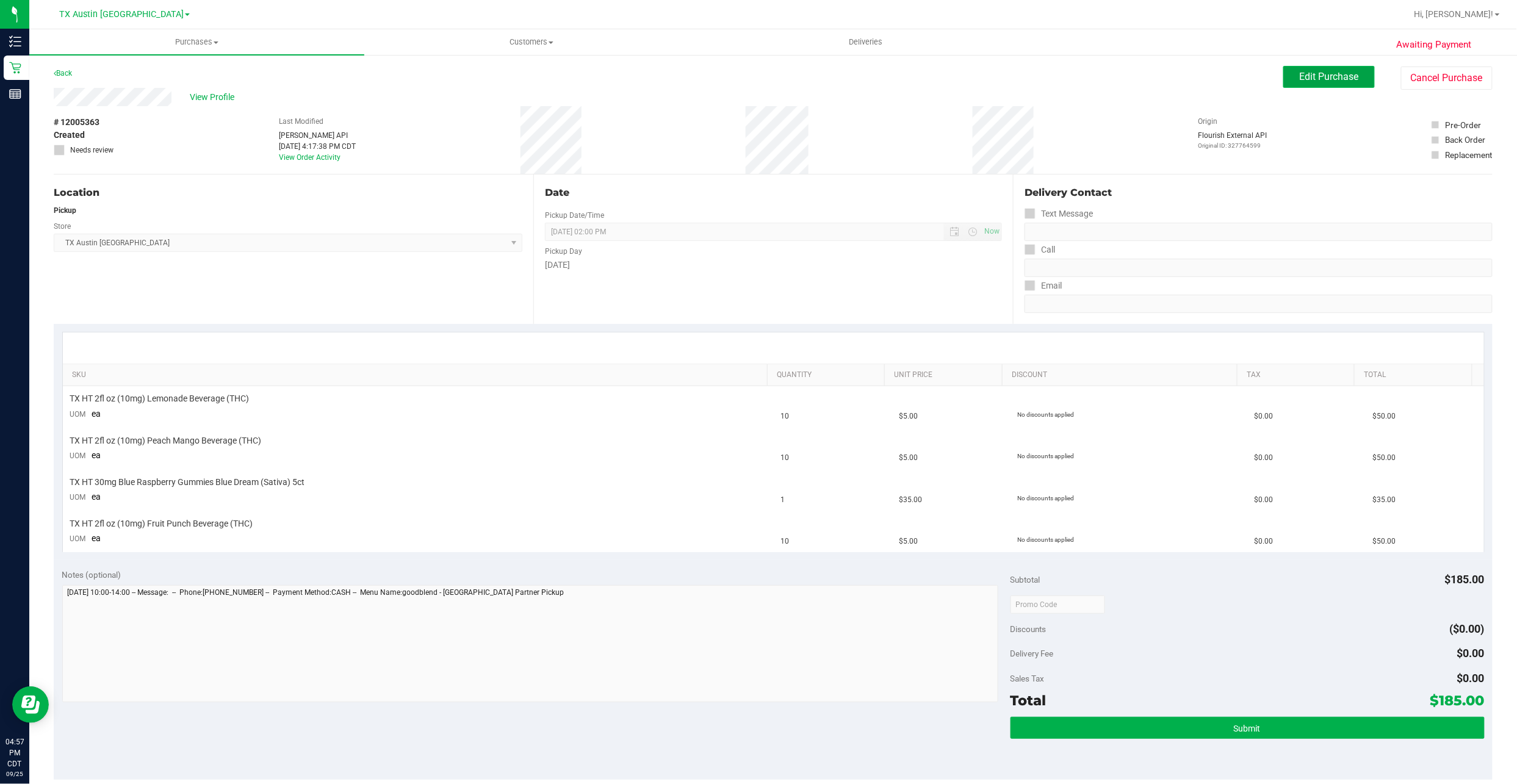
click at [1321, 79] on span "Edit Purchase" at bounding box center [1329, 76] width 59 height 11
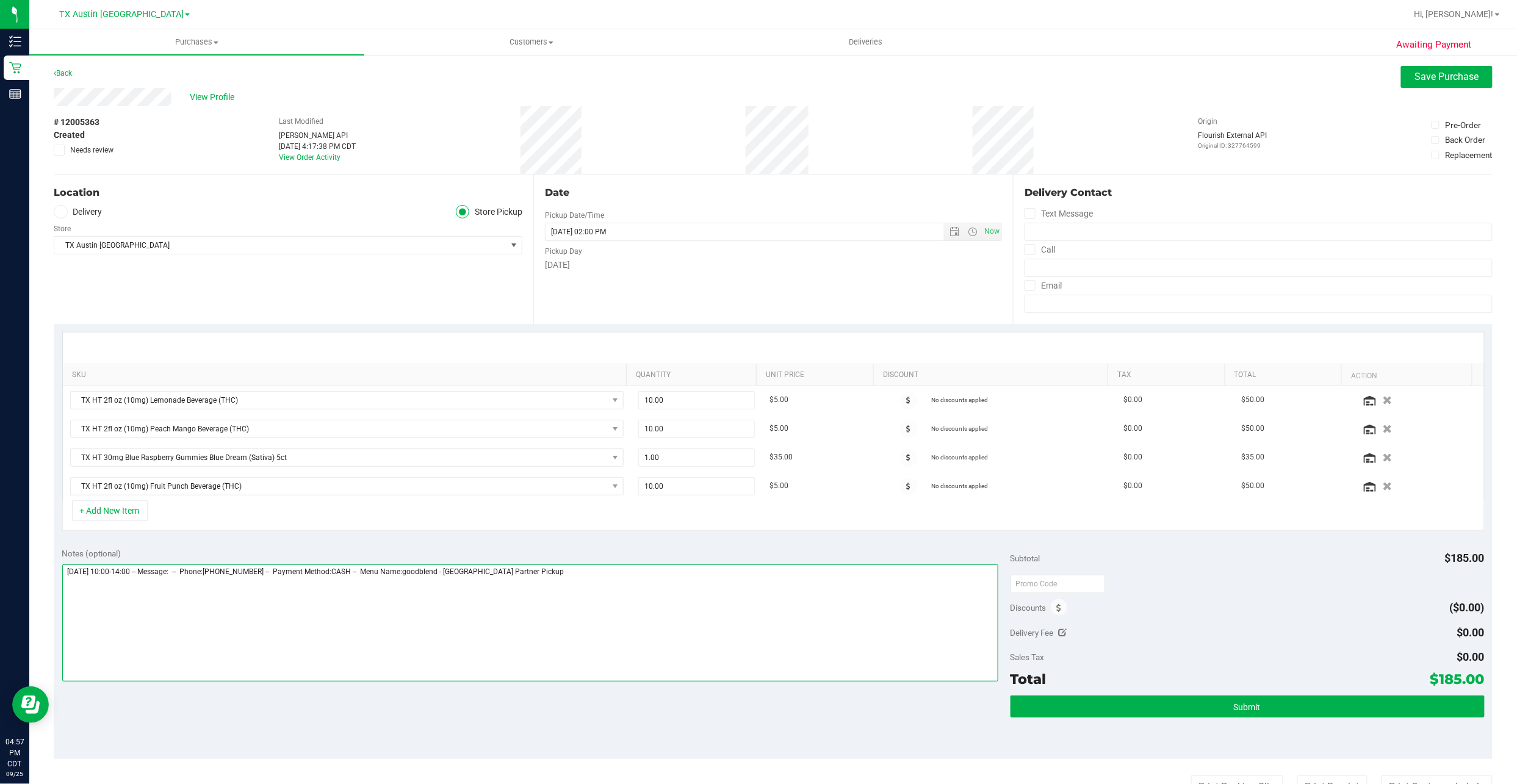
click at [665, 598] on textarea at bounding box center [530, 623] width 936 height 117
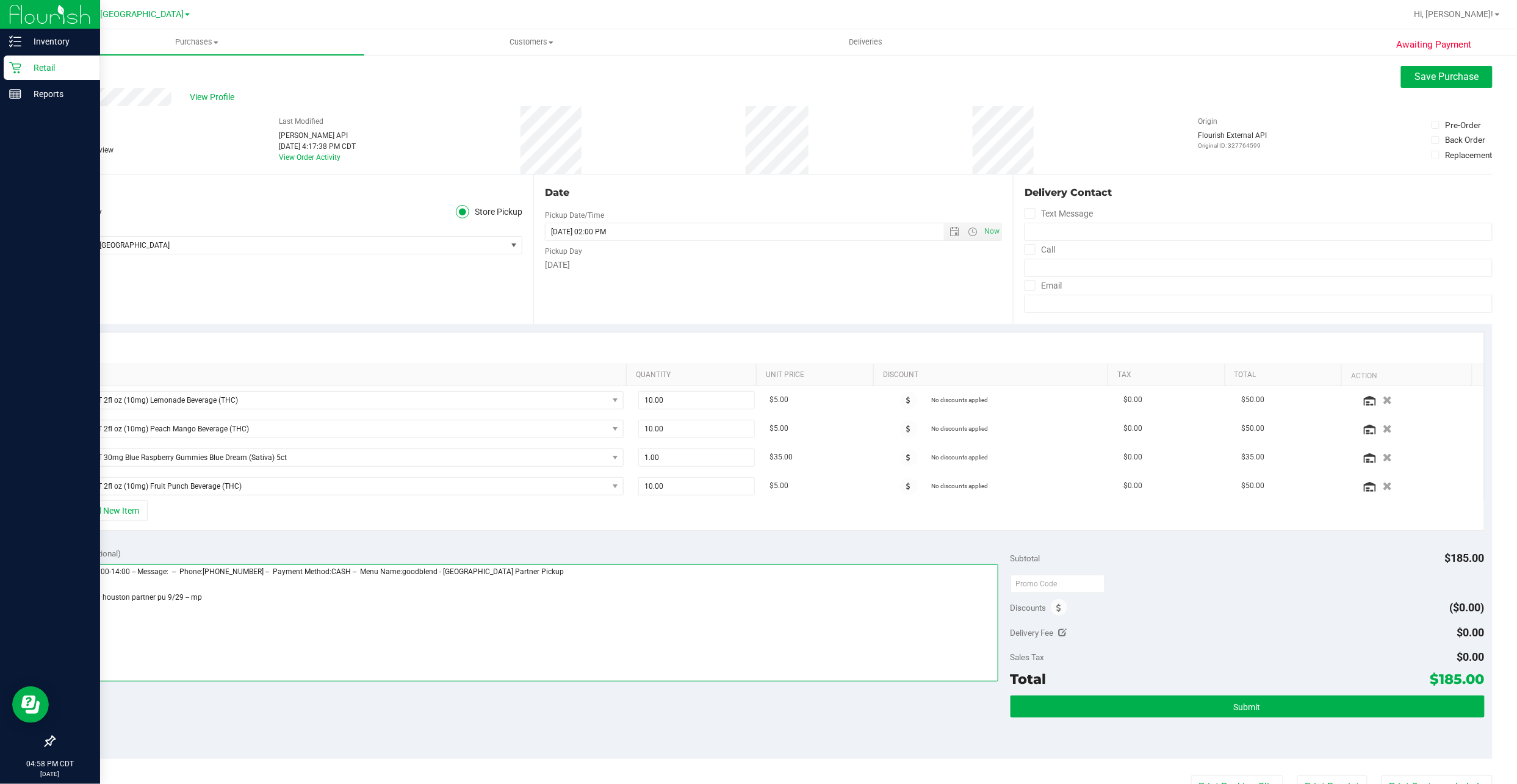
type textarea "Monday 09/29/2025 10:00-14:00 -- Message: -- Phone:2817160762 -- Payment Method…"
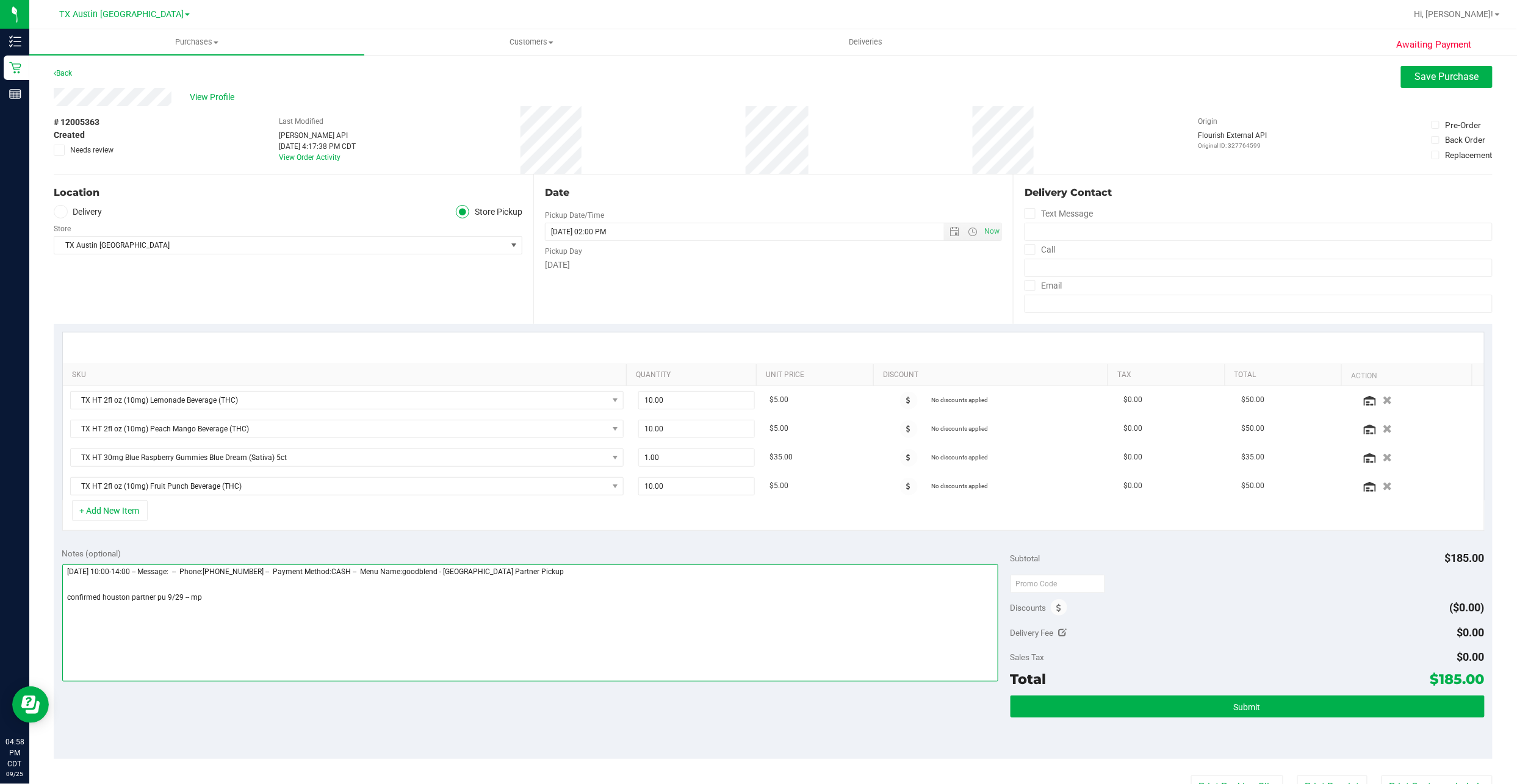
click at [303, 606] on textarea at bounding box center [530, 623] width 936 height 117
click at [218, 93] on span "View Profile" at bounding box center [214, 97] width 49 height 13
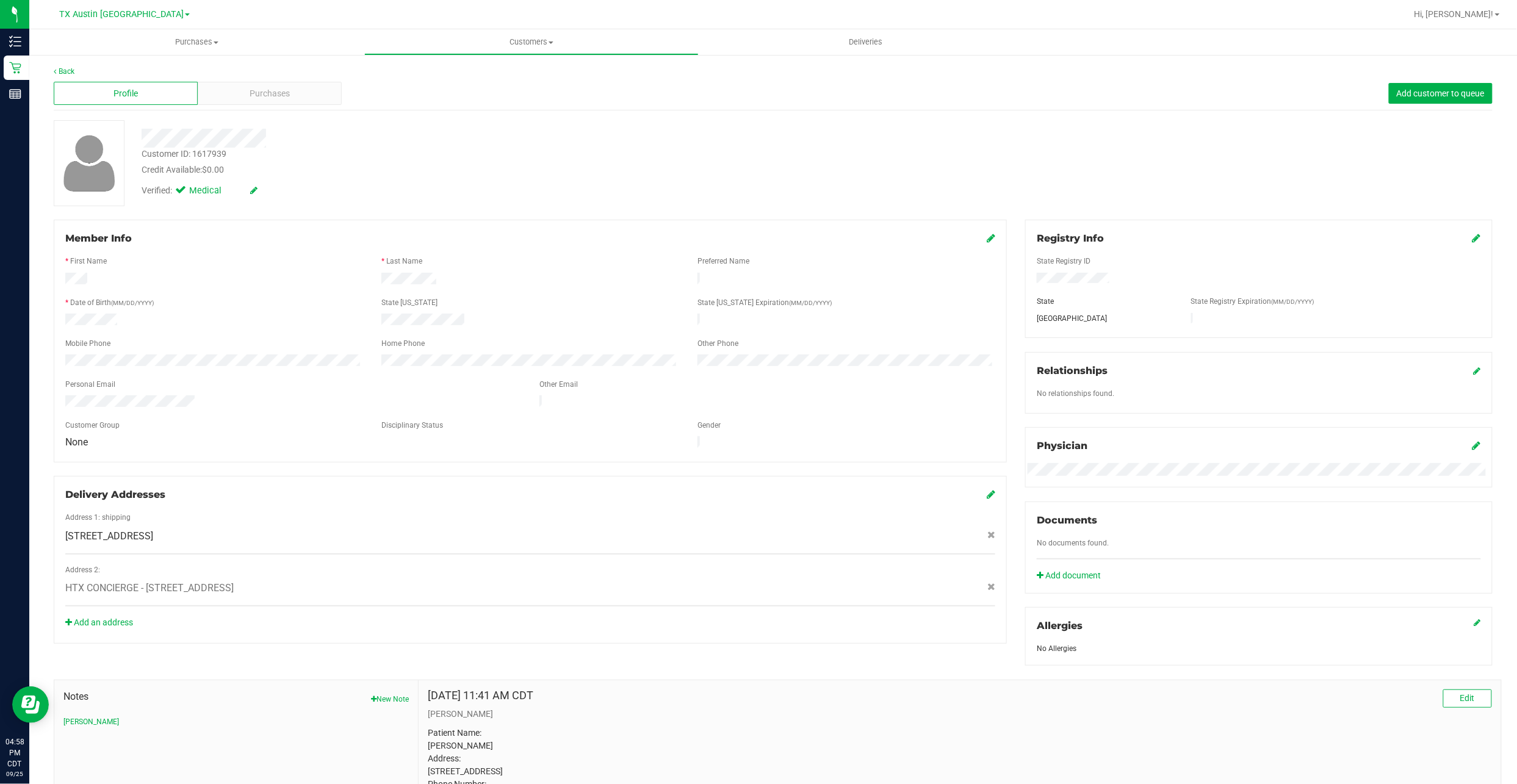
click at [219, 106] on div "Profile Purchases Add customer to queue" at bounding box center [773, 94] width 1439 height 34
click at [227, 98] on div "Purchases" at bounding box center [270, 93] width 144 height 23
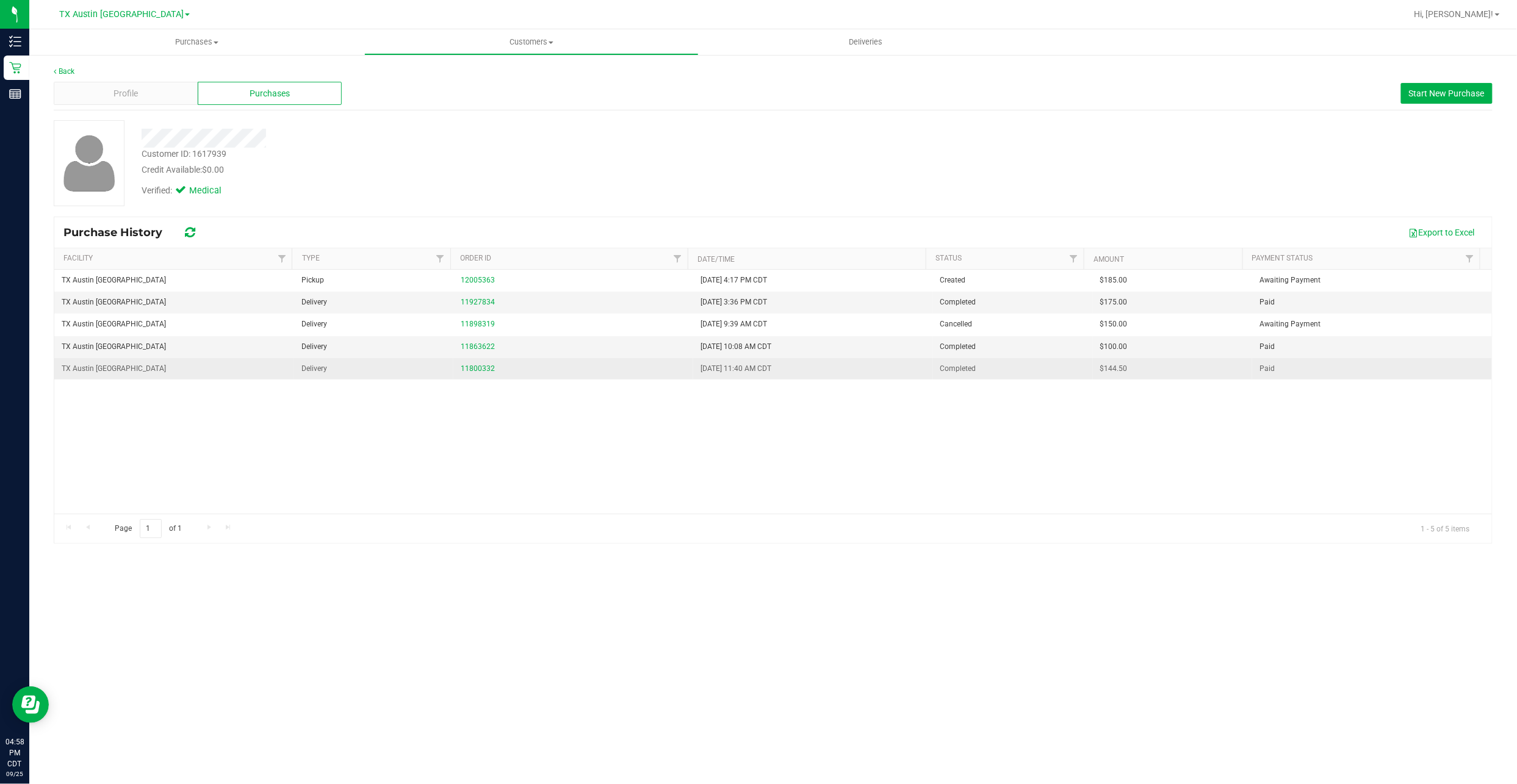
click at [470, 364] on div "11800332" at bounding box center [573, 368] width 225 height 11
click at [469, 367] on link "11800332" at bounding box center [477, 368] width 34 height 9
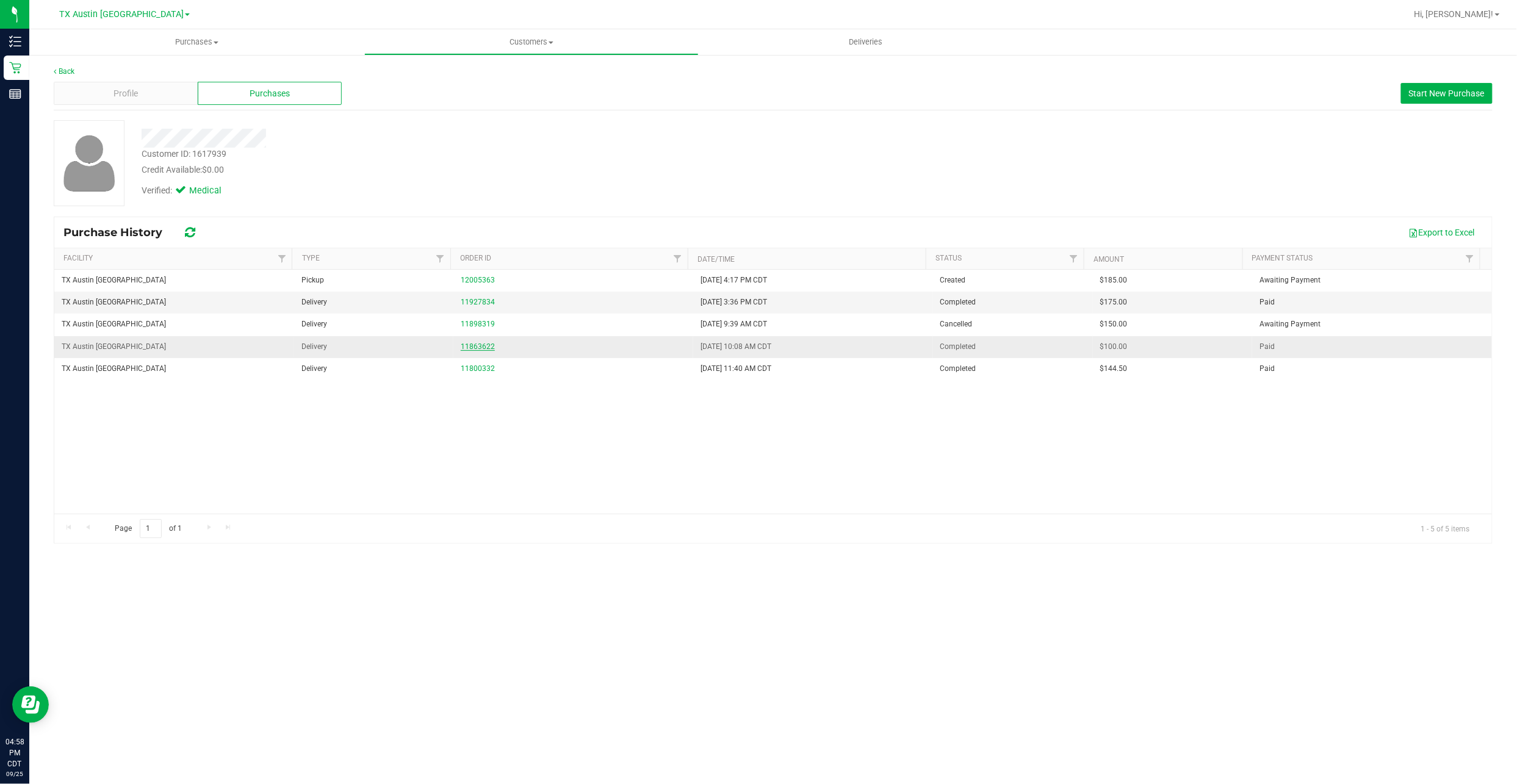
click at [469, 347] on link "11863622" at bounding box center [477, 346] width 34 height 9
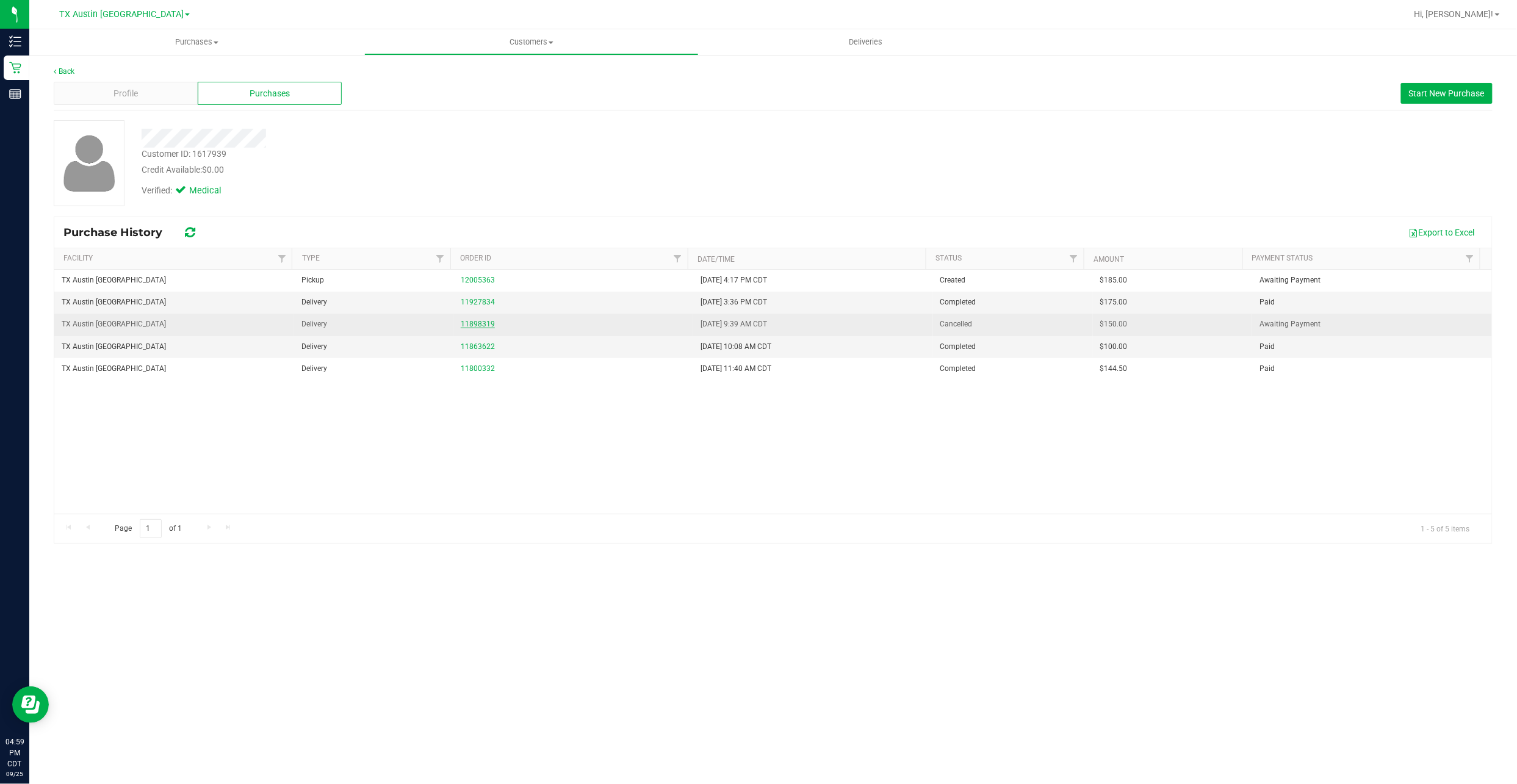
click at [476, 323] on link "11898319" at bounding box center [477, 324] width 34 height 9
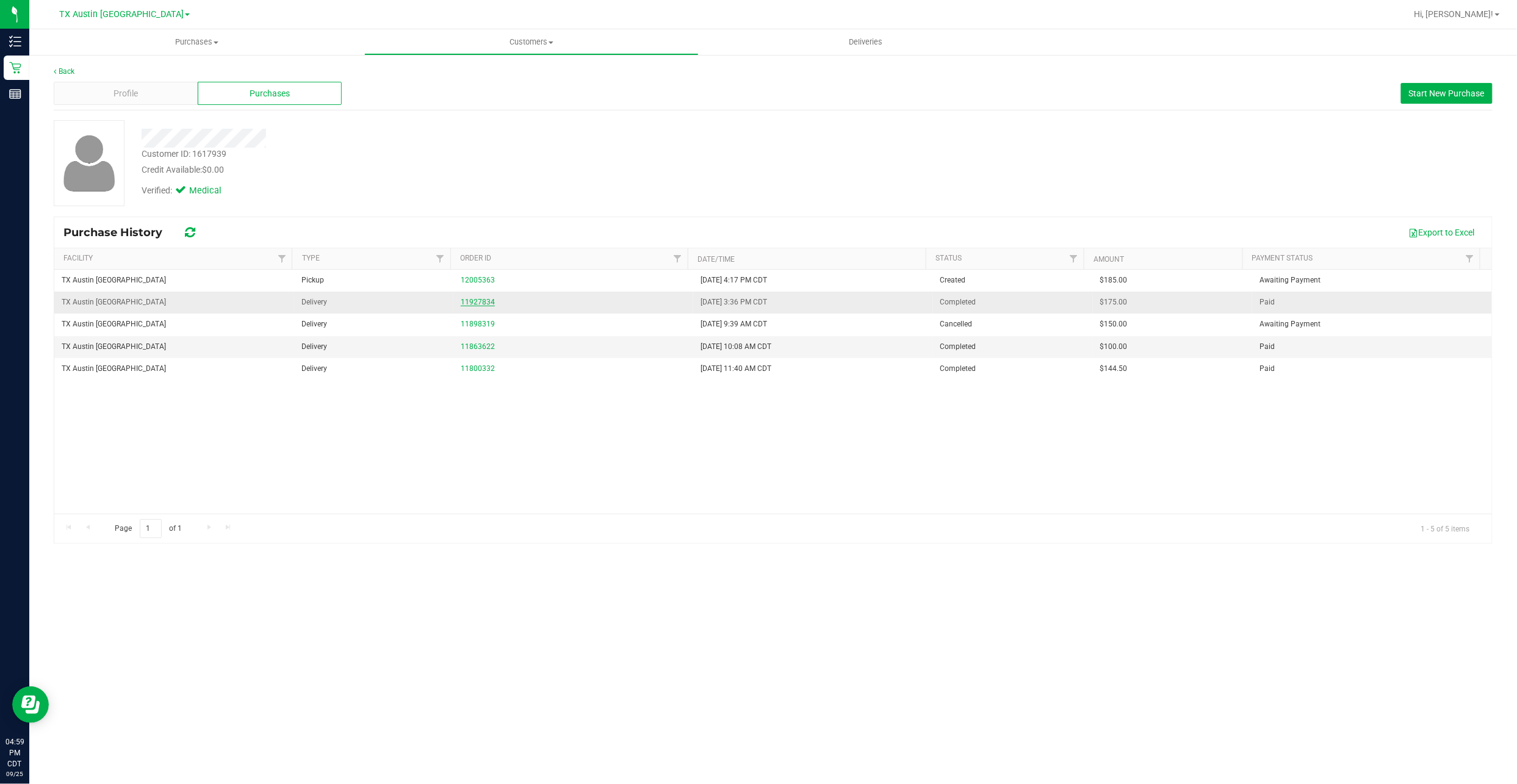
click at [481, 304] on link "11927834" at bounding box center [477, 302] width 34 height 9
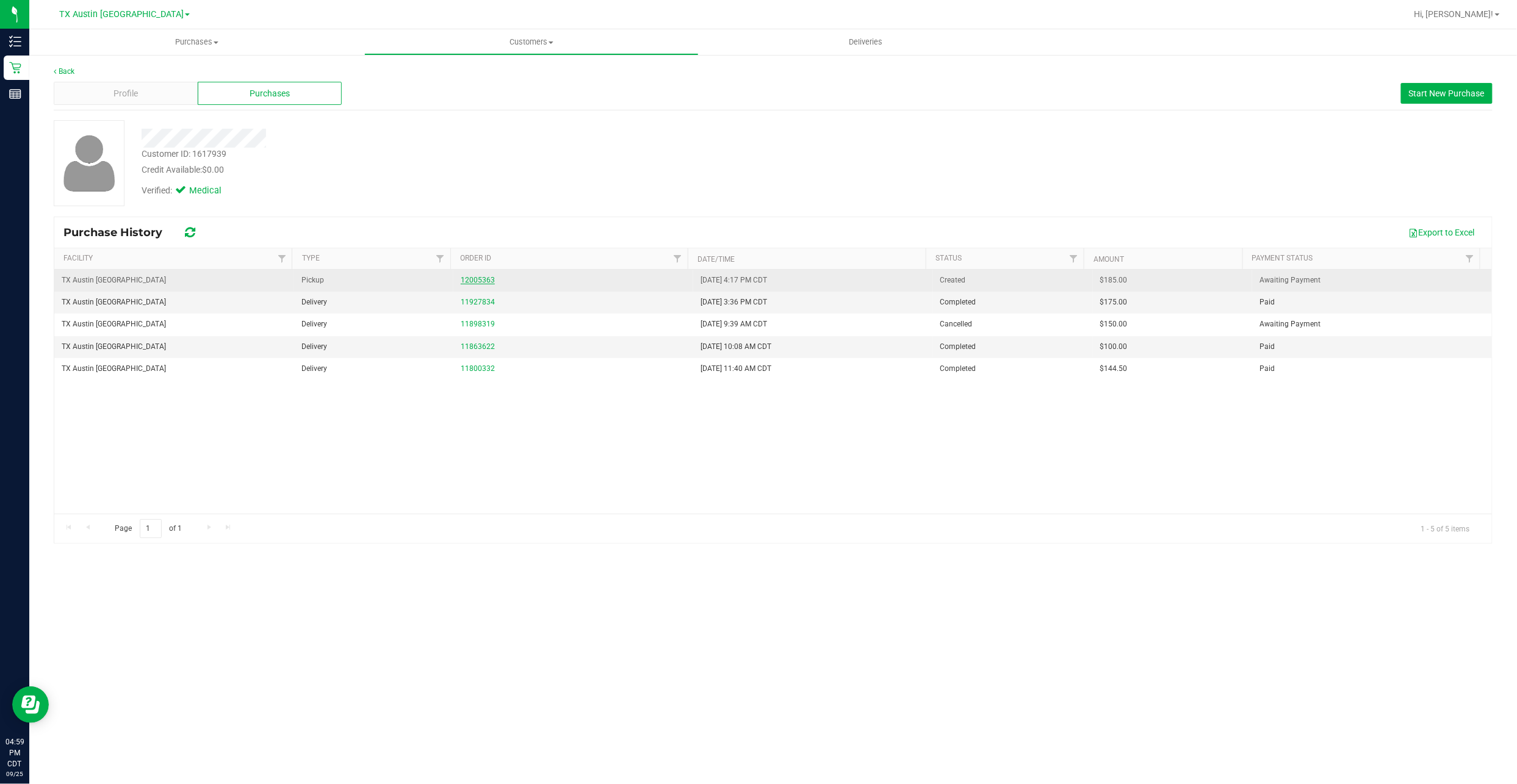
click at [488, 283] on link "12005363" at bounding box center [477, 280] width 34 height 9
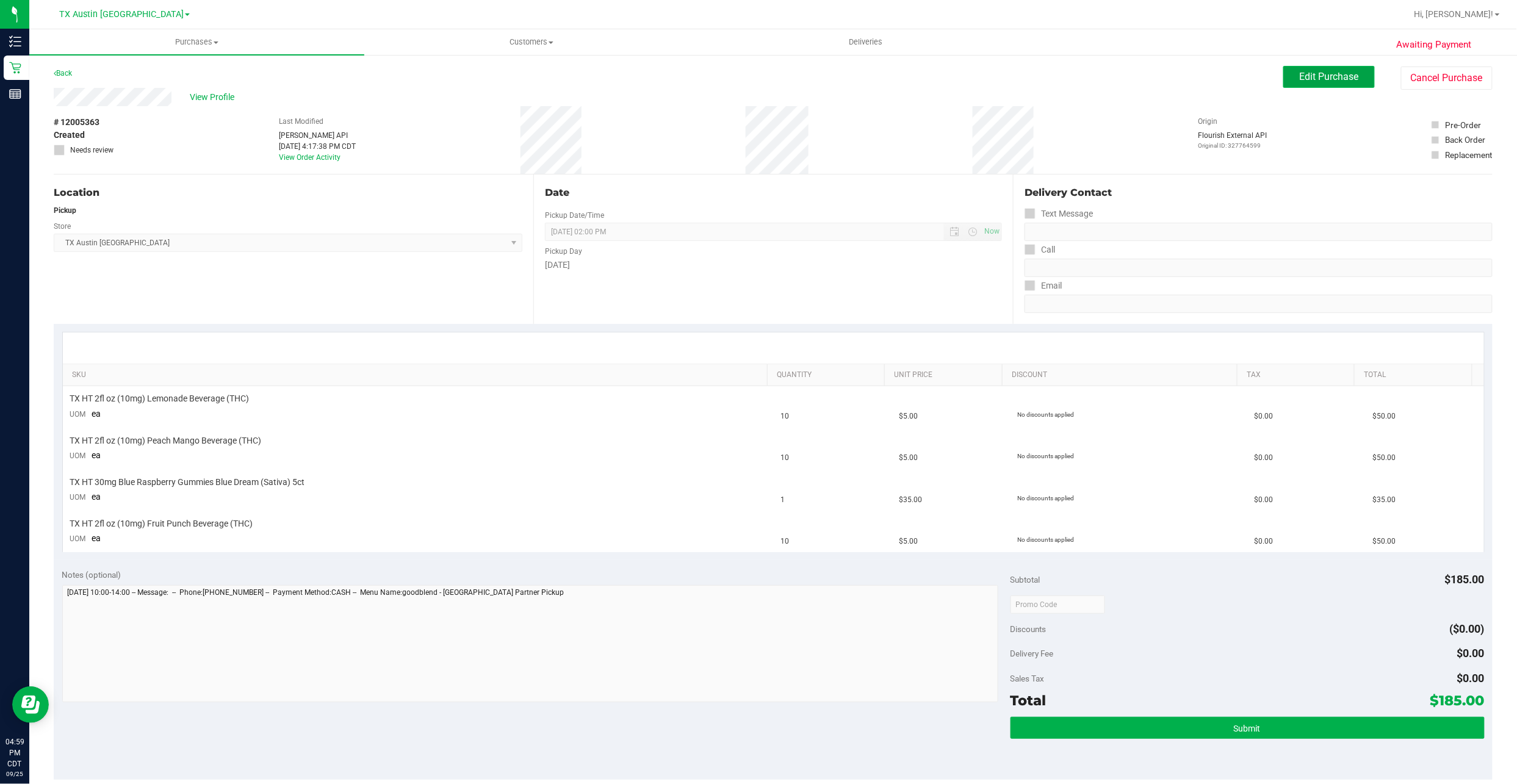
click at [1318, 76] on span "Edit Purchase" at bounding box center [1329, 76] width 59 height 11
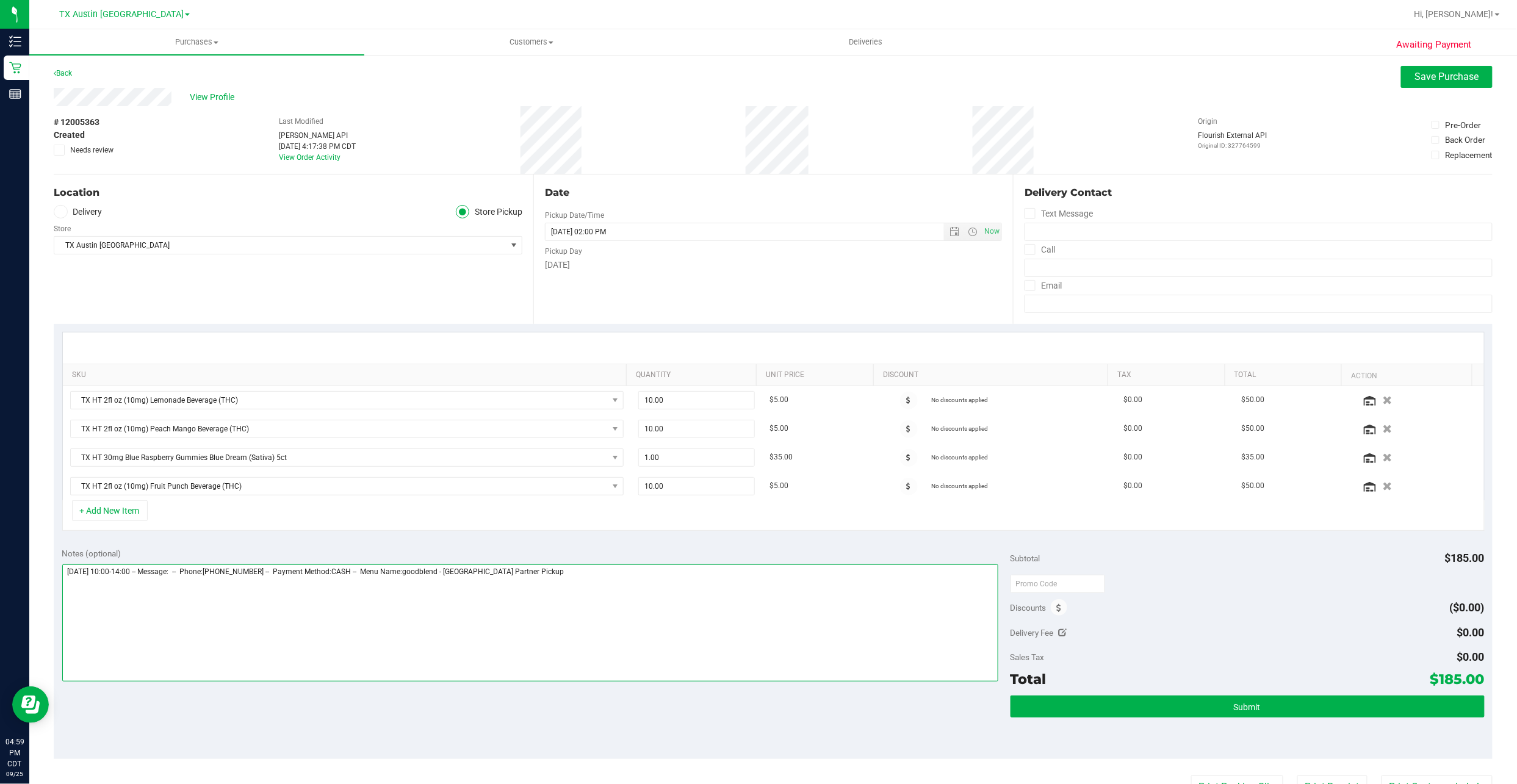
click at [667, 628] on textarea at bounding box center [530, 623] width 936 height 117
click at [294, 602] on textarea at bounding box center [530, 623] width 936 height 117
type textarea "Monday 09/29/2025 10:00-14:00 -- Message: -- Phone:2817160762 -- Payment Method…"
click at [103, 211] on label "Delivery" at bounding box center [78, 212] width 49 height 14
click at [0, 0] on input "Delivery" at bounding box center [0, 0] width 0 height 0
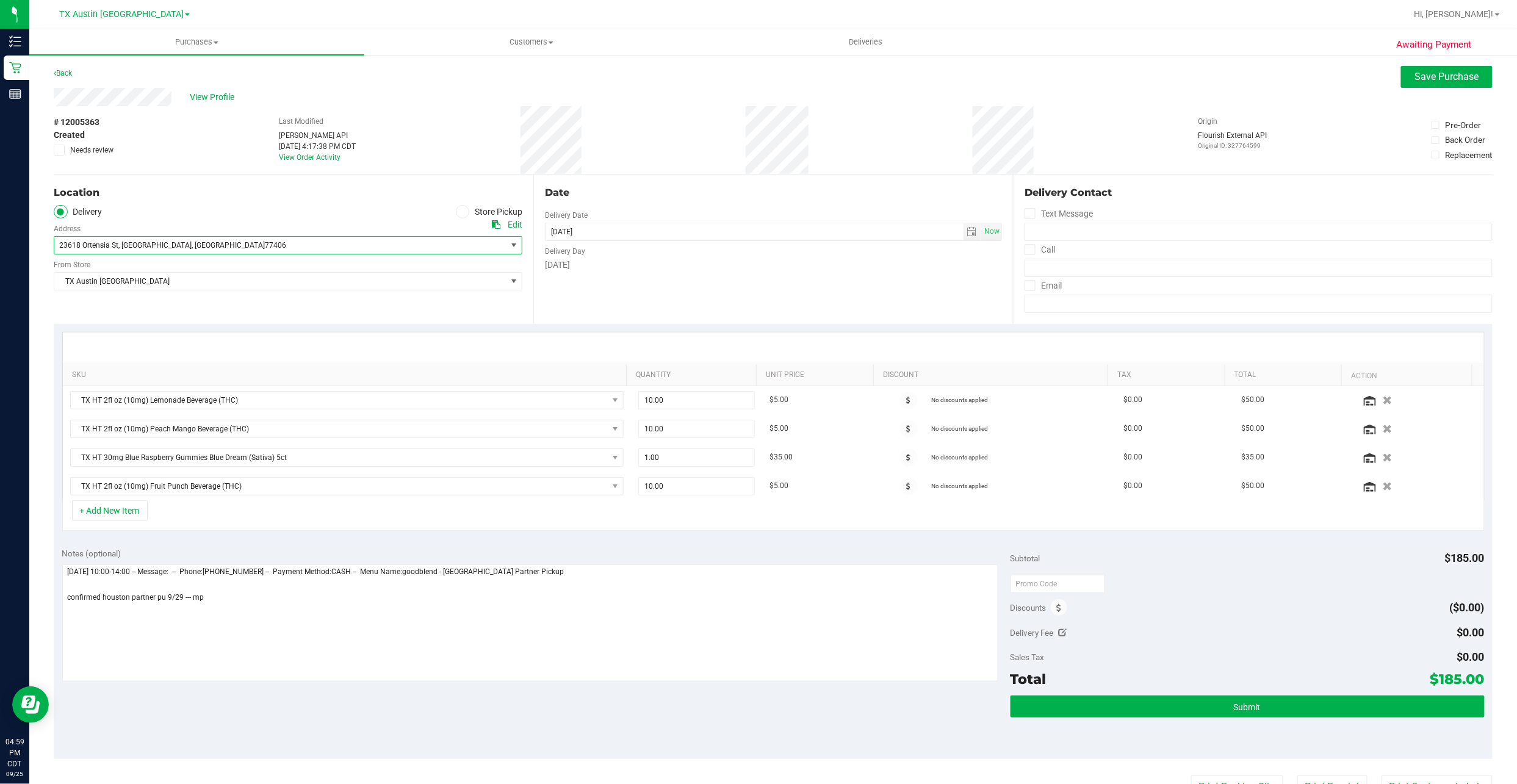
click at [139, 247] on span ", Richmond" at bounding box center [155, 245] width 73 height 9
click at [160, 279] on span "HTX CONCIERGE - 9432 KATY FWY" at bounding box center [129, 286] width 136 height 16
click at [272, 625] on textarea at bounding box center [530, 623] width 936 height 117
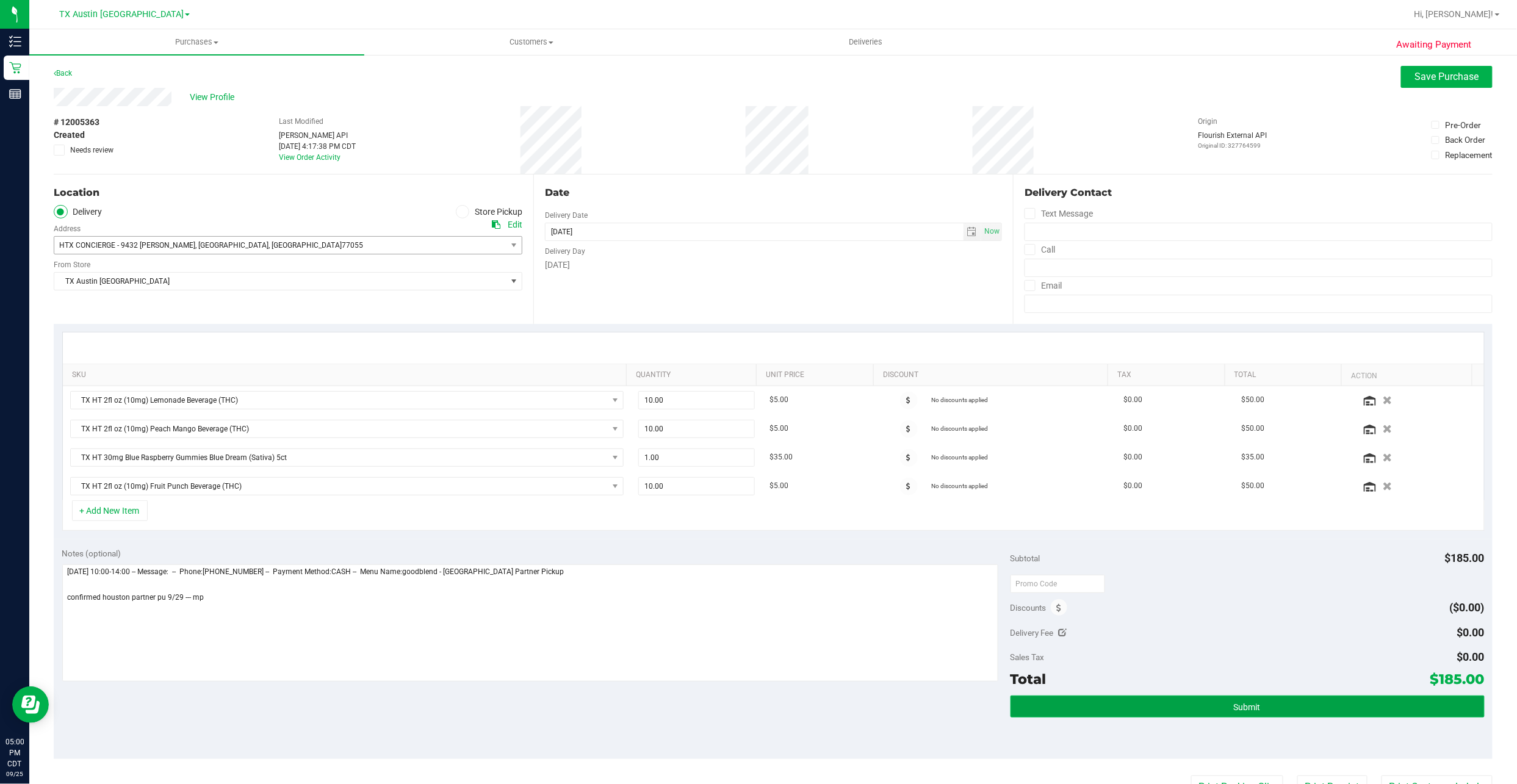
click at [1104, 712] on button "Submit" at bounding box center [1247, 706] width 474 height 22
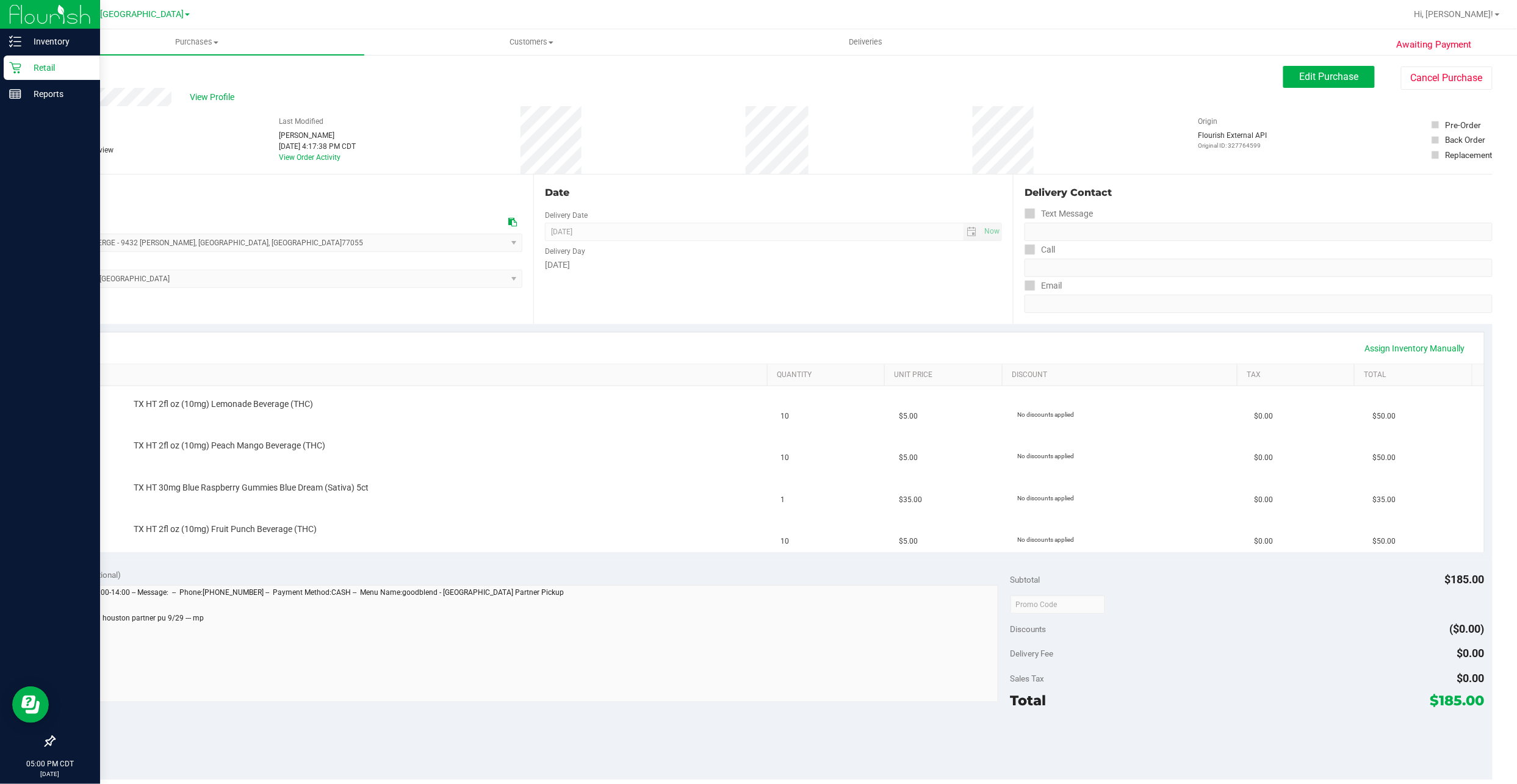
click at [28, 64] on p "Retail" at bounding box center [58, 68] width 73 height 15
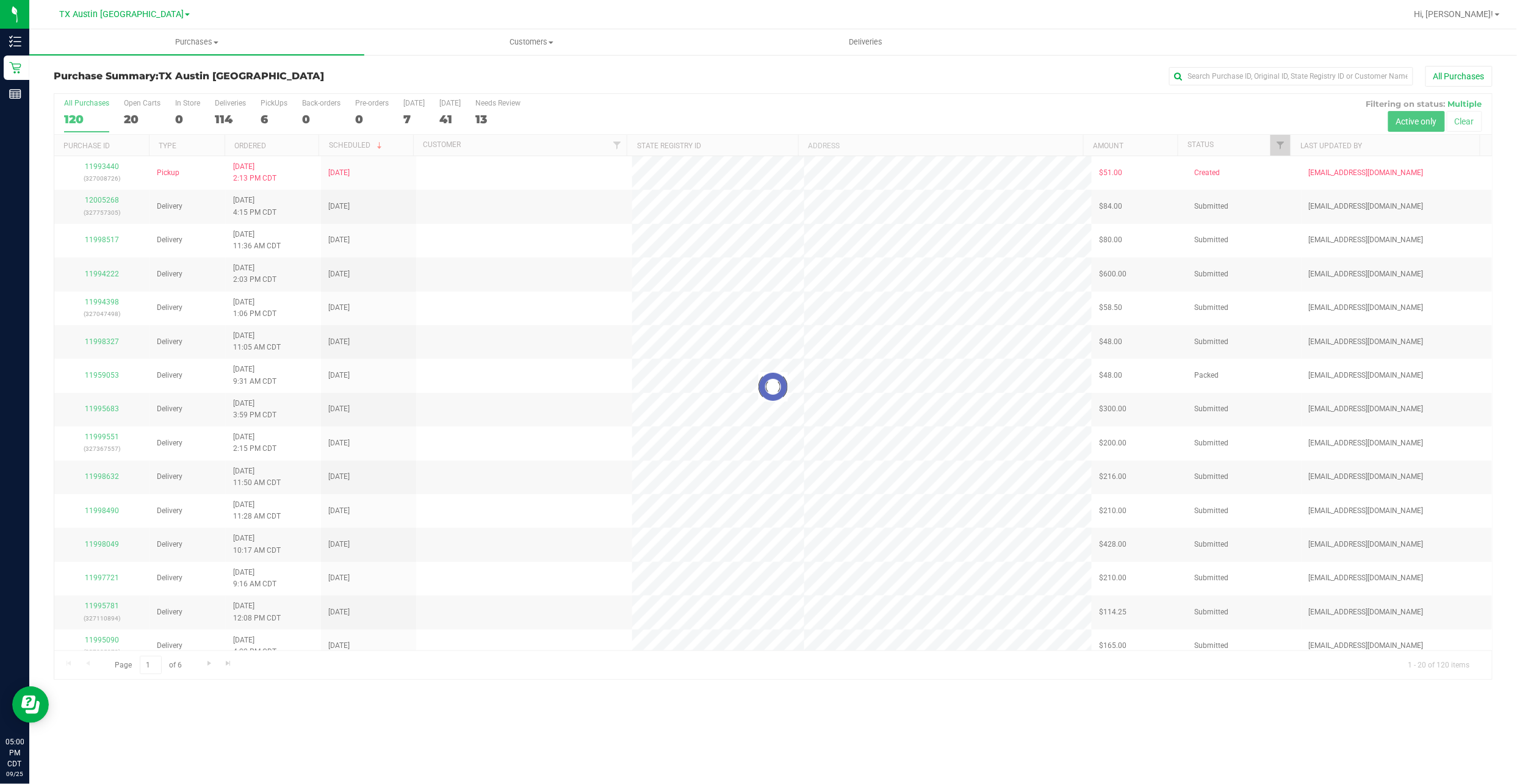
click at [268, 119] on div at bounding box center [773, 386] width 1438 height 585
click at [260, 118] on div at bounding box center [773, 386] width 1438 height 585
click at [266, 125] on div "6" at bounding box center [274, 119] width 27 height 14
click at [0, 0] on input "PickUps 6" at bounding box center [0, 0] width 0 height 0
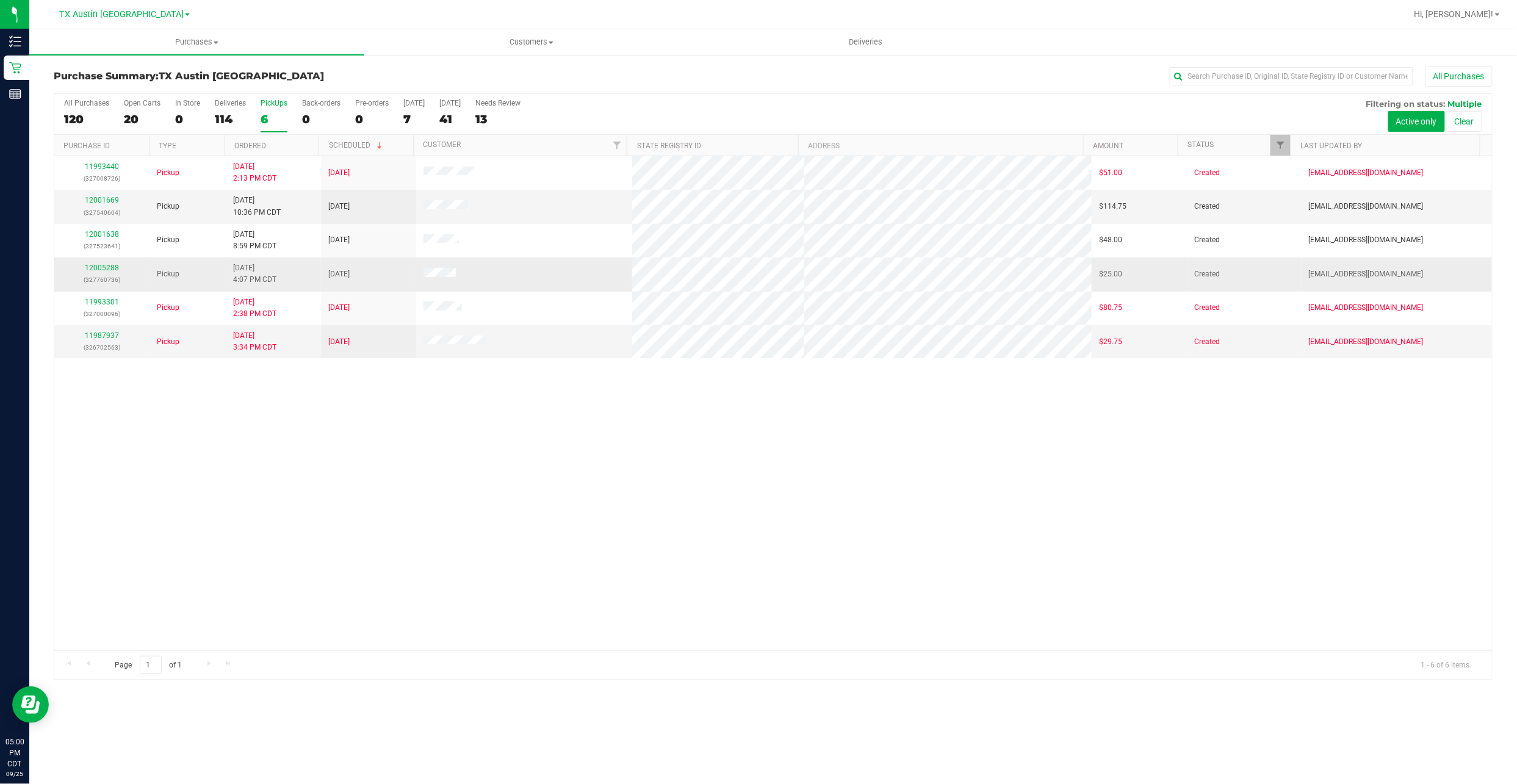
click at [95, 274] on div "12005288 (327760736)" at bounding box center [102, 274] width 80 height 23
click at [103, 268] on link "12005288" at bounding box center [101, 268] width 34 height 9
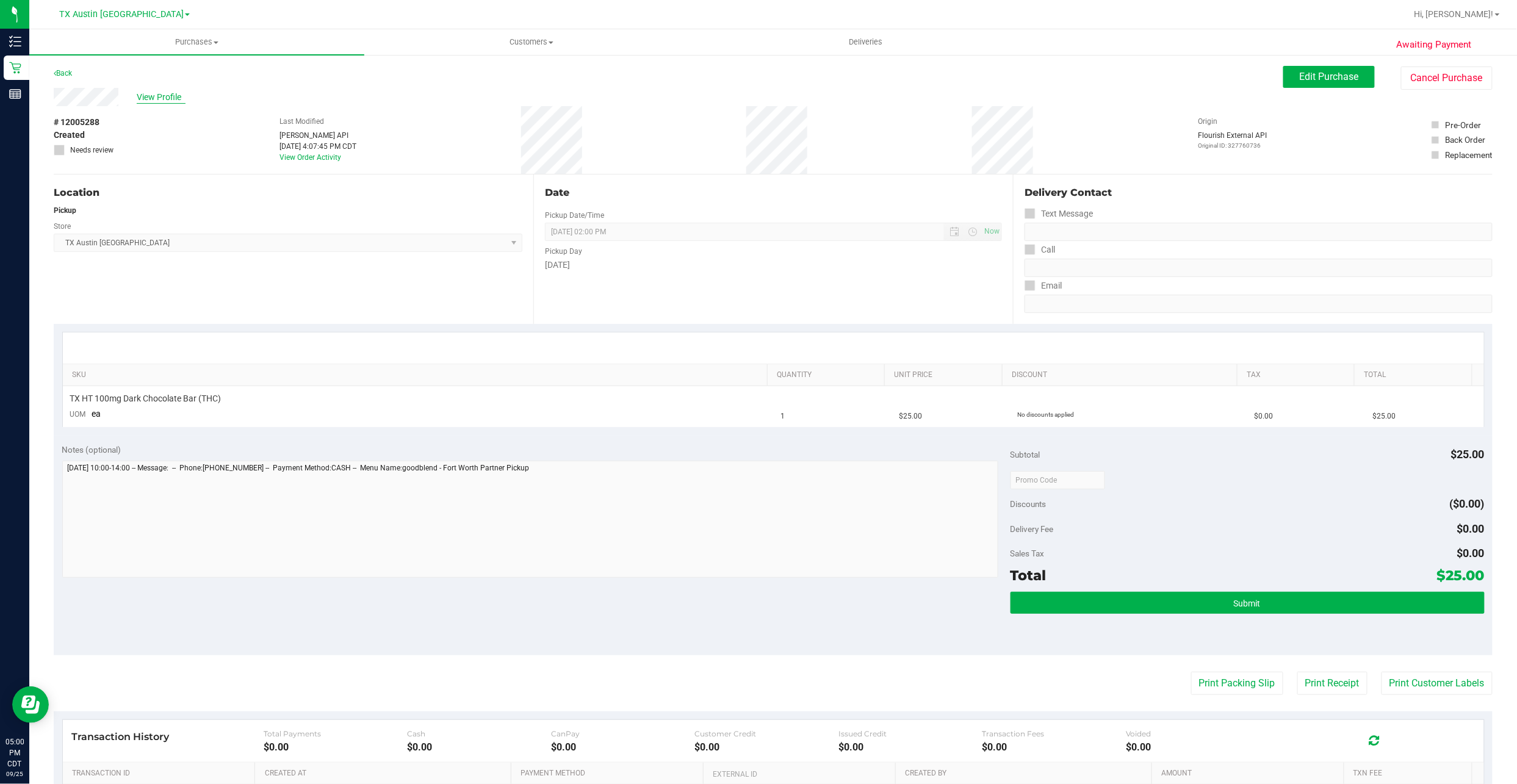
click at [154, 93] on span "View Profile" at bounding box center [161, 97] width 49 height 13
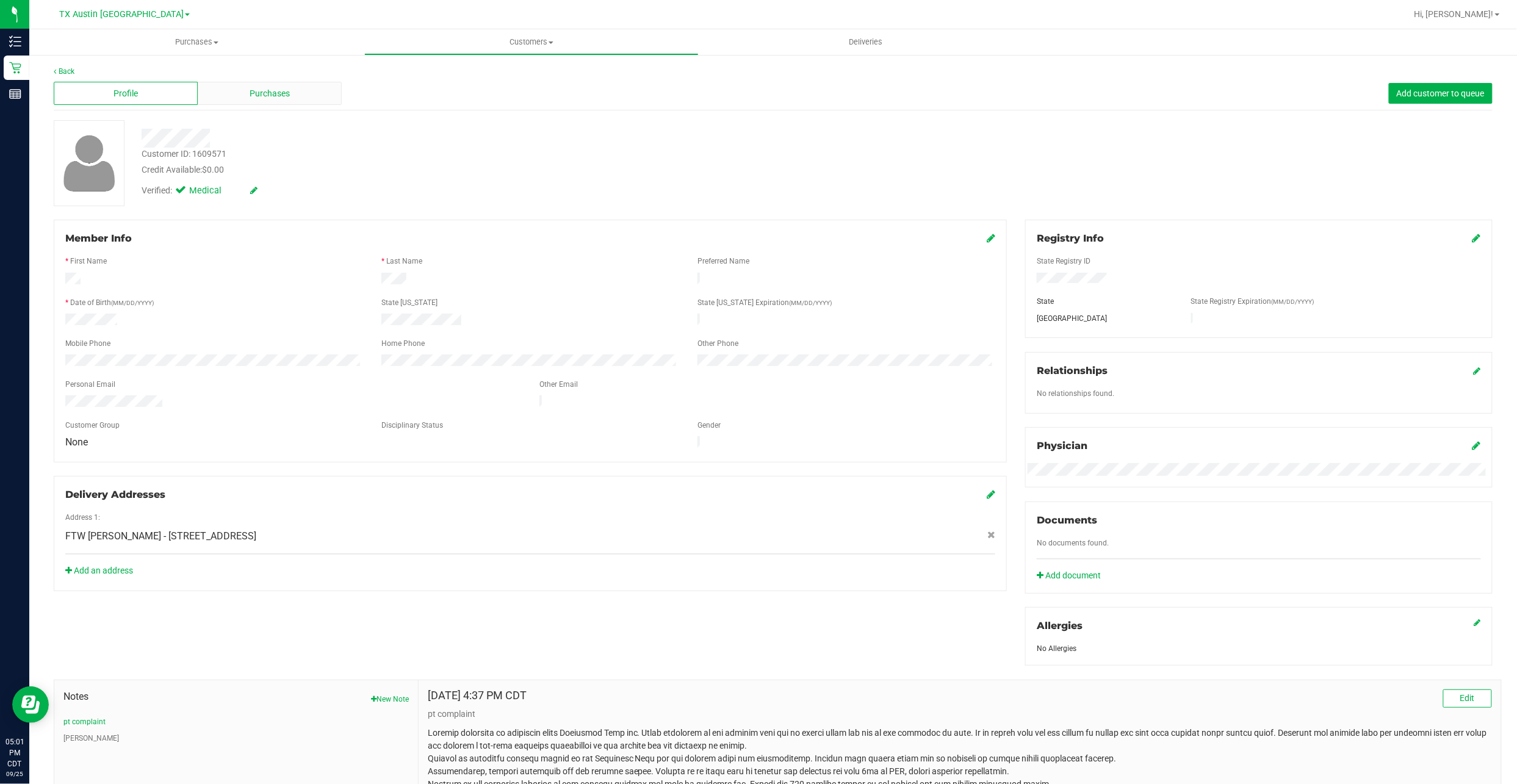
click at [250, 87] on span "Purchases" at bounding box center [270, 93] width 40 height 13
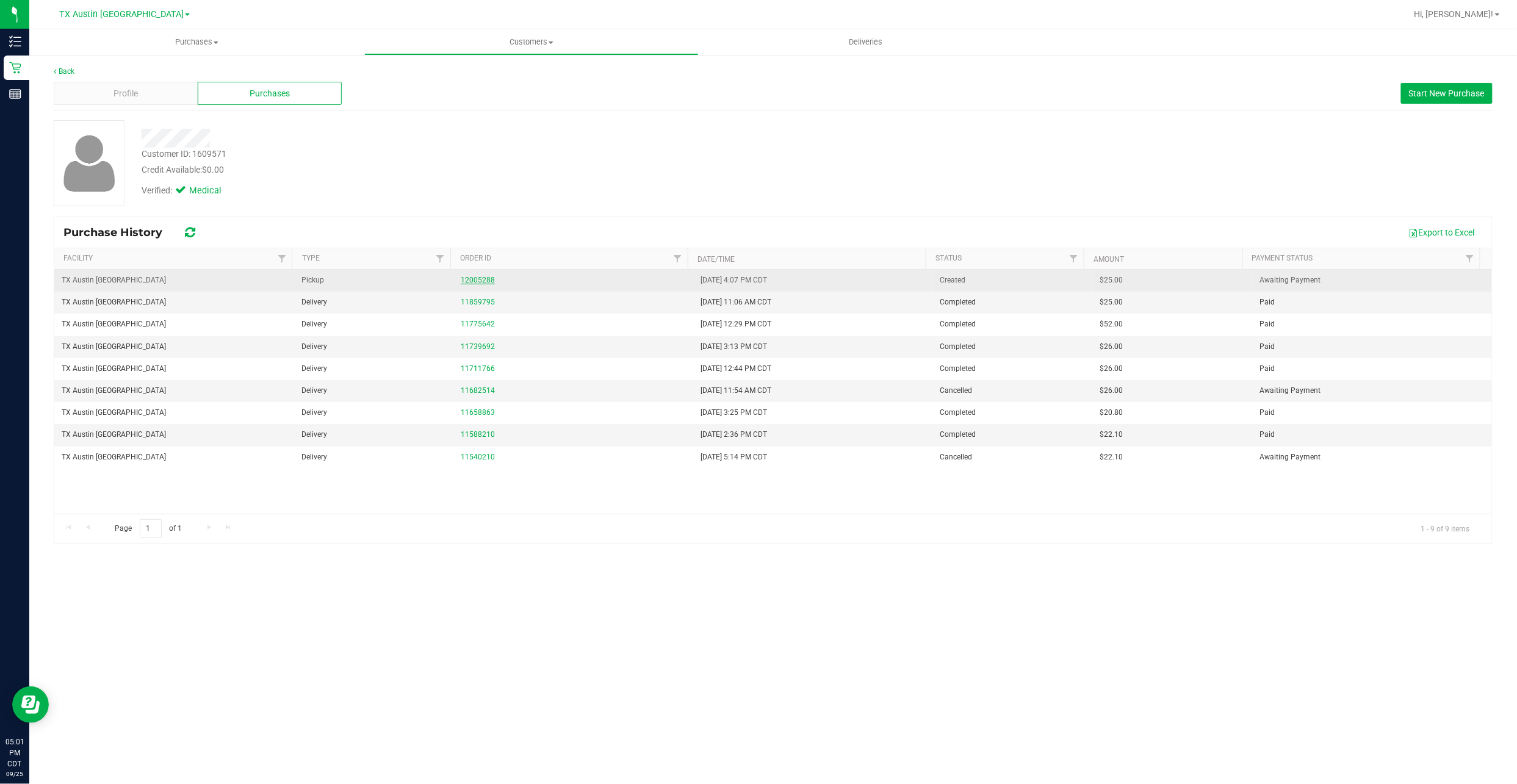
click at [482, 279] on link "12005288" at bounding box center [477, 280] width 34 height 9
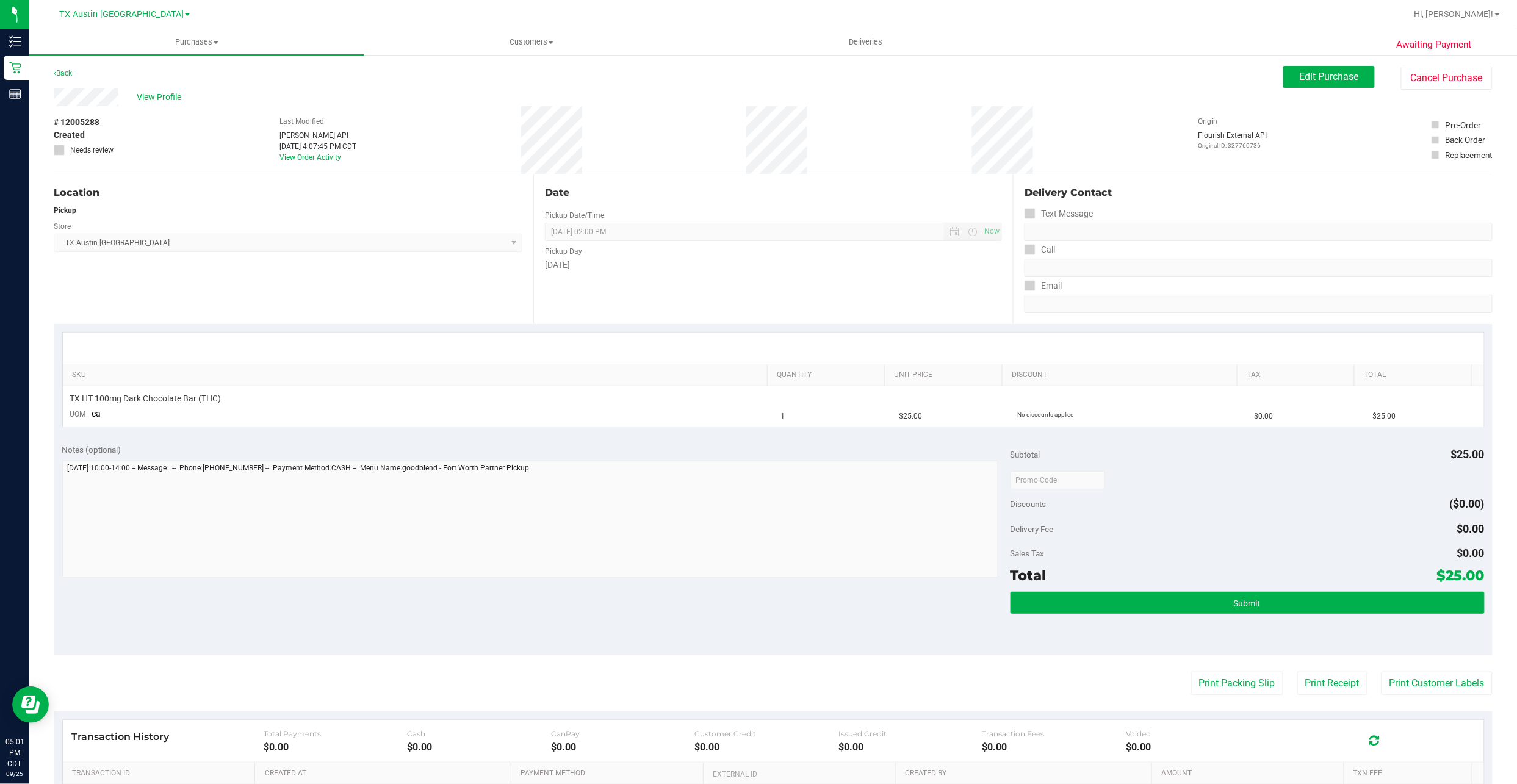
click at [145, 89] on div "View Profile" at bounding box center [668, 97] width 1229 height 18
click at [146, 95] on span "View Profile" at bounding box center [161, 97] width 49 height 13
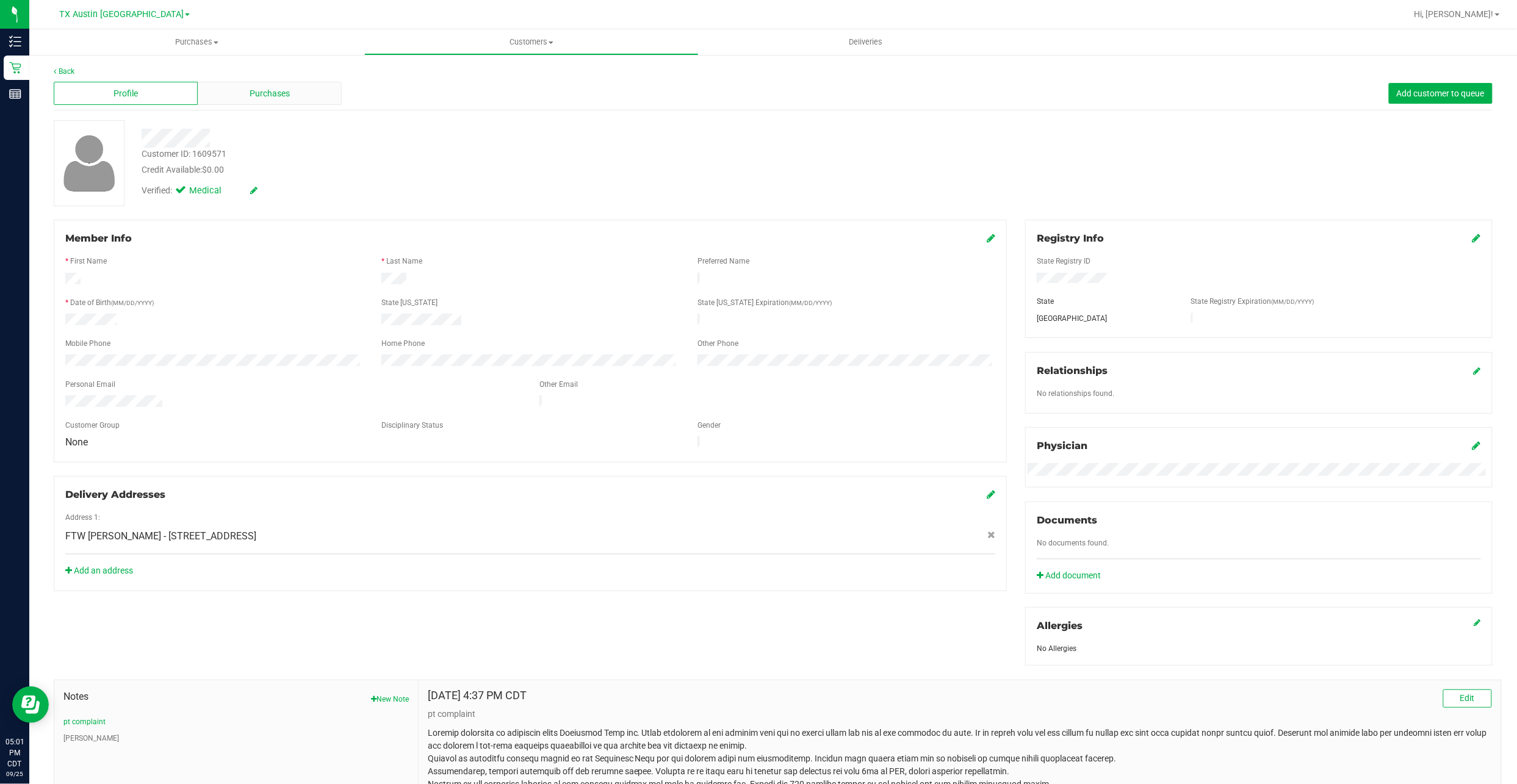
click at [292, 93] on div "Purchases" at bounding box center [270, 93] width 144 height 23
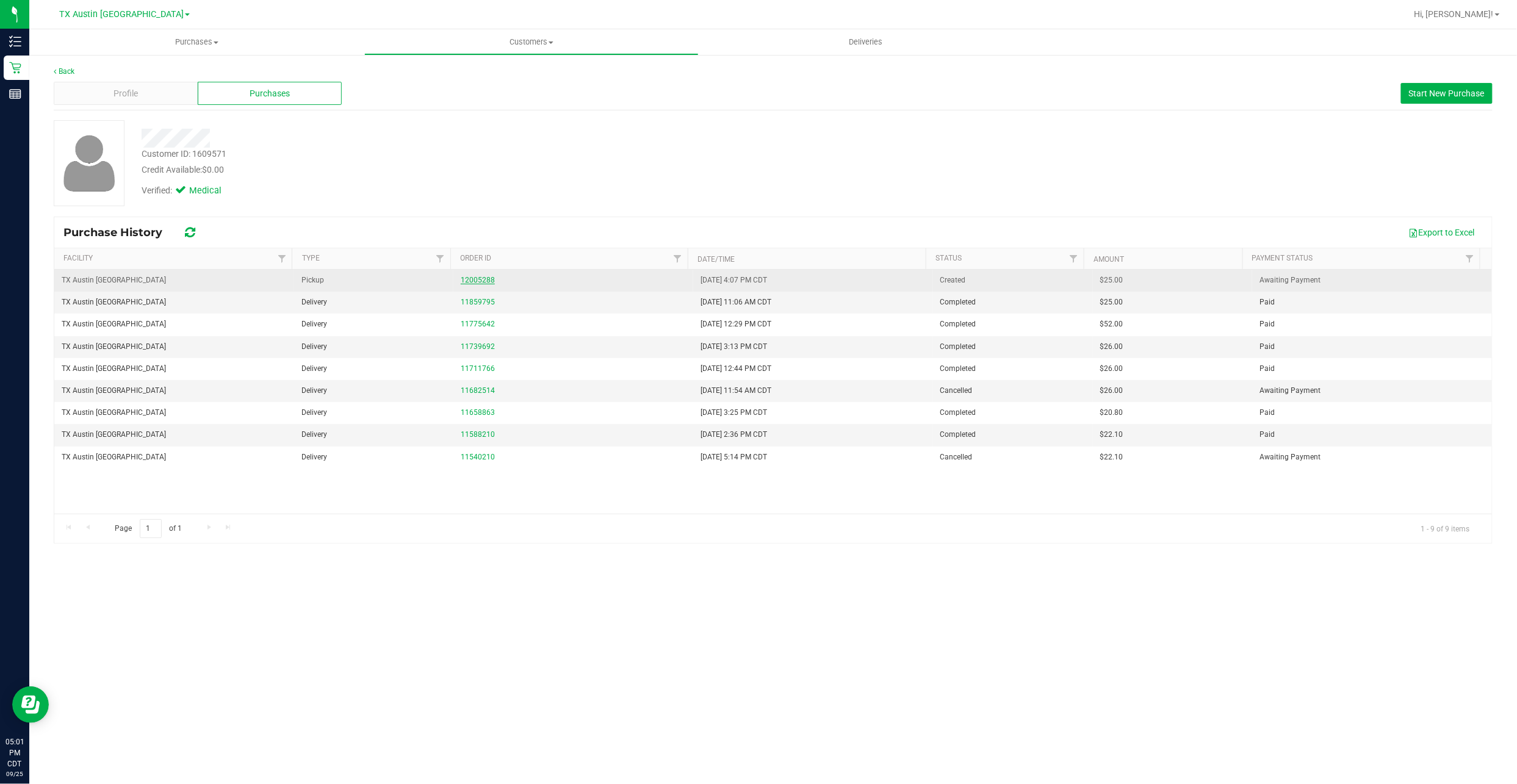
click at [482, 279] on link "12005288" at bounding box center [477, 280] width 34 height 9
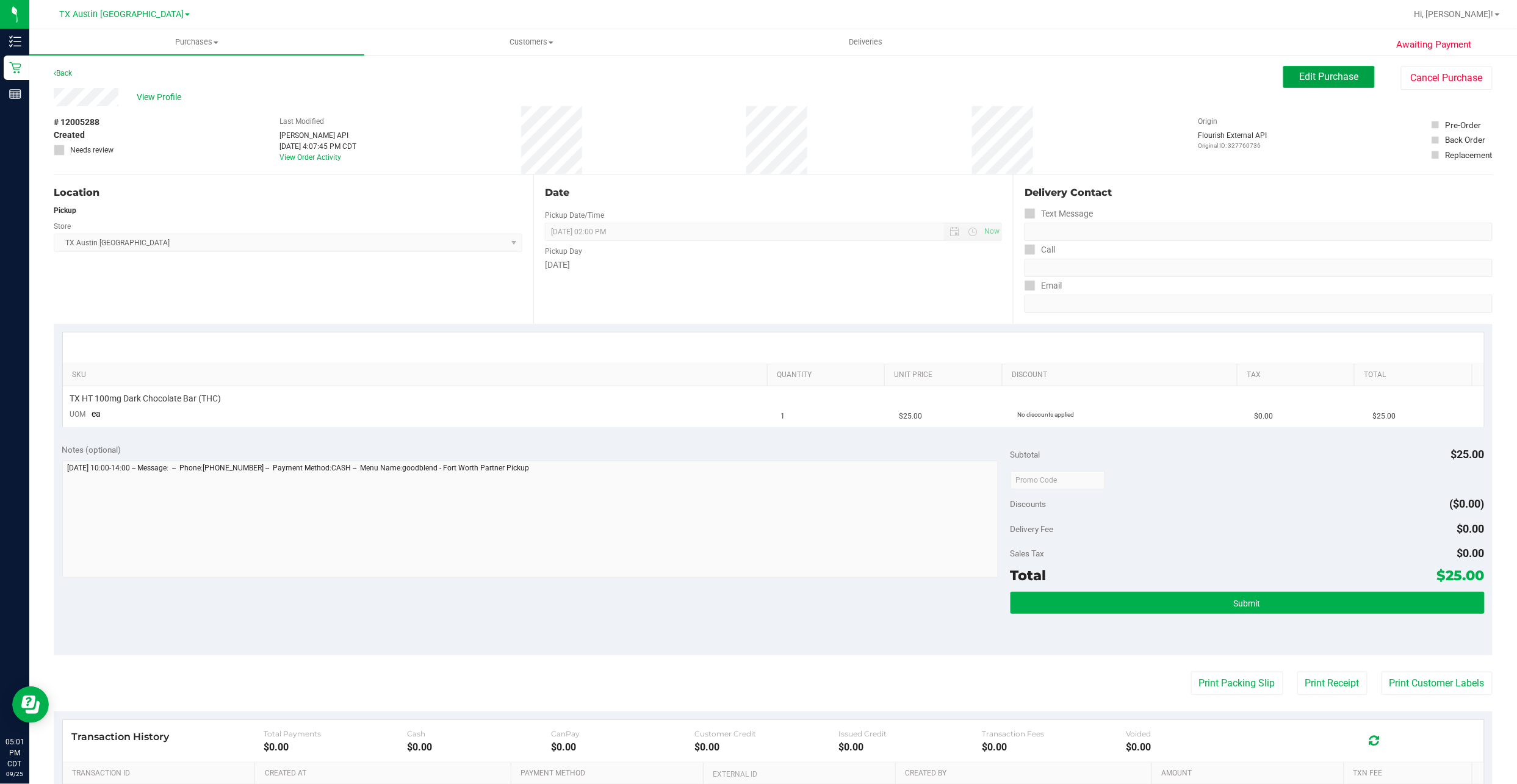
click at [1319, 82] on span "Edit Purchase" at bounding box center [1329, 76] width 59 height 11
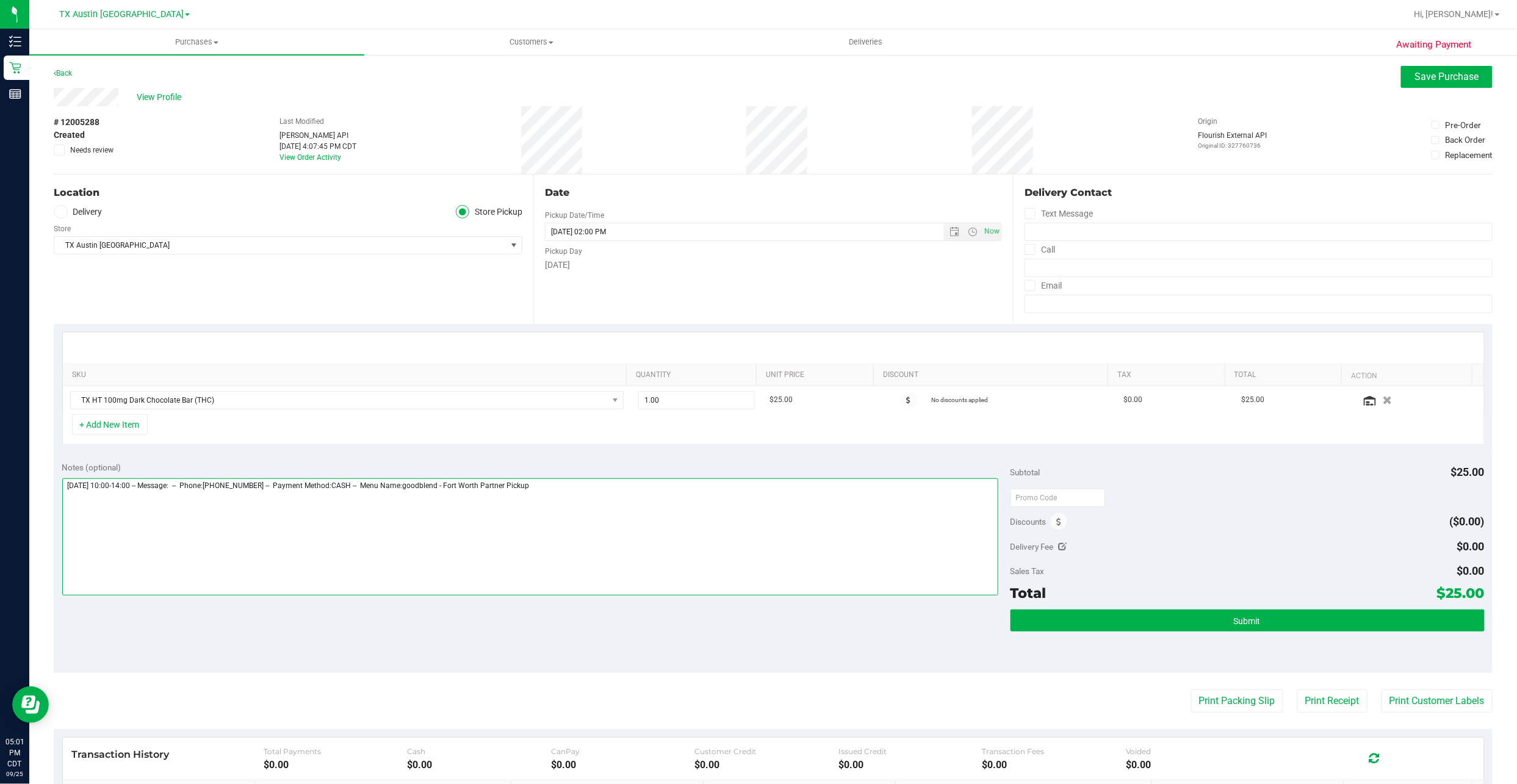
click at [665, 491] on textarea at bounding box center [530, 537] width 936 height 117
type textarea "Monday 09/29/2025 10:00-14:00 -- Message: -- Phone:6822498742 -- Payment Method…"
click at [91, 147] on span "Needs review" at bounding box center [92, 150] width 44 height 11
click at [0, 0] on input "Needs review" at bounding box center [0, 0] width 0 height 0
click at [1472, 80] on button "Save Purchase" at bounding box center [1447, 76] width 91 height 22
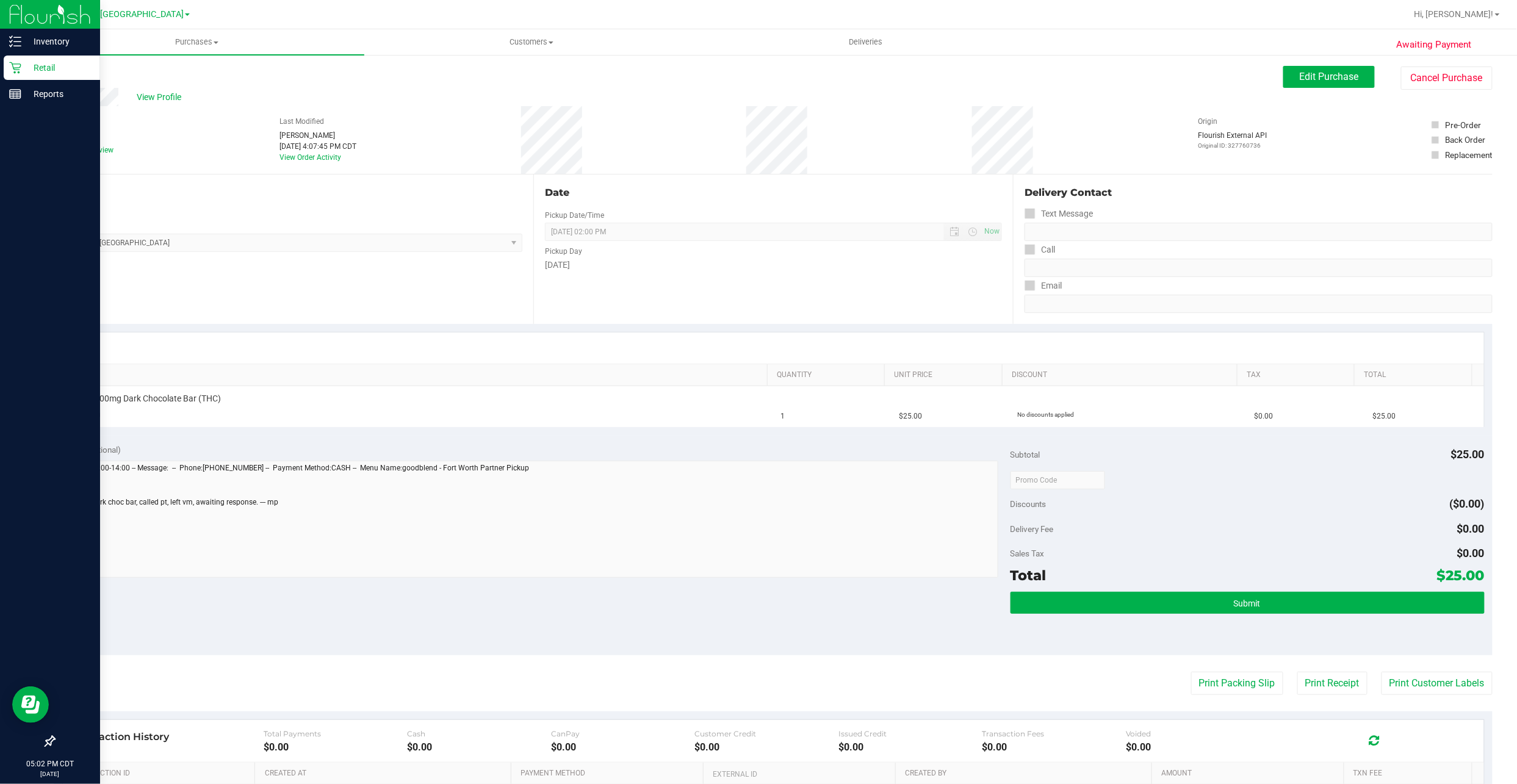
click at [43, 73] on p "Retail" at bounding box center [58, 68] width 73 height 15
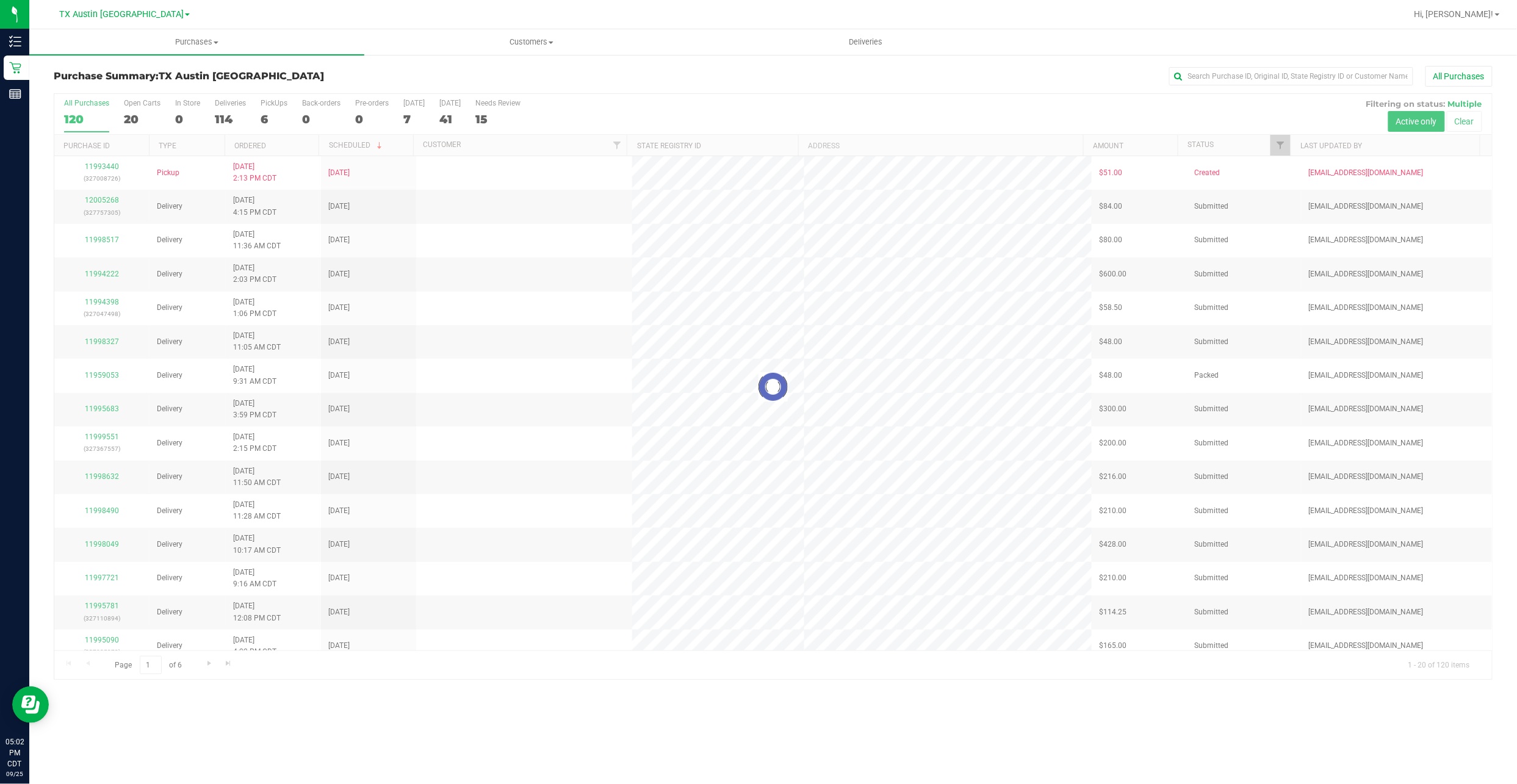
click at [256, 117] on div at bounding box center [773, 386] width 1438 height 585
click at [264, 115] on div at bounding box center [773, 386] width 1438 height 585
click at [265, 121] on div at bounding box center [773, 386] width 1438 height 585
click at [262, 125] on div at bounding box center [773, 386] width 1438 height 585
click at [266, 123] on div "6" at bounding box center [274, 119] width 27 height 14
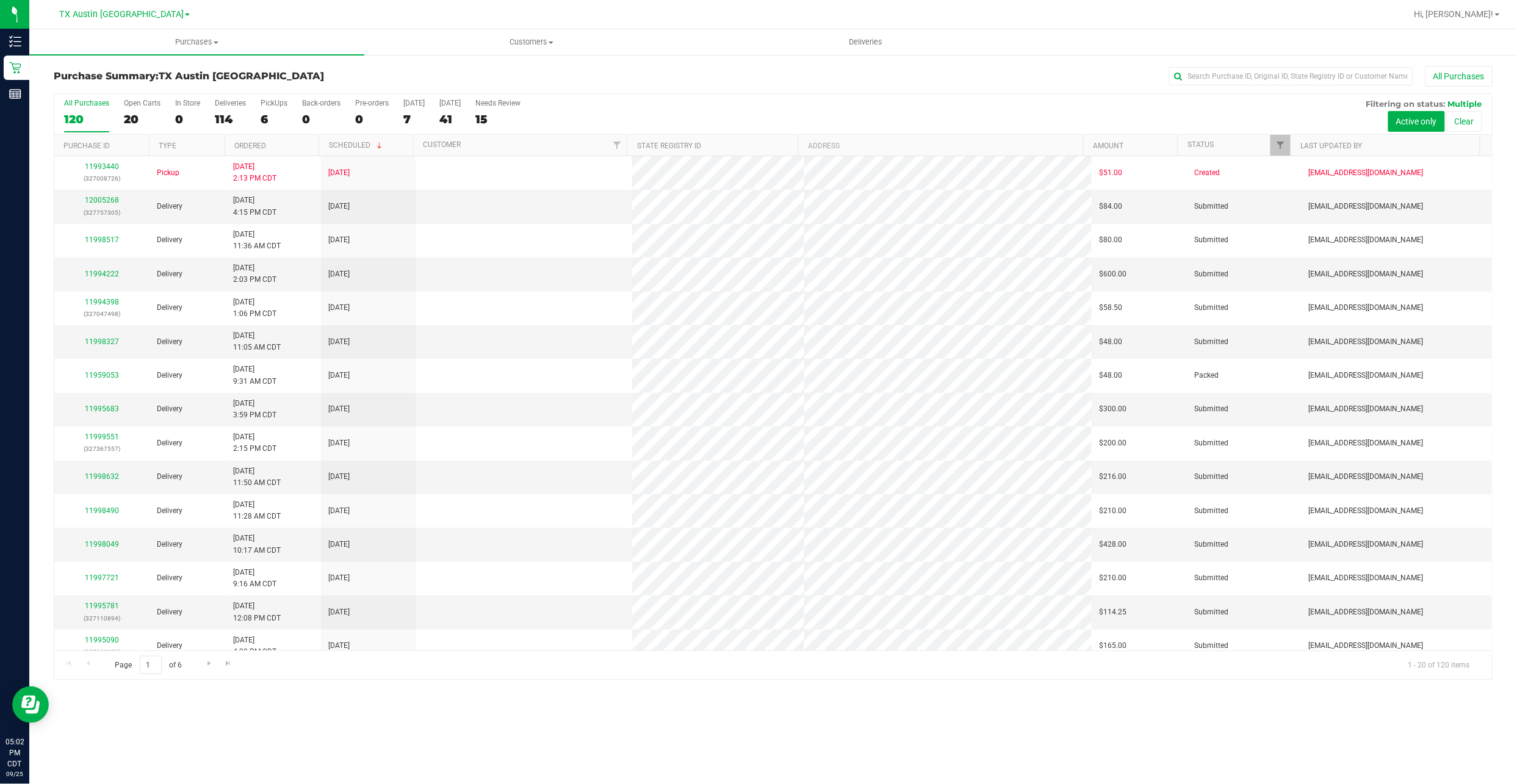
click at [0, 0] on input "PickUps 6" at bounding box center [0, 0] width 0 height 0
click at [268, 122] on div at bounding box center [773, 386] width 1438 height 585
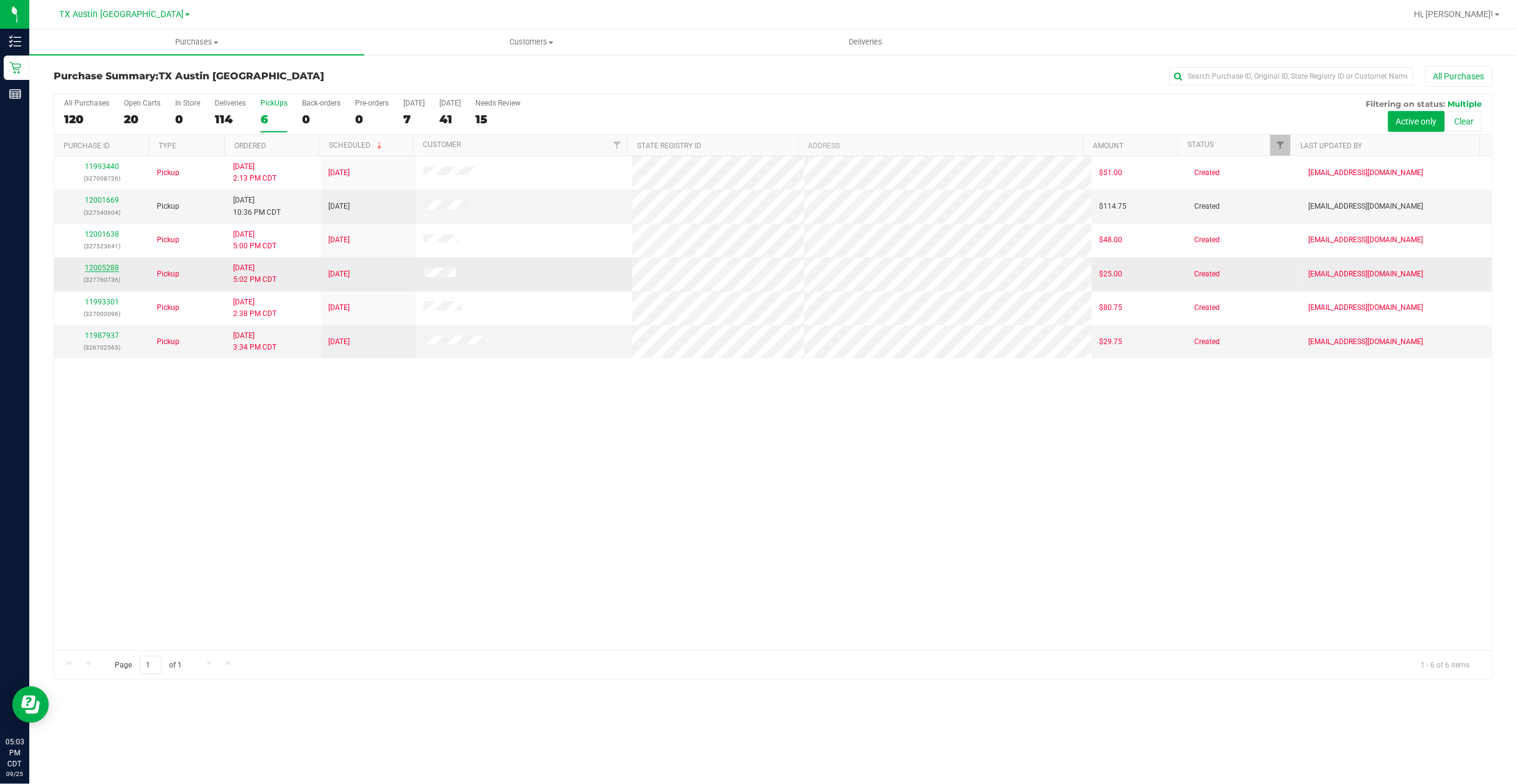
click at [95, 271] on link "12005288" at bounding box center [101, 268] width 34 height 9
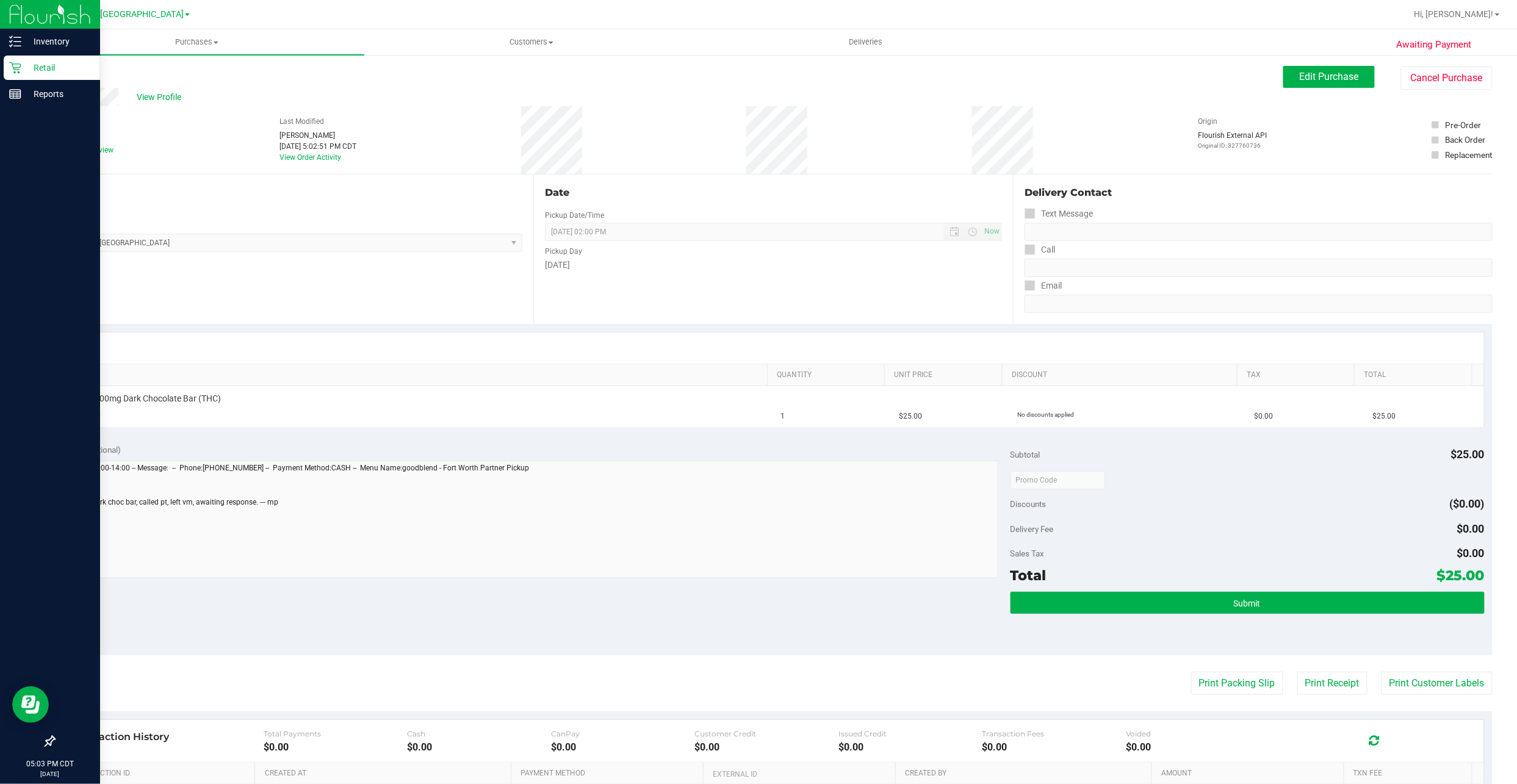
click at [22, 73] on p "Retail" at bounding box center [58, 68] width 73 height 15
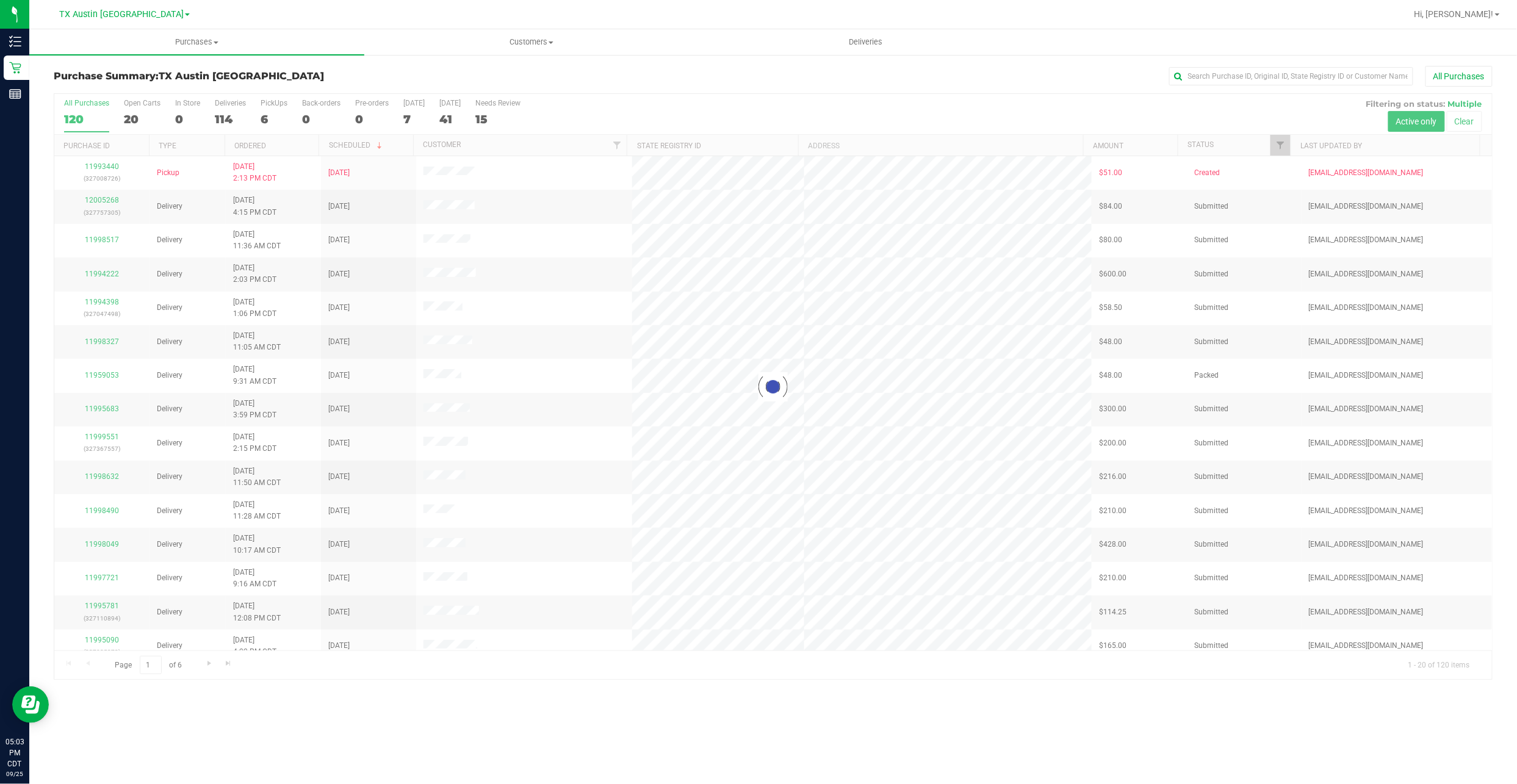
click at [164, 10] on div "TX Austin DC TX Austin DC TX San Antonio Retail" at bounding box center [125, 14] width 178 height 19
click at [144, 23] on div "TX Austin DC TX Austin DC TX San Antonio Retail" at bounding box center [125, 14] width 178 height 19
click at [137, 19] on div "TX Austin DC TX Austin DC TX San Antonio Retail" at bounding box center [124, 14] width 131 height 15
click at [129, 13] on span "TX Austin [GEOGRAPHIC_DATA]" at bounding box center [121, 15] width 125 height 11
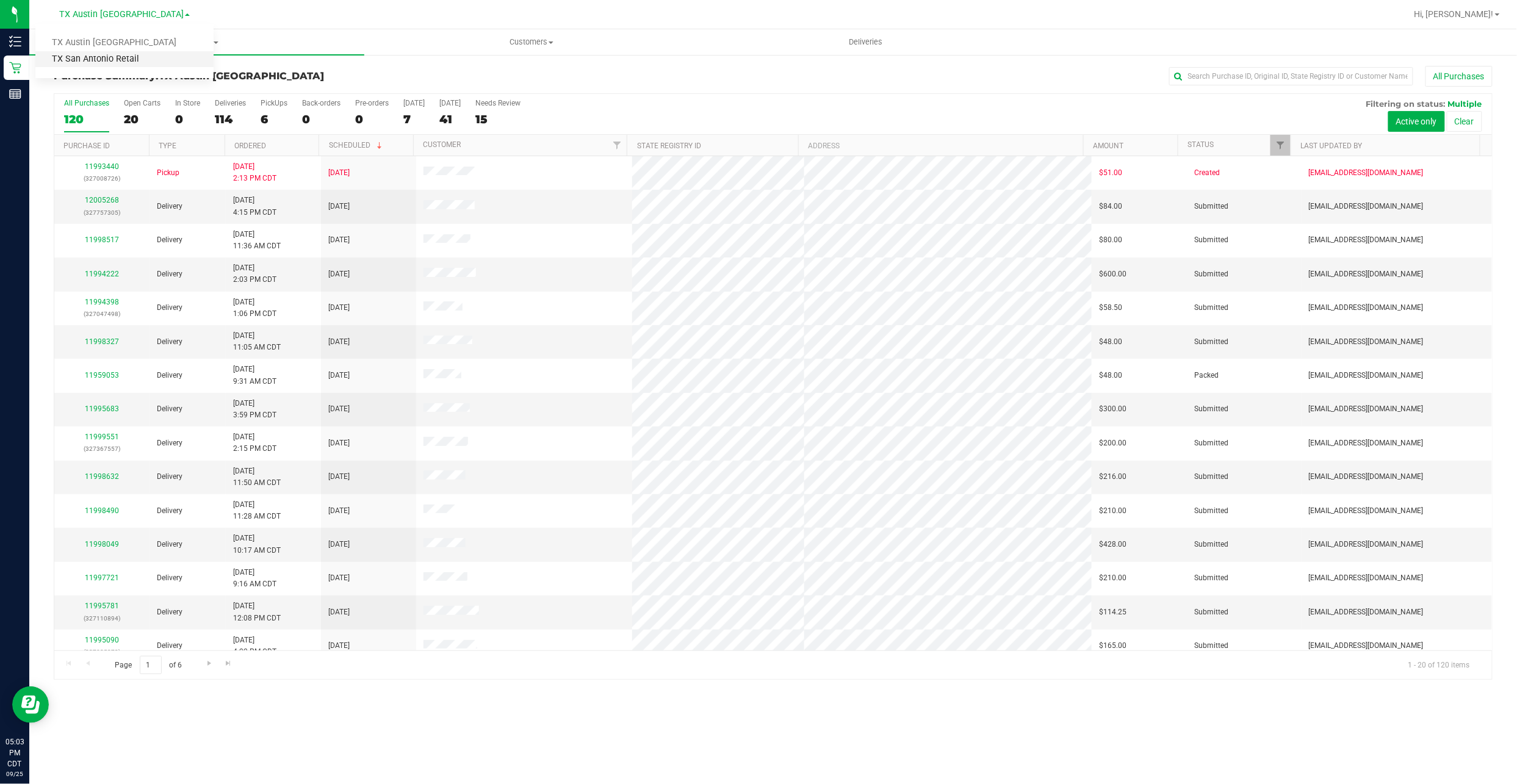
click at [137, 57] on link "TX San Antonio Retail" at bounding box center [125, 59] width 178 height 17
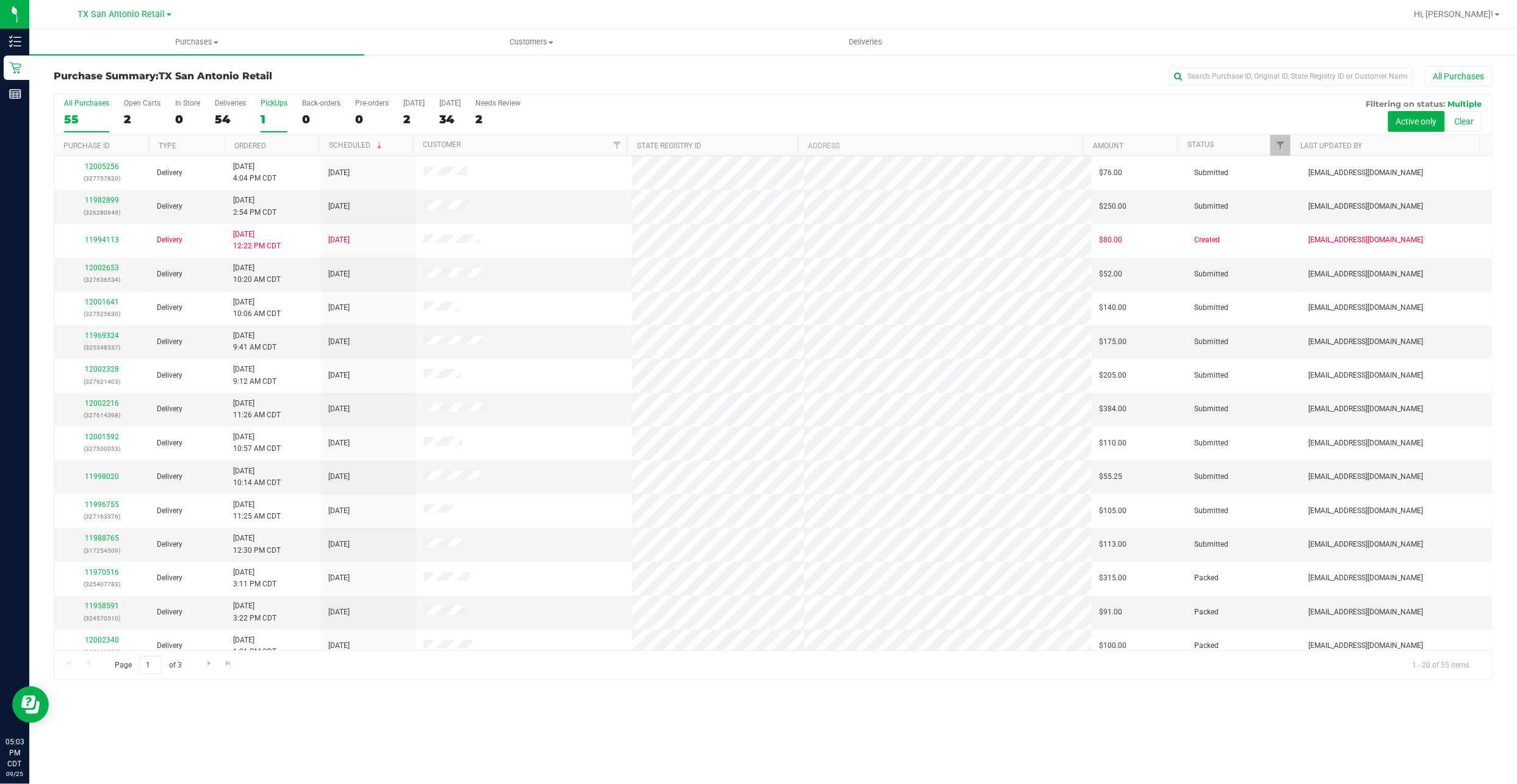
click at [265, 119] on div "1" at bounding box center [274, 119] width 27 height 14
click at [0, 0] on input "PickUps 1" at bounding box center [0, 0] width 0 height 0
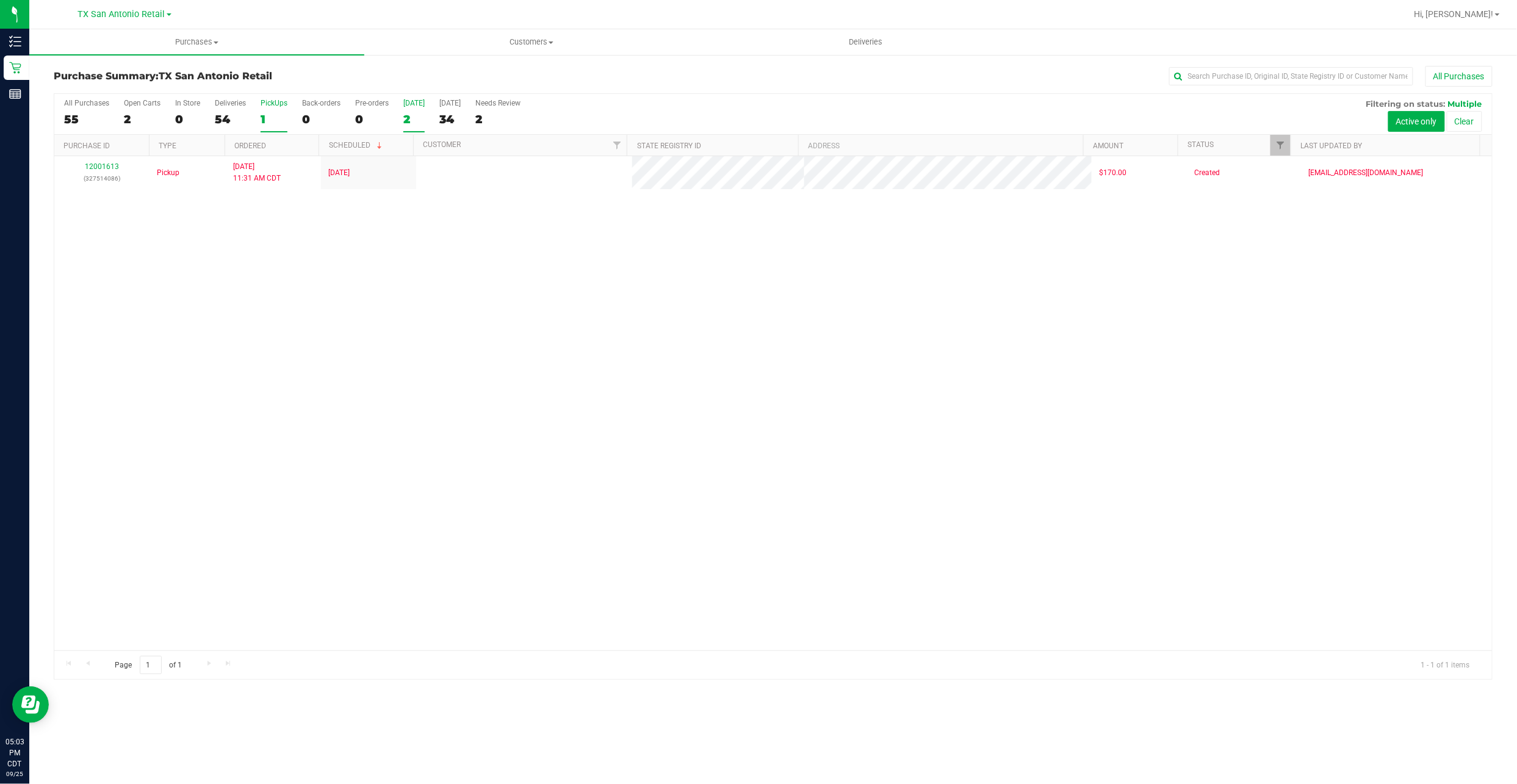
click at [411, 113] on div "2" at bounding box center [414, 119] width 21 height 14
click at [0, 0] on input "Today 2" at bounding box center [0, 0] width 0 height 0
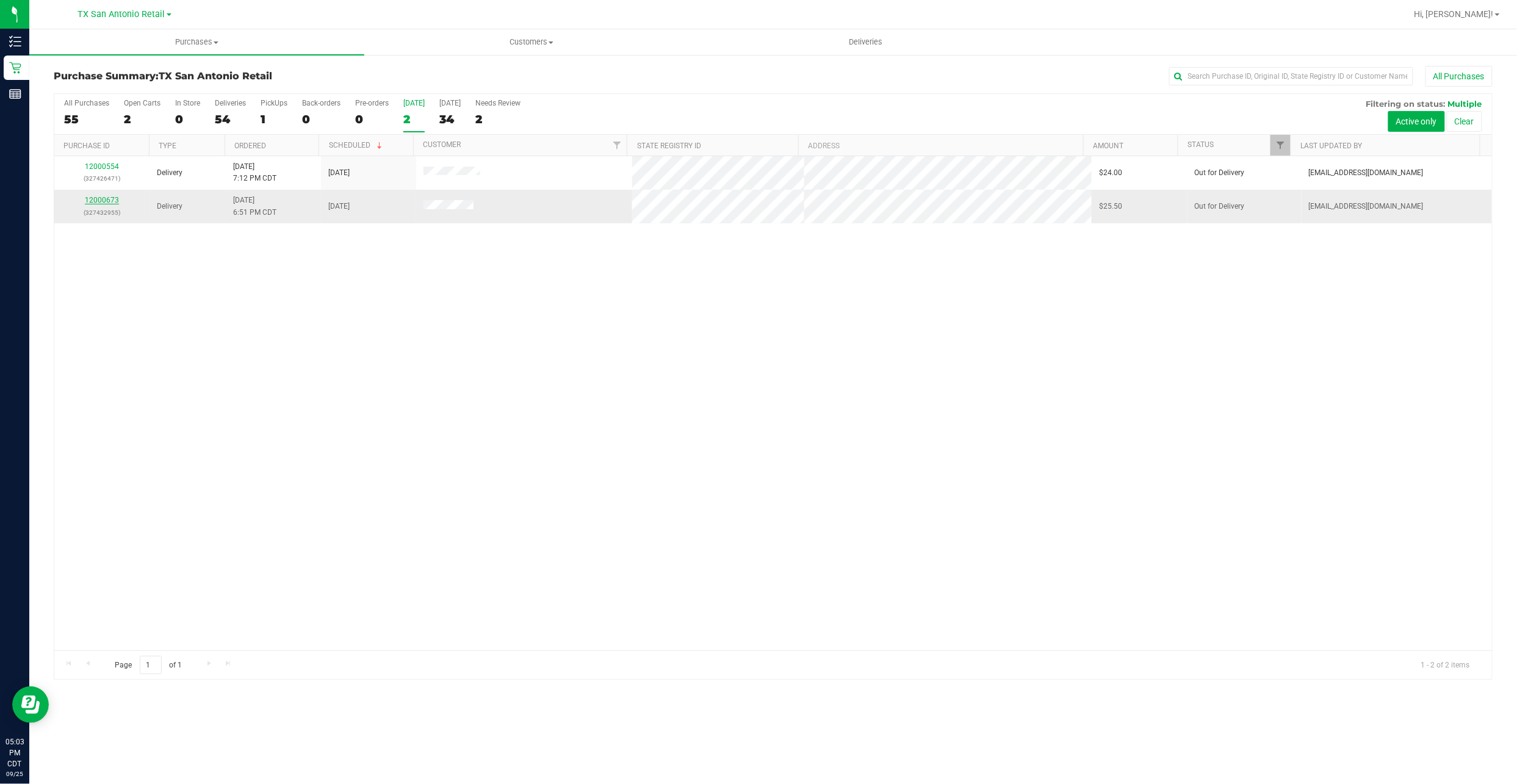
click at [94, 201] on link "12000673" at bounding box center [101, 200] width 34 height 9
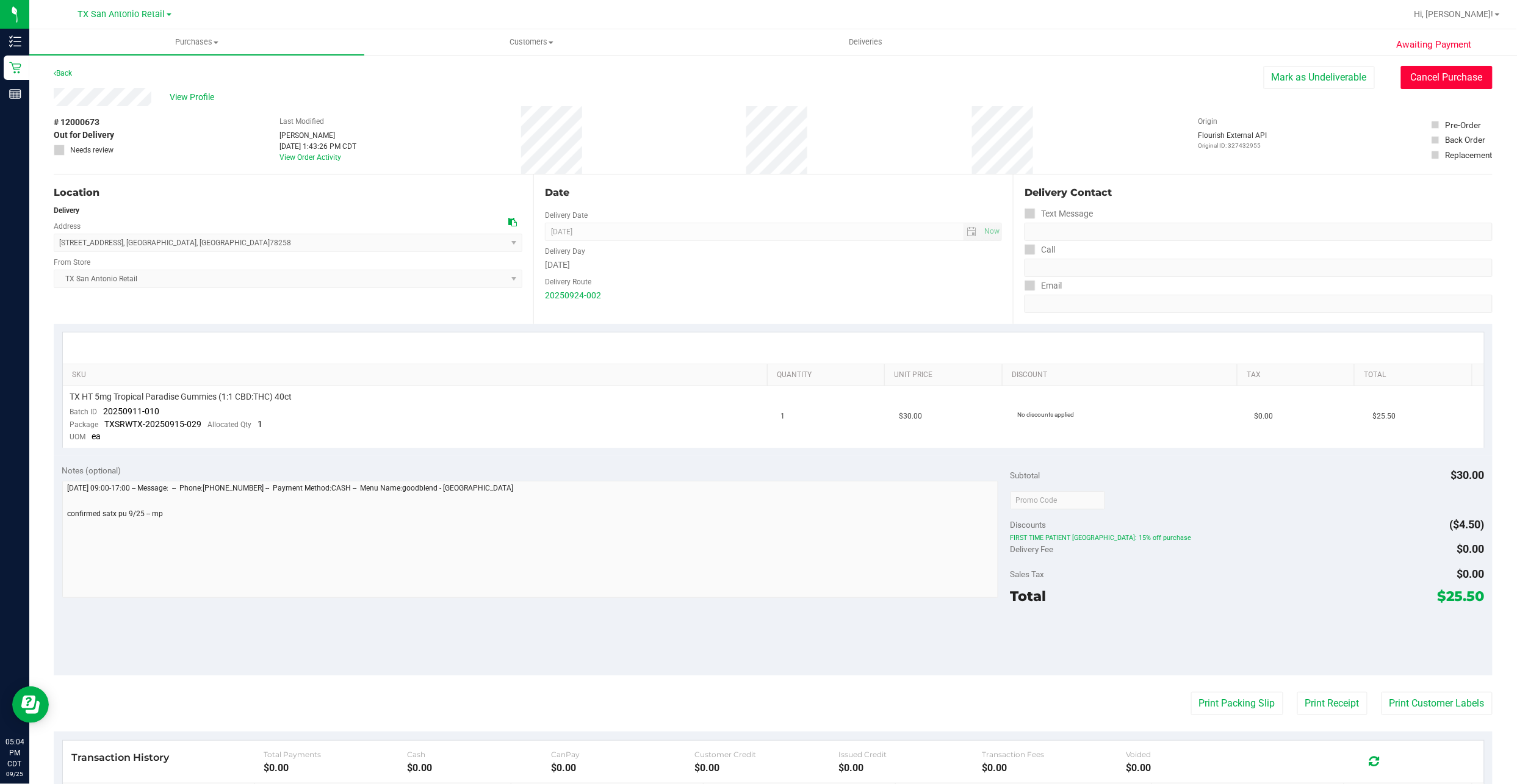
click at [1437, 76] on button "Cancel Purchase" at bounding box center [1447, 77] width 91 height 23
click at [470, 40] on span "Customers" at bounding box center [532, 42] width 334 height 11
click at [451, 74] on li "All customers" at bounding box center [531, 74] width 335 height 15
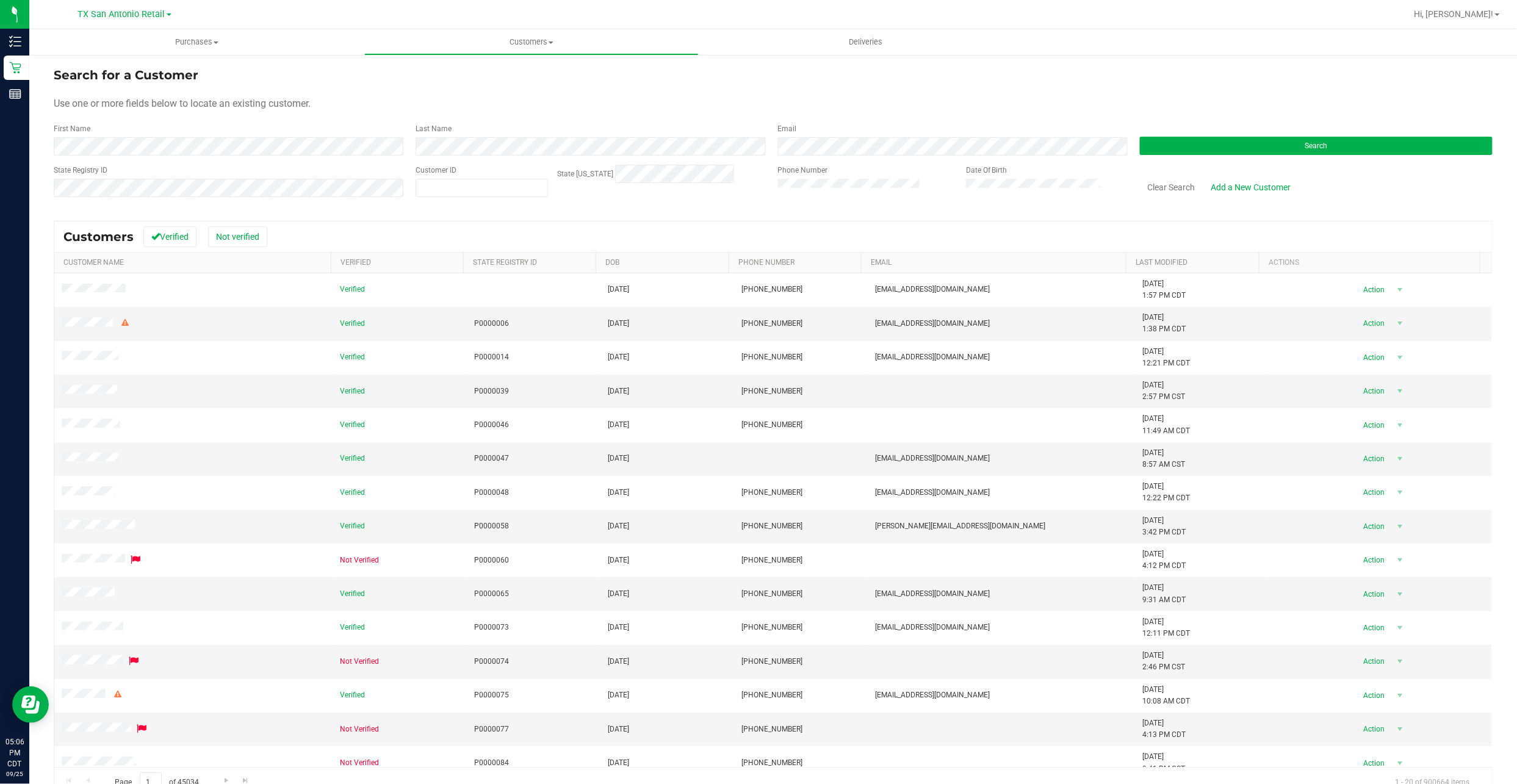
click at [235, 158] on form "Search for a Customer Use one or more fields below to locate an existing custom…" at bounding box center [773, 137] width 1439 height 142
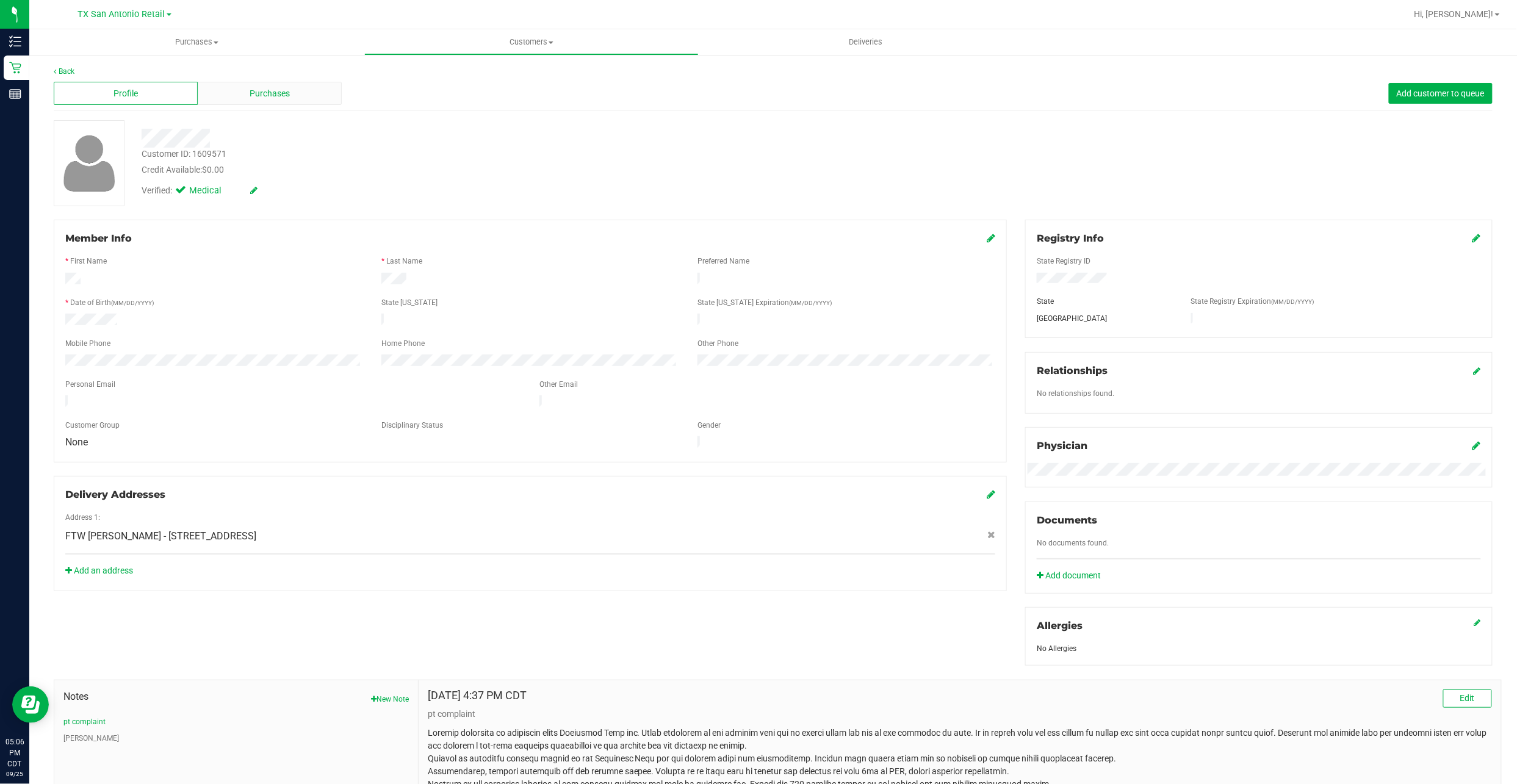
click at [240, 101] on div "Purchases" at bounding box center [270, 93] width 144 height 23
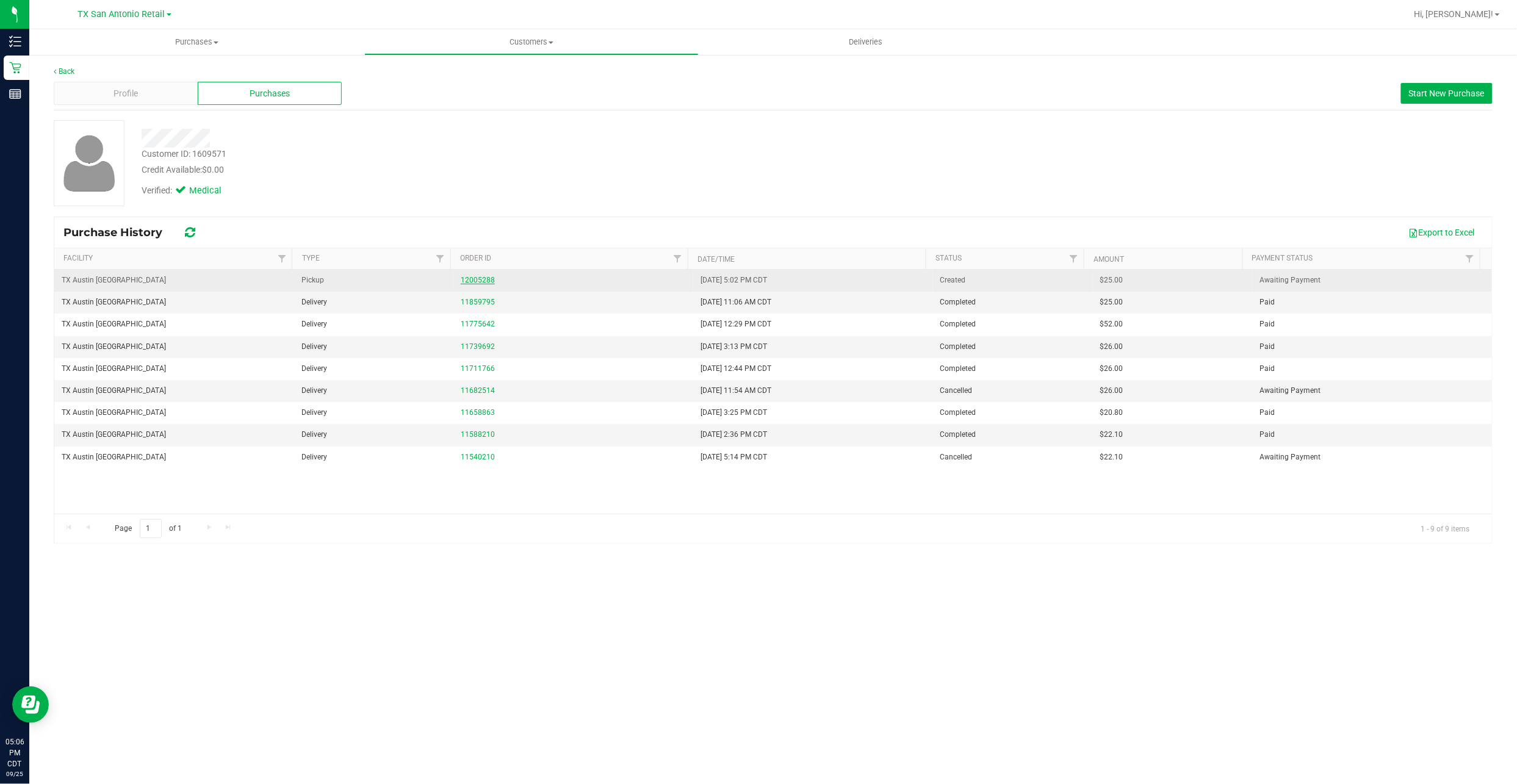
click at [465, 276] on link "12005288" at bounding box center [477, 280] width 34 height 9
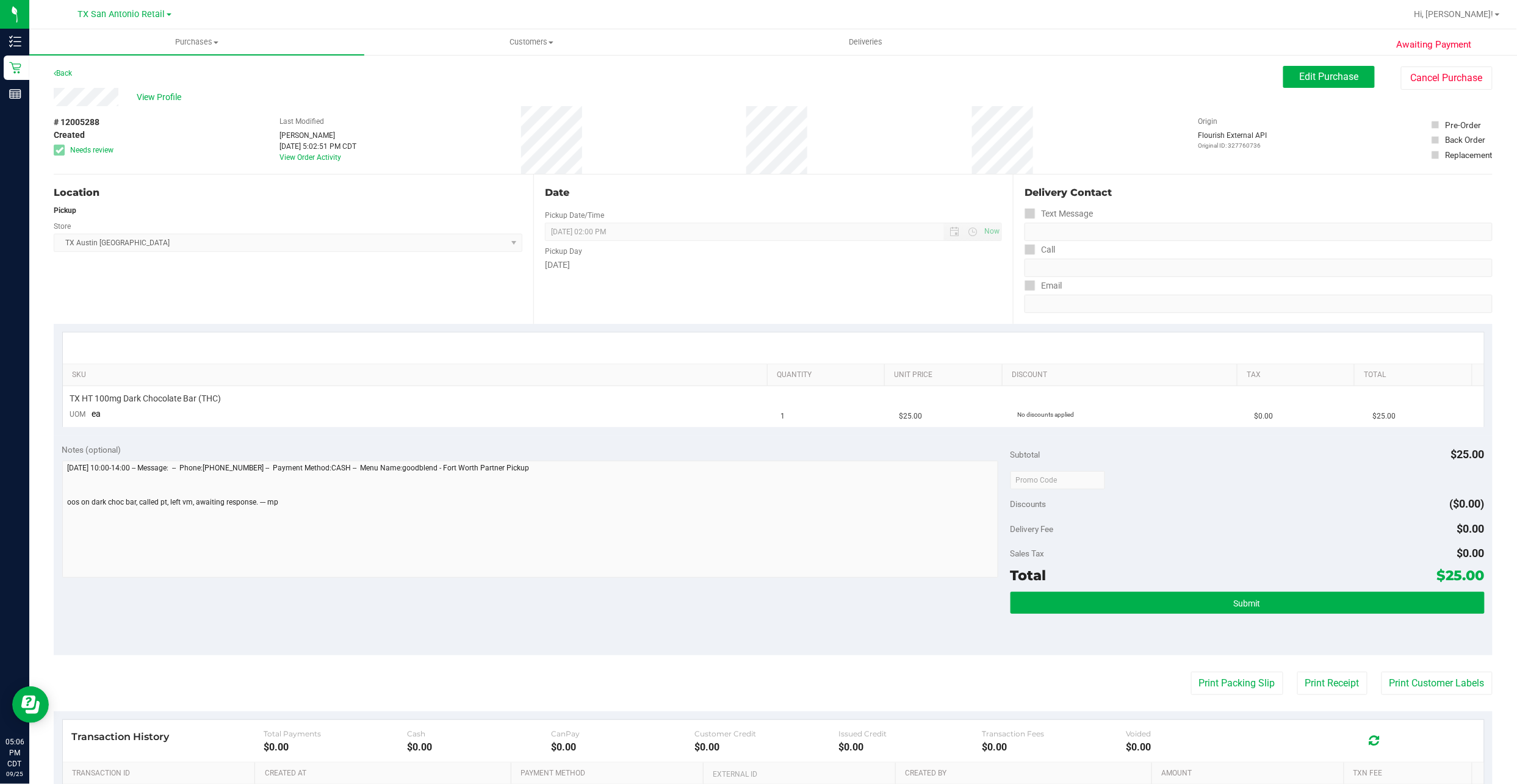
click at [1286, 64] on div "Awaiting Payment Back Edit Purchase Cancel Purchase View Profile # 12005288 Cre…" at bounding box center [773, 497] width 1487 height 887
click at [1300, 74] on span "Edit Purchase" at bounding box center [1329, 76] width 59 height 11
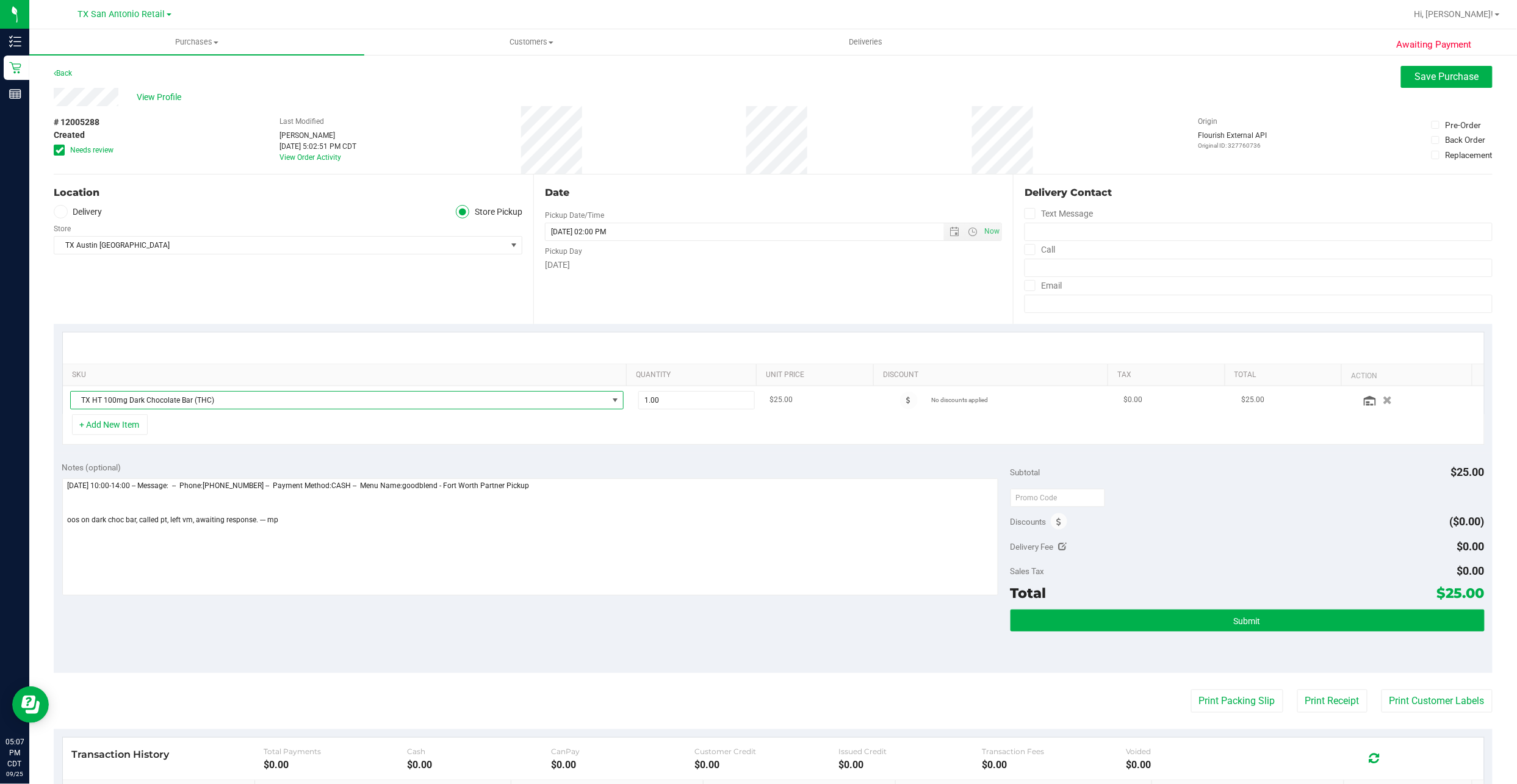
click at [205, 408] on span "TX HT 100mg Dark Chocolate Bar (THC)" at bounding box center [340, 400] width 538 height 17
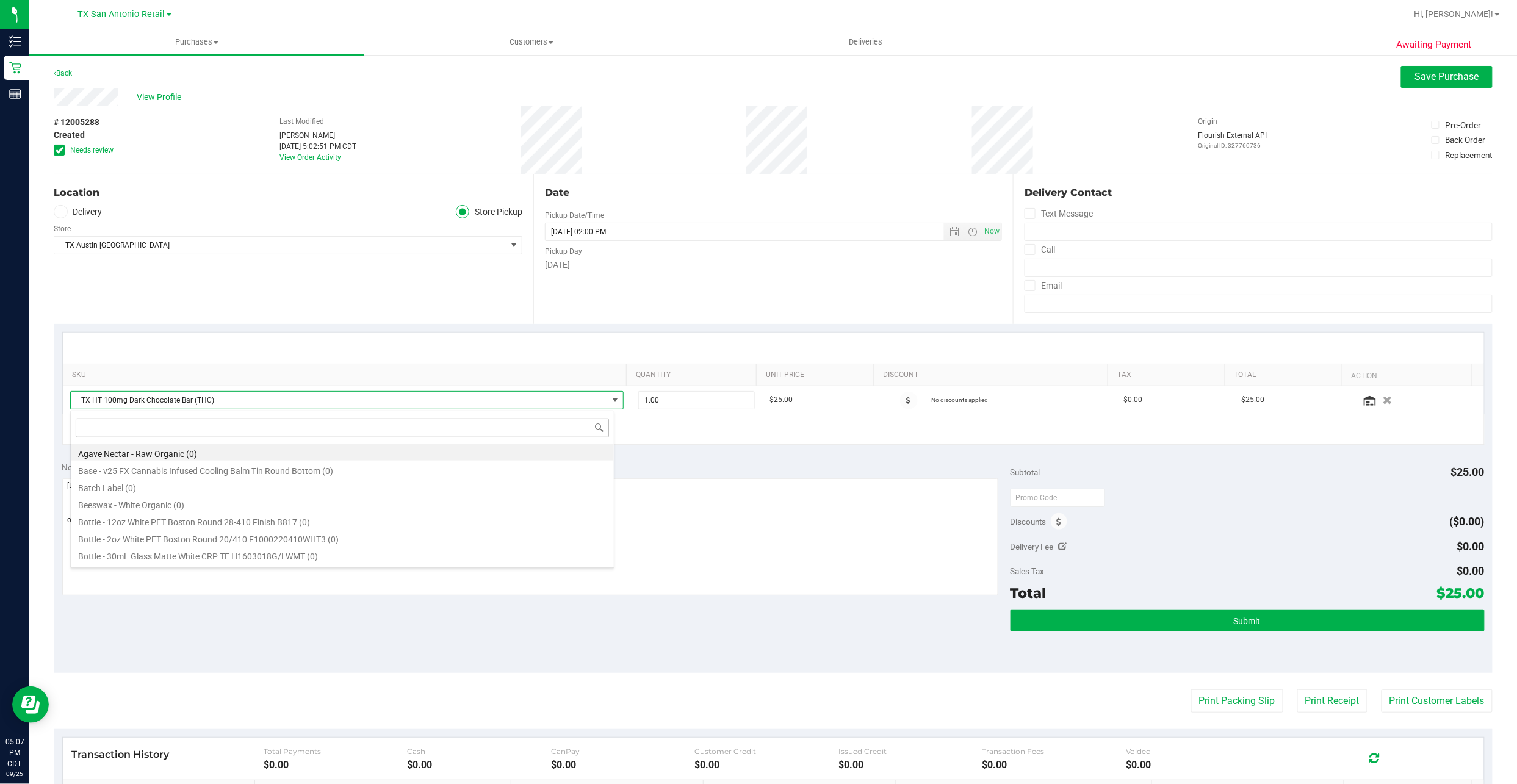
scroll to position [18, 545]
type input "mint"
click at [302, 528] on li "TX HT 100mg Dark Chocolate Mint Bar (THC) (389)" at bounding box center [343, 522] width 543 height 17
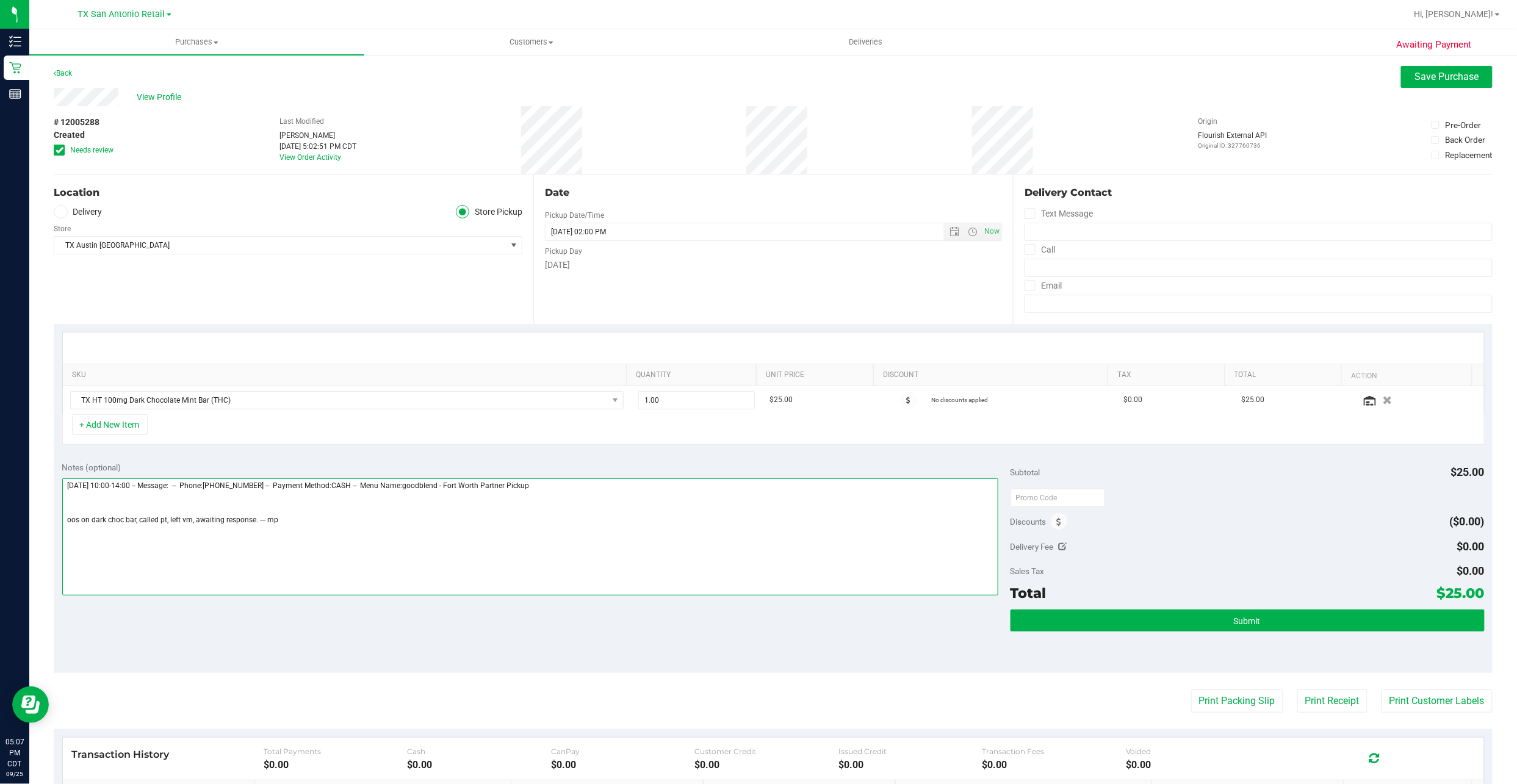
click at [308, 538] on textarea at bounding box center [530, 537] width 936 height 117
click at [320, 531] on textarea at bounding box center [530, 537] width 936 height 117
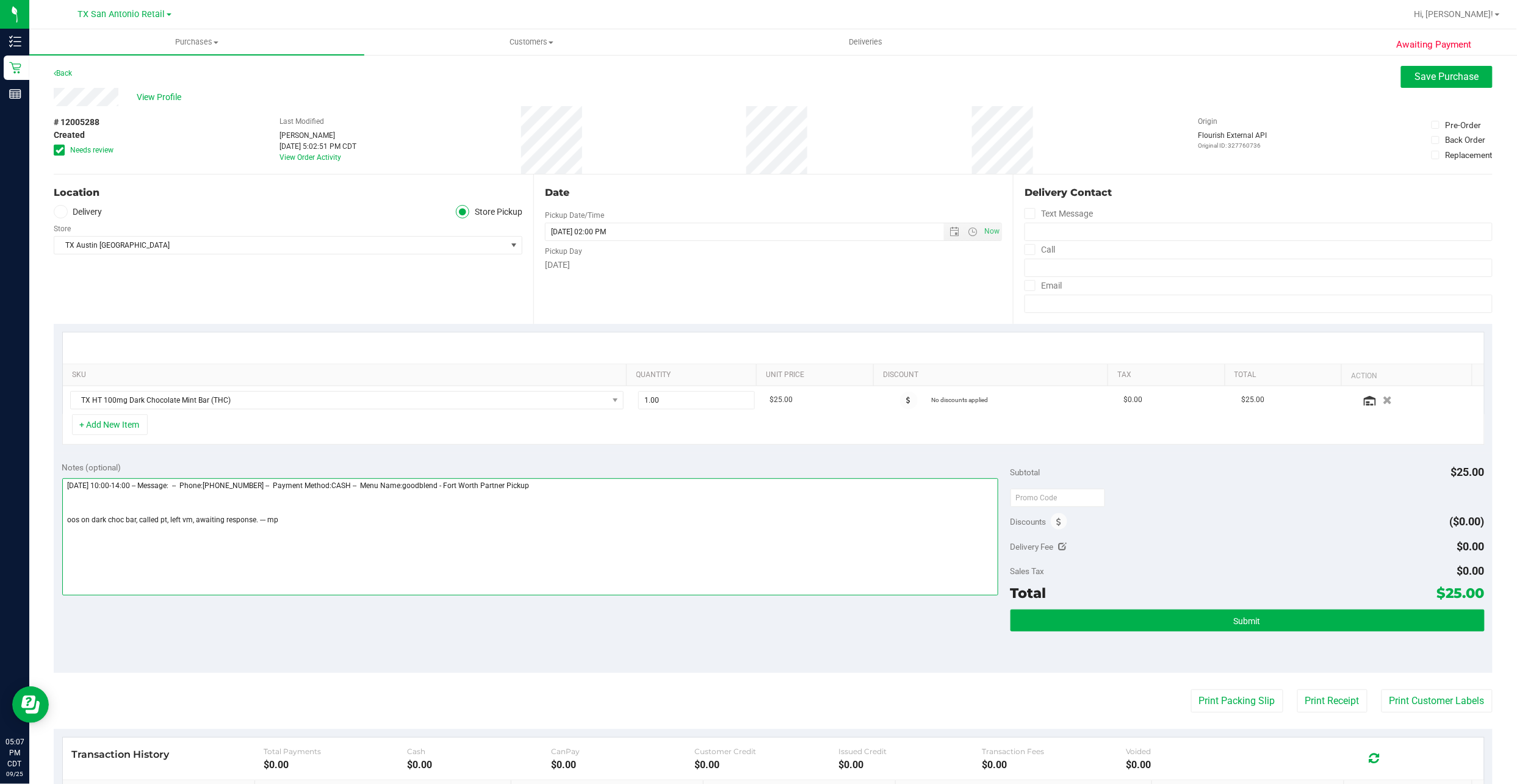
click at [320, 531] on textarea at bounding box center [530, 537] width 936 height 117
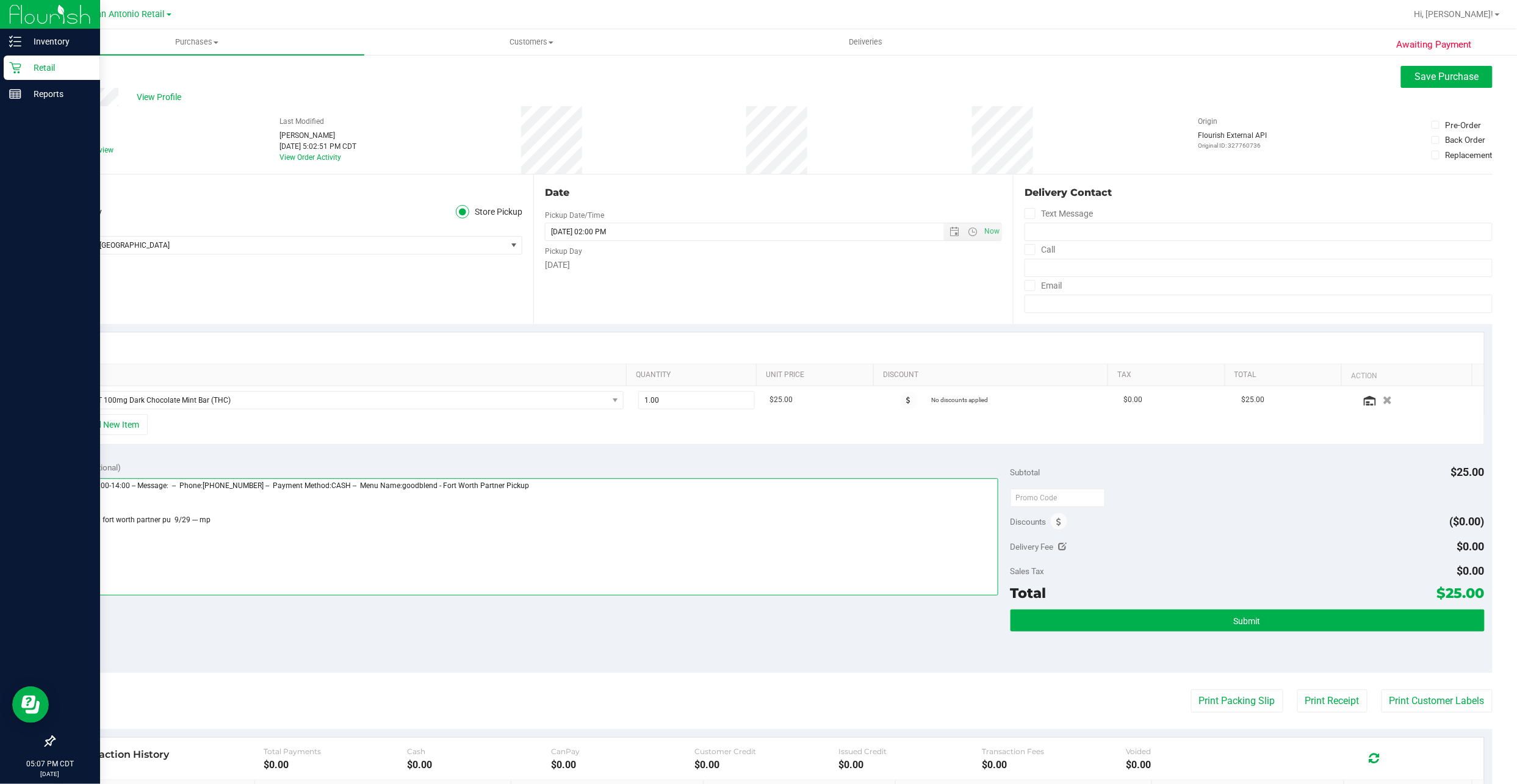
type textarea "Monday 09/29/2025 10:00-14:00 -- Message: -- Phone:6822498742 -- Payment Method…"
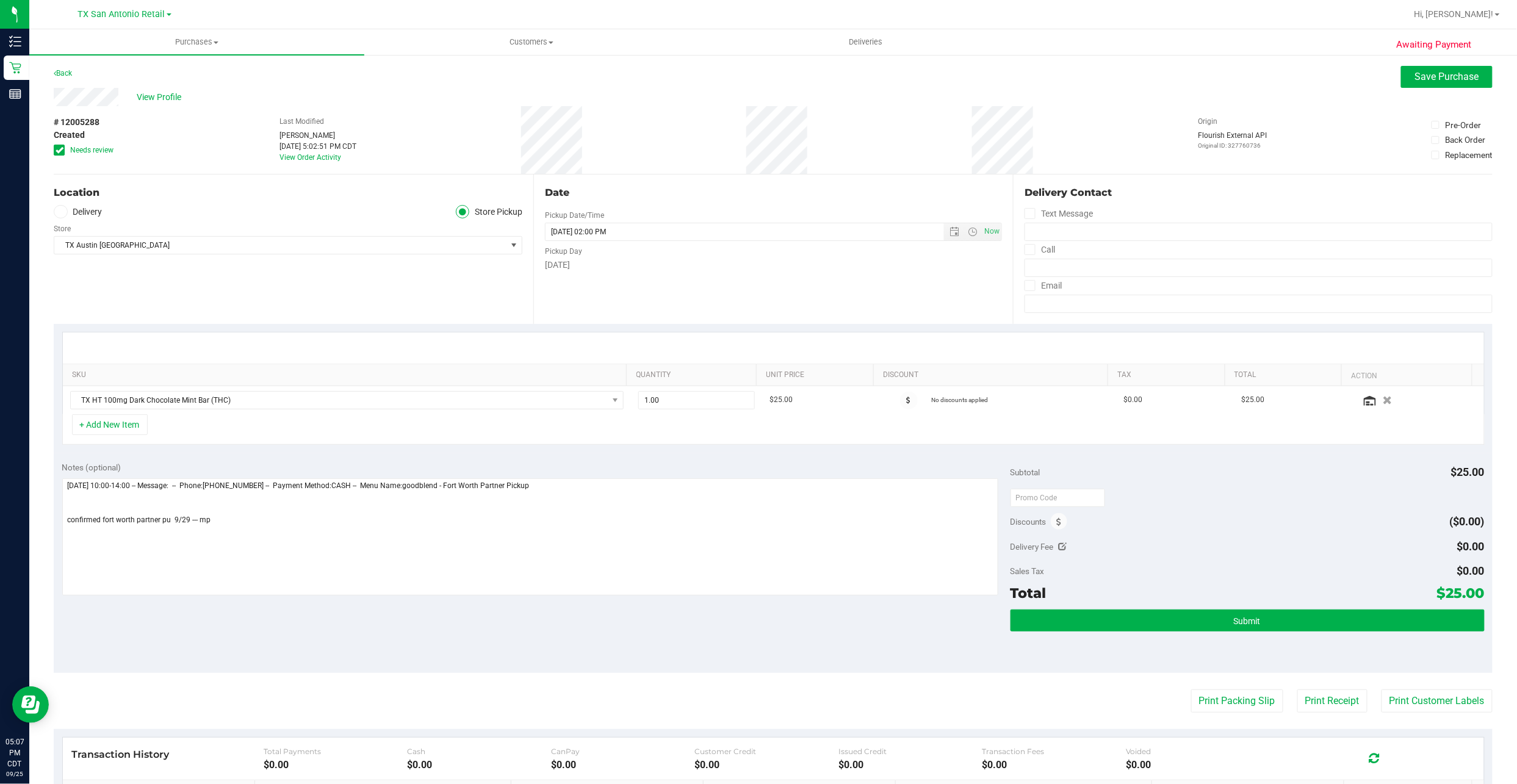
click at [78, 206] on label "Delivery" at bounding box center [78, 212] width 49 height 14
click at [0, 0] on input "Delivery" at bounding box center [0, 0] width 0 height 0
click at [254, 532] on textarea at bounding box center [530, 537] width 936 height 117
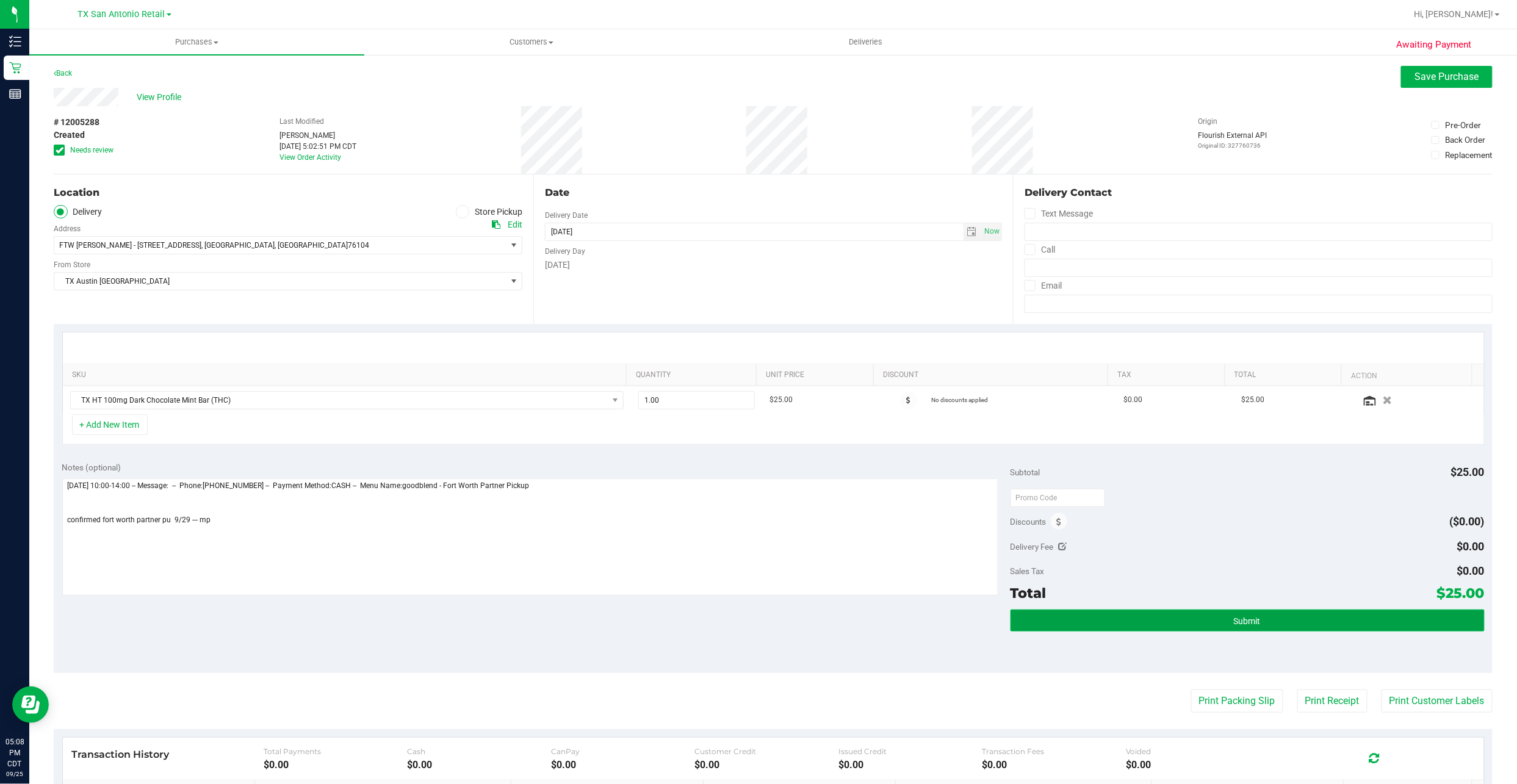
click at [1109, 614] on button "Submit" at bounding box center [1247, 620] width 474 height 22
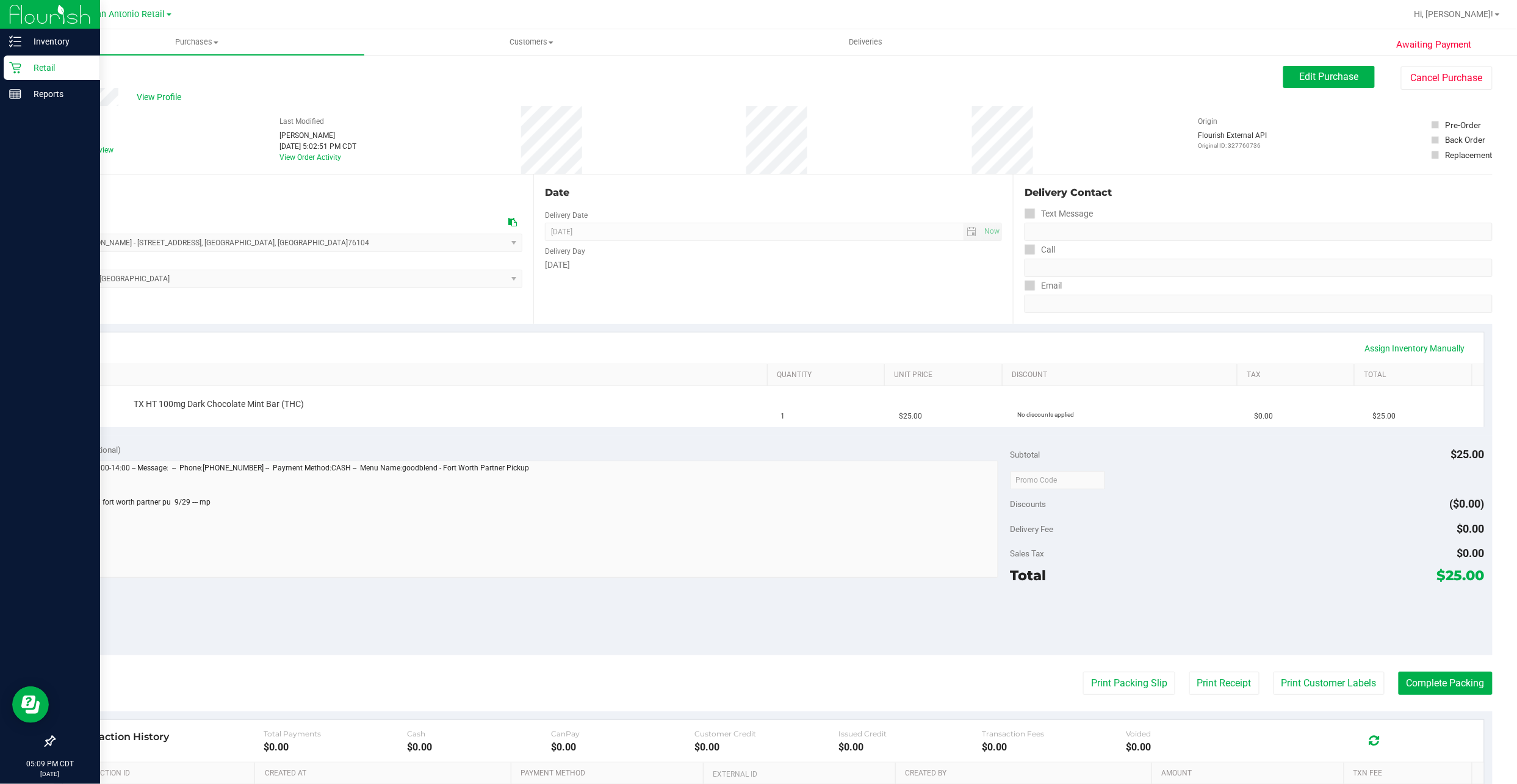
click at [25, 71] on p "Retail" at bounding box center [58, 68] width 73 height 15
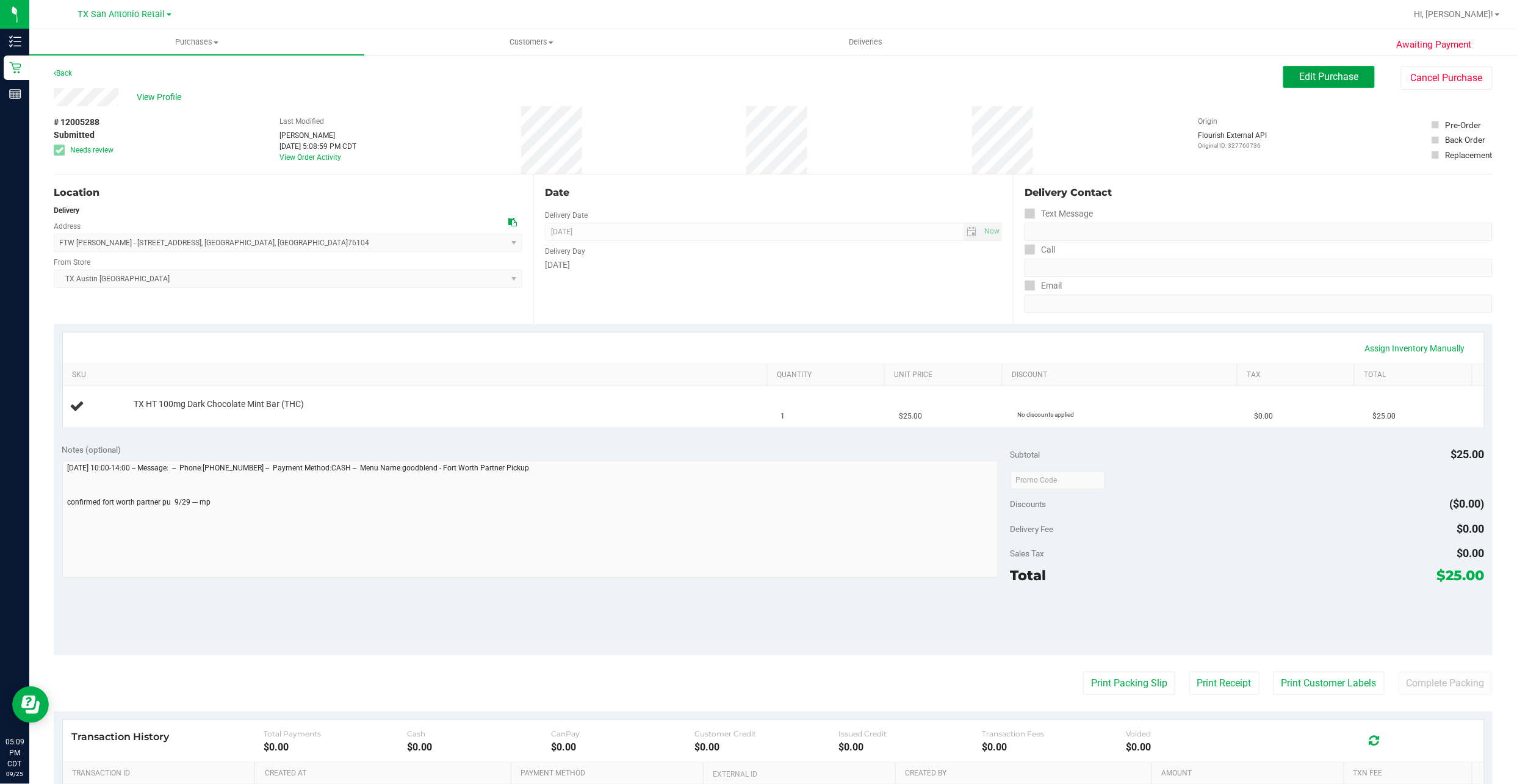
click at [1326, 67] on button "Edit Purchase" at bounding box center [1329, 76] width 91 height 22
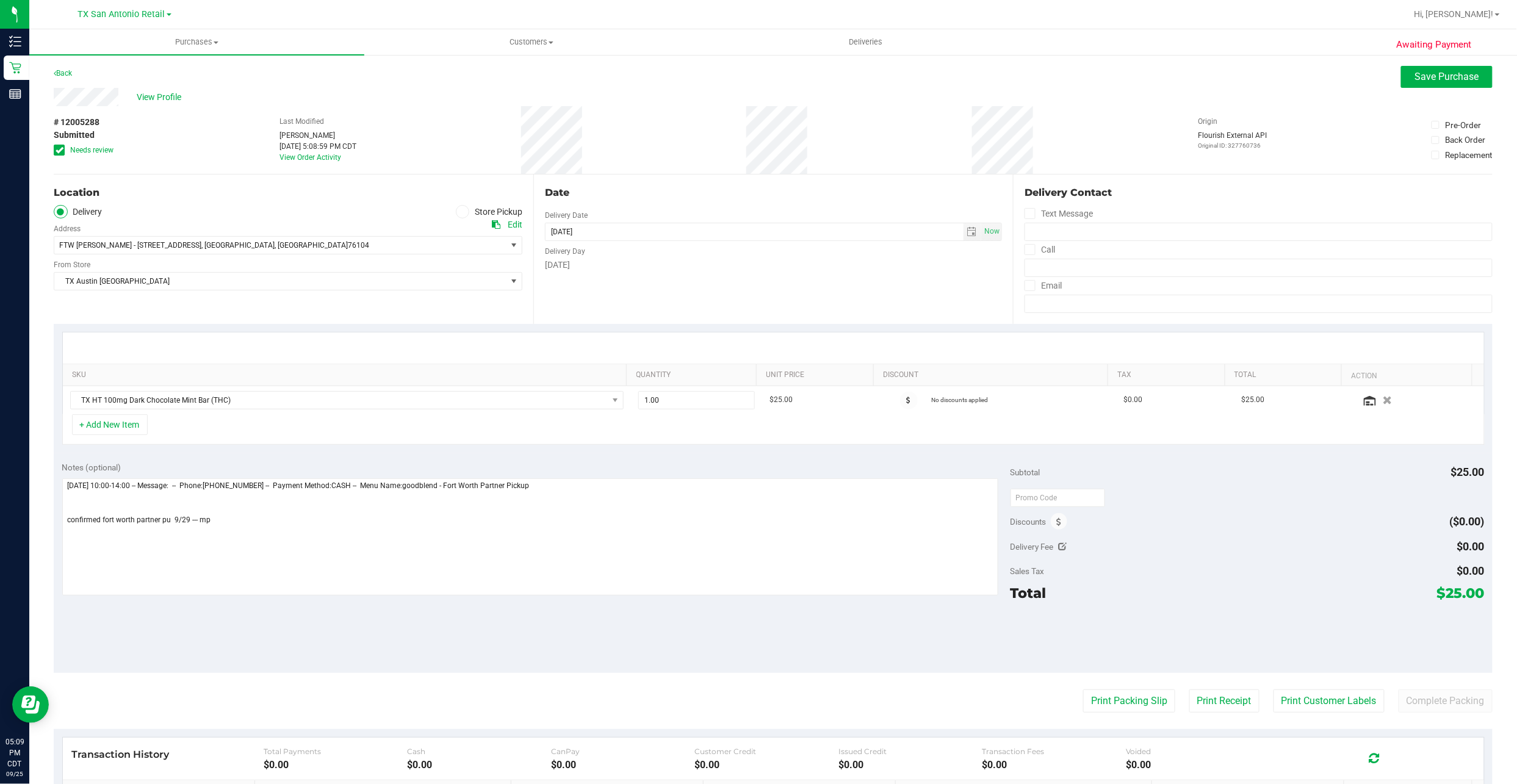
click at [78, 150] on span "Needs review" at bounding box center [92, 150] width 44 height 11
click at [0, 0] on input "Needs review" at bounding box center [0, 0] width 0 height 0
click at [1415, 76] on span "Save Purchase" at bounding box center [1447, 76] width 64 height 11
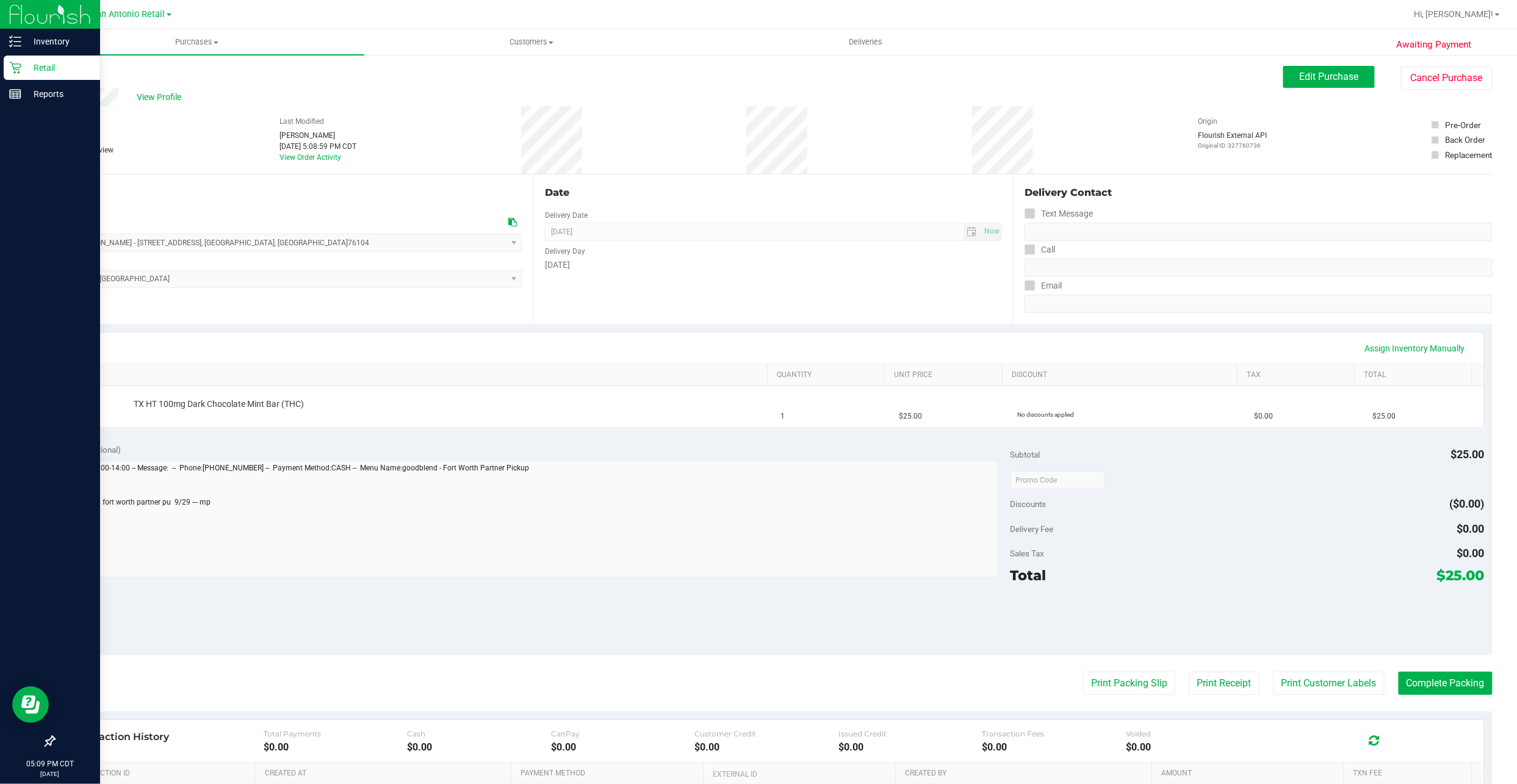
click at [23, 76] on div "Retail" at bounding box center [52, 68] width 97 height 24
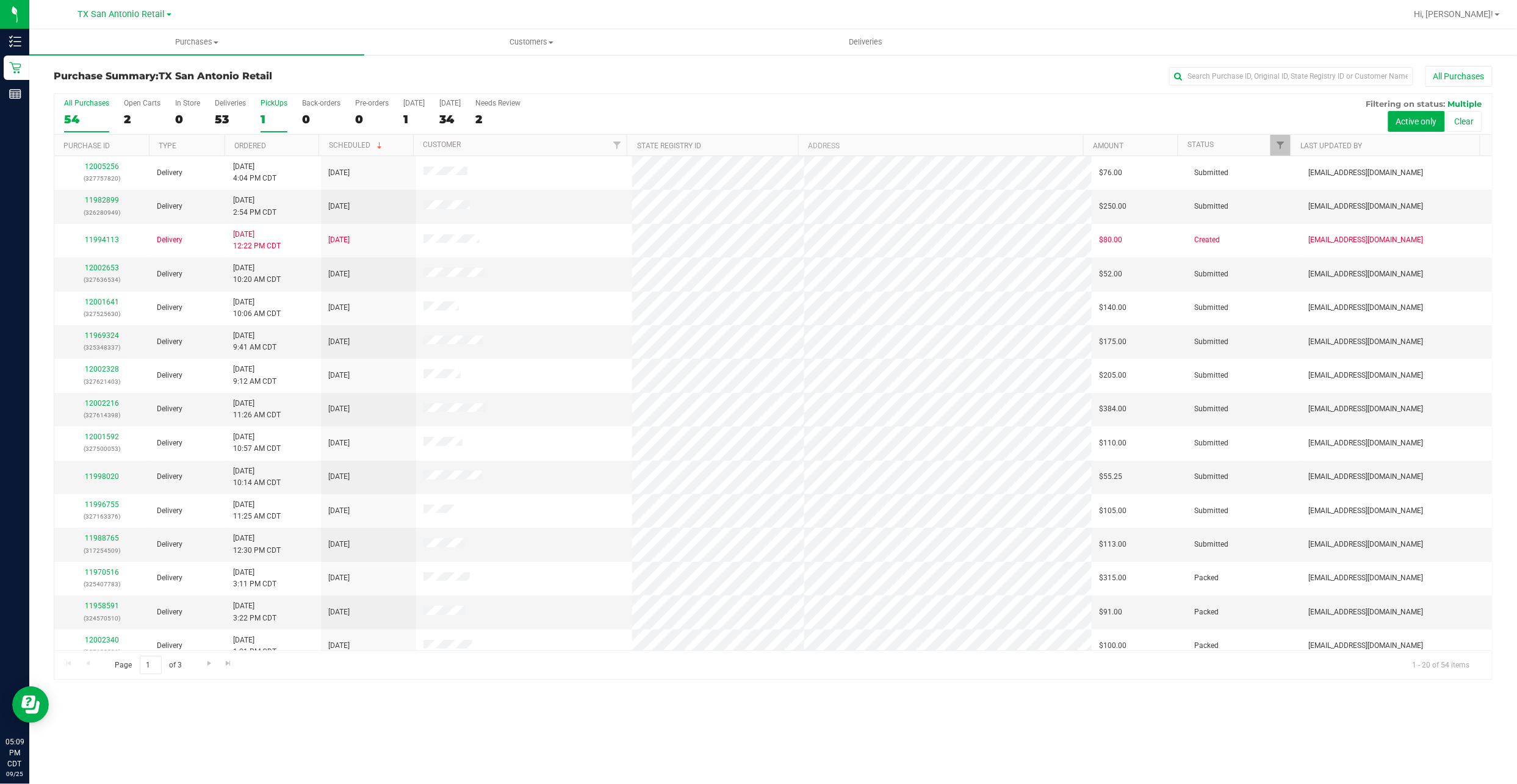
click at [278, 116] on div "1" at bounding box center [274, 119] width 27 height 14
click at [0, 0] on input "PickUps 1" at bounding box center [0, 0] width 0 height 0
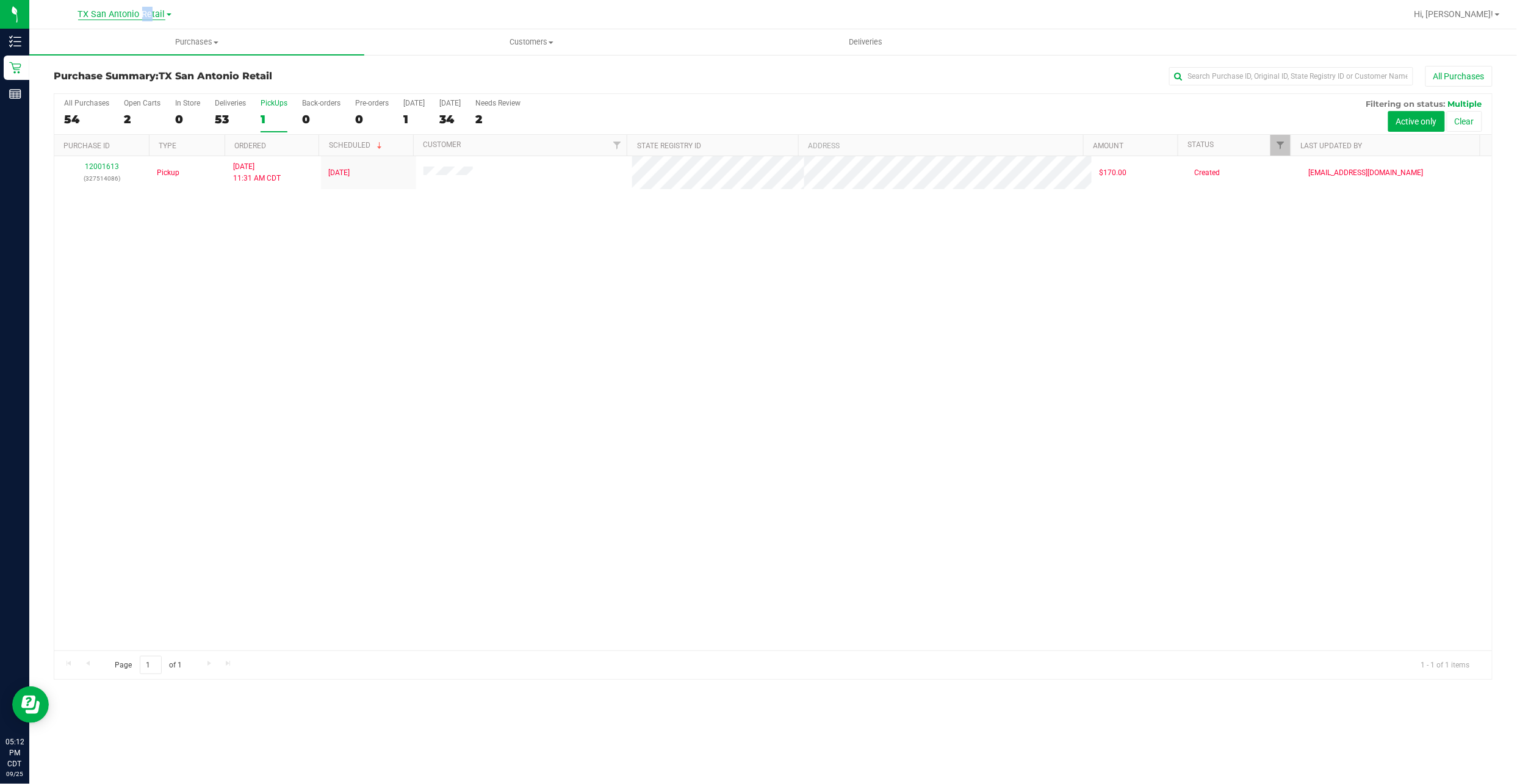
click at [133, 13] on span "TX San Antonio Retail" at bounding box center [121, 15] width 87 height 11
click at [497, 338] on div "12001613 (327514086) Pickup 9/25/2025 11:31 AM CDT 9/26/2025 $170.00 Created mo…" at bounding box center [773, 403] width 1438 height 494
click at [416, 115] on div "1" at bounding box center [414, 119] width 21 height 14
click at [0, 0] on input "Today 1" at bounding box center [0, 0] width 0 height 0
drag, startPoint x: 549, startPoint y: 47, endPoint x: 541, endPoint y: 58, distance: 13.6
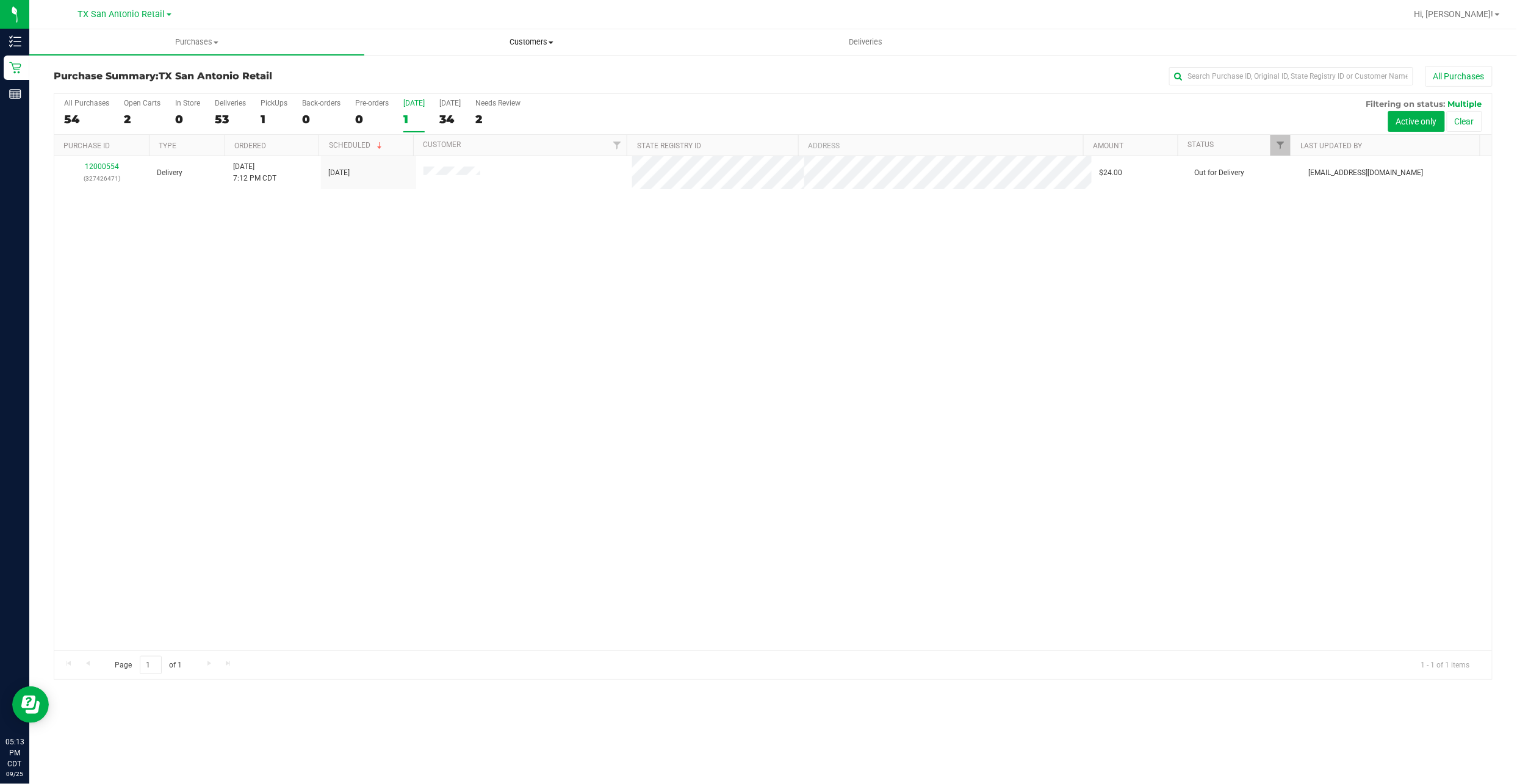
click at [549, 47] on uib-tab-heading "Customers All customers Add a new customer All physicians" at bounding box center [532, 42] width 334 height 24
click at [480, 67] on li "All customers" at bounding box center [531, 74] width 335 height 15
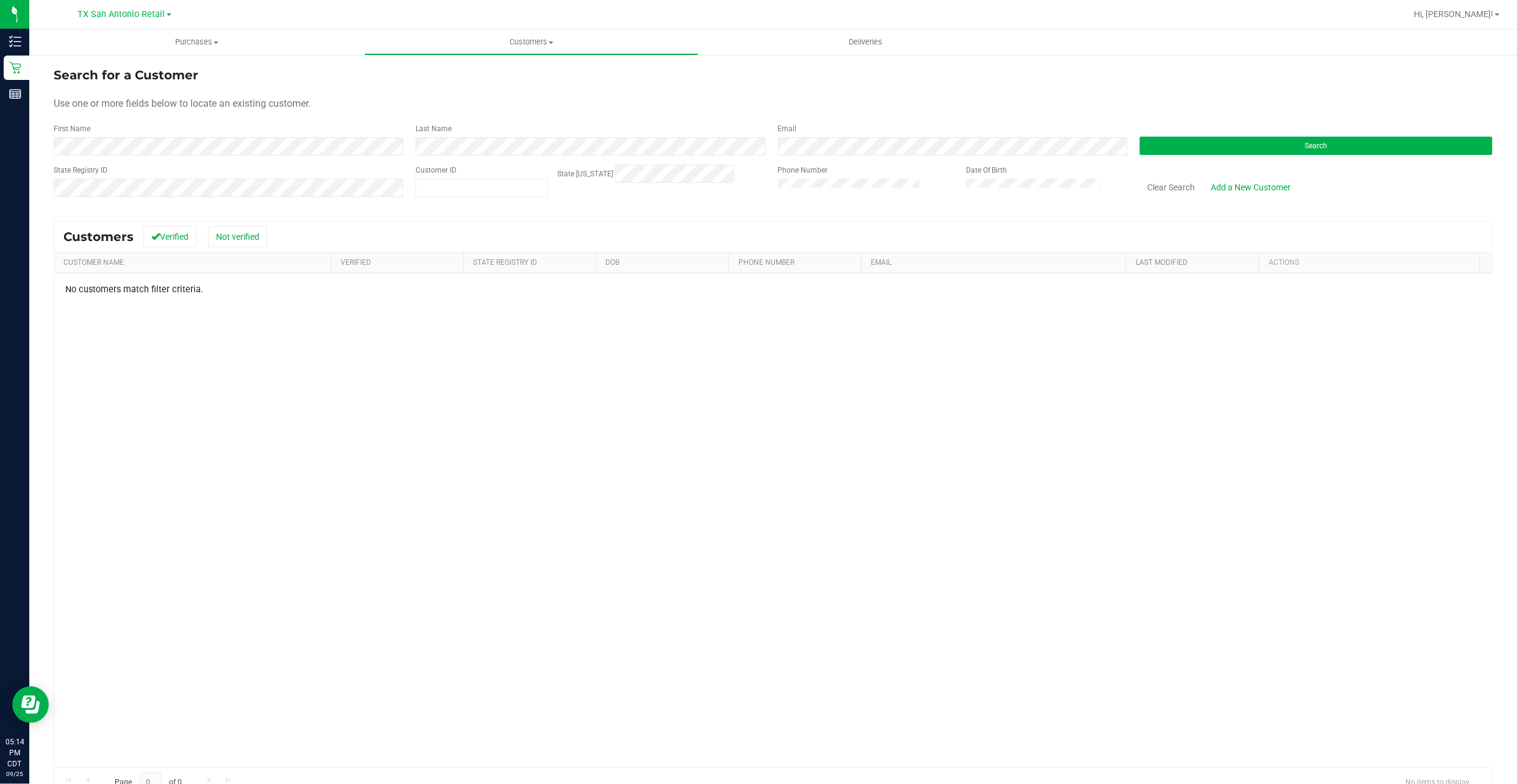
click at [359, 159] on form "Search for a Customer Use one or more fields below to locate an existing custom…" at bounding box center [773, 137] width 1439 height 142
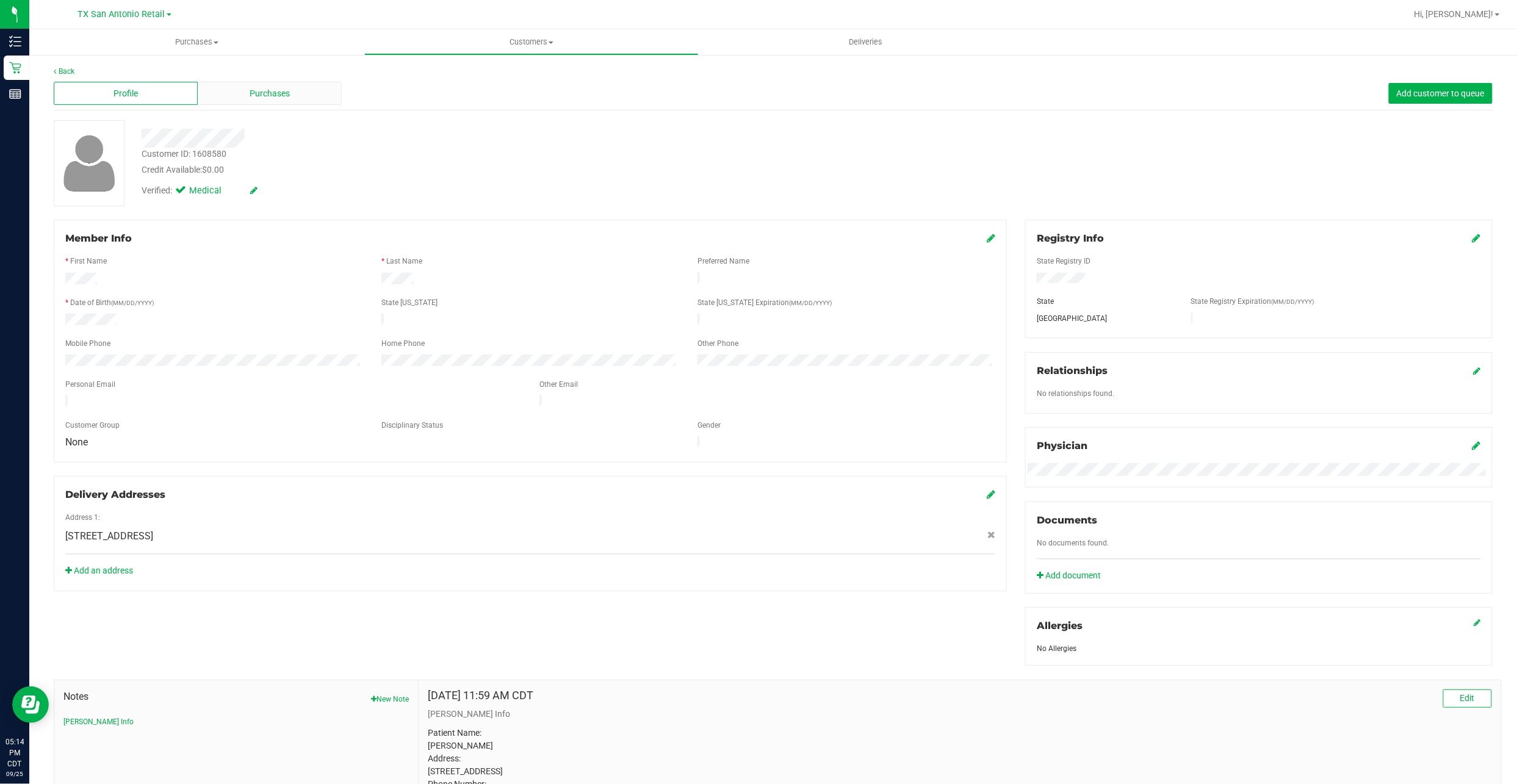
click at [223, 98] on div "Purchases" at bounding box center [270, 93] width 144 height 23
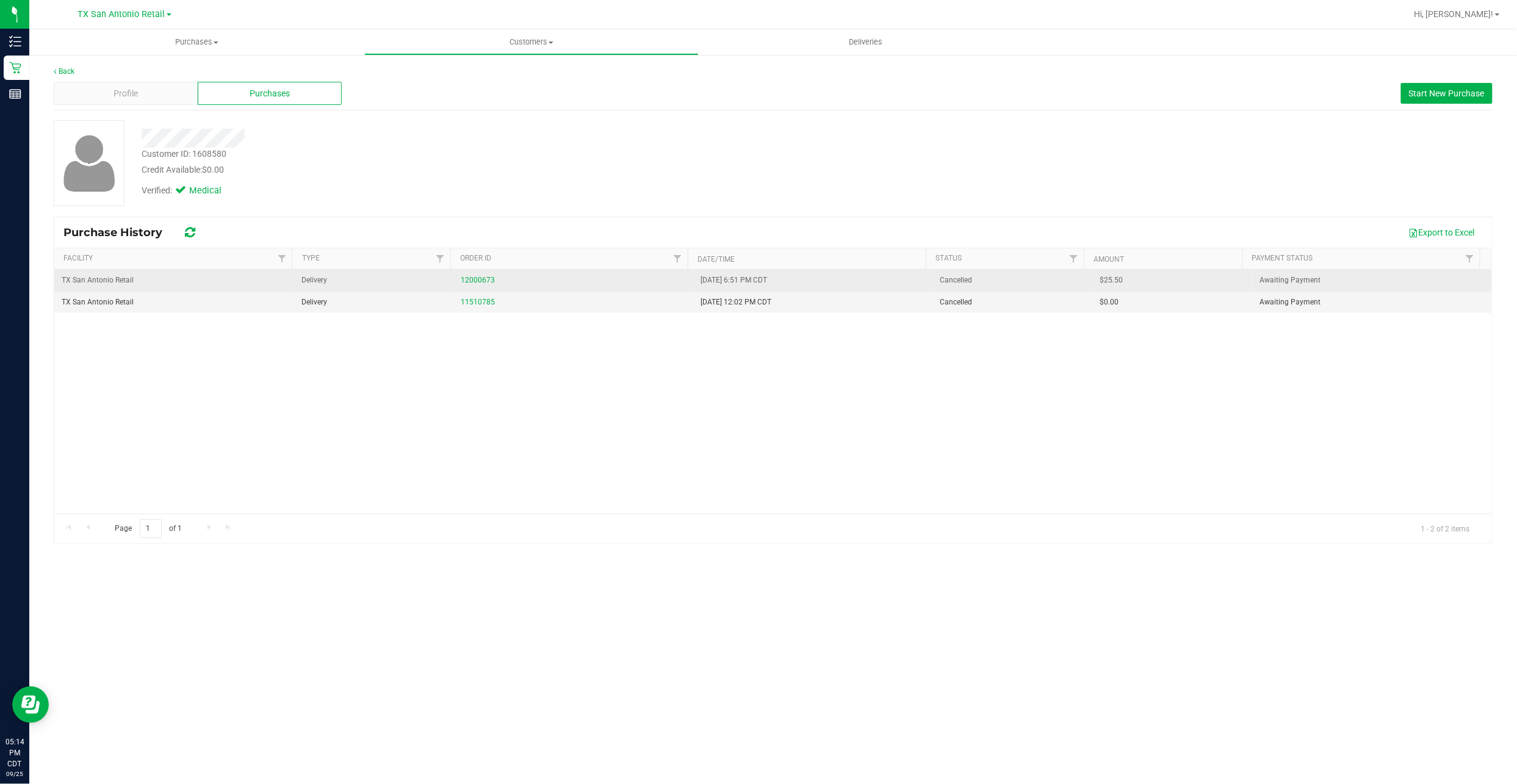
click at [477, 288] on td "12000673" at bounding box center [573, 280] width 240 height 22
click at [479, 280] on link "12000673" at bounding box center [477, 280] width 34 height 9
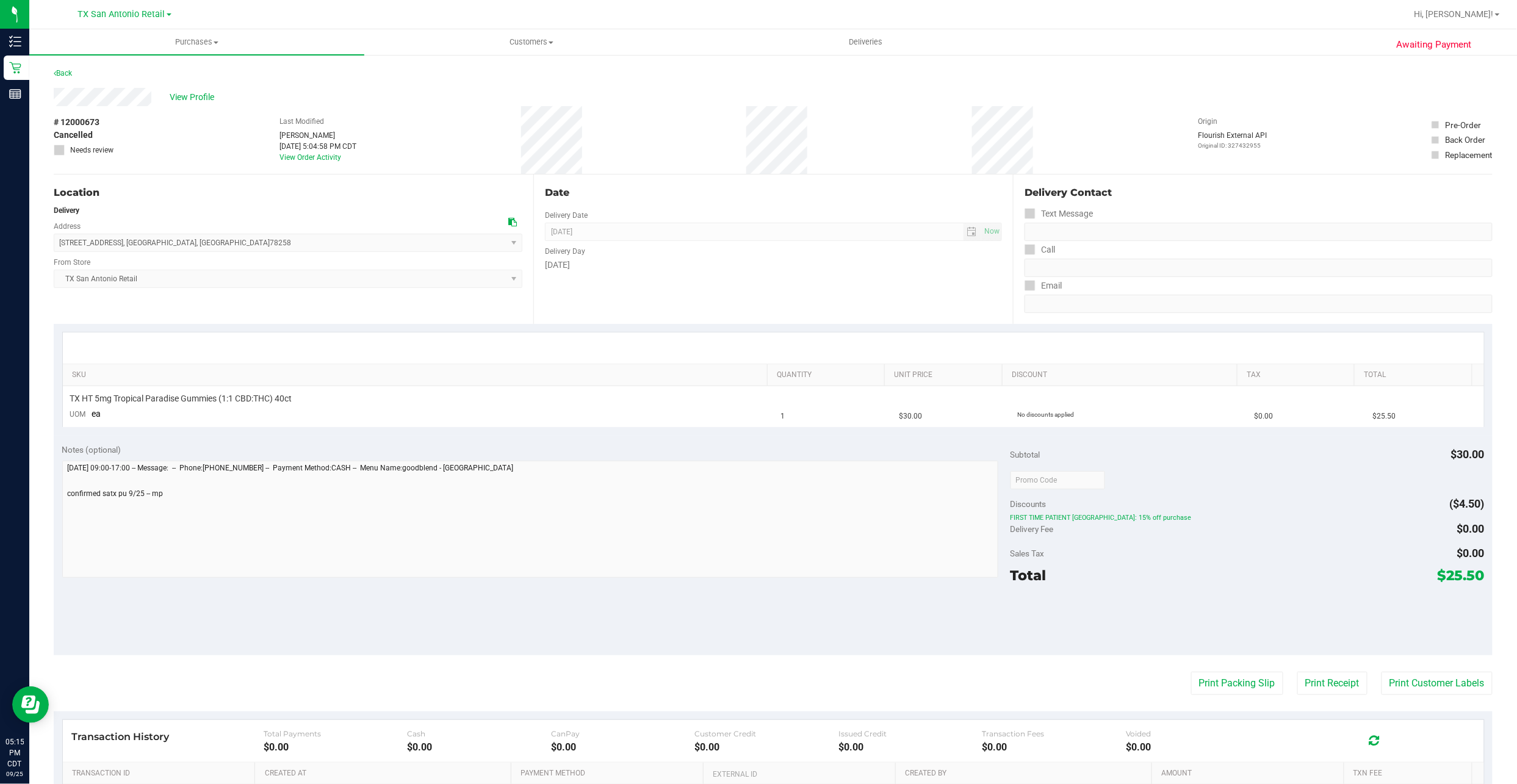
click at [112, 106] on div "# 12000673 Cancelled Needs review" at bounding box center [84, 139] width 61 height 68
click at [191, 155] on div "# 12000673 Cancelled Needs review Last Modified Matthew Perez Sep 25, 2025 5:04…" at bounding box center [773, 139] width 1439 height 68
click at [211, 100] on span "View Profile" at bounding box center [194, 97] width 49 height 13
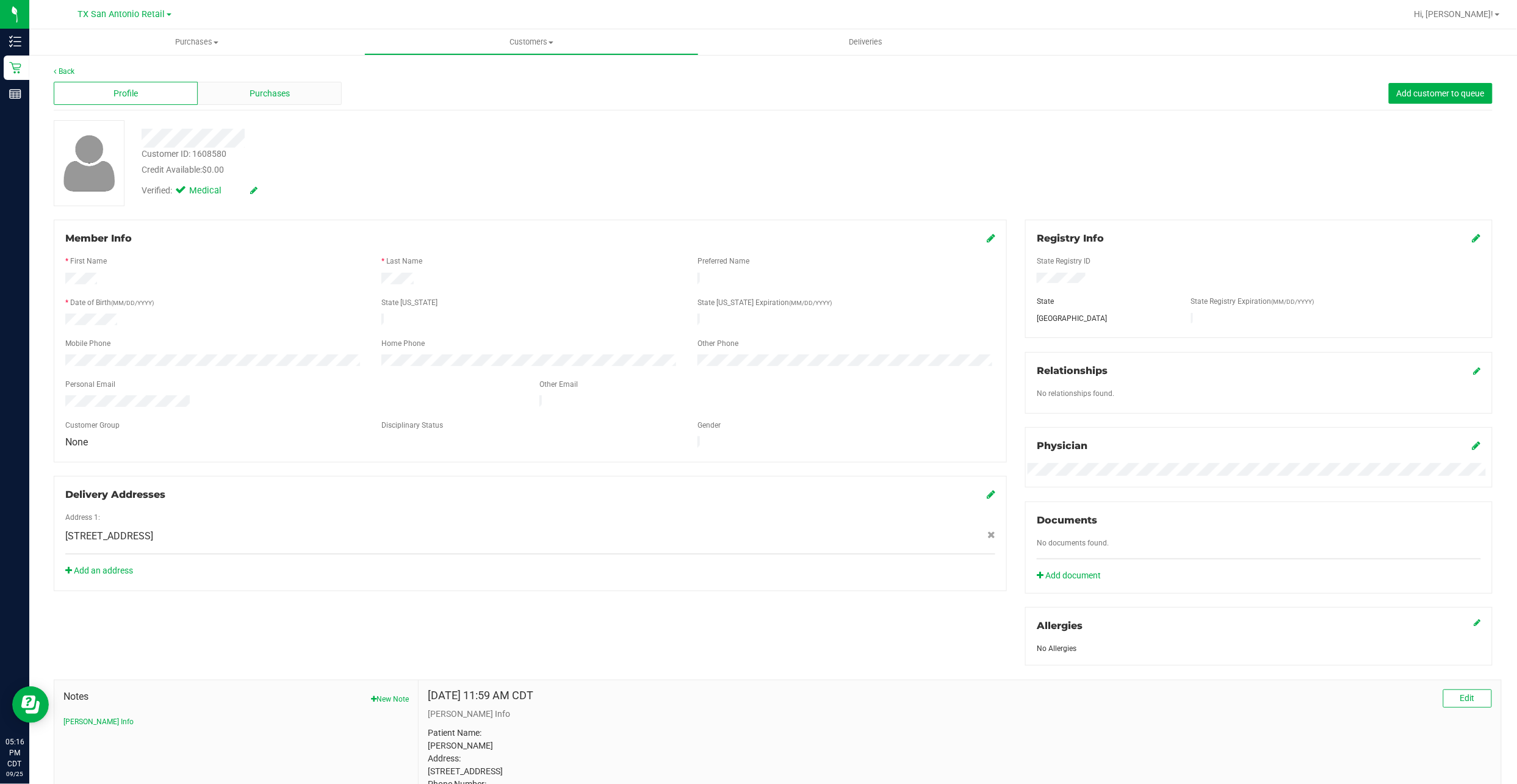
click at [266, 97] on span "Purchases" at bounding box center [270, 93] width 40 height 13
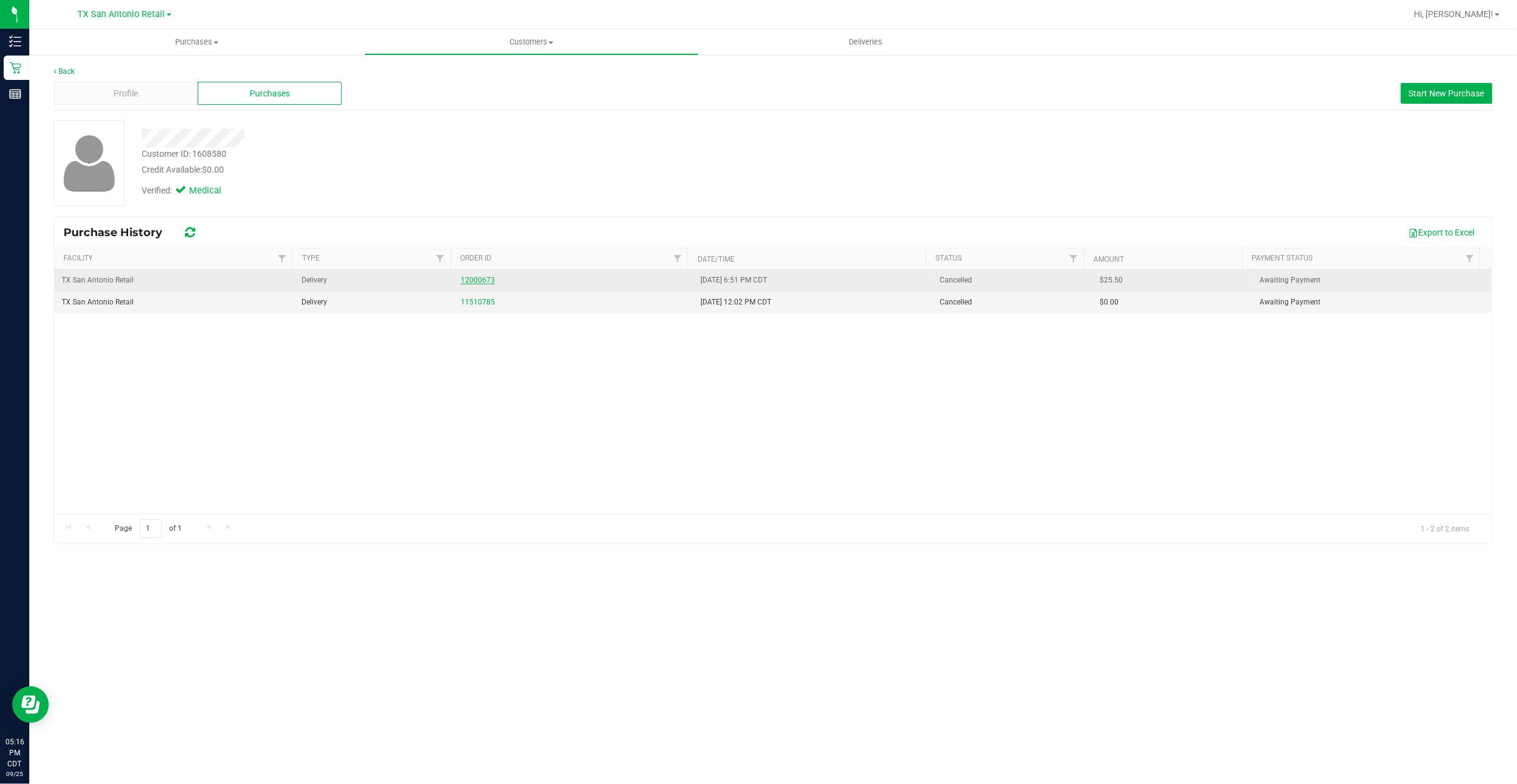
click at [481, 276] on link "12000673" at bounding box center [477, 280] width 34 height 9
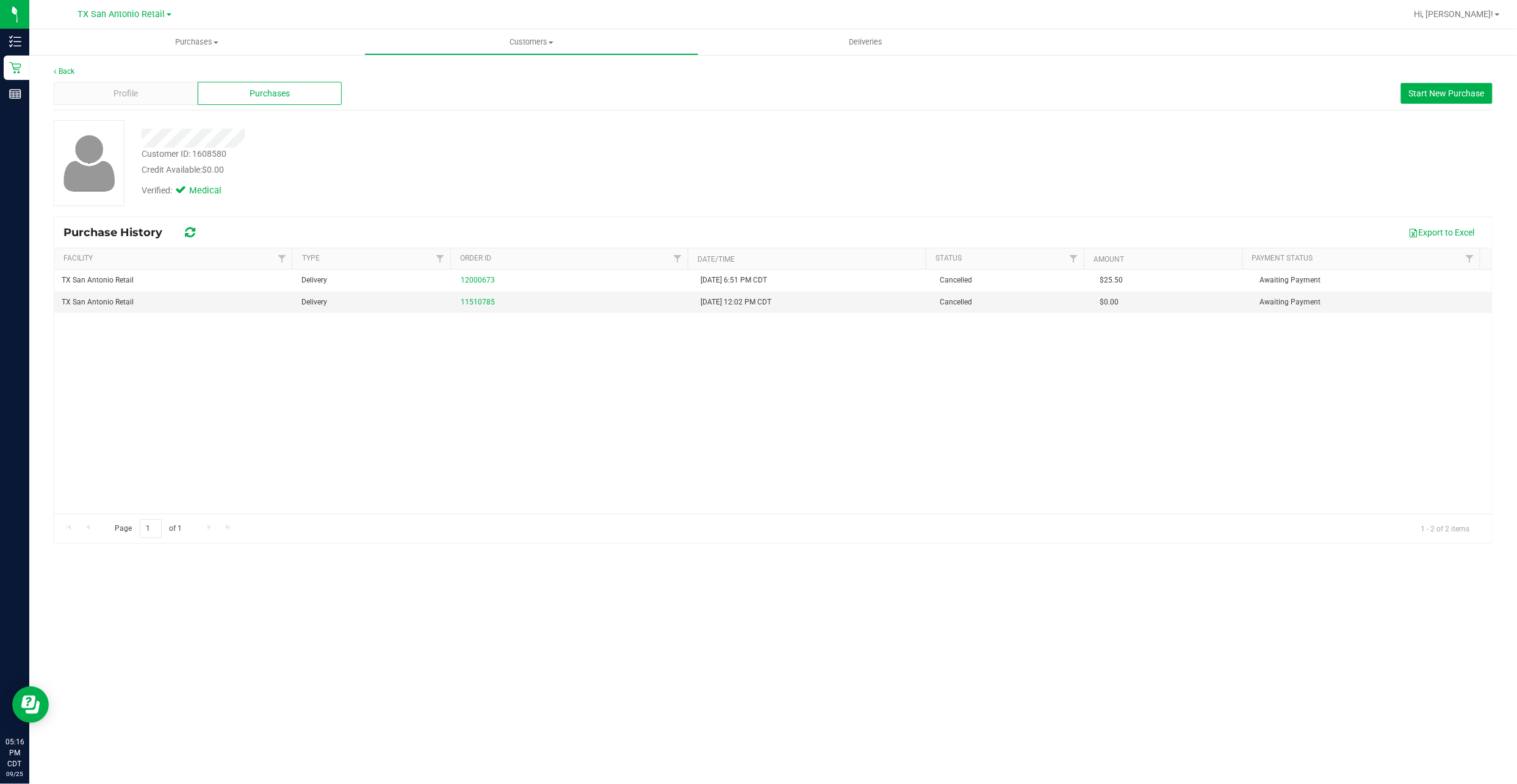
click at [1450, 105] on div "Profile Purchases Start New Purchase" at bounding box center [773, 94] width 1439 height 34
click at [1443, 96] on span "Start New Purchase" at bounding box center [1447, 93] width 76 height 10
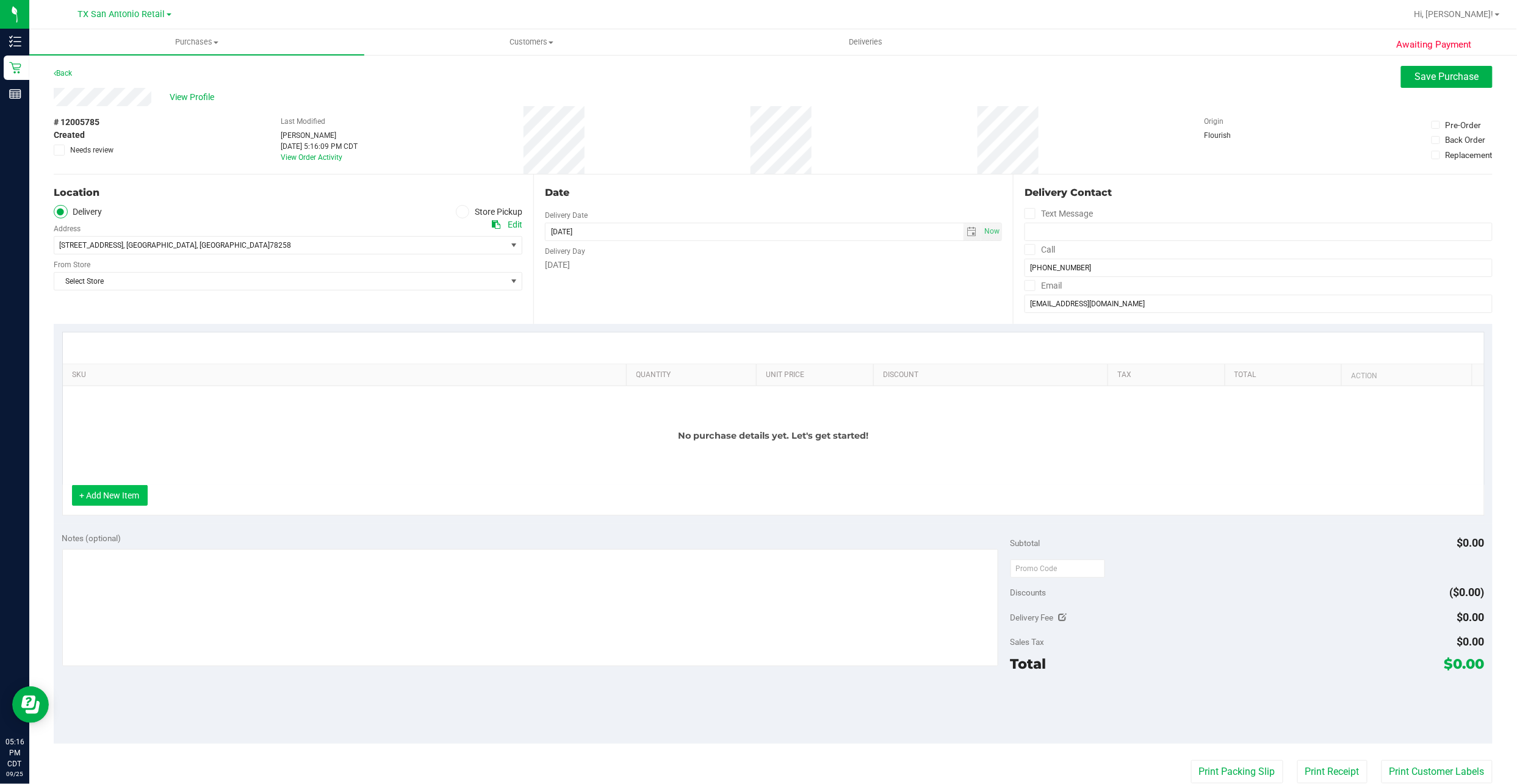
click at [116, 496] on button "+ Add New Item" at bounding box center [109, 495] width 76 height 21
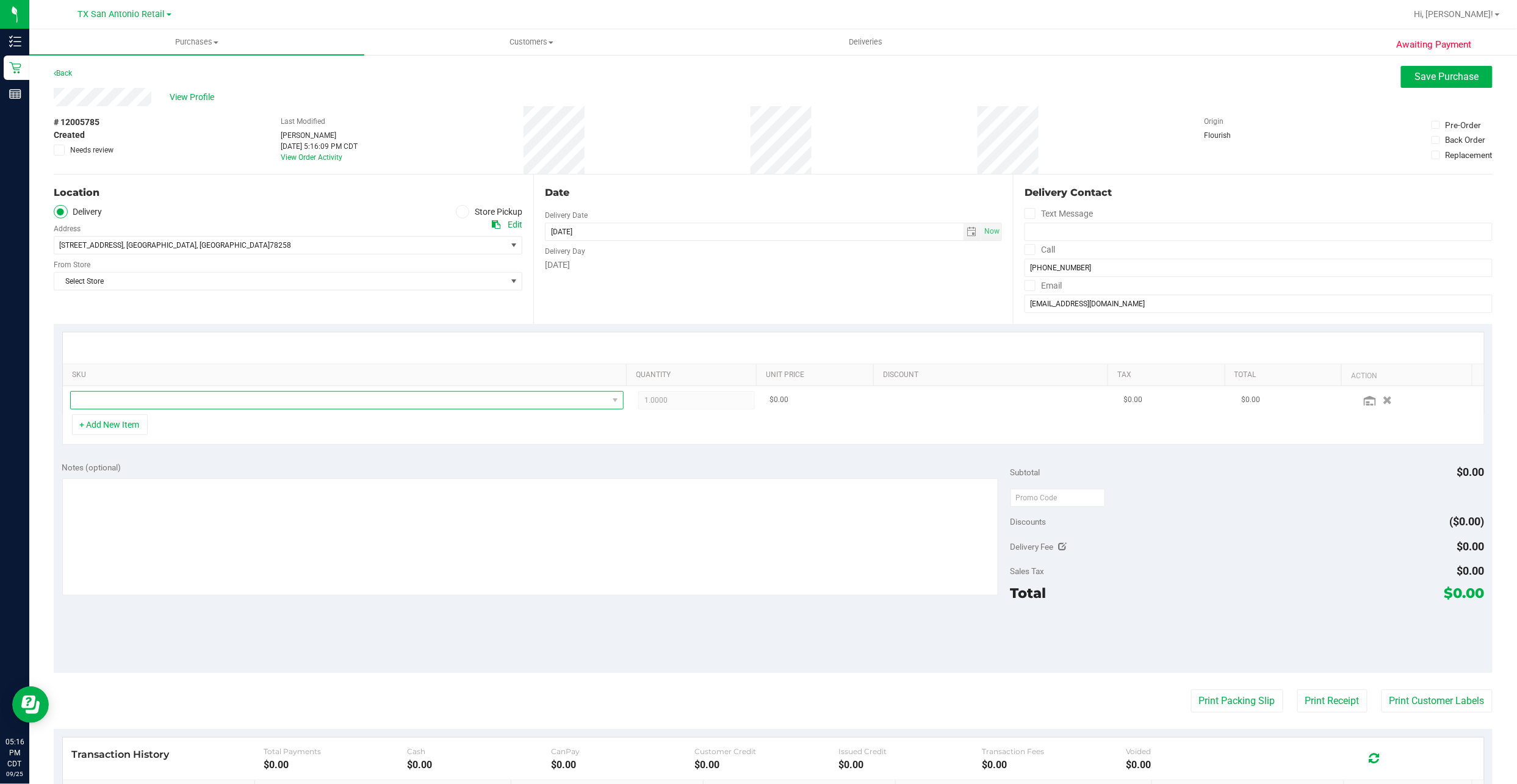
click at [137, 394] on span "NO DATA FOUND" at bounding box center [340, 400] width 538 height 17
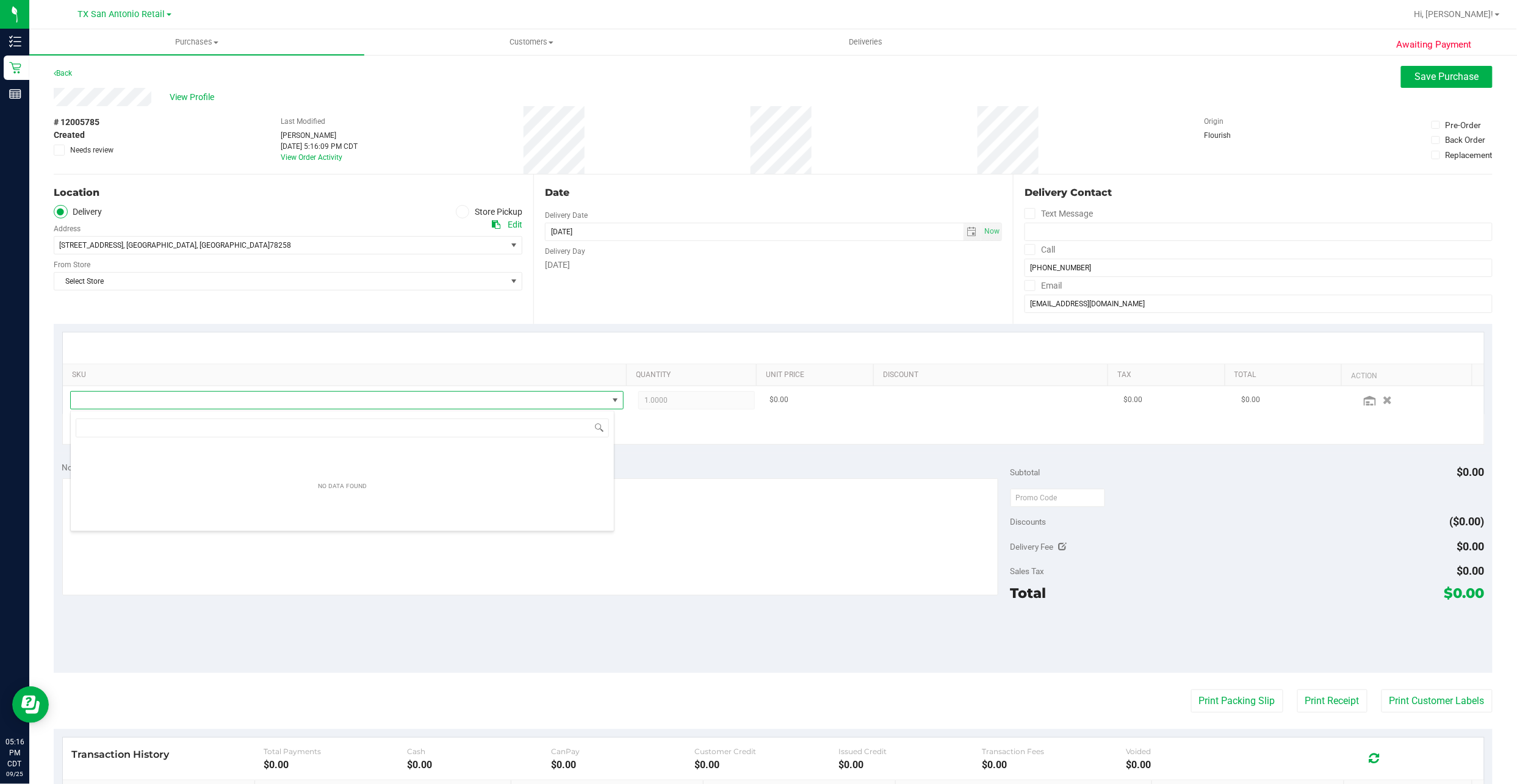
scroll to position [18, 545]
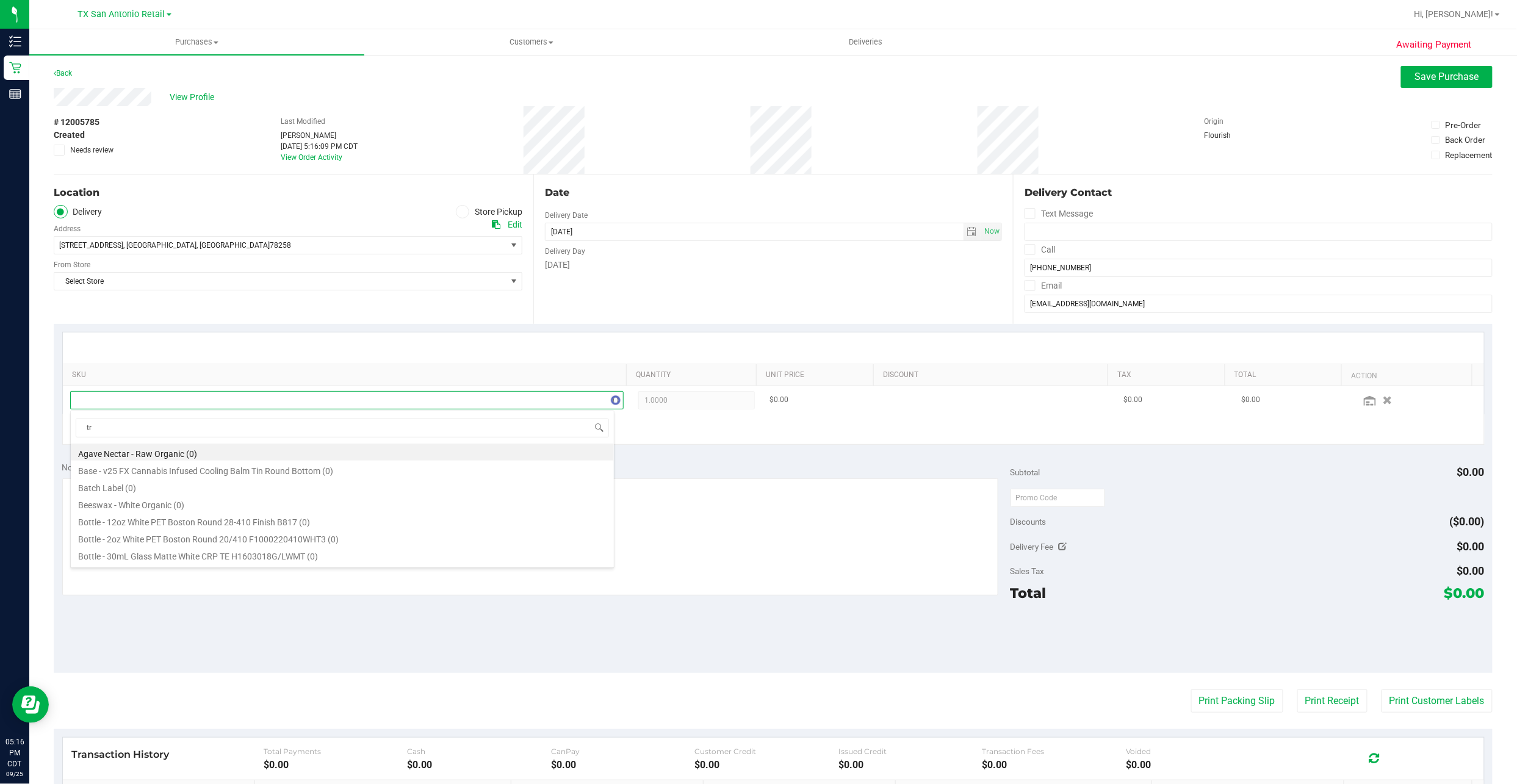
type input "tro"
click at [200, 274] on span "Select Store" at bounding box center [280, 281] width 452 height 17
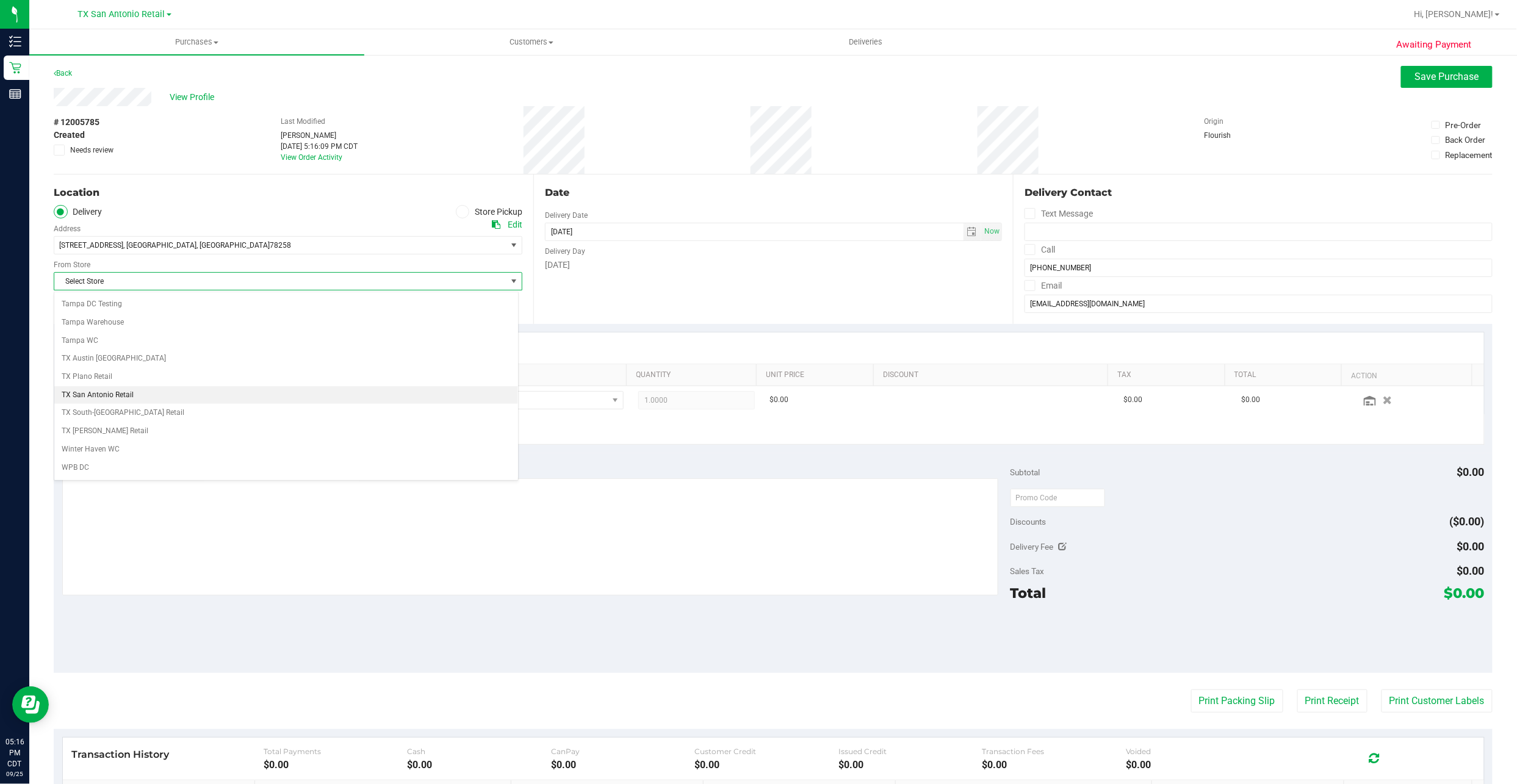
scroll to position [895, 0]
click at [182, 388] on li "TX San Antonio Retail" at bounding box center [286, 378] width 463 height 18
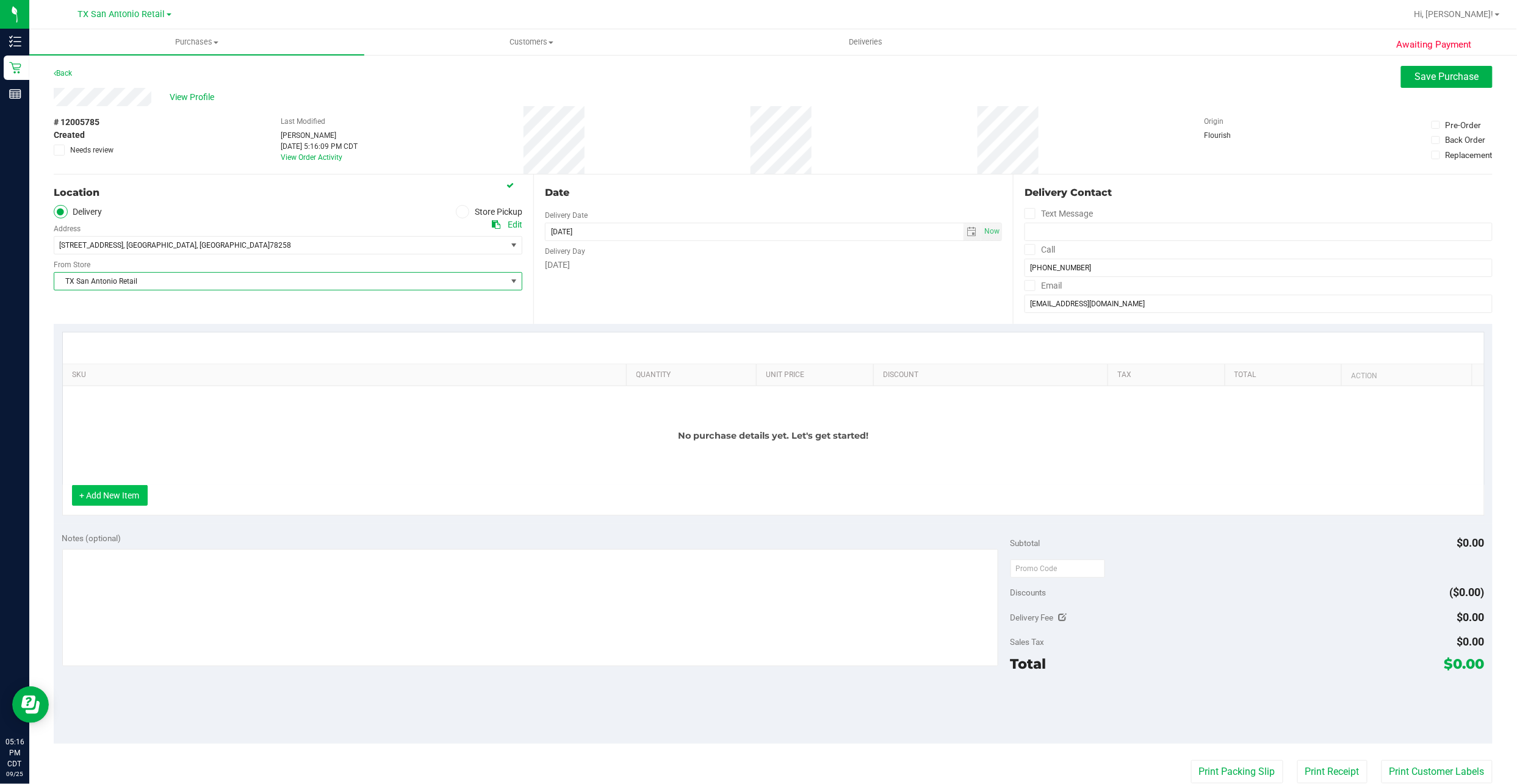
click at [134, 494] on button "+ Add New Item" at bounding box center [109, 495] width 76 height 21
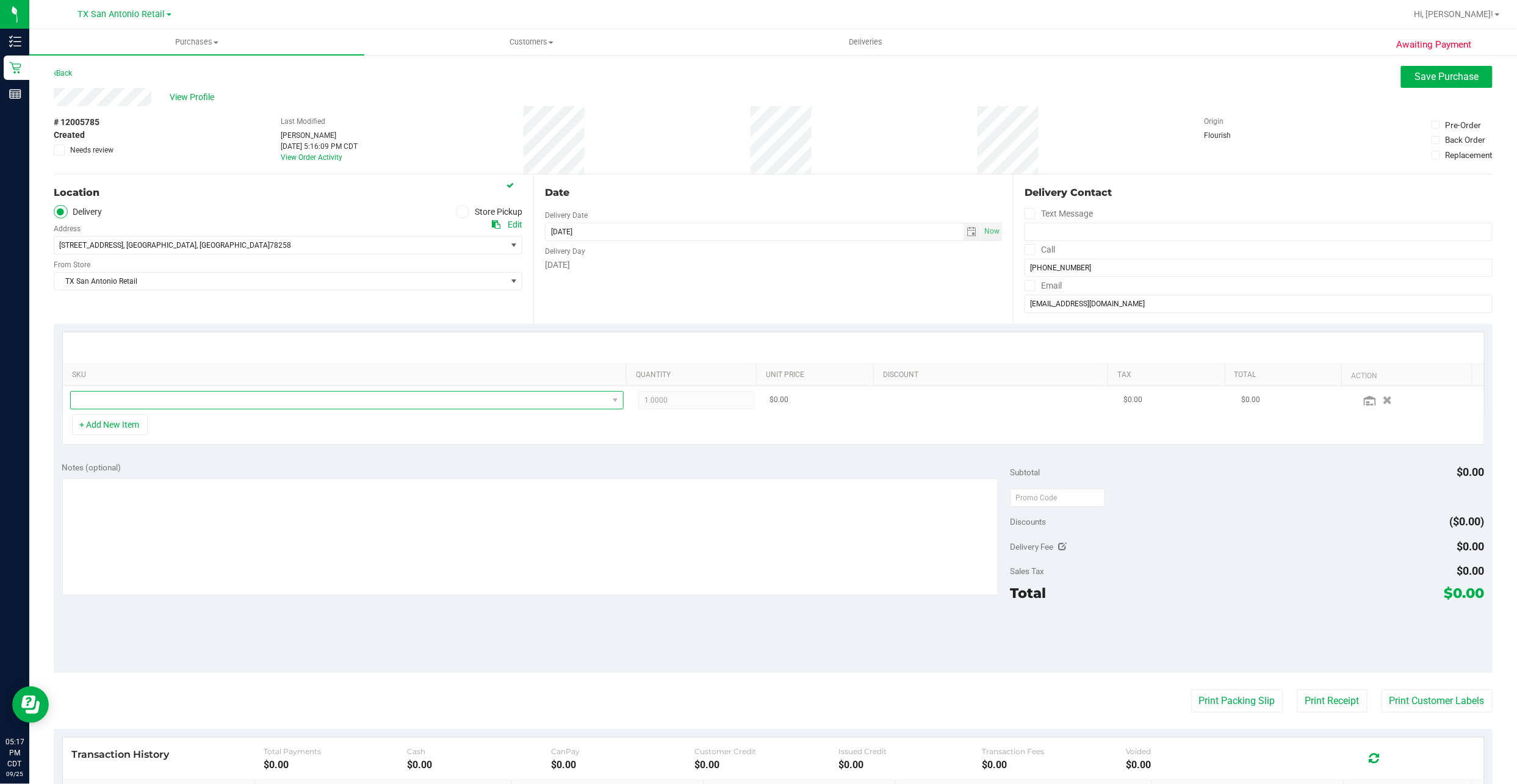
click at [125, 402] on span "NO DATA FOUND" at bounding box center [340, 400] width 538 height 17
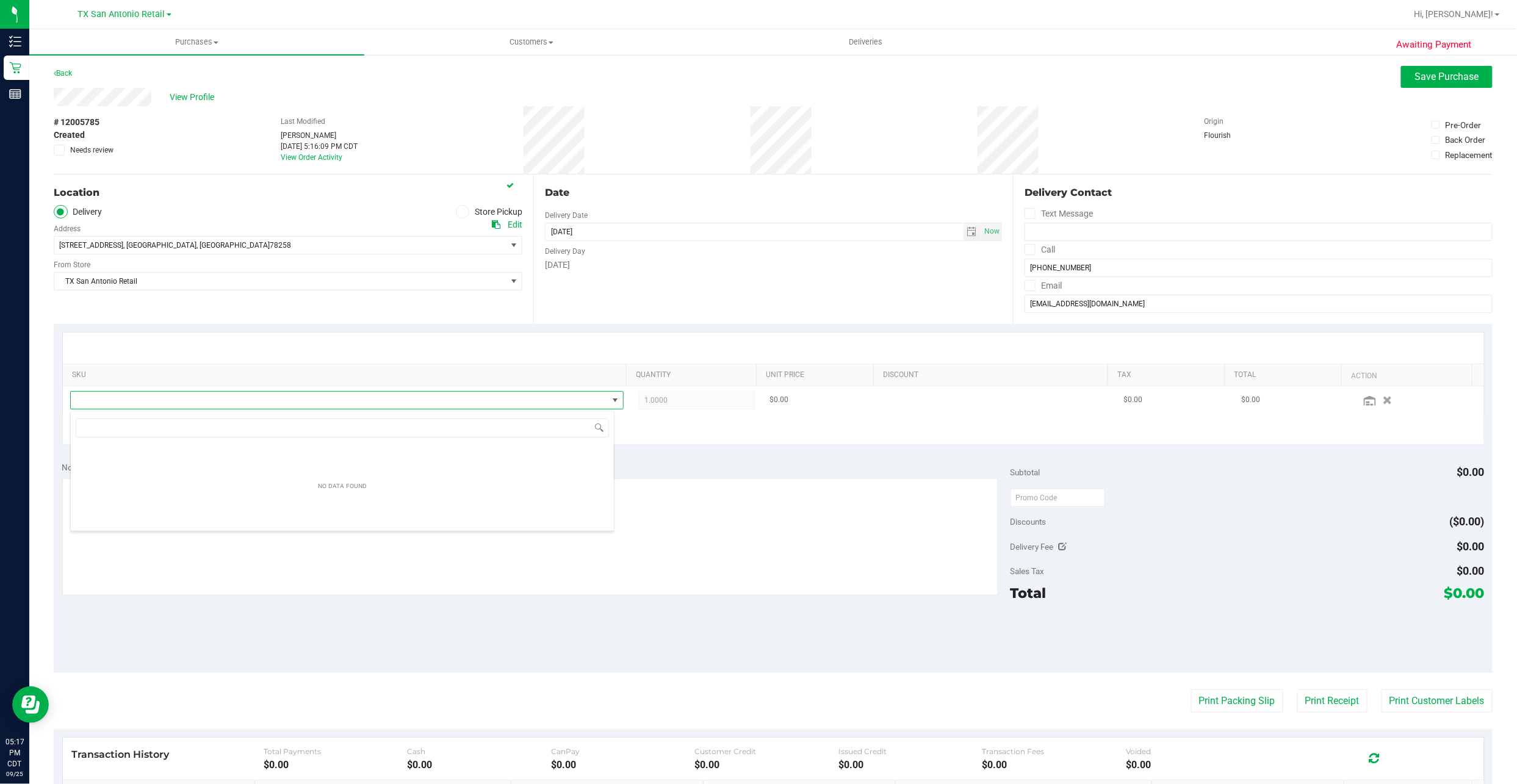
scroll to position [18, 545]
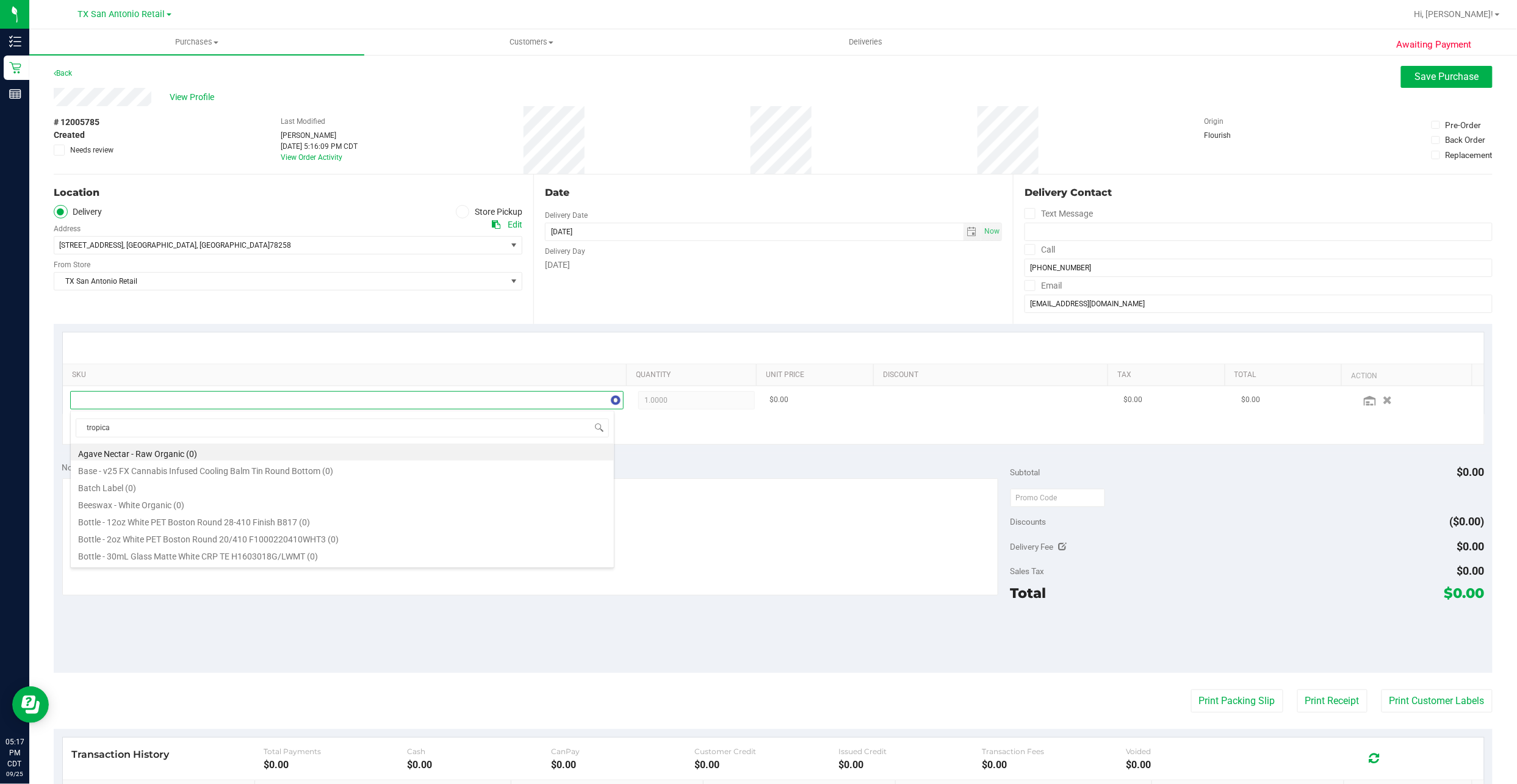
type input "tropical"
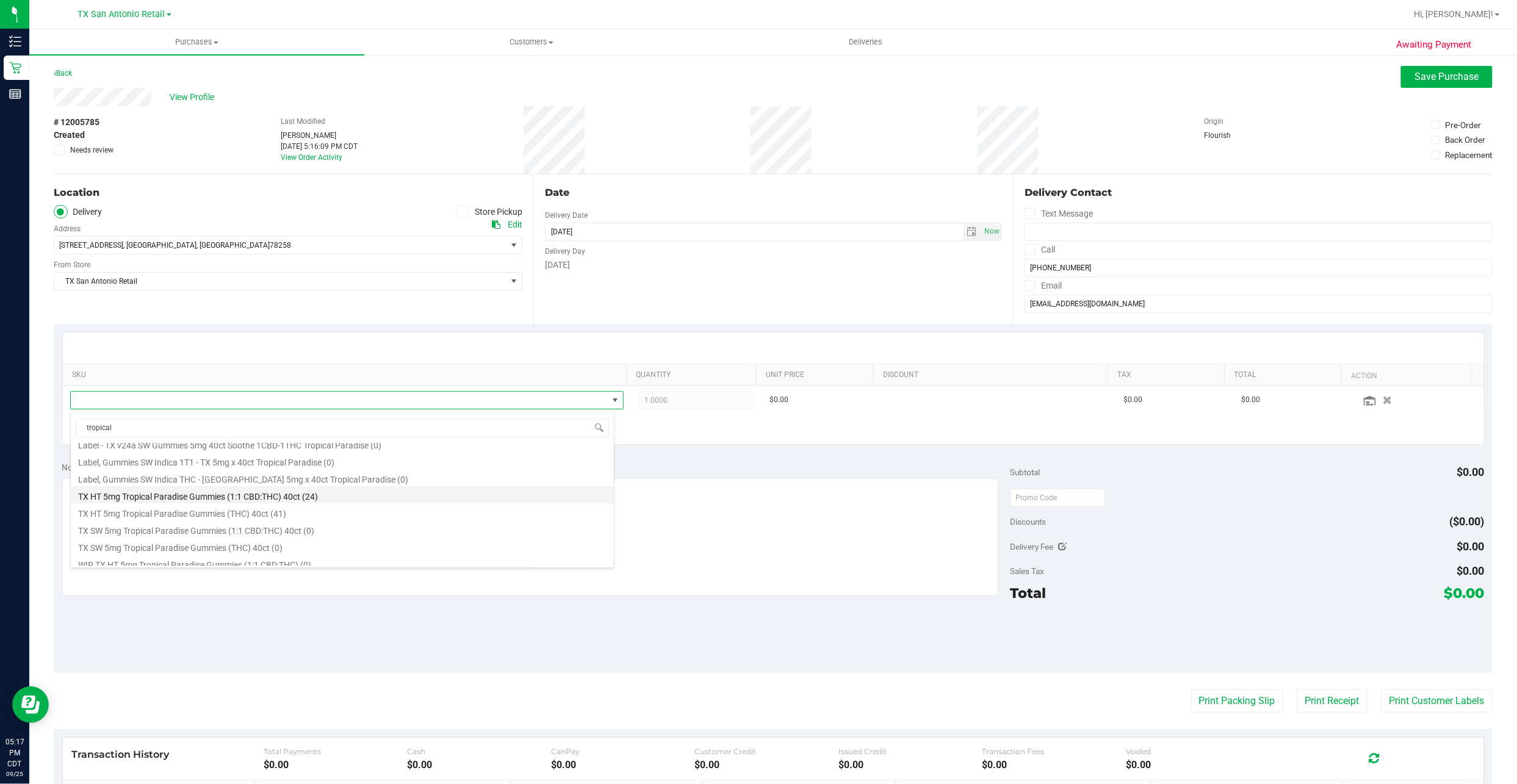
click at [220, 494] on li "TX HT 5mg Tropical Paradise Gummies (1:1 CBD:THC) 40ct (24)" at bounding box center [343, 494] width 543 height 17
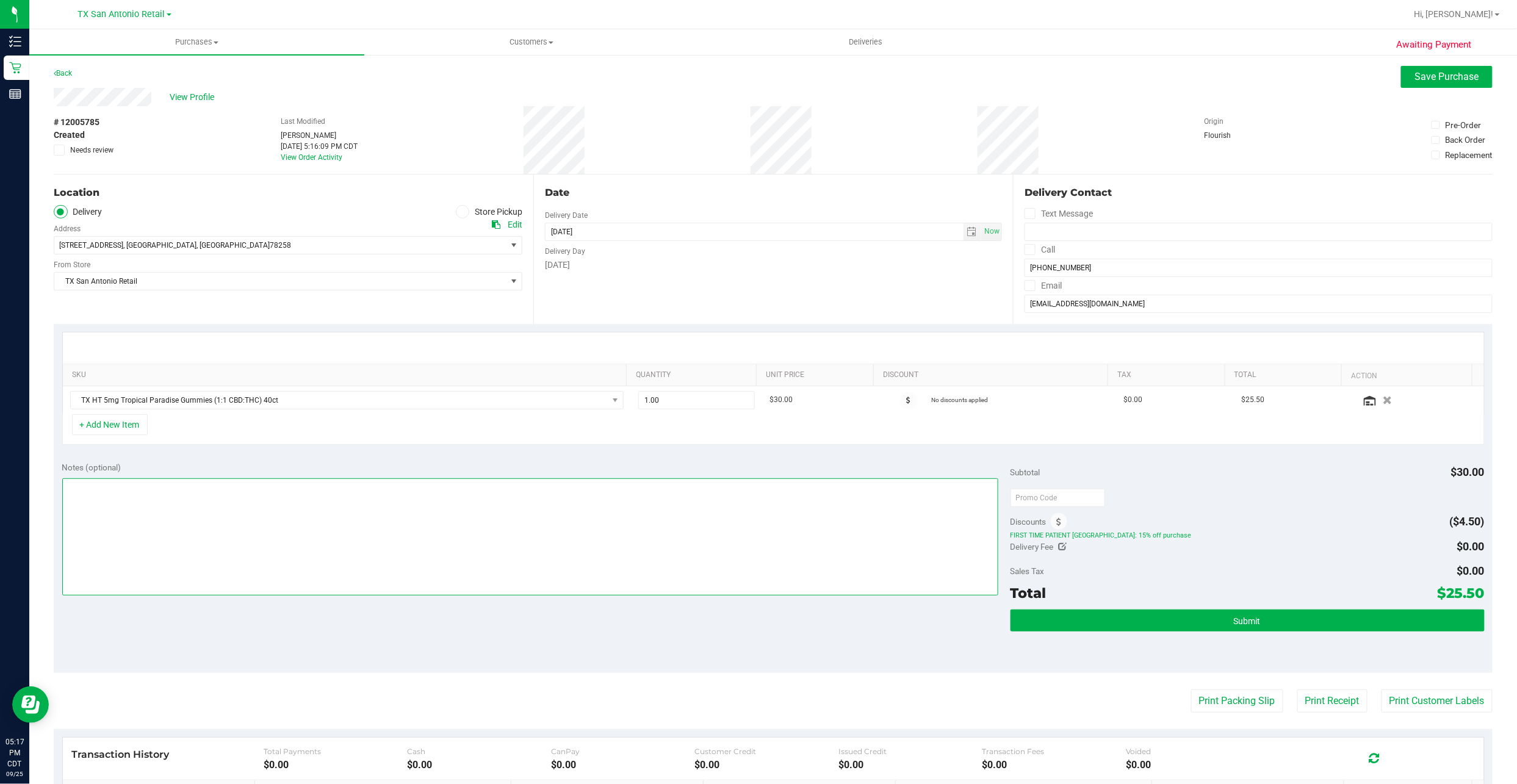
click at [249, 504] on textarea at bounding box center [530, 537] width 936 height 117
type textarea "instore order 9/25 -- mp"
click at [1158, 616] on button "Submit" at bounding box center [1247, 620] width 474 height 22
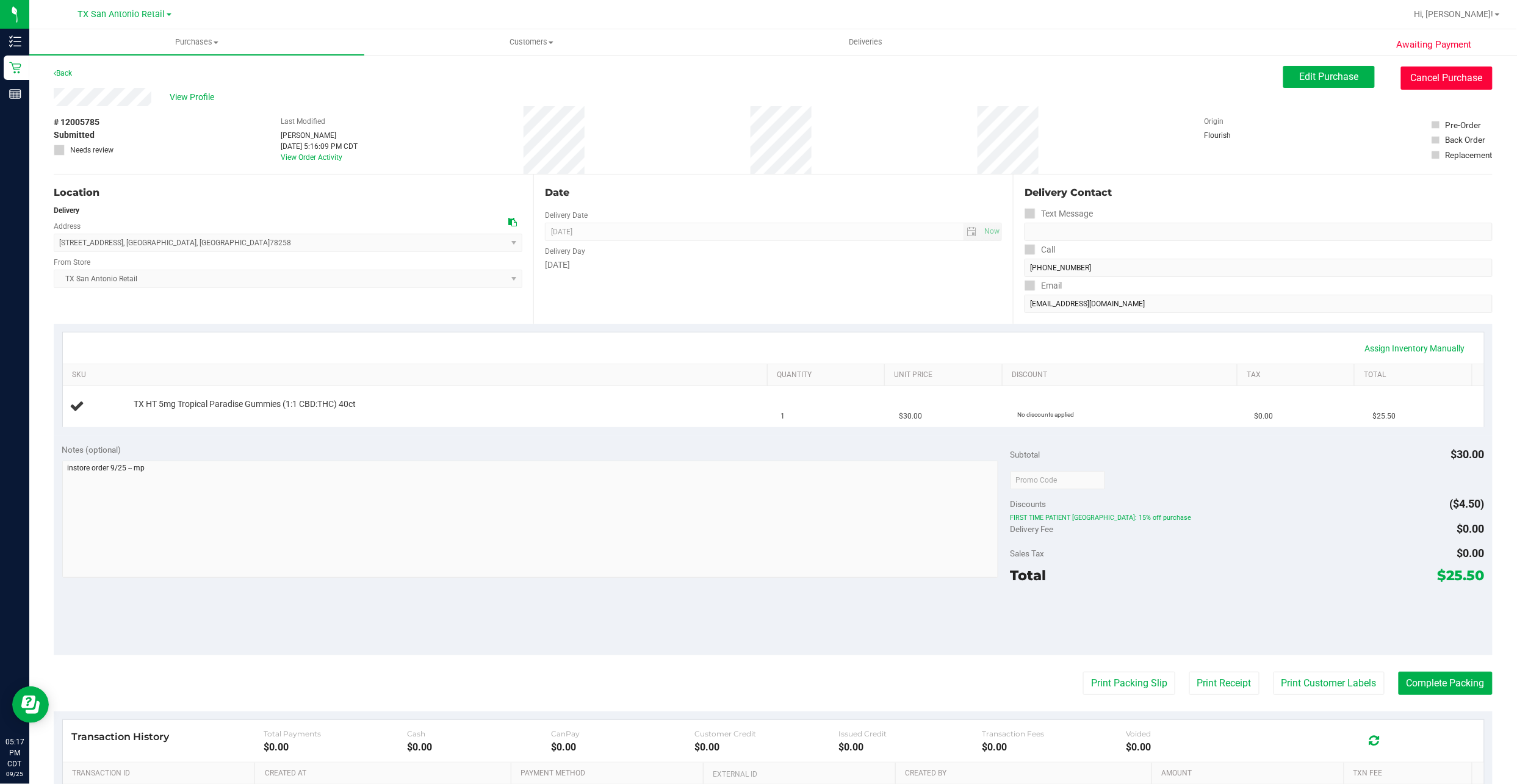
click at [1428, 81] on button "Cancel Purchase" at bounding box center [1447, 78] width 91 height 23
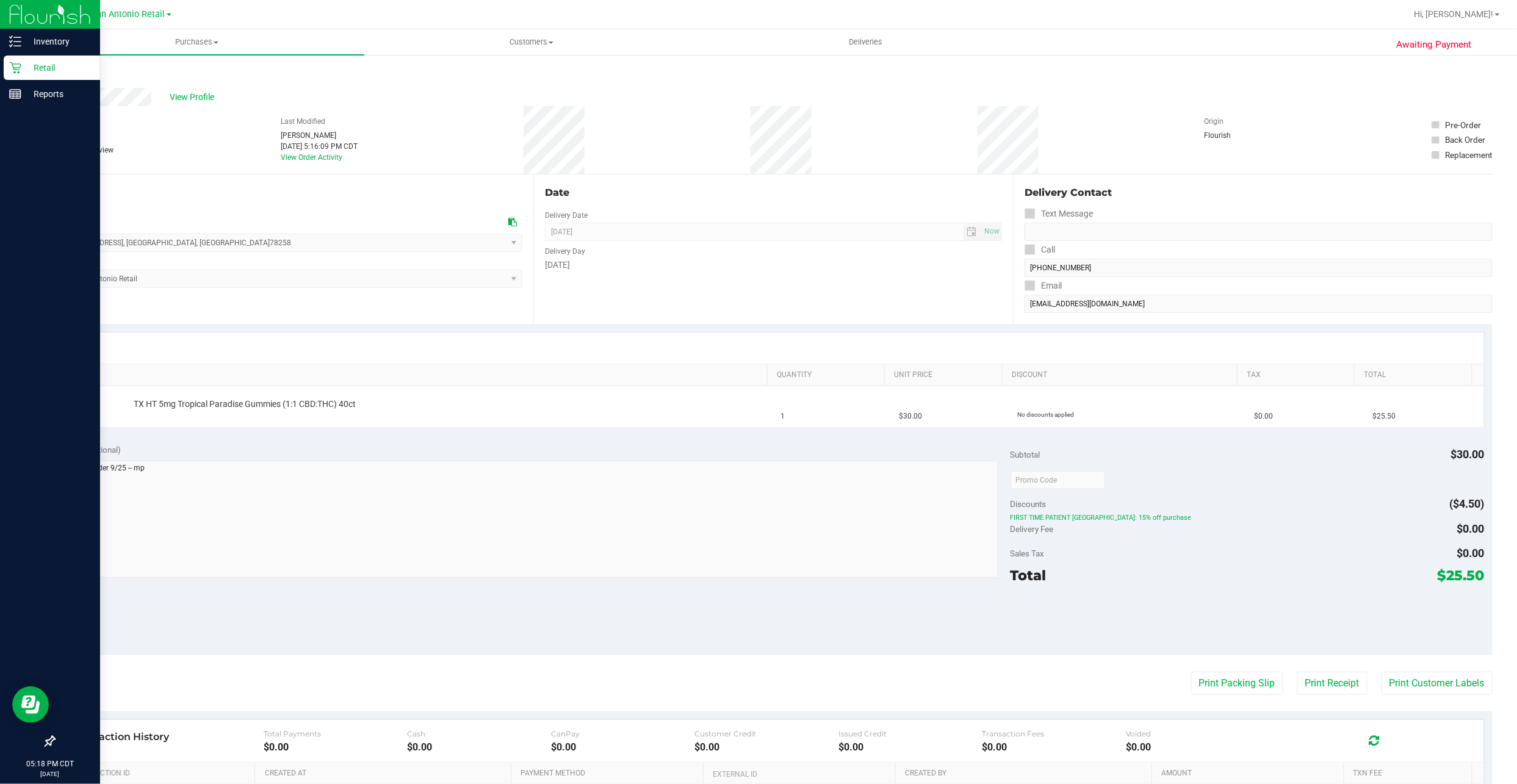
click at [16, 72] on icon at bounding box center [15, 68] width 12 height 12
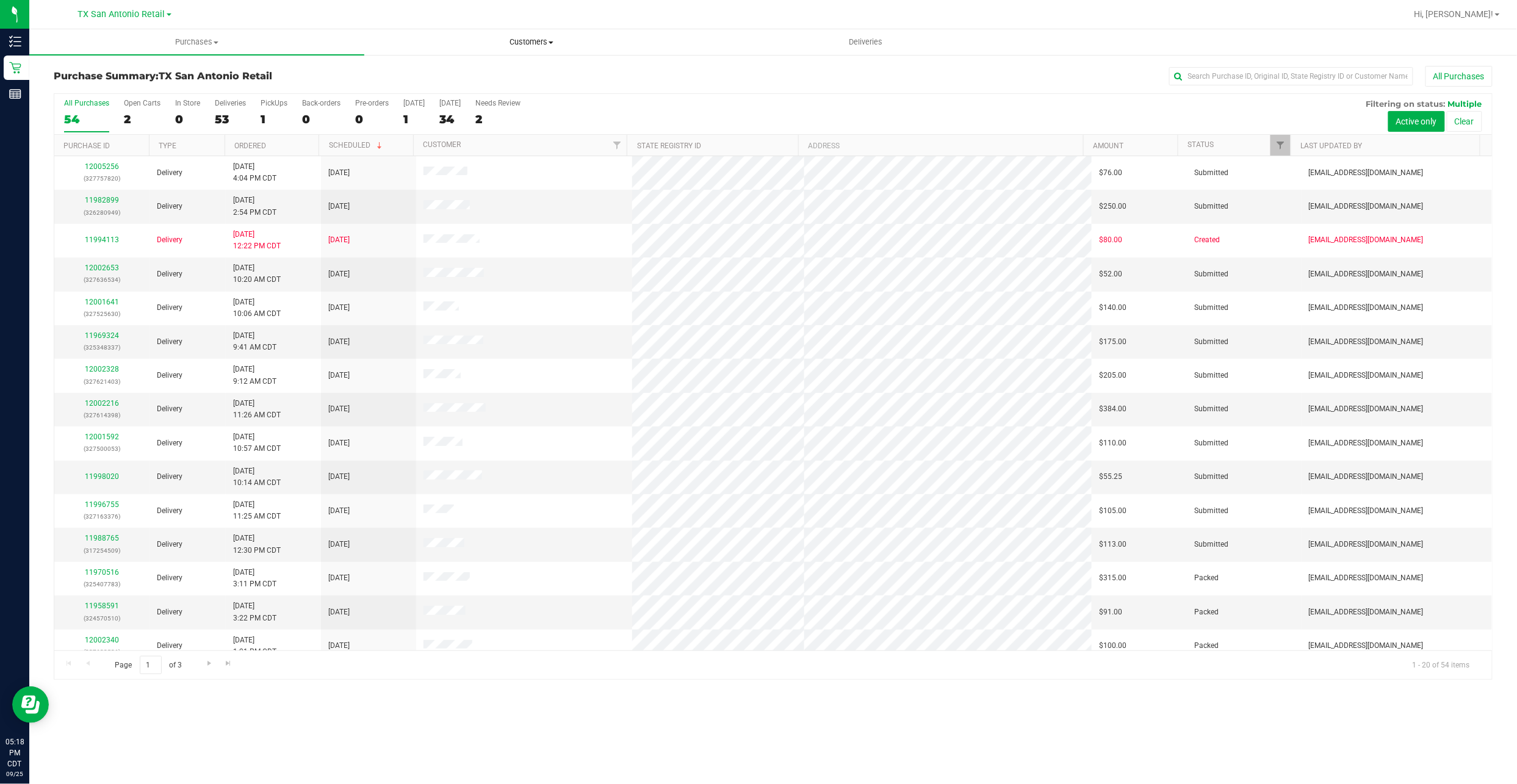
click at [530, 40] on span "Customers" at bounding box center [532, 42] width 334 height 11
click at [515, 64] on ul "All customers Add a new customer All physicians" at bounding box center [531, 89] width 335 height 66
click at [274, 121] on div "1" at bounding box center [274, 119] width 27 height 14
click at [0, 0] on input "PickUps 1" at bounding box center [0, 0] width 0 height 0
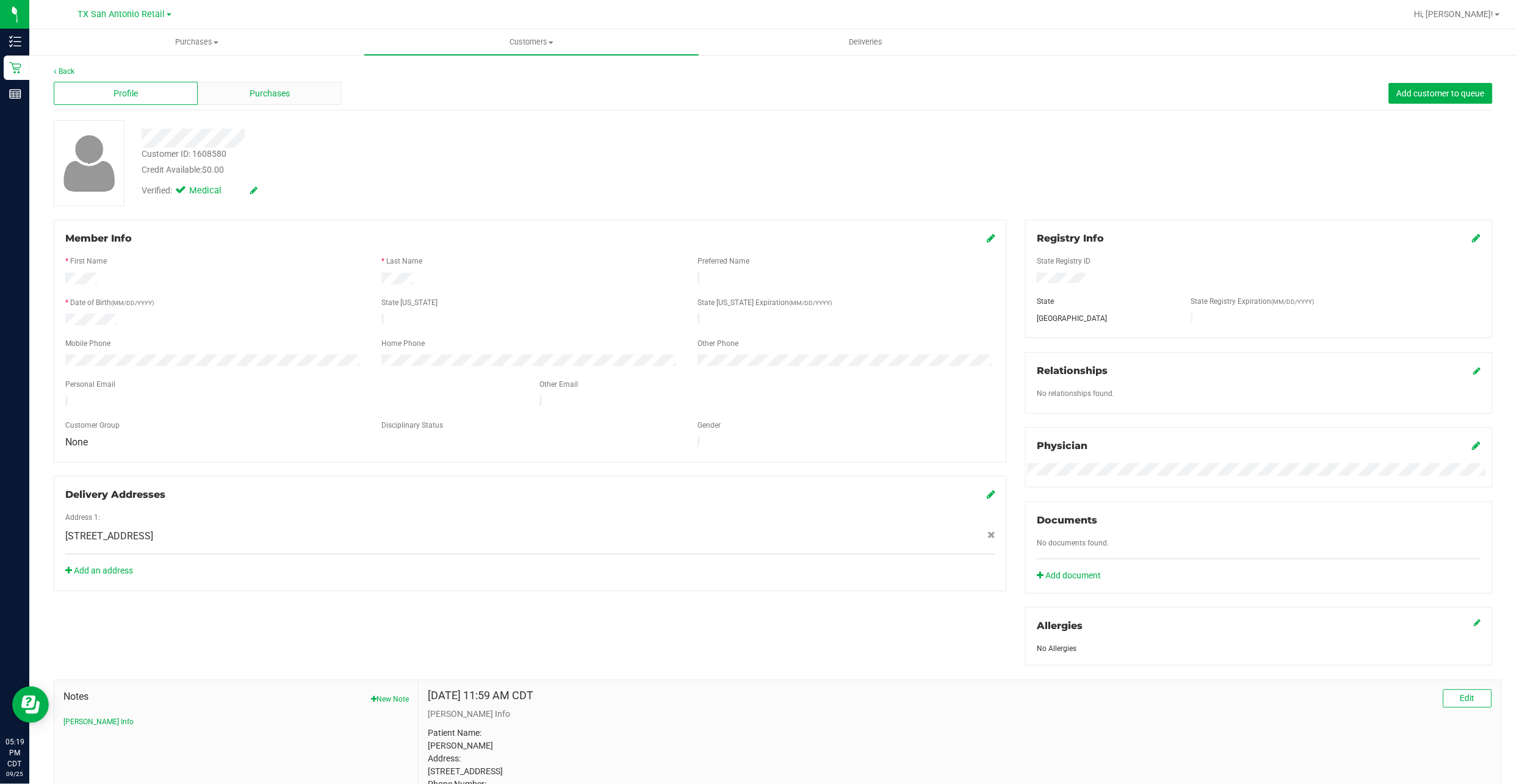
click at [244, 96] on div "Purchases" at bounding box center [270, 93] width 144 height 23
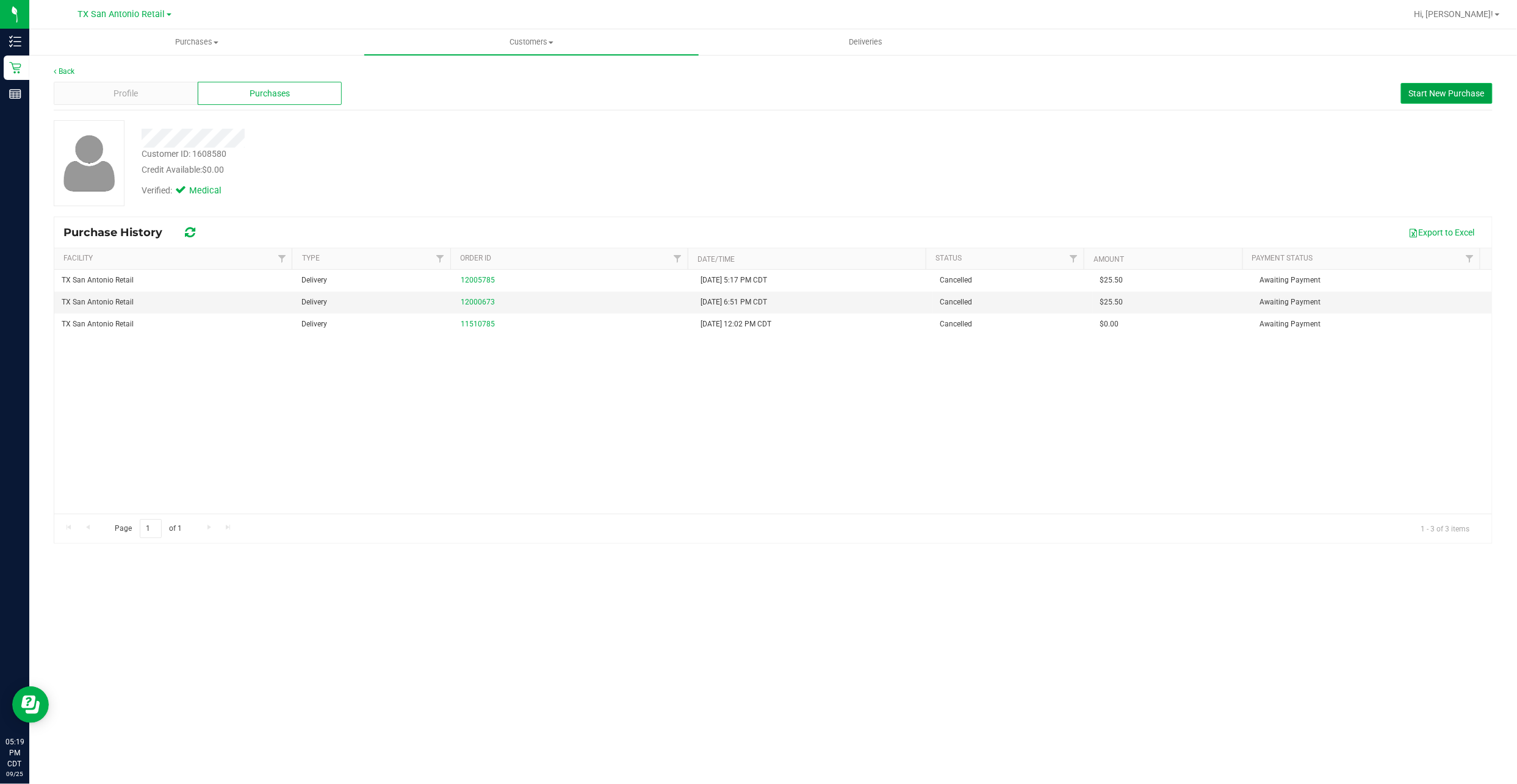
click at [1434, 89] on span "Start New Purchase" at bounding box center [1447, 93] width 76 height 10
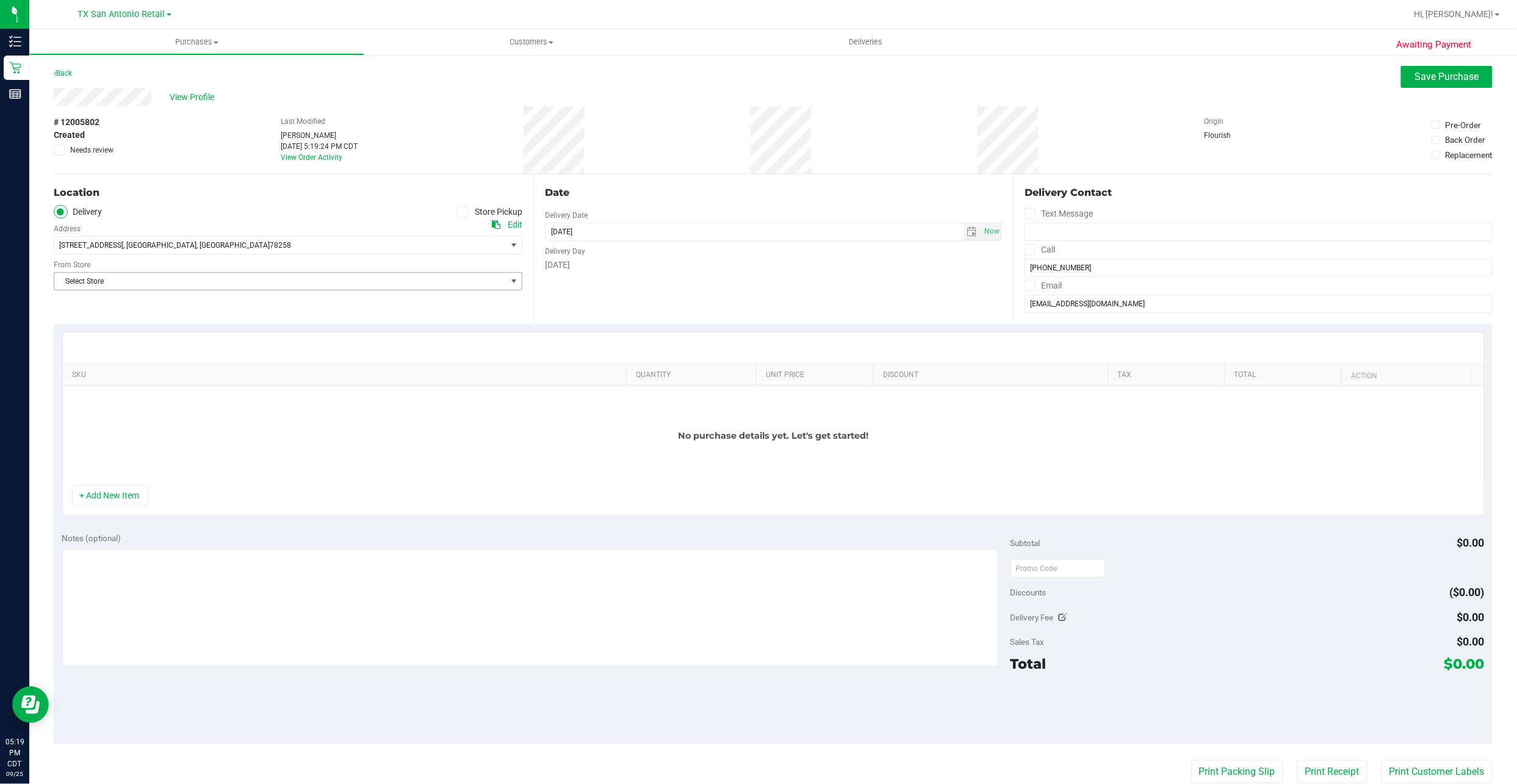
click at [166, 277] on span "Select Store" at bounding box center [280, 281] width 452 height 17
click at [123, 374] on li "TX San Antonio Retail" at bounding box center [286, 378] width 463 height 18
click at [592, 279] on div "Date Delivery Date 09/25/2025 Now 09/25/2025 05:19 PM Now Delivery Day Thursday" at bounding box center [773, 249] width 480 height 150
click at [139, 489] on button "+ Add New Item" at bounding box center [109, 495] width 76 height 21
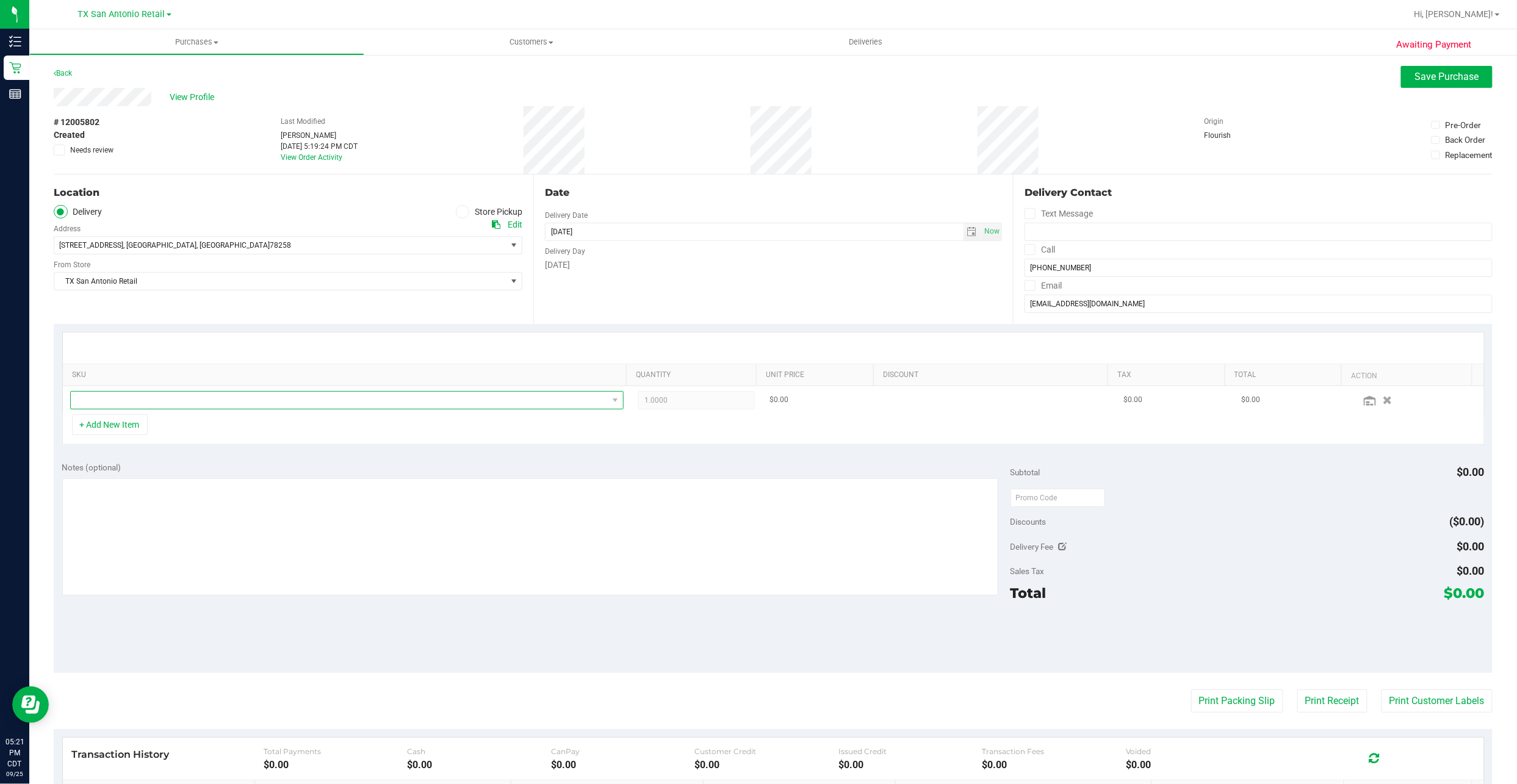
click at [146, 394] on span "NO DATA FOUND" at bounding box center [340, 400] width 538 height 17
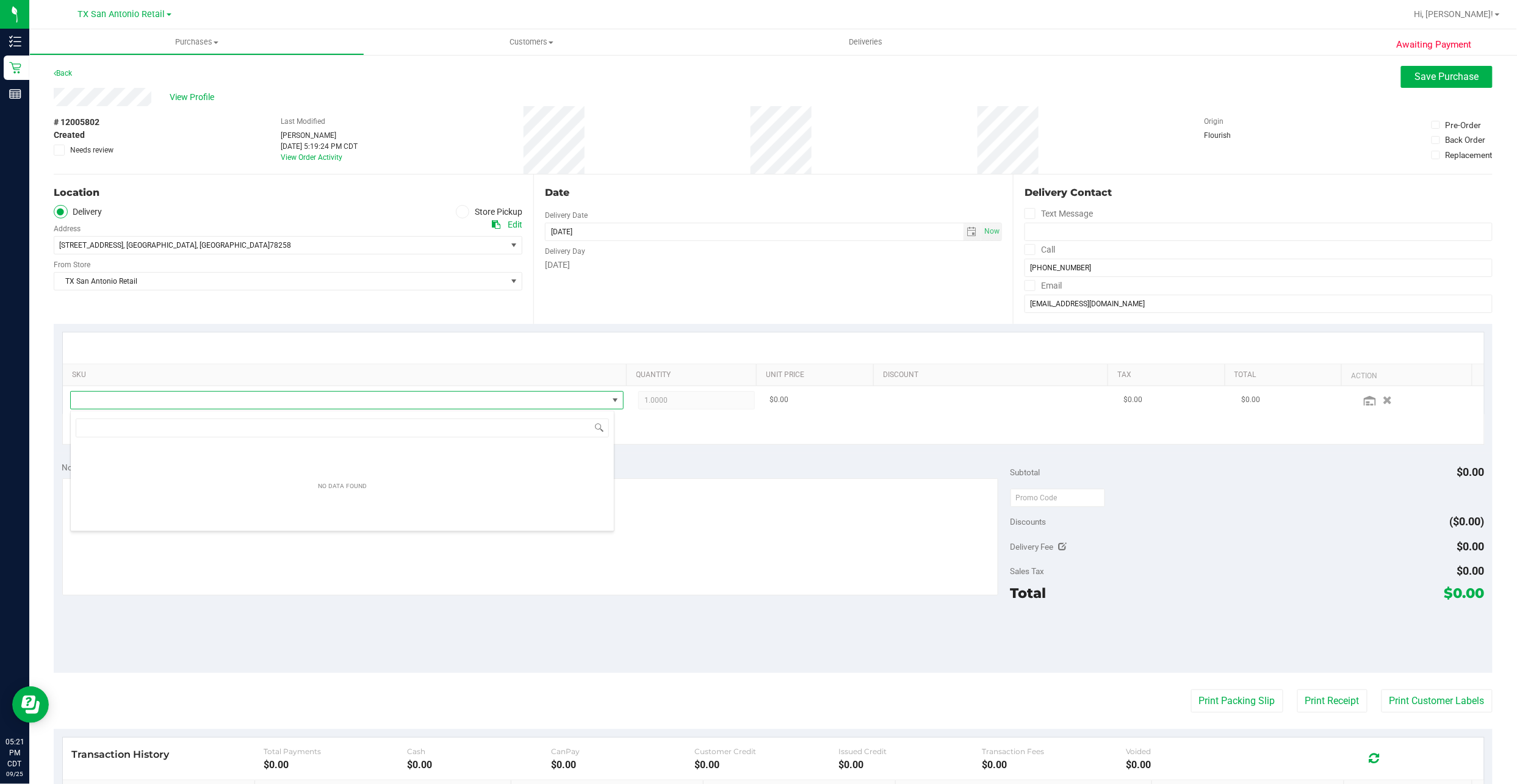
scroll to position [18, 545]
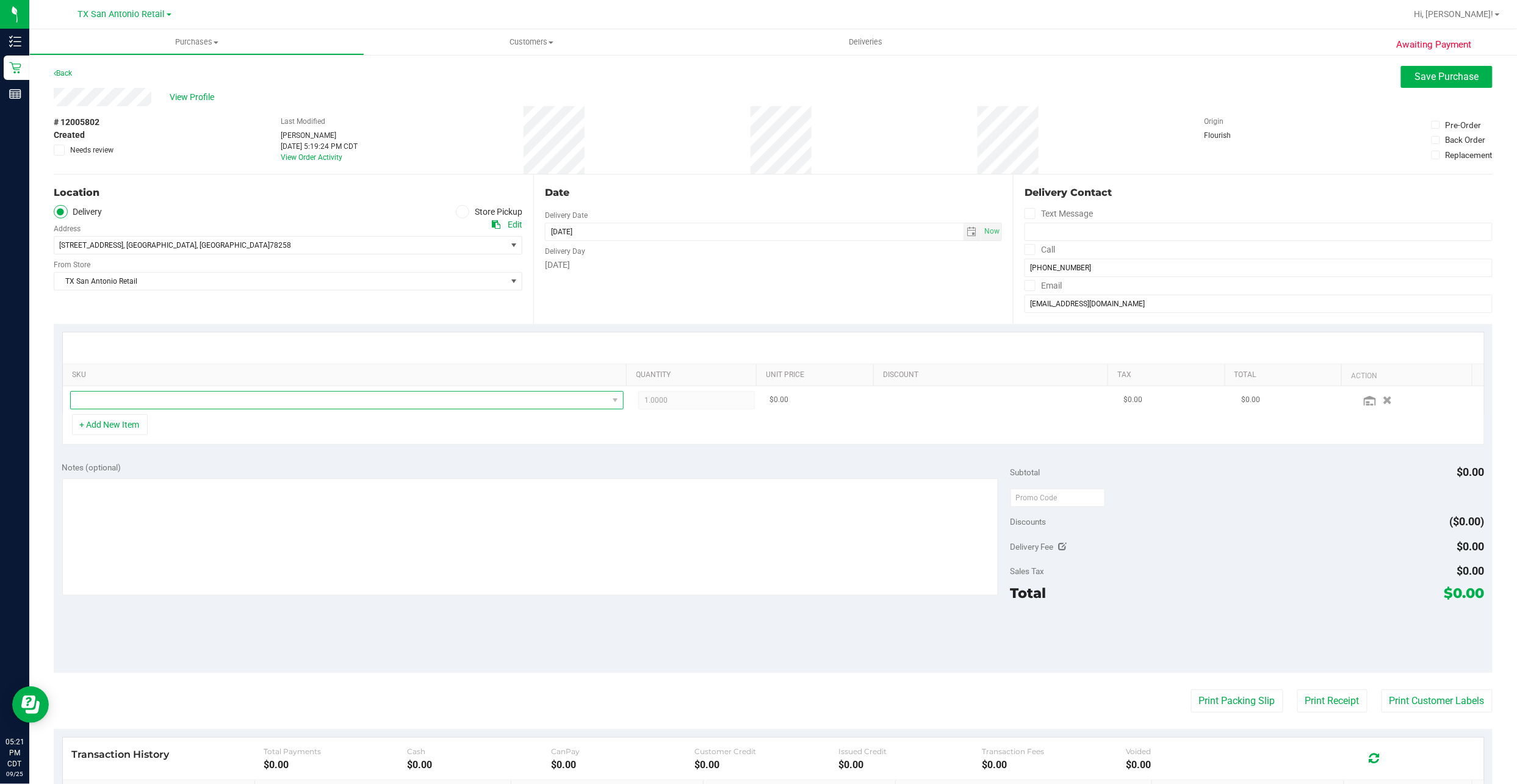
click at [109, 409] on span "NO DATA FOUND" at bounding box center [340, 400] width 538 height 17
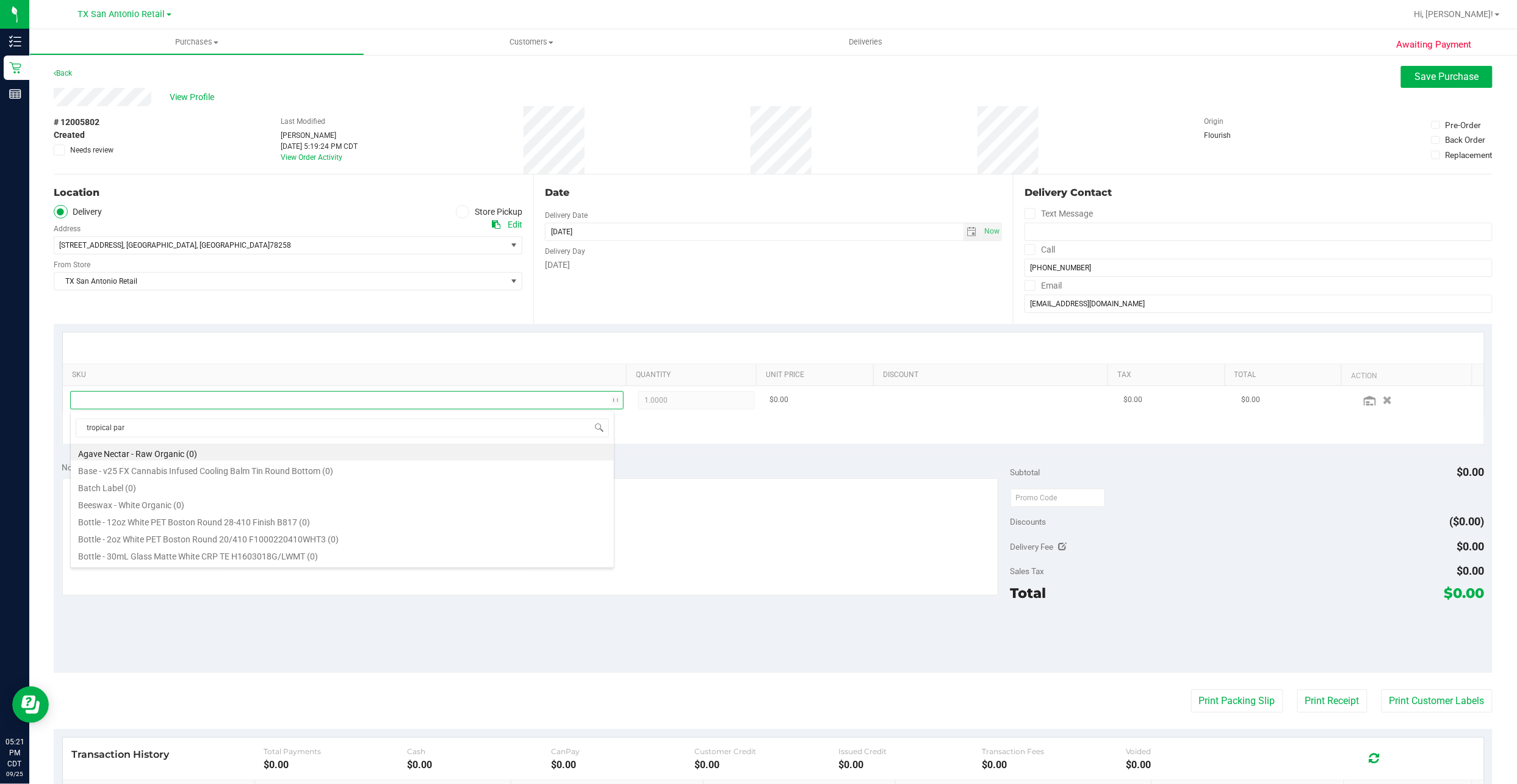
type input "tropical para"
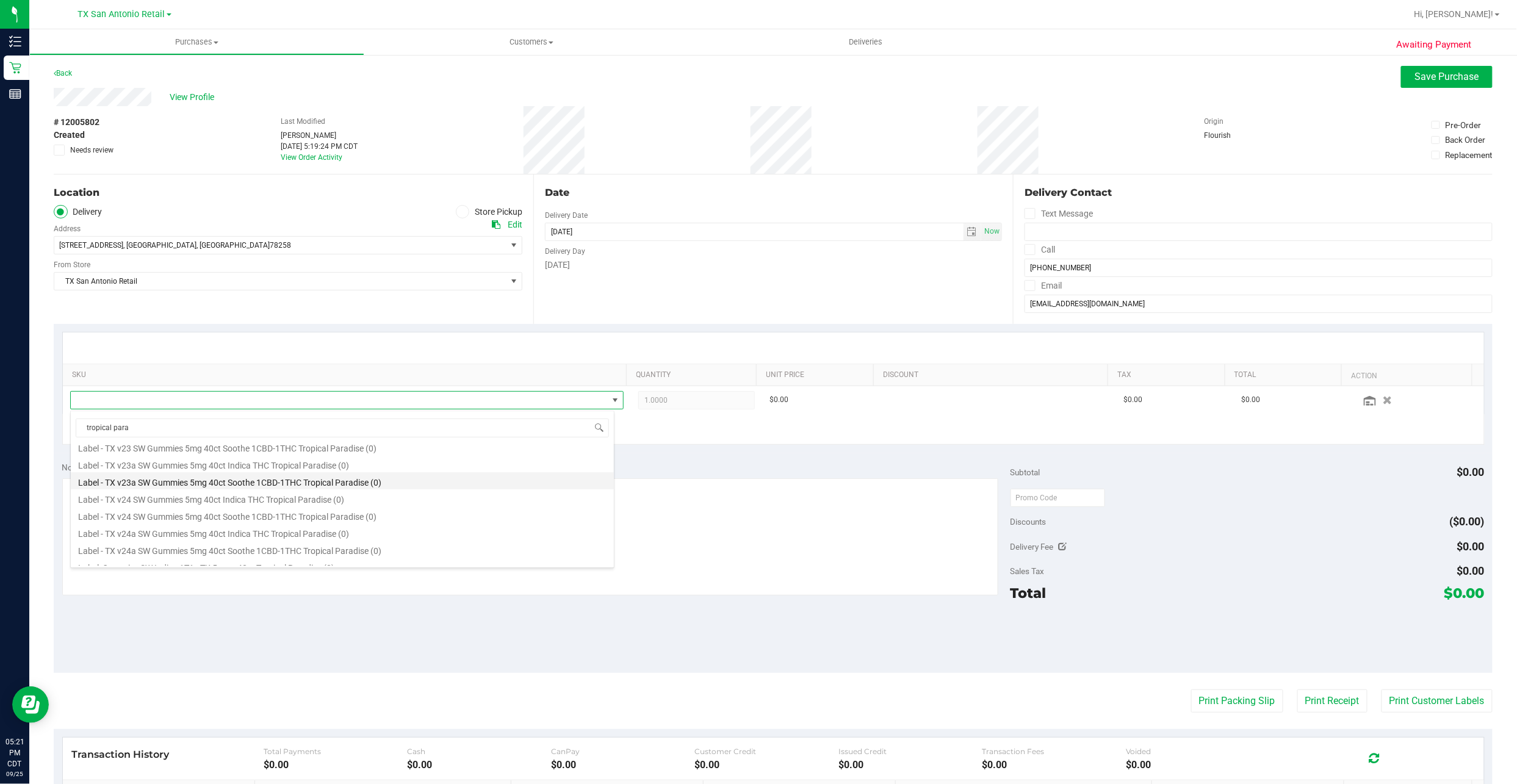
scroll to position [138, 0]
click at [376, 518] on li "TX HT 5mg Tropical Paradise Gummies (1:1 CBD:THC) 40ct (24)" at bounding box center [343, 519] width 543 height 17
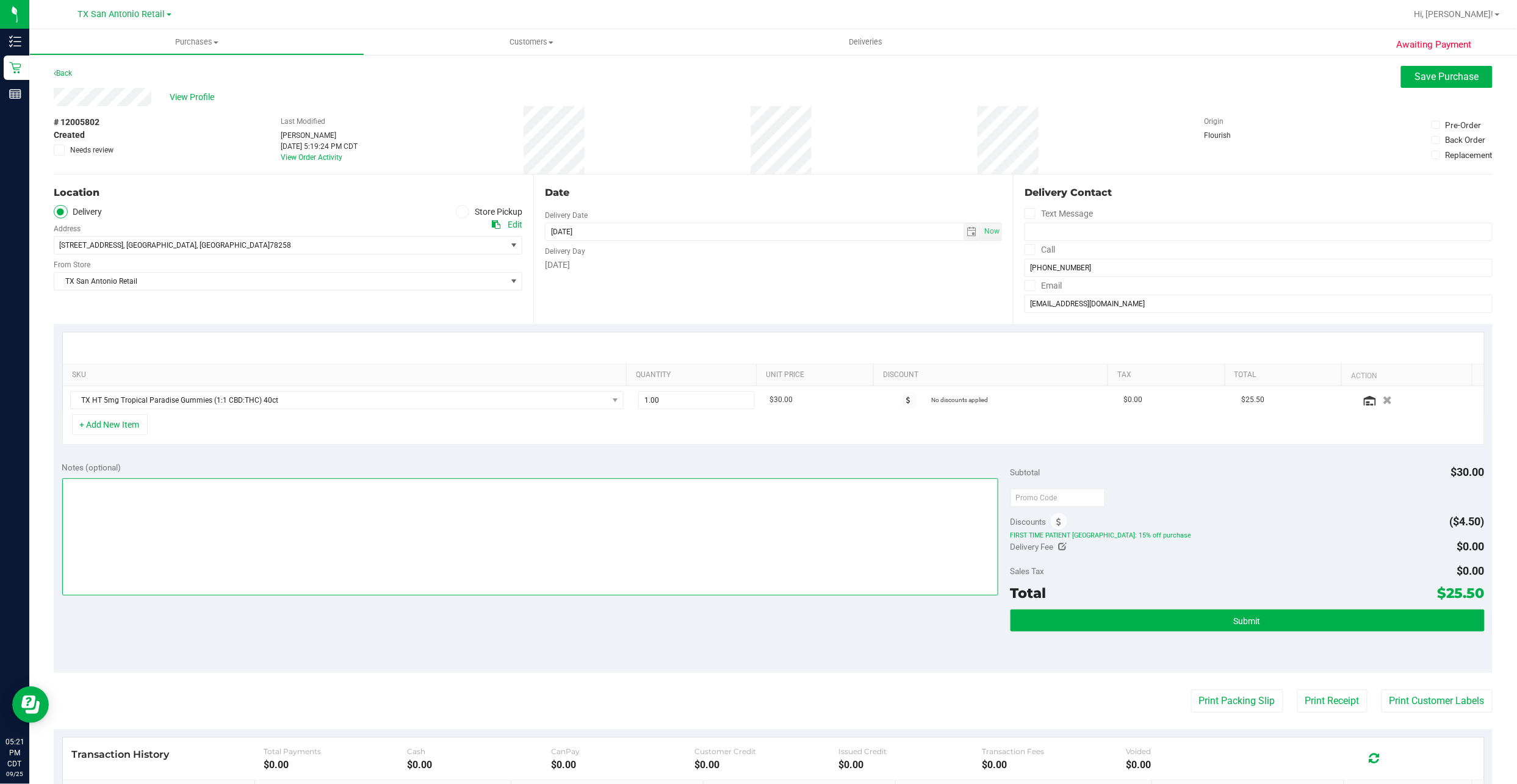
click at [380, 492] on textarea at bounding box center [530, 537] width 936 height 117
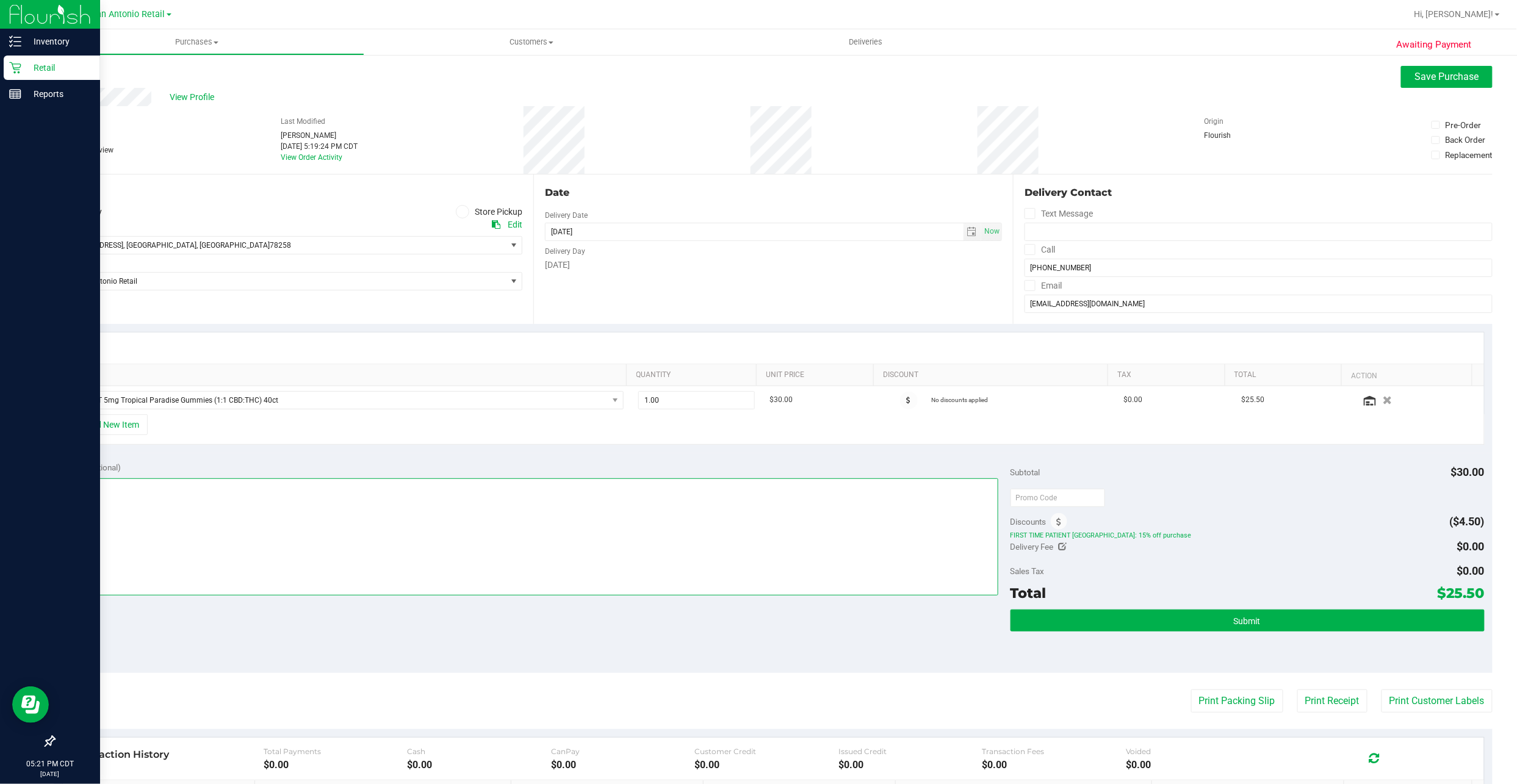
type textarea "c"
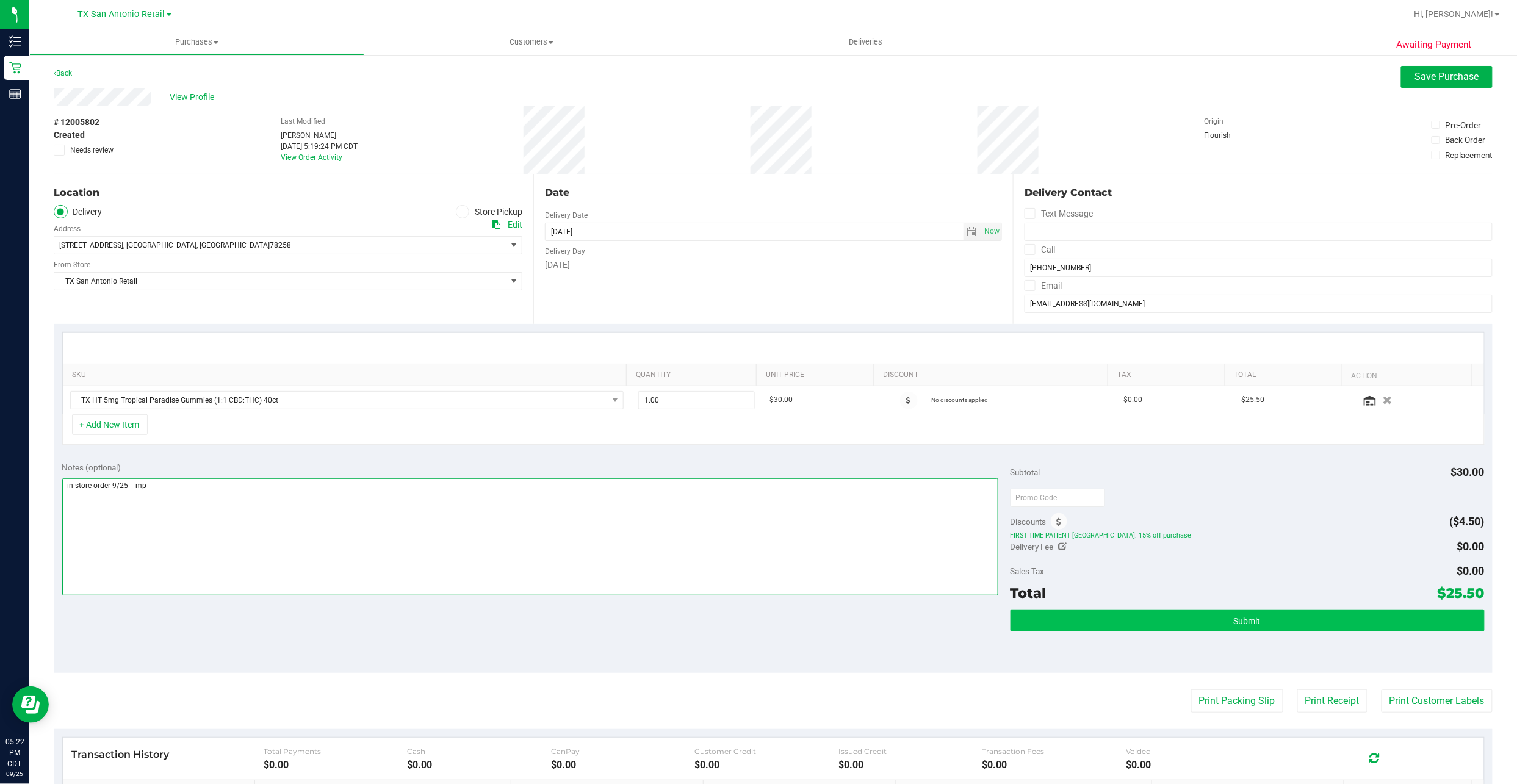
type textarea "in store order 9/25 -- mp"
click at [1221, 624] on button "Submit" at bounding box center [1247, 620] width 474 height 22
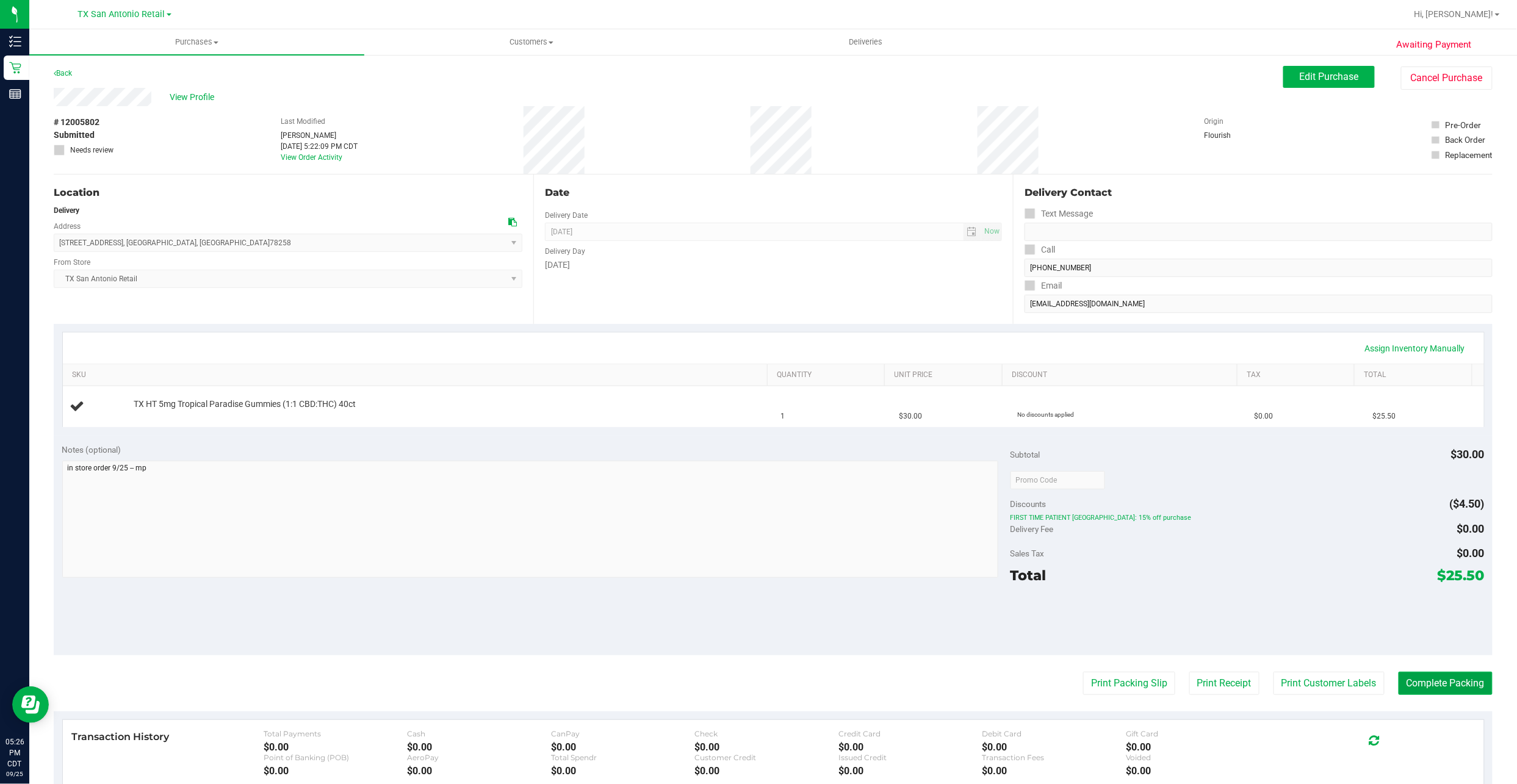
click at [1428, 684] on button "Complete Packing" at bounding box center [1445, 683] width 94 height 23
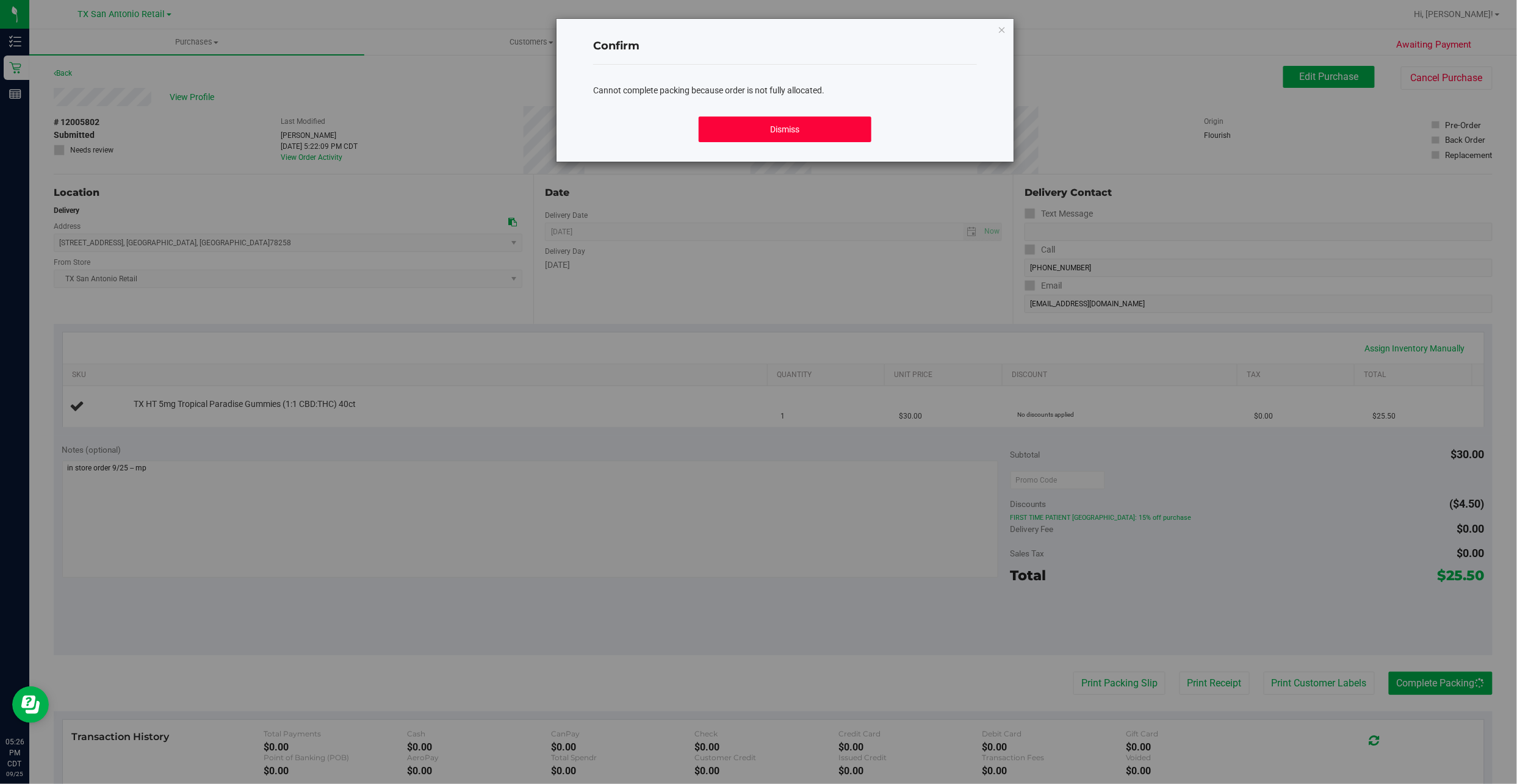
click at [816, 140] on button "Dismiss" at bounding box center [785, 129] width 172 height 25
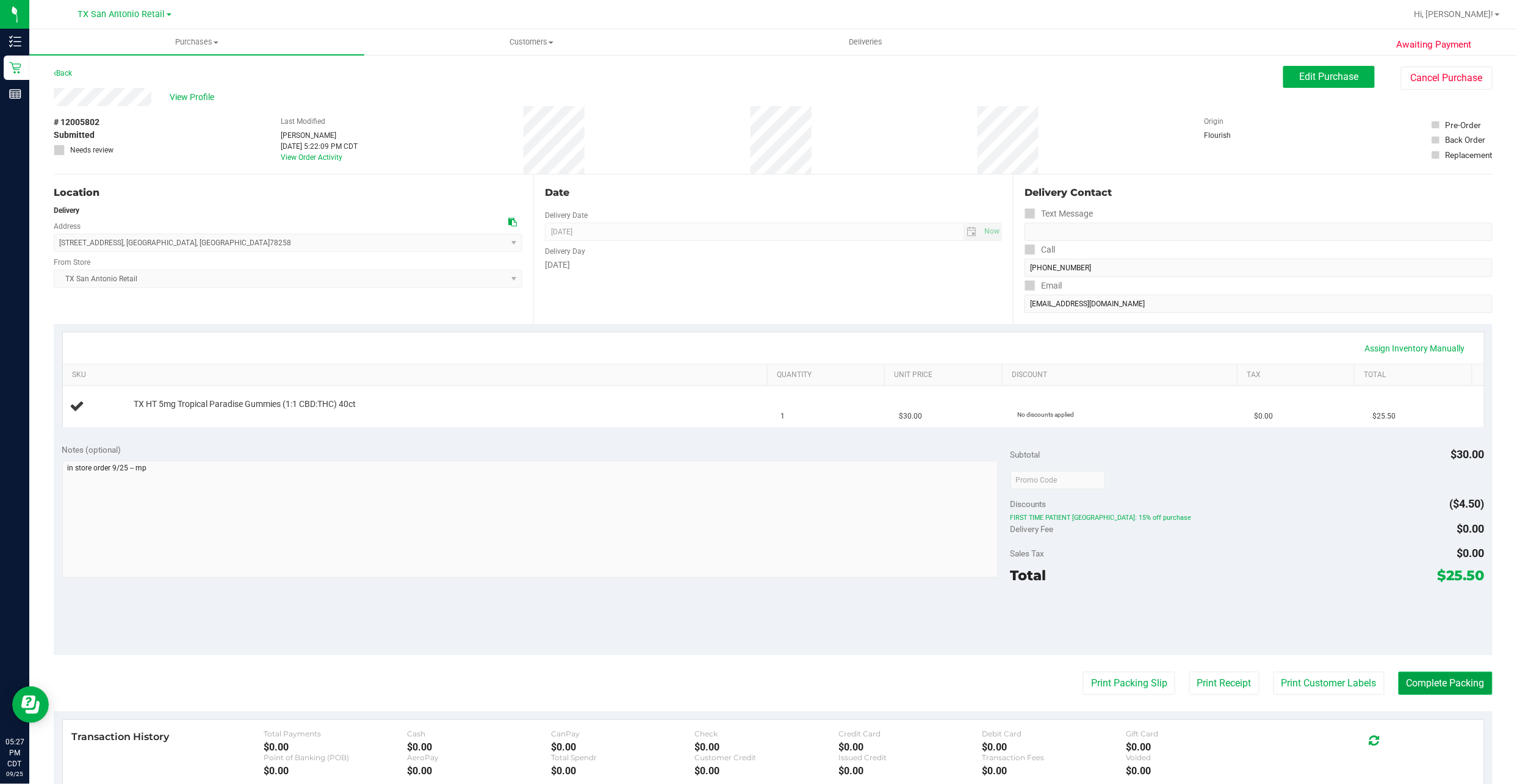
click at [1455, 676] on button "Complete Packing" at bounding box center [1445, 683] width 94 height 23
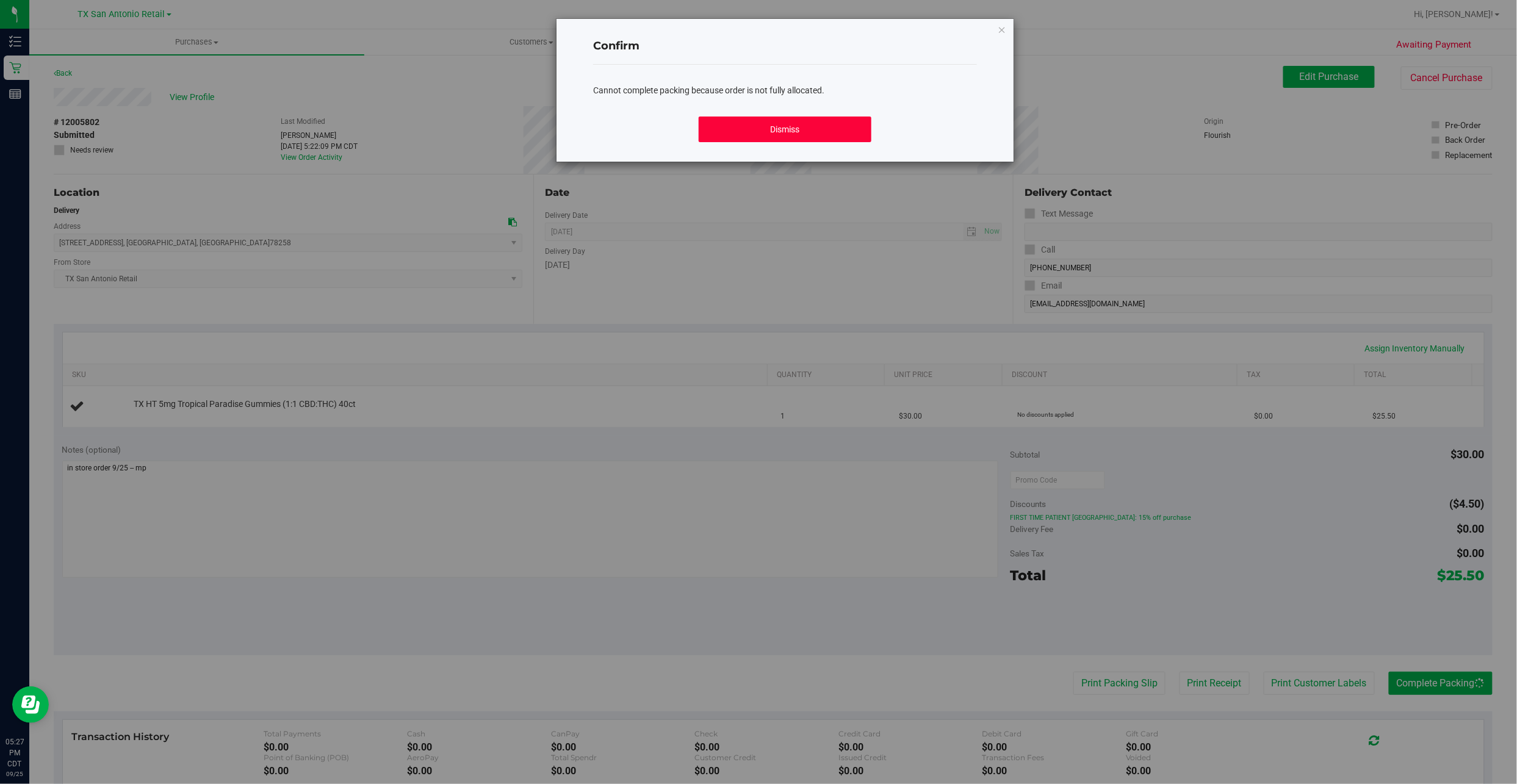
click at [795, 137] on button "Dismiss" at bounding box center [785, 129] width 172 height 25
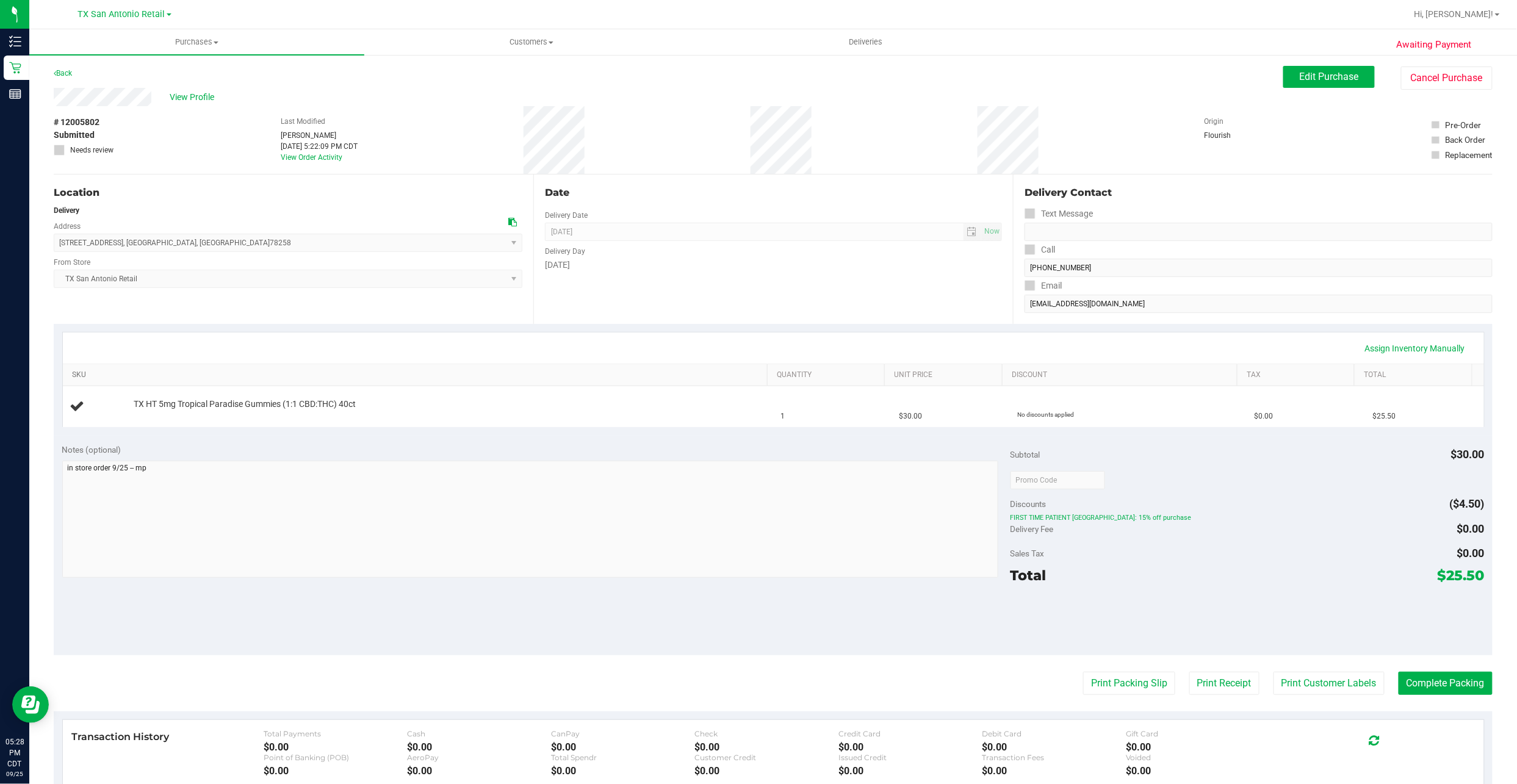
click at [318, 372] on link "SKU" at bounding box center [417, 375] width 691 height 10
click at [179, 78] on div "Back Edit Purchase Cancel Purchase" at bounding box center [773, 76] width 1439 height 22
click at [1298, 83] on button "Edit Purchase" at bounding box center [1329, 76] width 91 height 22
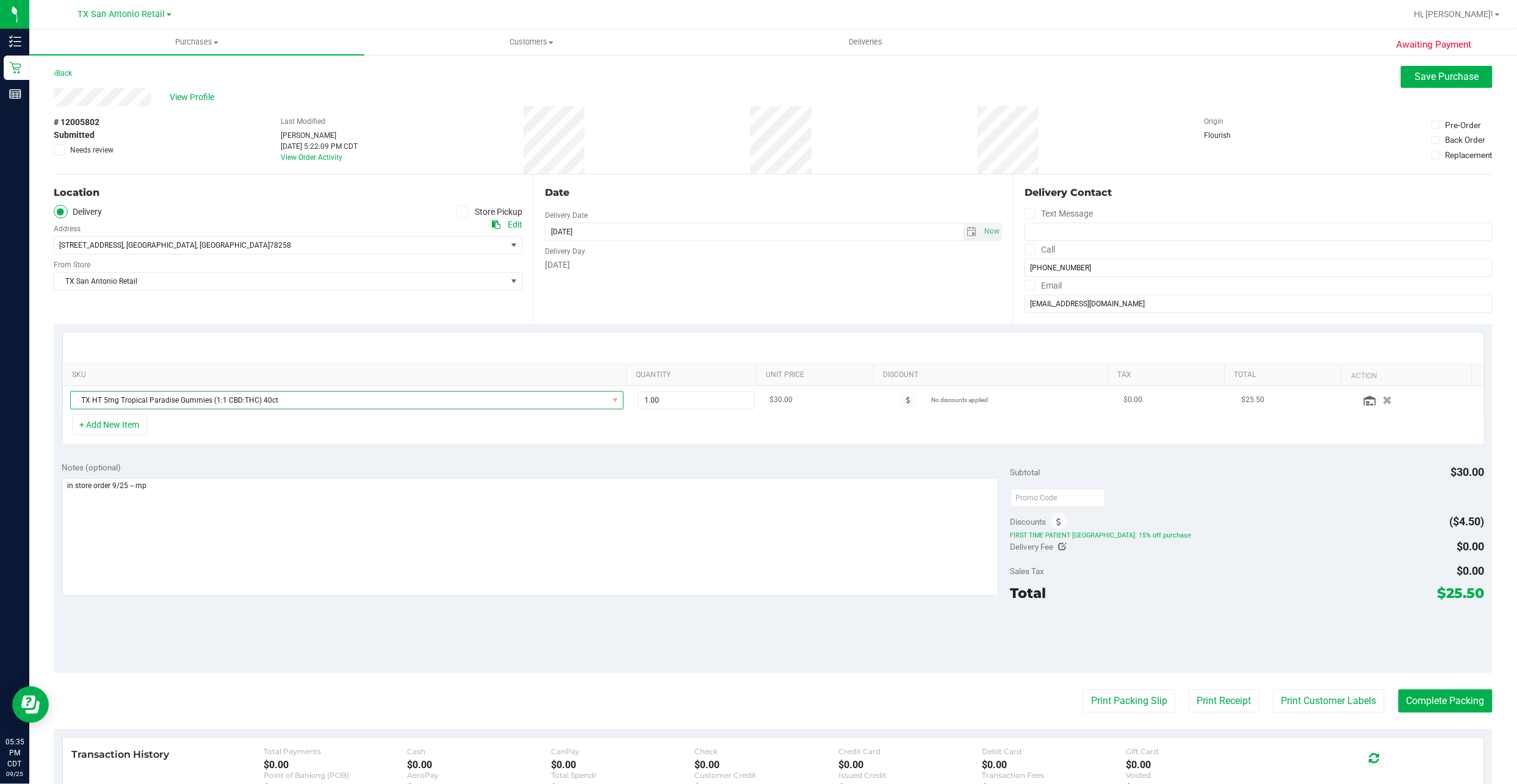
click at [283, 406] on span "TX HT 5mg Tropical Paradise Gummies (1:1 CBD:THC) 40ct" at bounding box center [340, 400] width 538 height 17
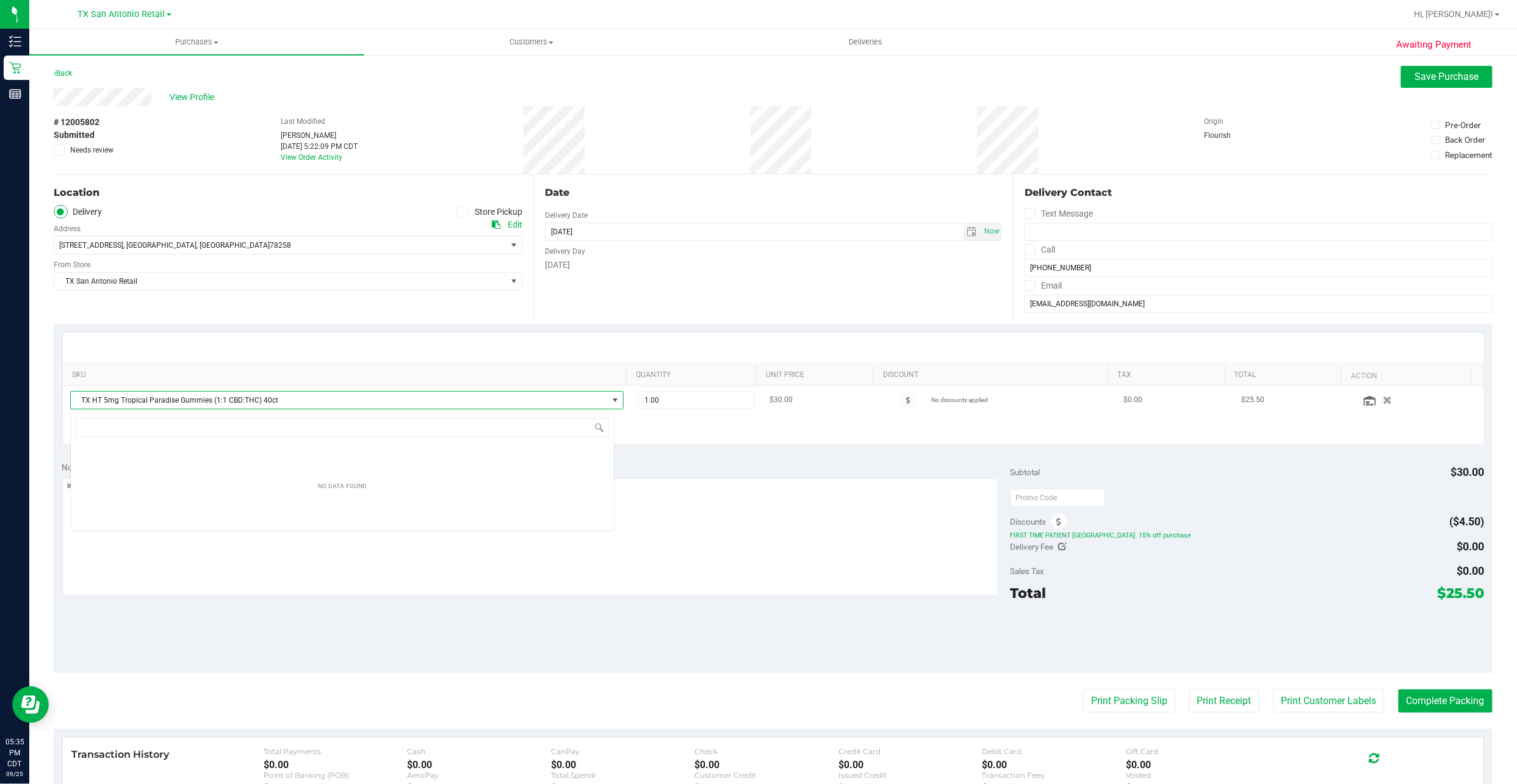
scroll to position [18, 545]
click at [283, 406] on span "TX HT 5mg Tropical Paradise Gummies (1:1 CBD:THC) 40ct" at bounding box center [340, 400] width 538 height 17
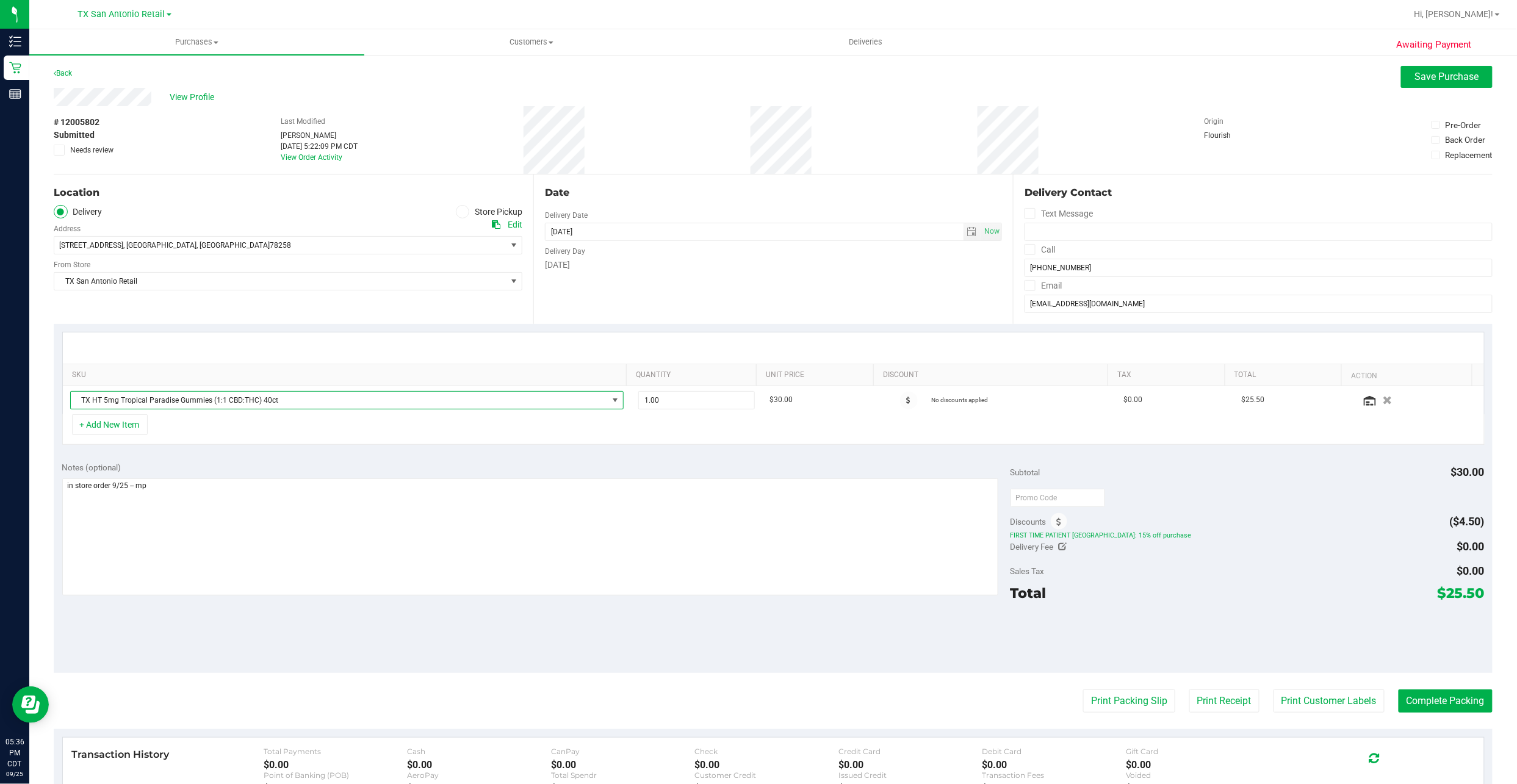
click at [923, 286] on div "Date Delivery Date [DATE] Now [DATE] 07:00 AM Now Delivery Day [DATE]" at bounding box center [773, 249] width 480 height 150
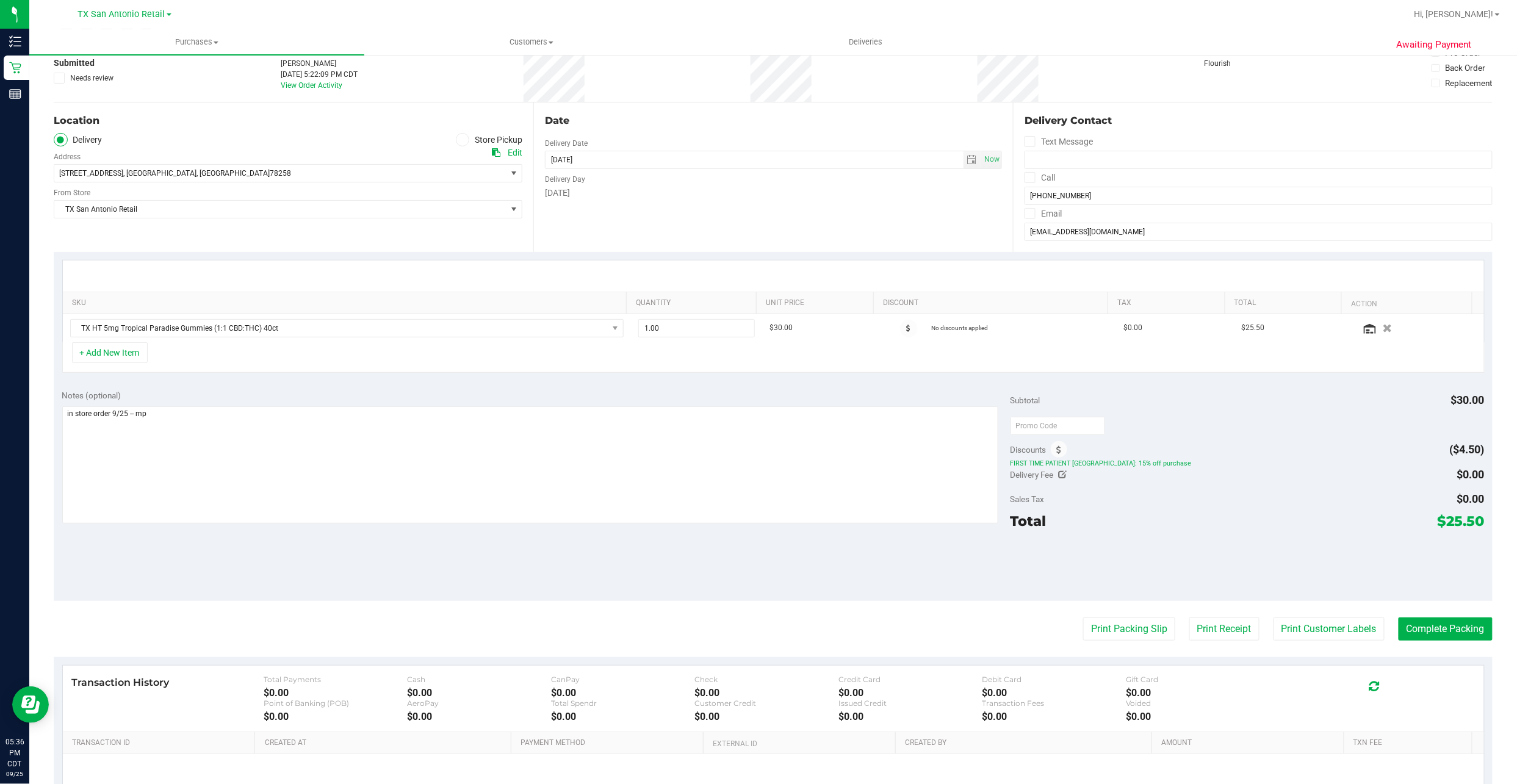
scroll to position [0, 0]
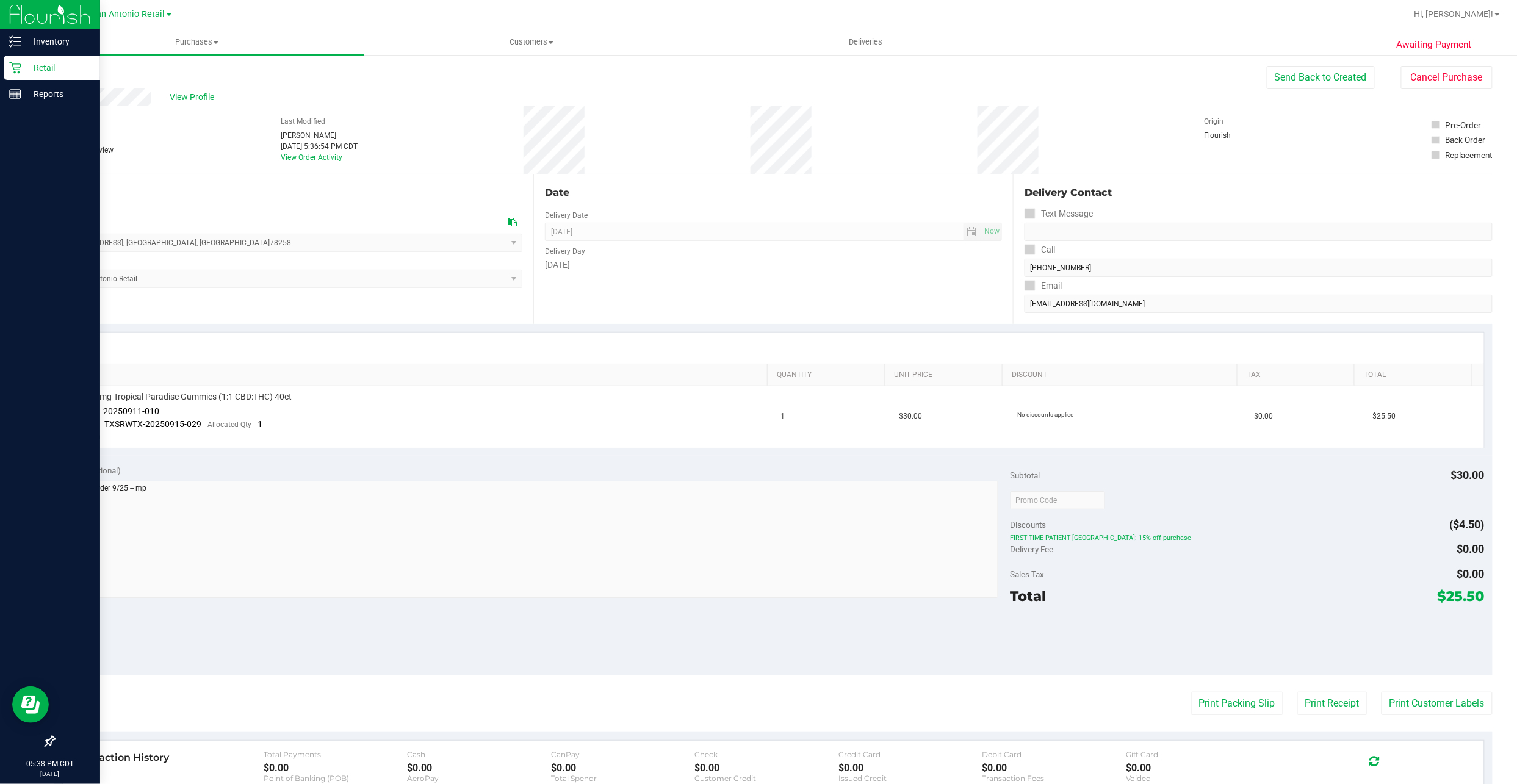
click at [22, 69] on p "Retail" at bounding box center [58, 68] width 73 height 15
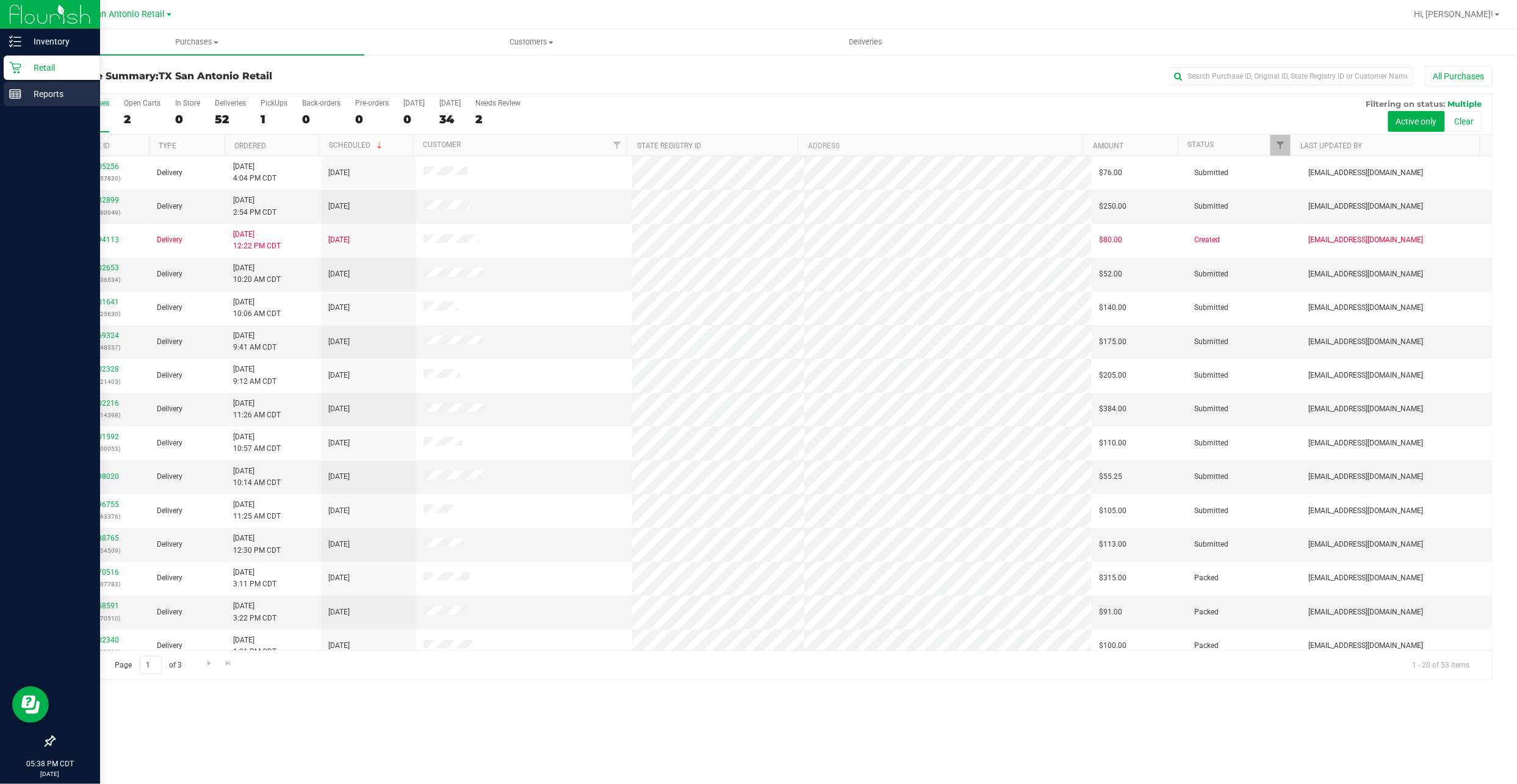
click at [9, 93] on icon at bounding box center [15, 94] width 12 height 12
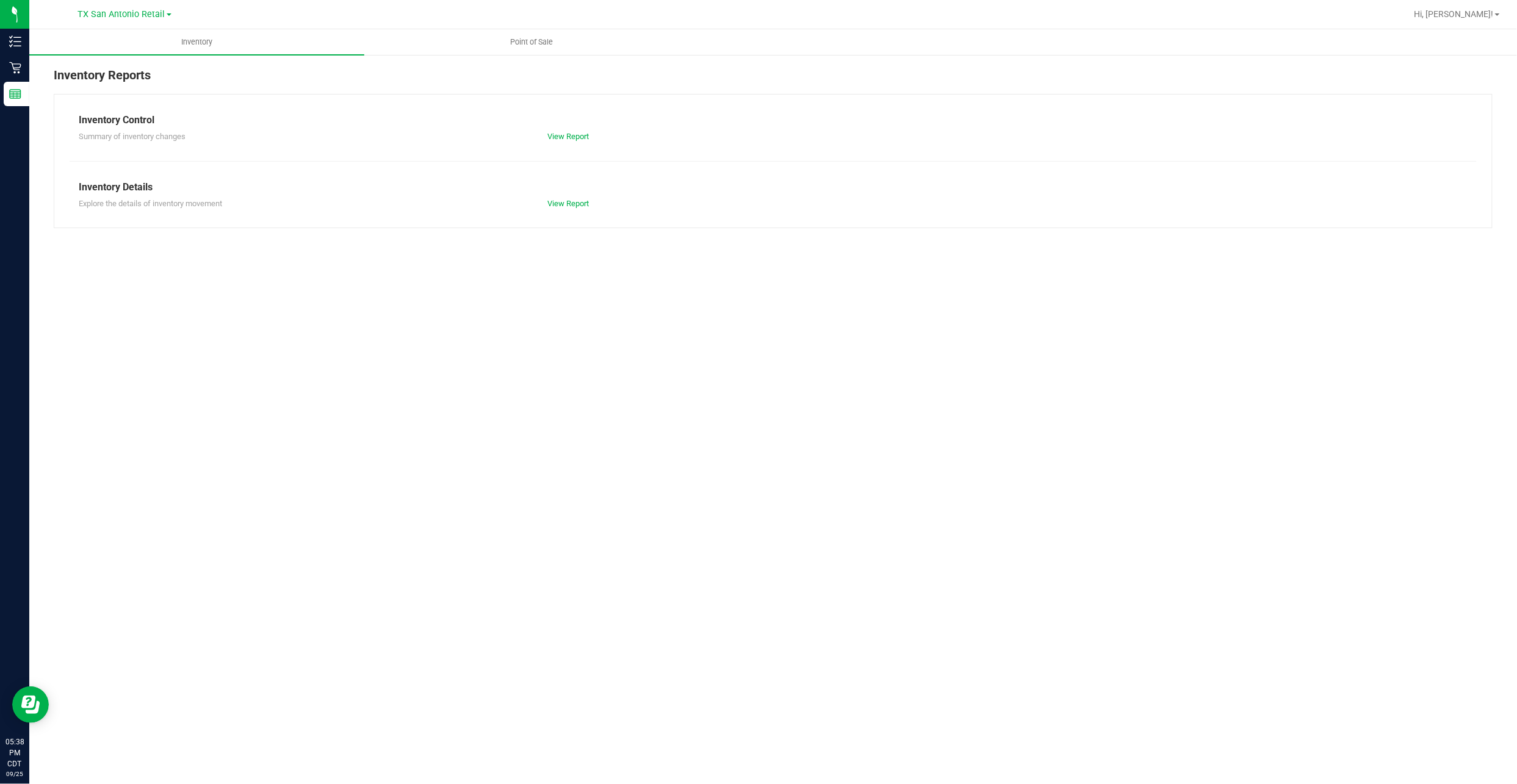
click at [522, 58] on div "Inventory Reports Inventory Control Summary of inventory changes View Report In…" at bounding box center [773, 147] width 1487 height 186
click at [524, 51] on uib-tab-heading "Point of Sale" at bounding box center [532, 42] width 334 height 24
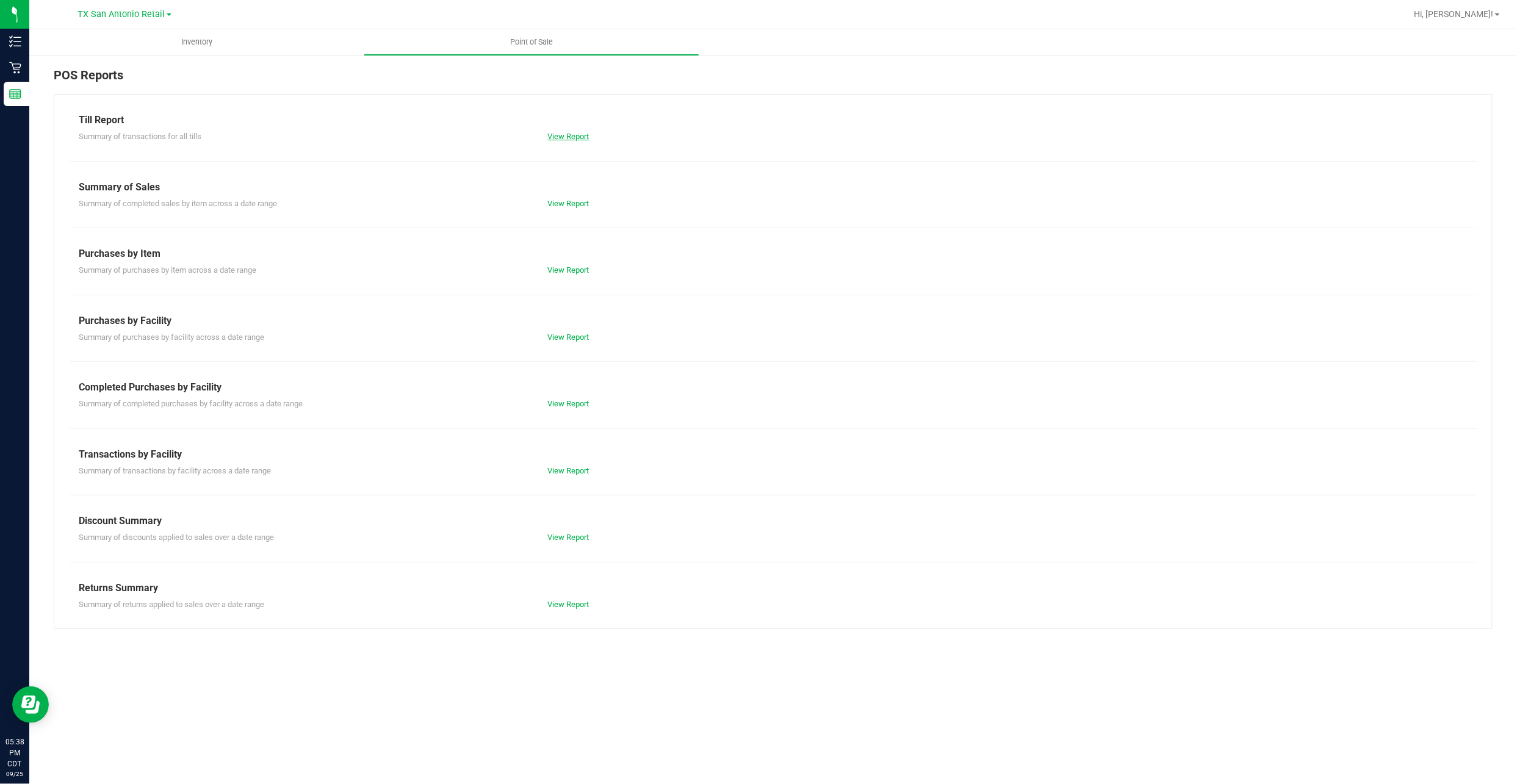
click at [572, 133] on link "View Report" at bounding box center [569, 137] width 42 height 9
